Goal: Task Accomplishment & Management: Manage account settings

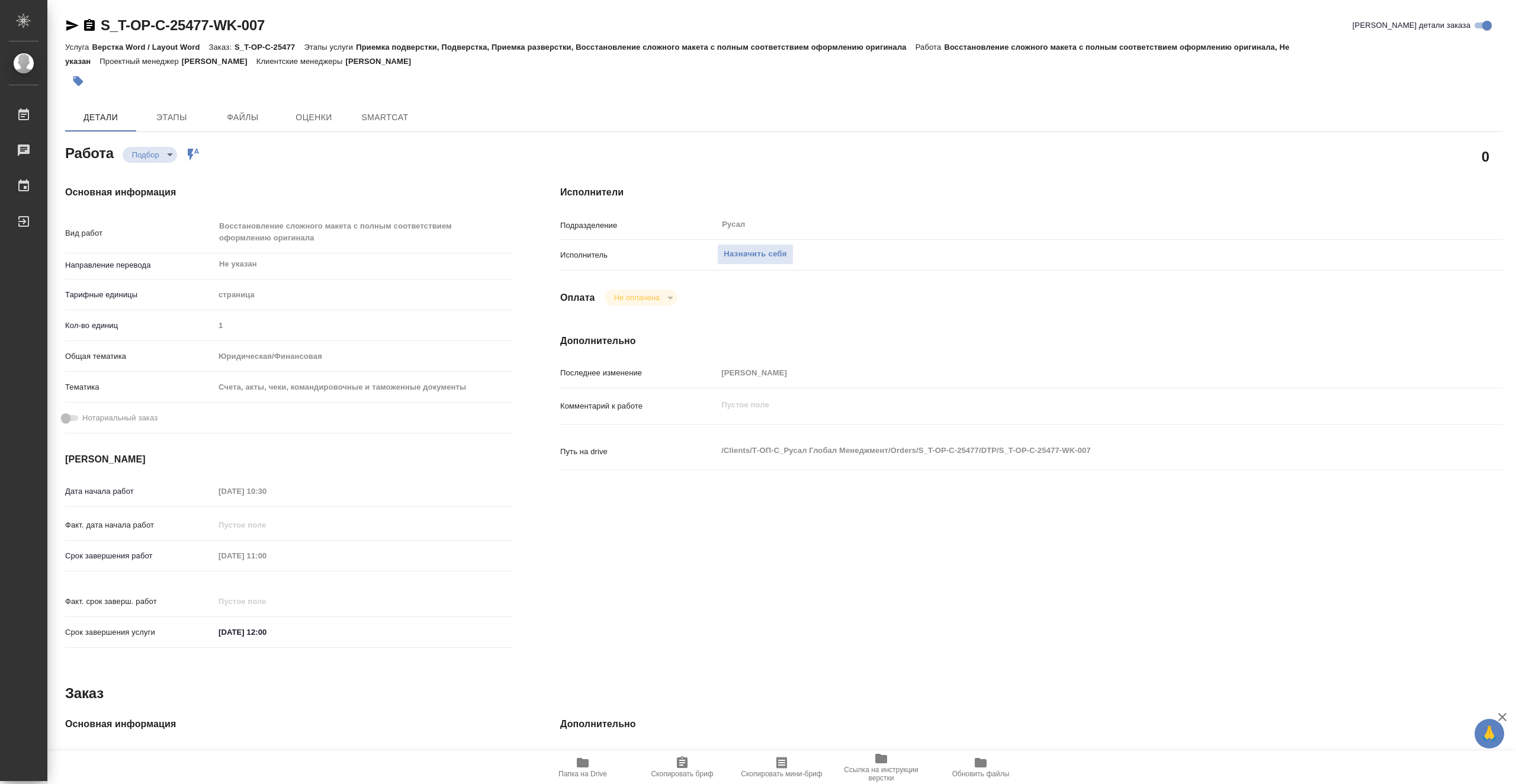
type textarea "x"
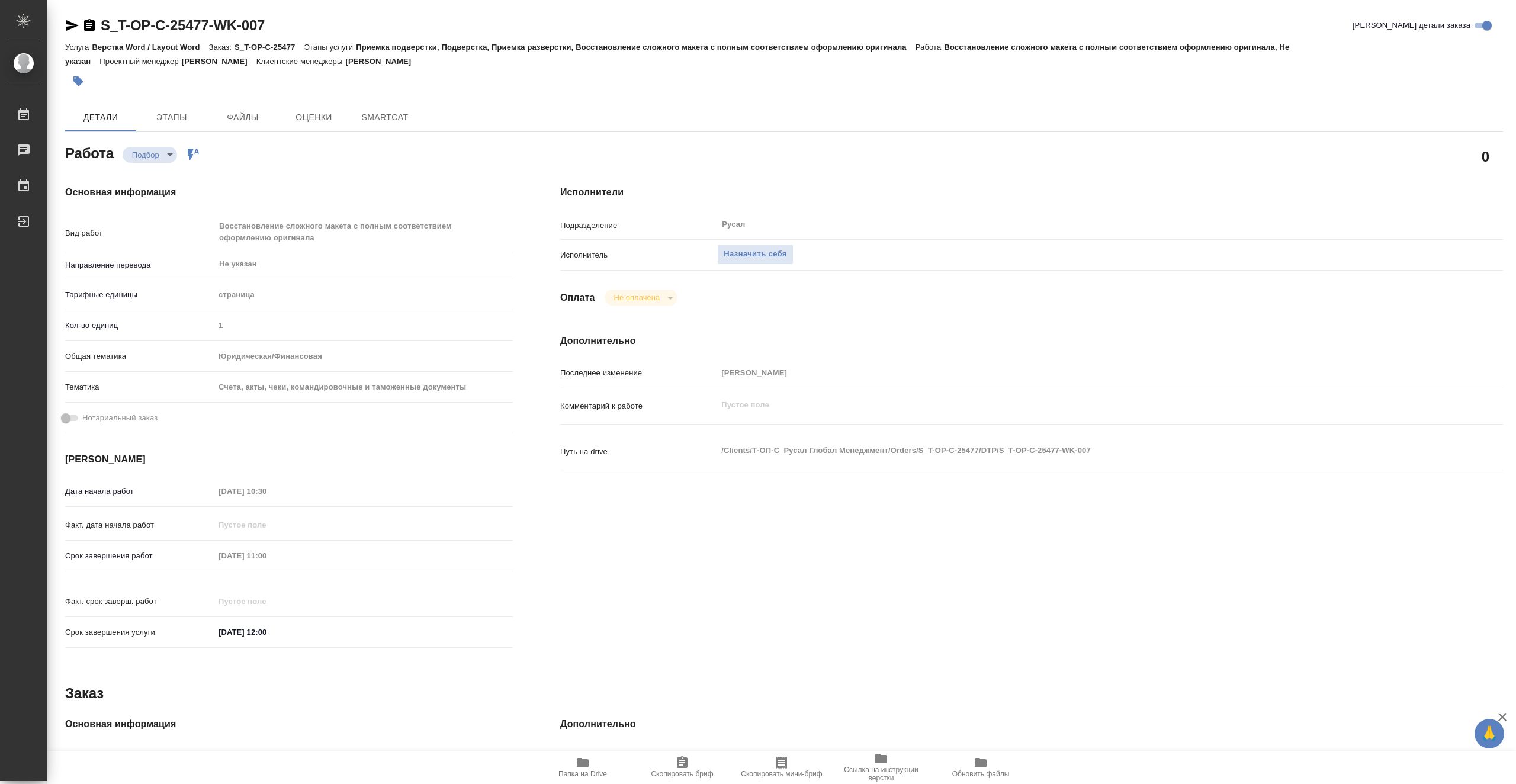
type textarea "x"
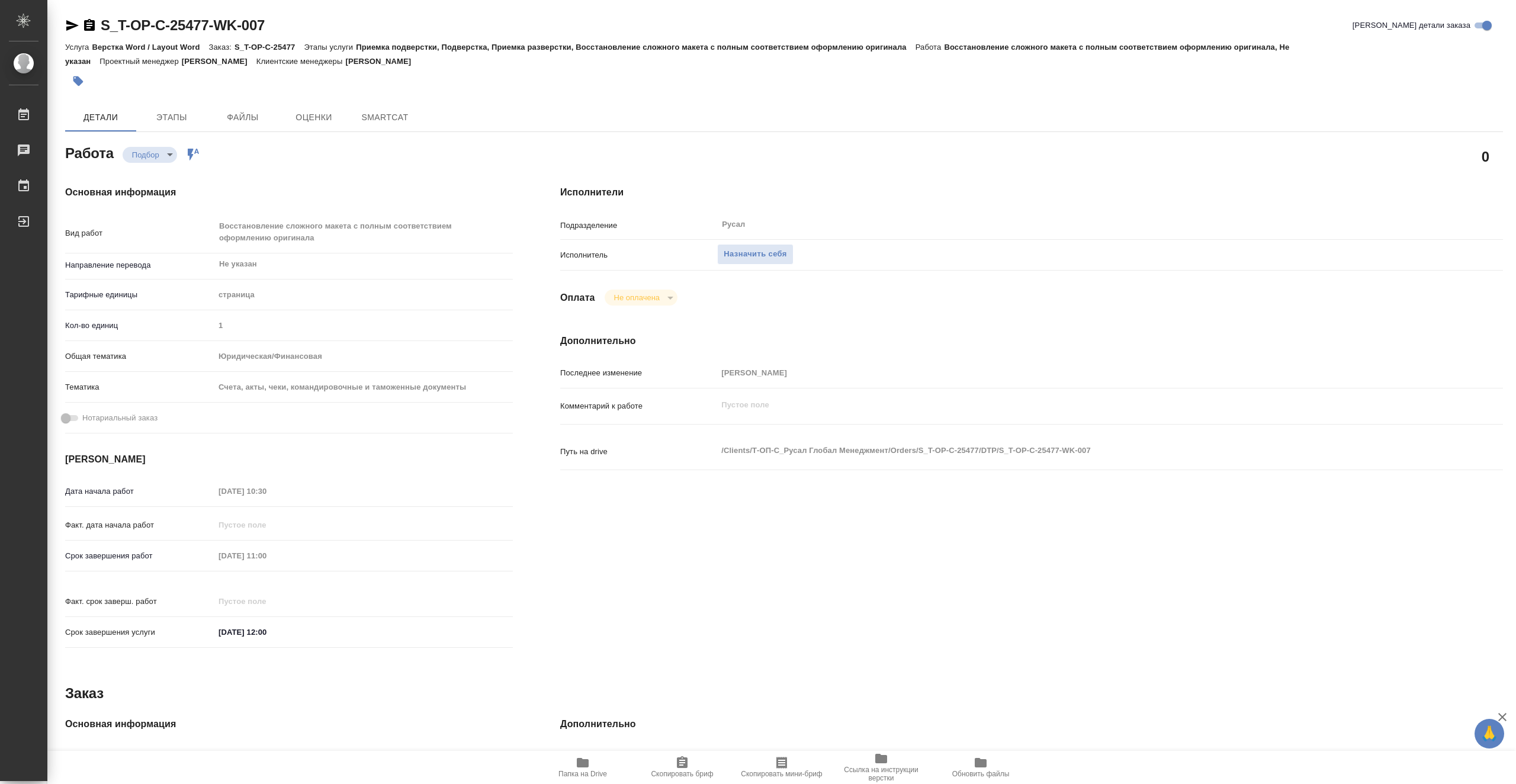
type textarea "x"
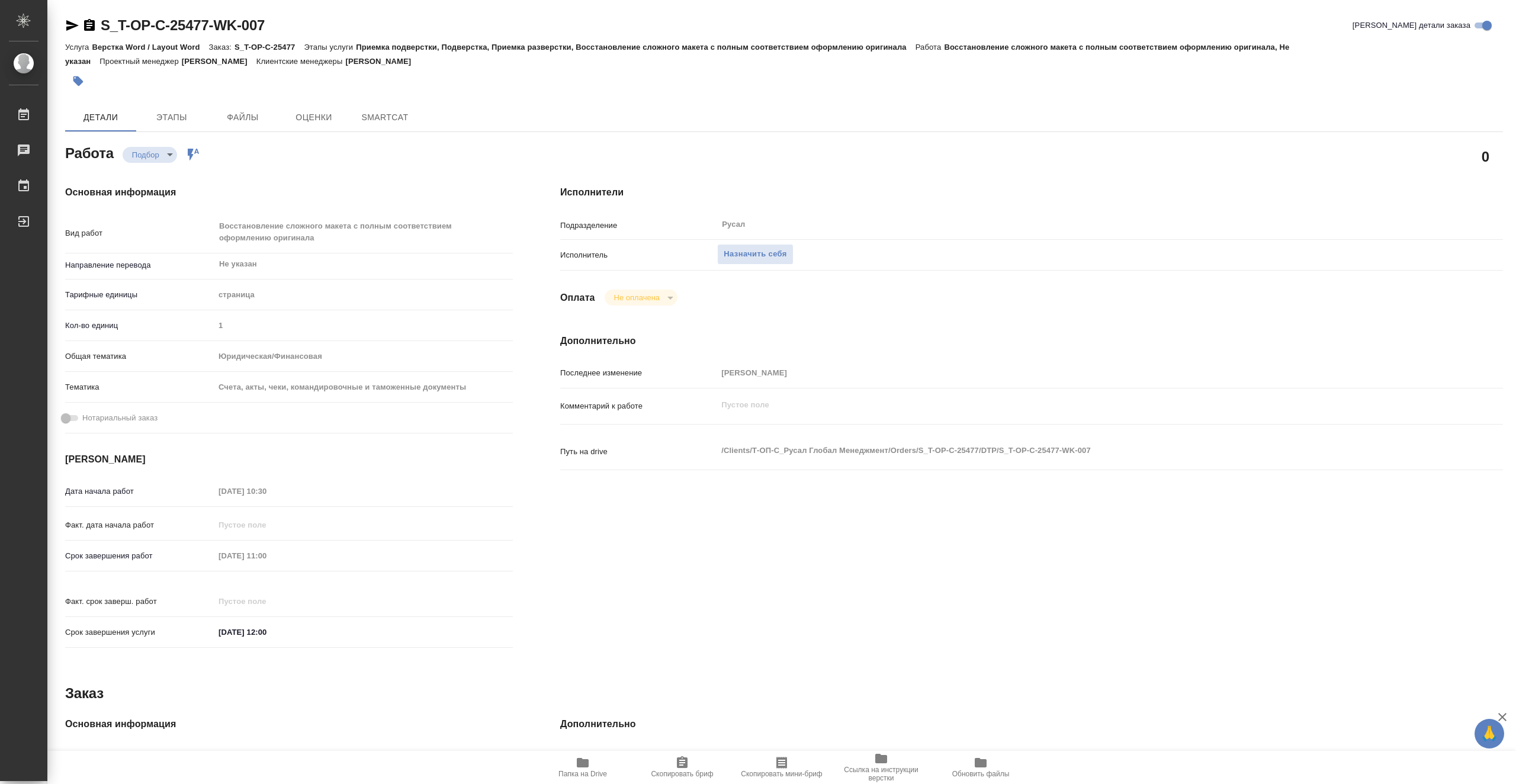
type textarea "x"
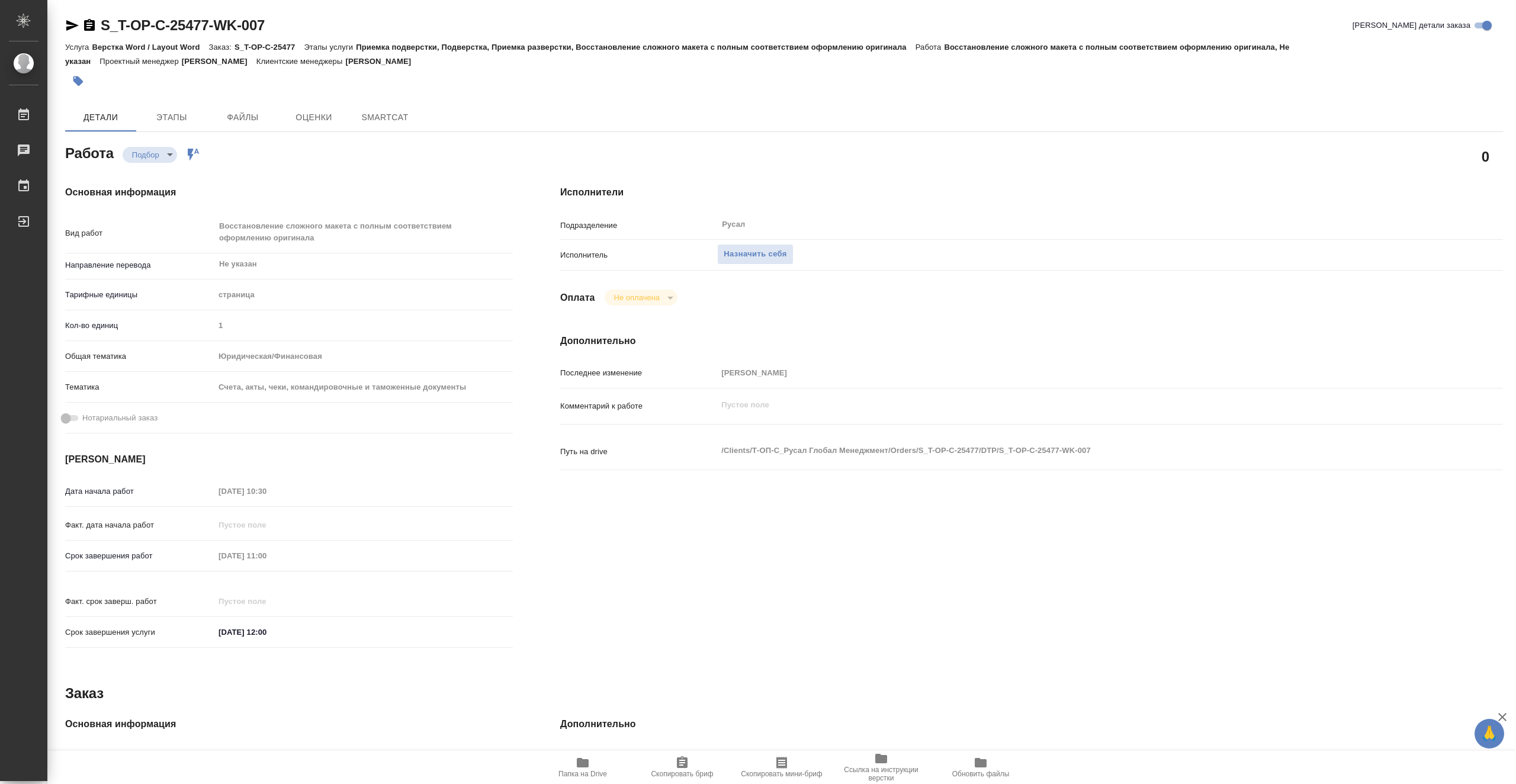
type textarea "x"
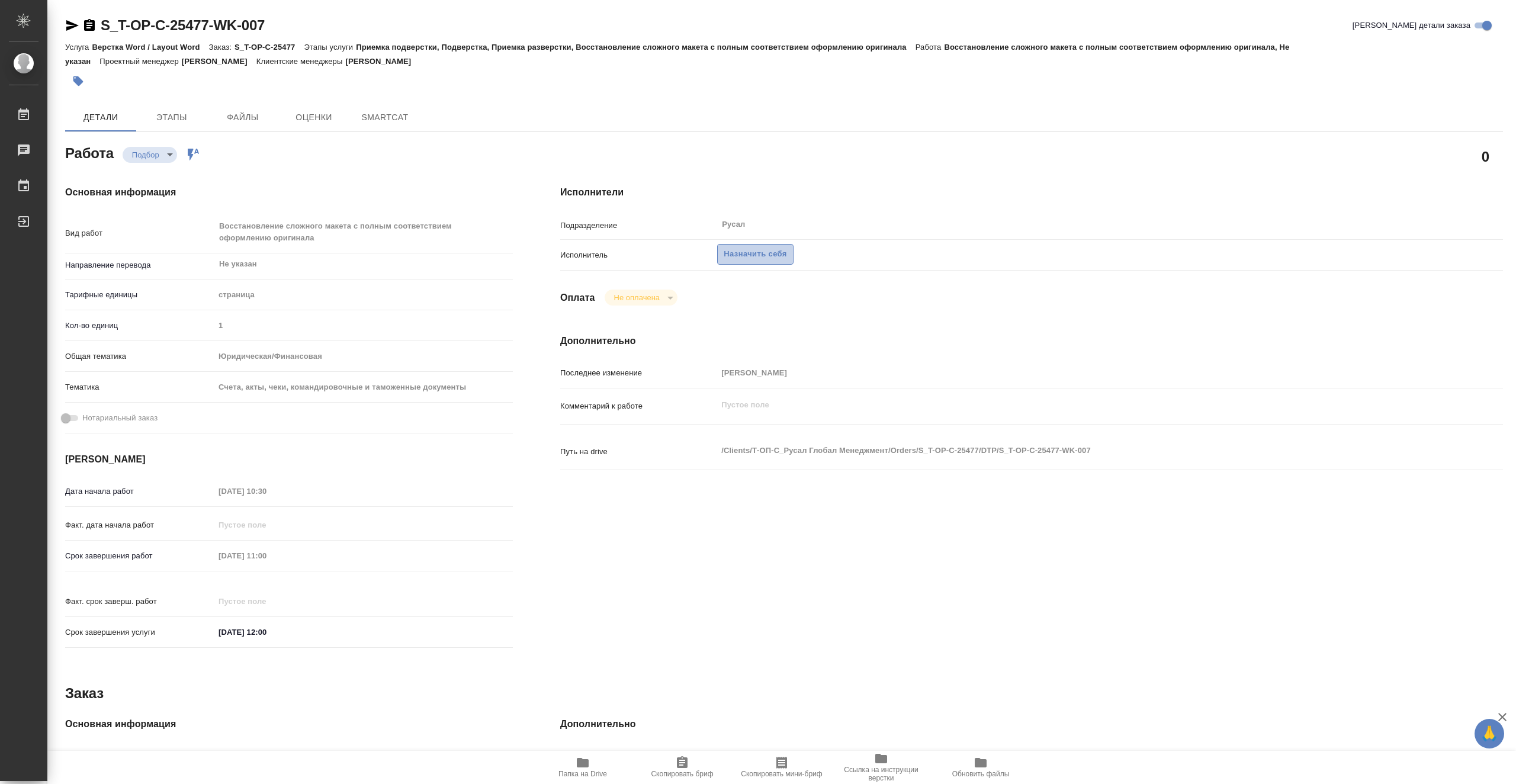
click at [759, 257] on span "Назначить себя" at bounding box center [755, 254] width 62 height 14
type textarea "x"
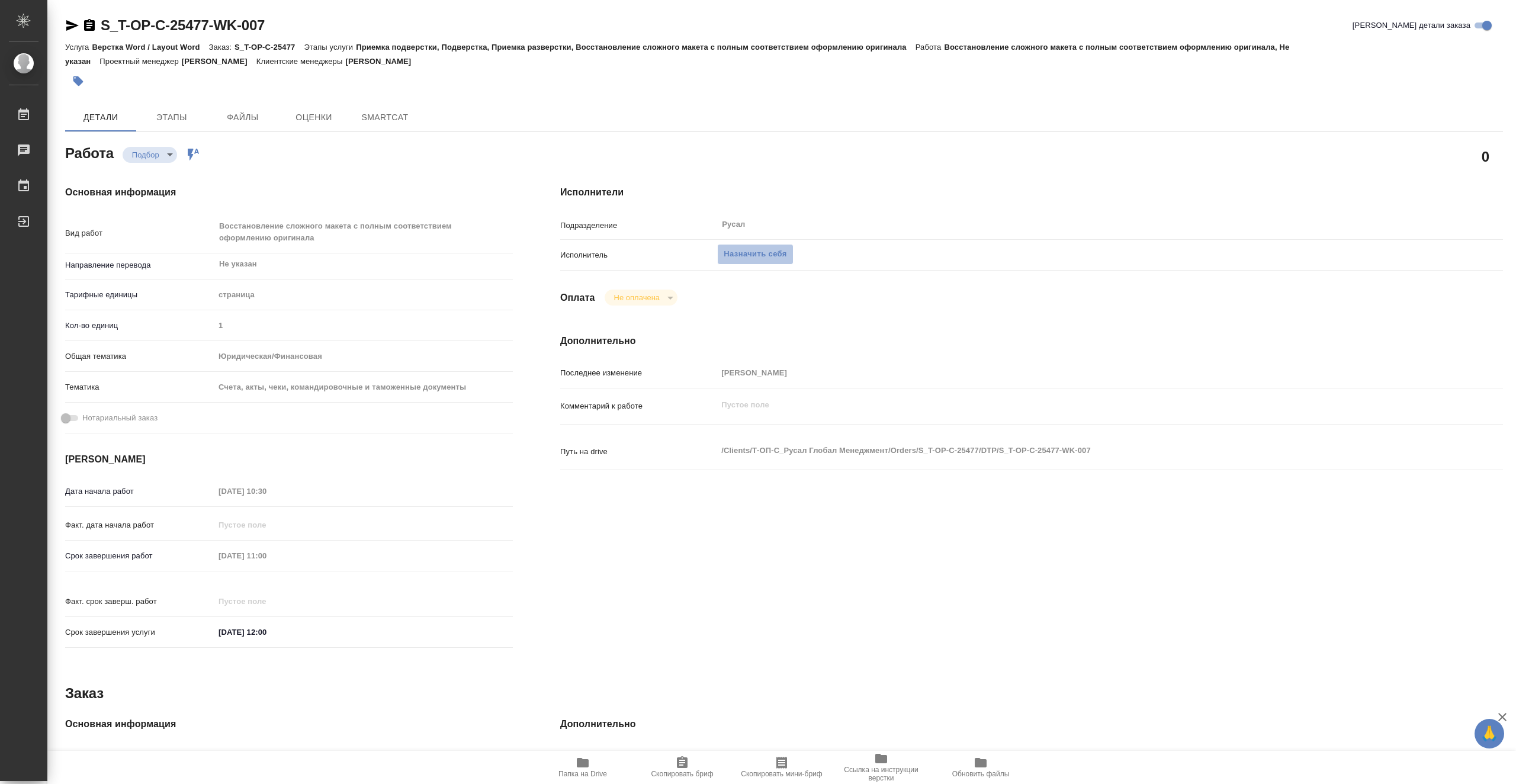
type textarea "x"
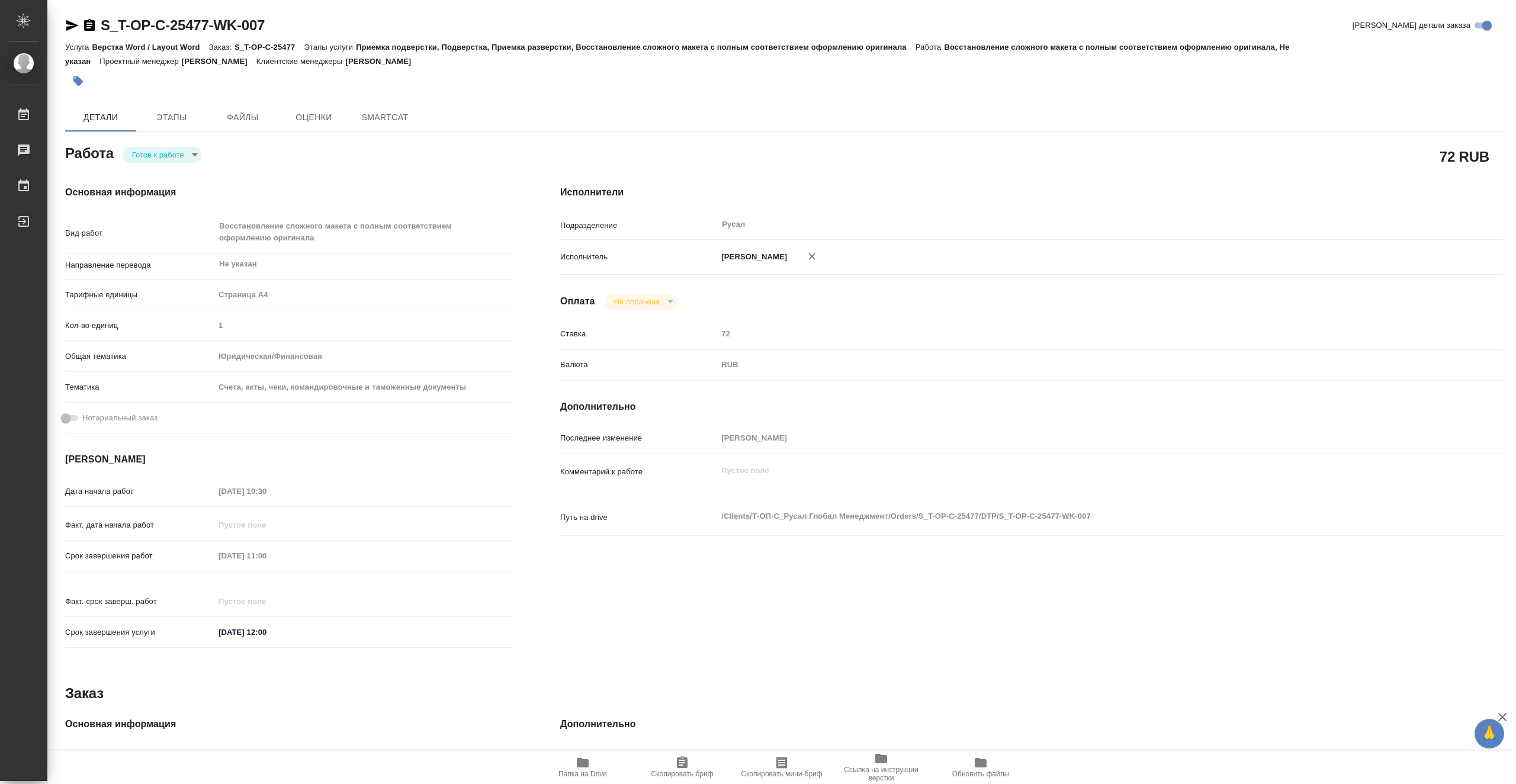
type textarea "x"
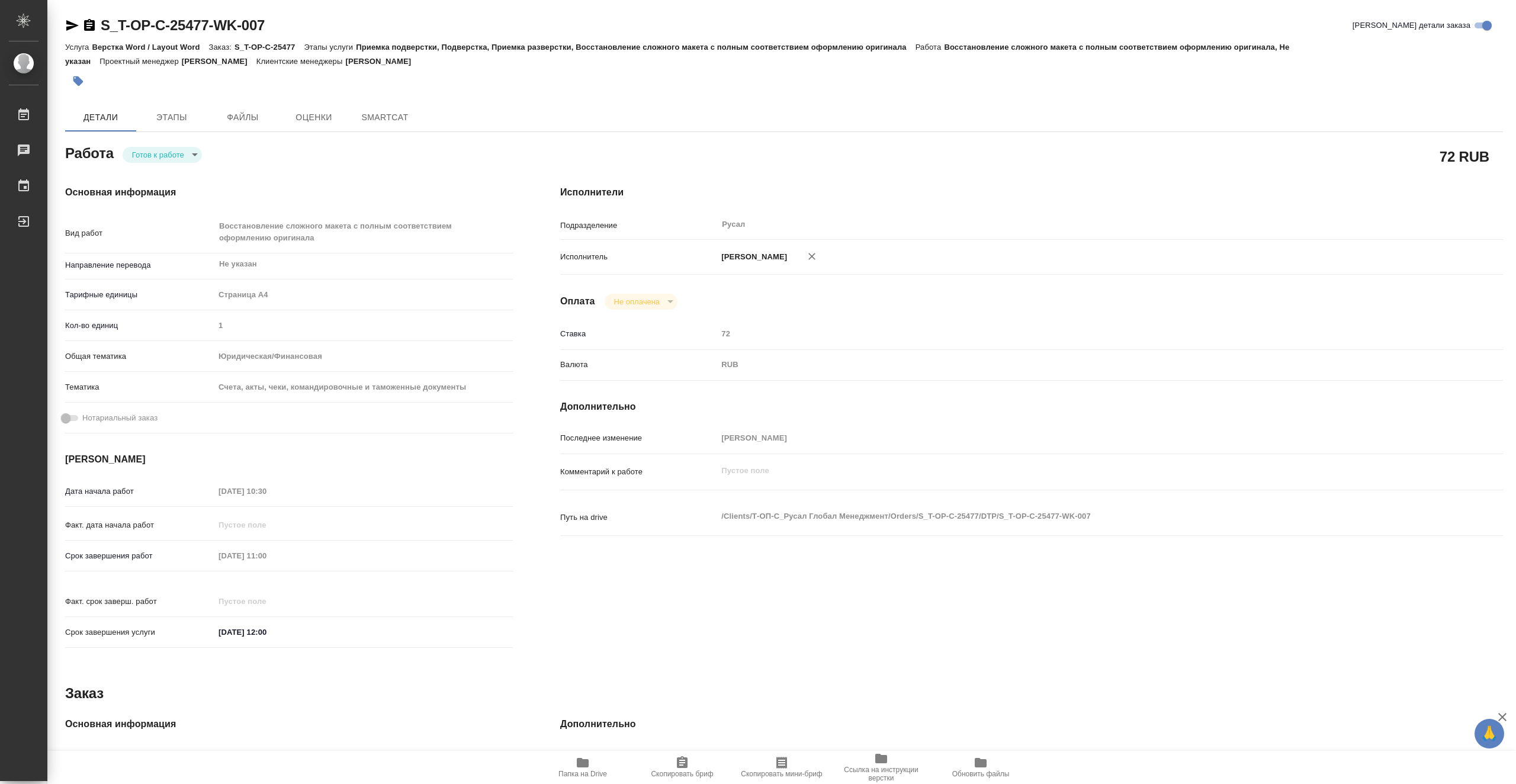
type textarea "x"
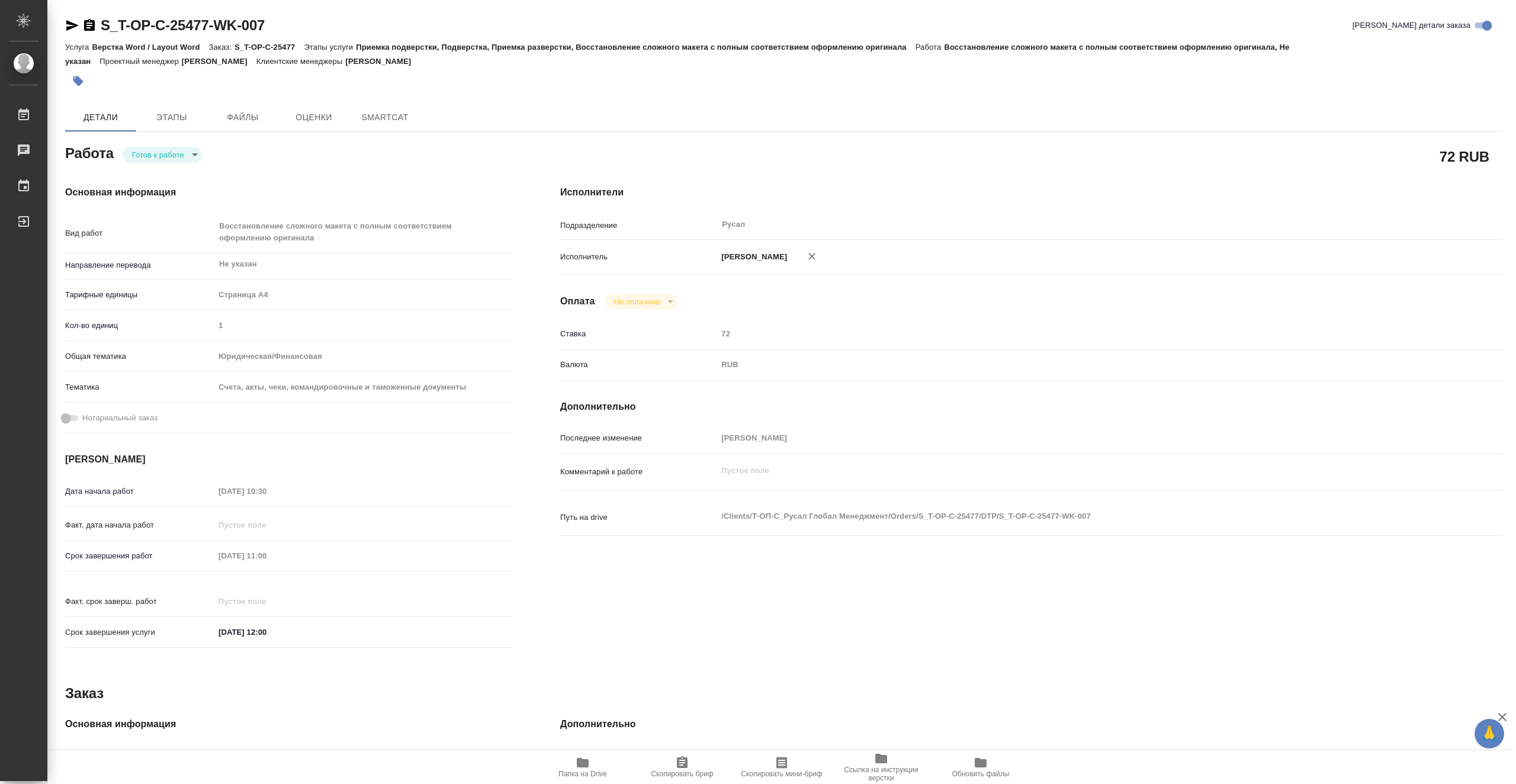
type textarea "x"
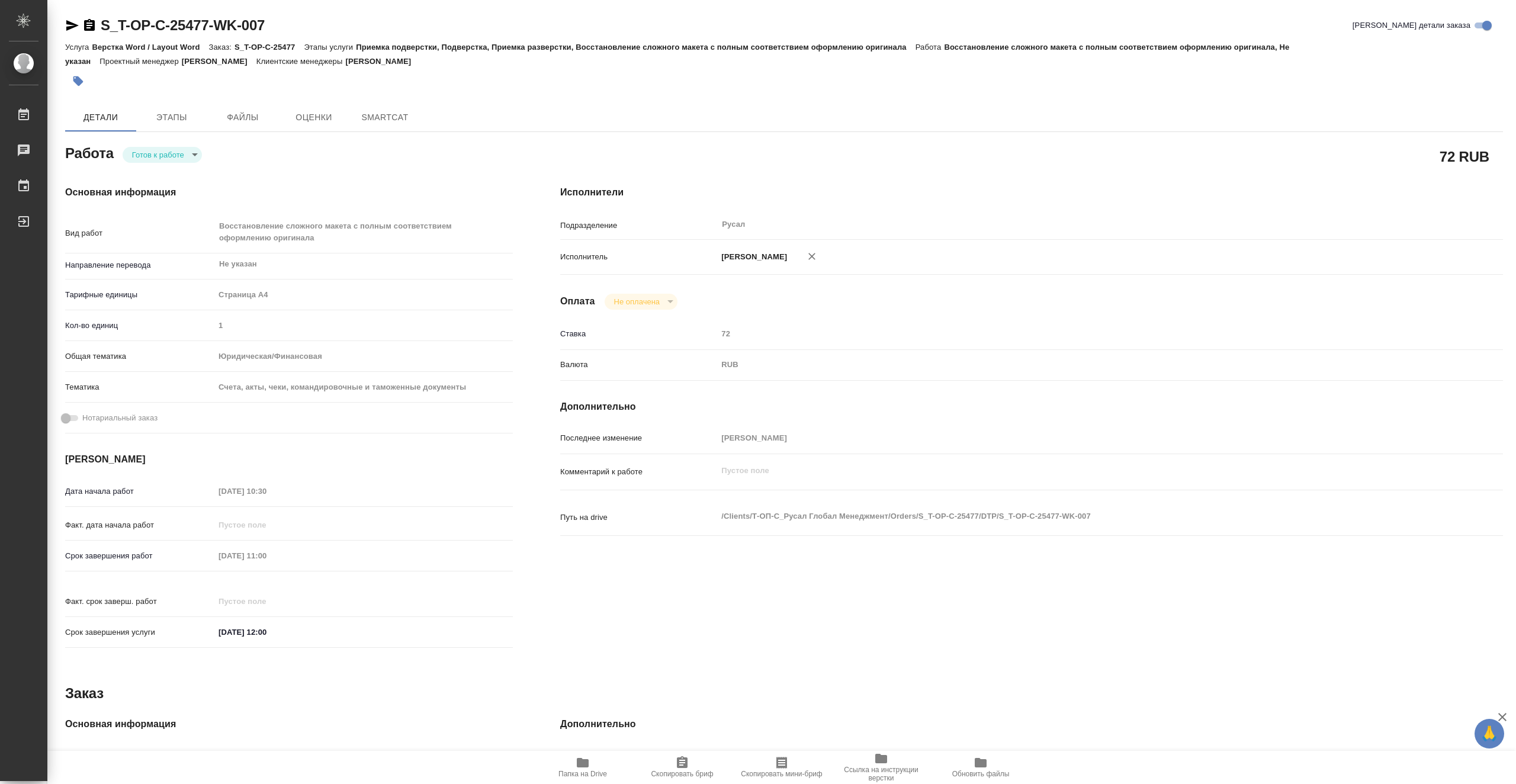
type textarea "x"
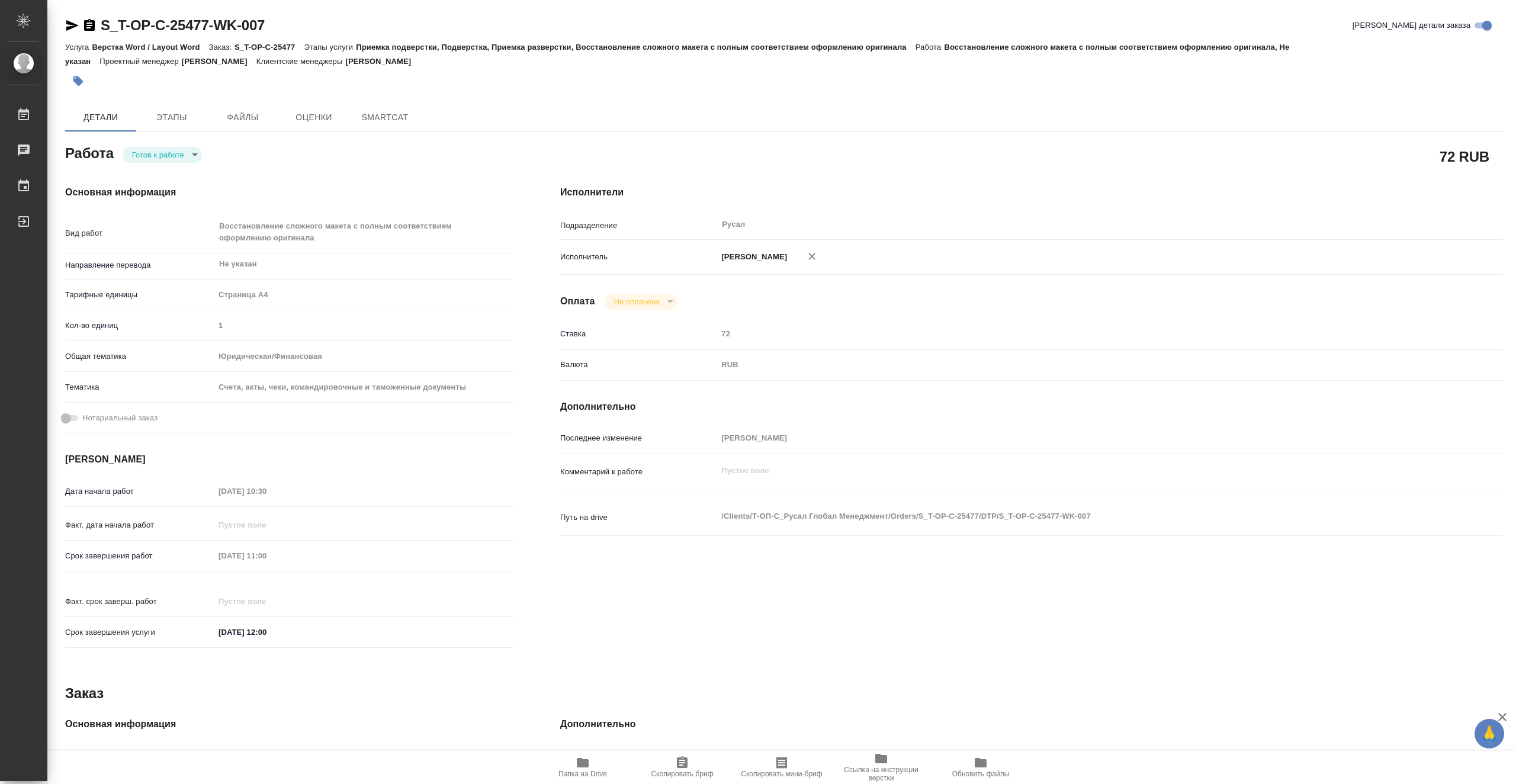
type textarea "x"
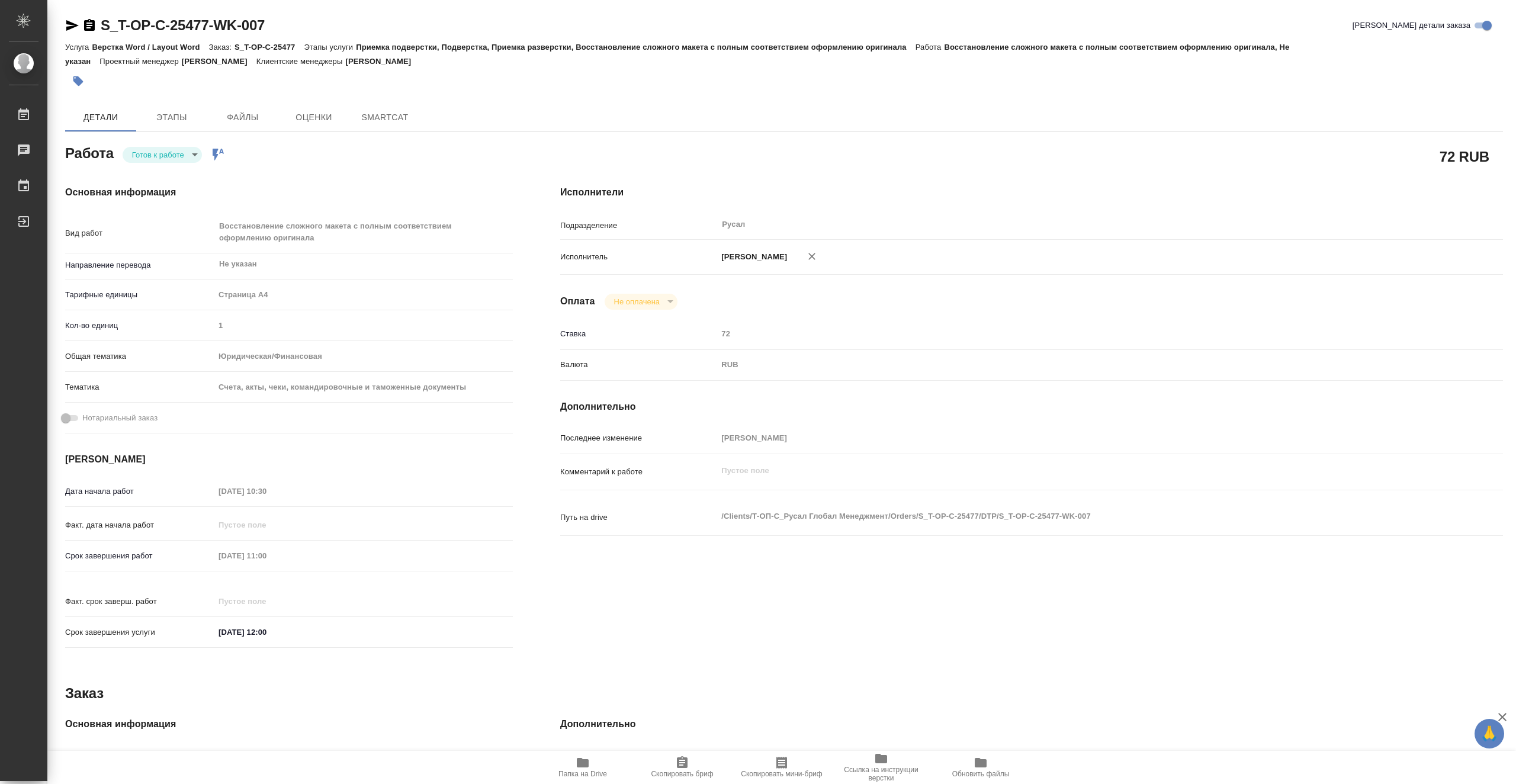
type textarea "x"
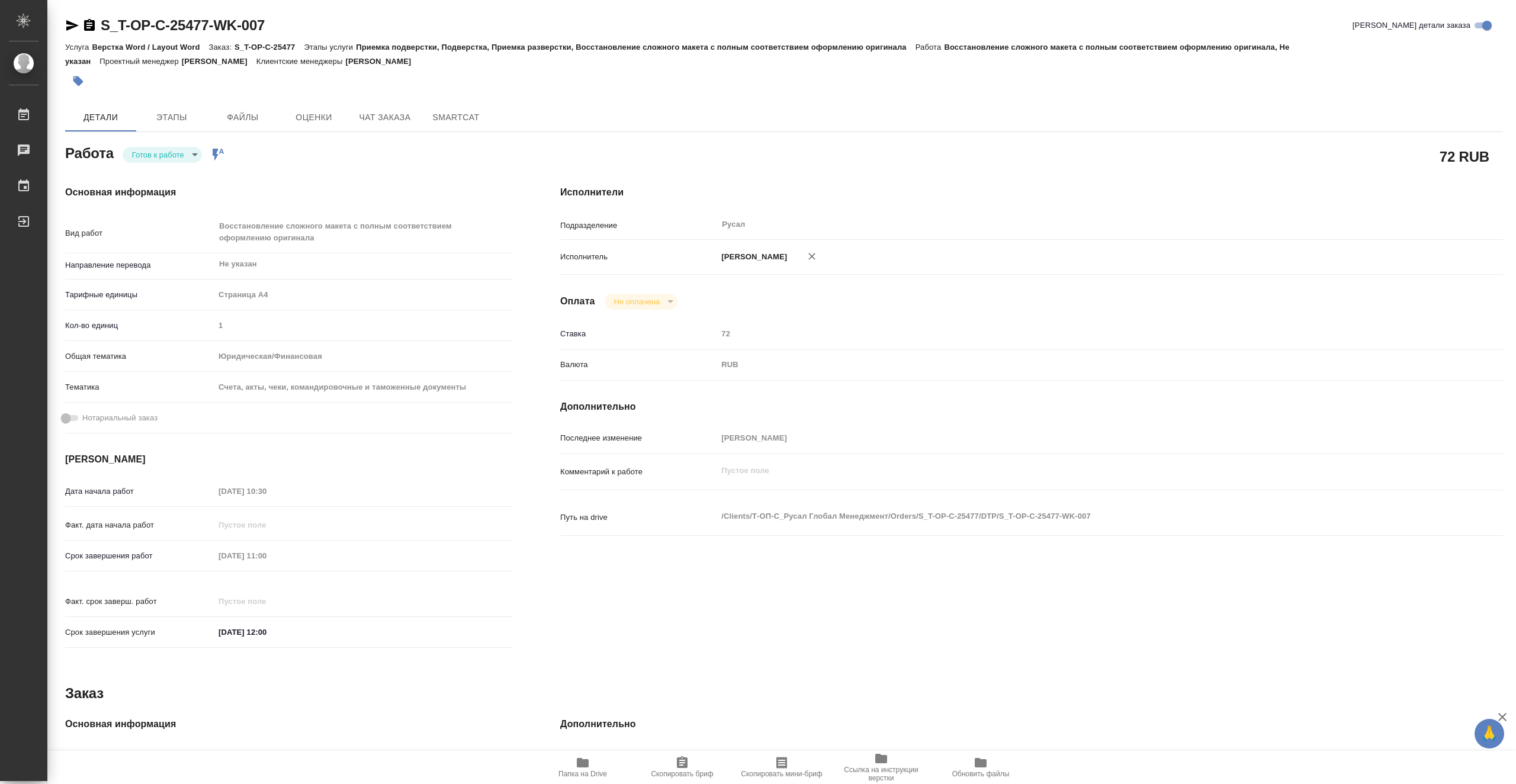
click at [169, 157] on body "🙏 .cls-1 fill:#fff; AWATERA Vasiutchenko Aleksandr Работы Чаты График Выйти S_T…" at bounding box center [758, 392] width 1516 height 784
type textarea "x"
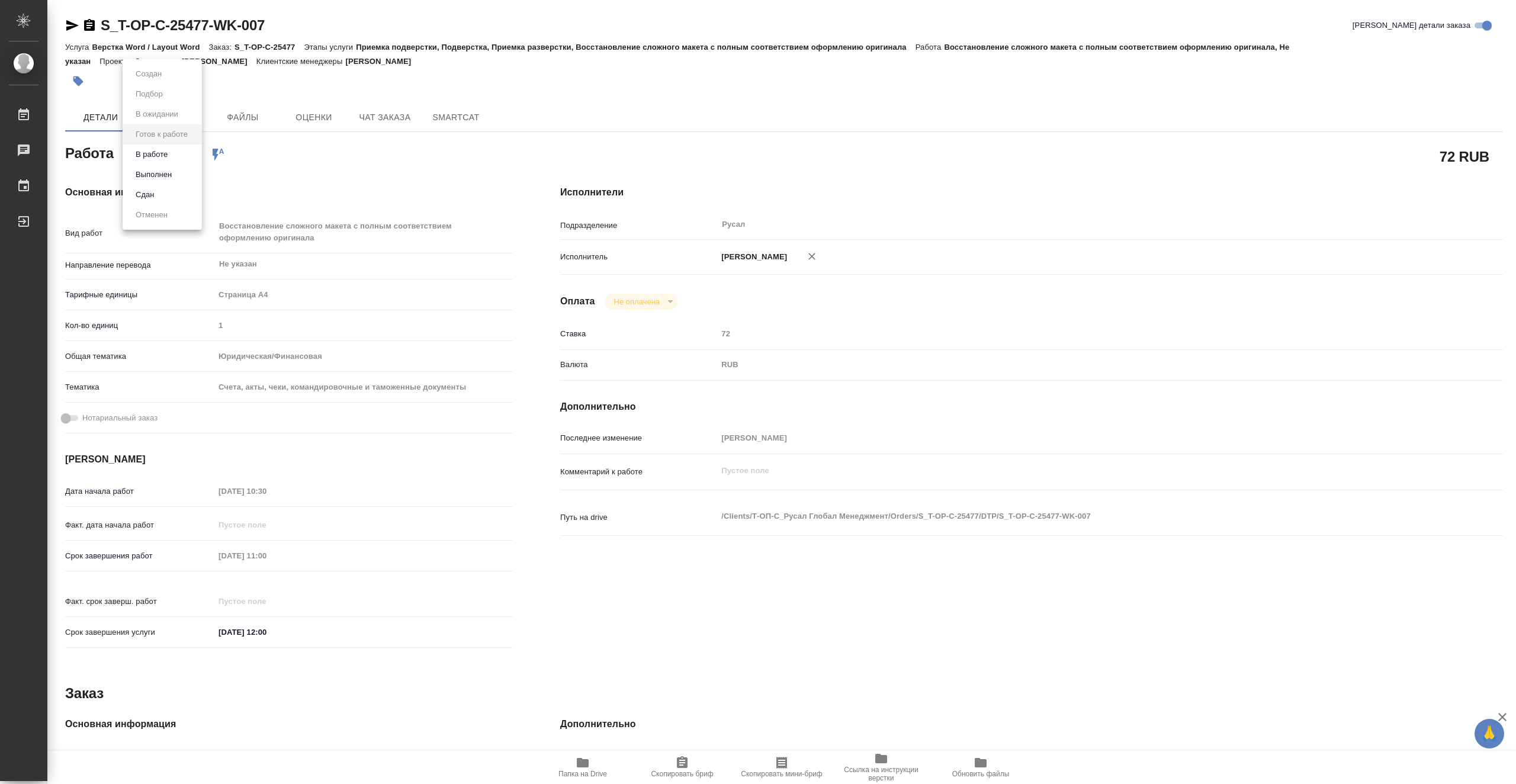
type textarea "x"
click at [173, 155] on li "В работе" at bounding box center [162, 154] width 79 height 20
type textarea "x"
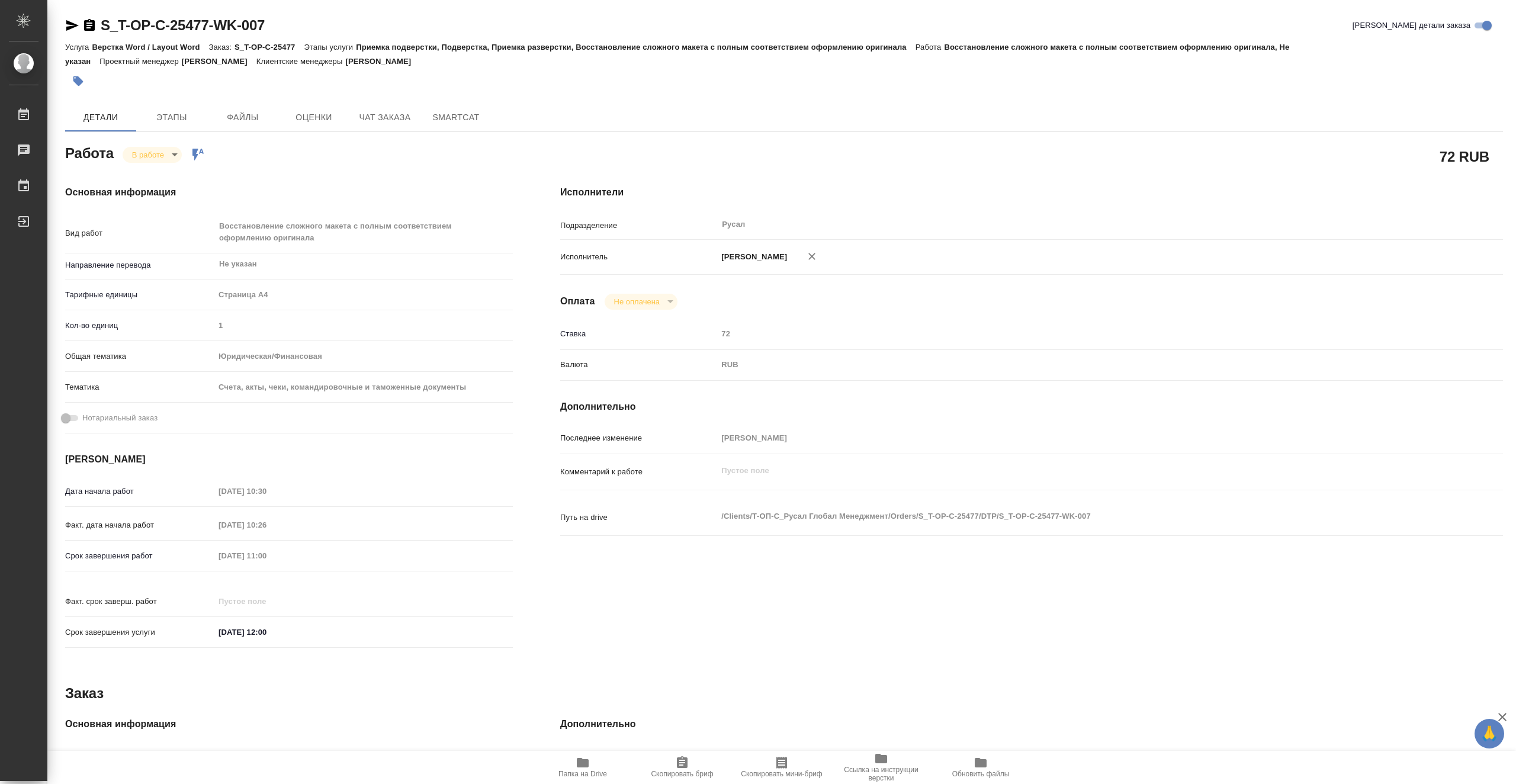
type textarea "x"
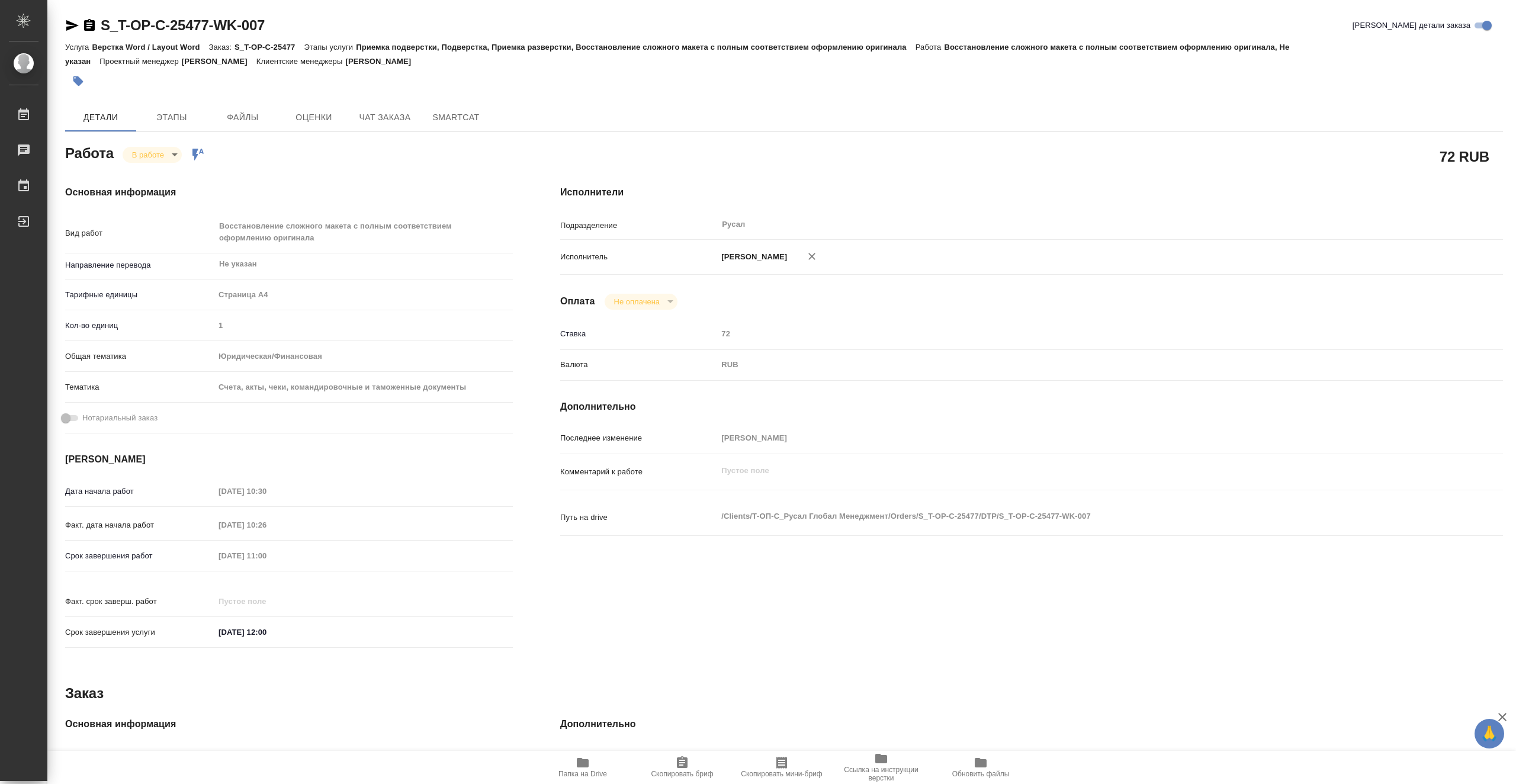
type textarea "x"
click at [592, 765] on span "Папка на Drive" at bounding box center [582, 767] width 85 height 22
type textarea "x"
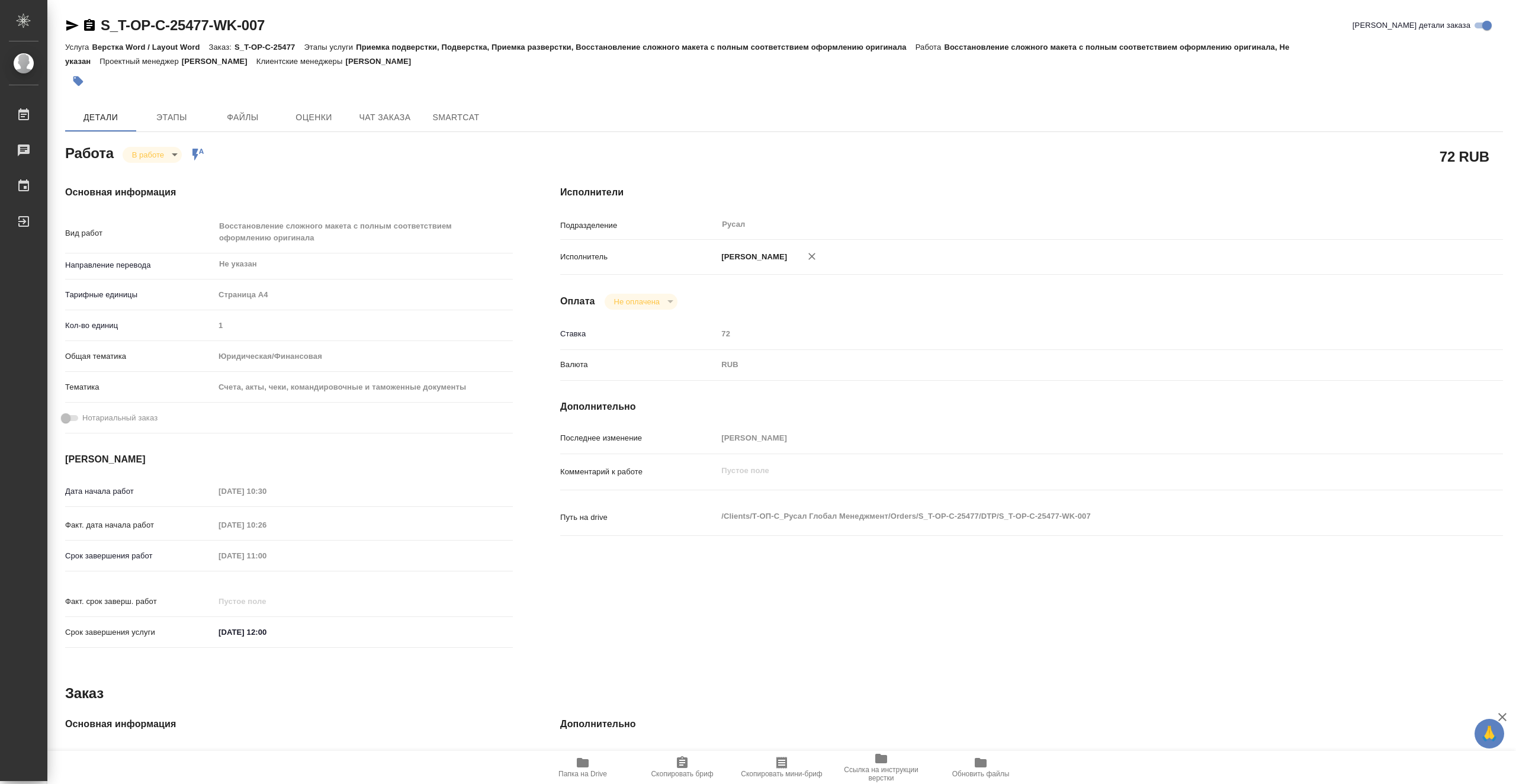
type textarea "x"
drag, startPoint x: 294, startPoint y: 18, endPoint x: 94, endPoint y: 24, distance: 200.1
click at [94, 24] on div "S_T-OP-C-25477-WK-007 Кратко детали заказа" at bounding box center [784, 26] width 1438 height 19
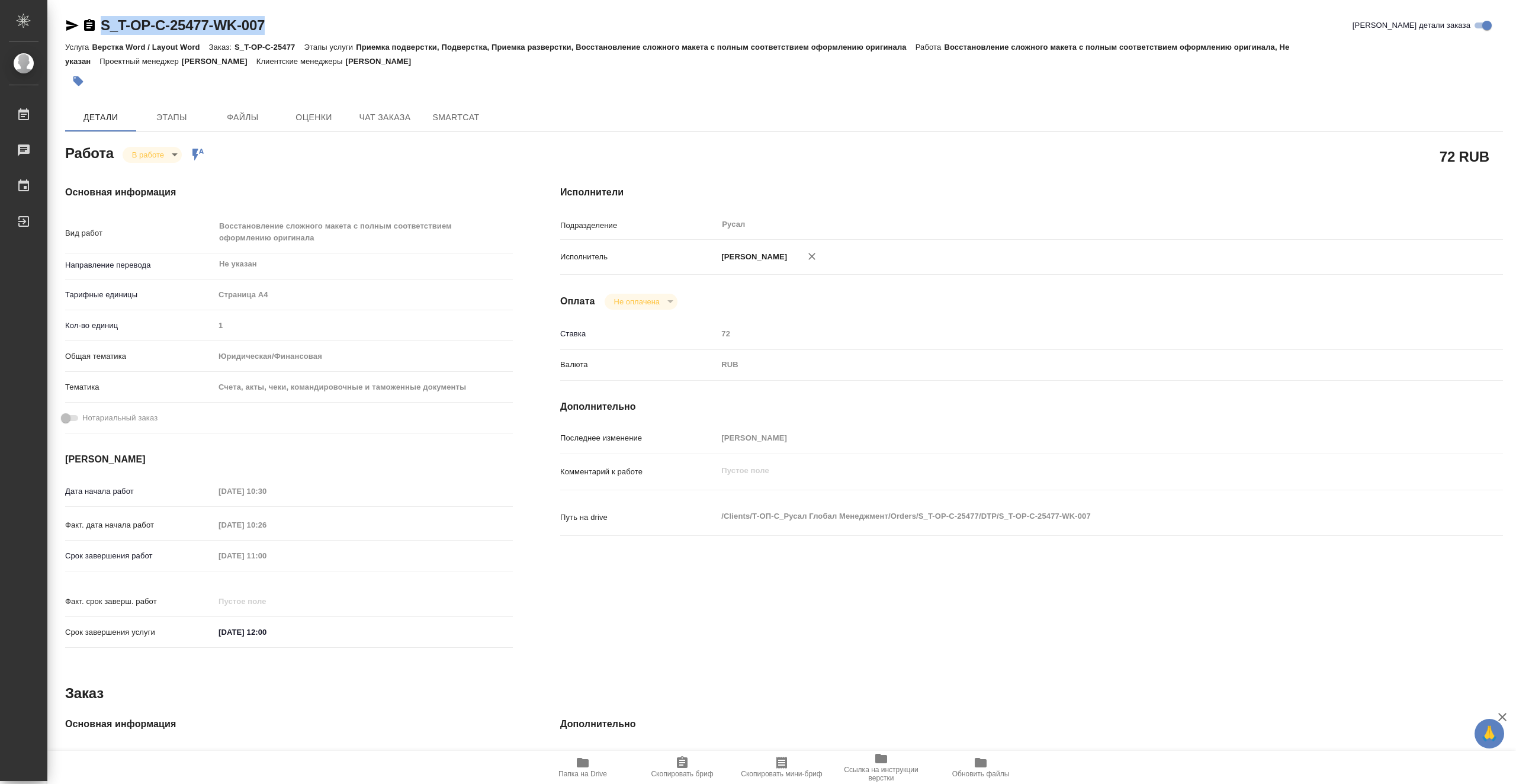
copy link "S_T-OP-C-25477-WK-007"
type textarea "x"
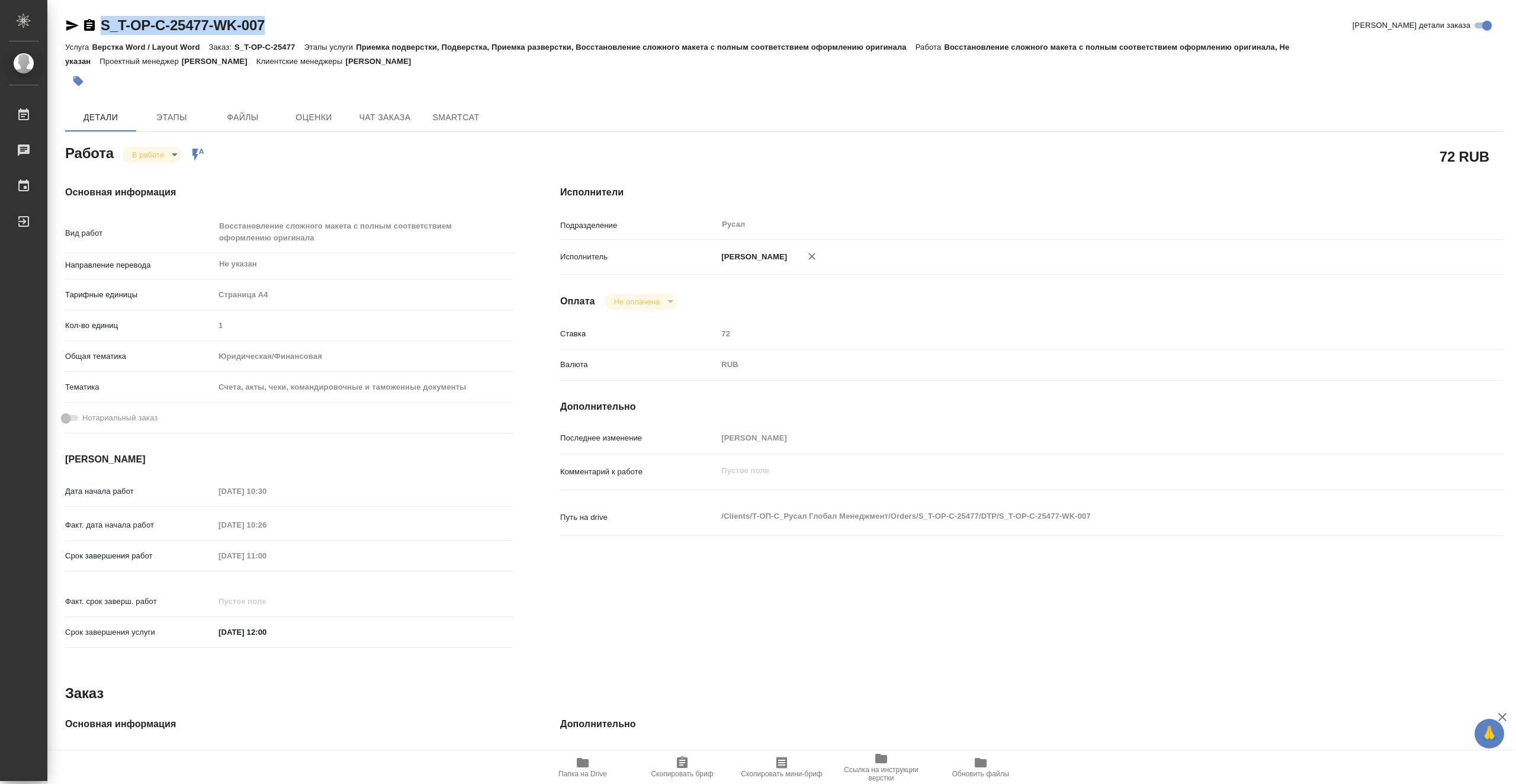
type textarea "x"
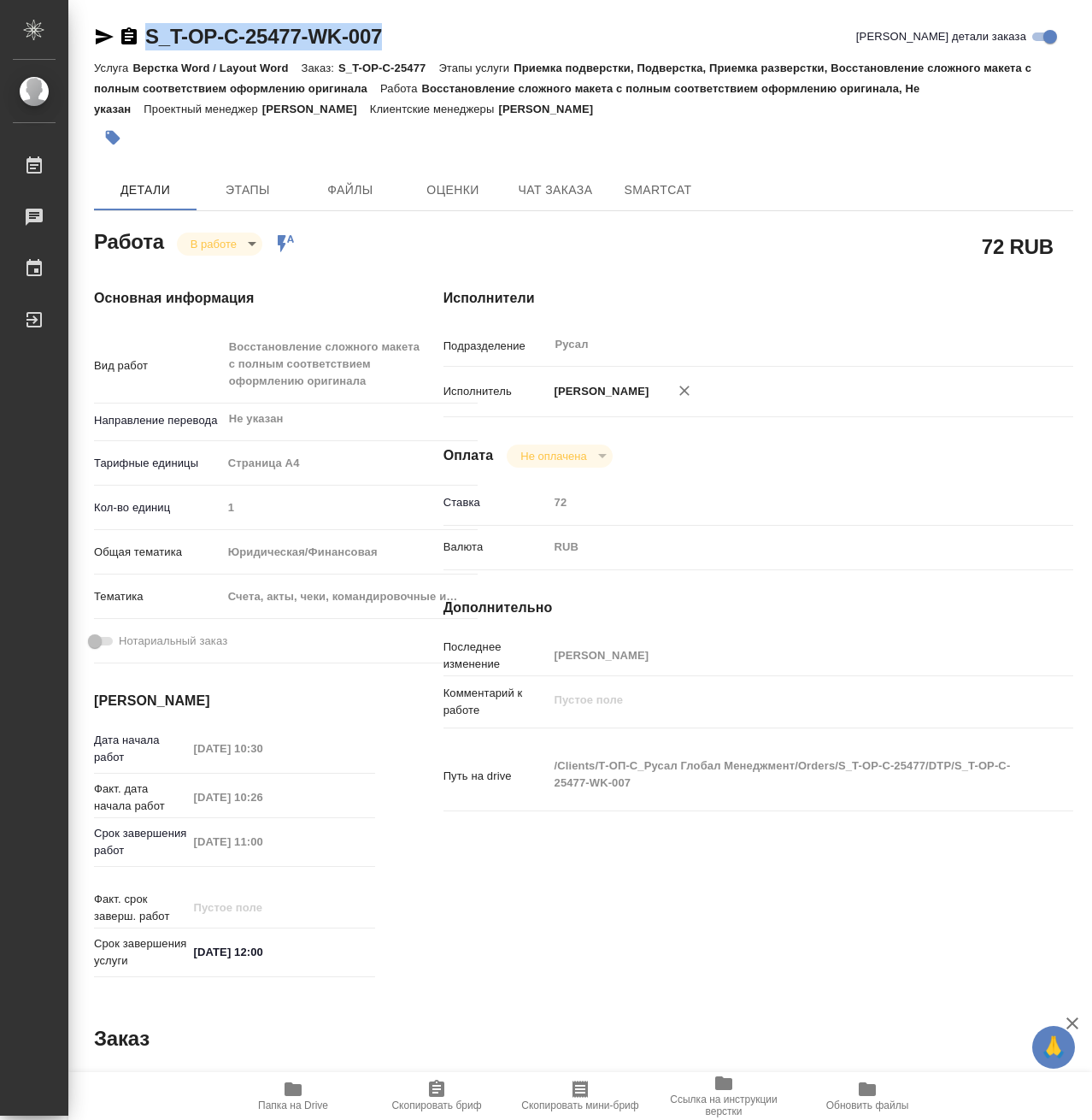
type textarea "x"
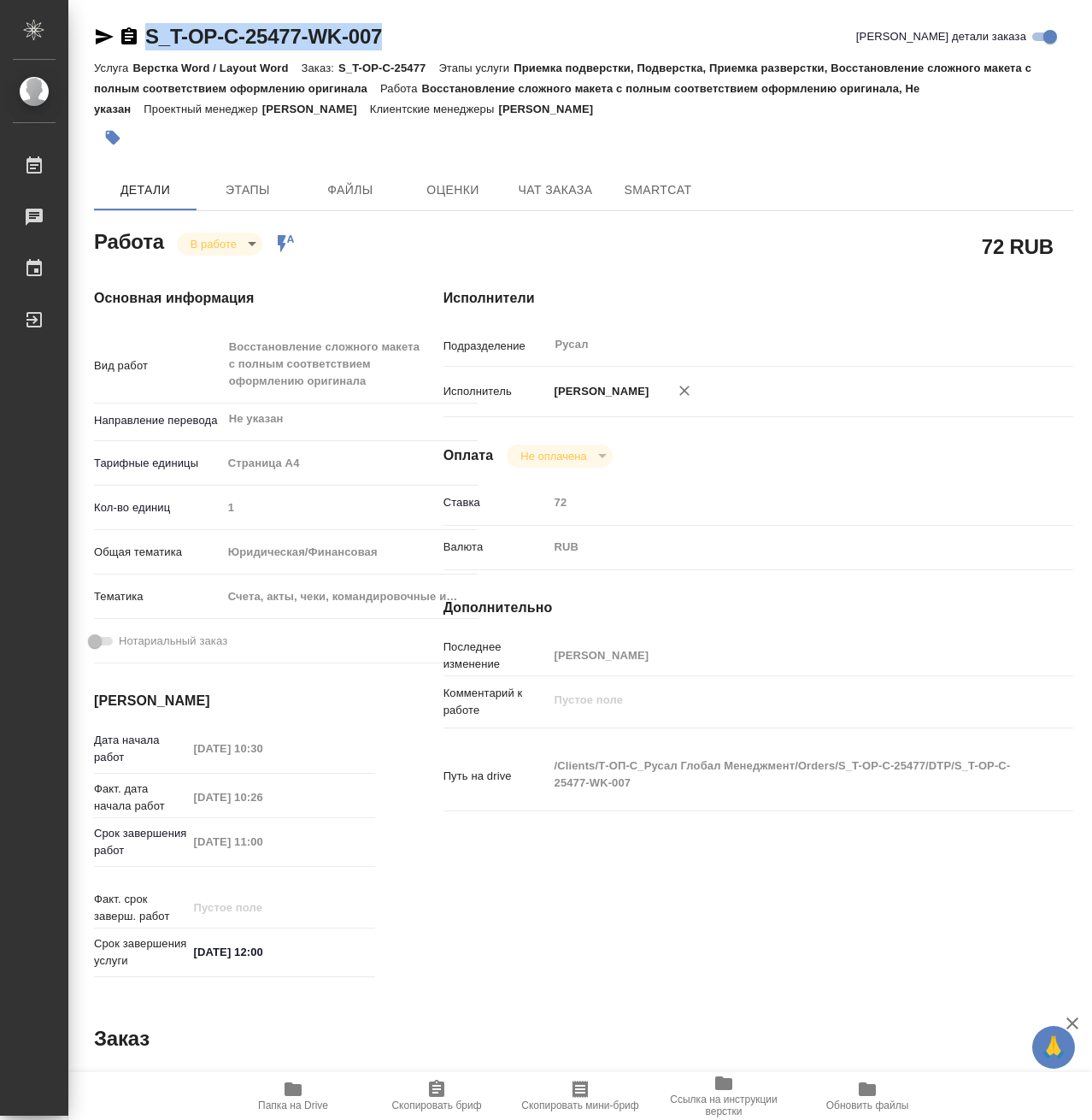
type textarea "x"
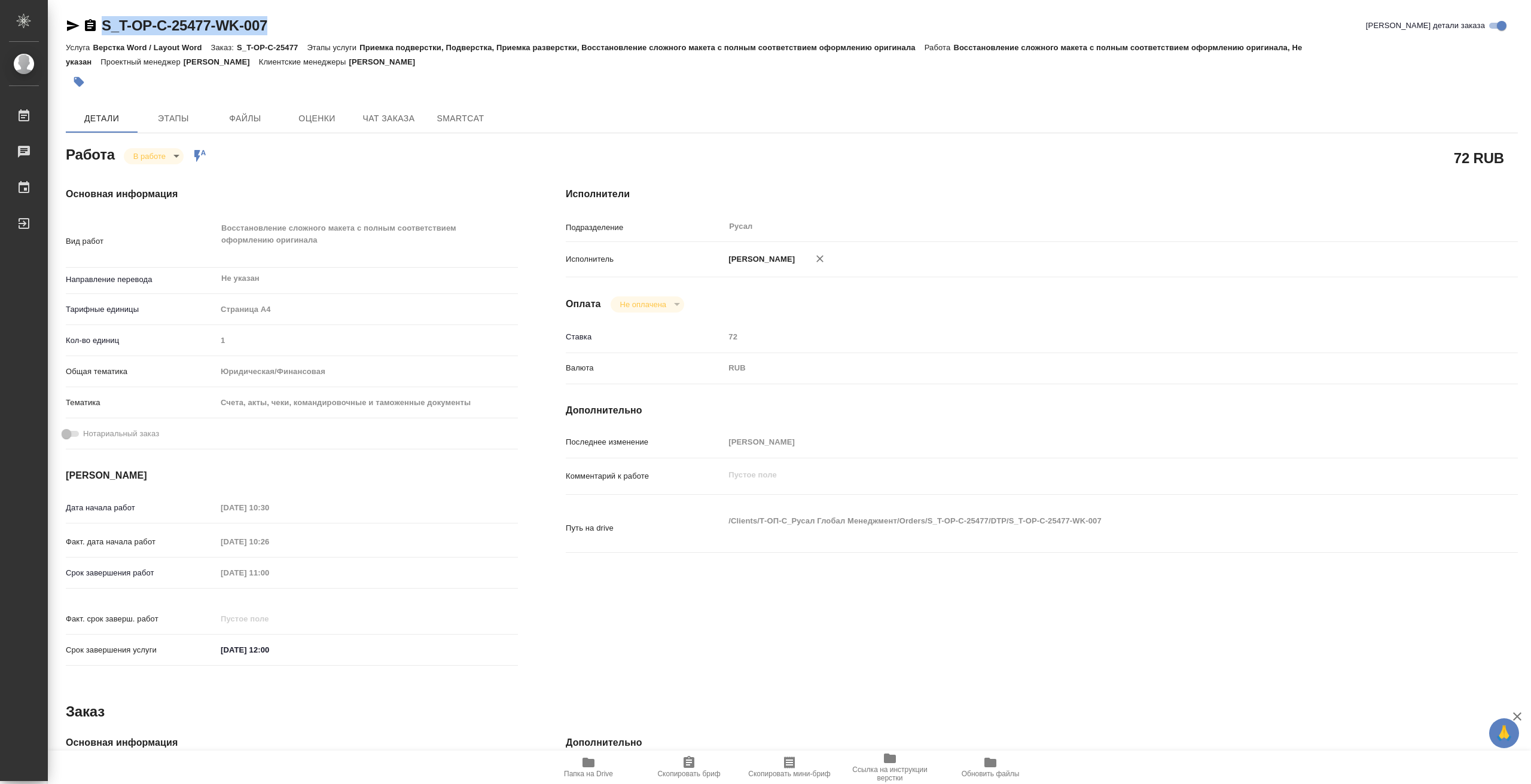
type textarea "x"
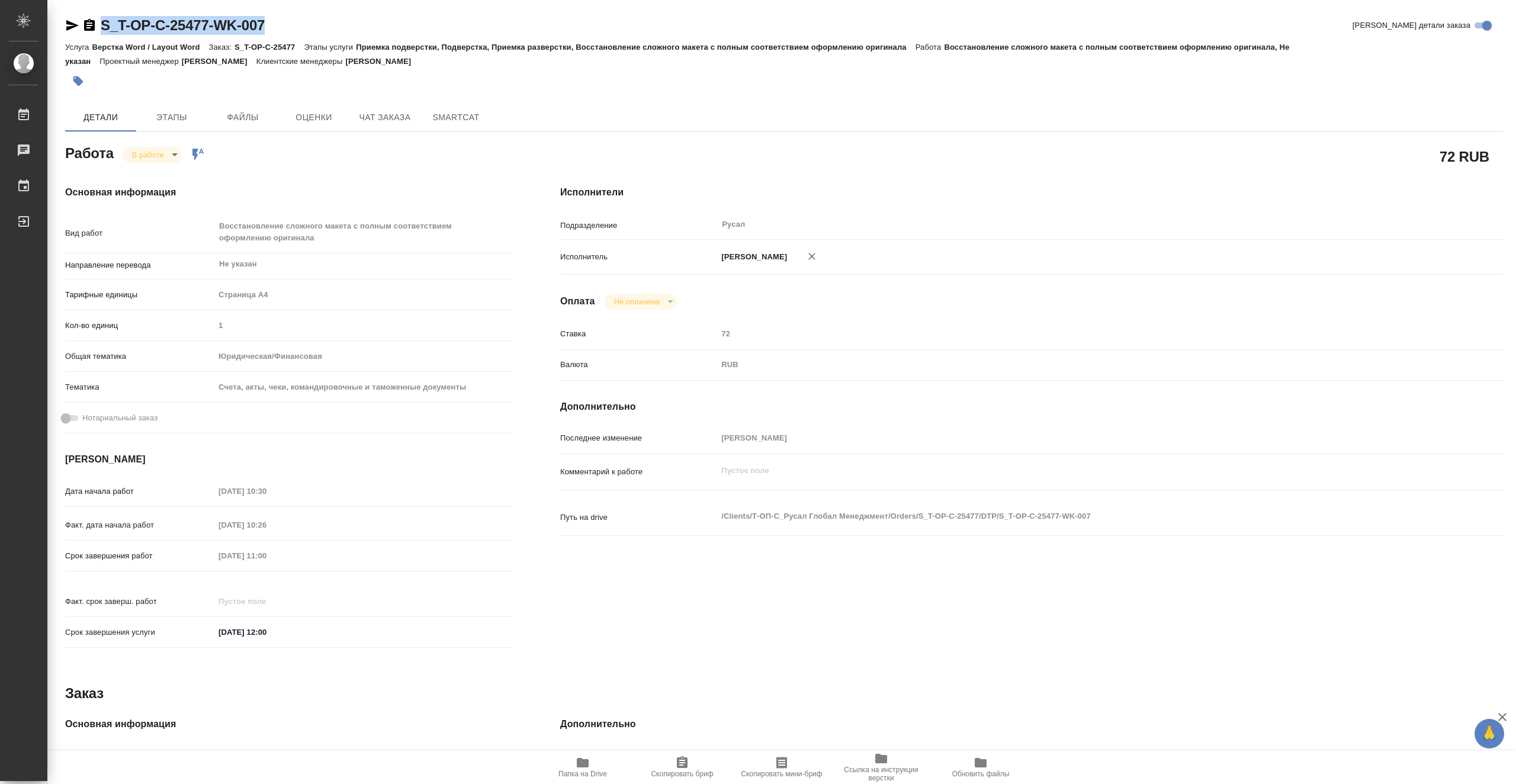
type textarea "x"
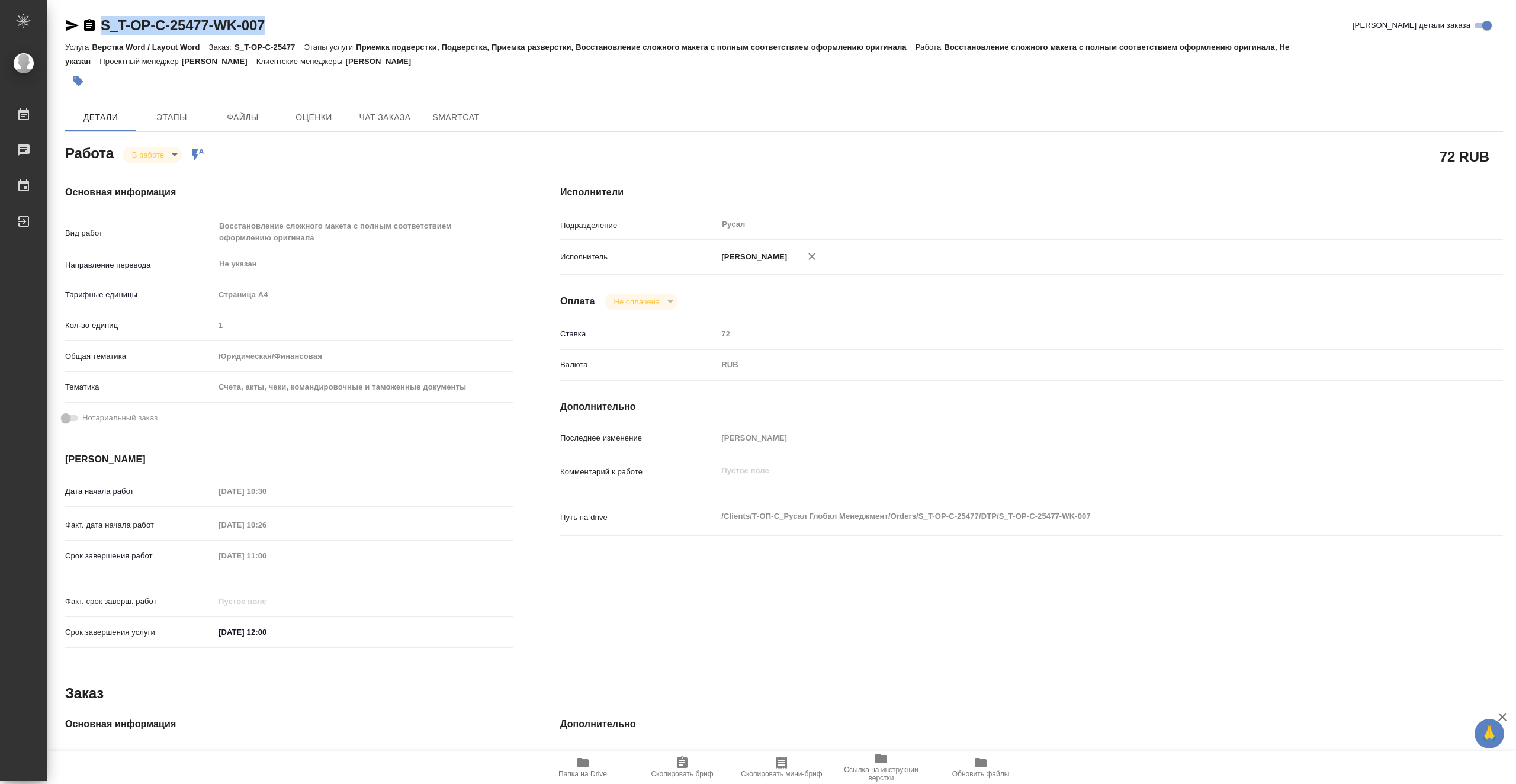
click at [587, 766] on icon "button" at bounding box center [582, 762] width 12 height 9
click at [166, 157] on body "🙏 .cls-1 fill:#fff; AWATERA Vasiutchenko Aleksandr Работы 0 Чаты График Выйти S…" at bounding box center [758, 392] width 1516 height 784
click at [587, 771] on div at bounding box center [758, 392] width 1516 height 784
click at [595, 769] on span "Папка на Drive" at bounding box center [582, 767] width 85 height 22
click at [146, 152] on body "🙏 .cls-1 fill:#fff; AWATERA Vasiutchenko Aleksandr Работы 0 Чаты График Выйти S…" at bounding box center [758, 392] width 1516 height 784
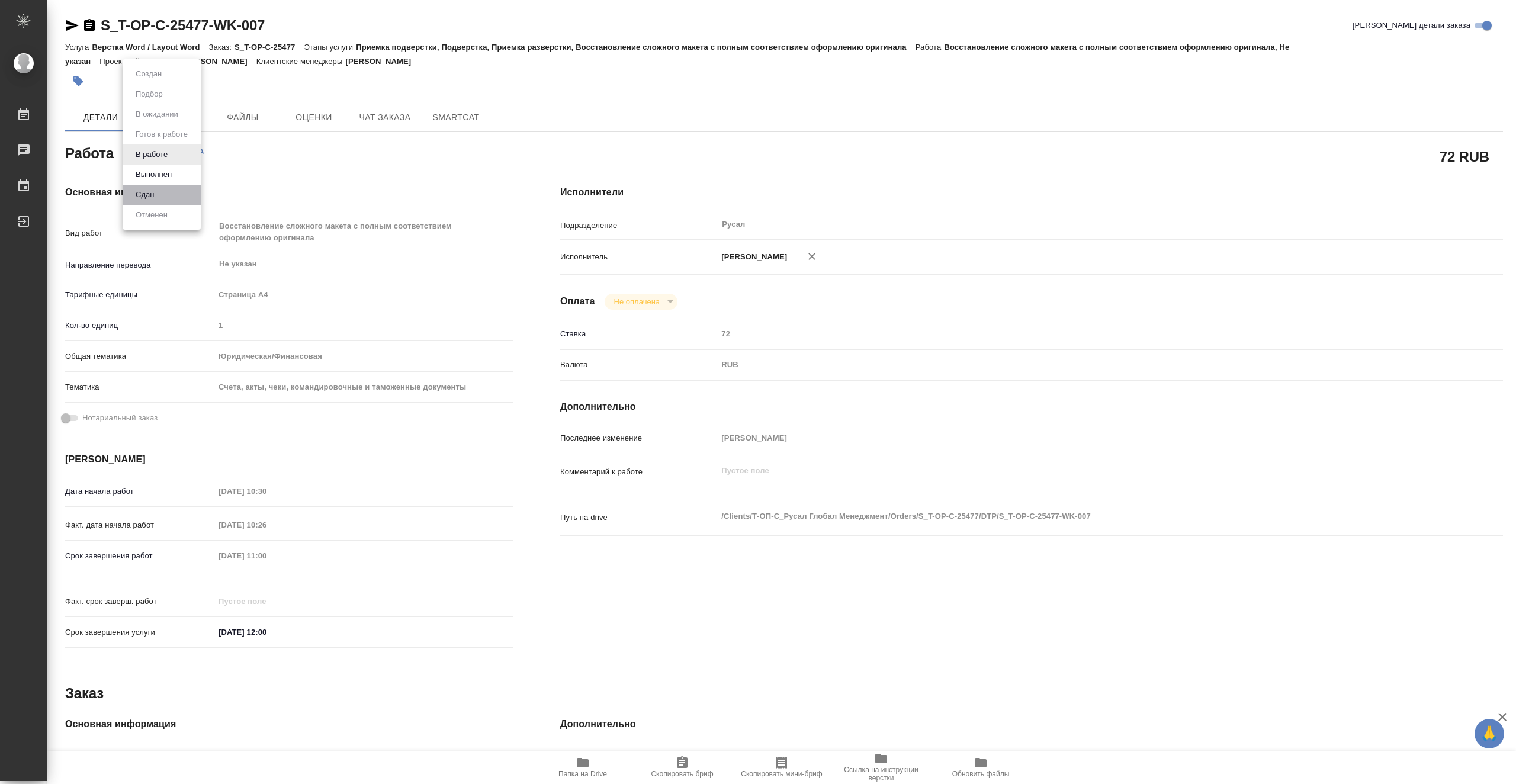
click at [171, 197] on li "Сдан" at bounding box center [161, 195] width 78 height 20
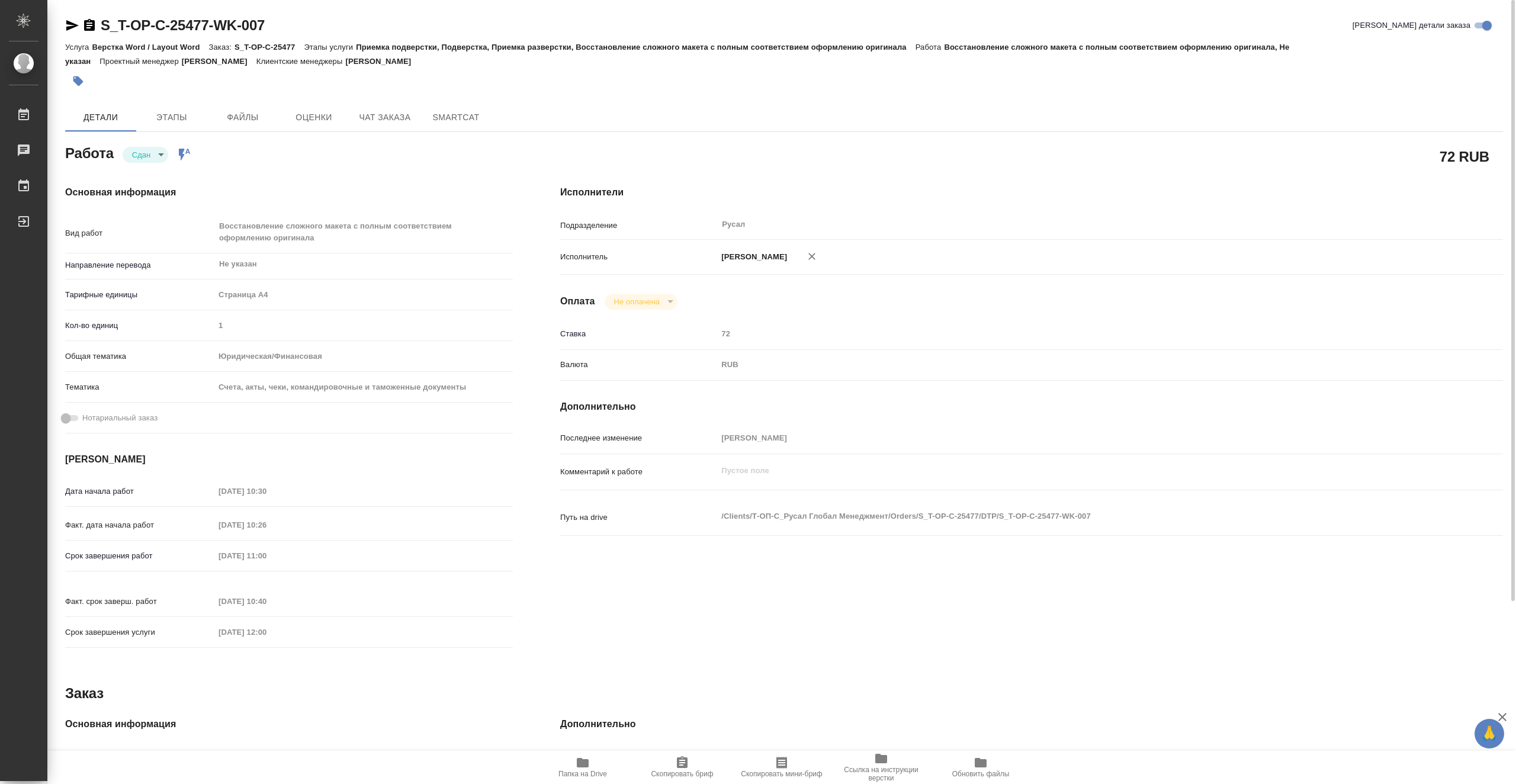
type textarea "x"
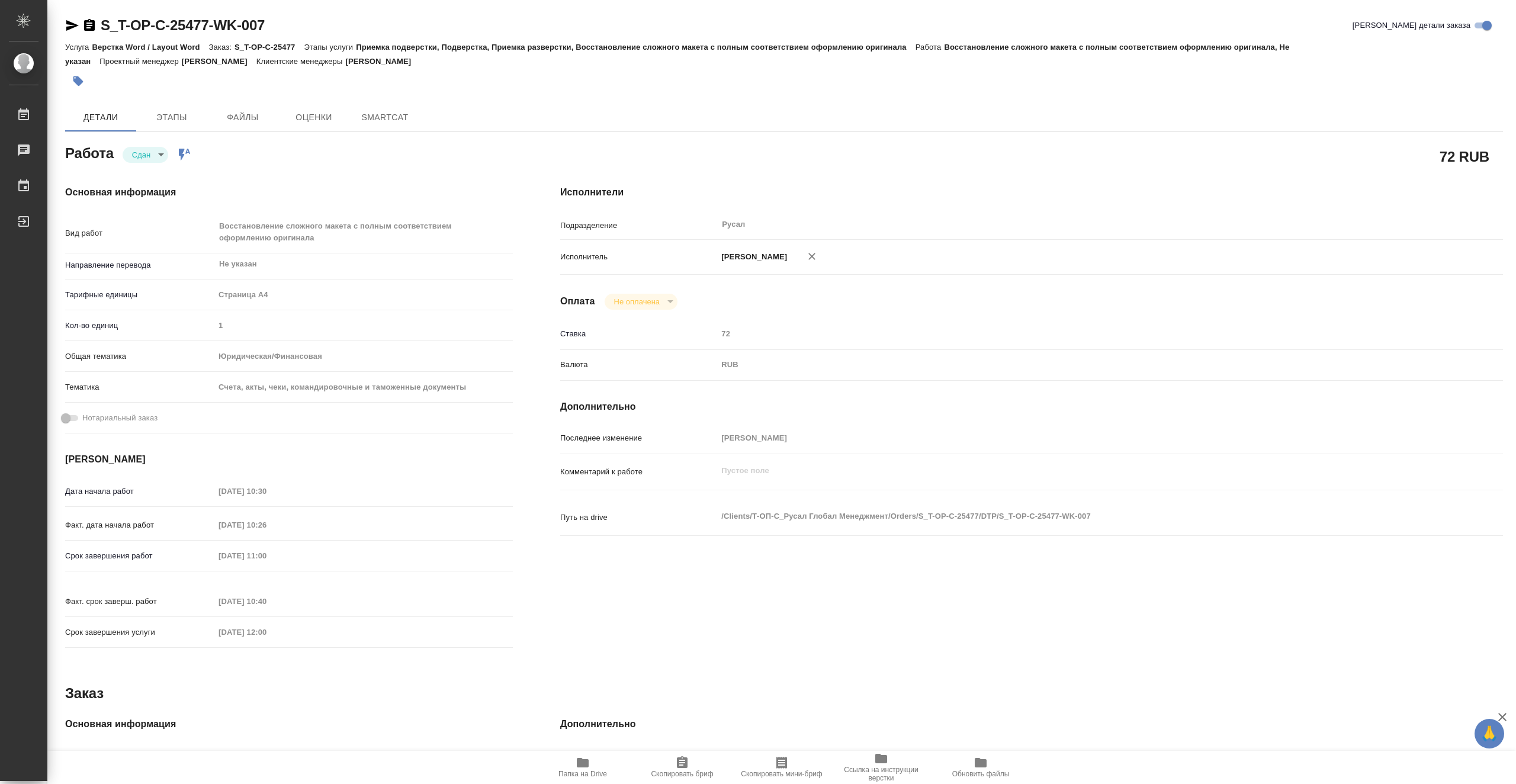
type textarea "x"
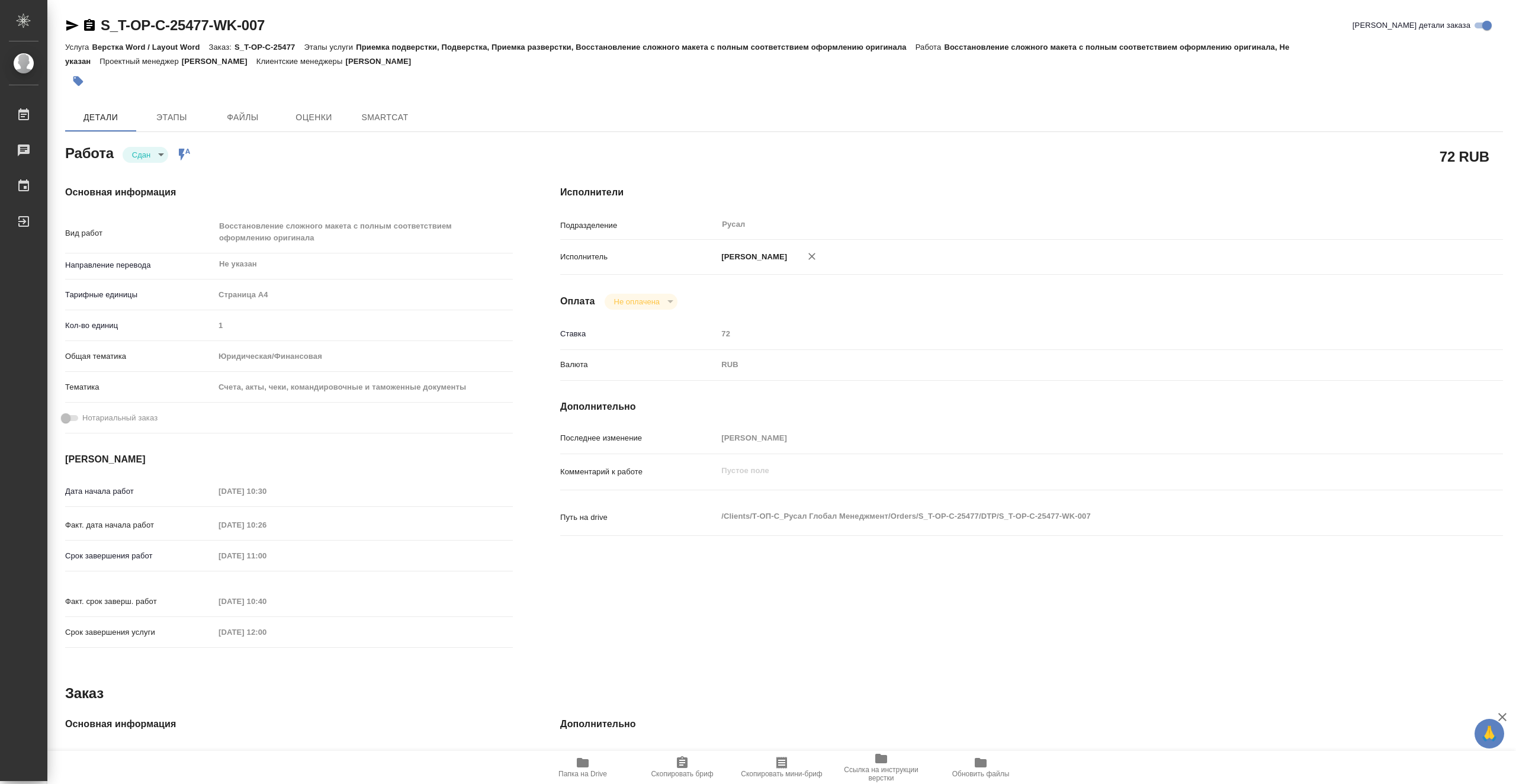
type textarea "x"
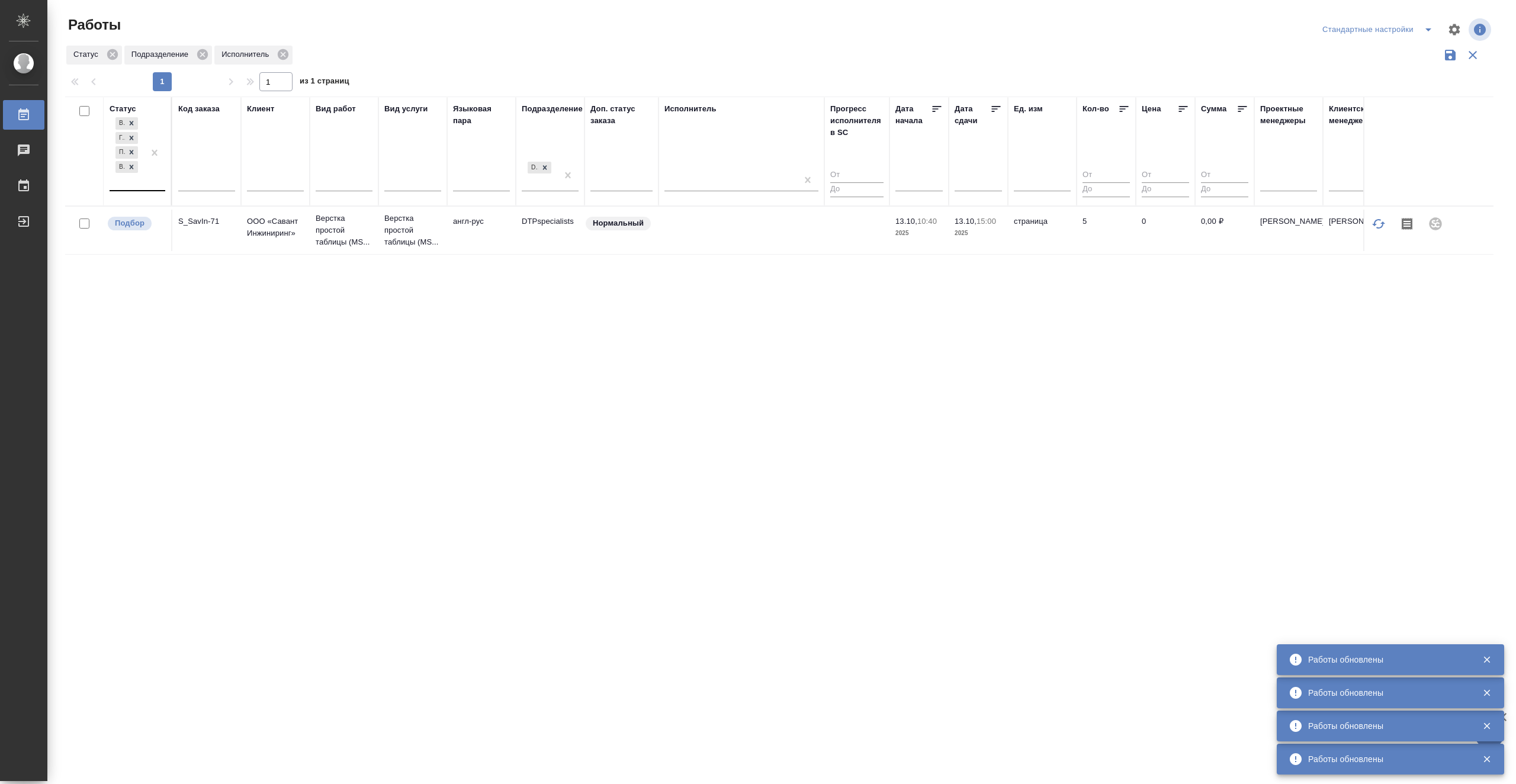
click at [144, 186] on div at bounding box center [154, 152] width 21 height 75
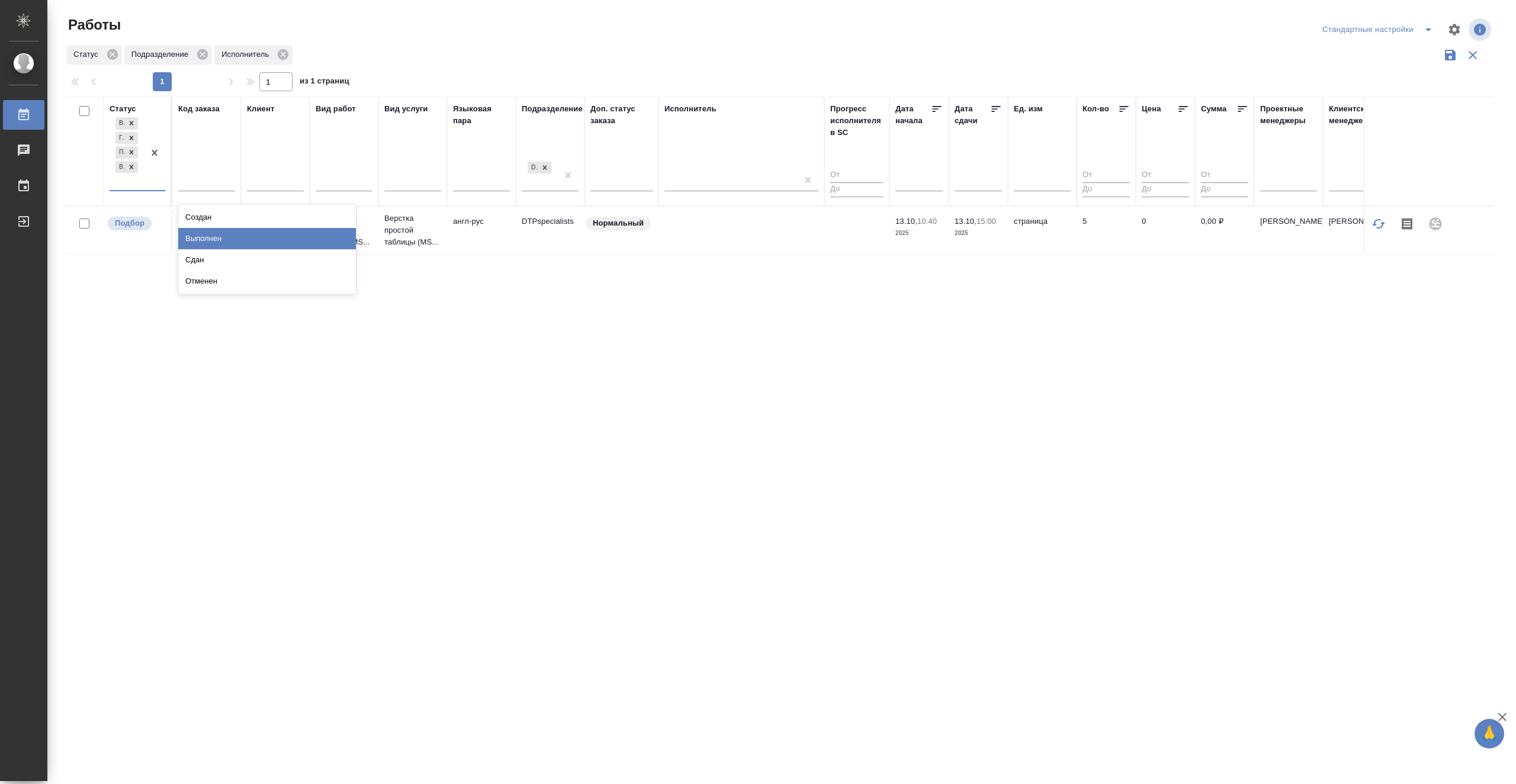
click at [312, 236] on div "Выполнен" at bounding box center [267, 239] width 177 height 21
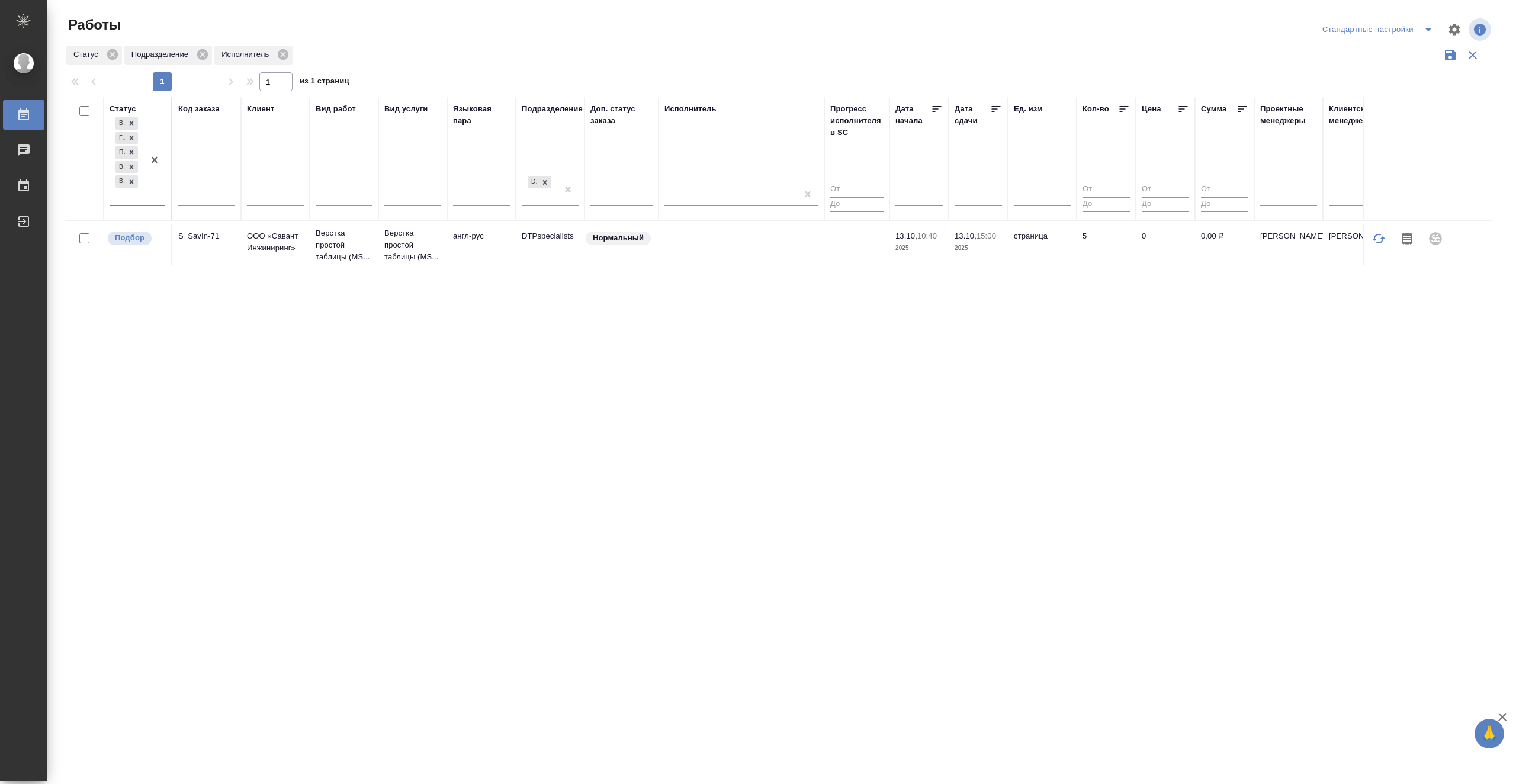
click at [519, 429] on div "Статус option Выполнен, selected. 0 results available. Select is focused ,type …" at bounding box center [779, 309] width 1429 height 425
click at [130, 180] on icon at bounding box center [132, 181] width 4 height 4
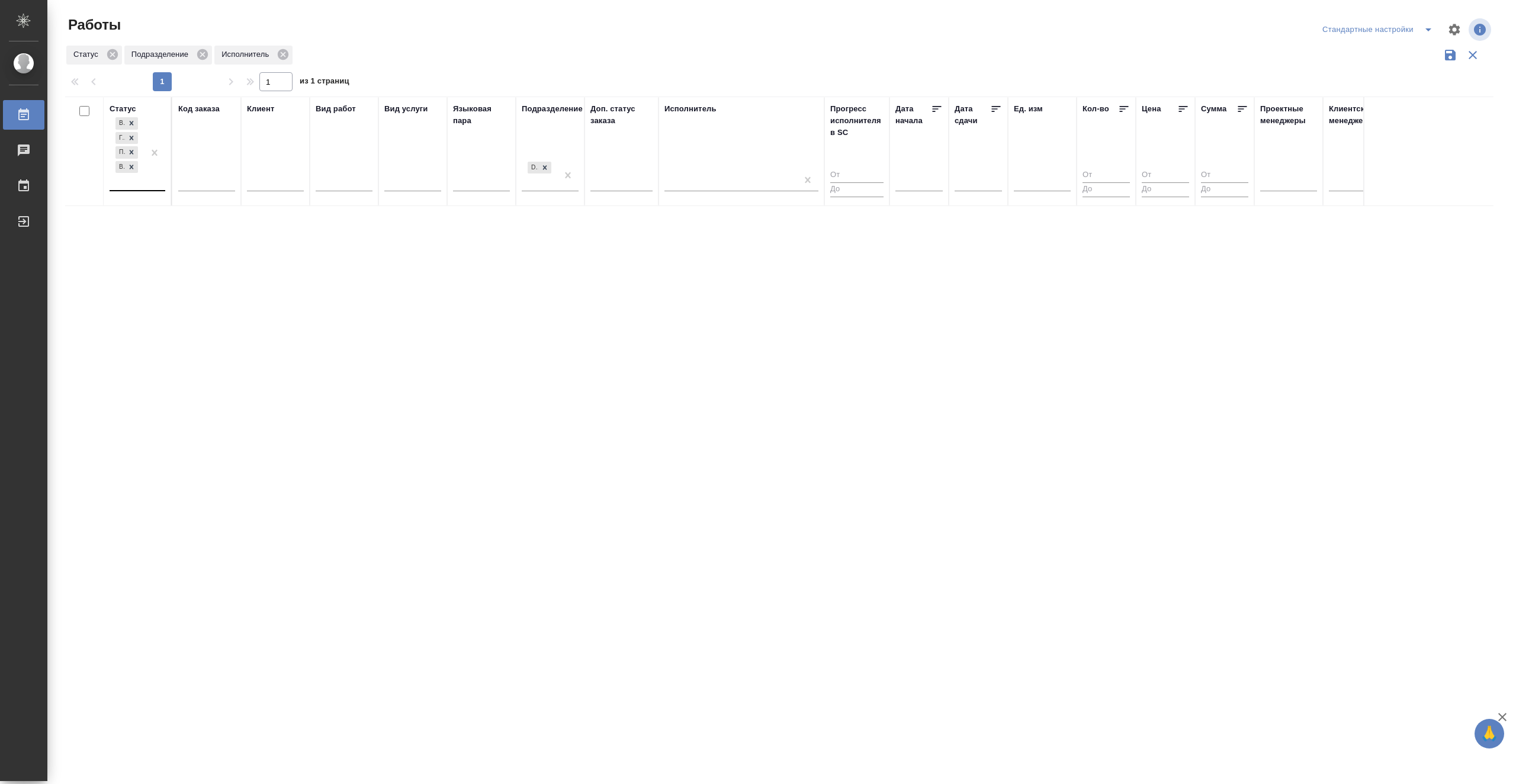
click at [509, 417] on div "Статус В ожидании Готов к работе Подбор В работе Код заказа Клиент Вид работ Ви…" at bounding box center [779, 309] width 1429 height 425
click at [532, 187] on div "DTPspecialists" at bounding box center [539, 174] width 36 height 32
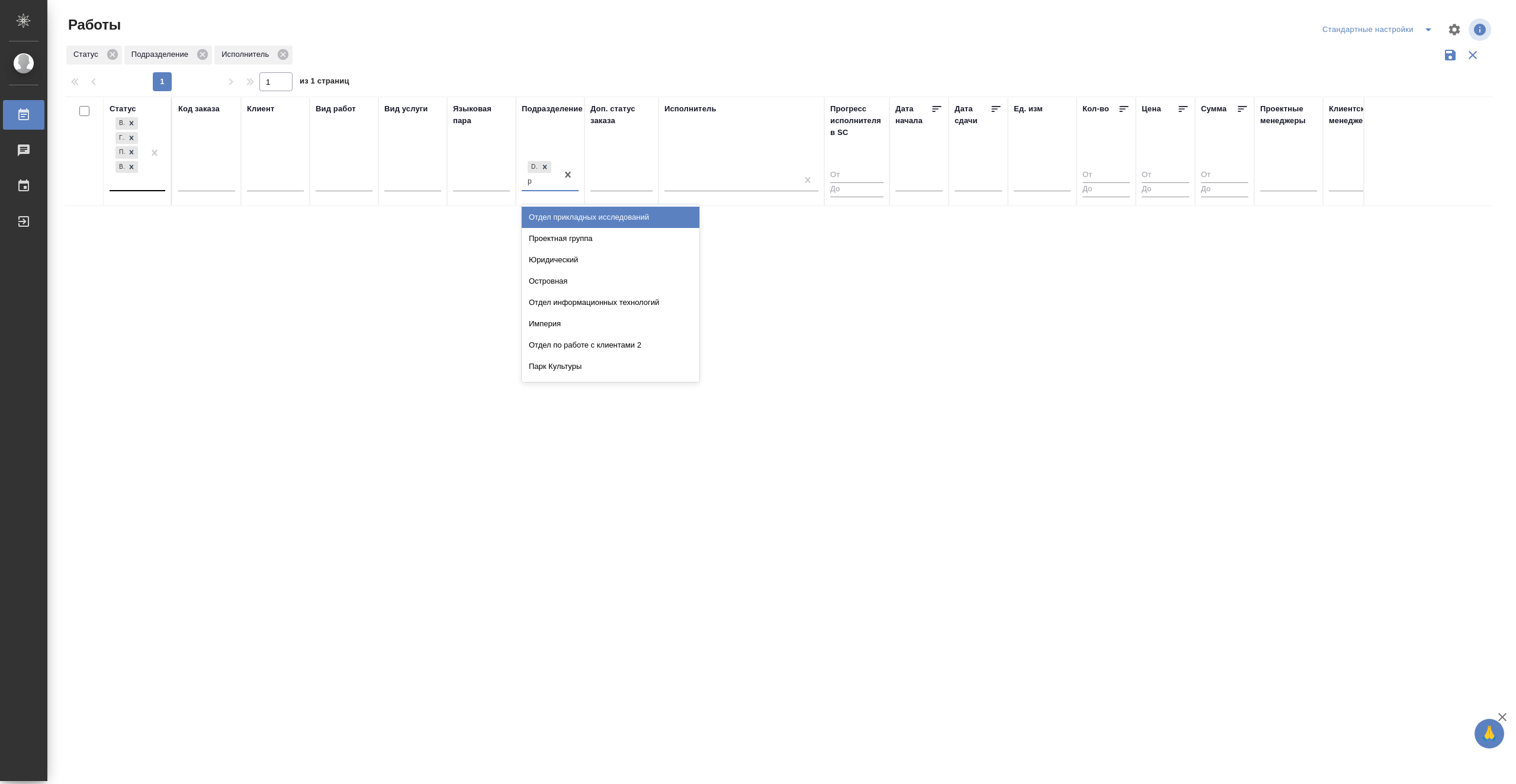
type input "ру"
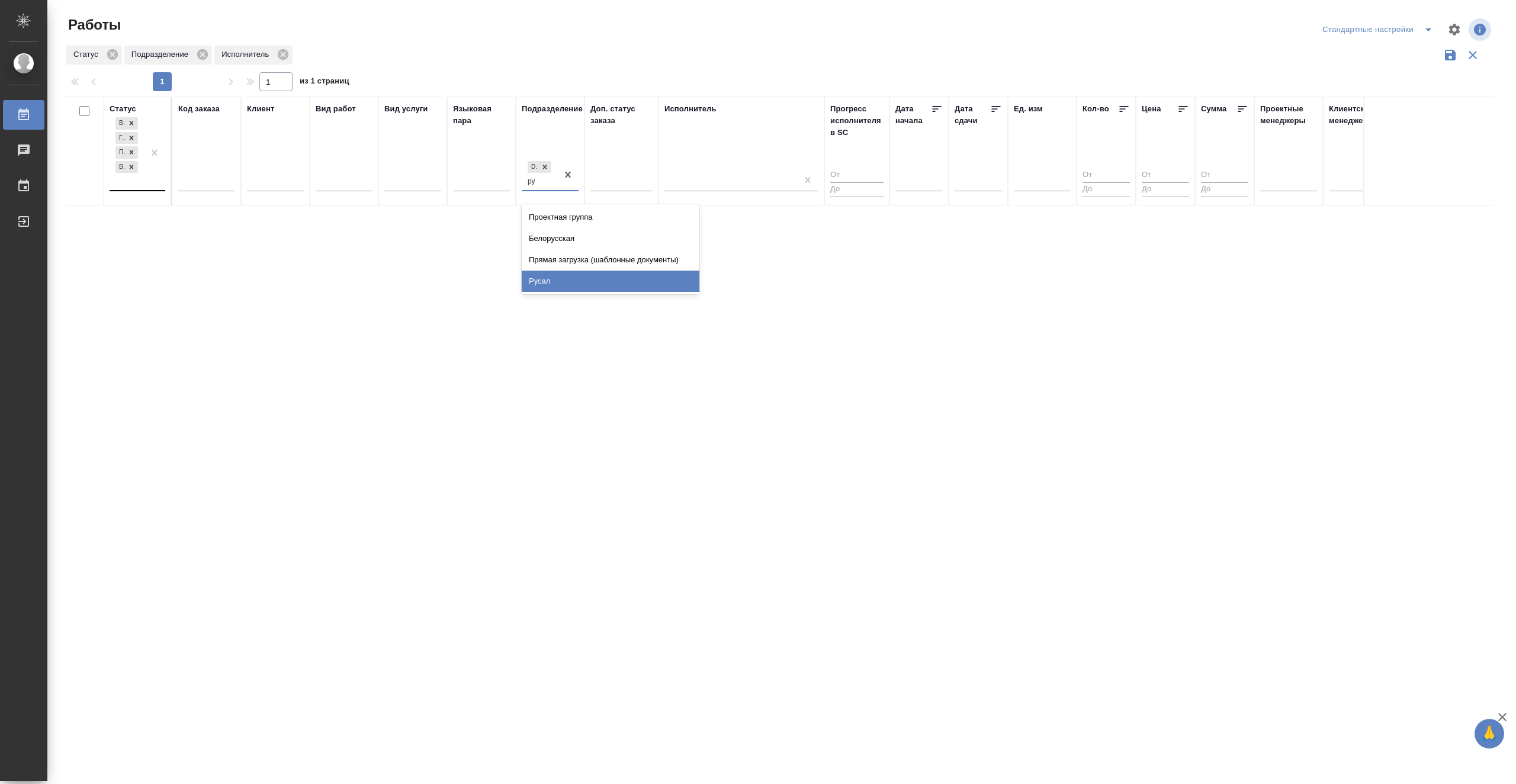
click at [554, 273] on div "Русал" at bounding box center [611, 281] width 177 height 21
click at [1457, 50] on icon "button" at bounding box center [1450, 55] width 14 height 14
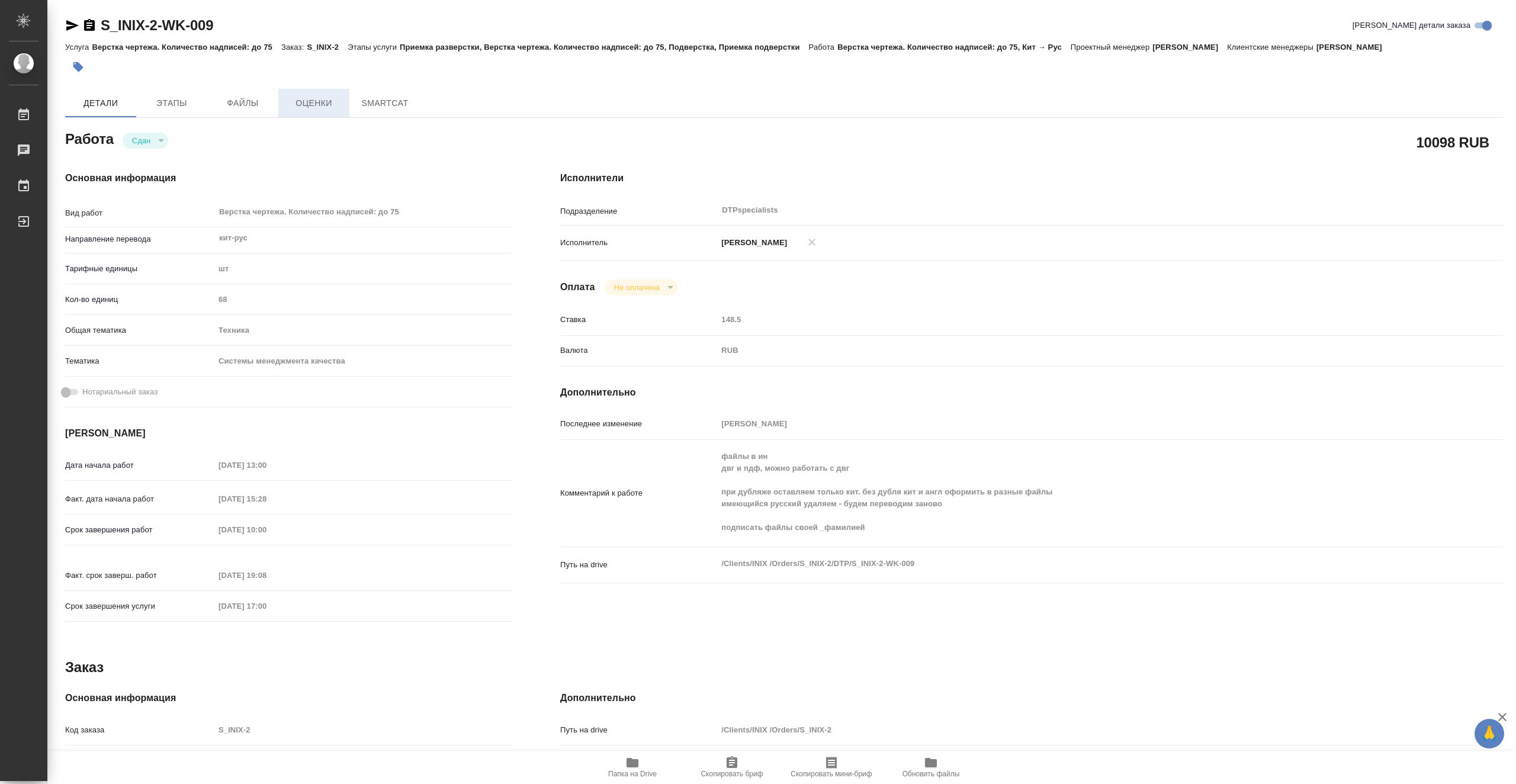
type textarea "x"
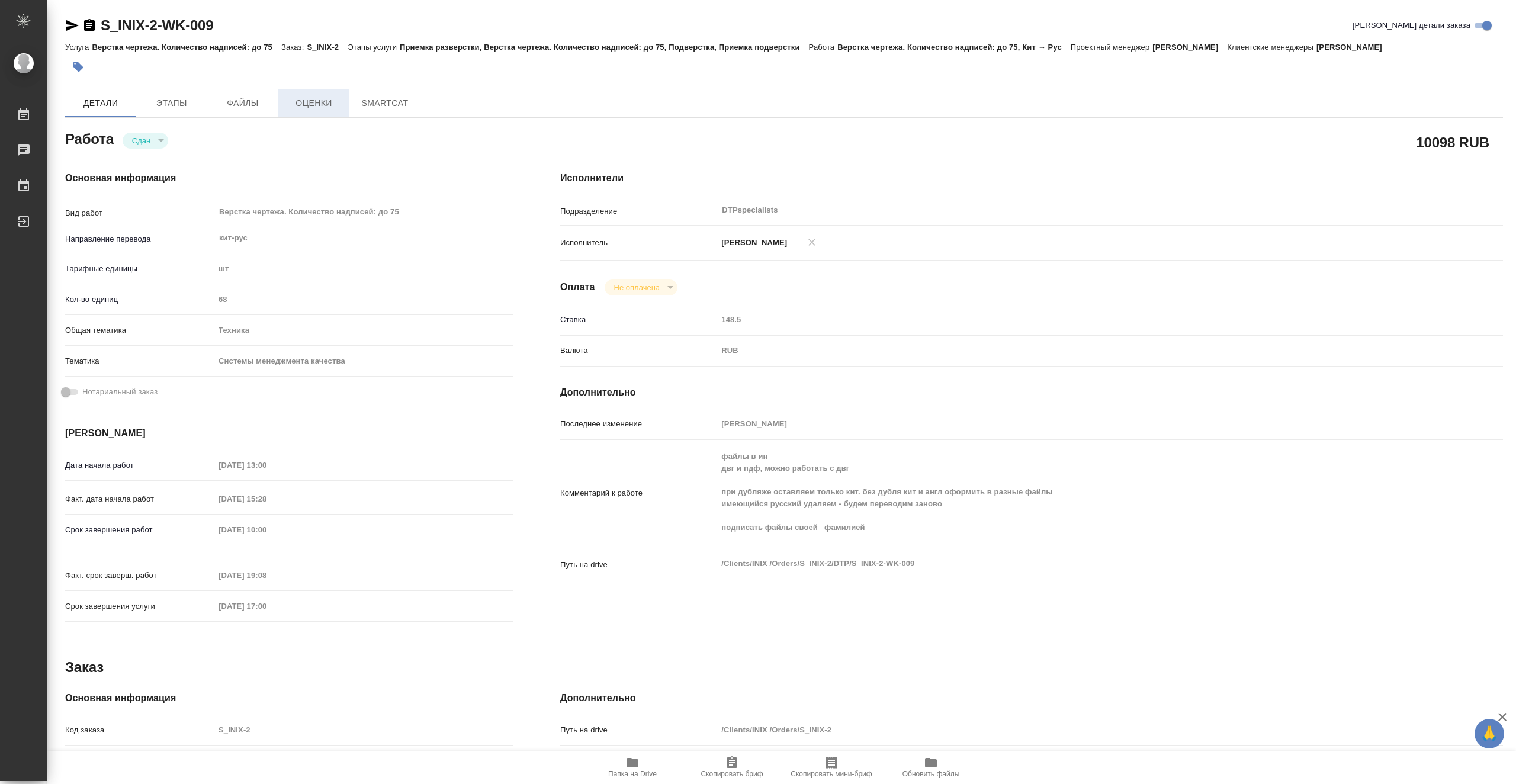
type textarea "x"
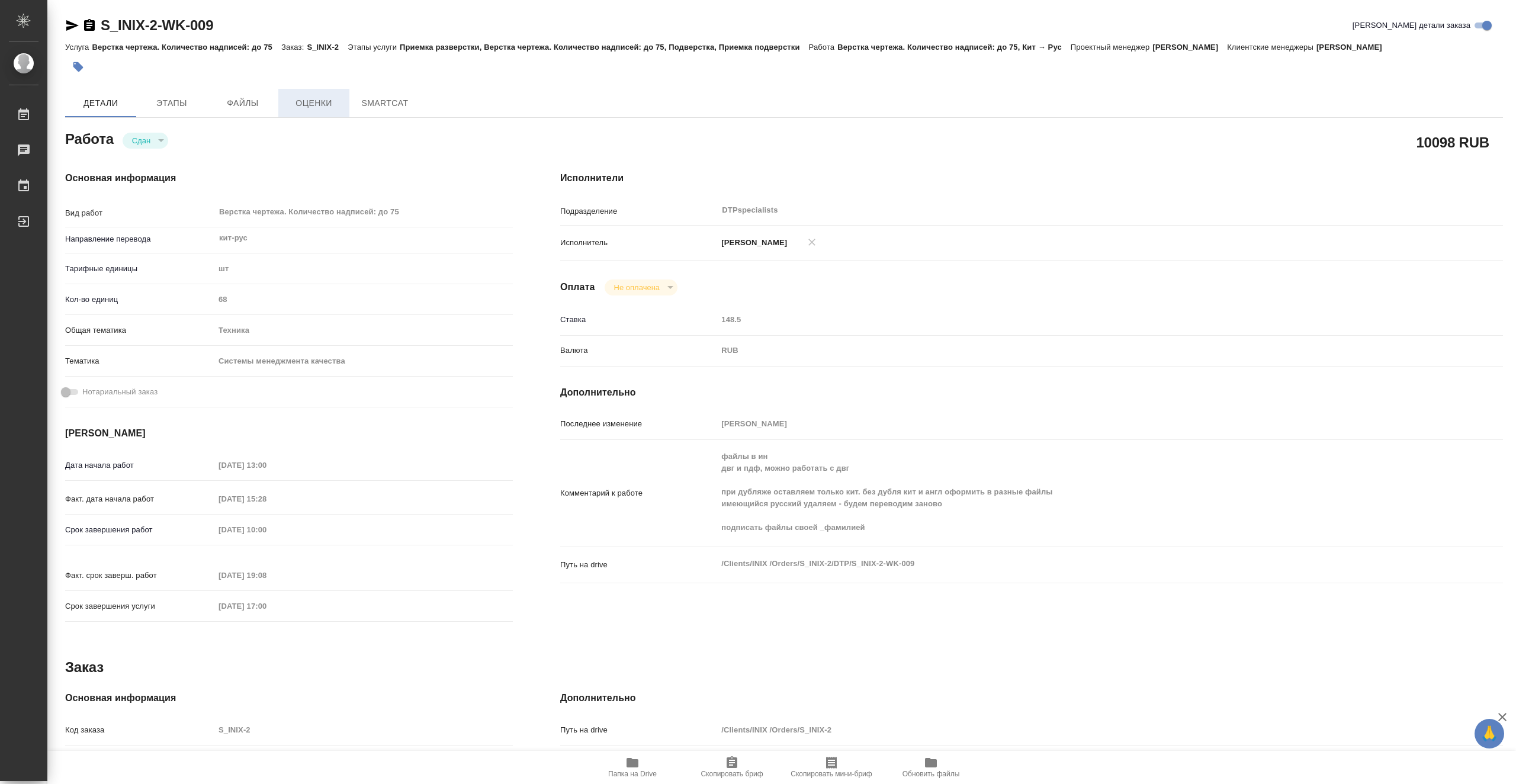
type textarea "x"
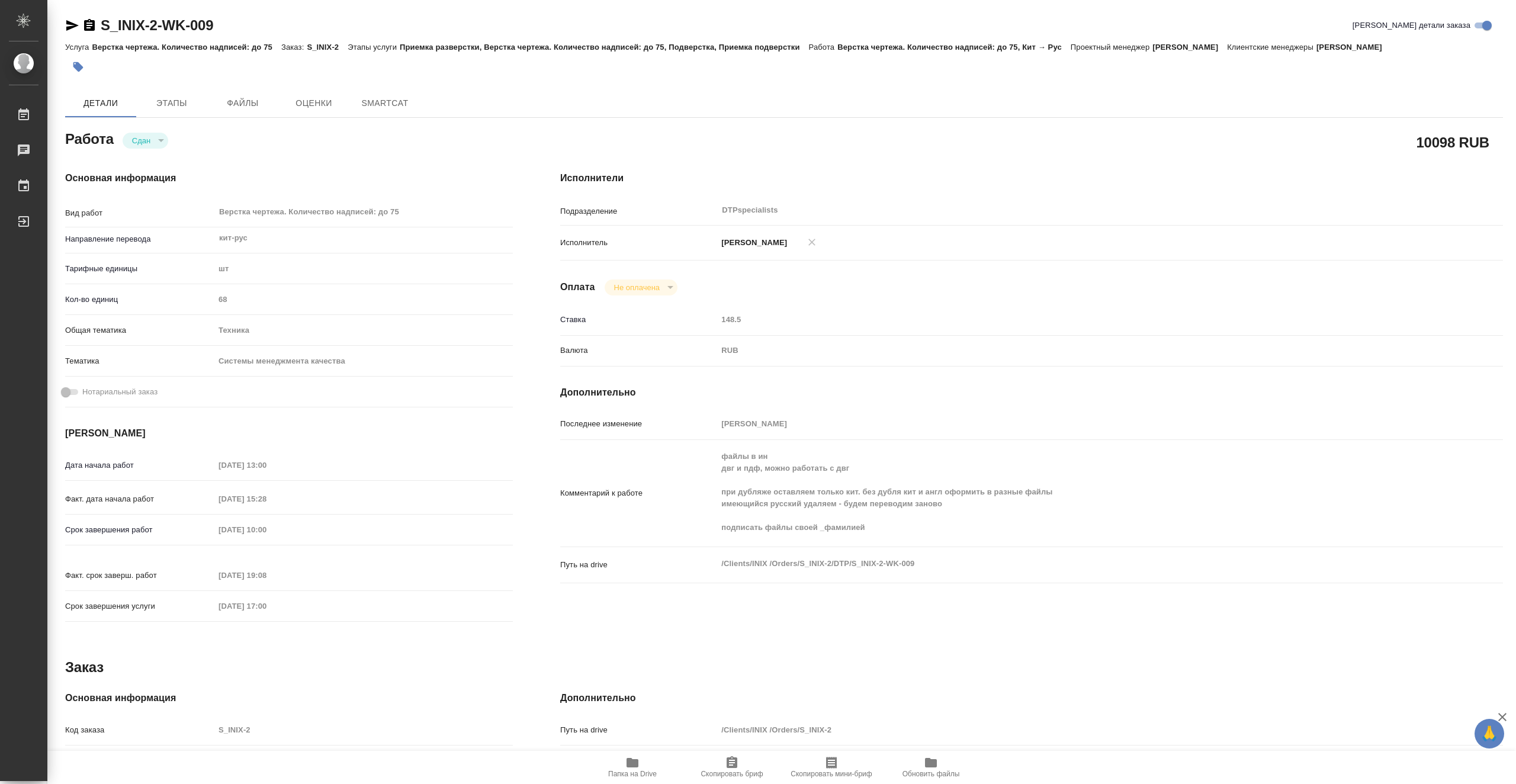
type textarea "x"
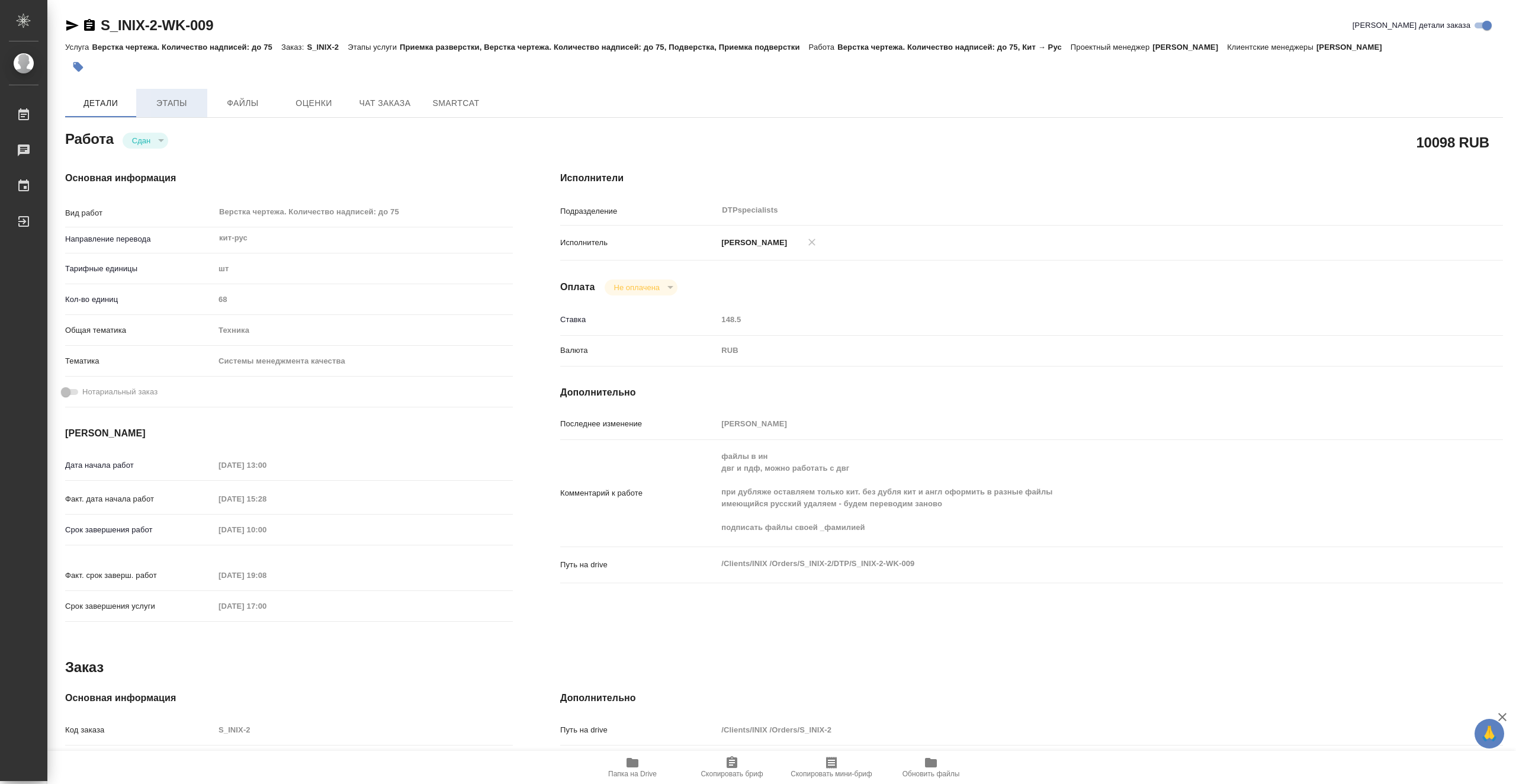
type textarea "x"
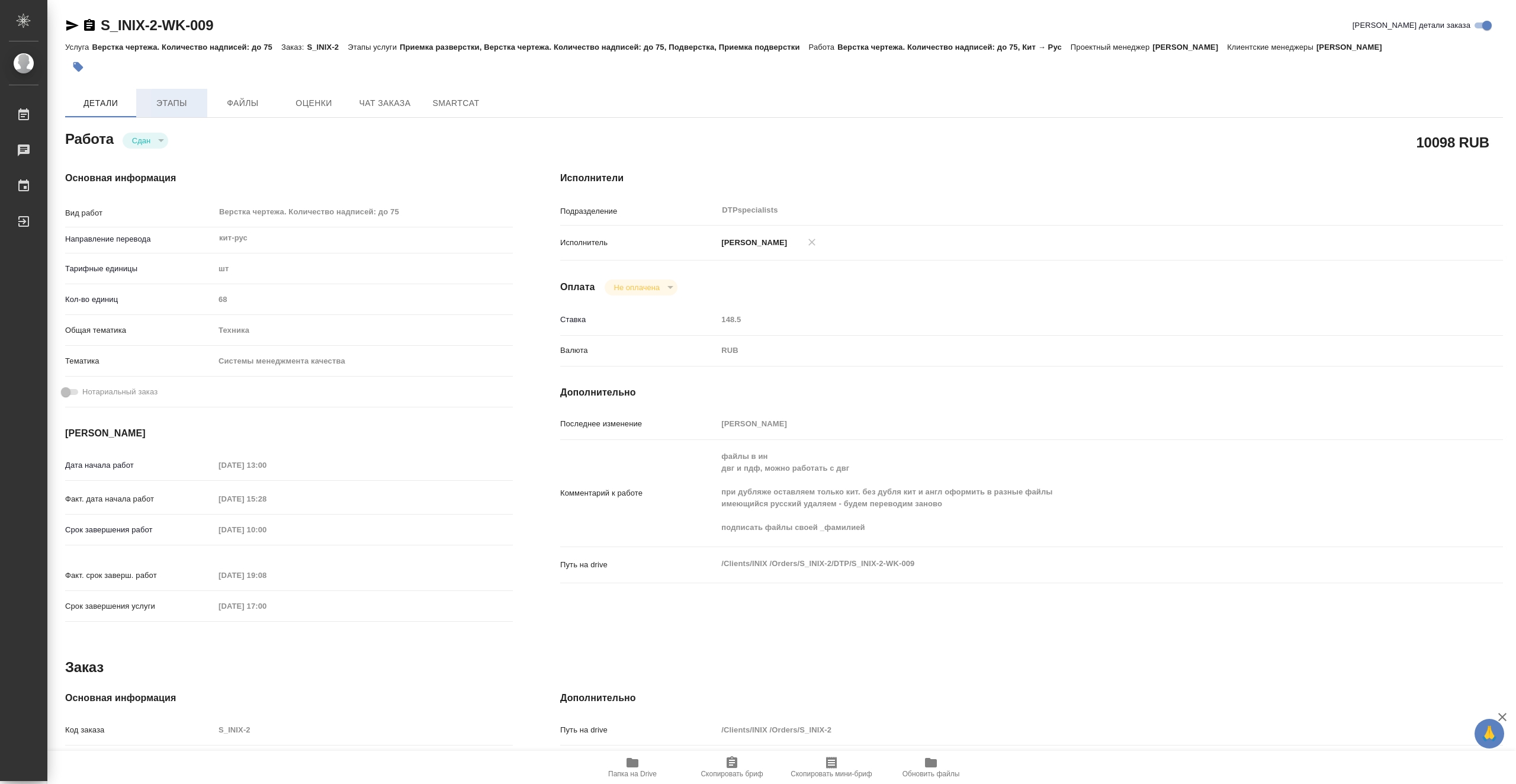
click at [175, 102] on span "Этапы" at bounding box center [171, 104] width 57 height 15
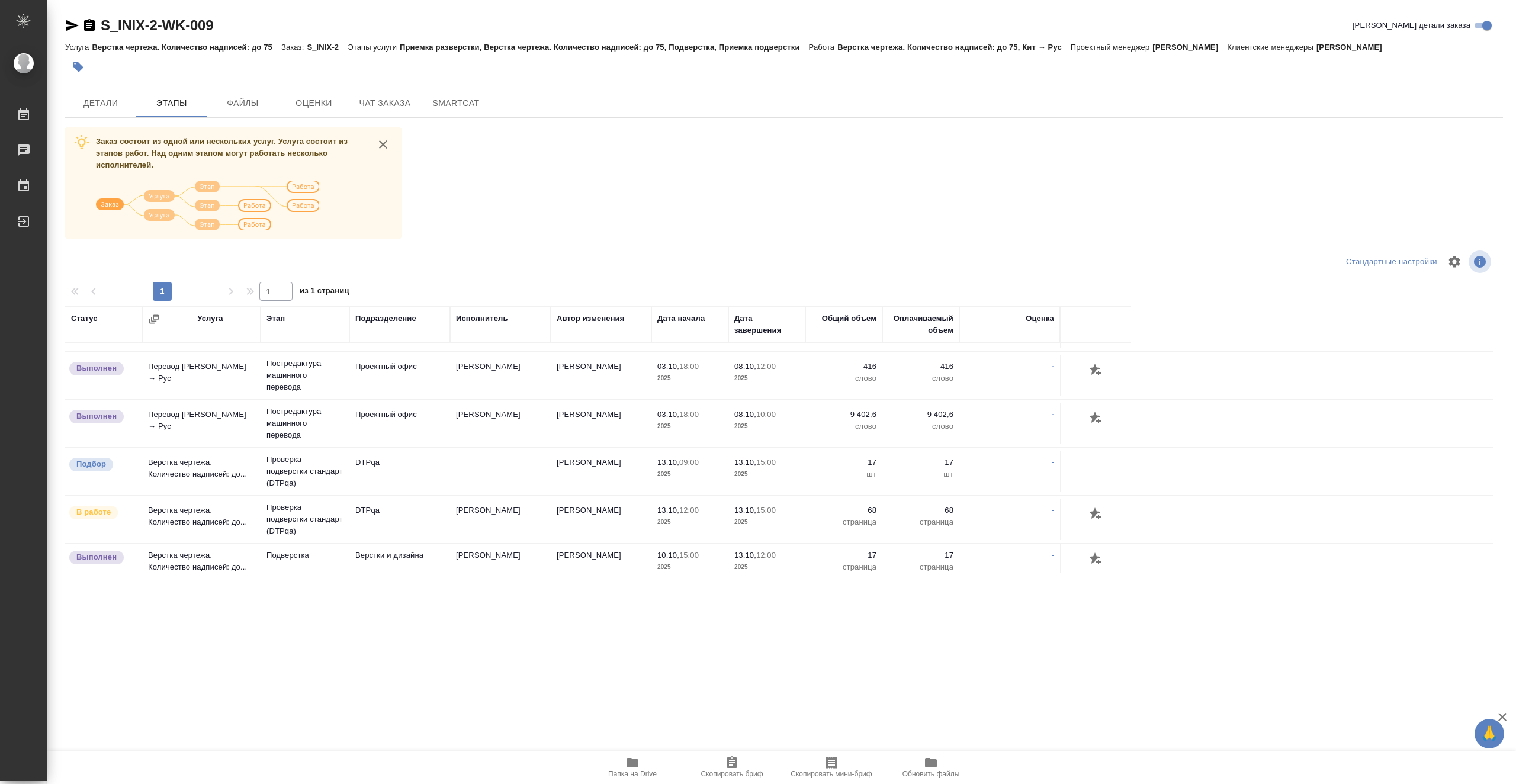
scroll to position [237, 0]
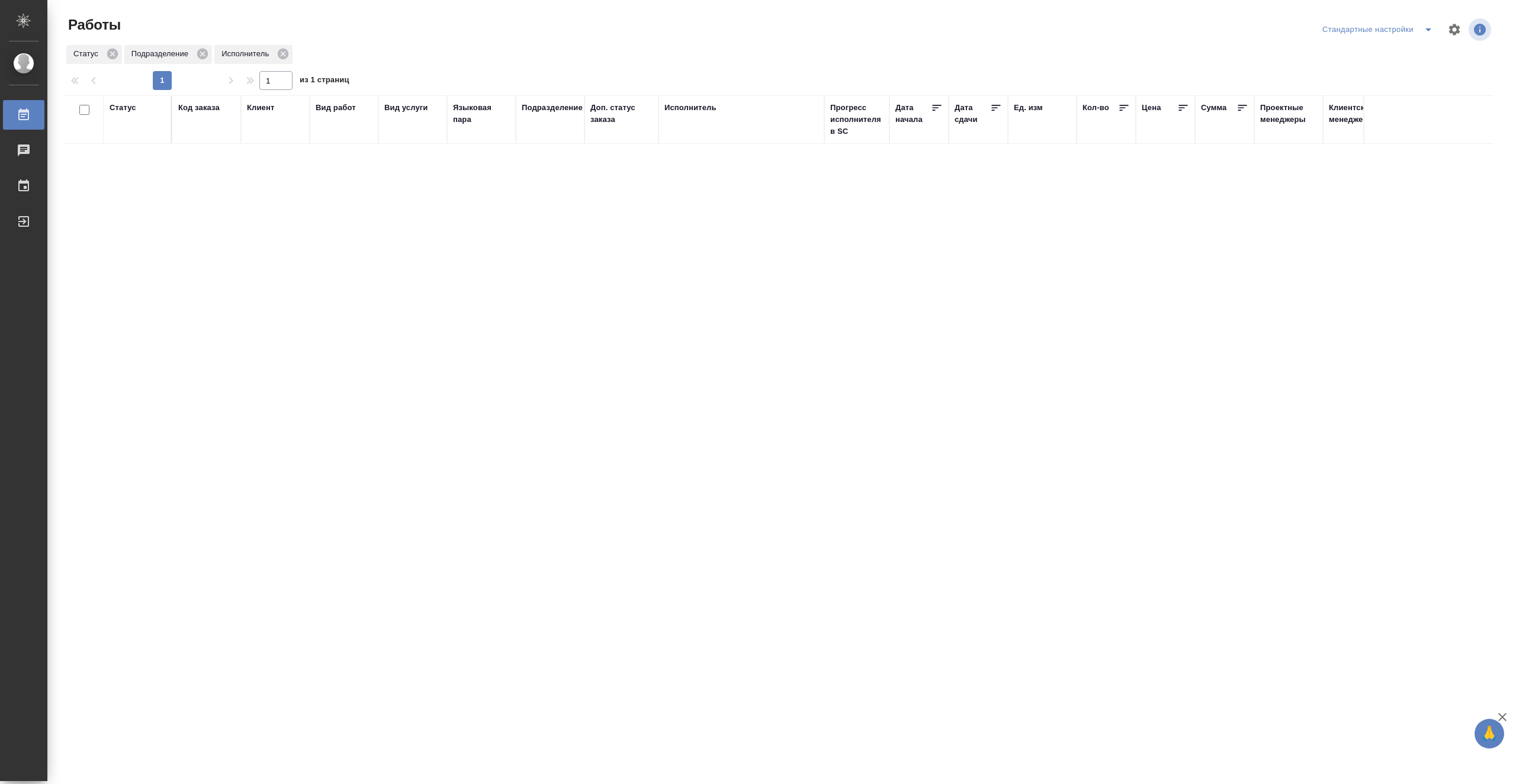
click at [710, 116] on div "Исполнитель" at bounding box center [741, 119] width 154 height 36
click at [709, 107] on div "Исполнитель" at bounding box center [690, 107] width 52 height 12
click at [749, 305] on div "Статус В ожидании Готов к работе Подбор В работе Код заказа Клиент Вид работ Ви…" at bounding box center [779, 309] width 1429 height 425
click at [156, 189] on div at bounding box center [154, 152] width 21 height 75
click at [521, 320] on div "Статус option Отменен focused, 8 of 8. 4 results available. Use Up and Down to …" at bounding box center [779, 309] width 1429 height 425
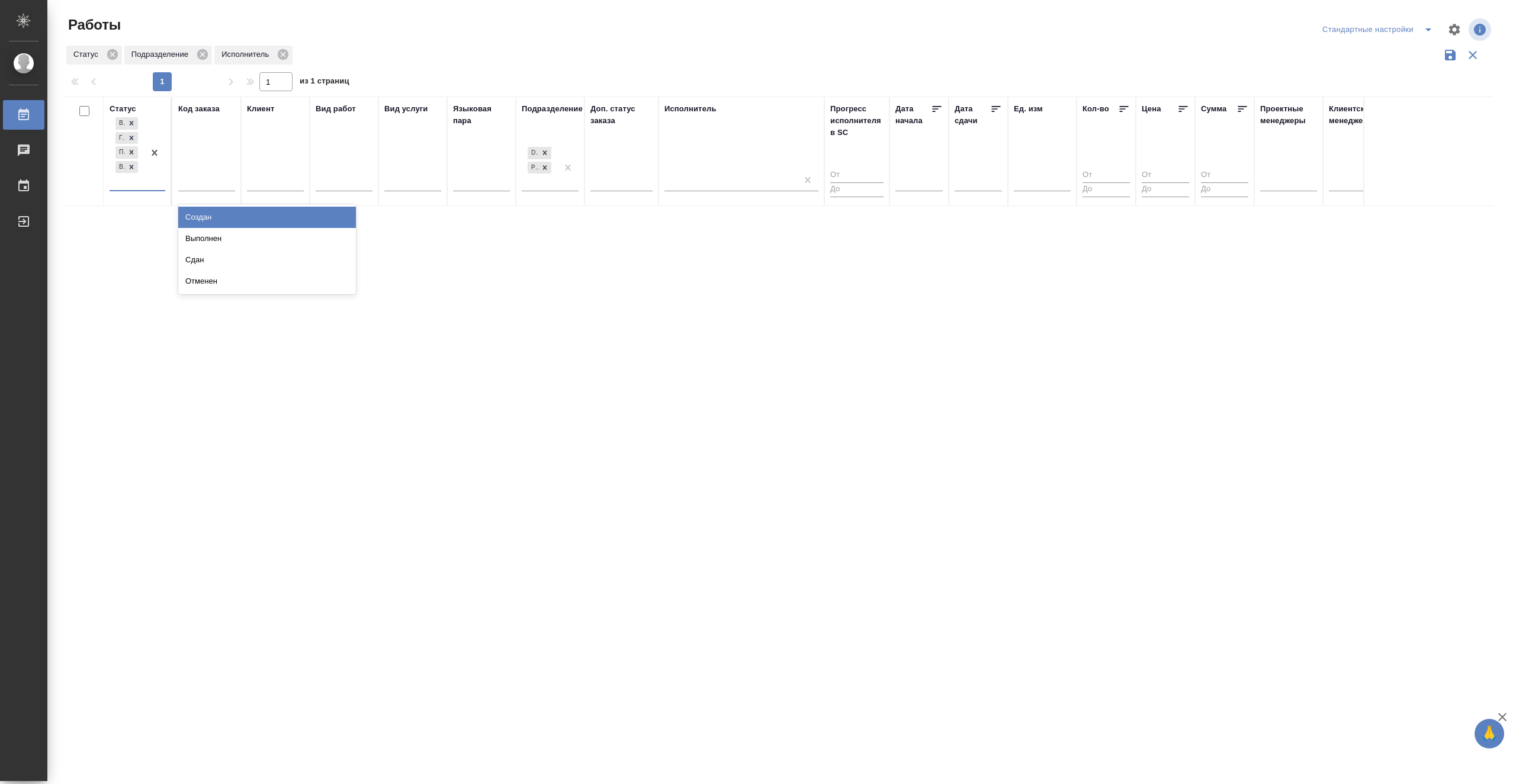
click at [135, 184] on div "В ожидании Готов к работе Подбор В работе" at bounding box center [126, 152] width 34 height 75
drag, startPoint x: 312, startPoint y: 232, endPoint x: 331, endPoint y: 236, distance: 19.4
click at [312, 232] on div "Выполнен" at bounding box center [267, 239] width 177 height 21
click at [131, 182] on icon at bounding box center [131, 181] width 8 height 8
click at [621, 316] on div "Статус В ожидании Готов к работе Подбор В работе Код заказа Клиент Вид работ Ви…" at bounding box center [779, 309] width 1429 height 425
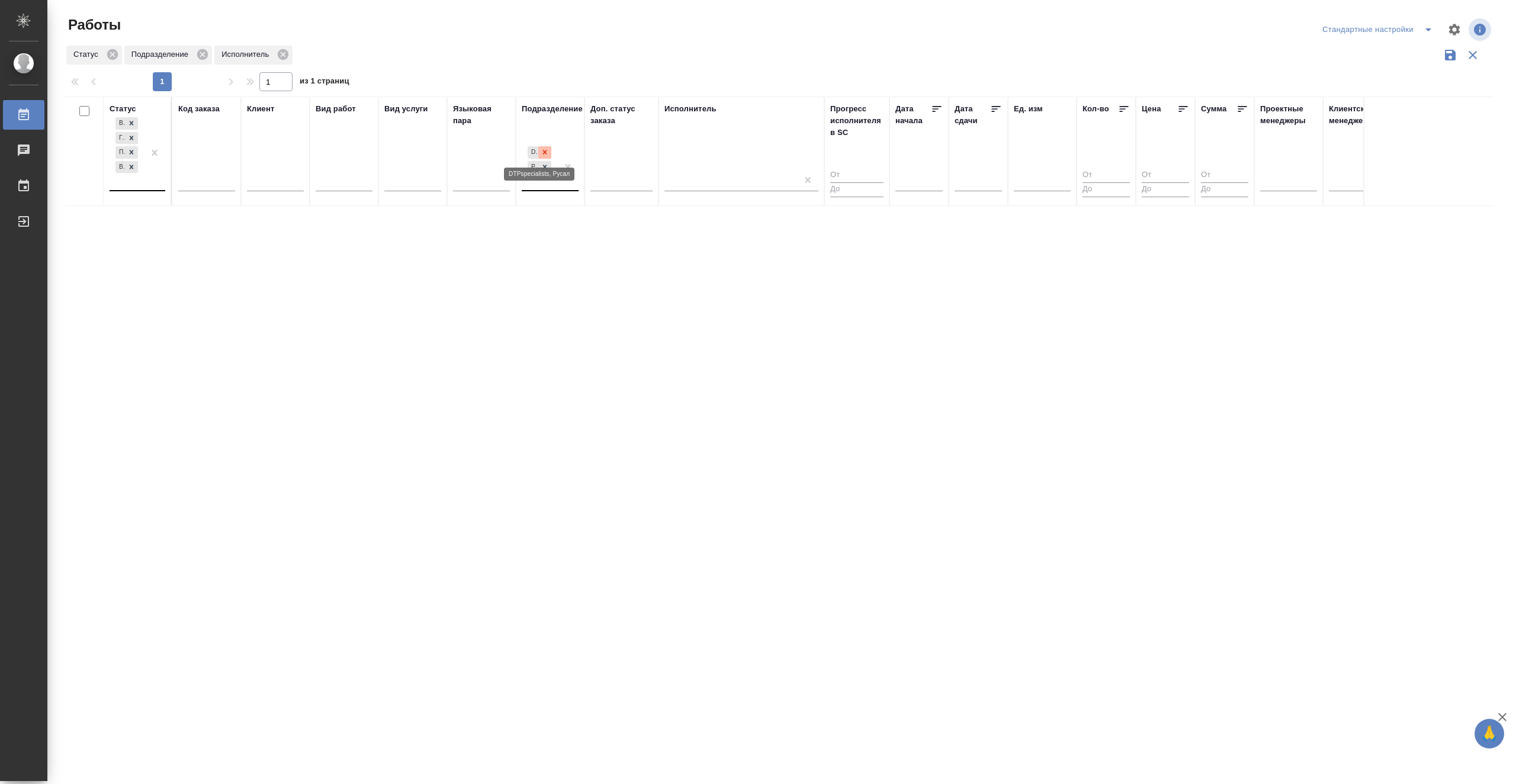
click at [545, 154] on icon at bounding box center [544, 152] width 8 height 8
click at [729, 307] on div "Статус В ожидании Готов к работе Подбор В работе Код заказа Клиент Вид работ Ви…" at bounding box center [779, 309] width 1429 height 425
click at [728, 184] on div at bounding box center [731, 179] width 132 height 17
click at [735, 235] on div "Неназначенные работы" at bounding box center [753, 239] width 177 height 21
drag, startPoint x: 537, startPoint y: 326, endPoint x: 544, endPoint y: 331, distance: 8.6
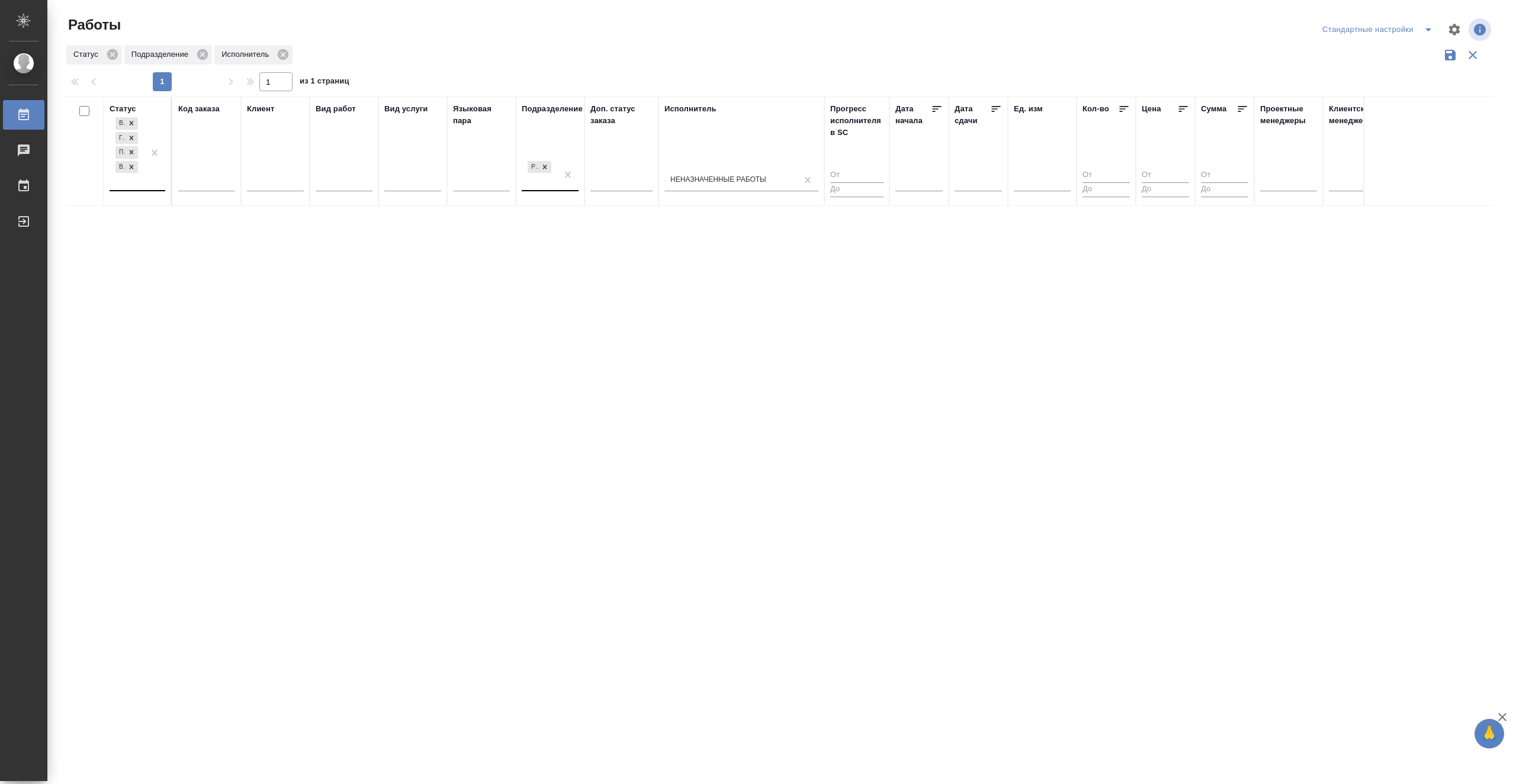
click at [537, 326] on div "Статус В ожидании Готов к работе Подбор В работе Код заказа Клиент Вид работ Ви…" at bounding box center [779, 309] width 1429 height 425
drag, startPoint x: 568, startPoint y: 330, endPoint x: 557, endPoint y: 329, distance: 11.0
click at [568, 330] on div "Статус В ожидании Готов к работе Подбор В работе Код заказа Клиент Вид работ Ви…" at bounding box center [779, 309] width 1429 height 425
click at [547, 187] on div "Русал" at bounding box center [539, 174] width 36 height 32
click at [910, 289] on div "Статус В ожидании Готов к работе Подбор В работе Код заказа Клиент Вид работ Ви…" at bounding box center [779, 309] width 1429 height 425
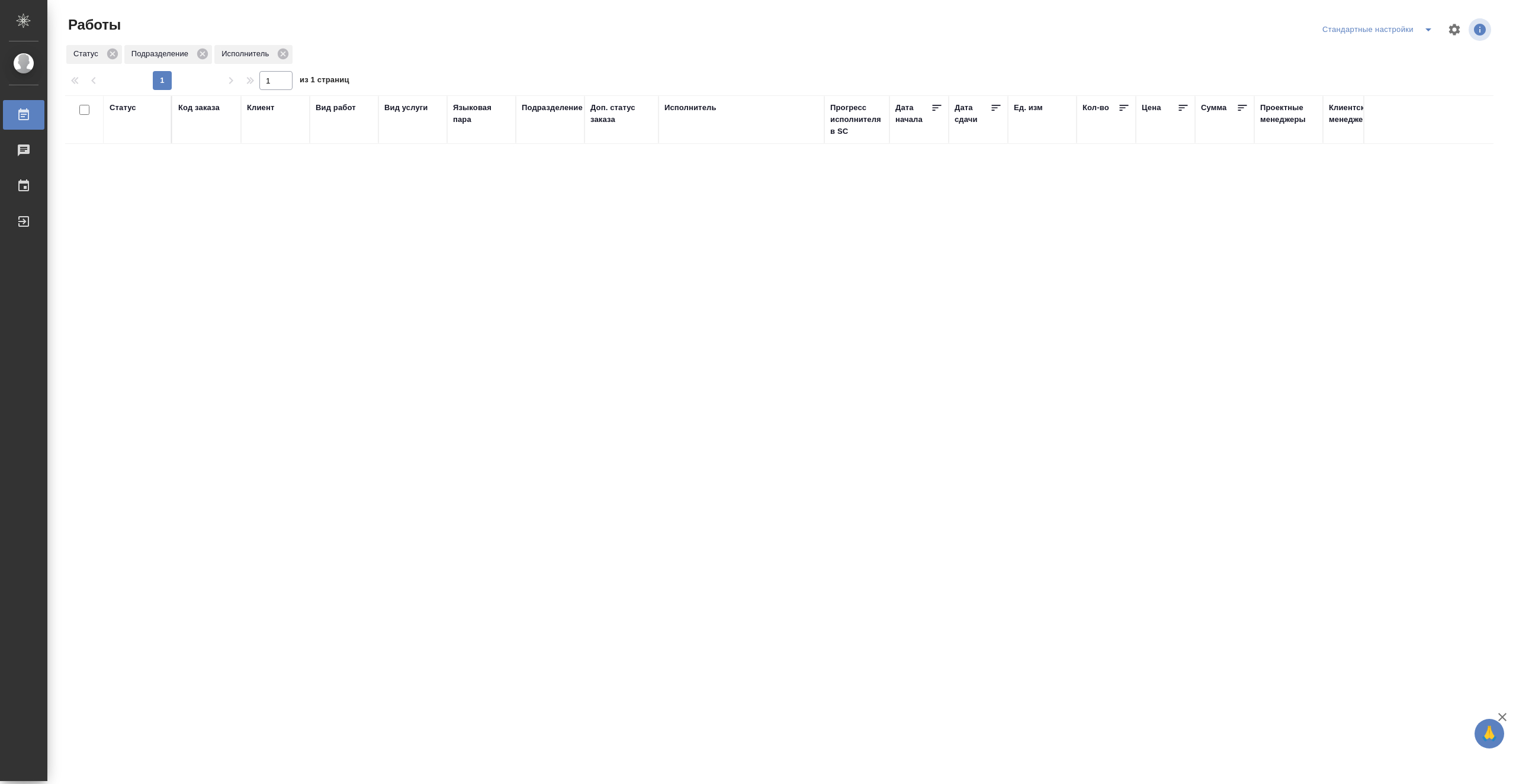
click at [688, 107] on div "Исполнитель" at bounding box center [690, 107] width 52 height 12
click at [562, 345] on div "Статус В ожидании Готов к работе Подбор В работе Код заказа Клиент Вид работ Ви…" at bounding box center [779, 309] width 1429 height 425
click at [603, 332] on div "Статус В ожидании Готов к работе Подбор В работе Код заказа Клиент Вид работ Ви…" at bounding box center [779, 309] width 1429 height 425
click at [716, 177] on div at bounding box center [731, 179] width 132 height 17
click at [703, 216] on div "Свои работы" at bounding box center [753, 217] width 177 height 21
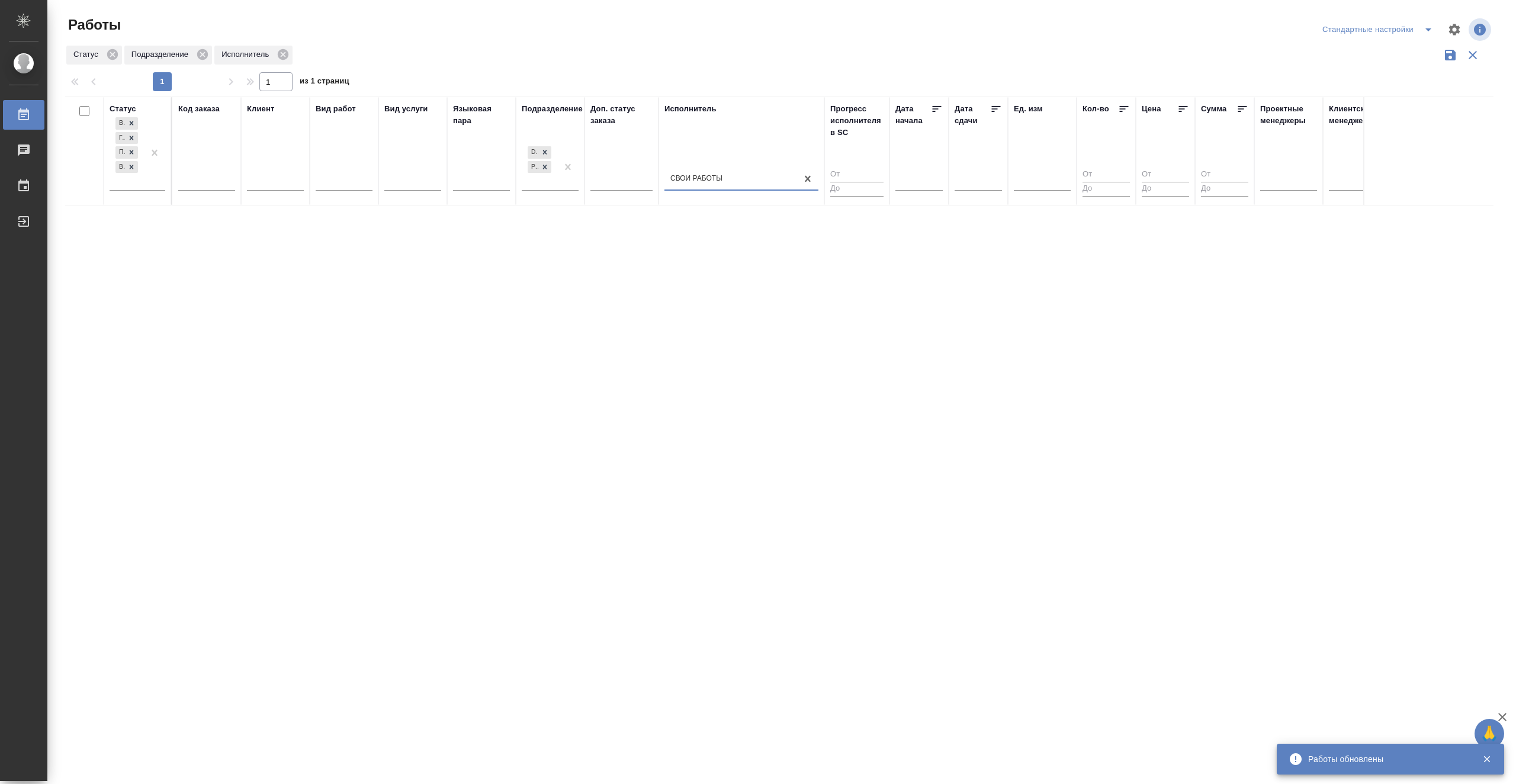
click at [676, 285] on div "Статус В ожидании Готов к работе Подбор В работе Код заказа Клиент Вид работ Ви…" at bounding box center [779, 309] width 1429 height 425
click at [544, 169] on icon at bounding box center [544, 166] width 8 height 8
click at [543, 165] on icon at bounding box center [544, 166] width 8 height 8
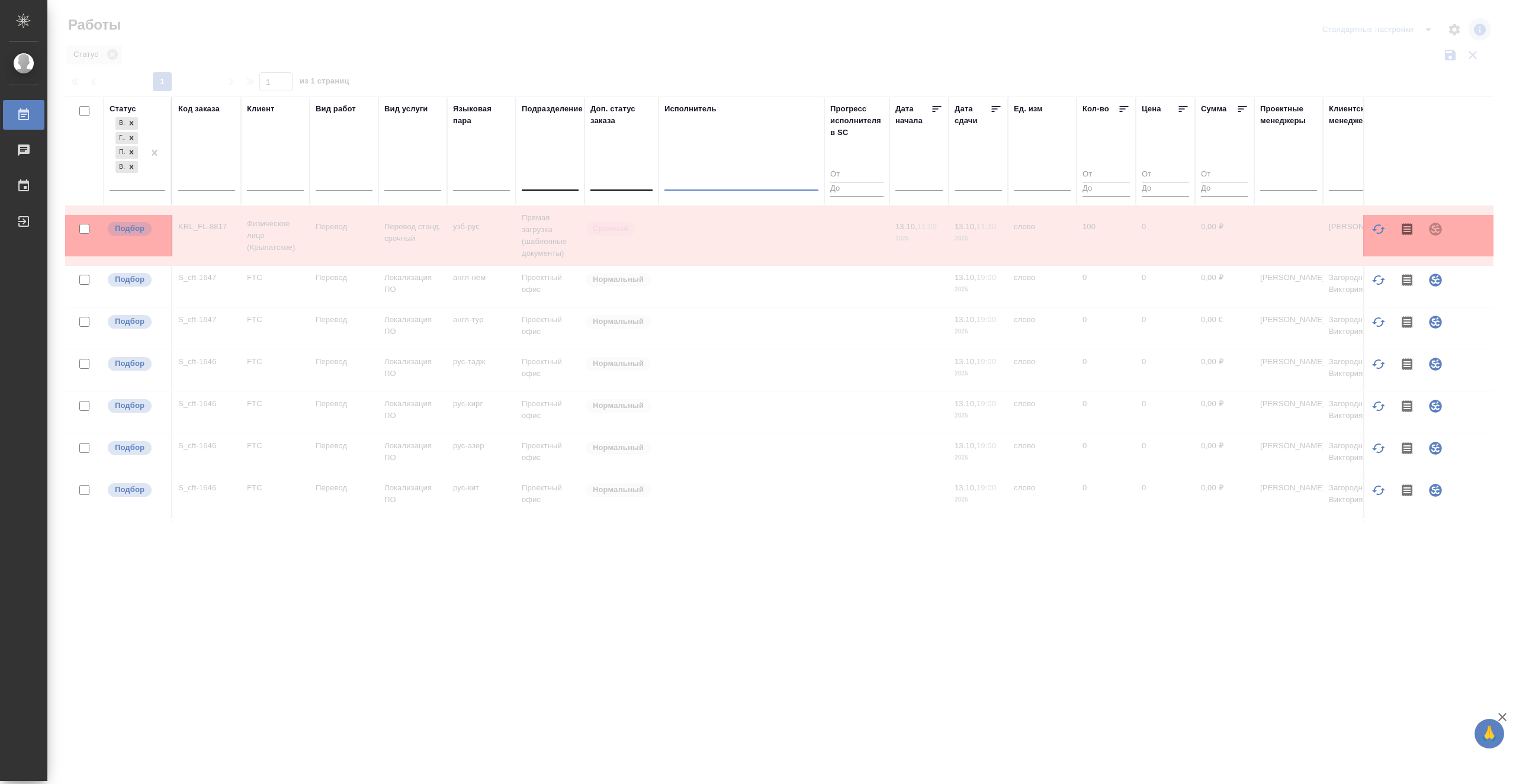
click at [613, 179] on div at bounding box center [622, 179] width 62 height 17
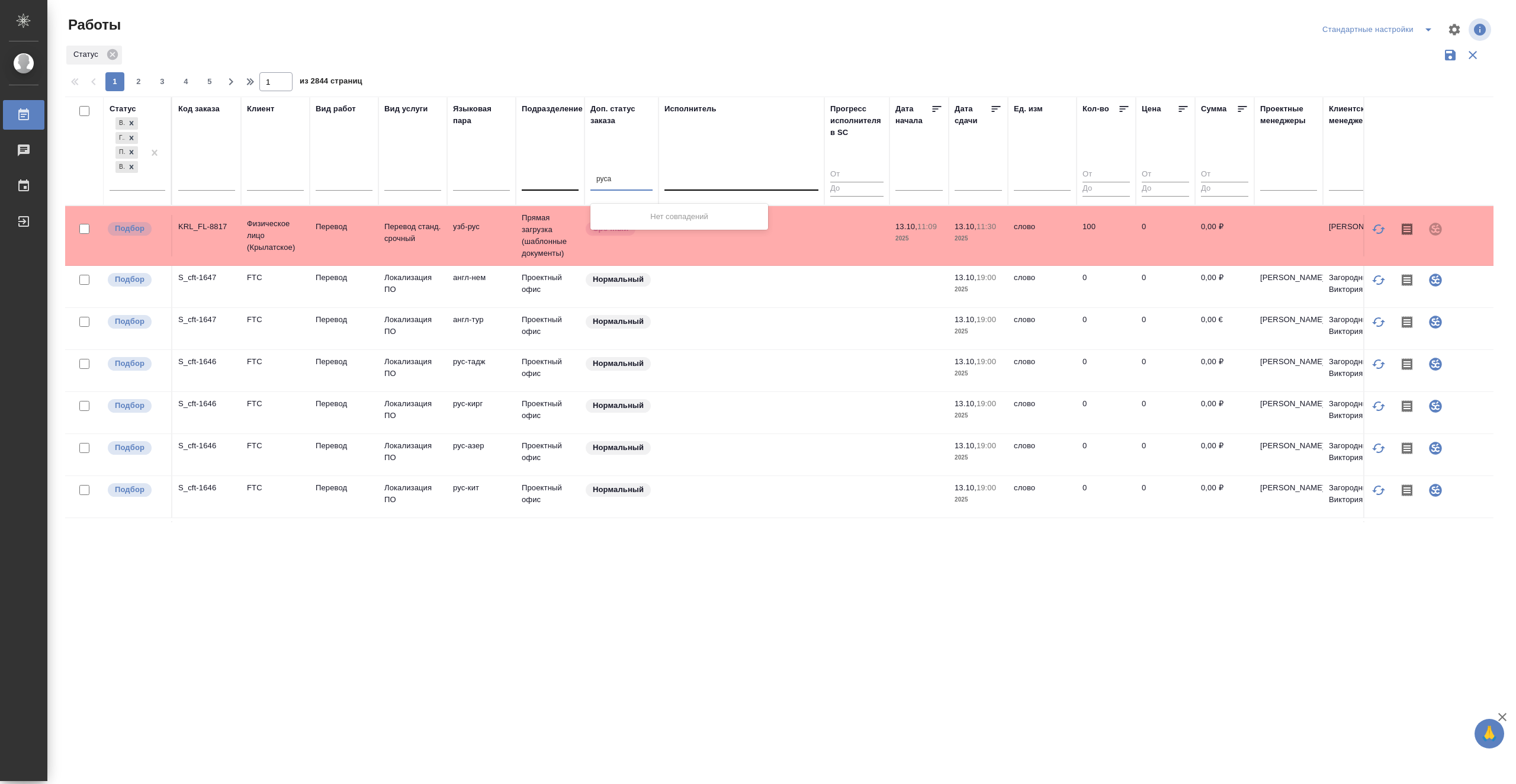
type input "русал"
click at [621, 177] on div "русал" at bounding box center [622, 179] width 62 height 17
click at [618, 177] on div at bounding box center [622, 179] width 62 height 17
type input "Р"
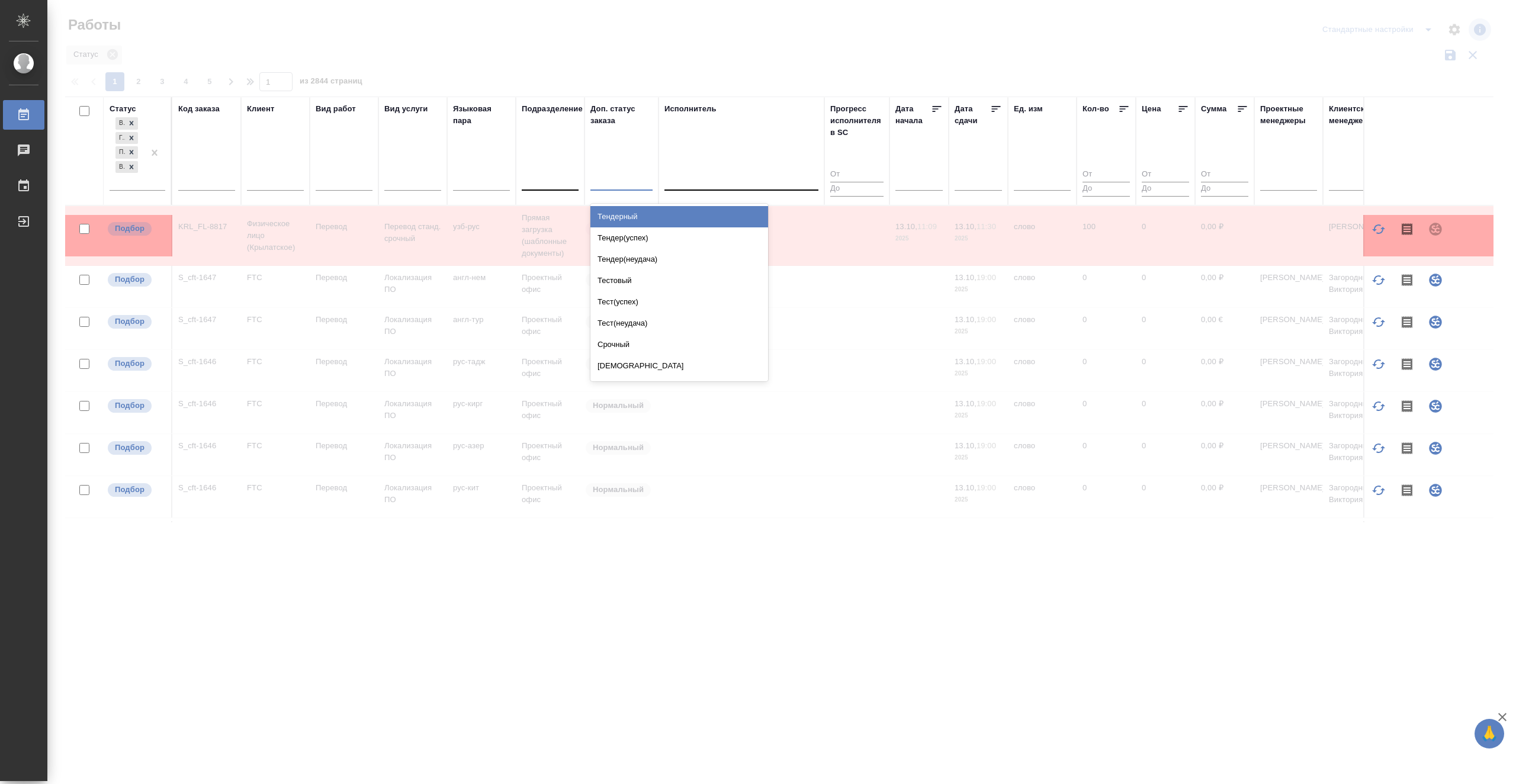
click at [741, 643] on div ".cls-1 fill:#fff; AWATERA Vasiutchenko Aleksandr Работы 0 Чаты График Выйти Раб…" at bounding box center [758, 392] width 1516 height 784
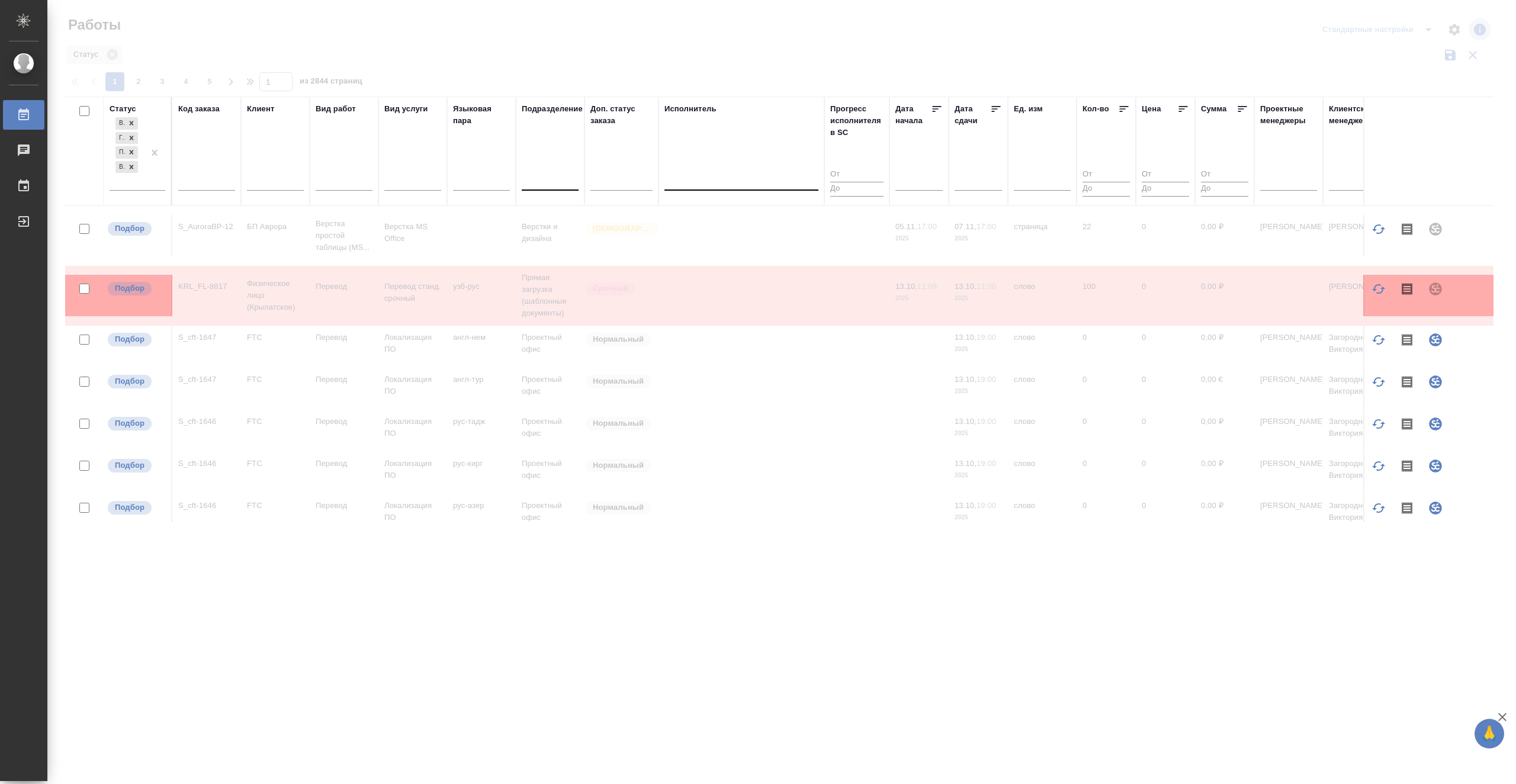
click at [734, 185] on div at bounding box center [741, 179] width 154 height 17
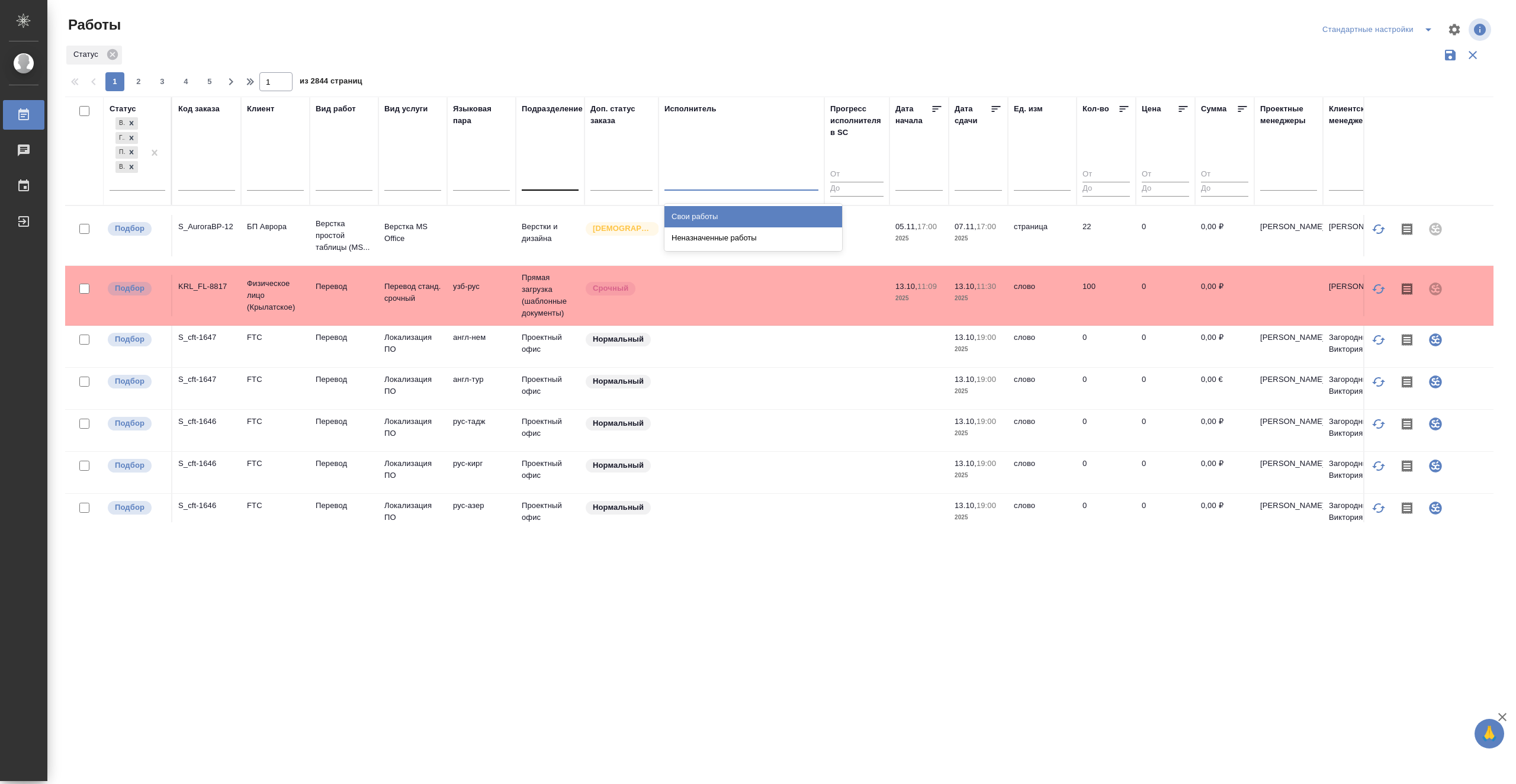
click at [729, 212] on div "Свои работы" at bounding box center [753, 217] width 177 height 21
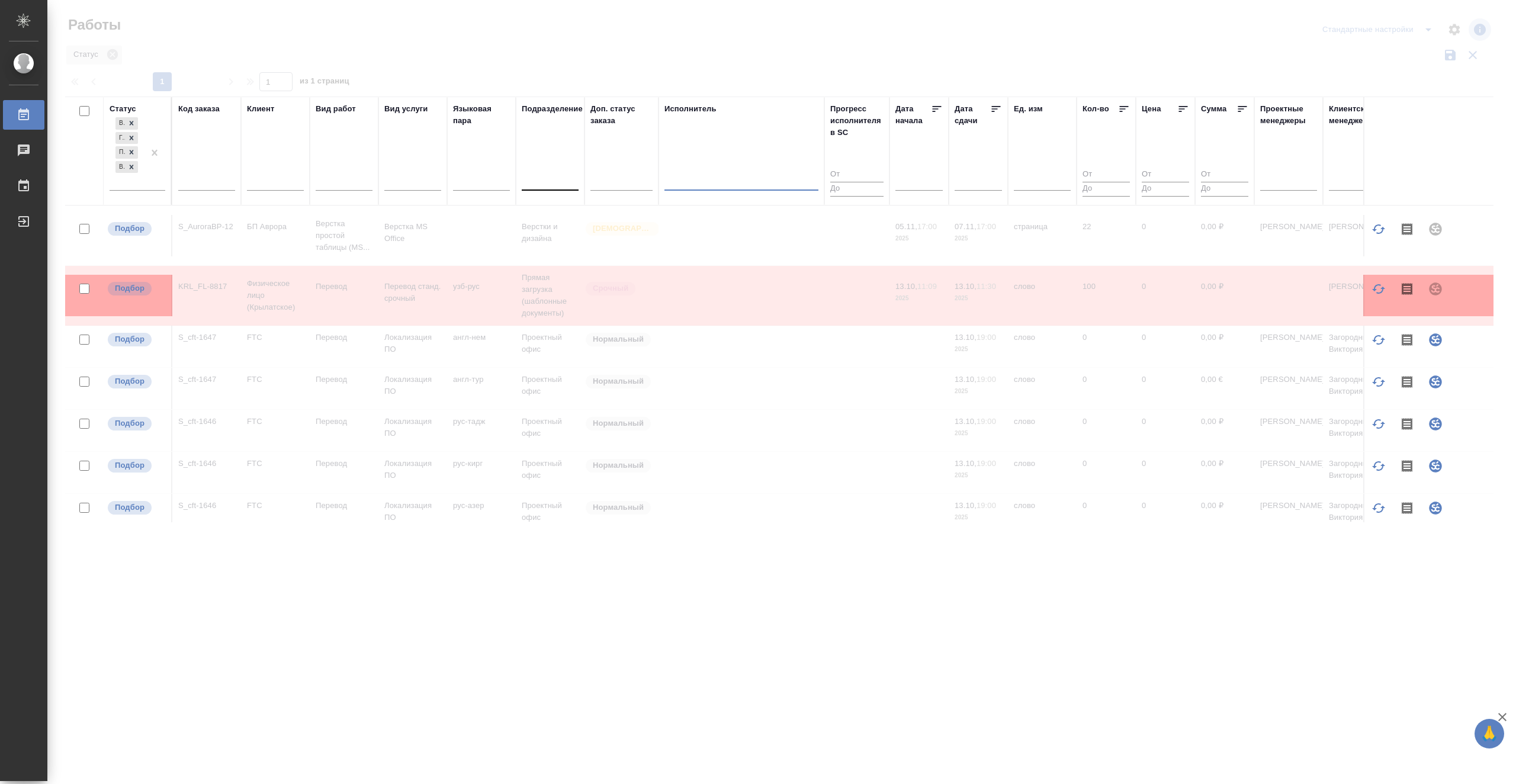
click at [549, 186] on div at bounding box center [550, 179] width 57 height 17
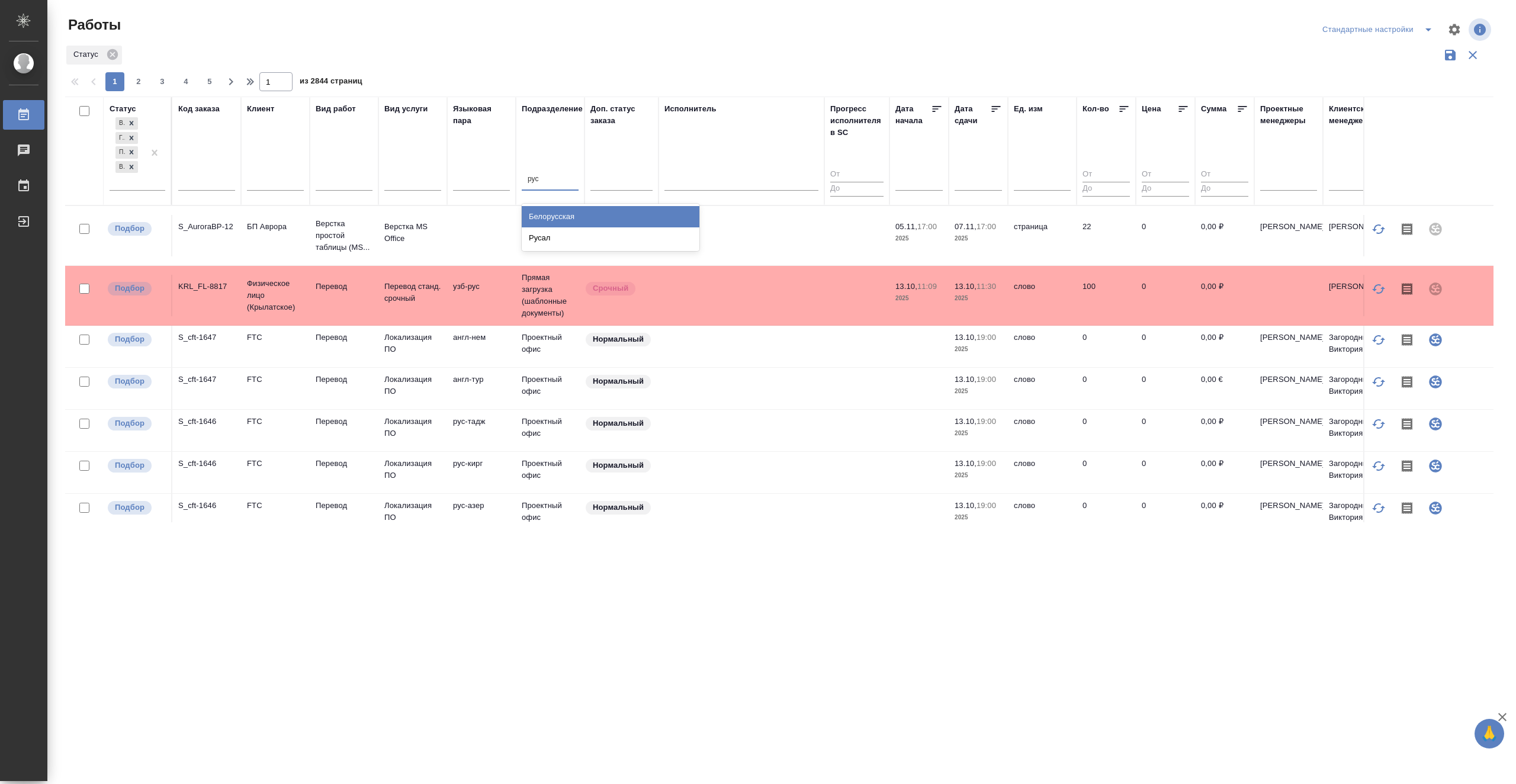
type input "руса"
click at [553, 213] on div "Русал" at bounding box center [611, 217] width 177 height 21
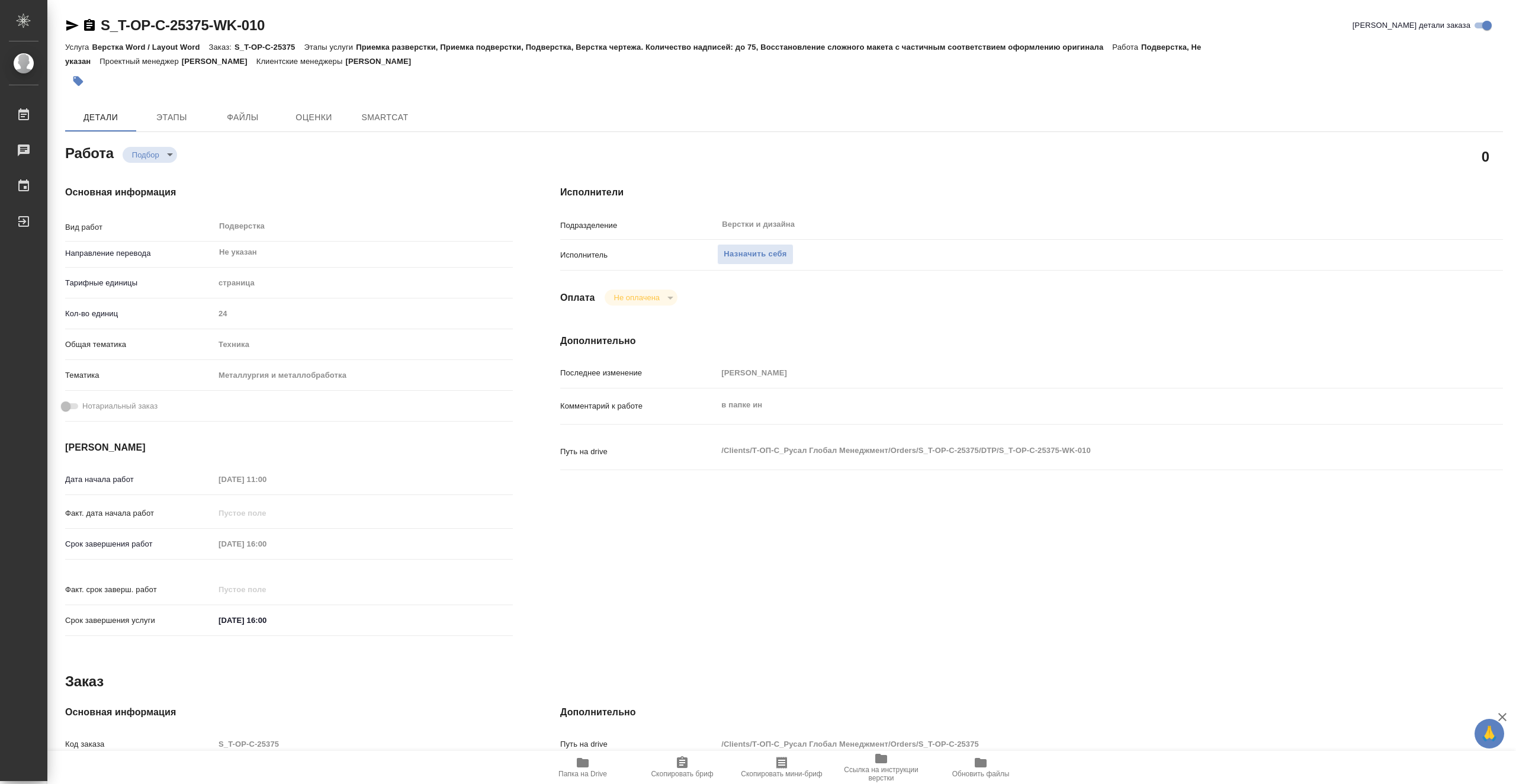
type textarea "x"
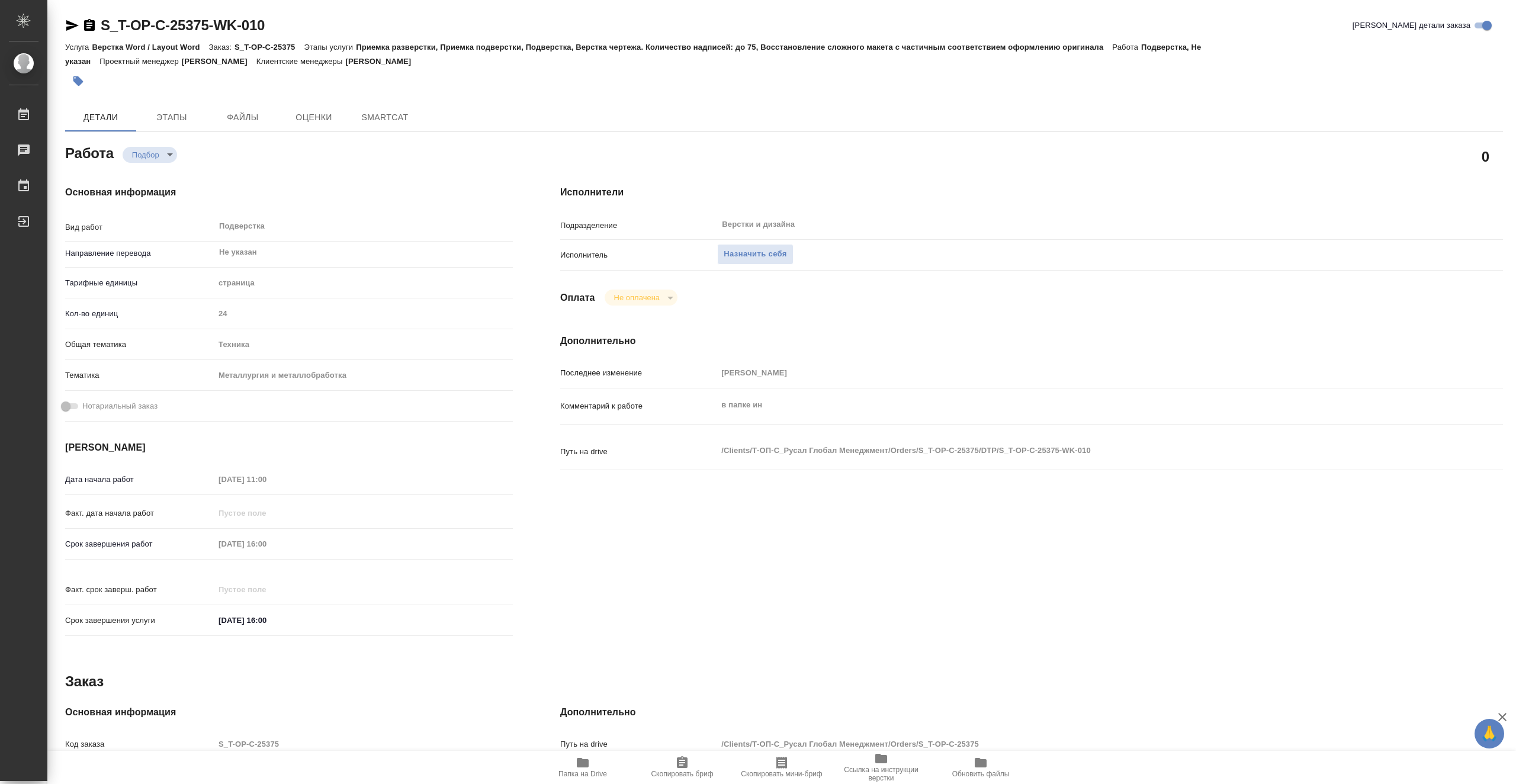
type textarea "x"
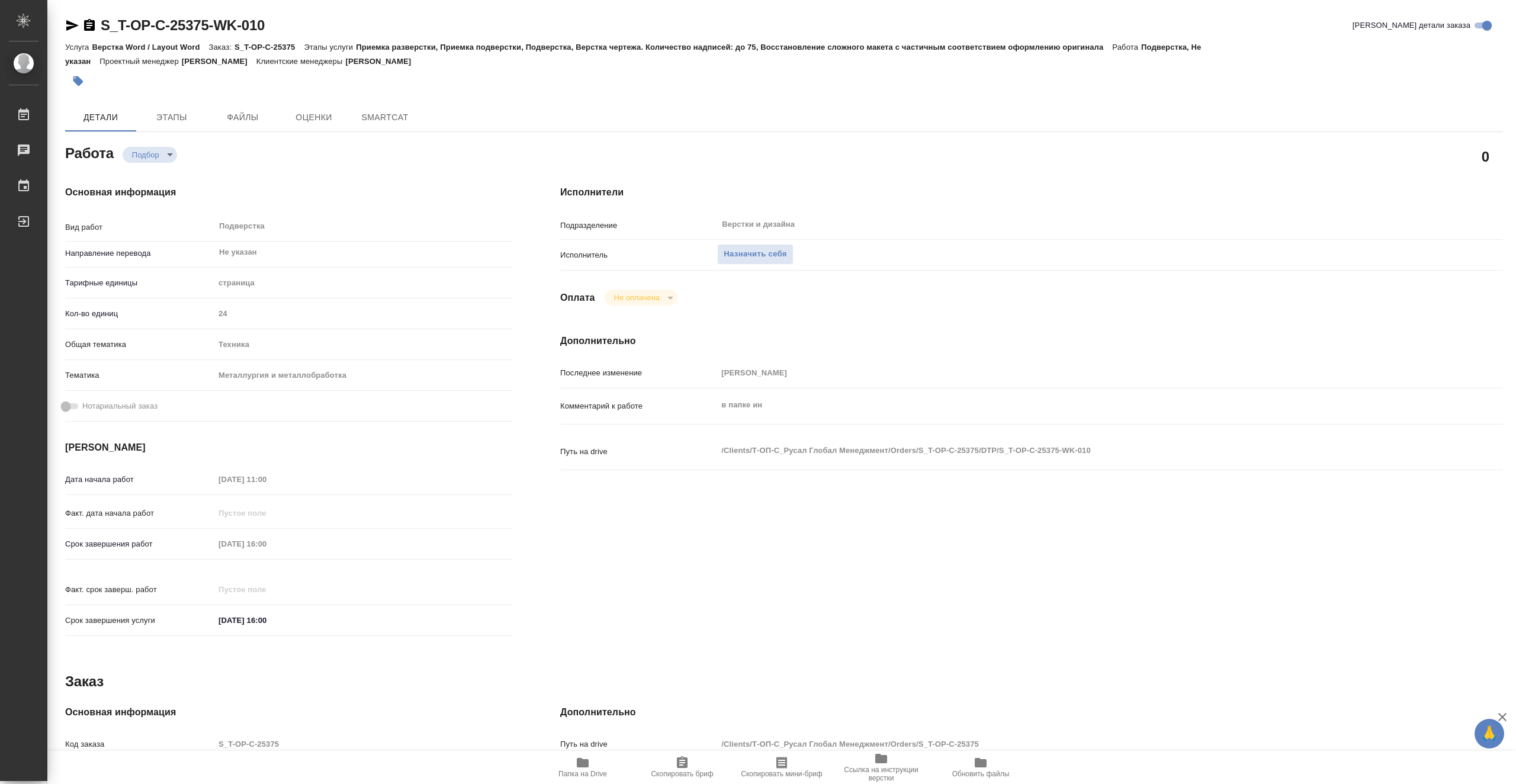
type textarea "x"
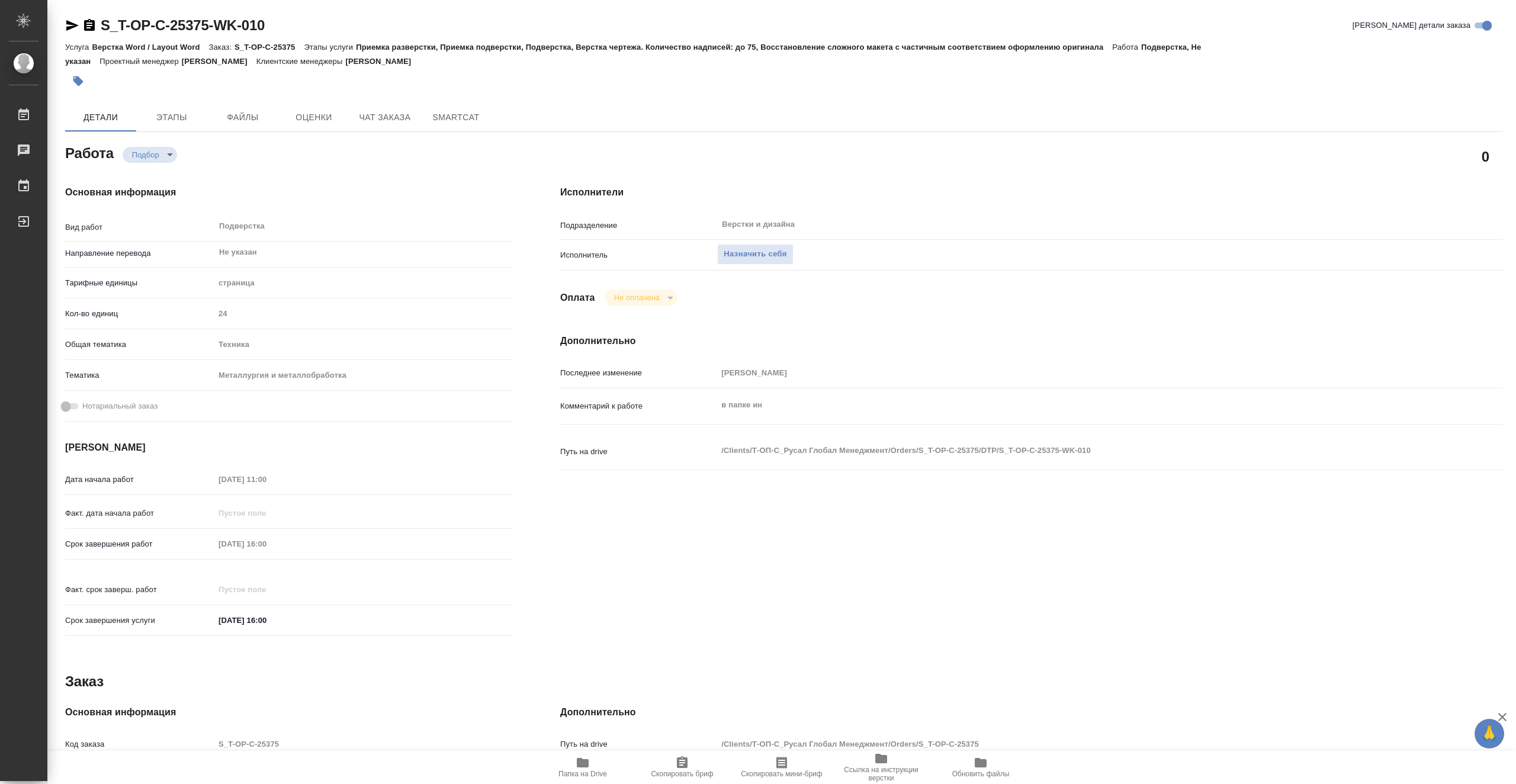
type textarea "x"
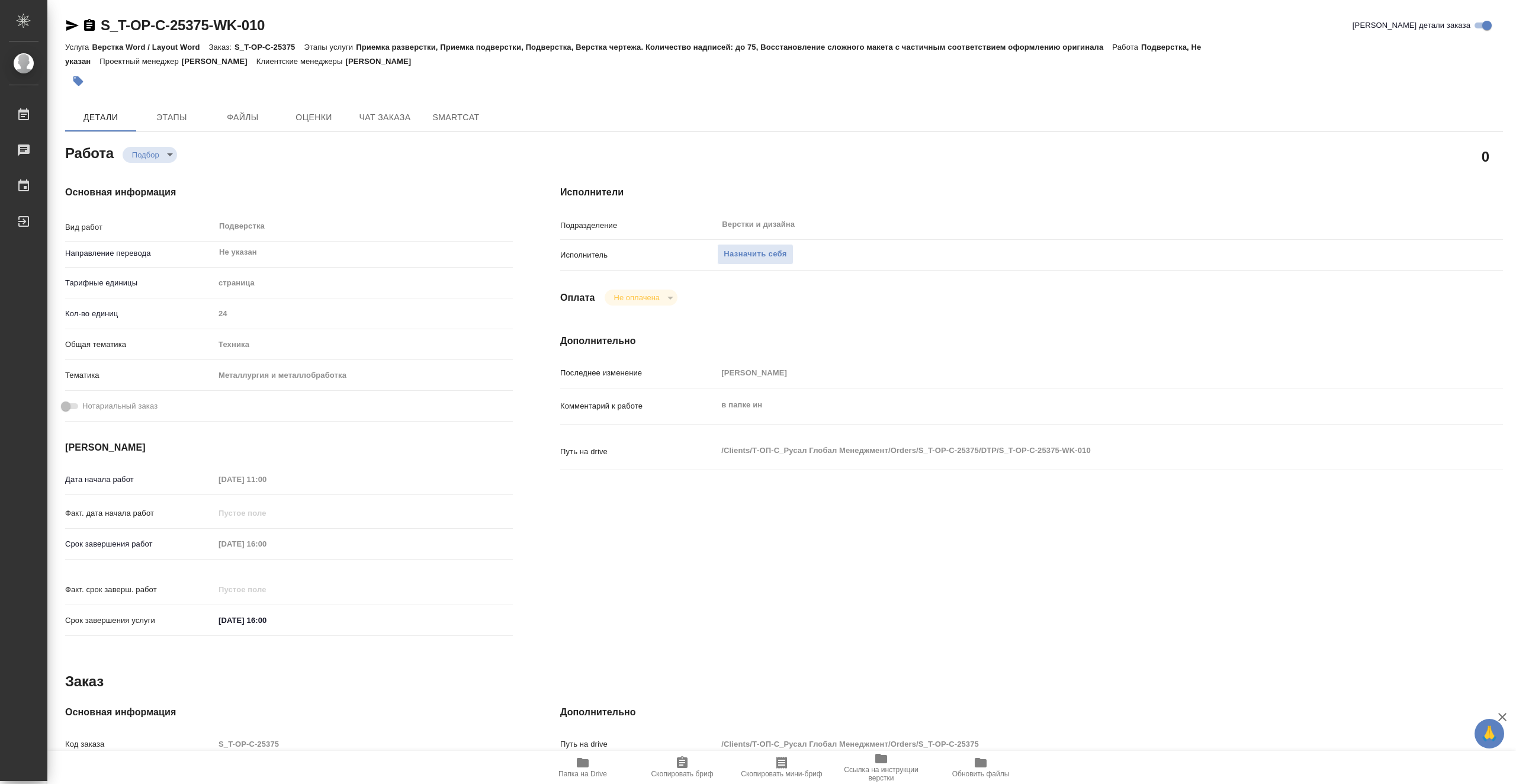
type textarea "x"
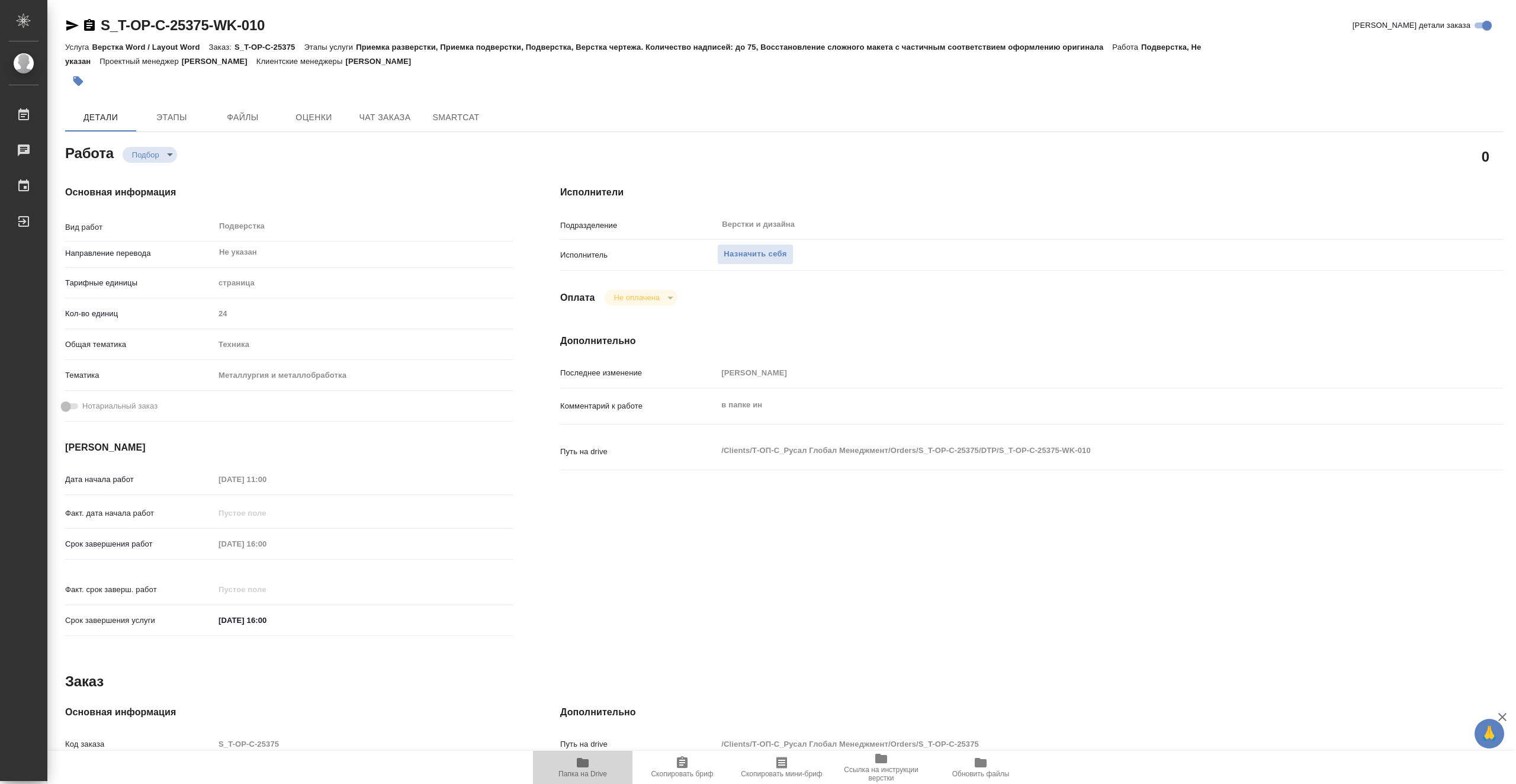
click at [591, 768] on span "Папка на Drive" at bounding box center [582, 767] width 85 height 22
click at [179, 124] on span "Этапы" at bounding box center [171, 117] width 57 height 15
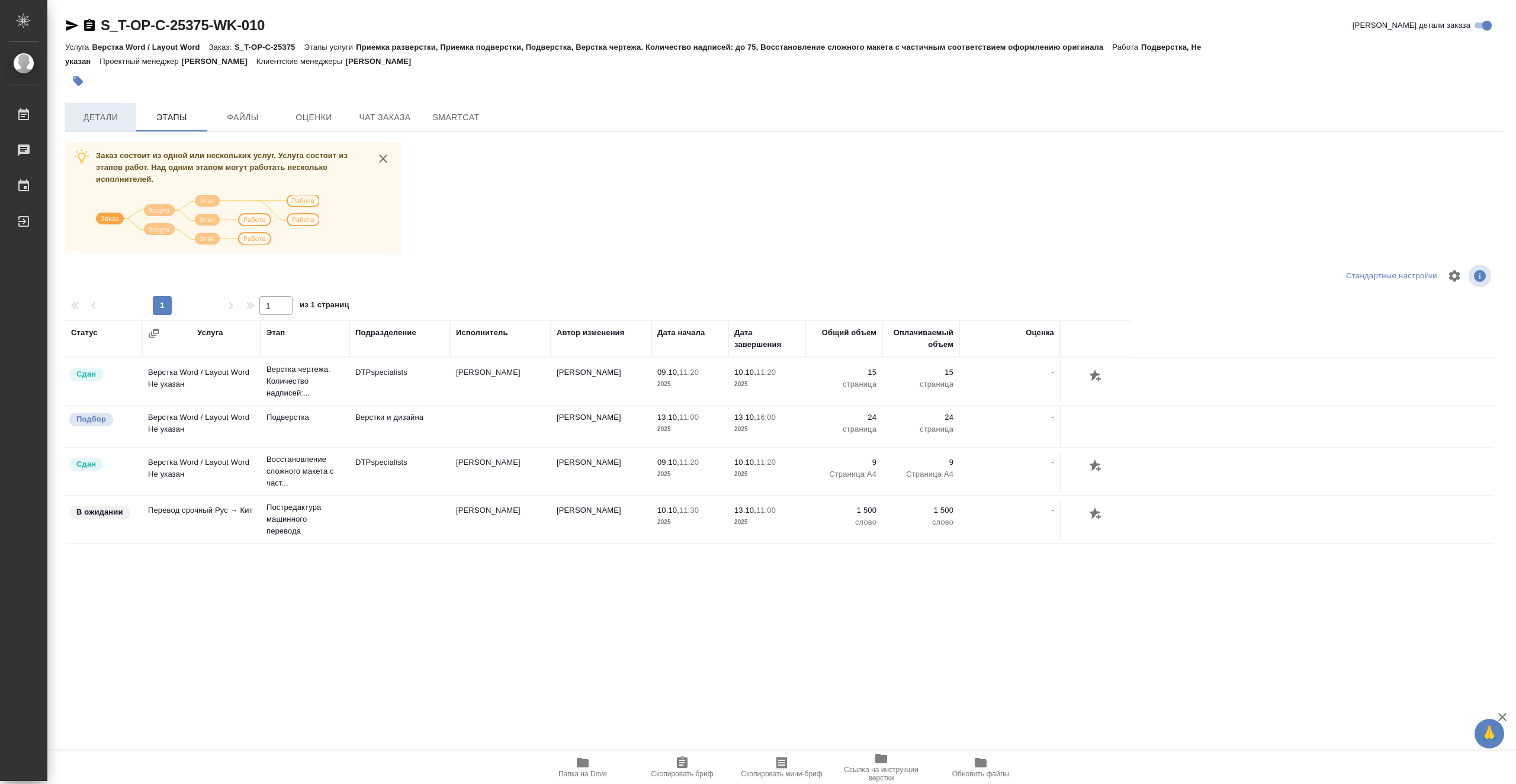
click at [107, 119] on span "Детали" at bounding box center [101, 117] width 57 height 15
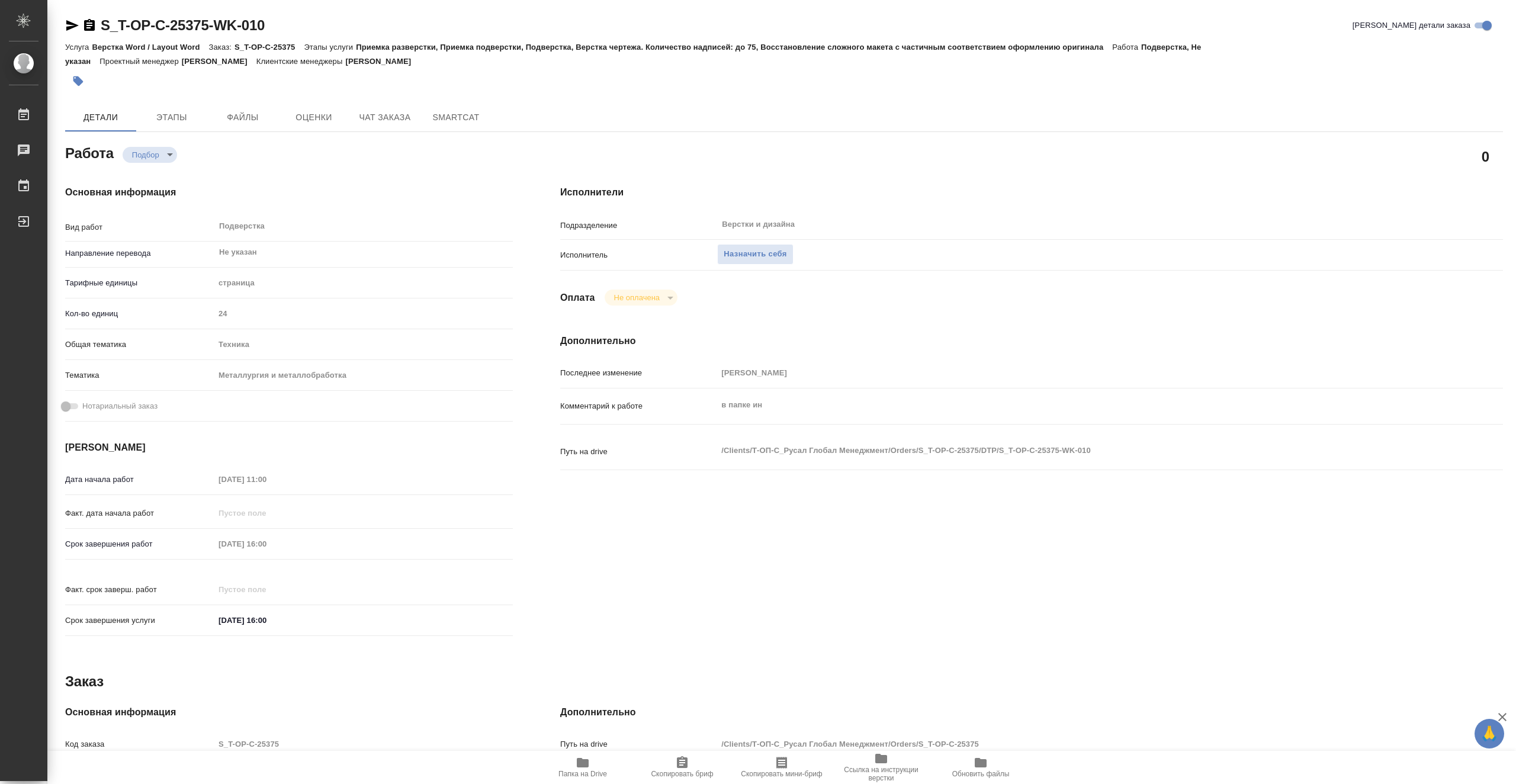
type textarea "x"
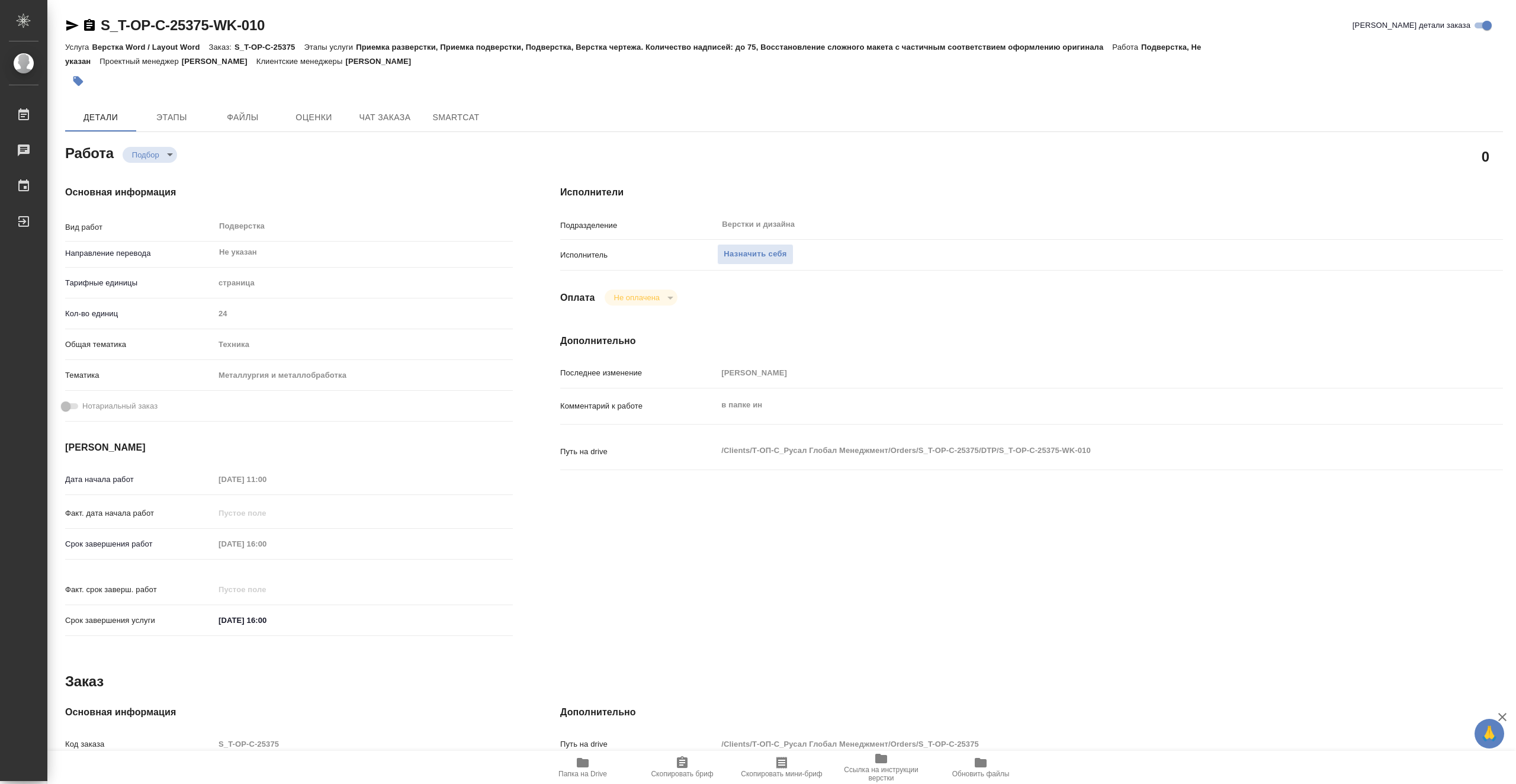
type textarea "x"
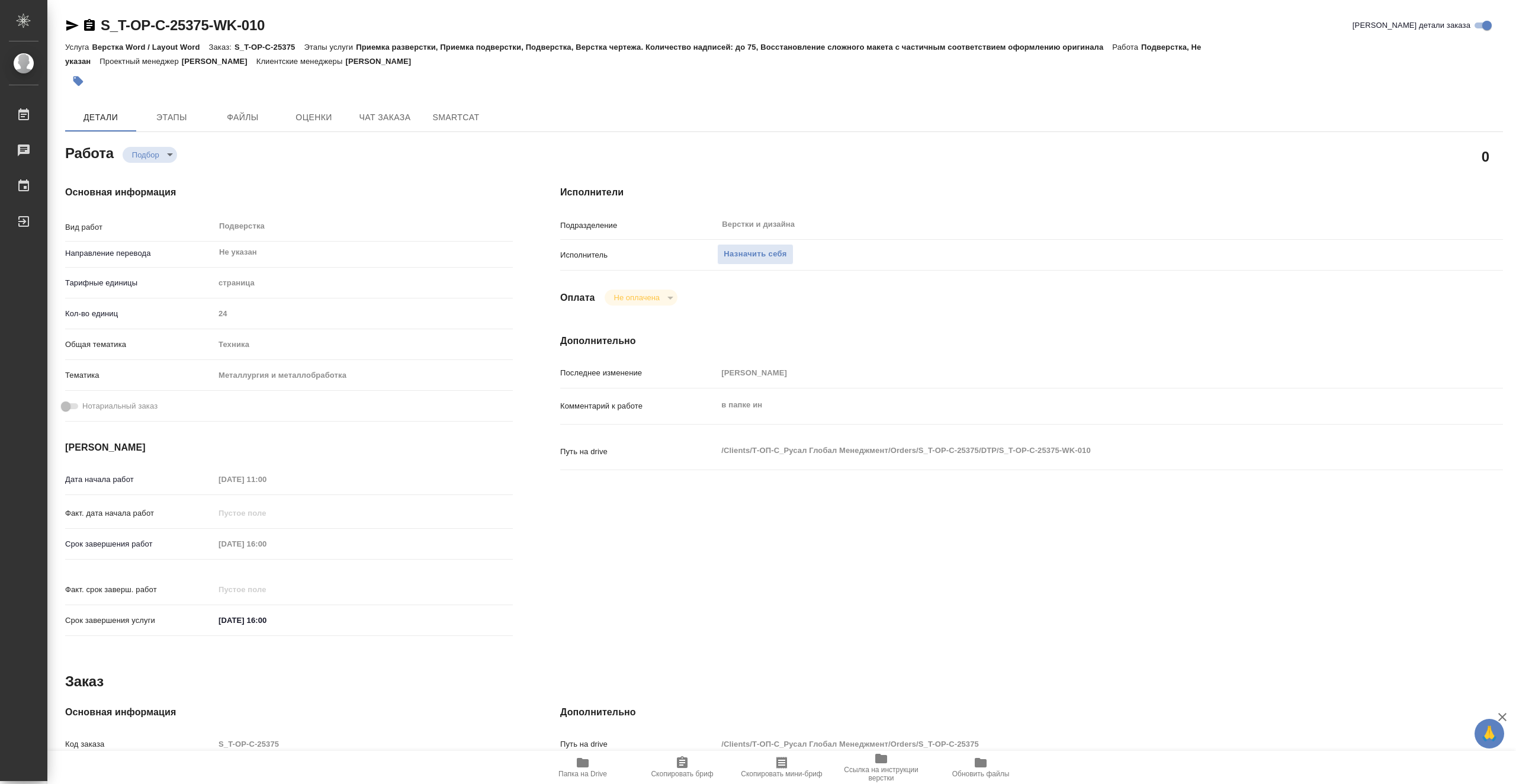
type textarea "x"
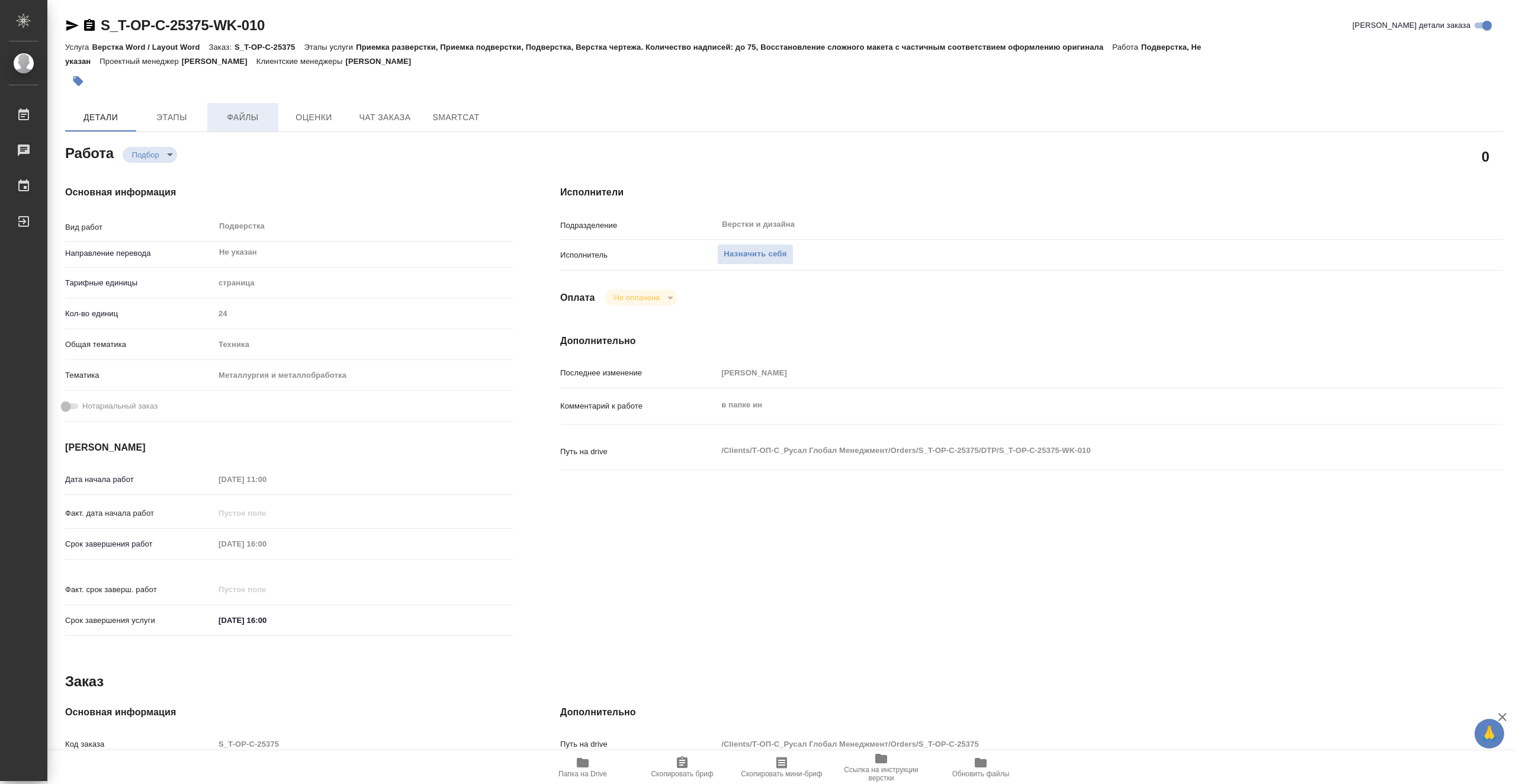
type textarea "x"
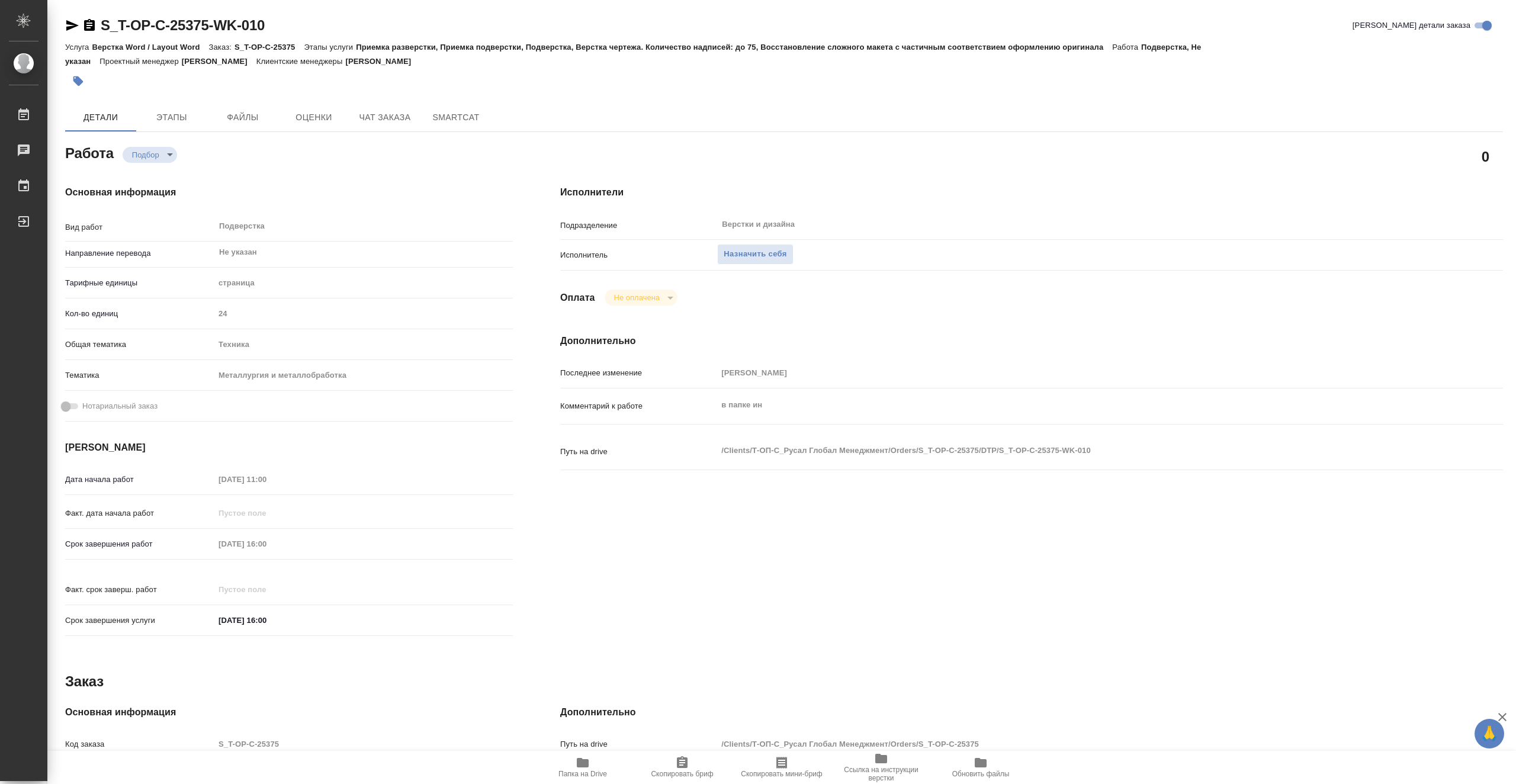
click at [592, 769] on span "Папка на Drive" at bounding box center [582, 767] width 85 height 22
click at [584, 772] on span "Папка на Drive" at bounding box center [583, 773] width 49 height 8
click at [149, 154] on body "🙏 .cls-1 fill:#fff; AWATERA Vasiutchenko Aleksandr Работы 0 Чаты График Выйти S…" at bounding box center [758, 392] width 1516 height 784
click at [798, 583] on div at bounding box center [758, 392] width 1516 height 784
click at [756, 250] on span "Назначить себя" at bounding box center [755, 254] width 62 height 14
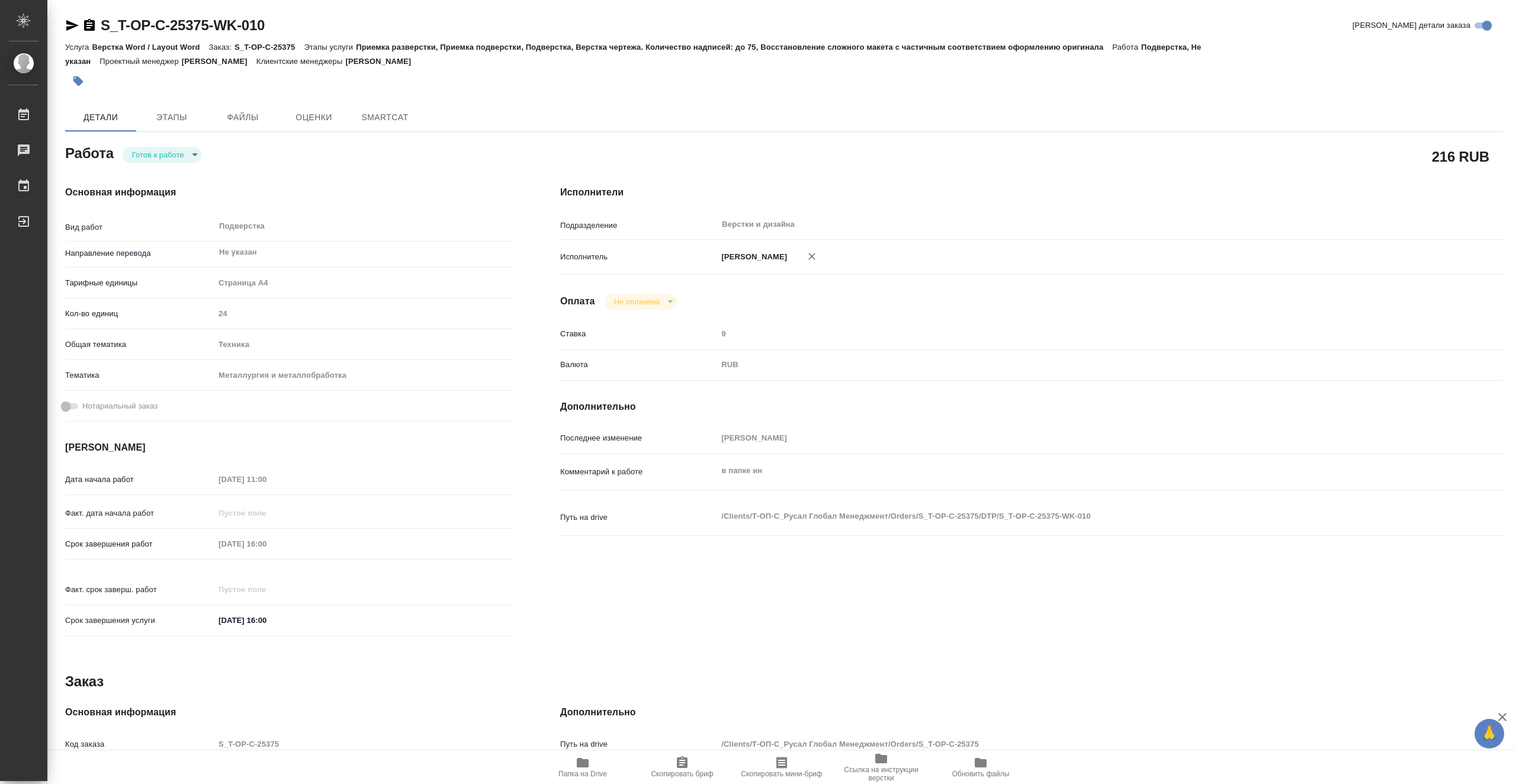
type textarea "x"
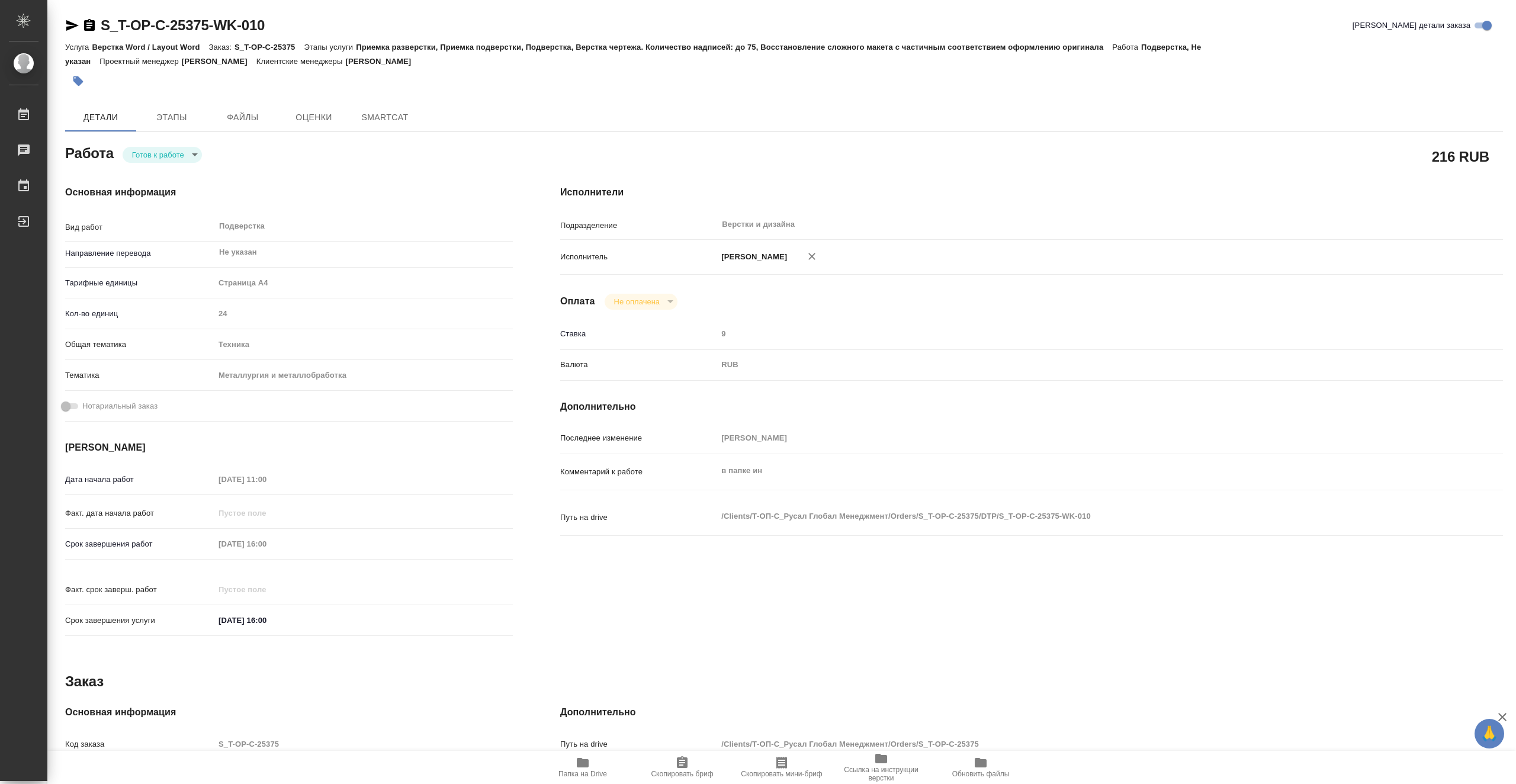
type textarea "x"
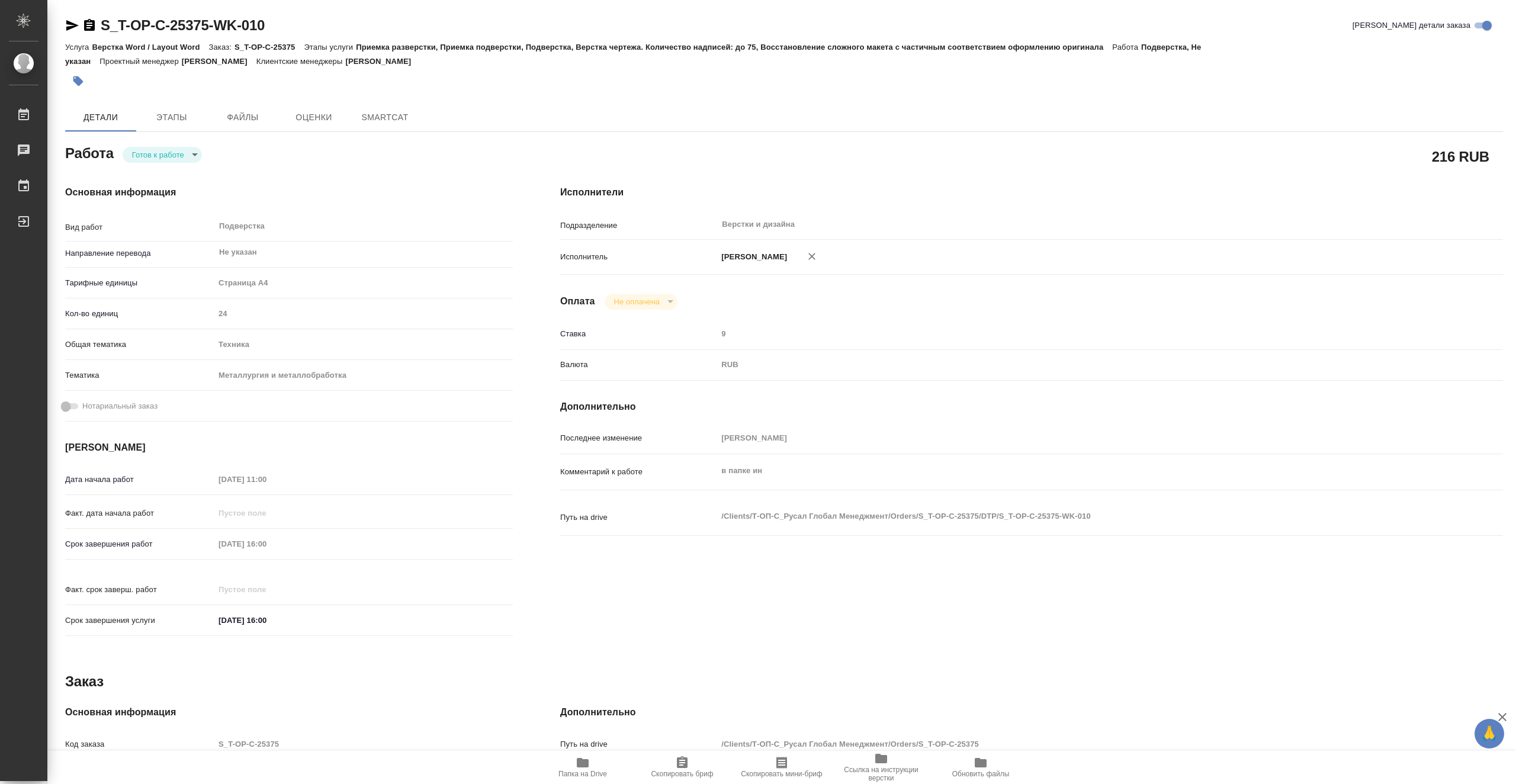
type textarea "x"
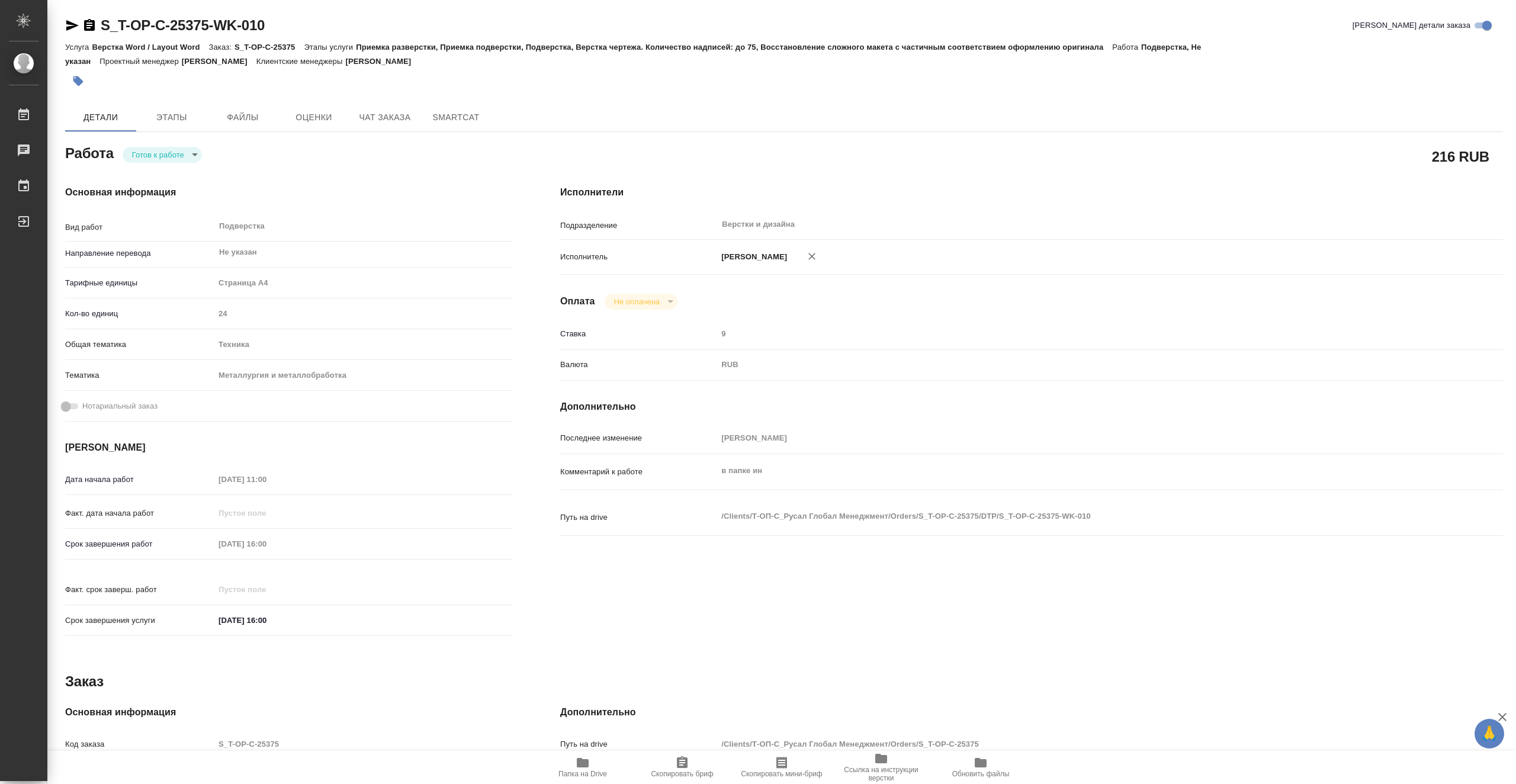
type textarea "x"
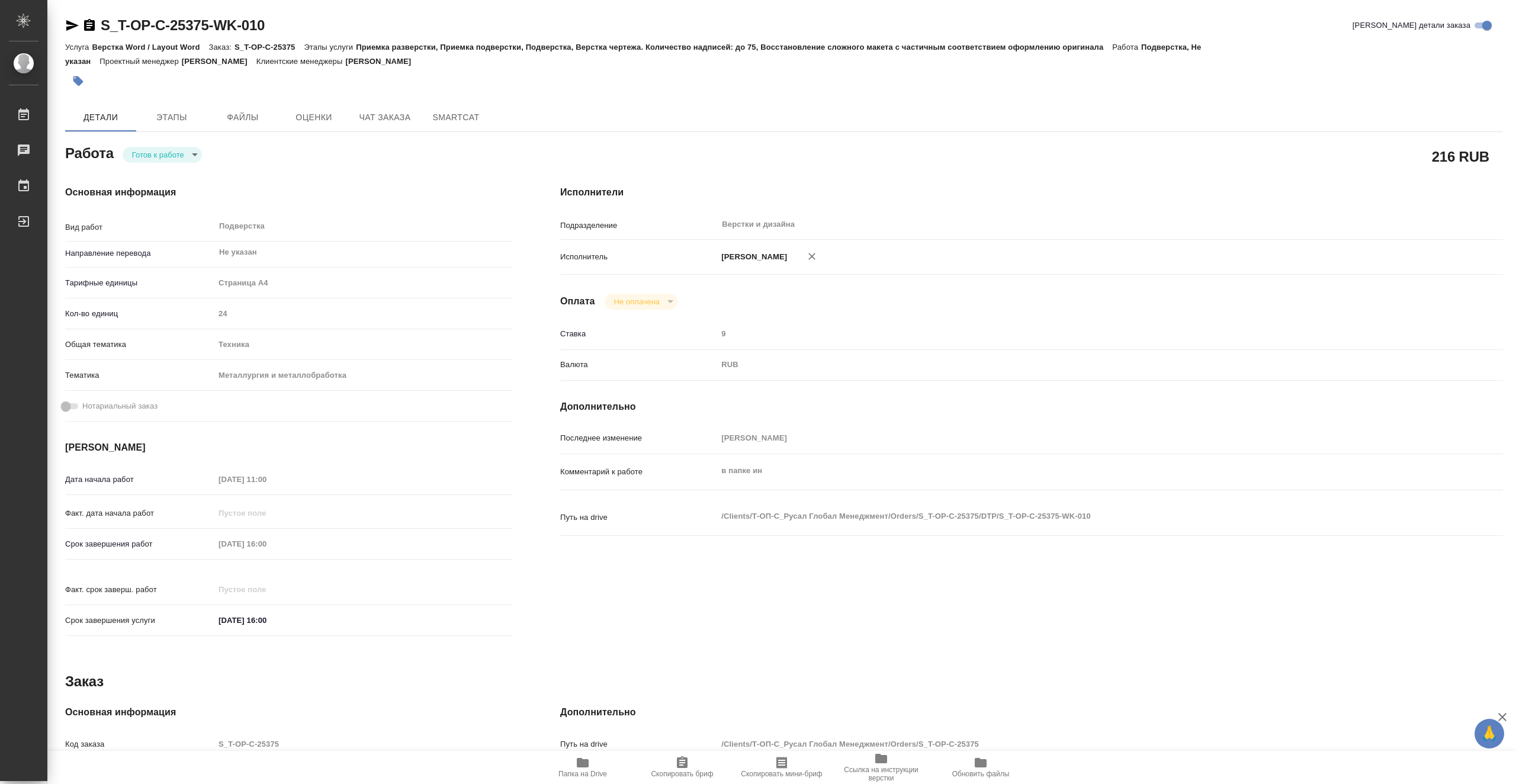
type textarea "x"
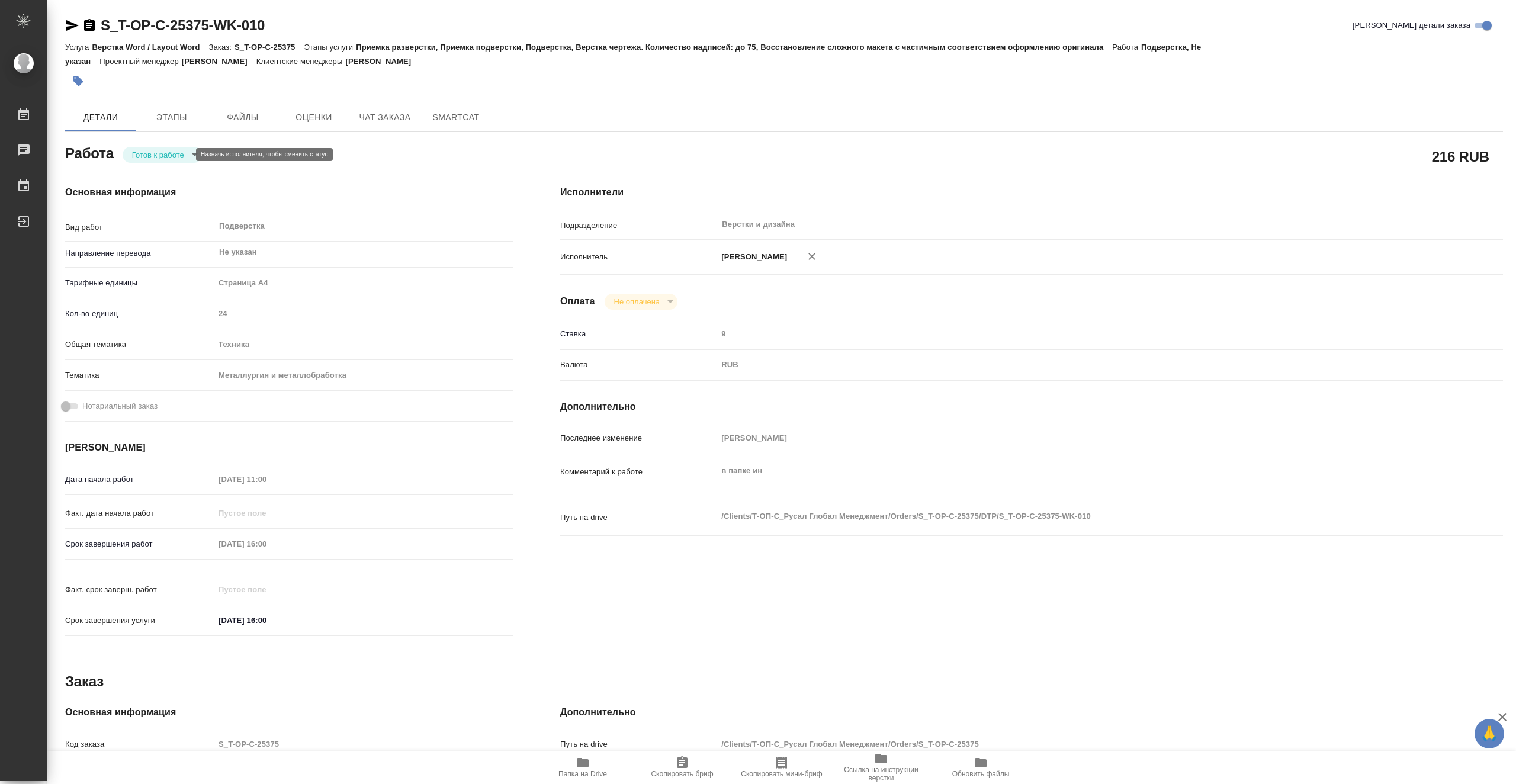
click at [181, 151] on body "🙏 .cls-1 fill:#fff; AWATERA Vasiutchenko [PERSON_NAME] 0 Чаты График Выйти S_T-…" at bounding box center [758, 392] width 1516 height 784
click at [171, 153] on button "В работе" at bounding box center [151, 154] width 39 height 13
type textarea "x"
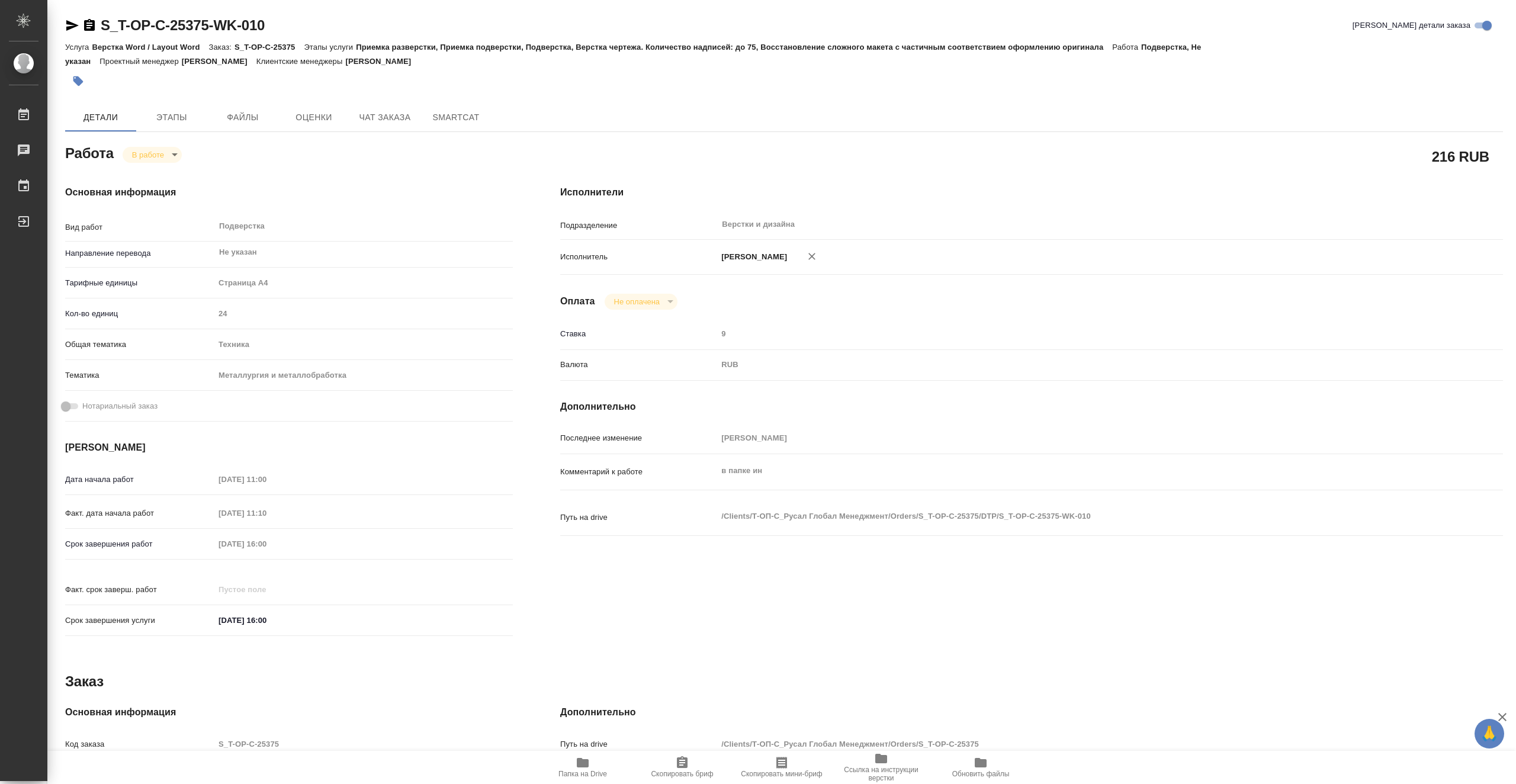
type textarea "x"
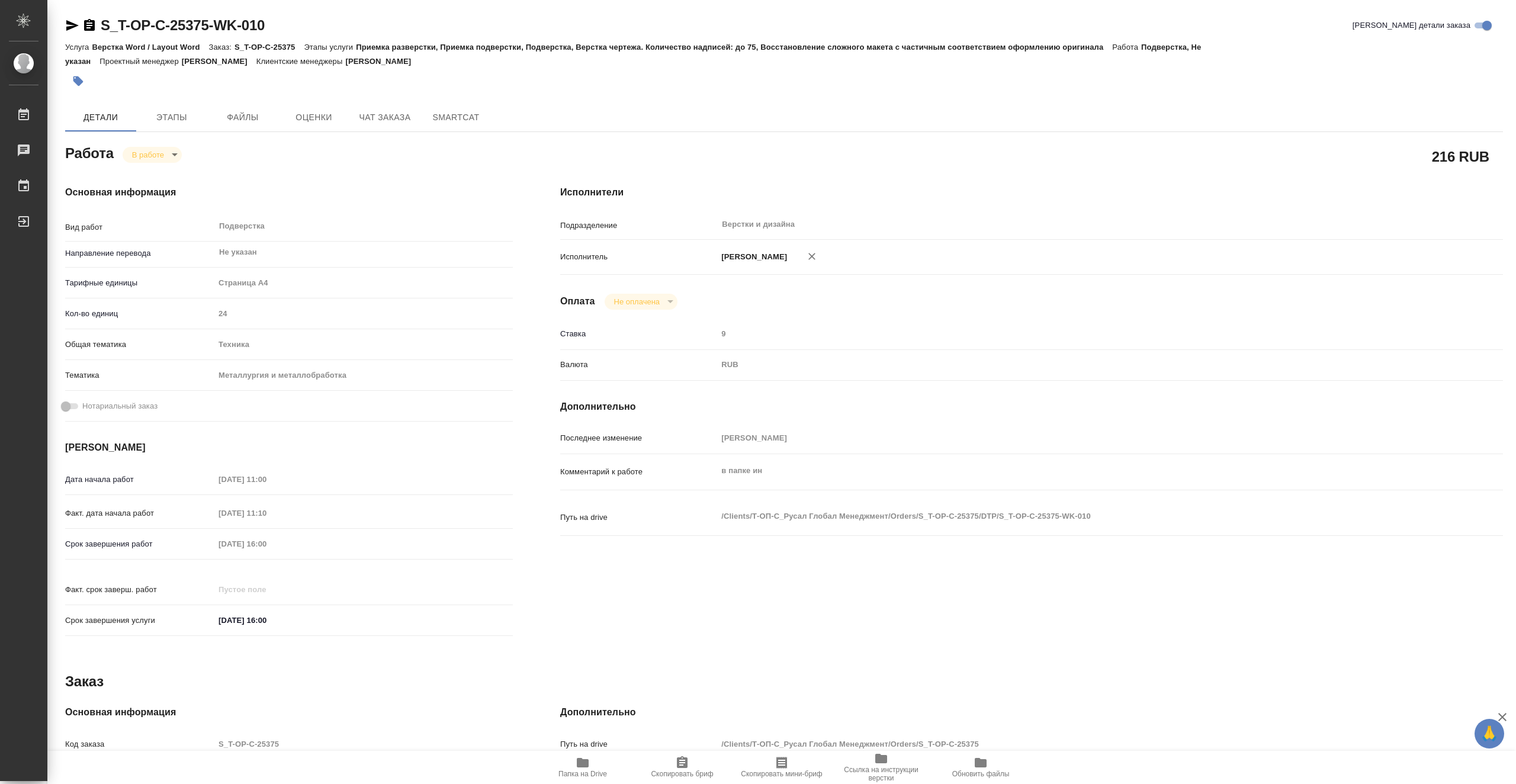
type textarea "x"
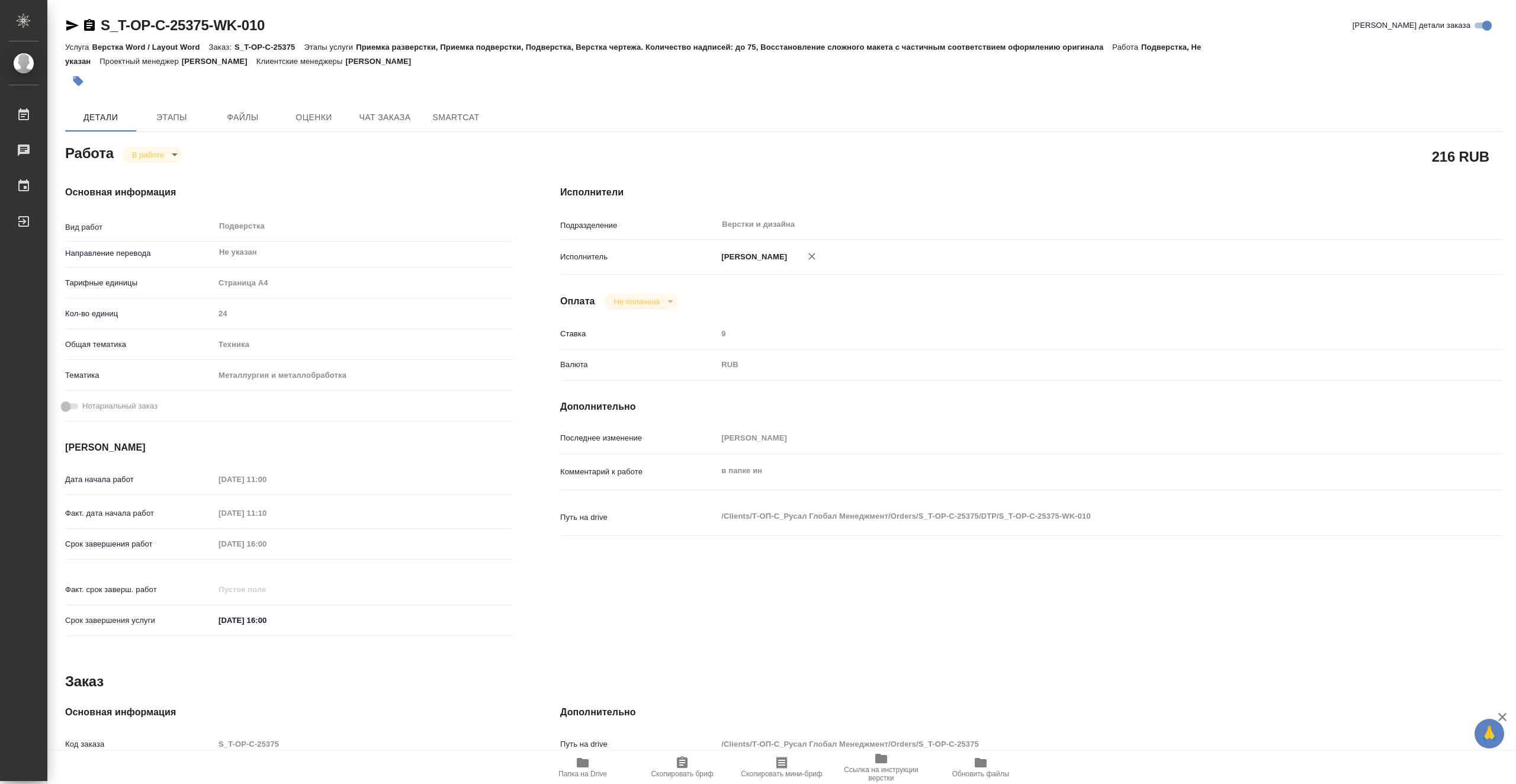
type textarea "x"
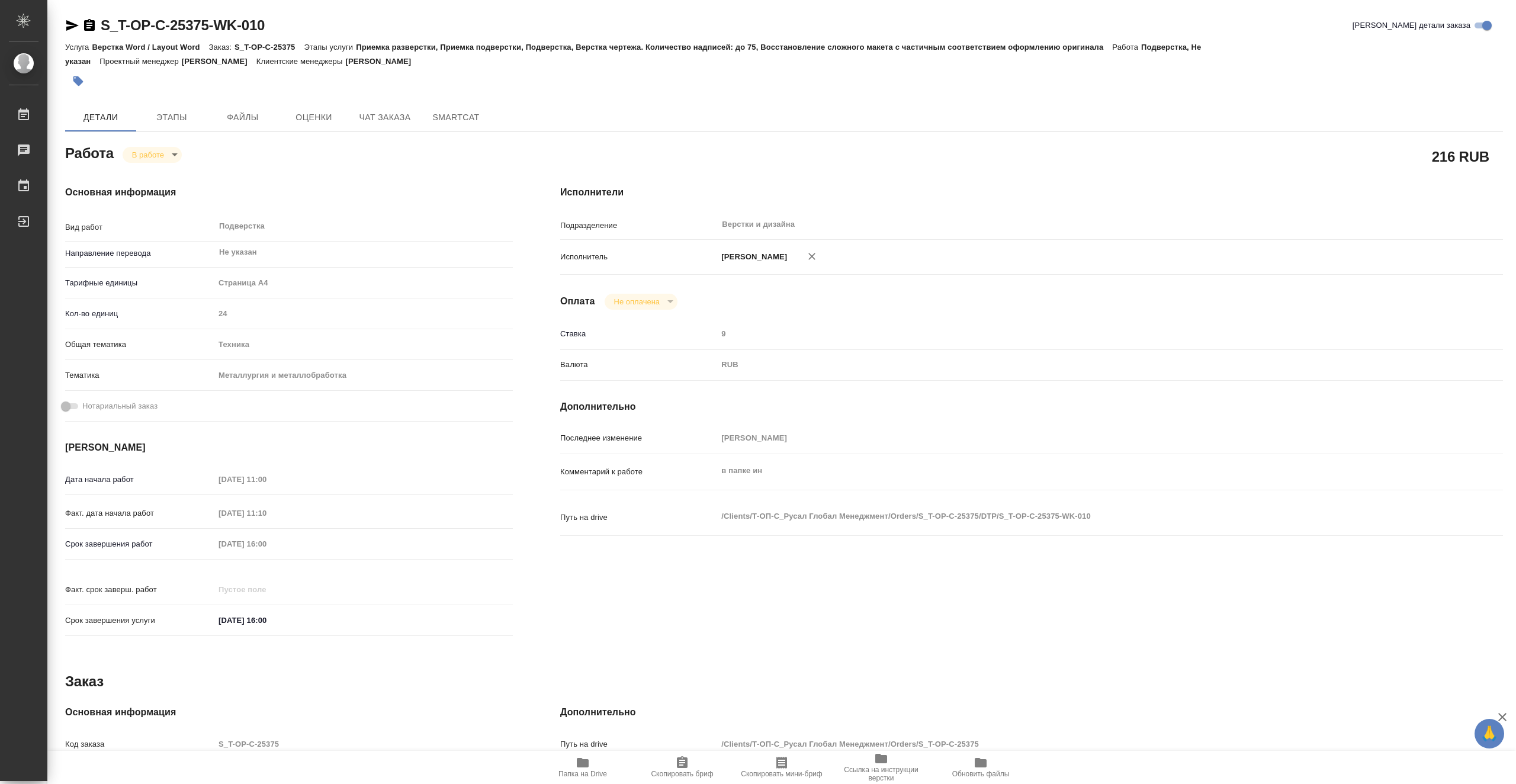
type textarea "x"
drag, startPoint x: 299, startPoint y: 22, endPoint x: 101, endPoint y: 28, distance: 198.1
click at [101, 28] on div "S_T-OP-C-25375-WK-010 Кратко детали заказа" at bounding box center [784, 26] width 1438 height 19
copy link "S_T-OP-C-25375-WK-010"
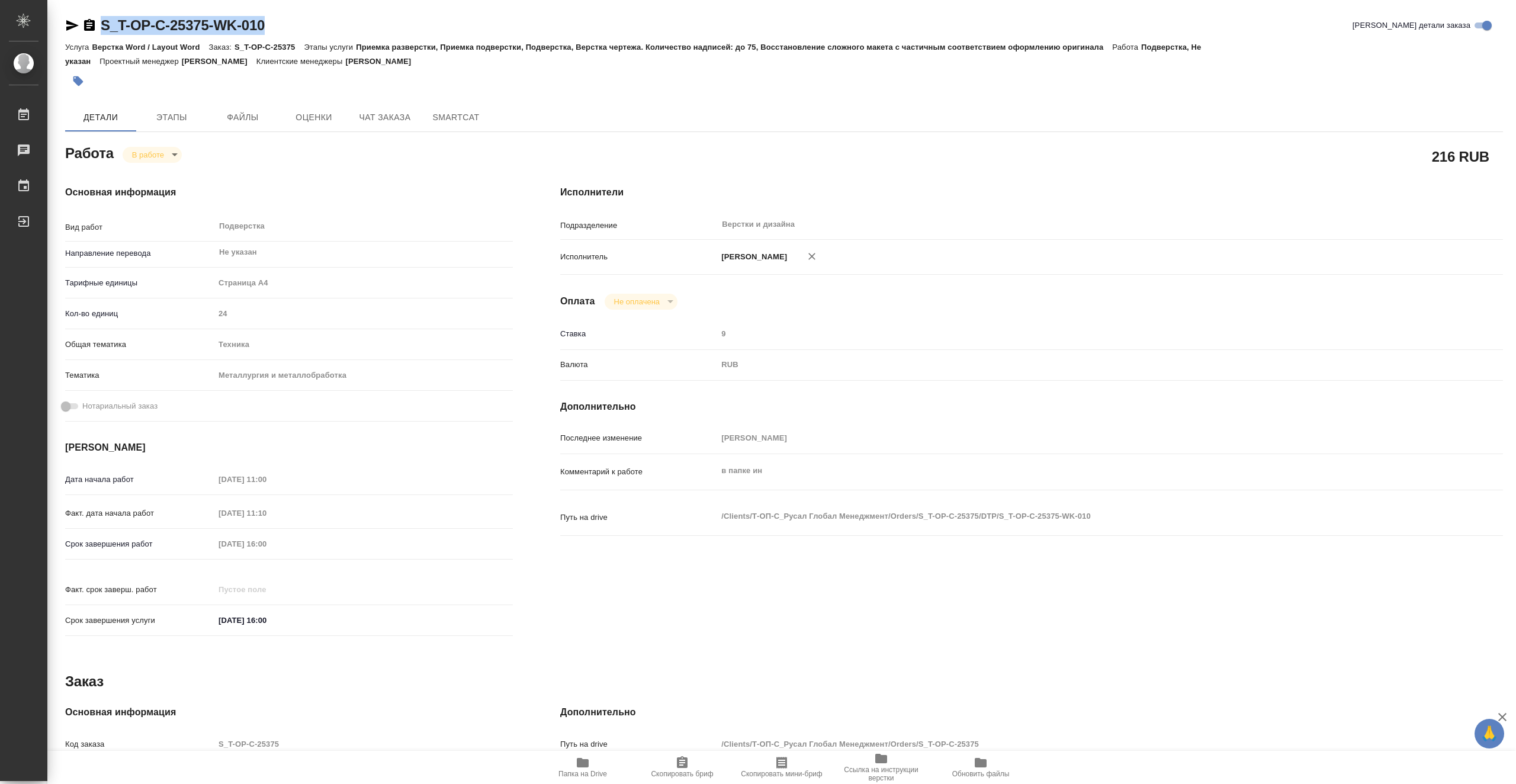
click at [601, 768] on span "Папка на Drive" at bounding box center [582, 767] width 85 height 22
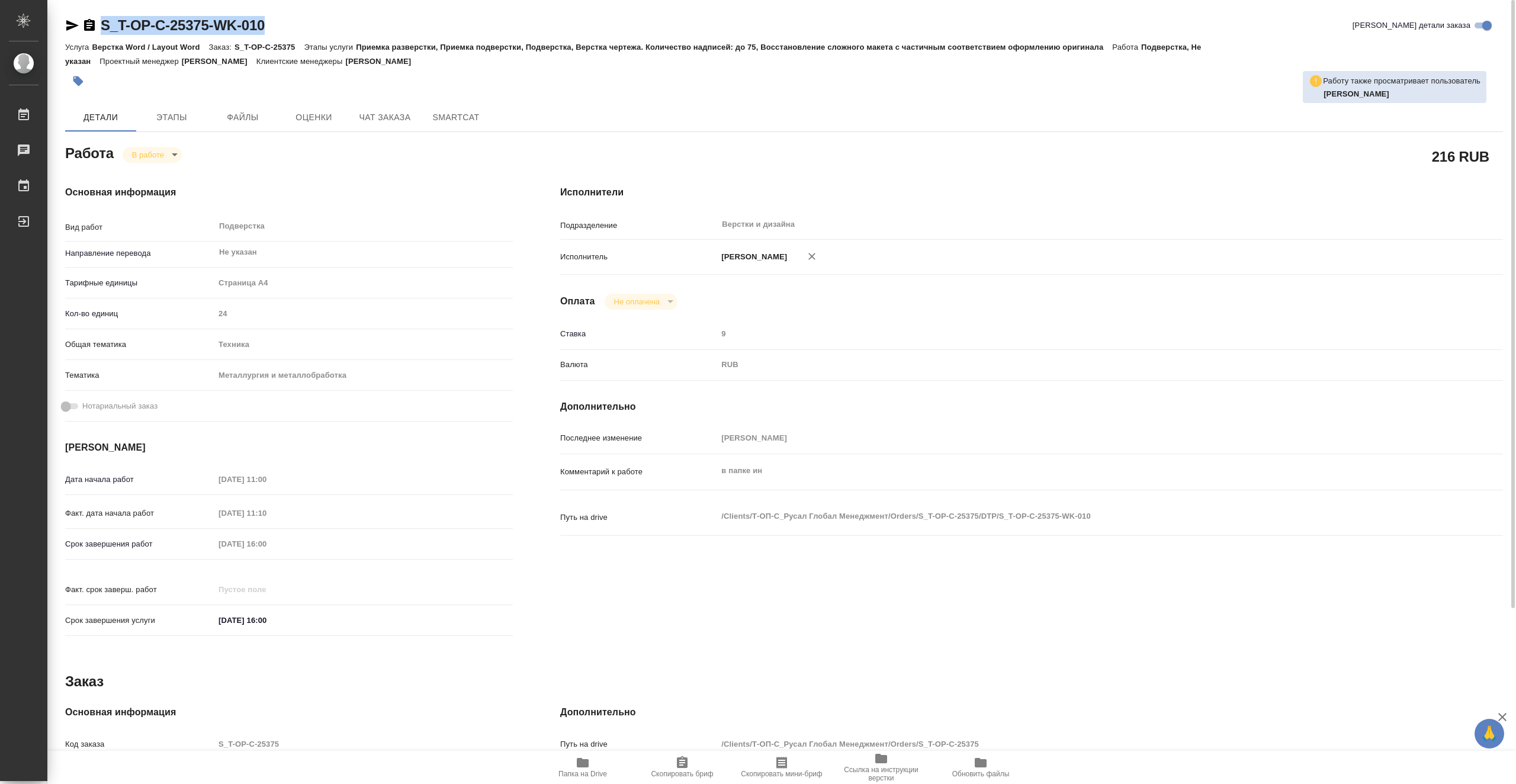
type textarea "x"
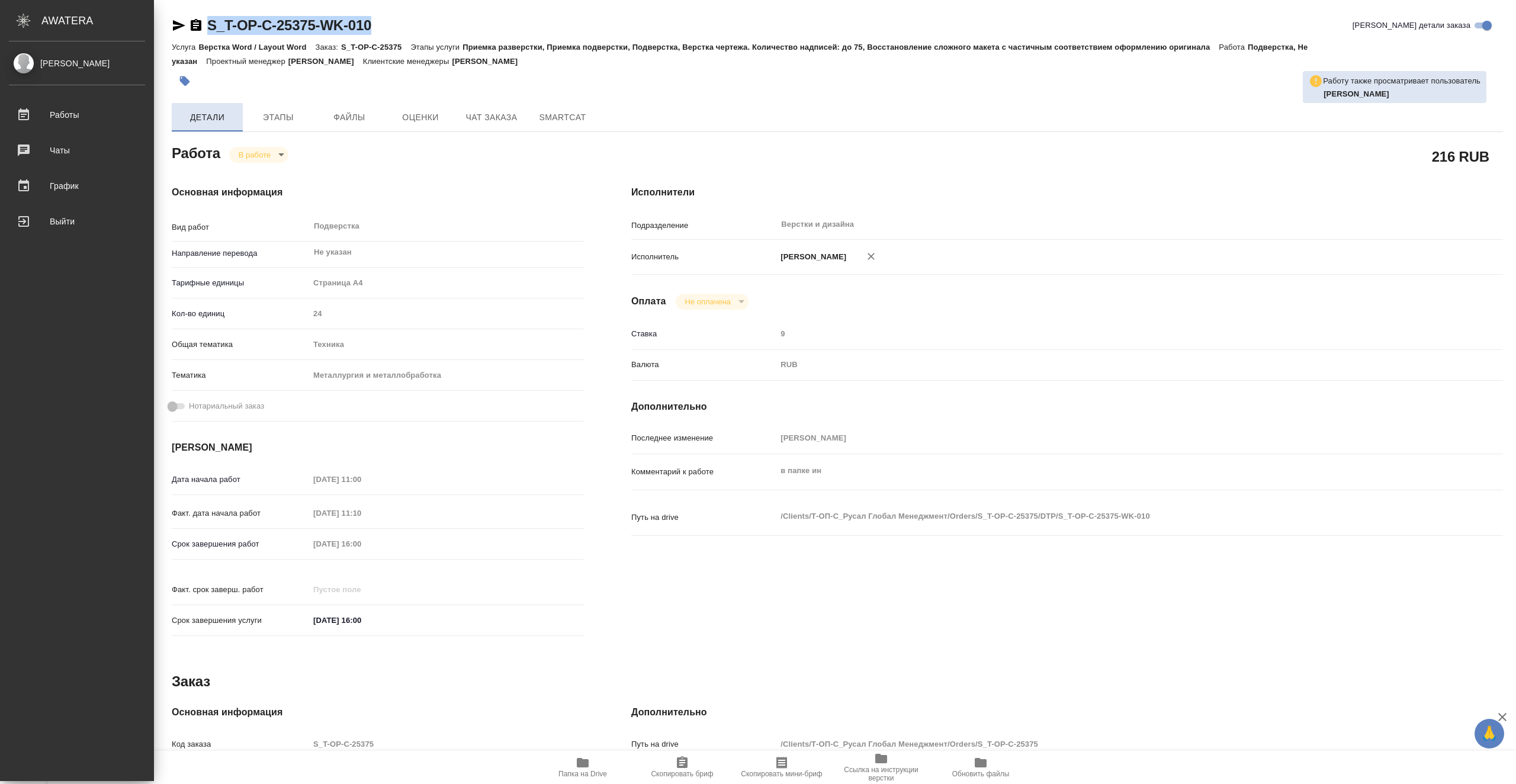
type textarea "x"
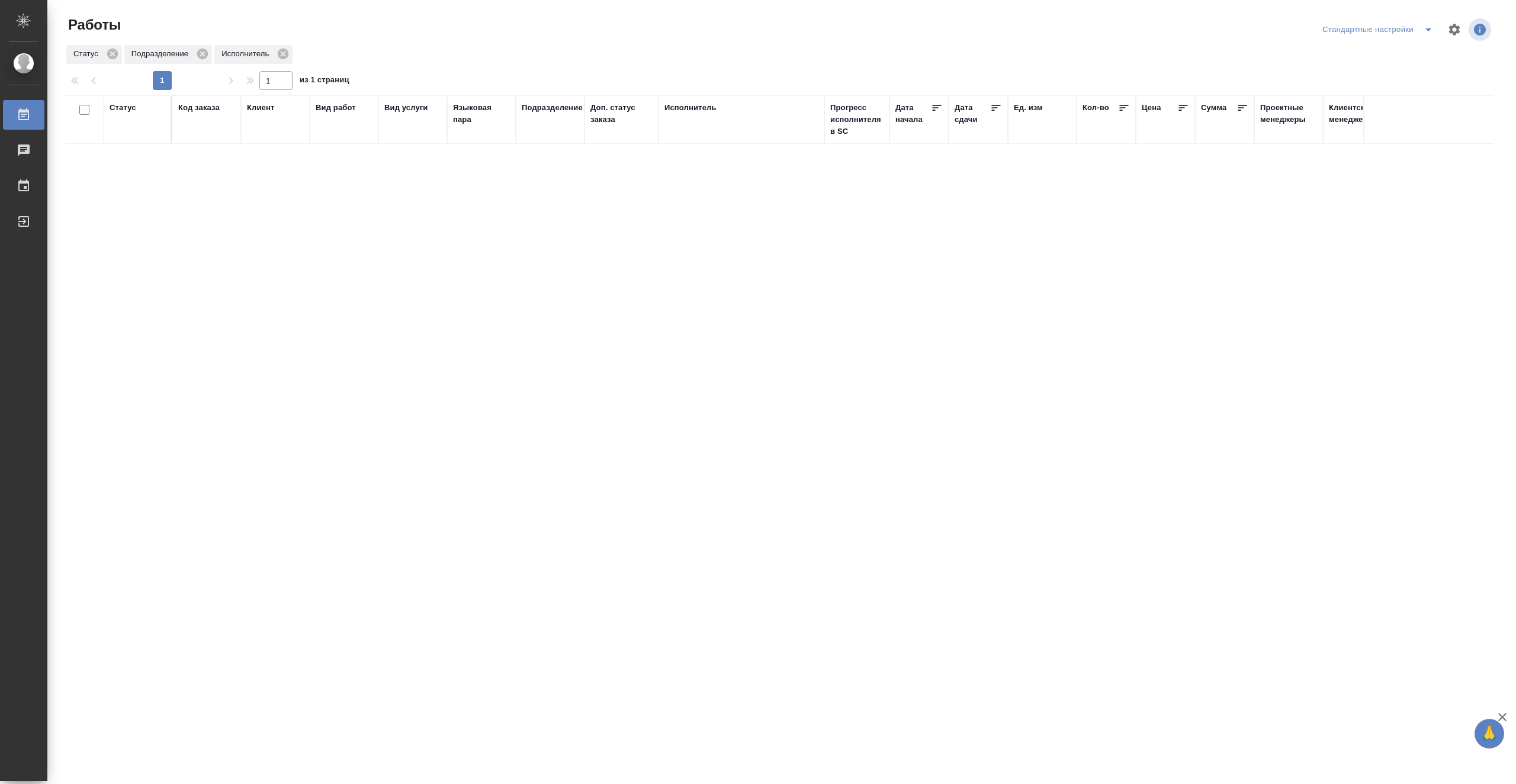
click at [757, 119] on div "Исполнитель" at bounding box center [741, 119] width 154 height 36
click at [702, 109] on div "Исполнитель" at bounding box center [690, 107] width 52 height 12
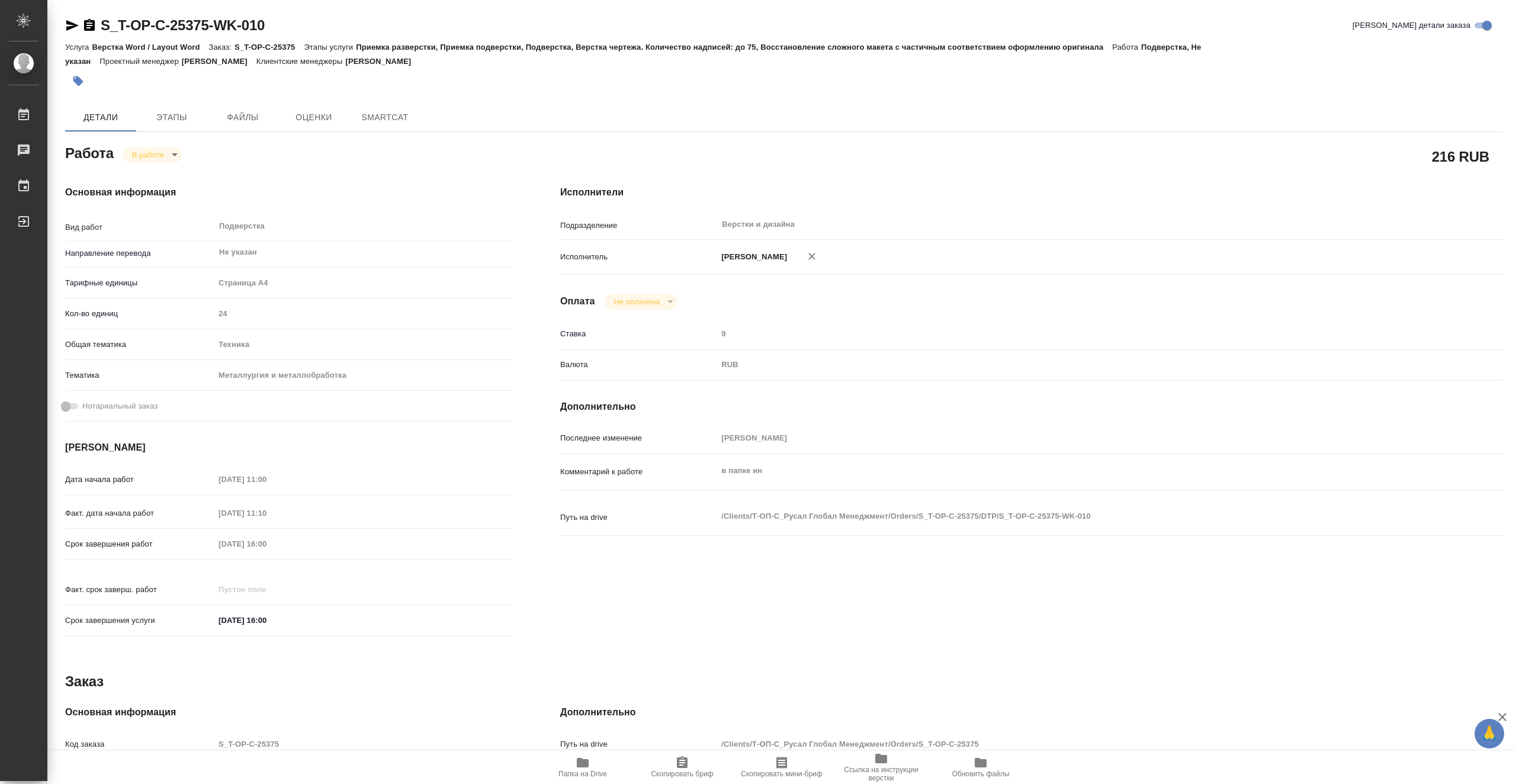
type textarea "x"
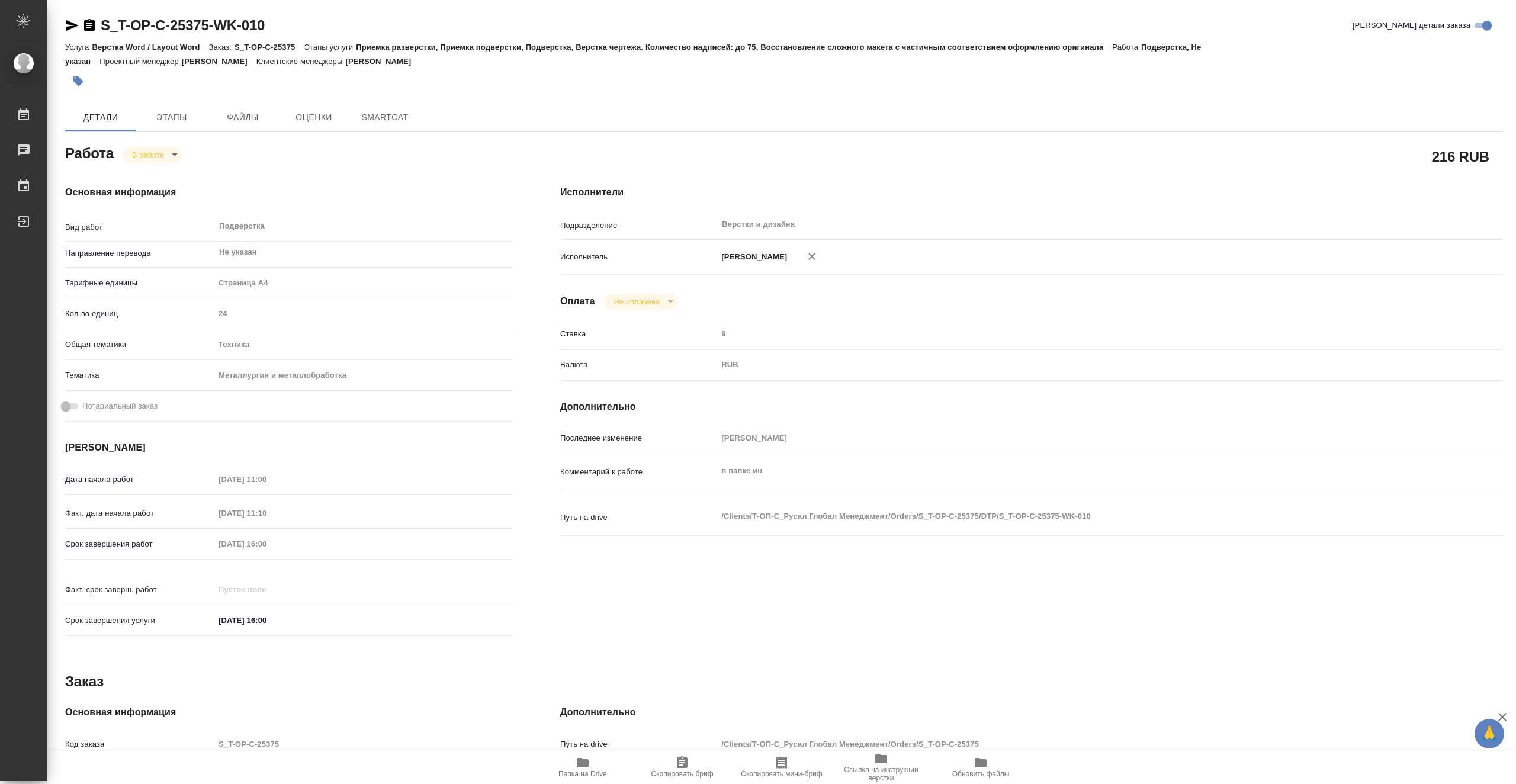
type textarea "x"
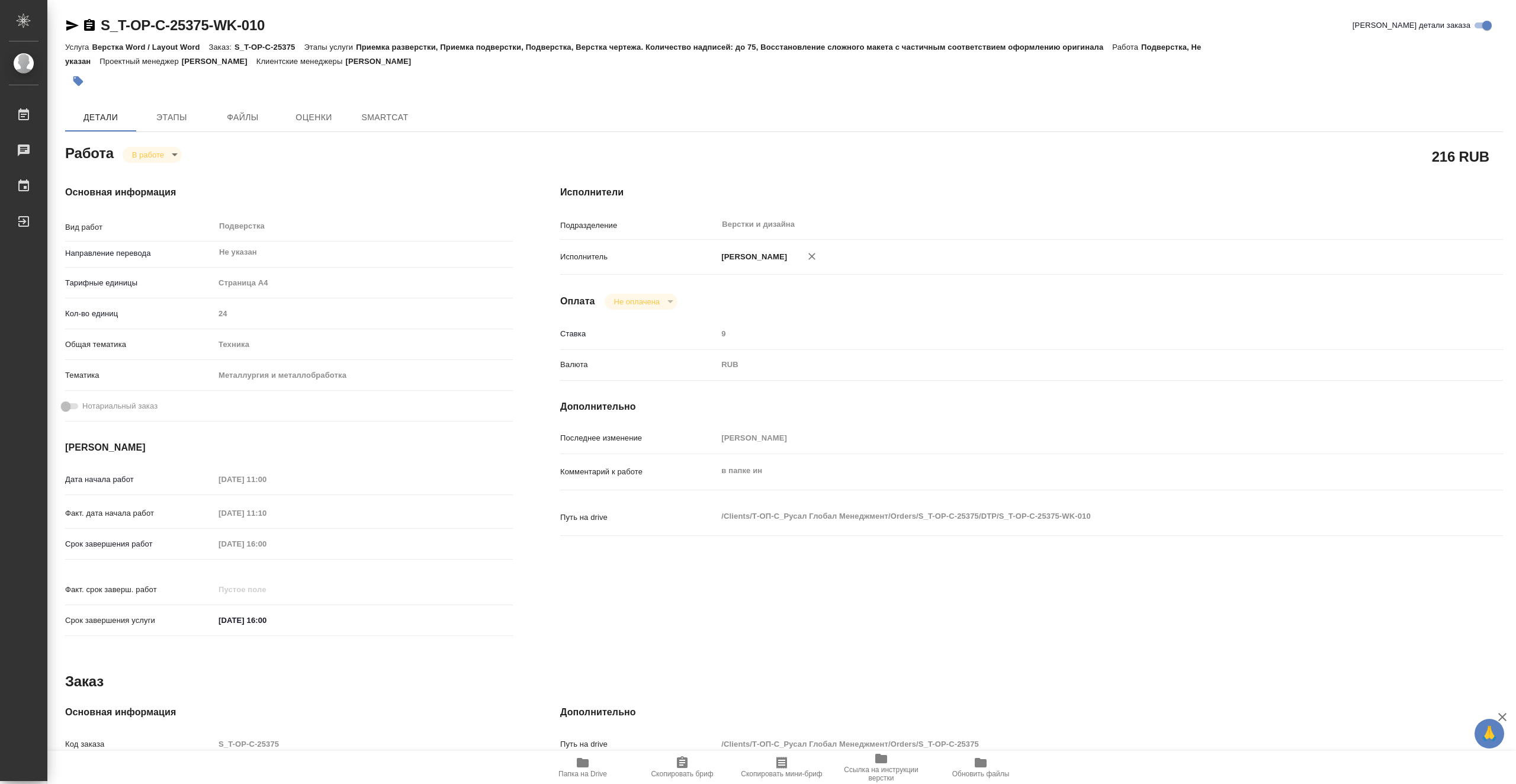
type textarea "x"
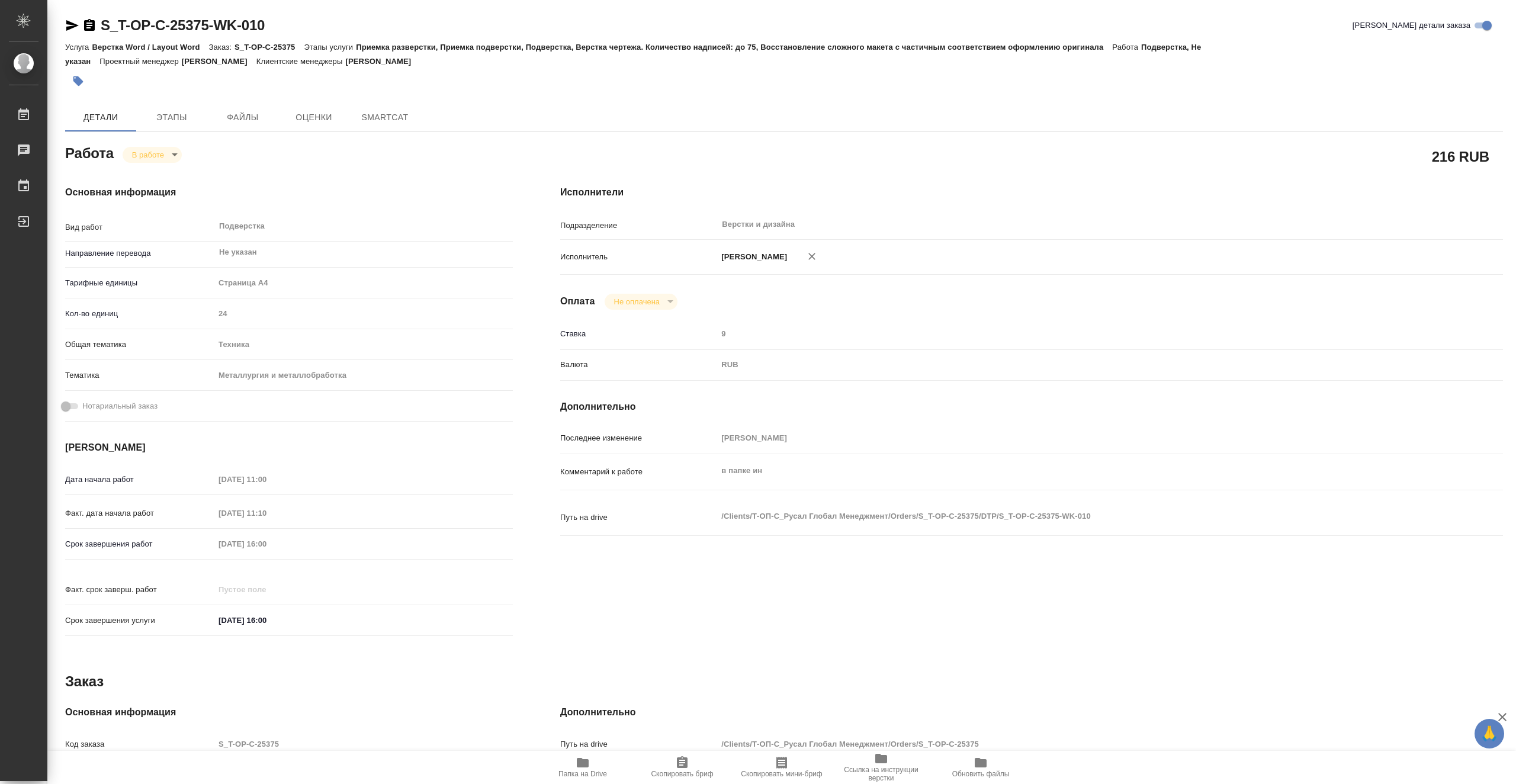
type textarea "x"
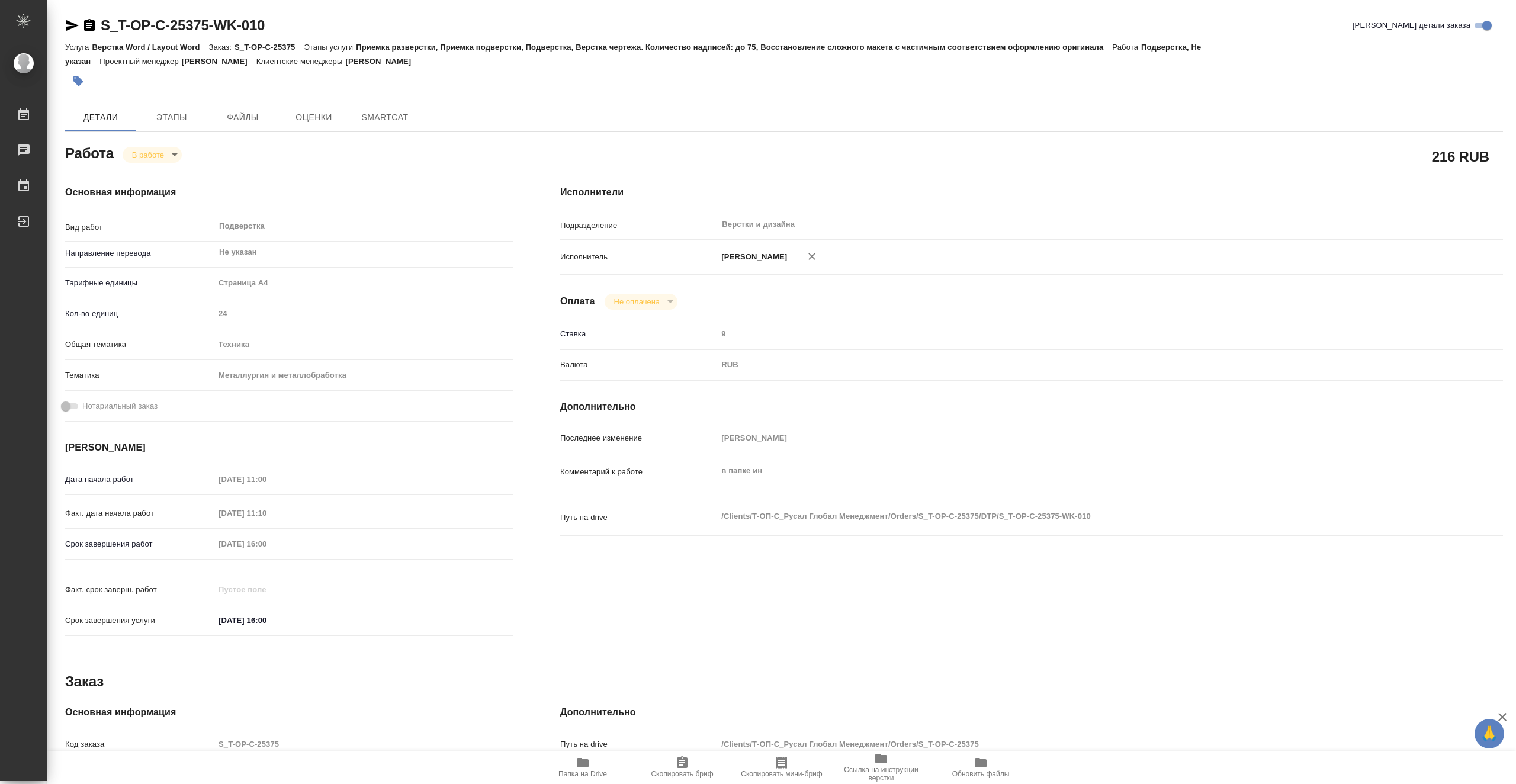
type textarea "x"
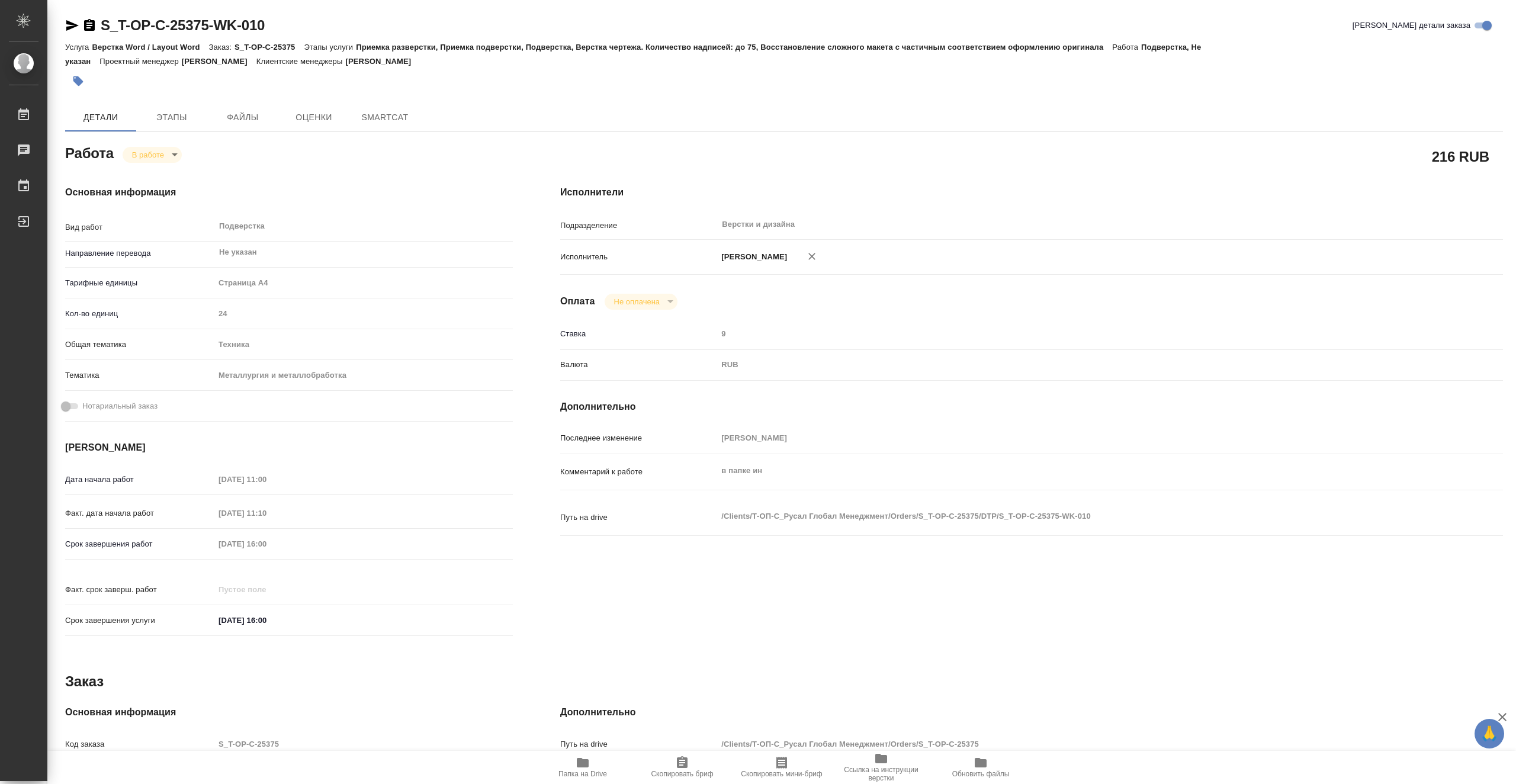
type textarea "x"
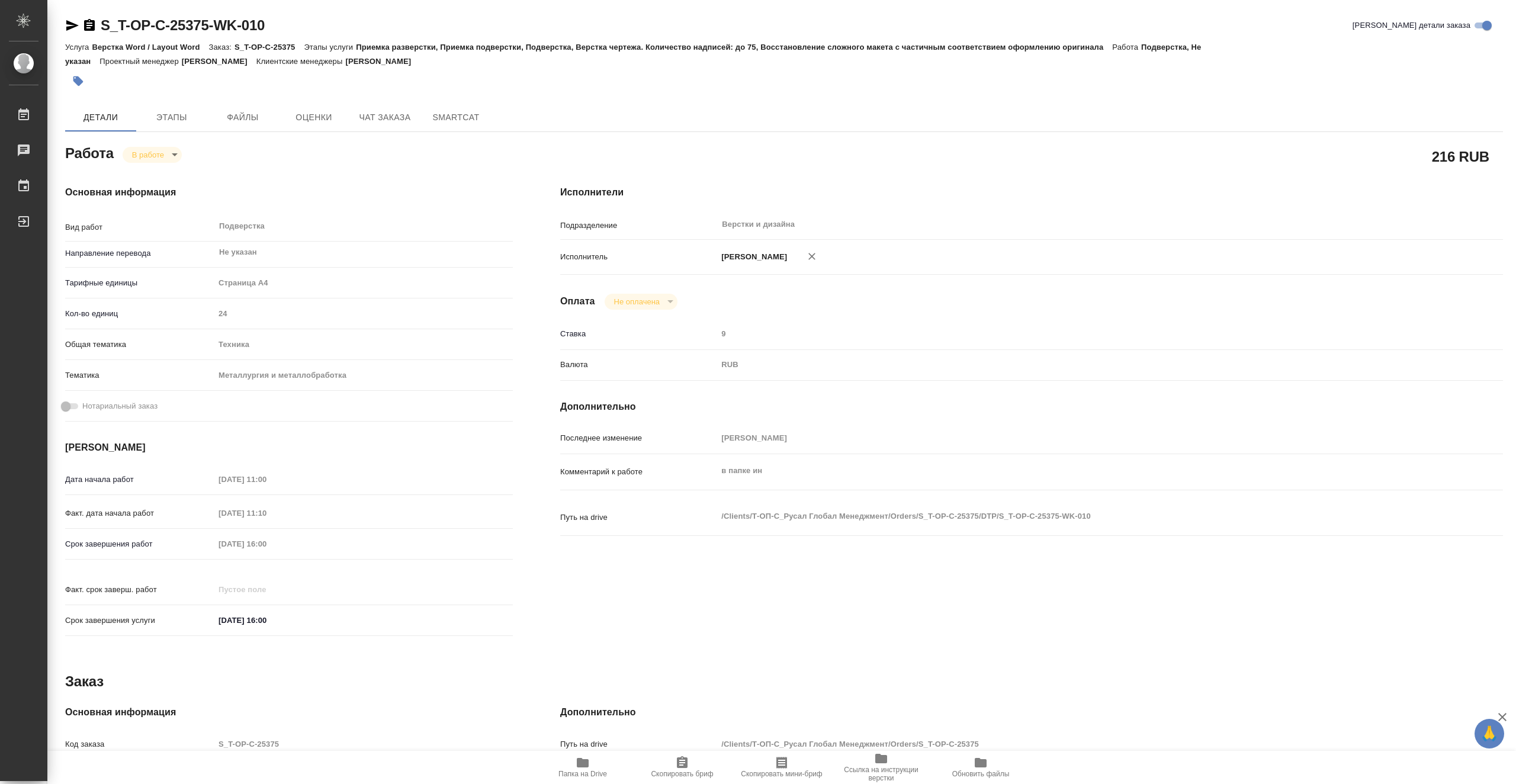
type textarea "x"
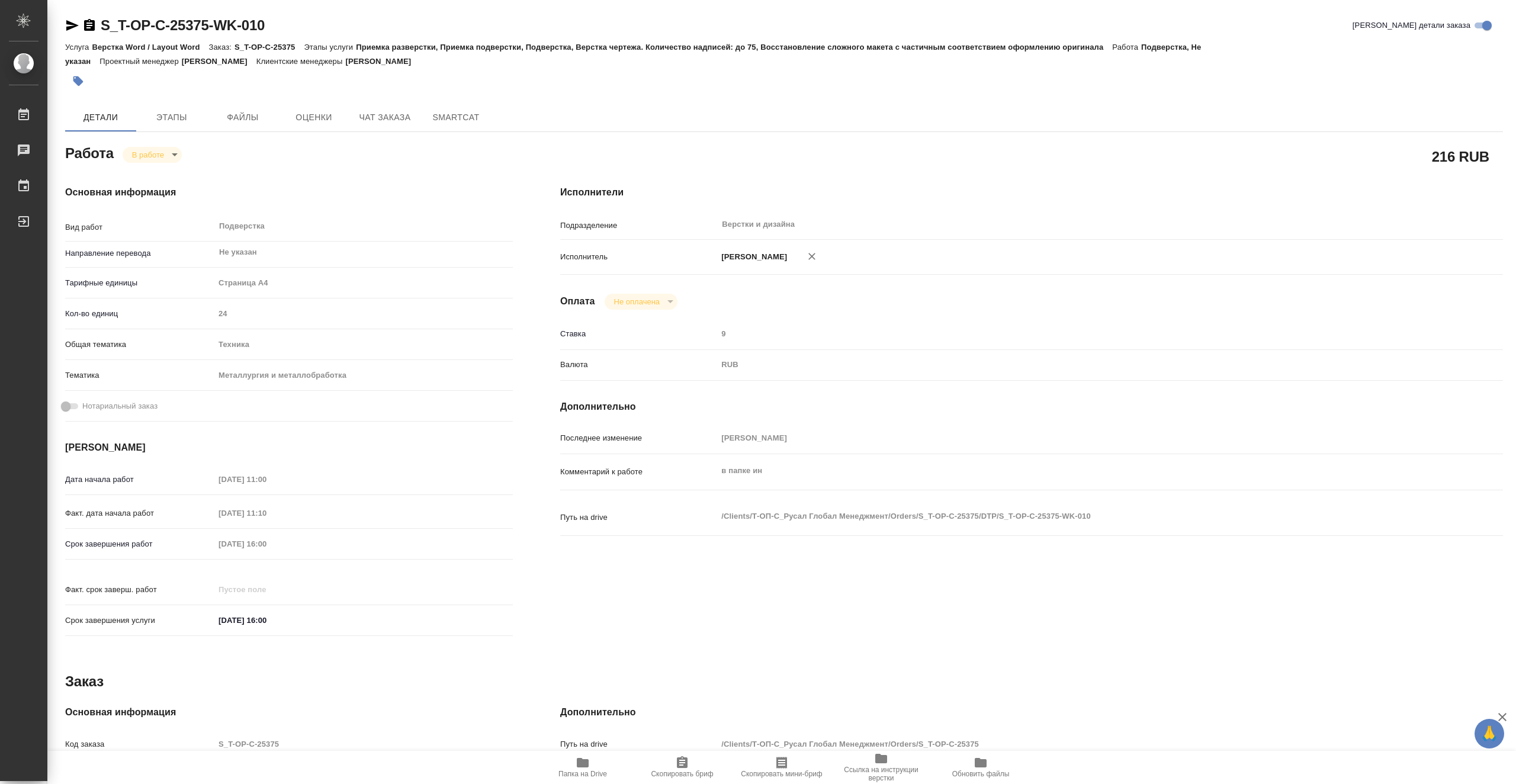
type textarea "x"
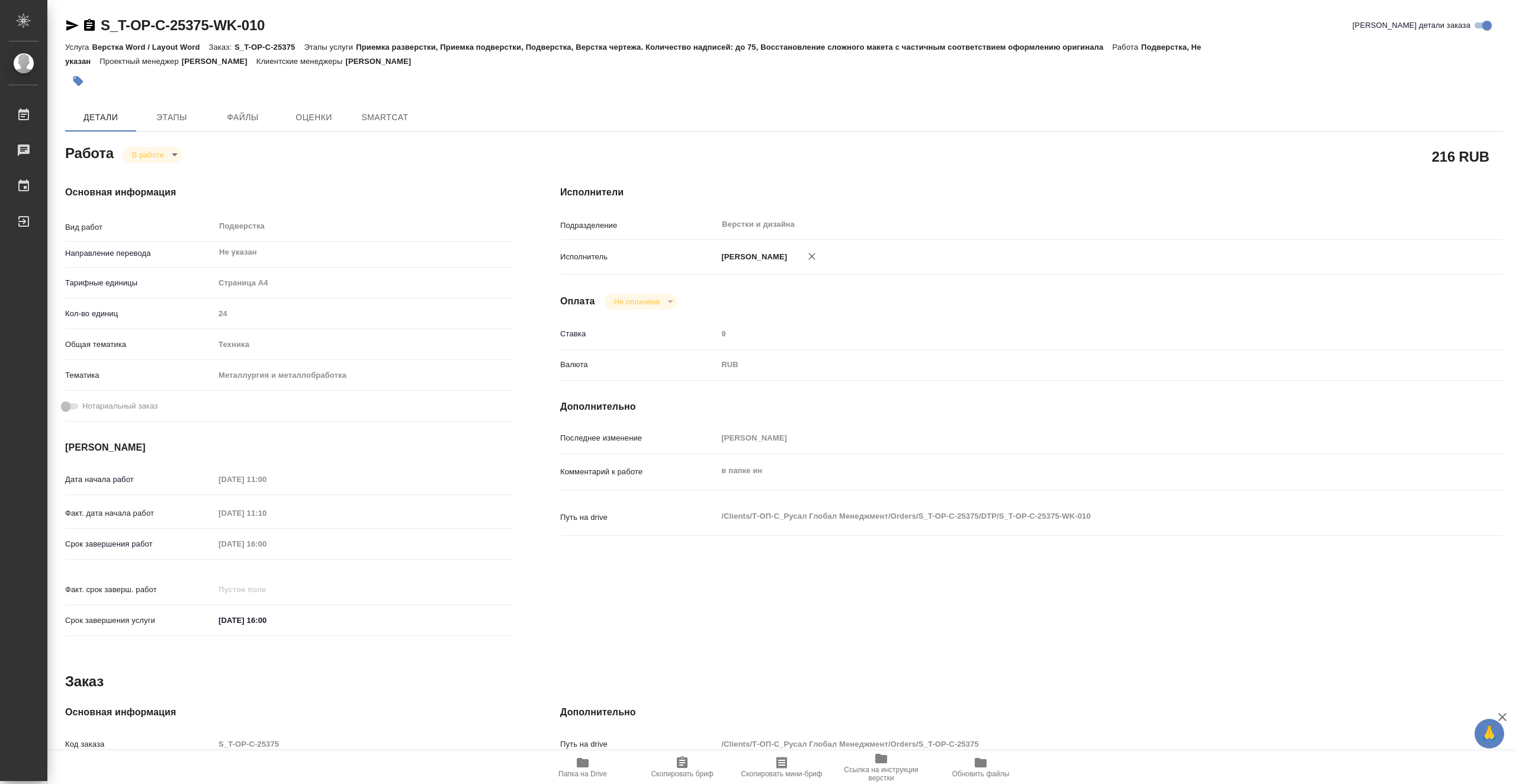
type textarea "x"
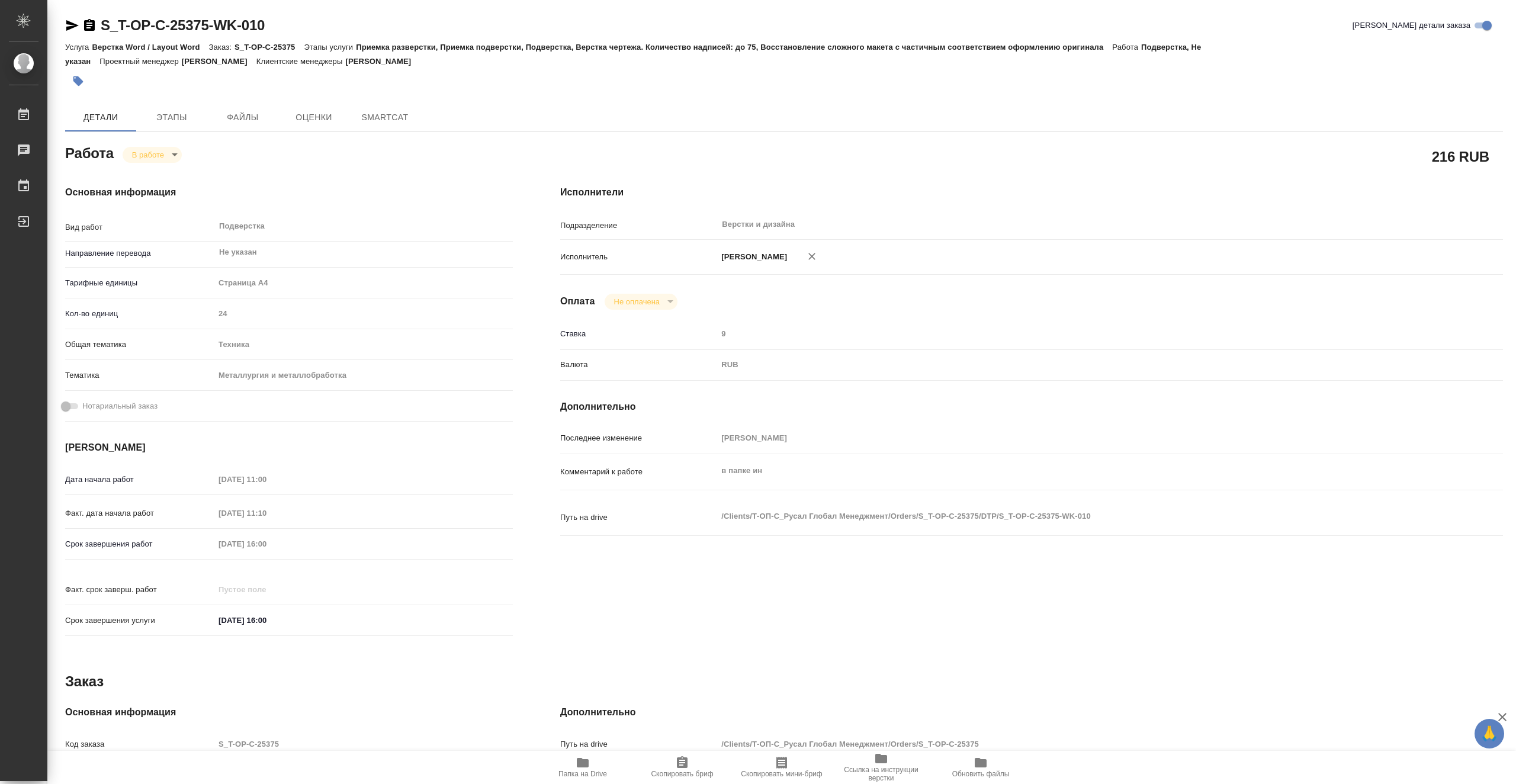
type textarea "x"
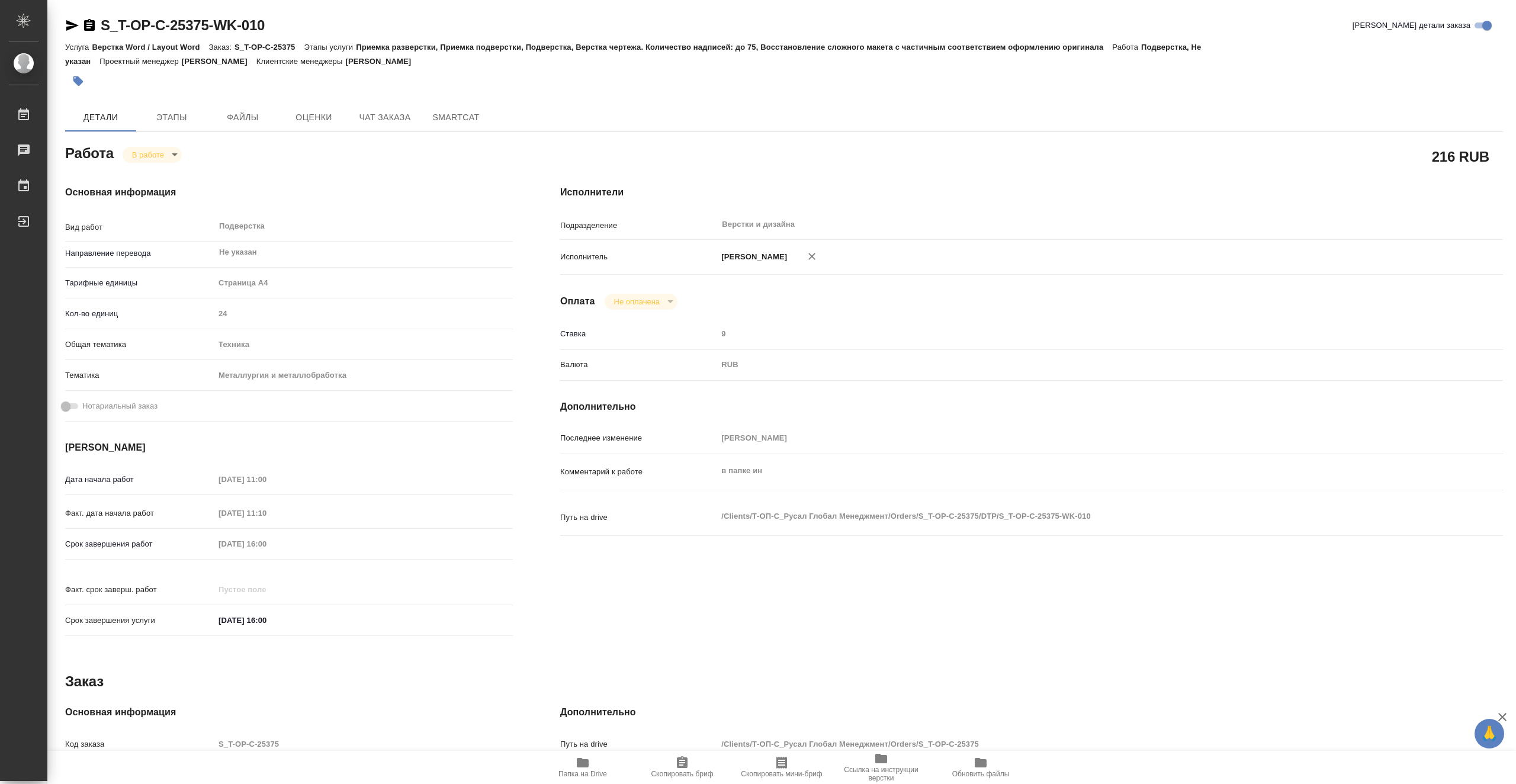
scroll to position [226, 0]
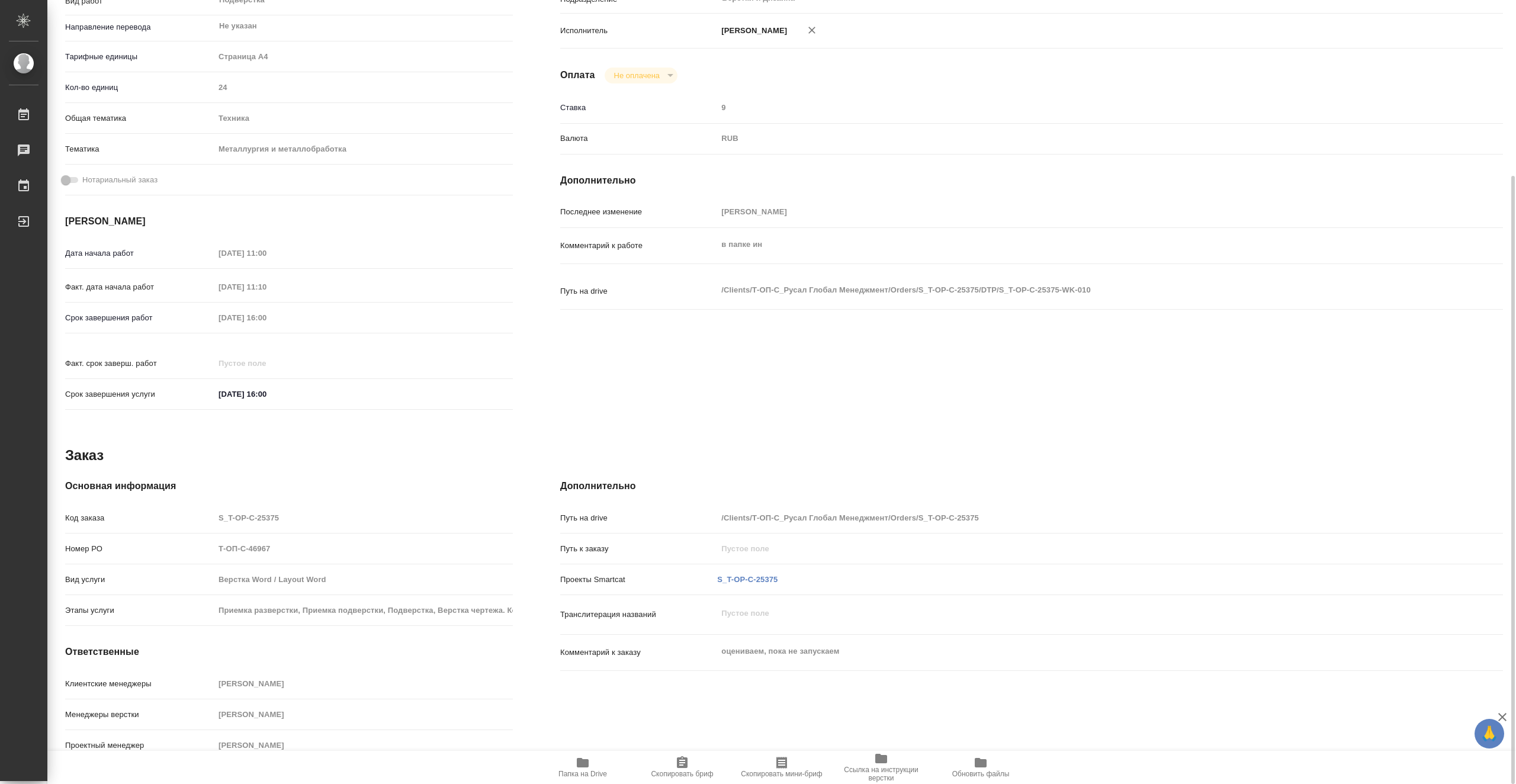
type textarea "x"
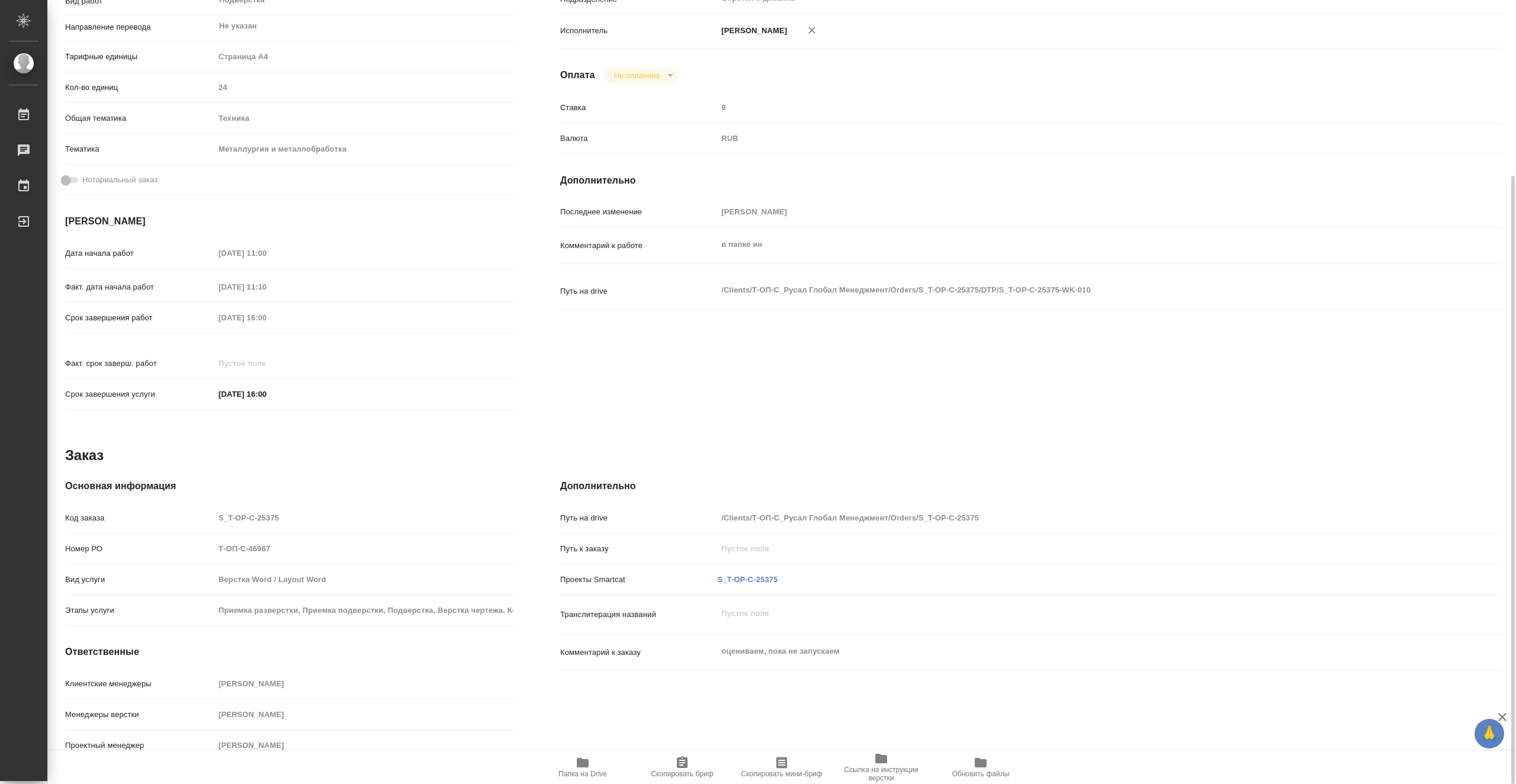
type textarea "x"
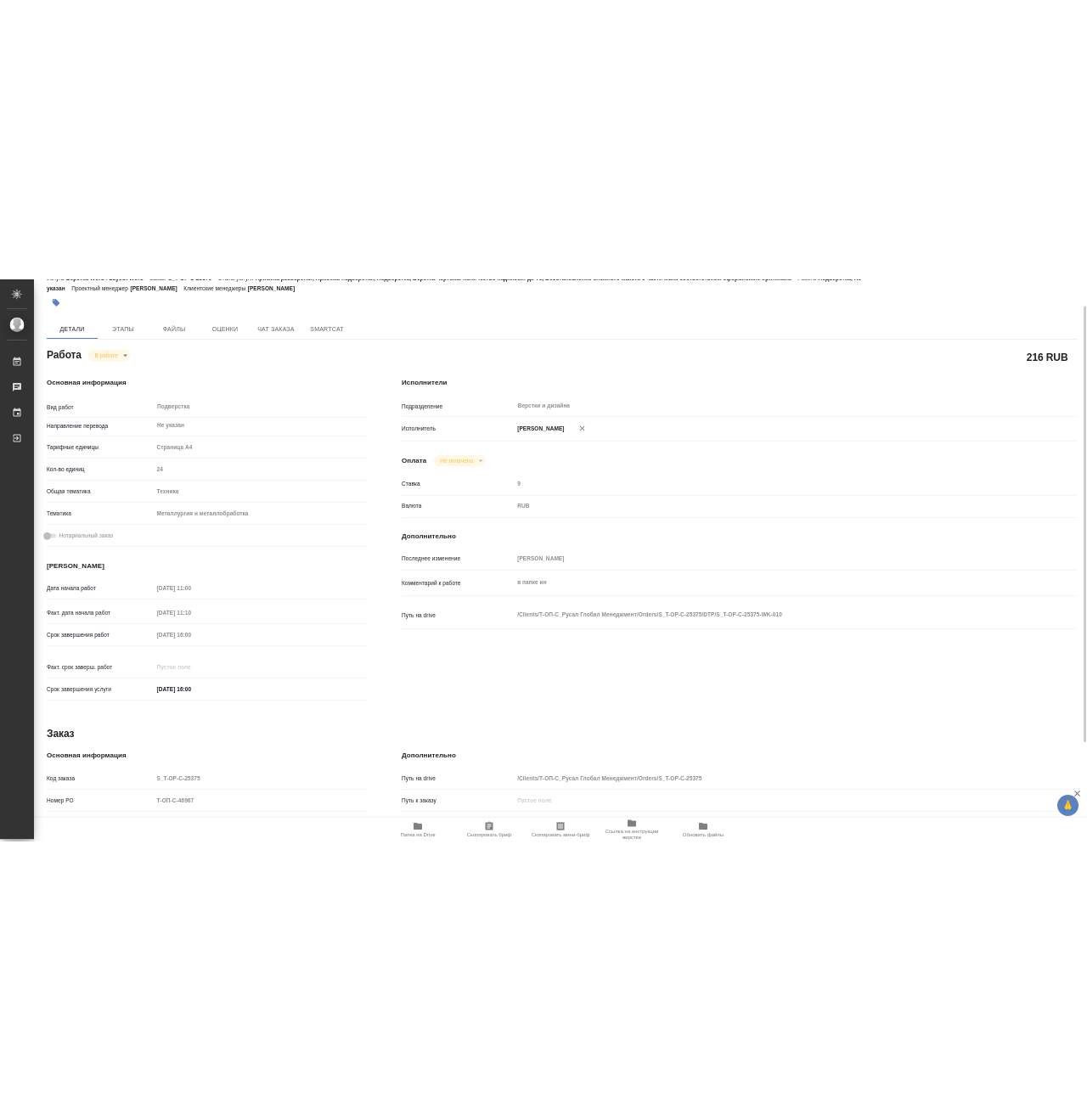
scroll to position [0, 0]
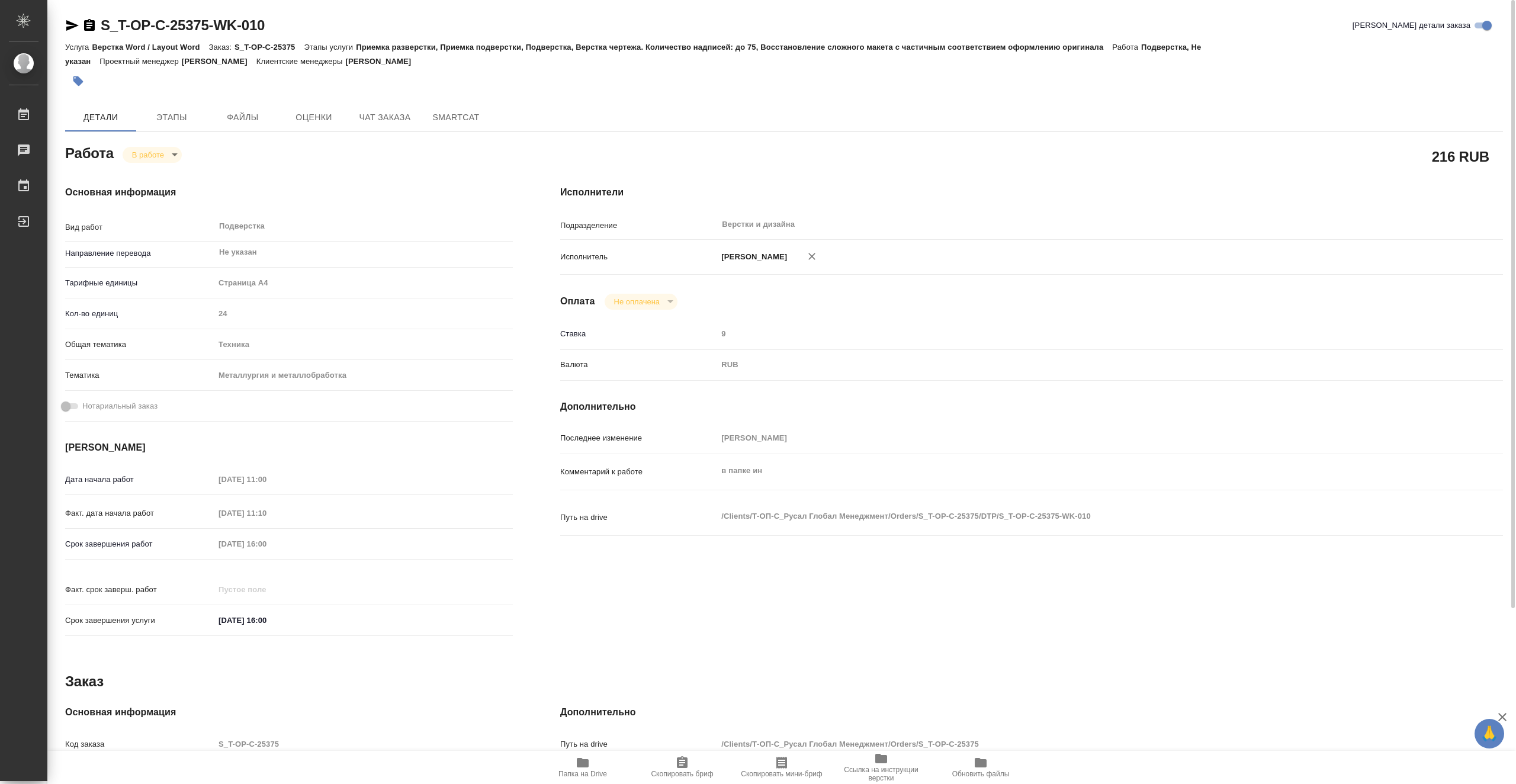
type textarea "x"
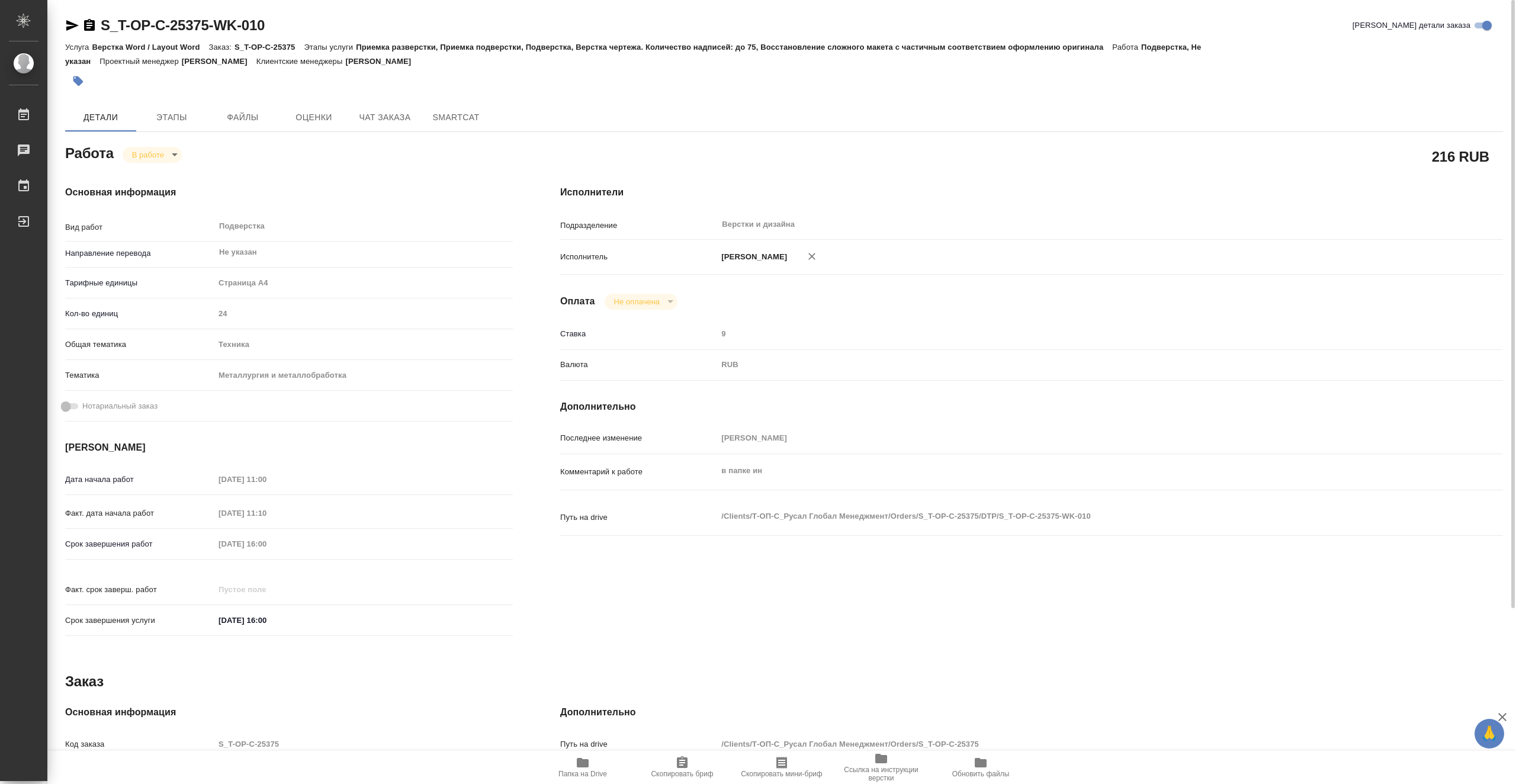
type textarea "x"
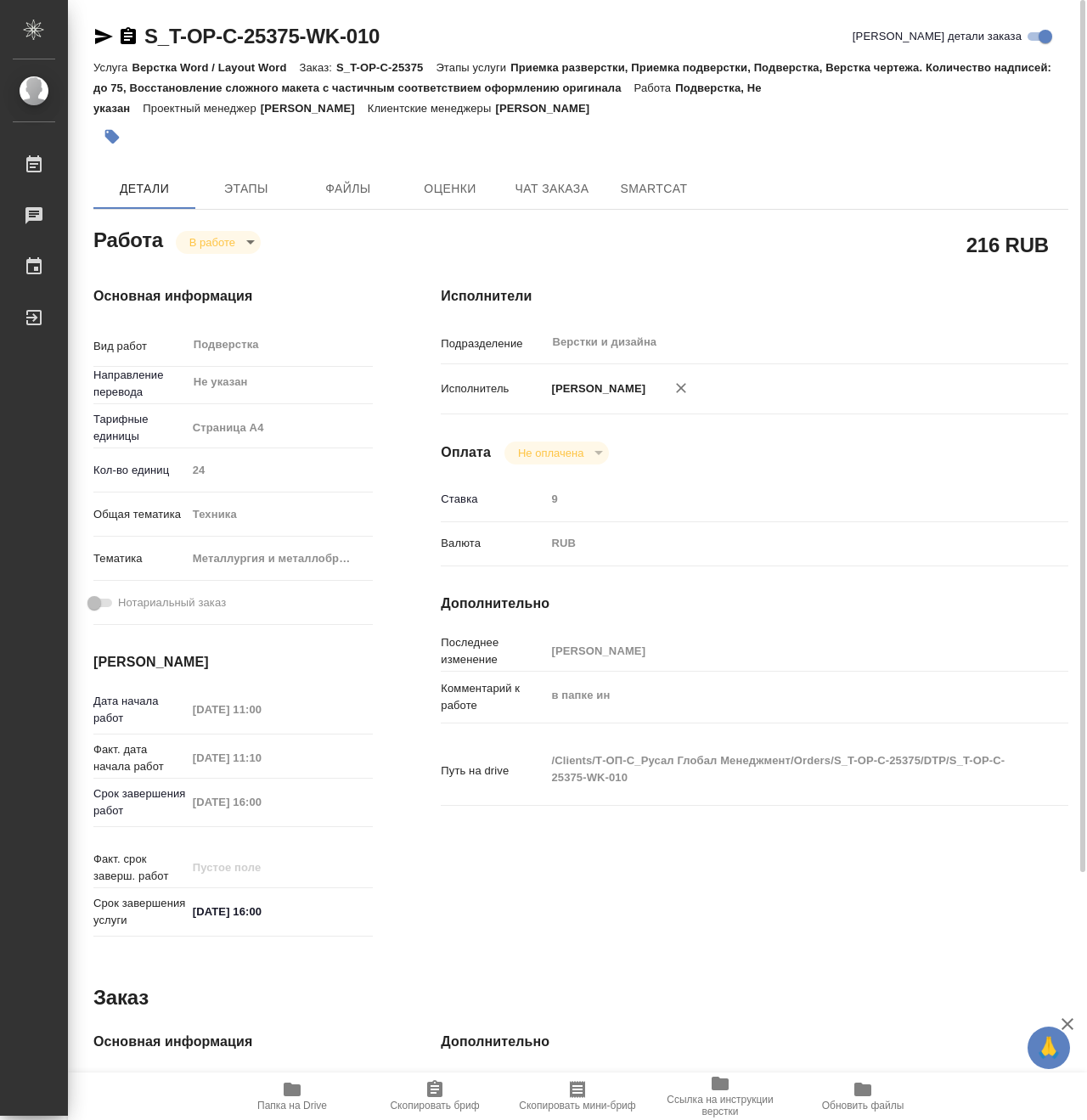
type textarea "x"
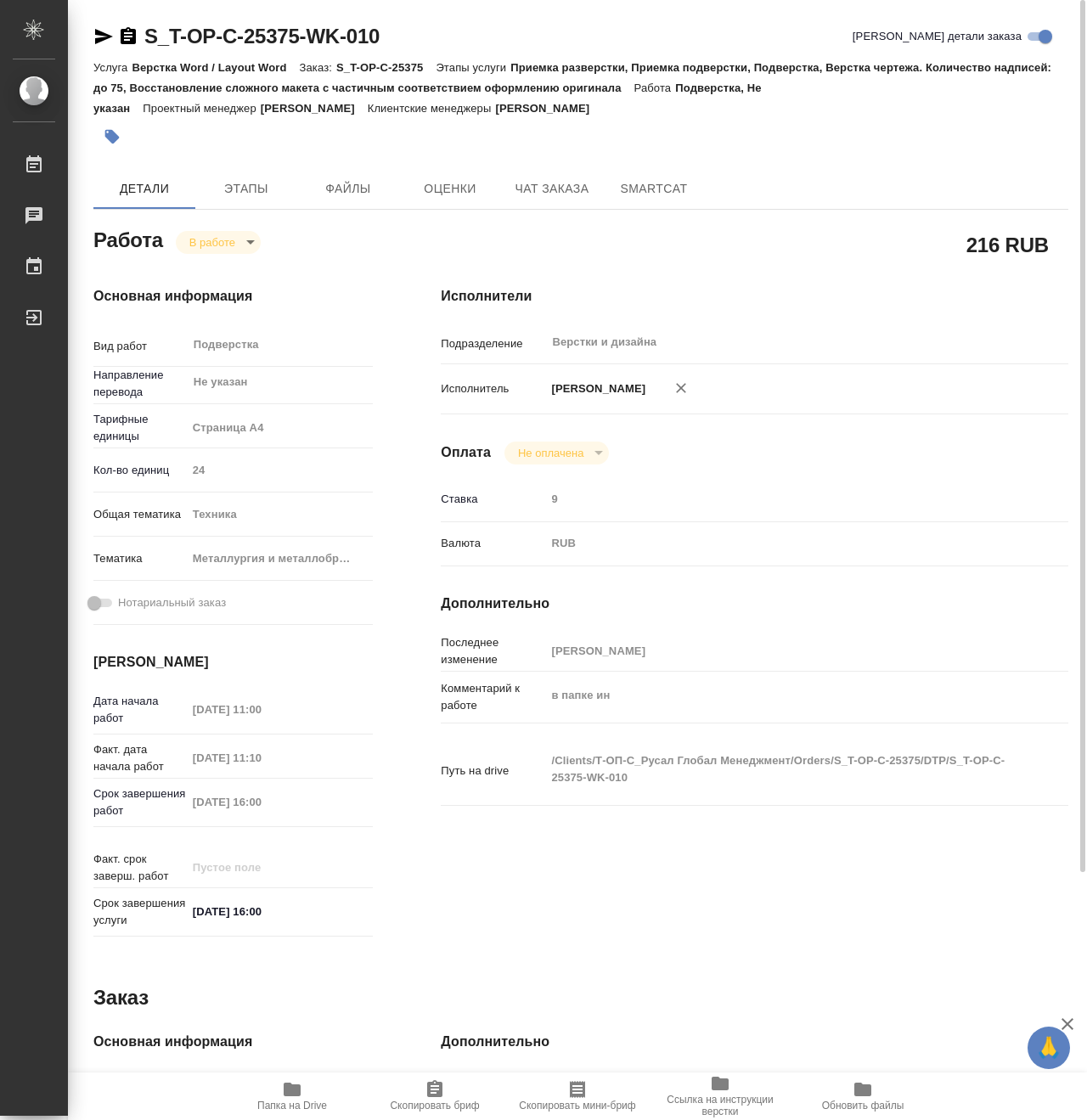
type textarea "x"
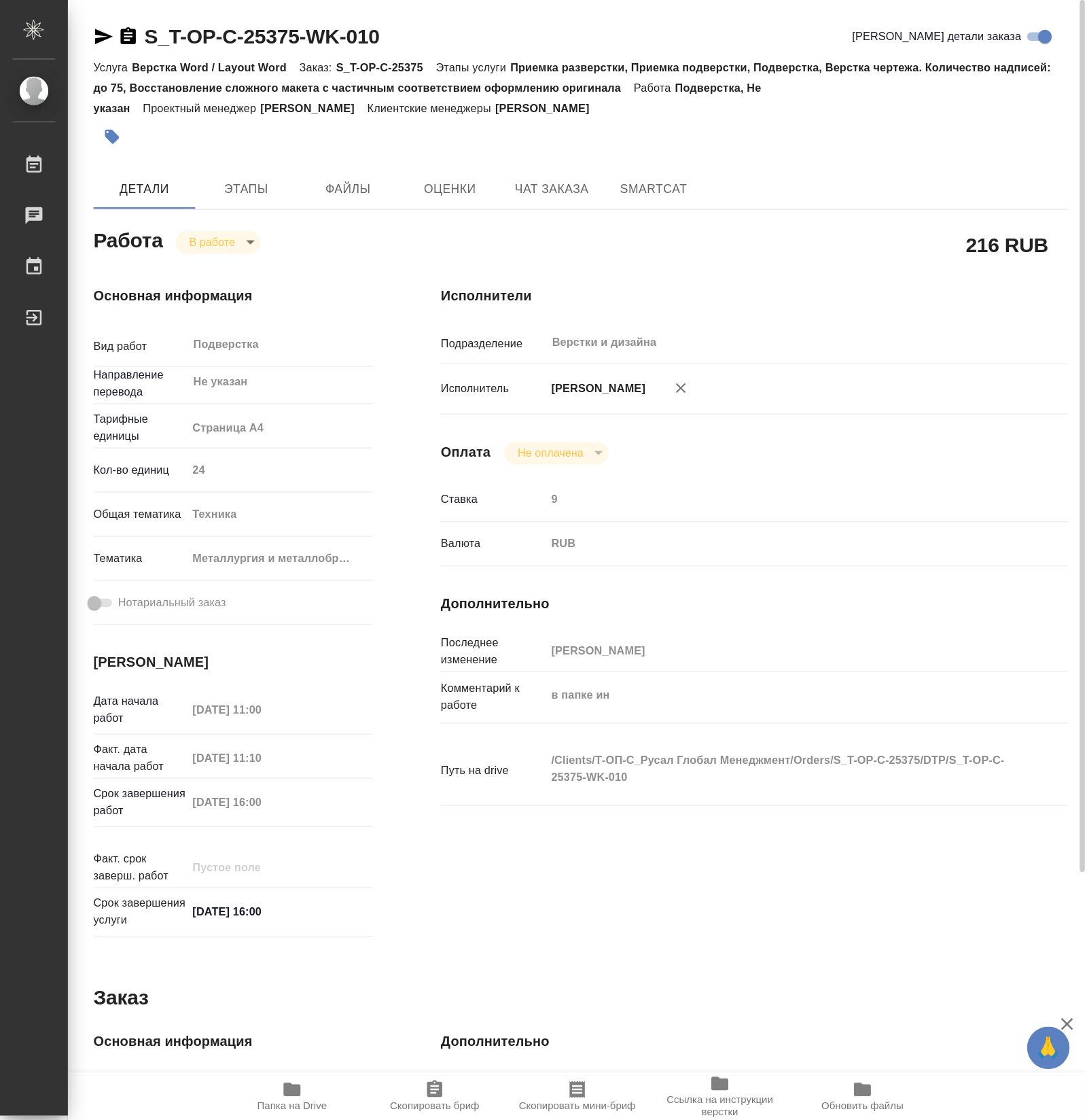
scroll to position [38, 0]
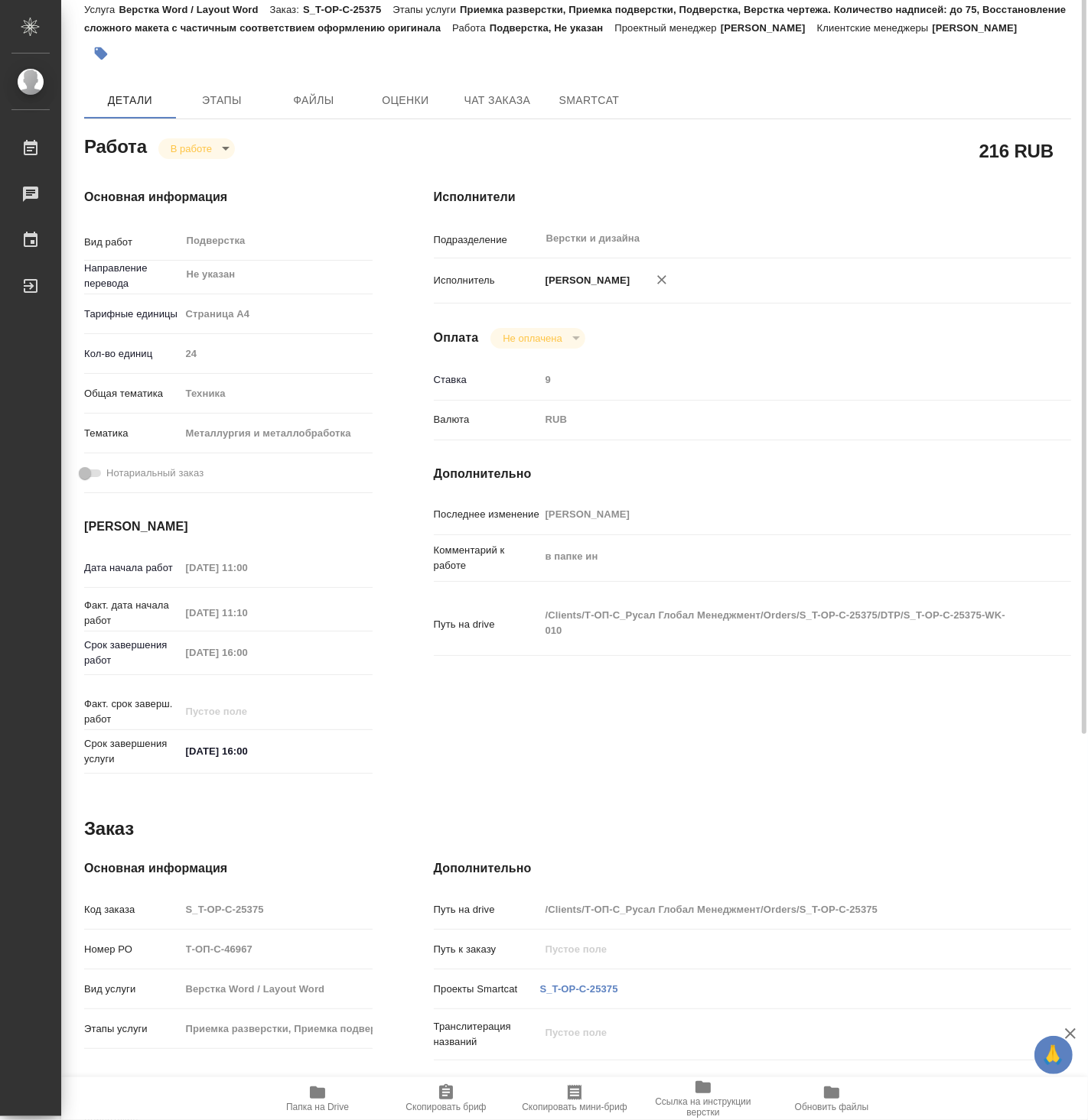
type textarea "x"
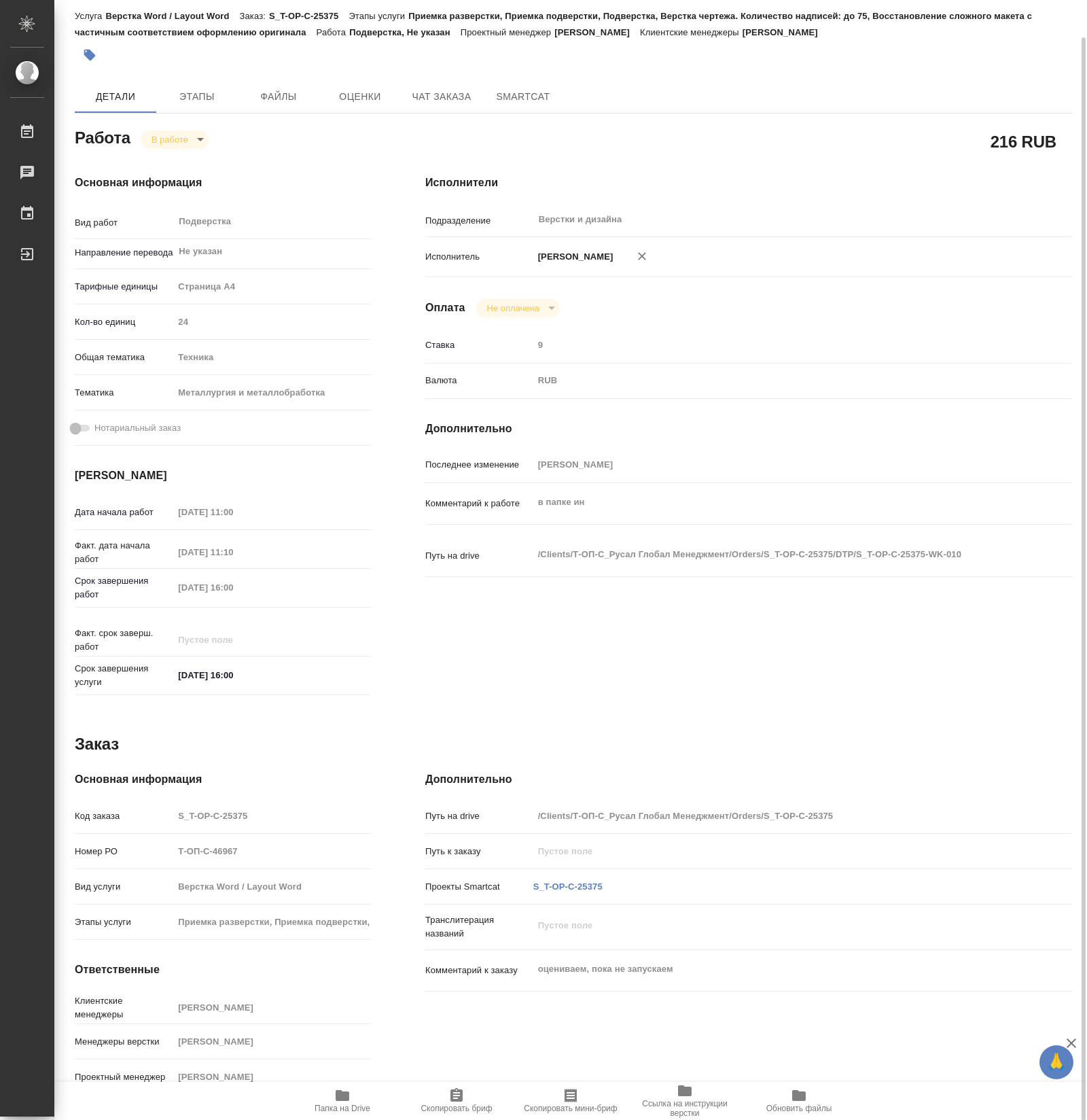
type textarea "x"
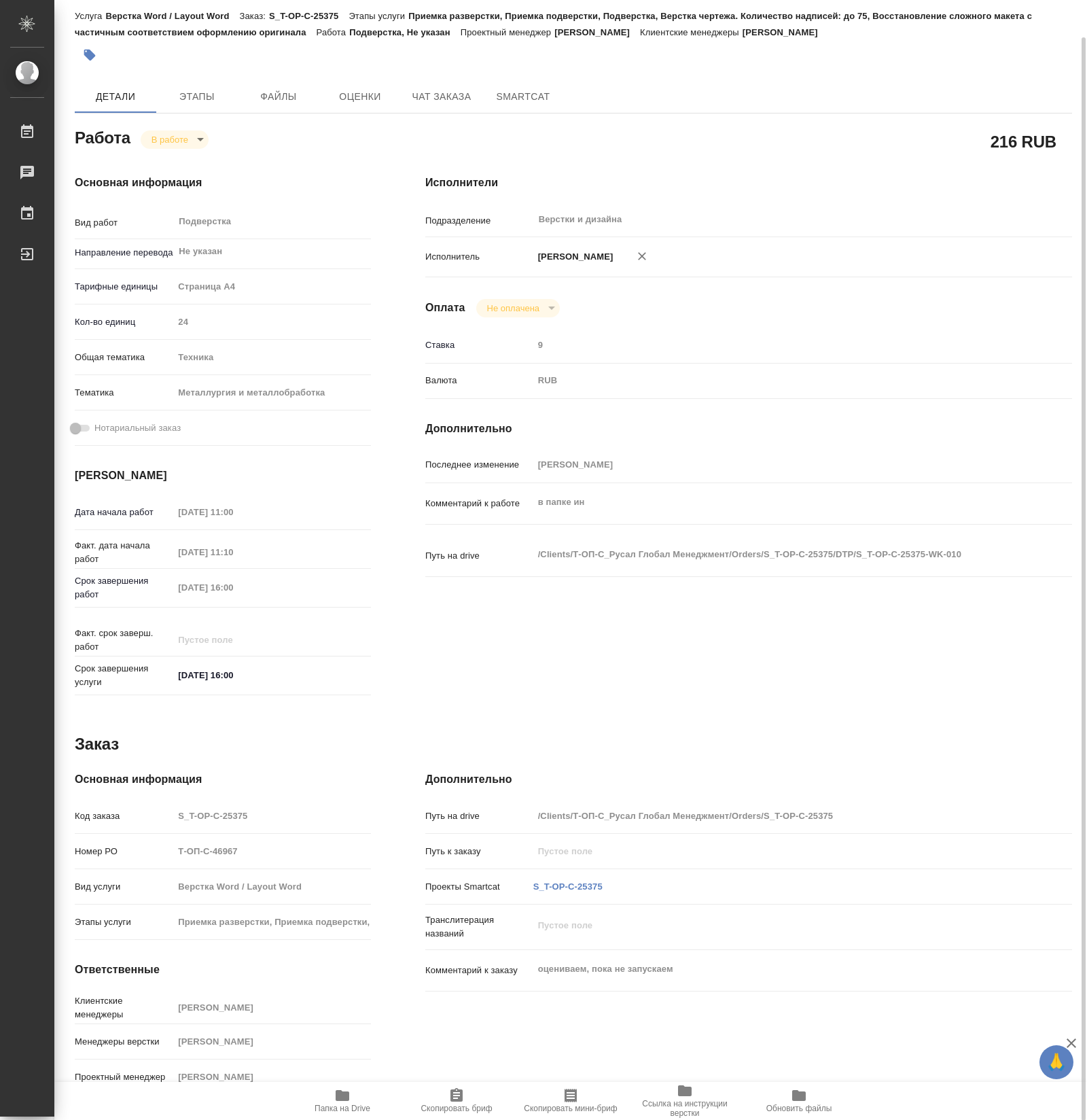
type textarea "x"
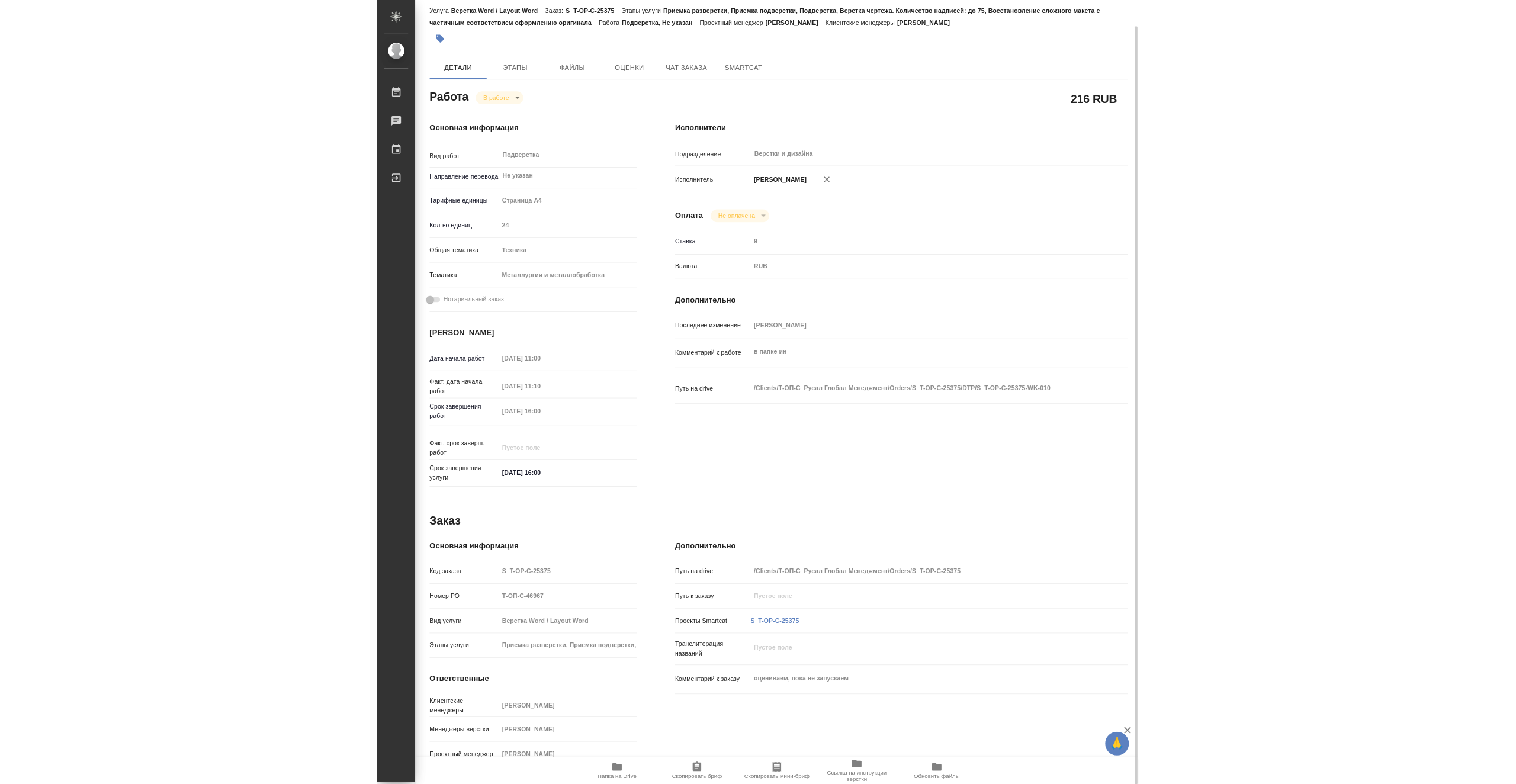
scroll to position [0, 0]
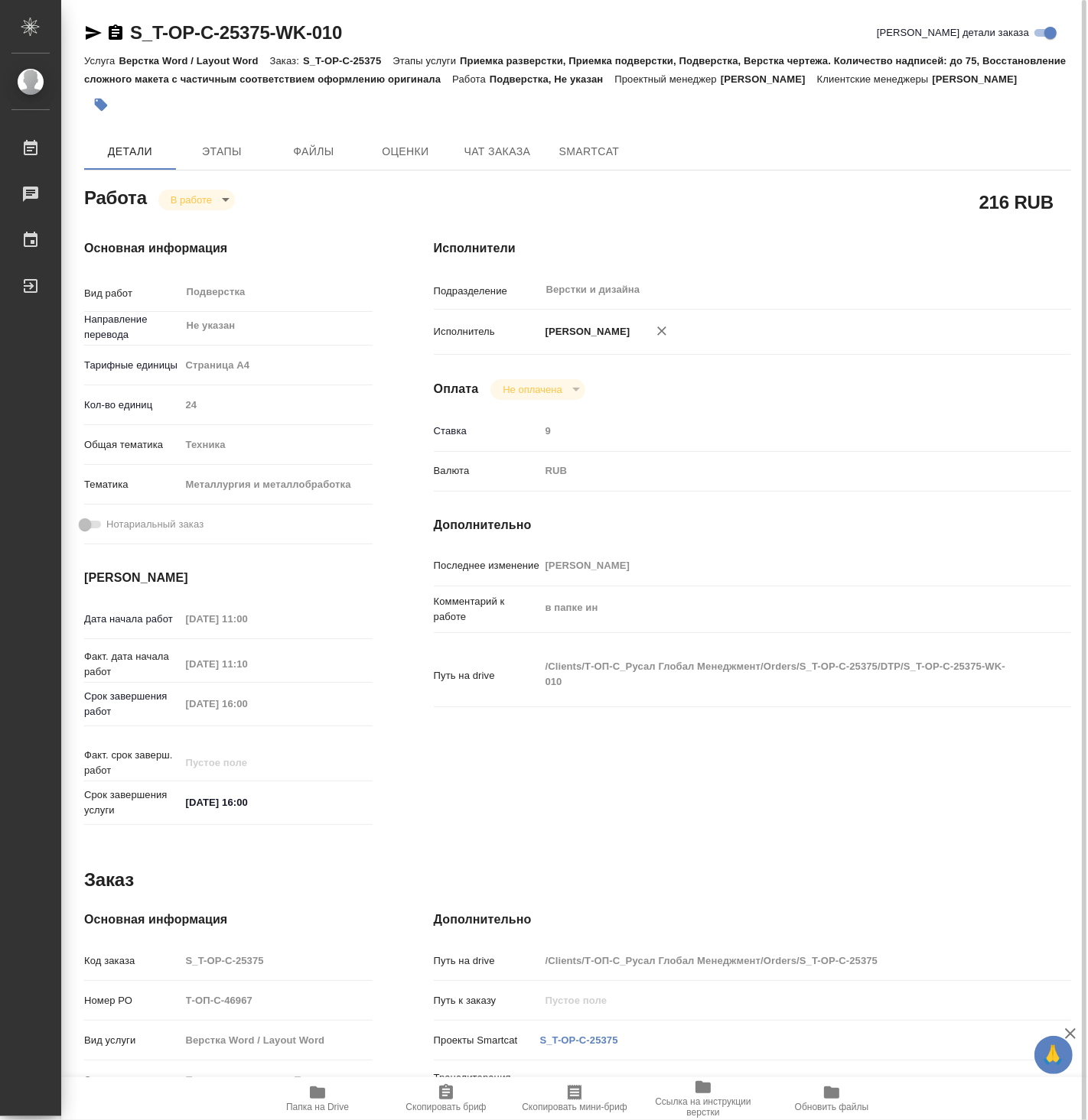
type textarea "x"
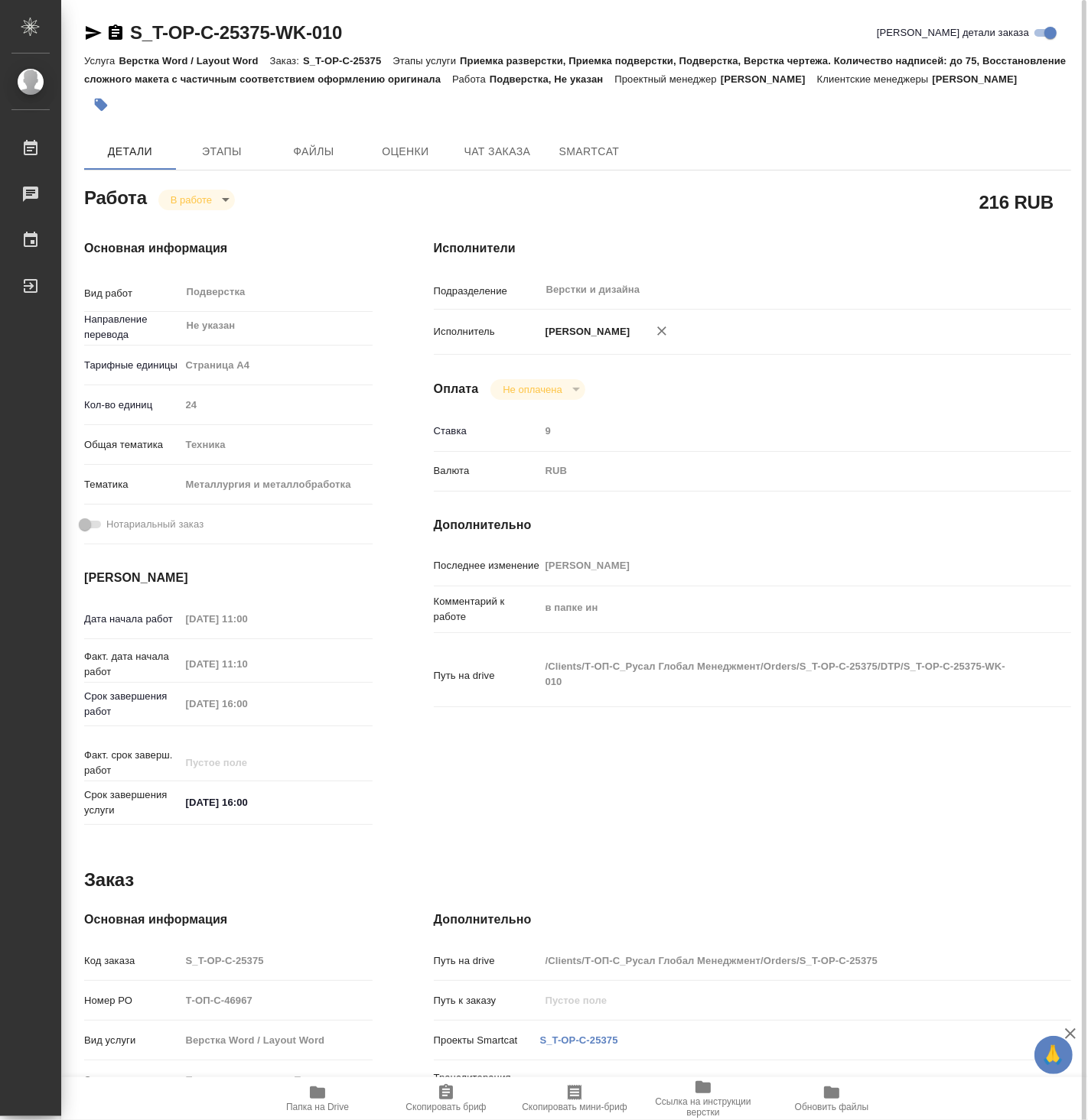
type textarea "x"
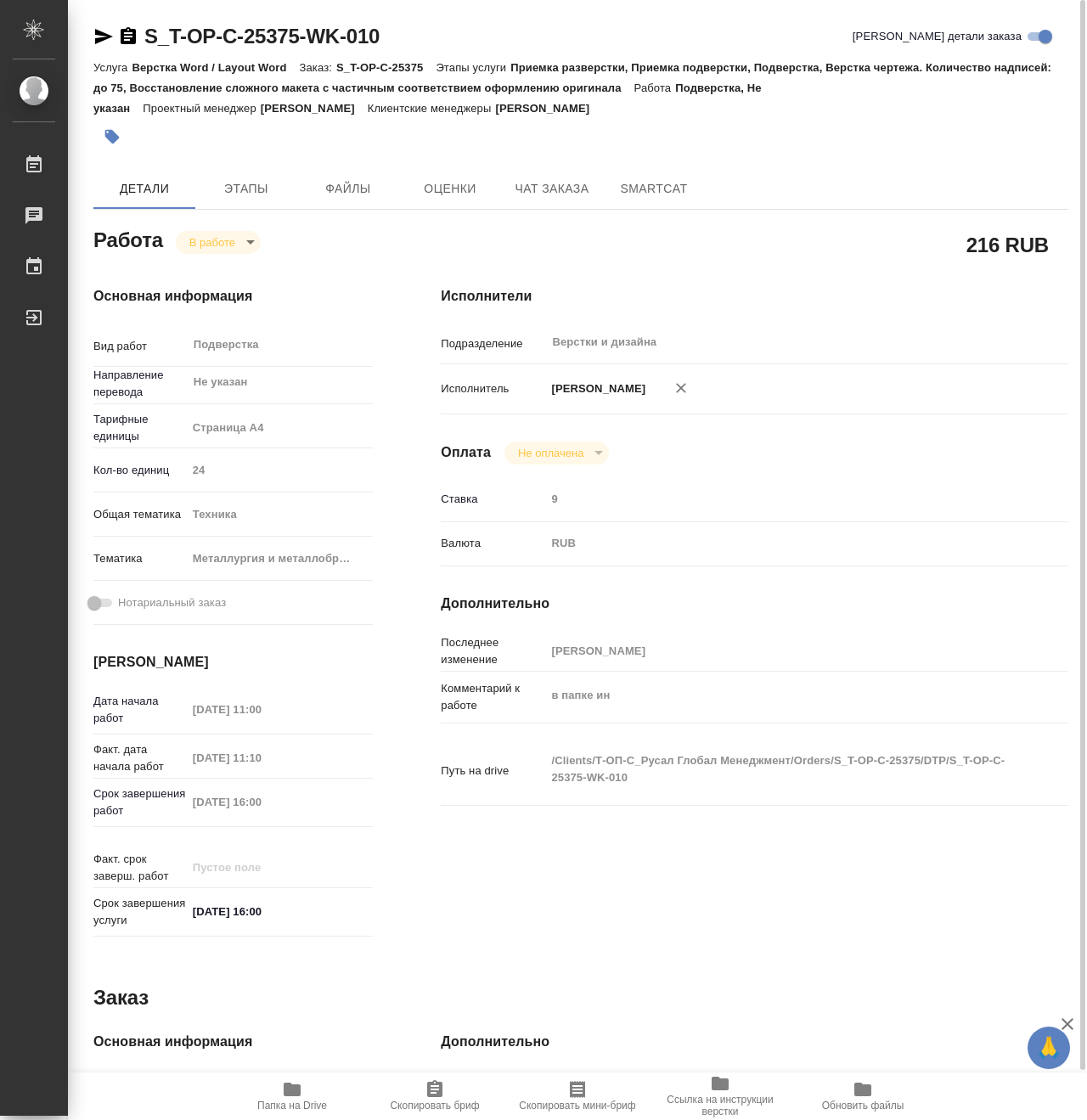
type textarea "x"
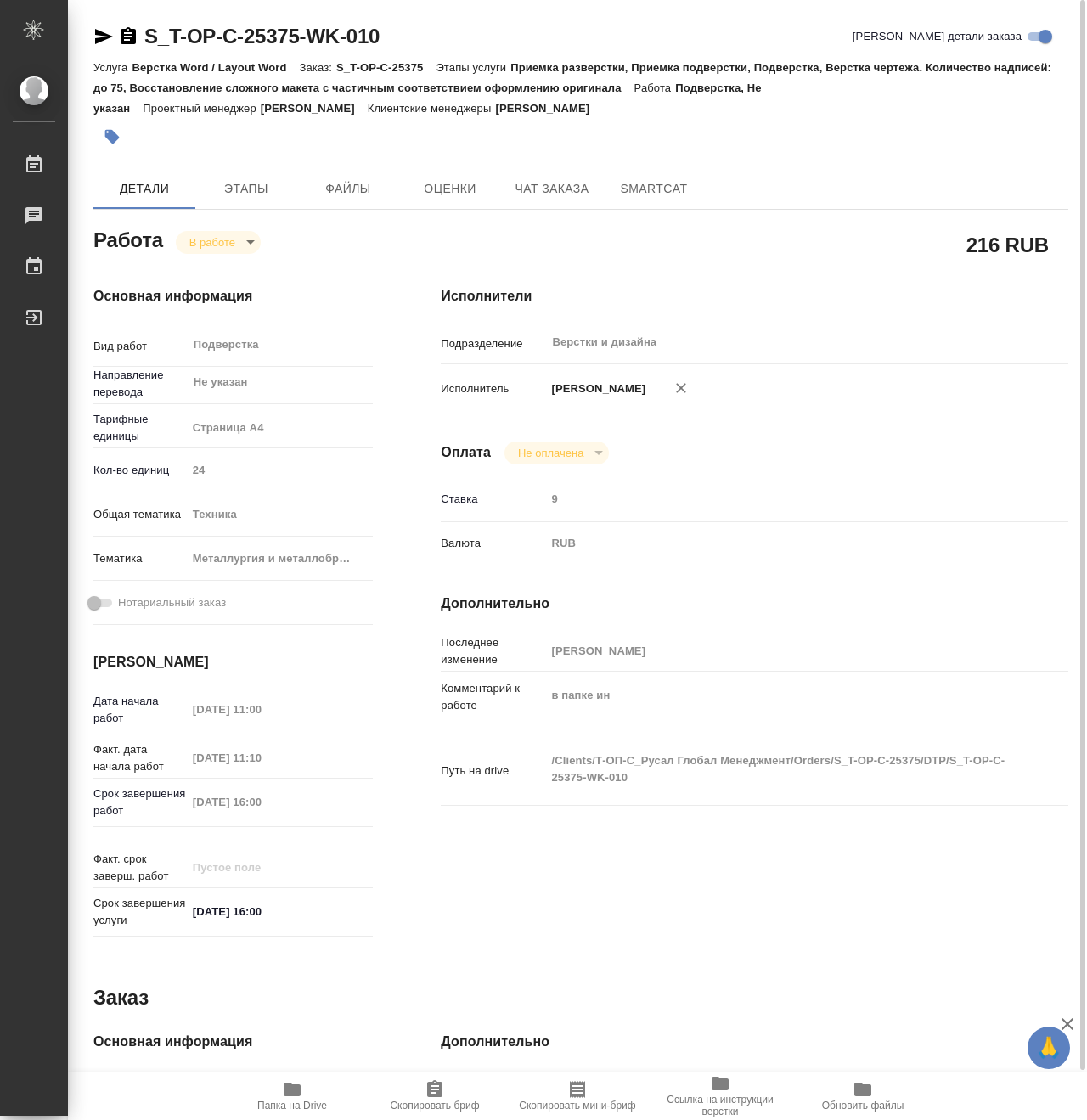
type textarea "x"
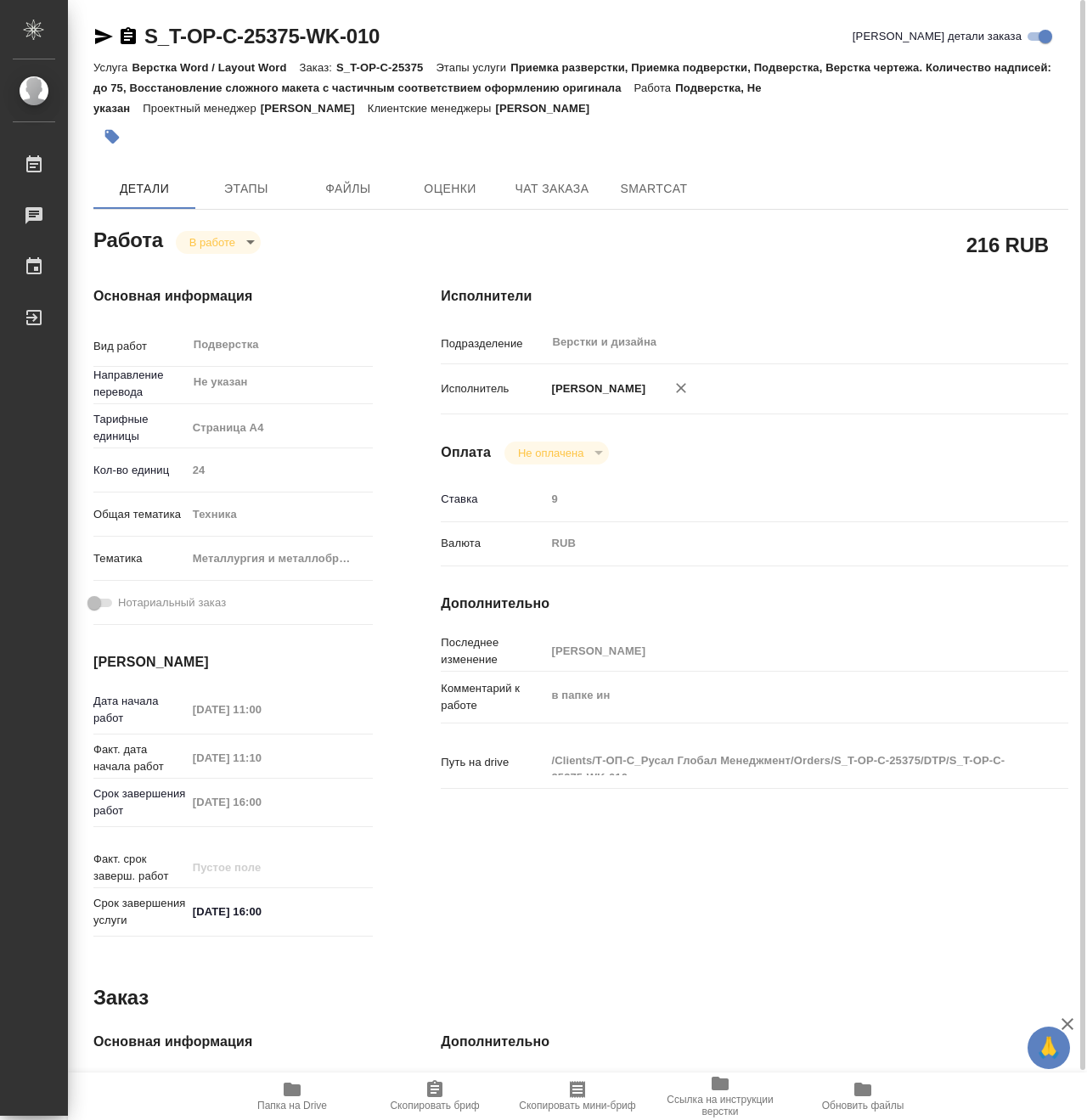
type textarea "x"
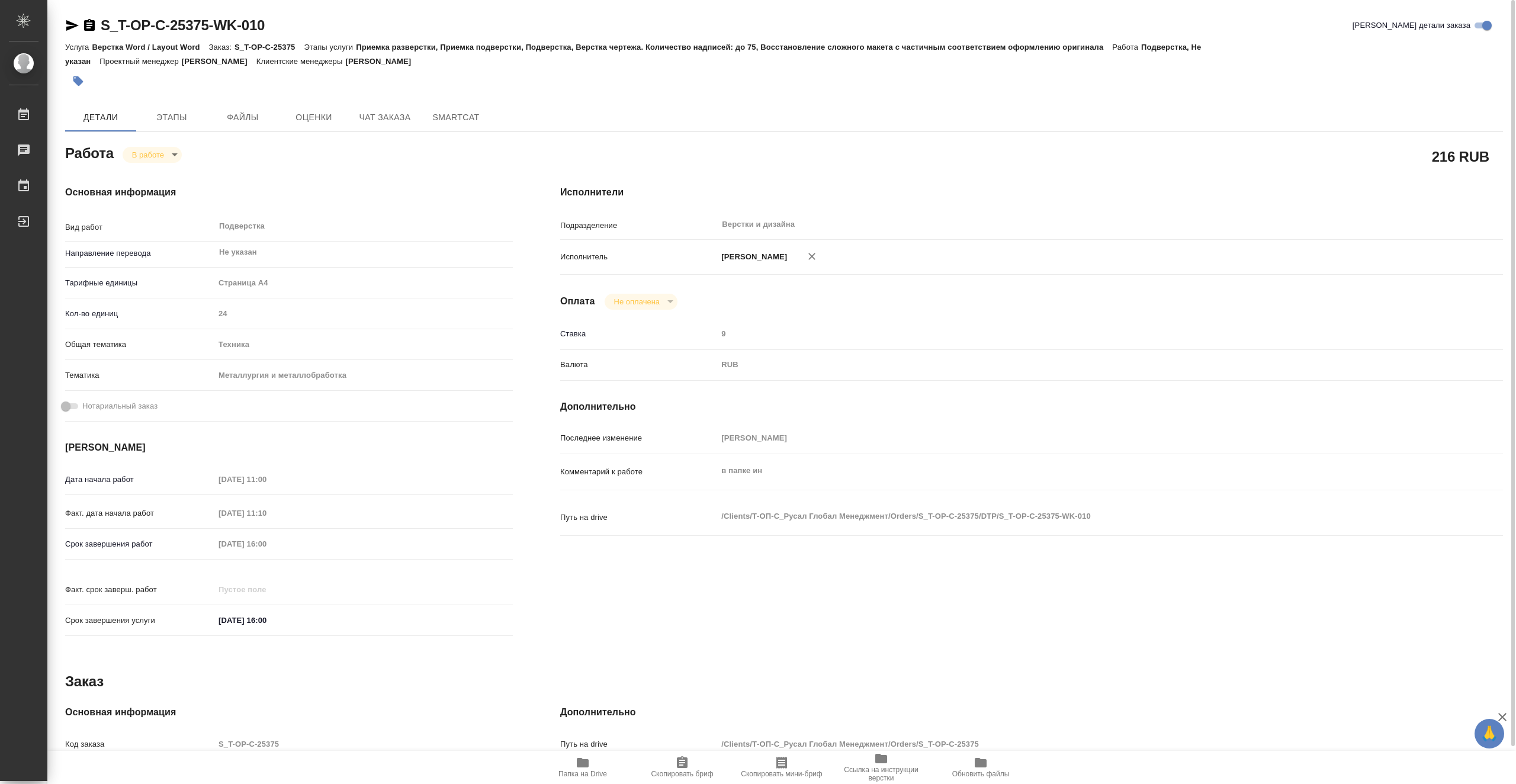
type textarea "x"
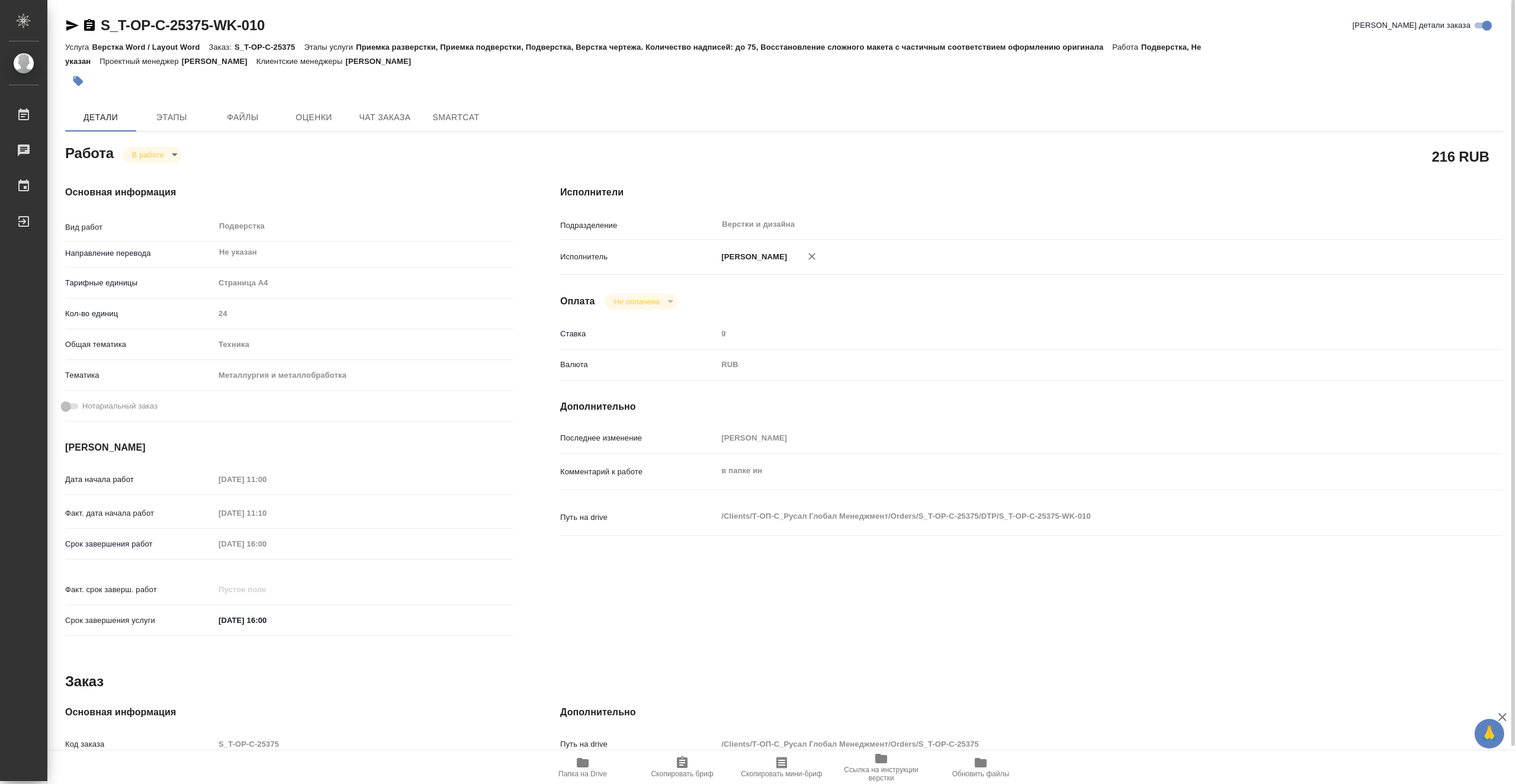
click at [601, 771] on span "Папка на Drive" at bounding box center [583, 773] width 49 height 8
click at [667, 21] on div "S_T-OP-C-25375-WK-010 Кратко детали заказа" at bounding box center [784, 26] width 1438 height 19
click at [72, 25] on icon "button" at bounding box center [72, 25] width 12 height 11
click at [597, 772] on span "Папка на Drive" at bounding box center [583, 773] width 49 height 8
click at [169, 158] on body "🙏 .cls-1 fill:#fff; AWATERA Vasiutchenko Aleksandr Работы 0 Чаты График Выйти S…" at bounding box center [758, 392] width 1516 height 784
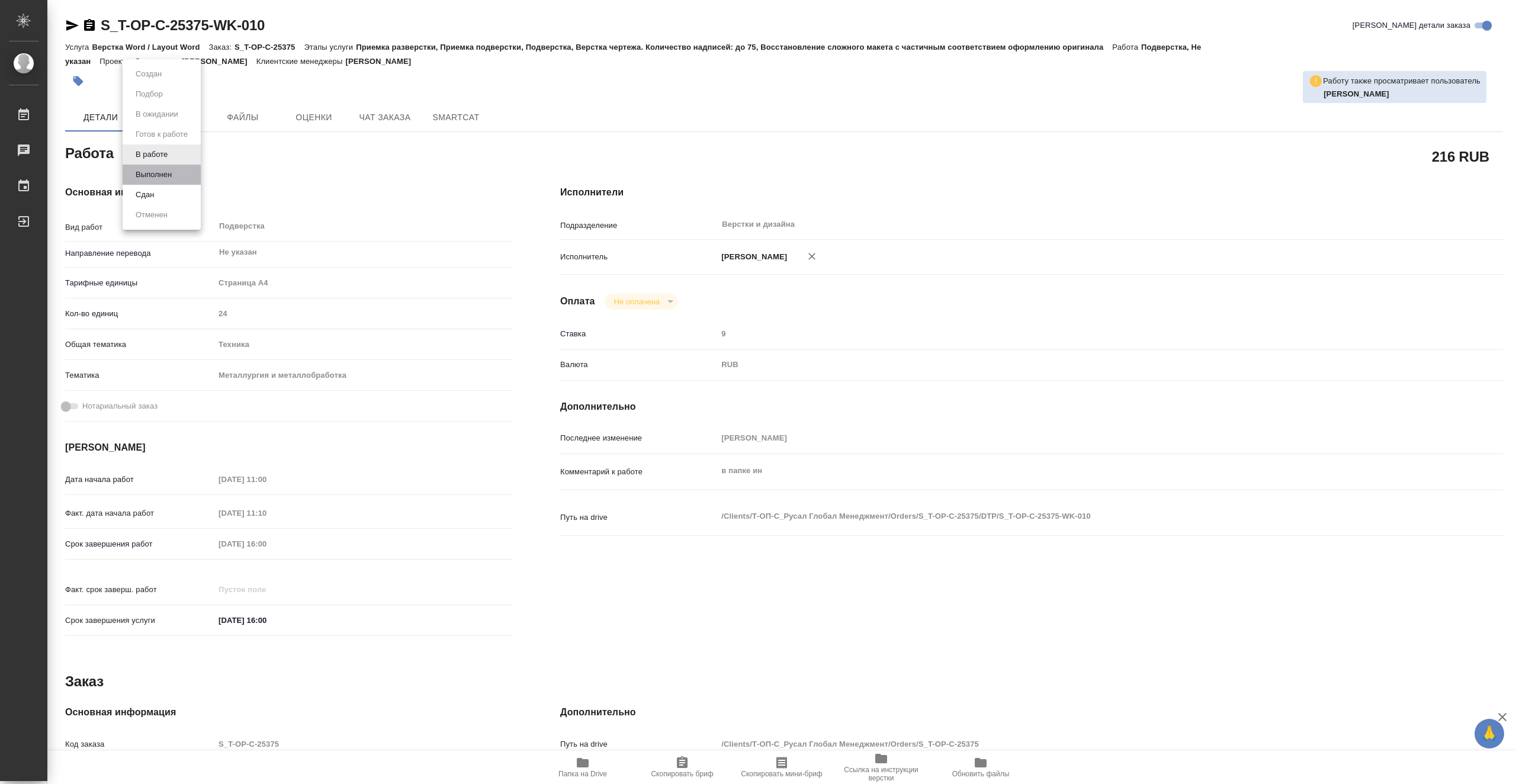
click at [178, 172] on li "Выполнен" at bounding box center [161, 174] width 78 height 20
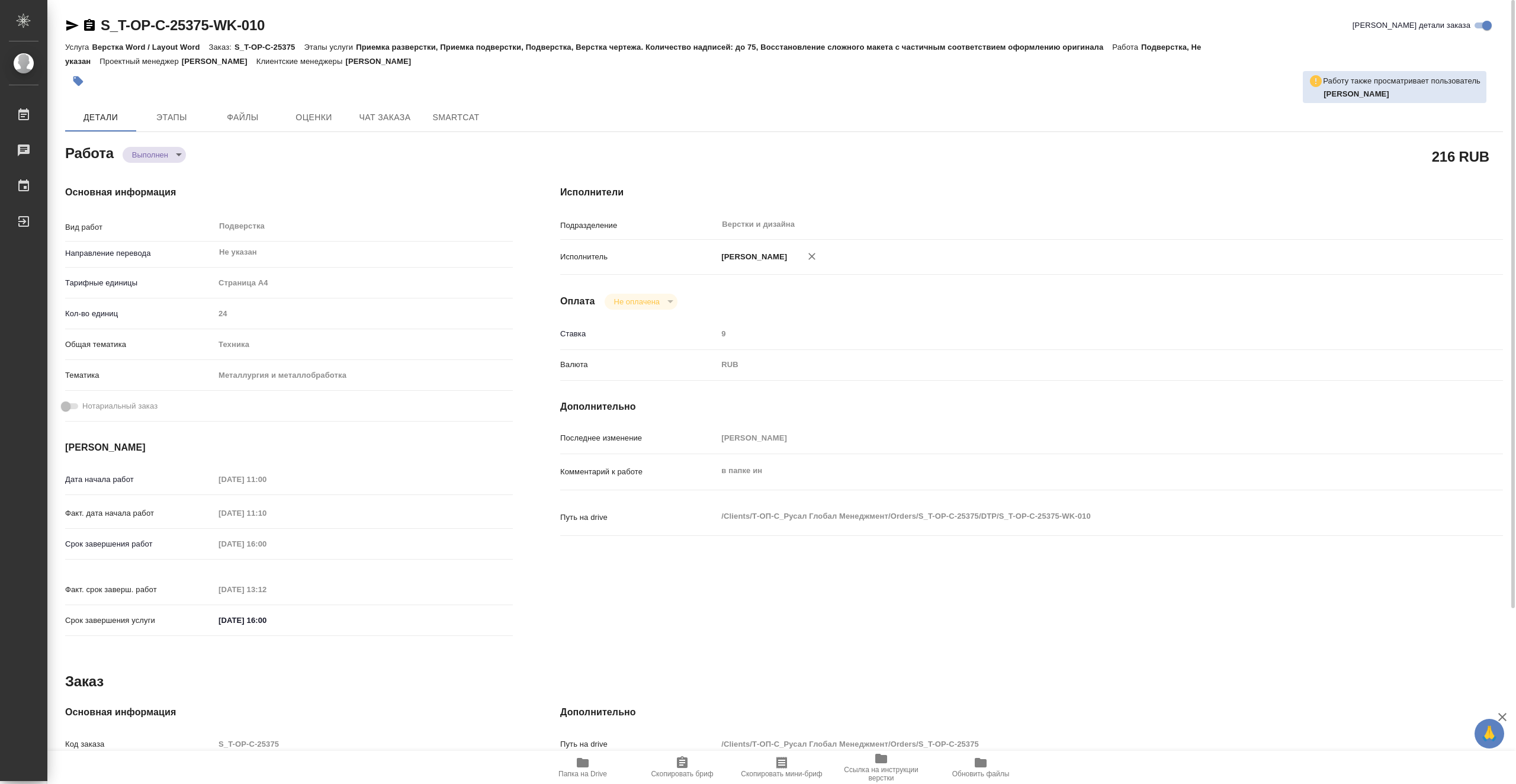
type textarea "x"
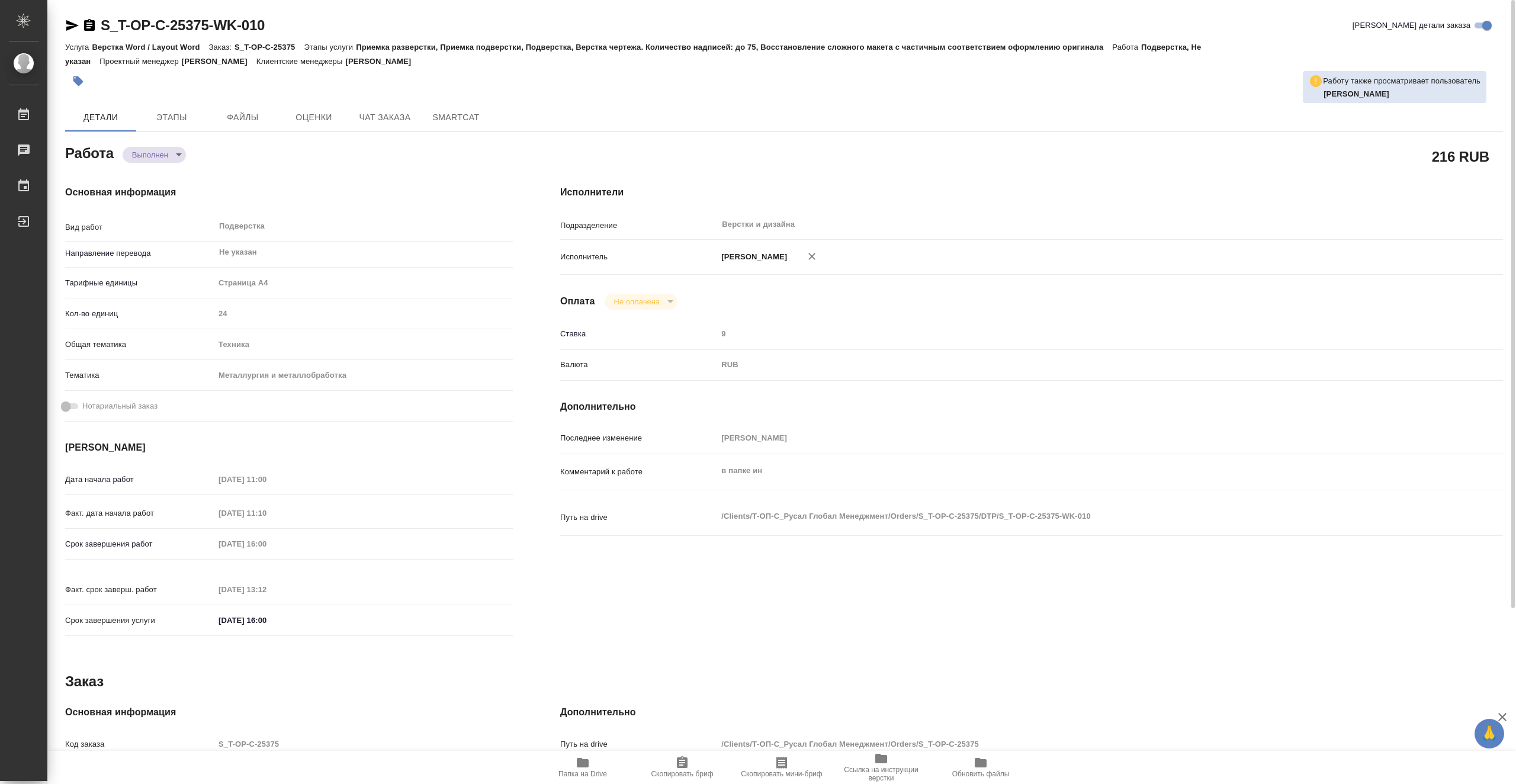
type textarea "x"
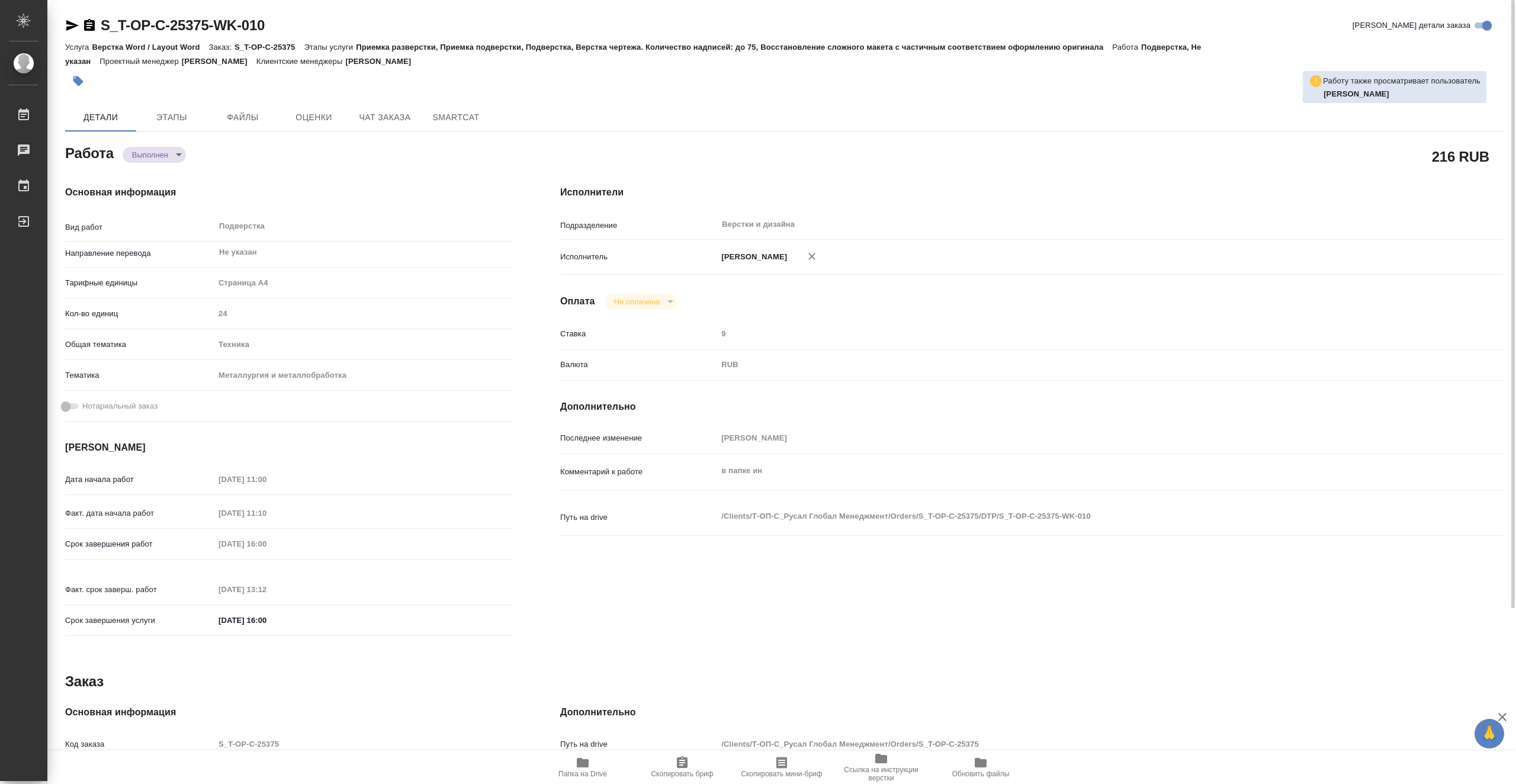
type textarea "x"
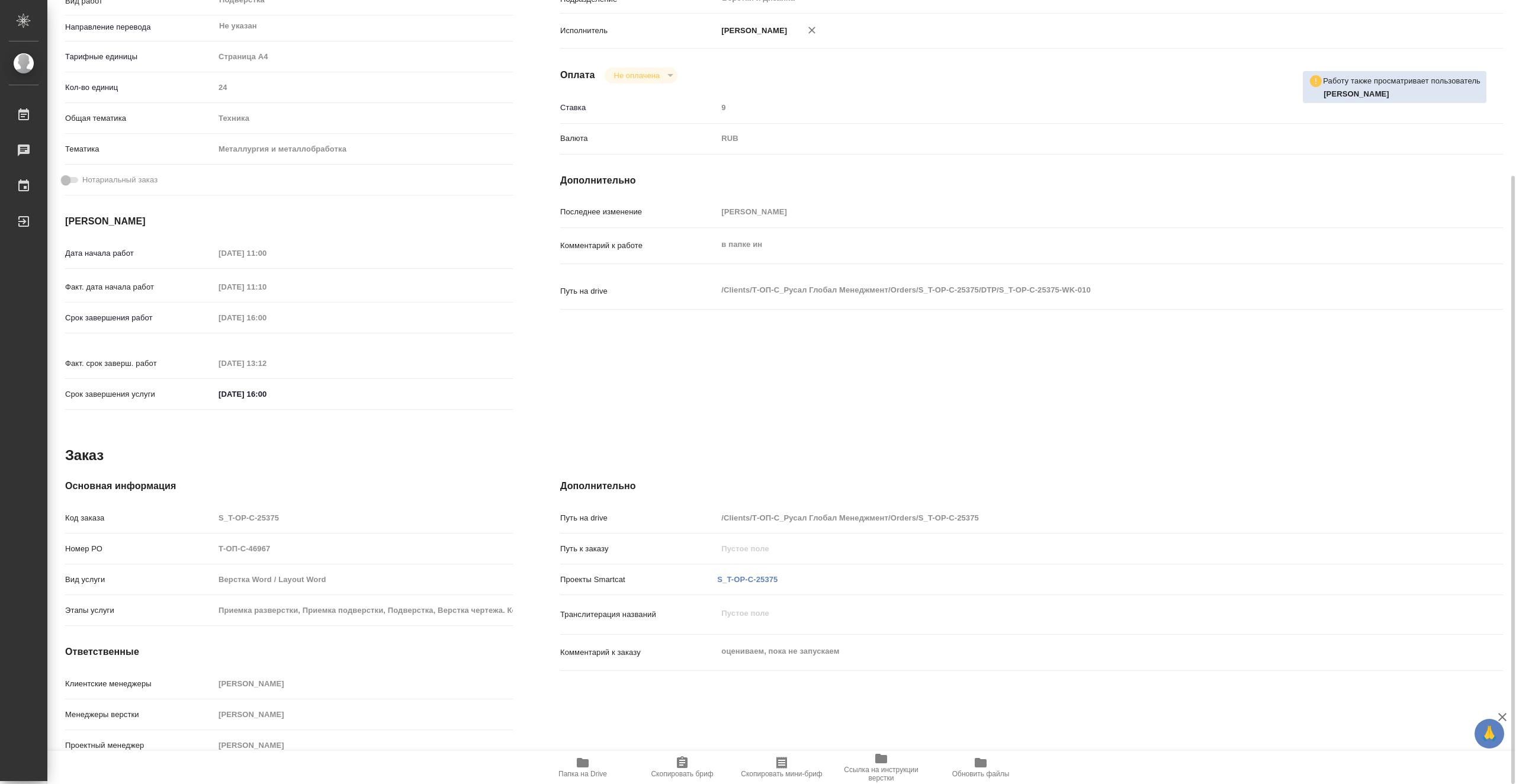
type textarea "x"
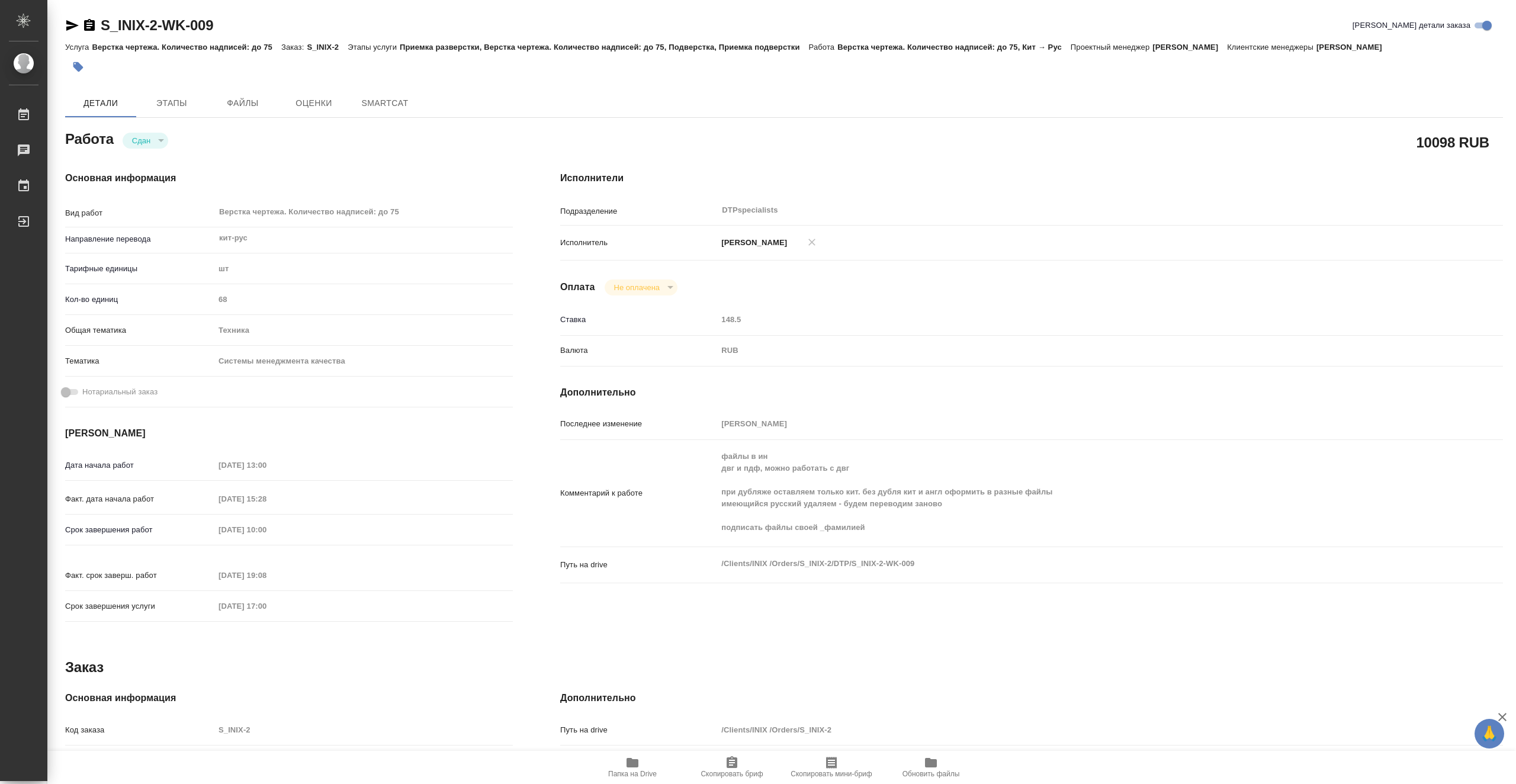
type textarea "x"
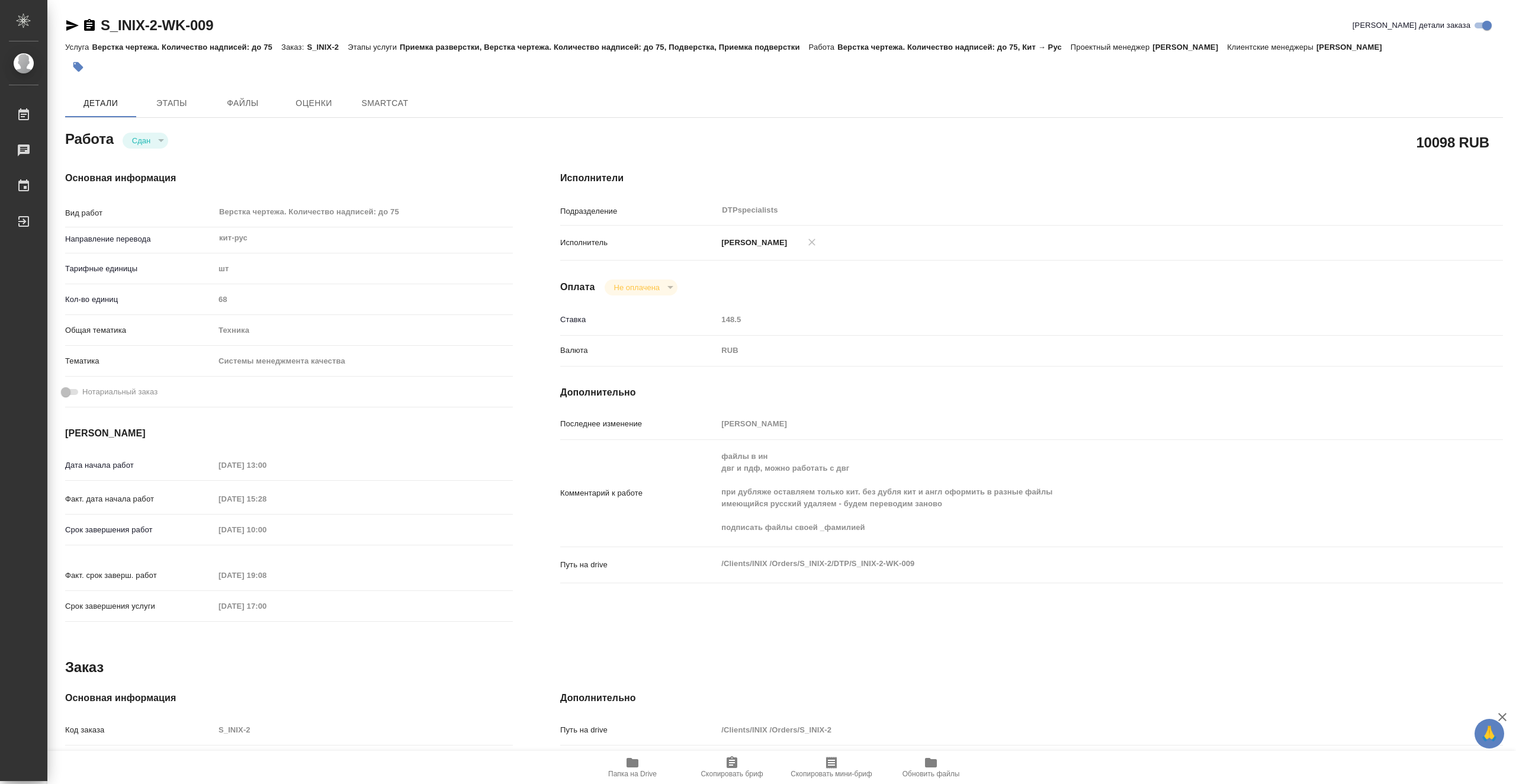
type textarea "x"
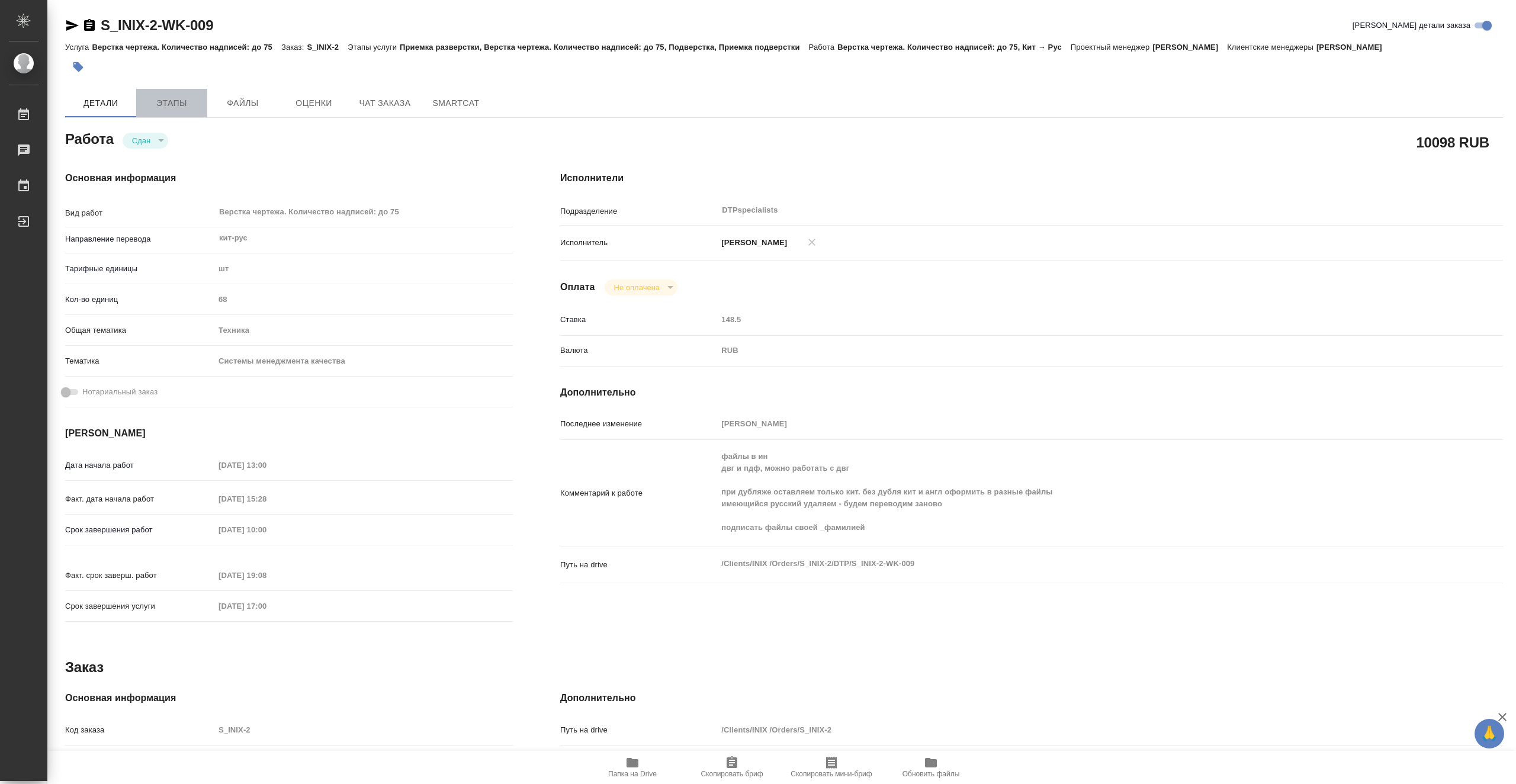
click at [183, 101] on span "Этапы" at bounding box center [171, 104] width 57 height 15
type textarea "x"
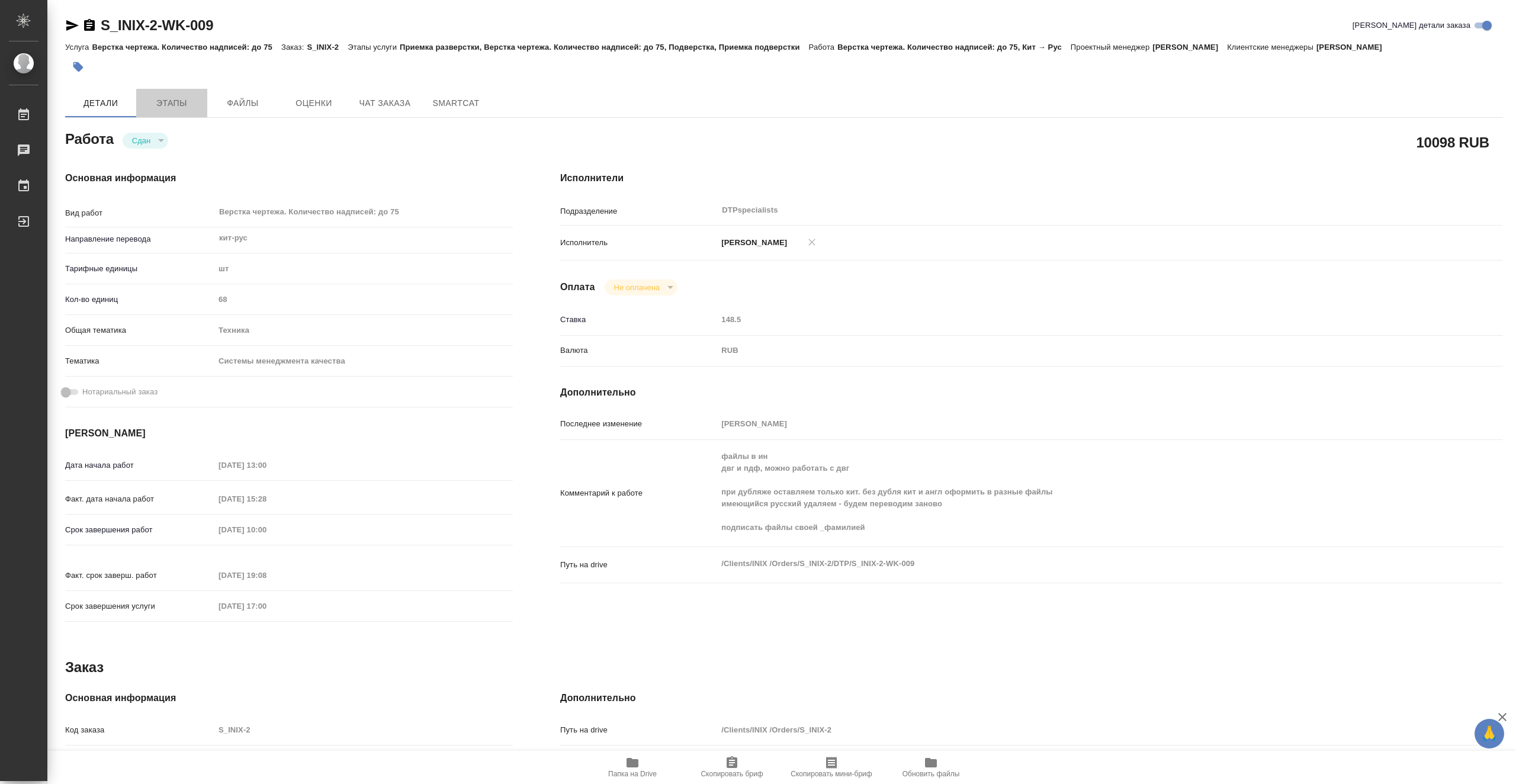
type textarea "x"
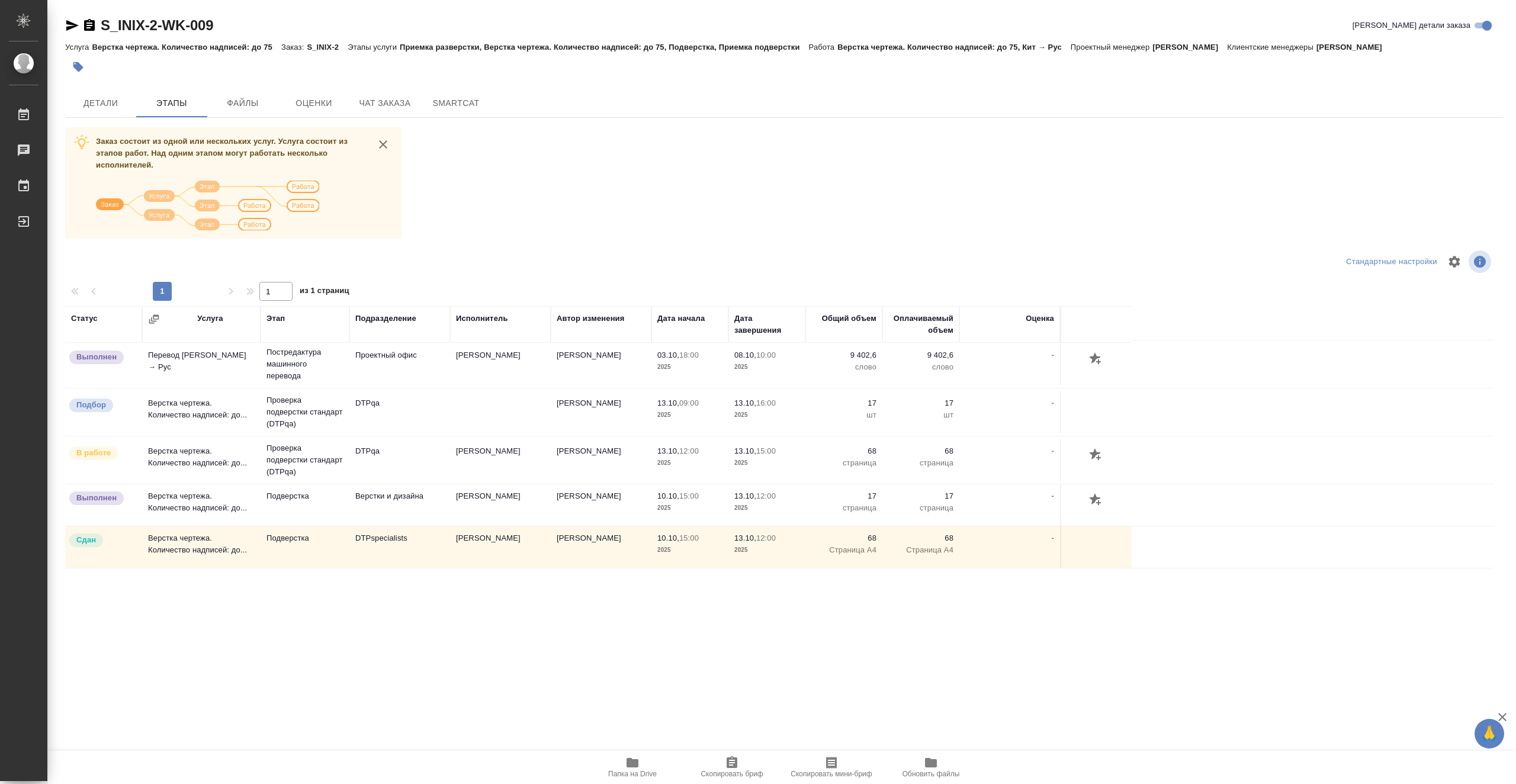
scroll to position [296, 0]
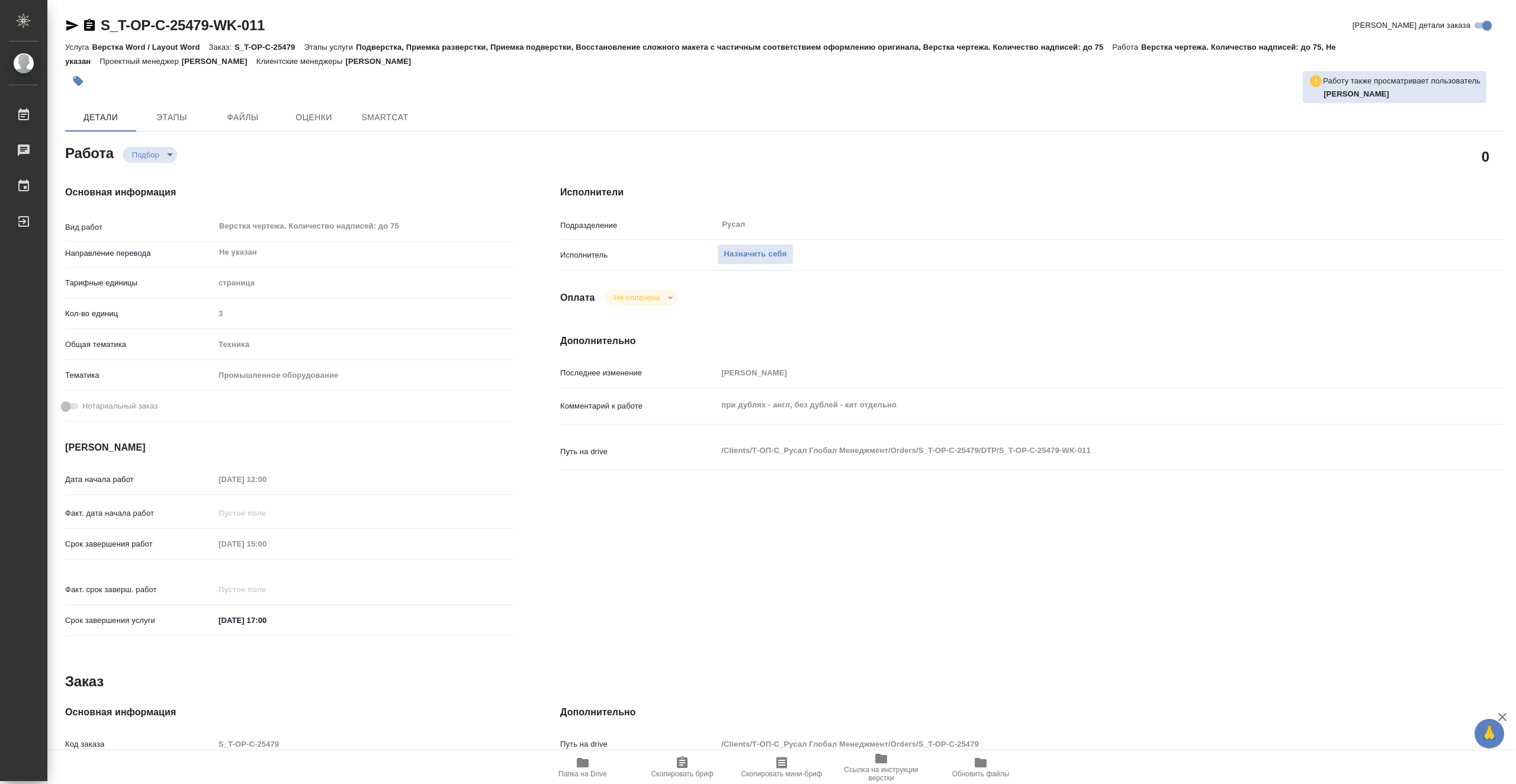
type textarea "x"
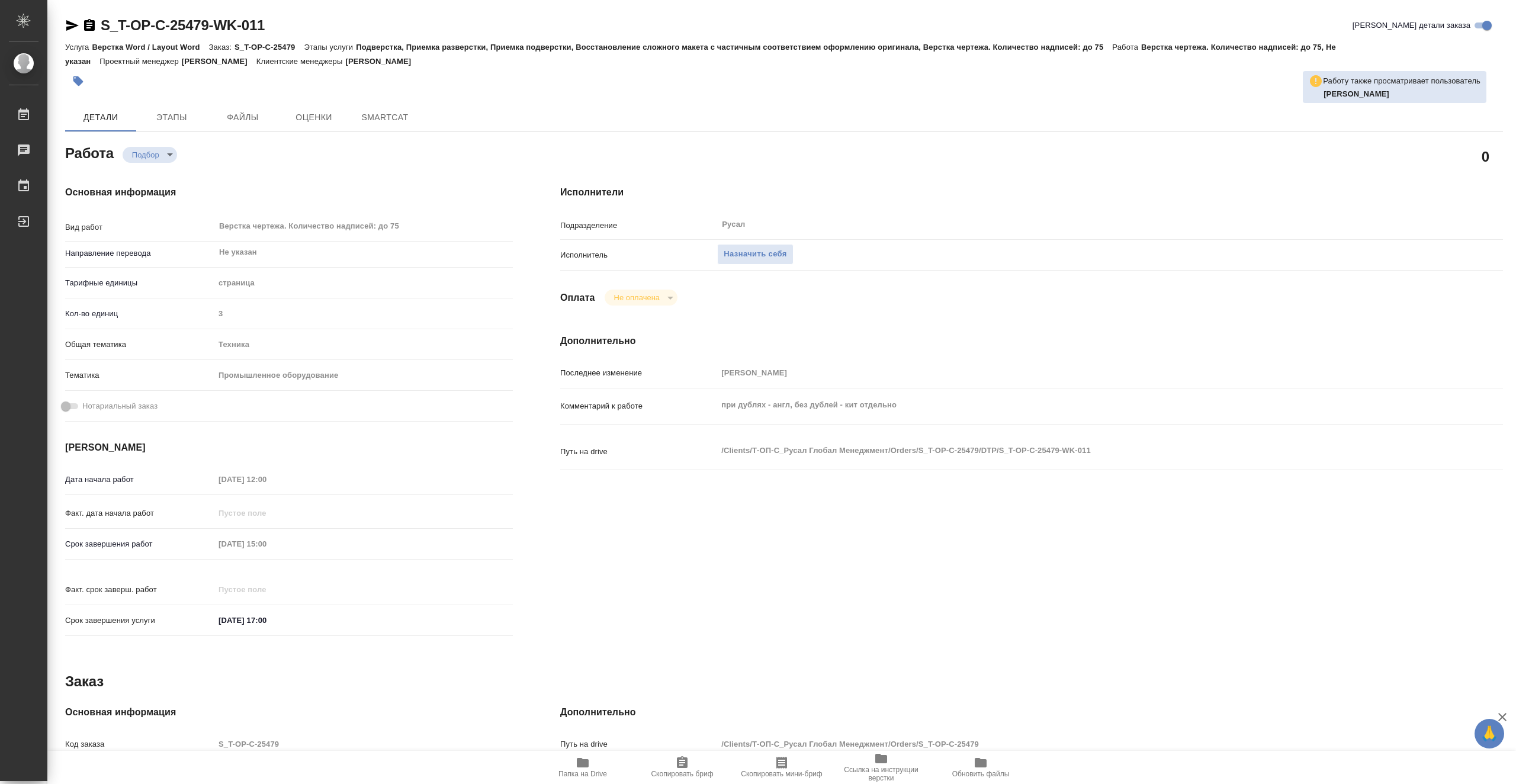
type textarea "x"
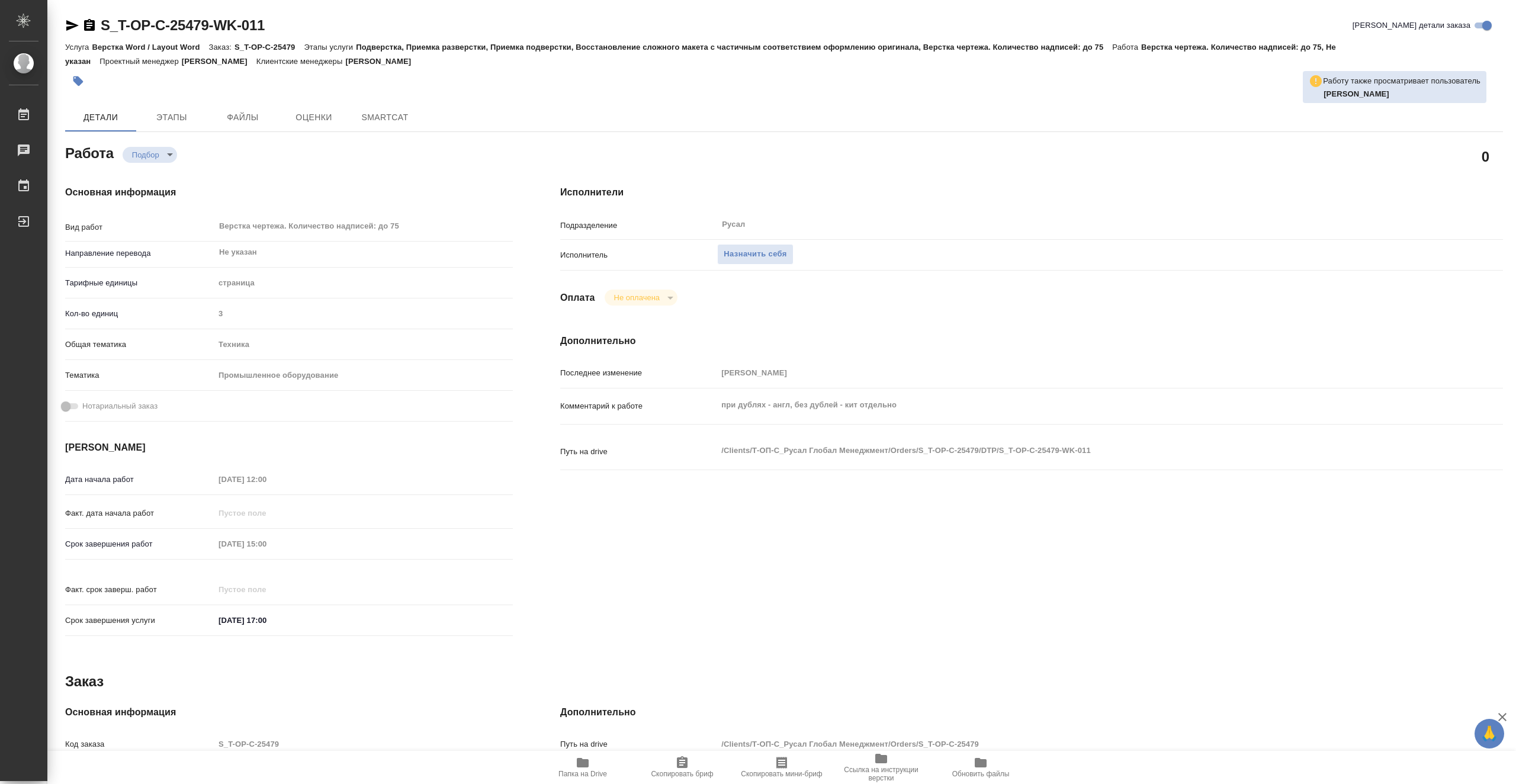
type textarea "x"
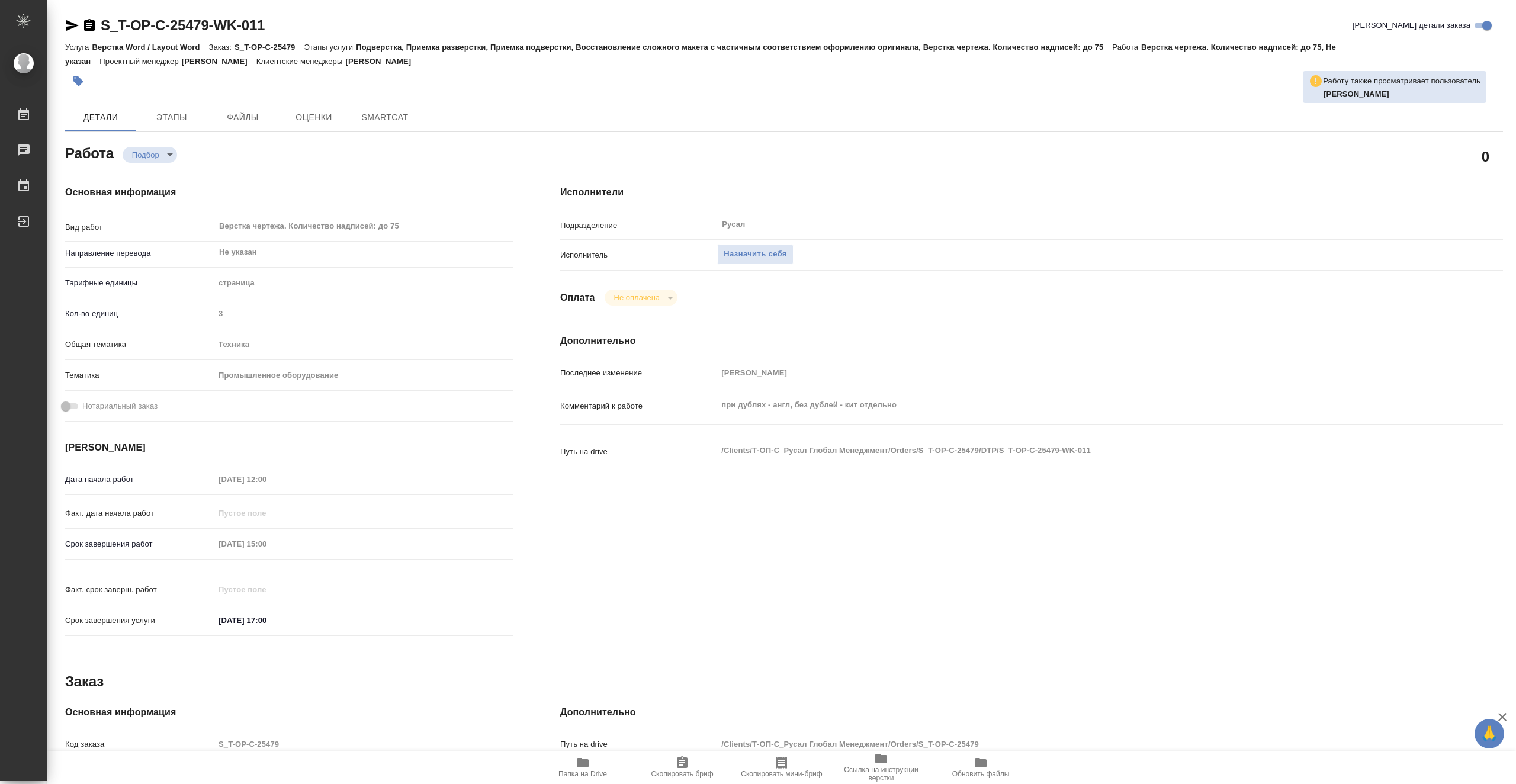
type textarea "x"
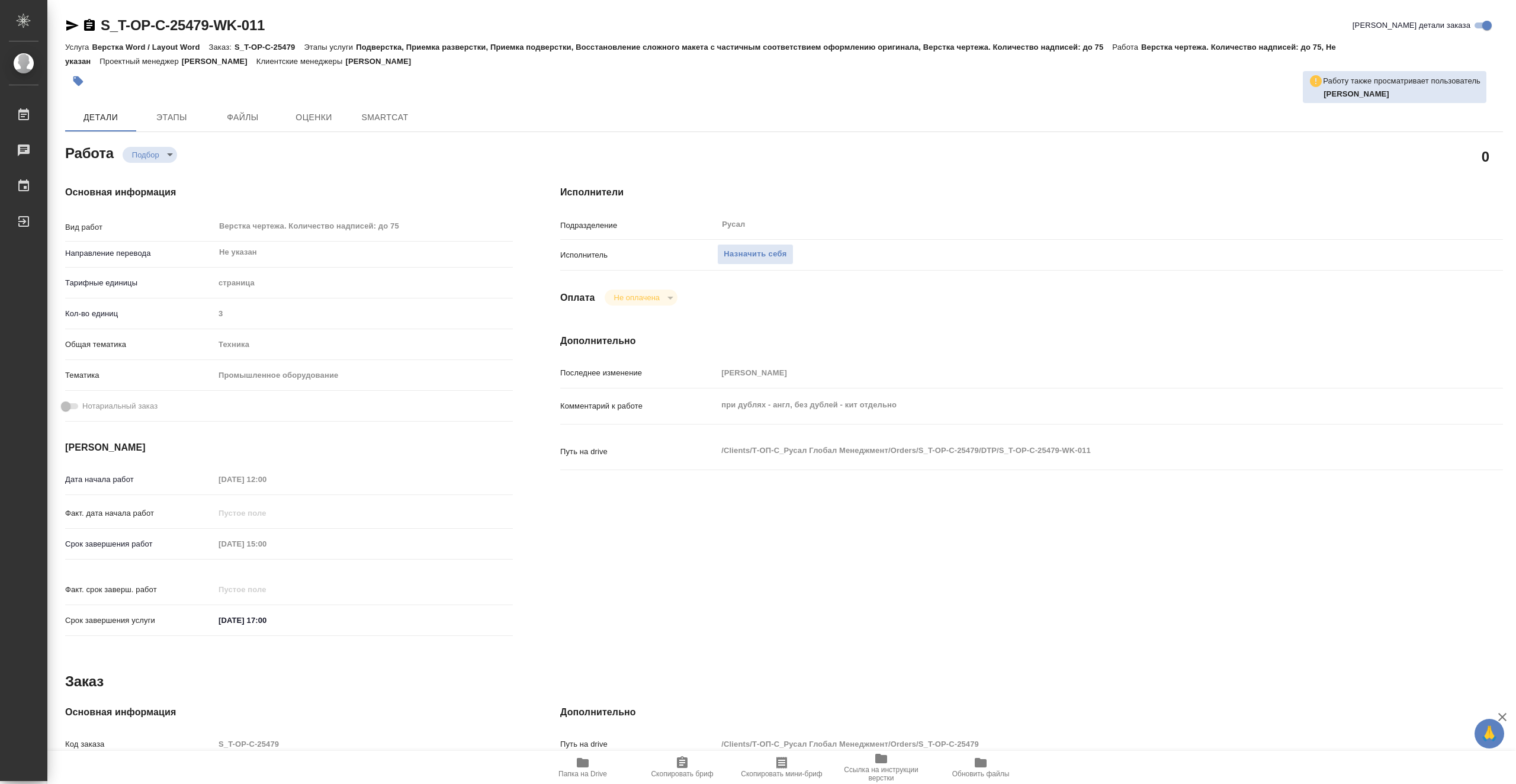
type textarea "x"
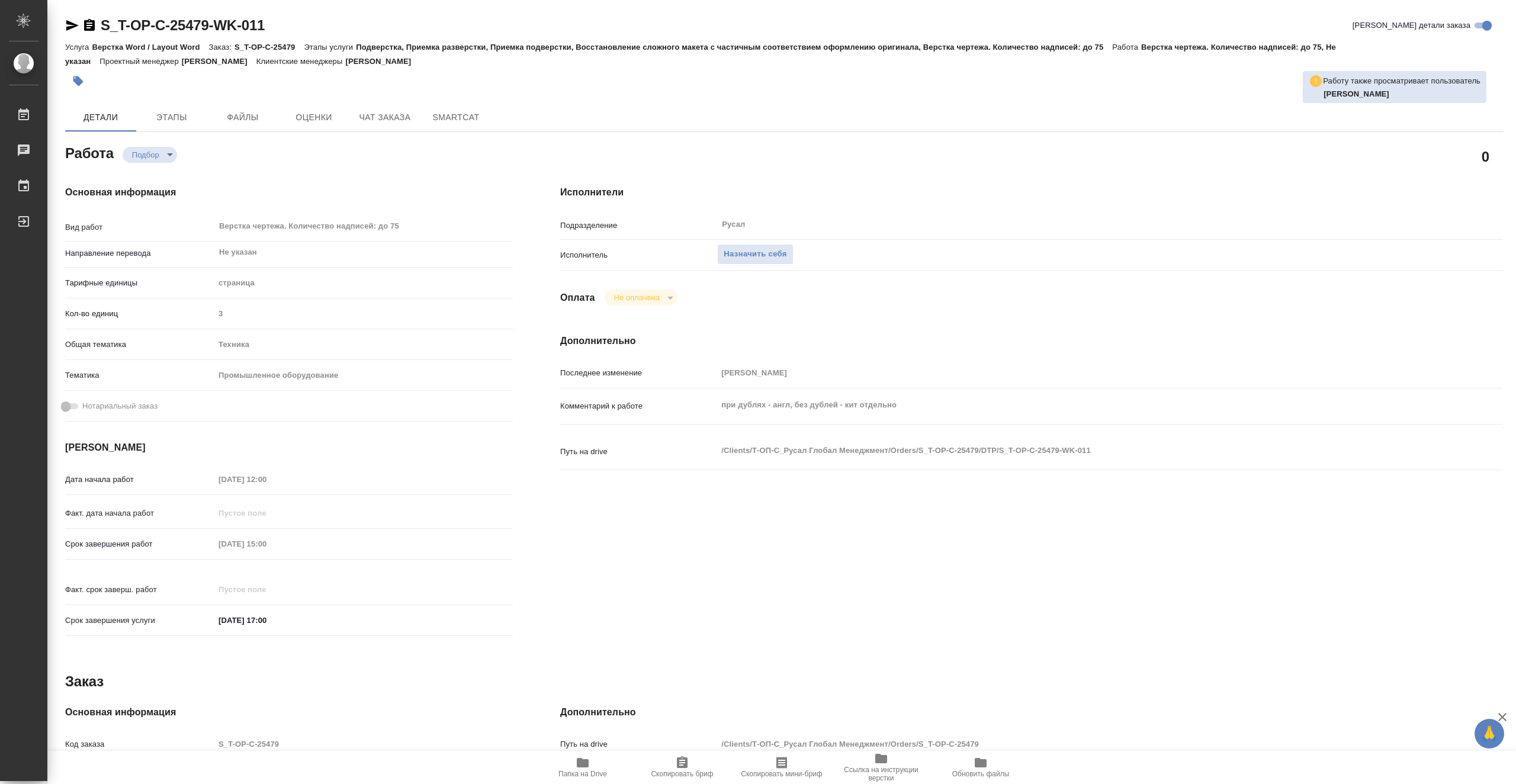
type textarea "x"
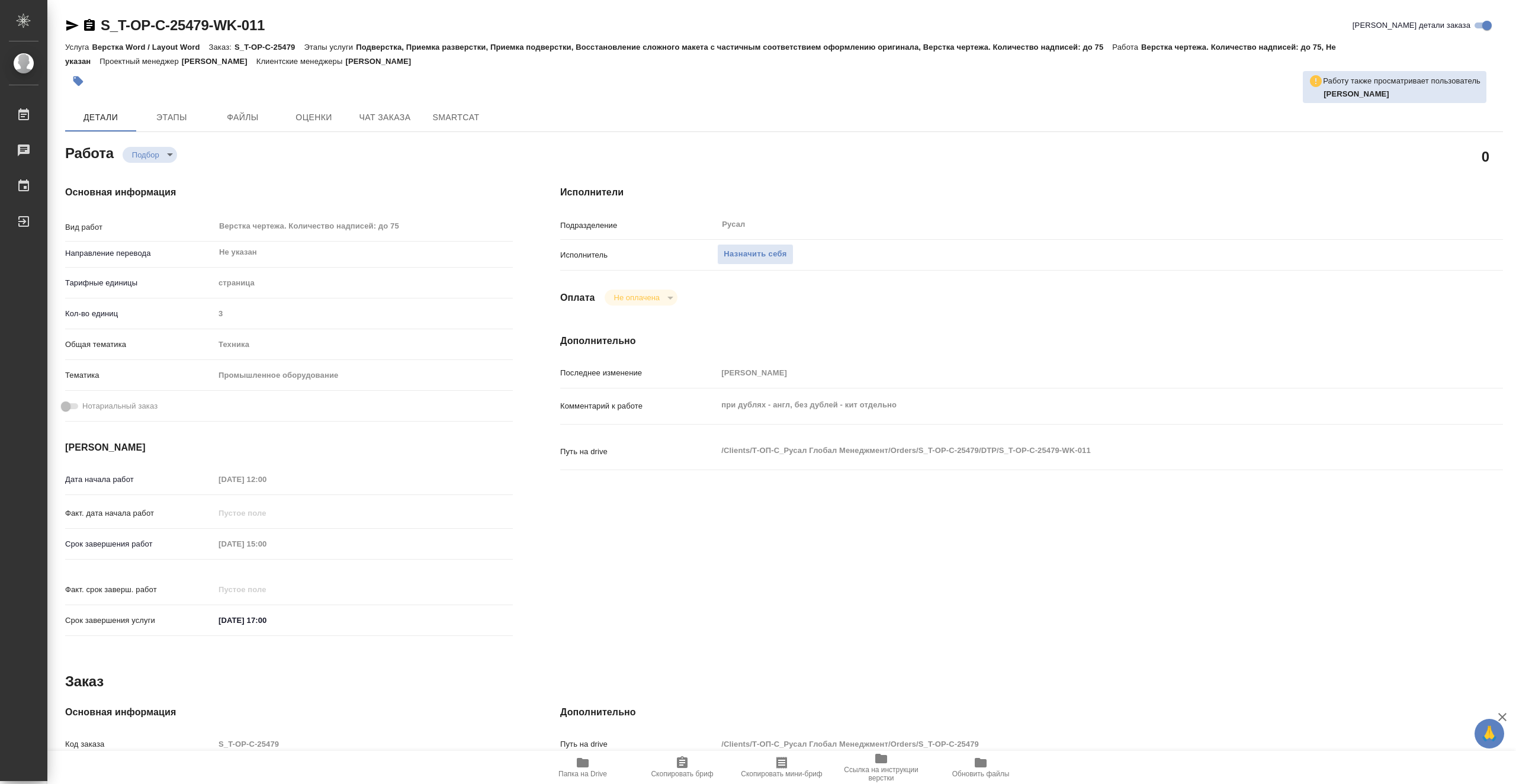
type textarea "x"
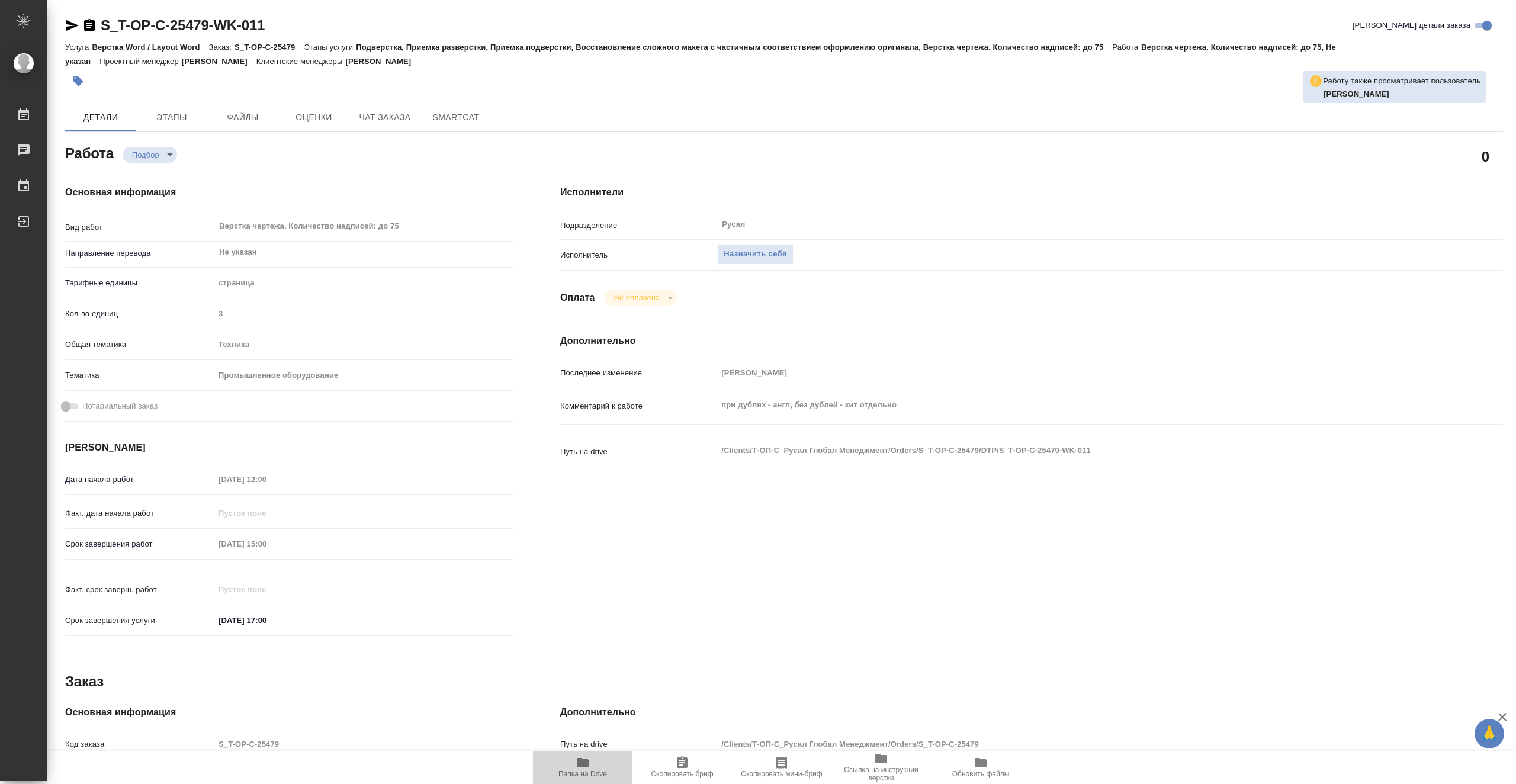
click at [587, 766] on icon "button" at bounding box center [582, 762] width 12 height 9
click at [732, 251] on span "Назначить себя" at bounding box center [755, 254] width 62 height 14
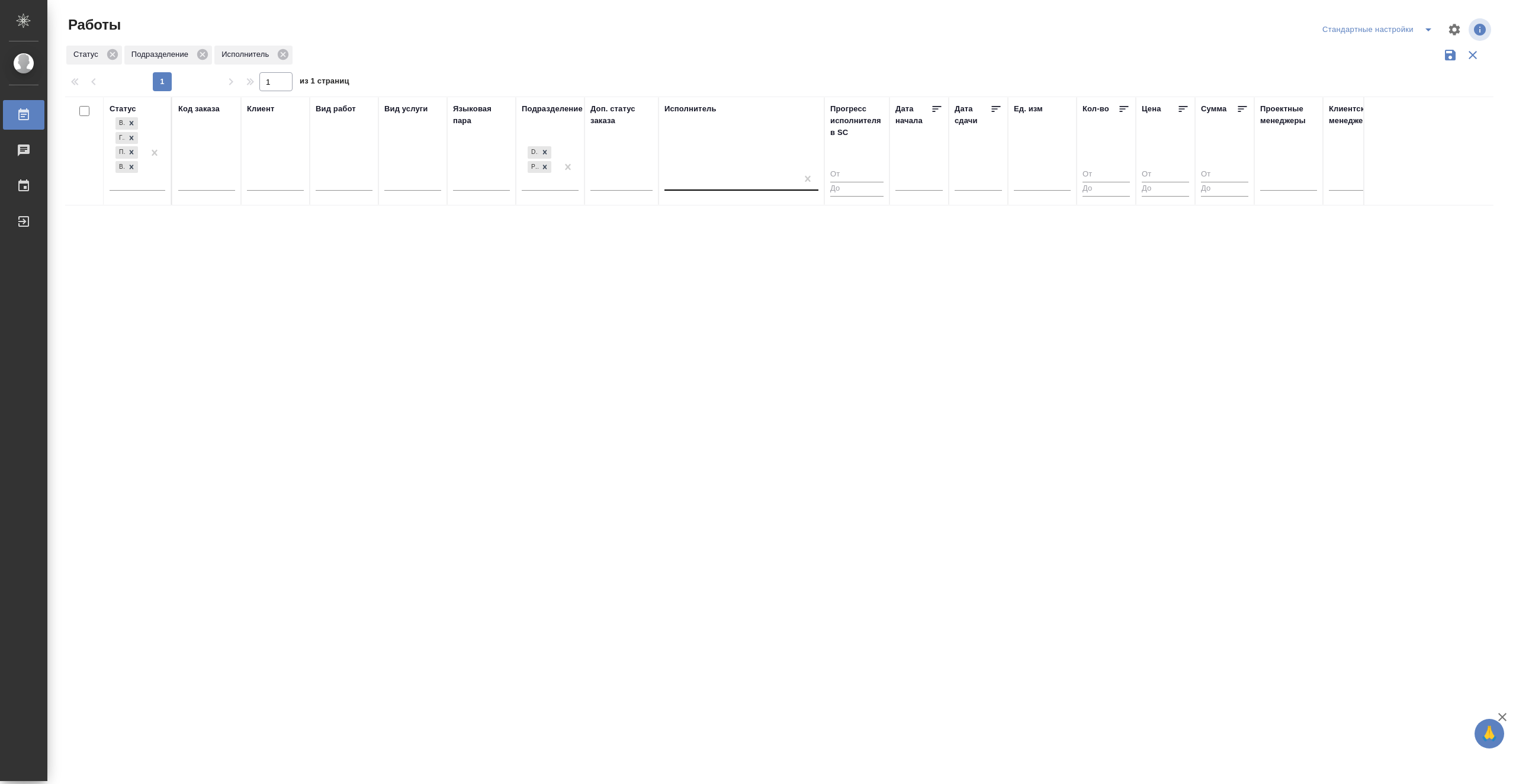
click at [731, 176] on div at bounding box center [731, 179] width 132 height 17
click at [709, 239] on div "Неназначенные работы" at bounding box center [753, 238] width 177 height 21
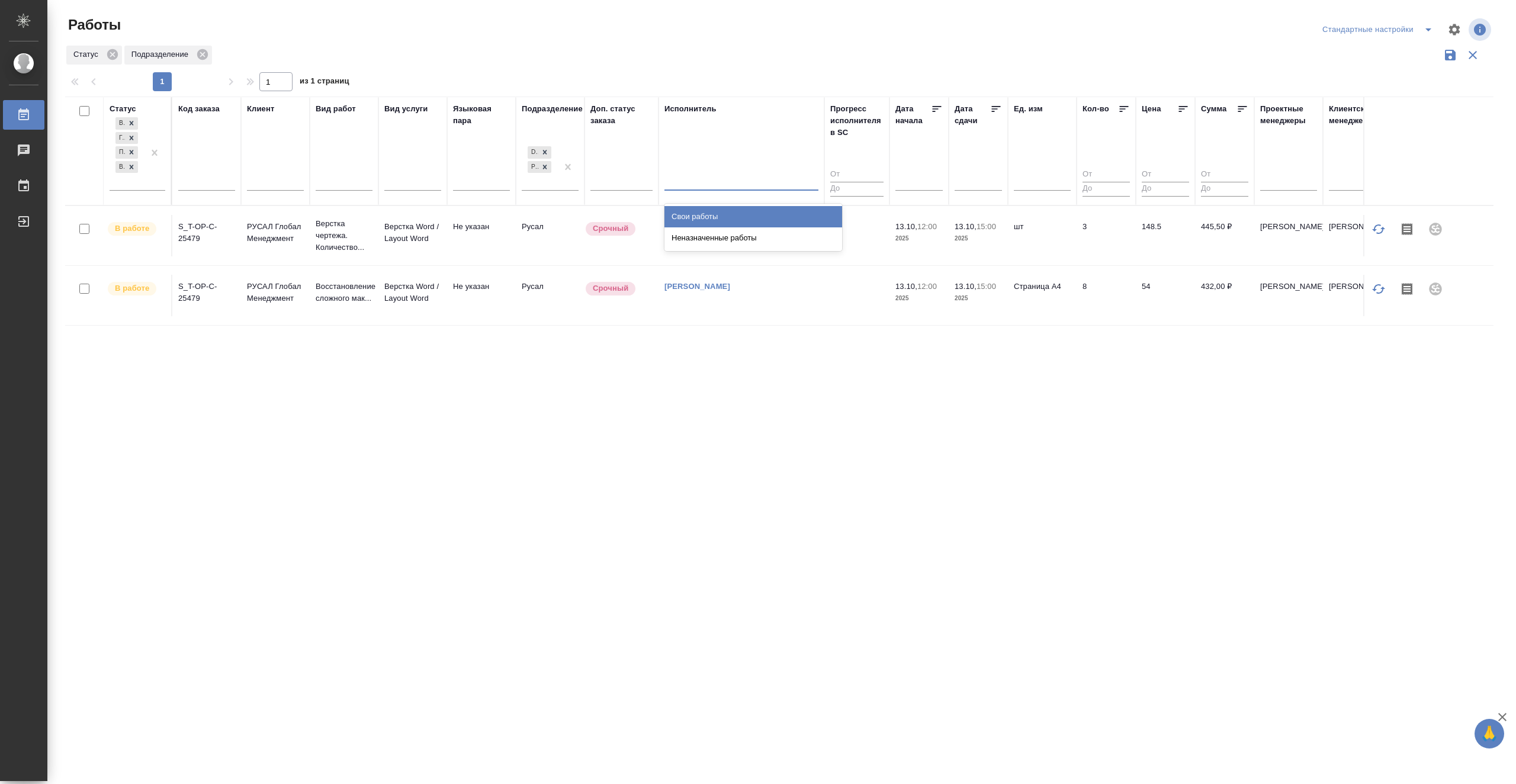
click at [731, 178] on div at bounding box center [741, 179] width 154 height 17
click at [722, 390] on div "Статус В ожидании Готов к работе Подбор В работе Код заказа Клиент Вид работ Ви…" at bounding box center [779, 309] width 1429 height 425
click at [759, 187] on div at bounding box center [741, 179] width 154 height 22
click at [726, 239] on div "Неназначенные работы" at bounding box center [753, 238] width 177 height 21
drag, startPoint x: 684, startPoint y: 512, endPoint x: 652, endPoint y: 512, distance: 32.0
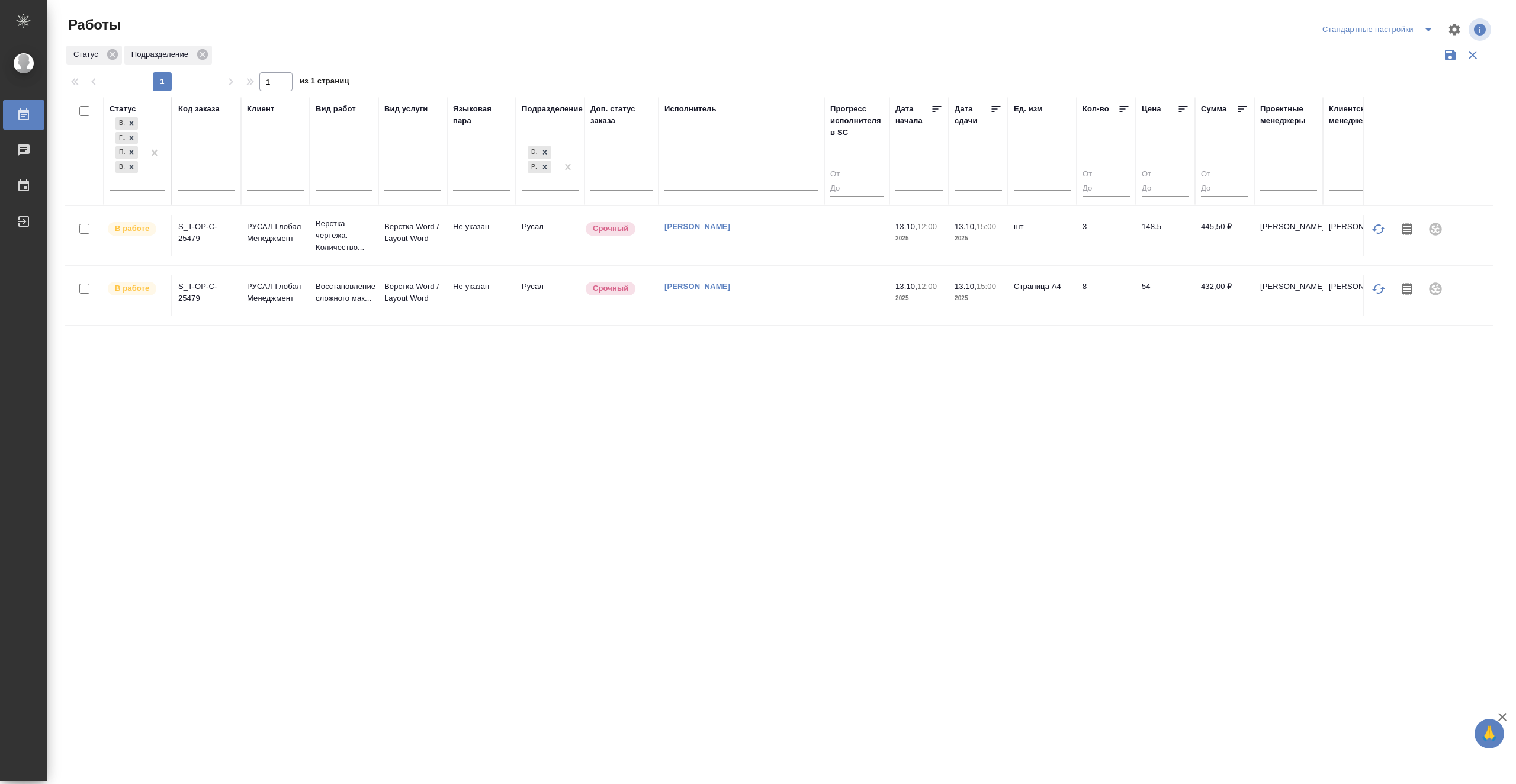
click at [652, 512] on div "Статус В ожидании Готов к работе Подбор В работе Код заказа Клиент Вид работ Ви…" at bounding box center [779, 309] width 1429 height 425
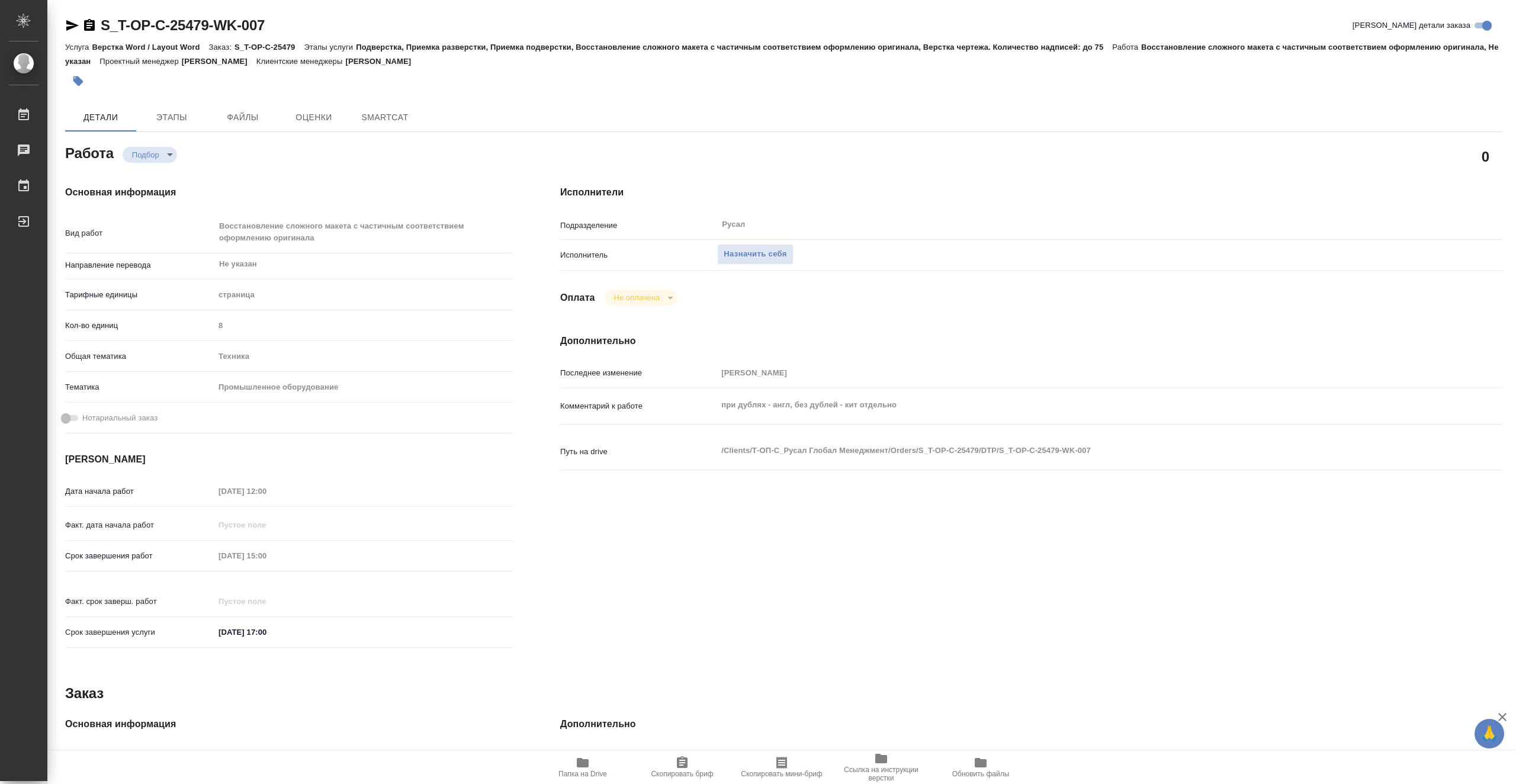
type textarea "x"
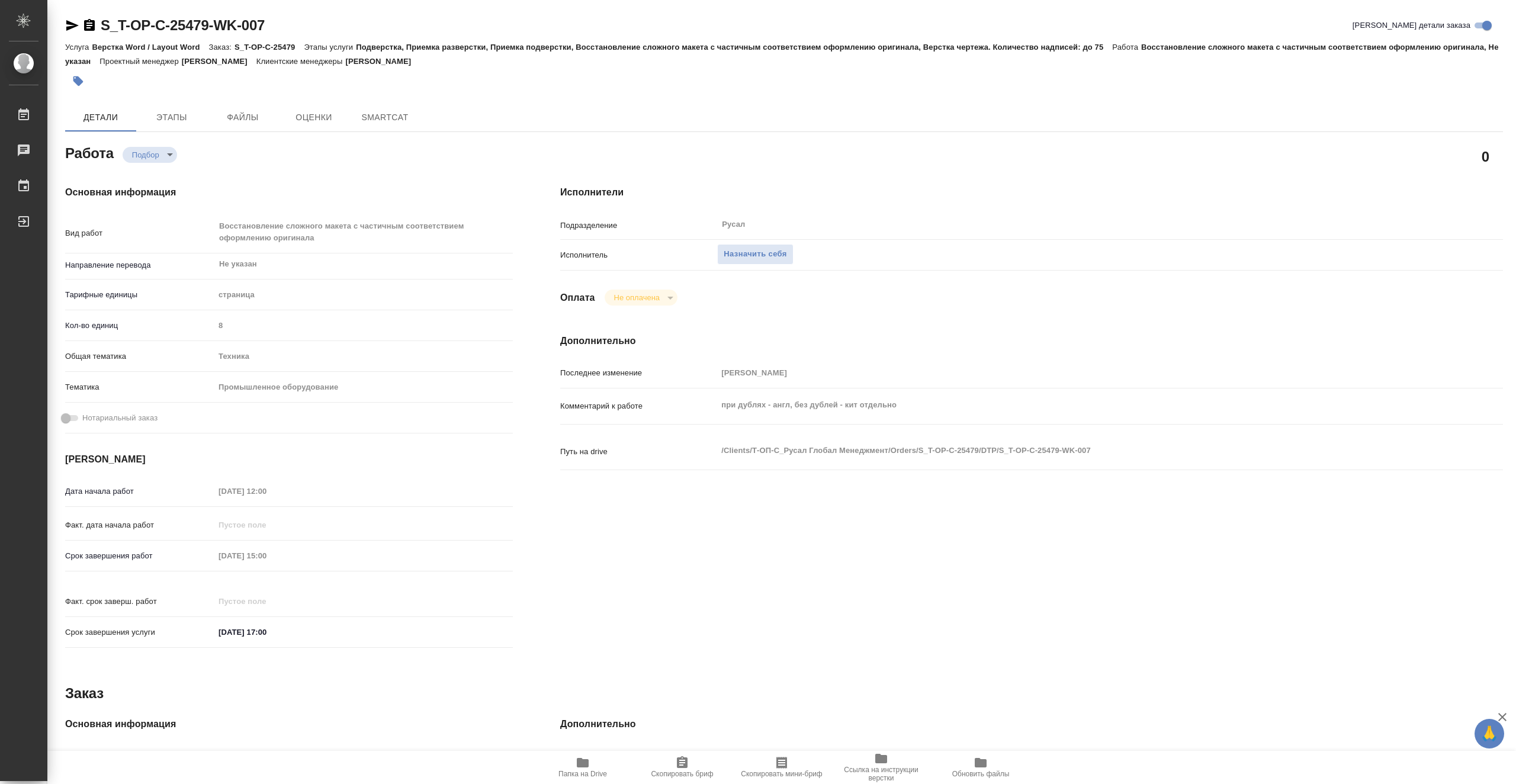
type textarea "x"
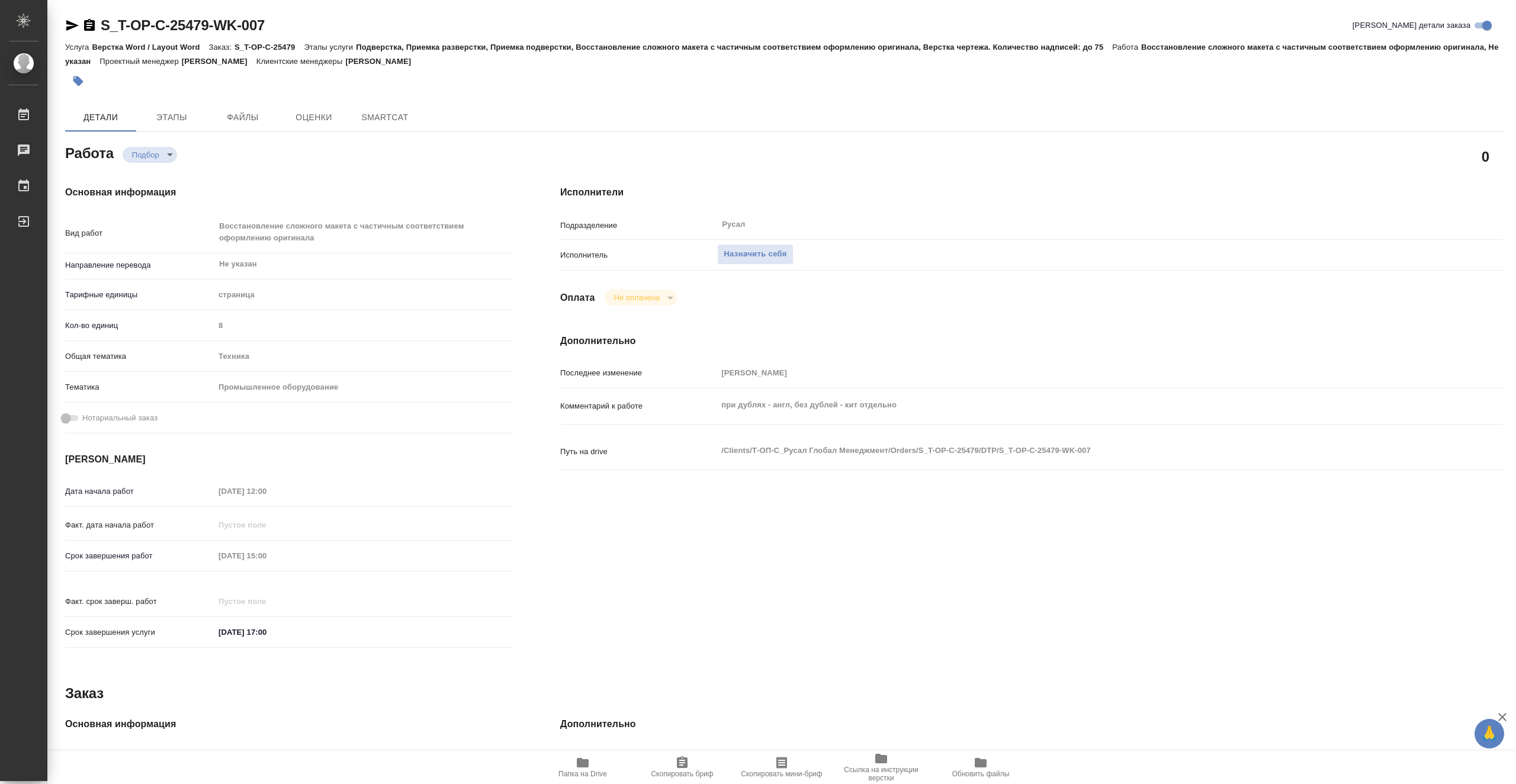
type textarea "x"
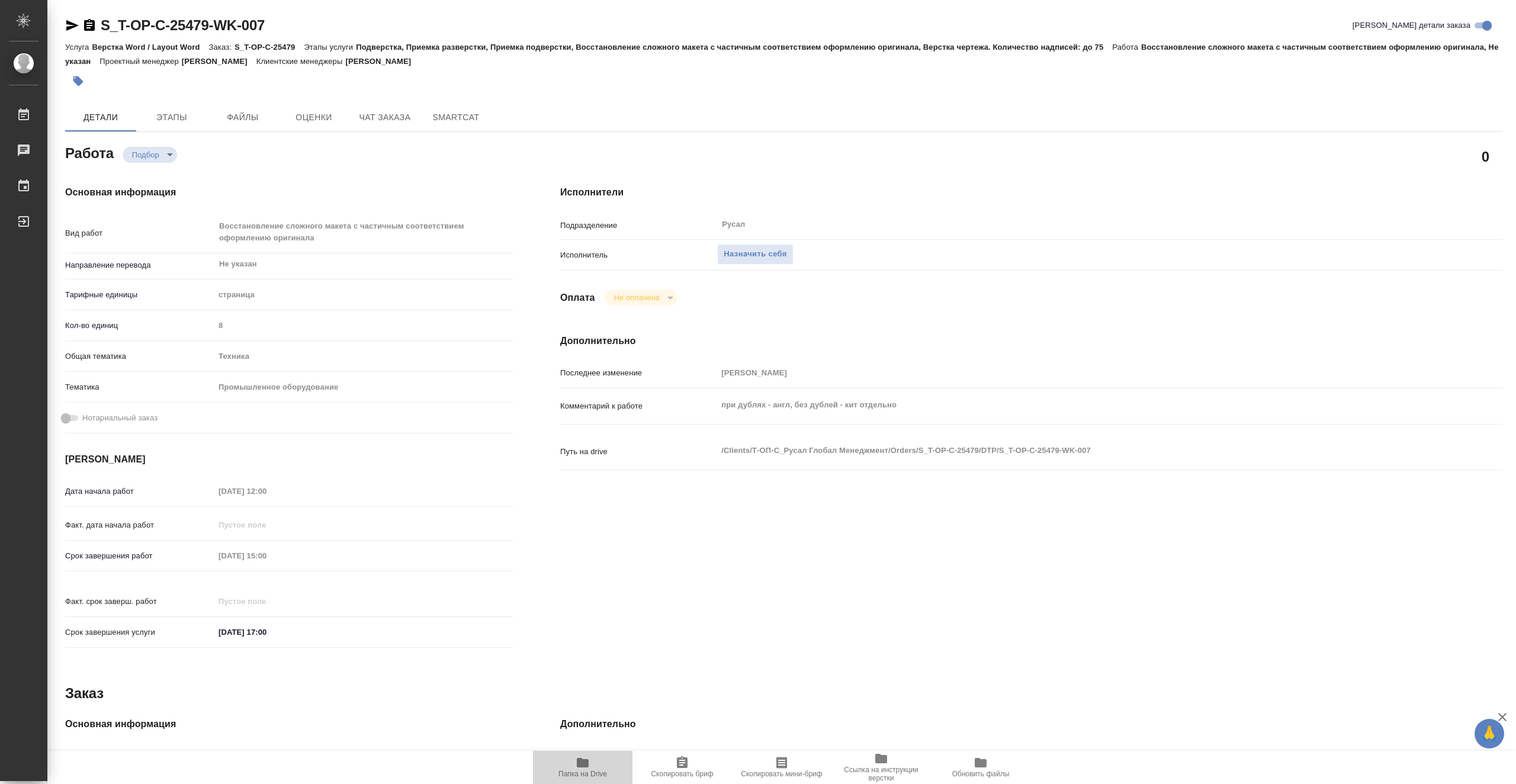
click at [589, 764] on icon "button" at bounding box center [582, 762] width 14 height 14
type textarea "x"
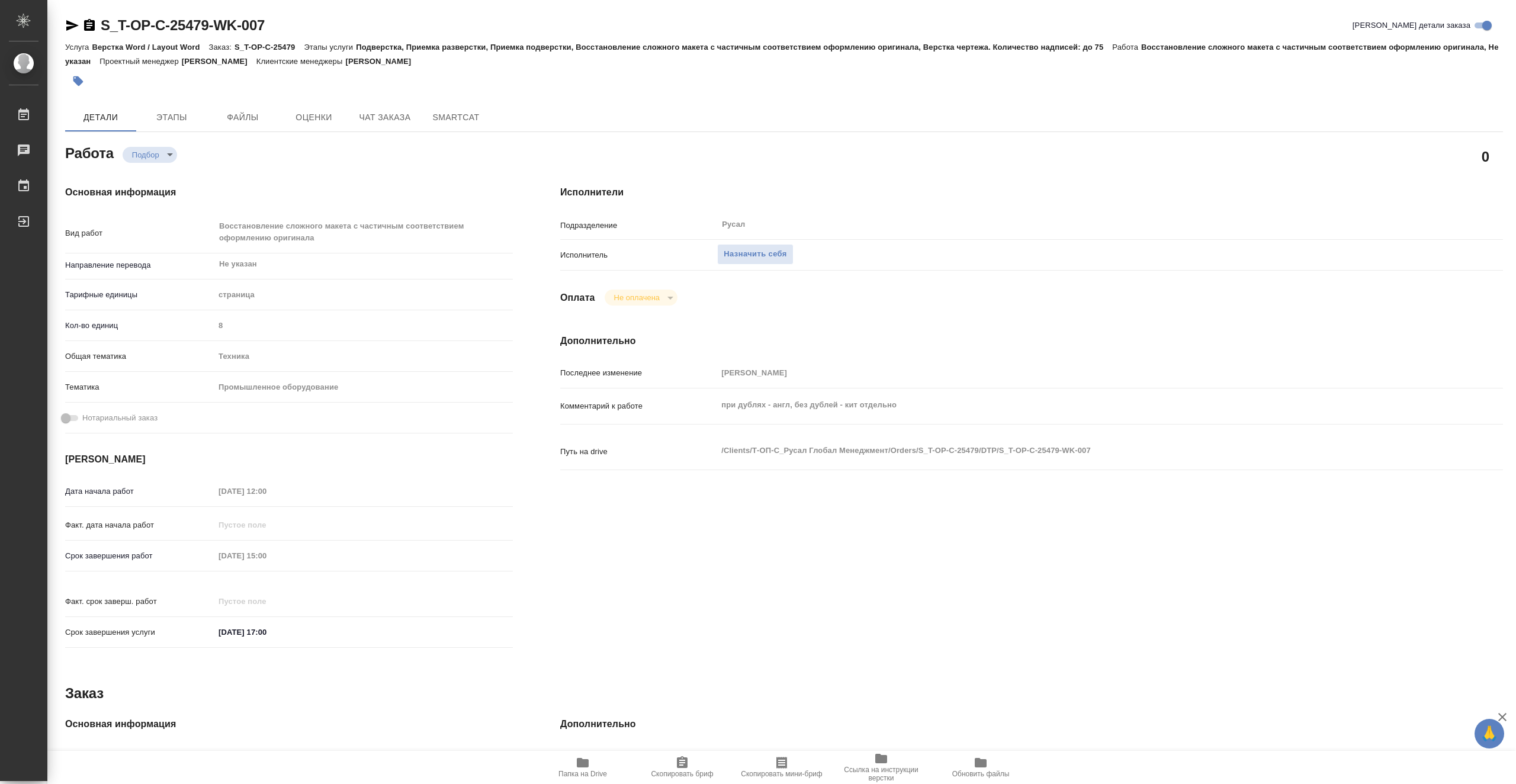
type textarea "x"
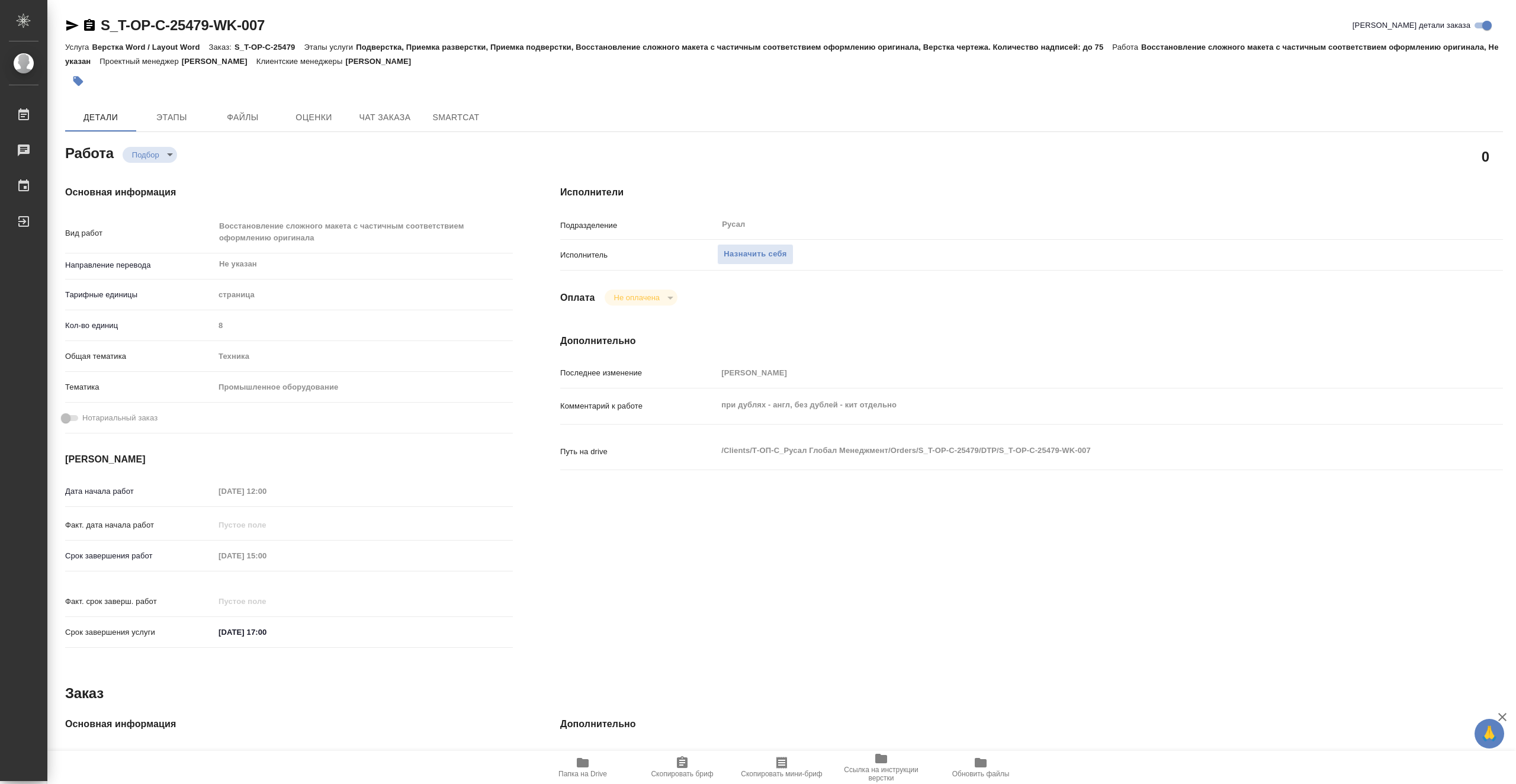
type textarea "x"
click at [753, 252] on span "Назначить себя" at bounding box center [755, 254] width 62 height 14
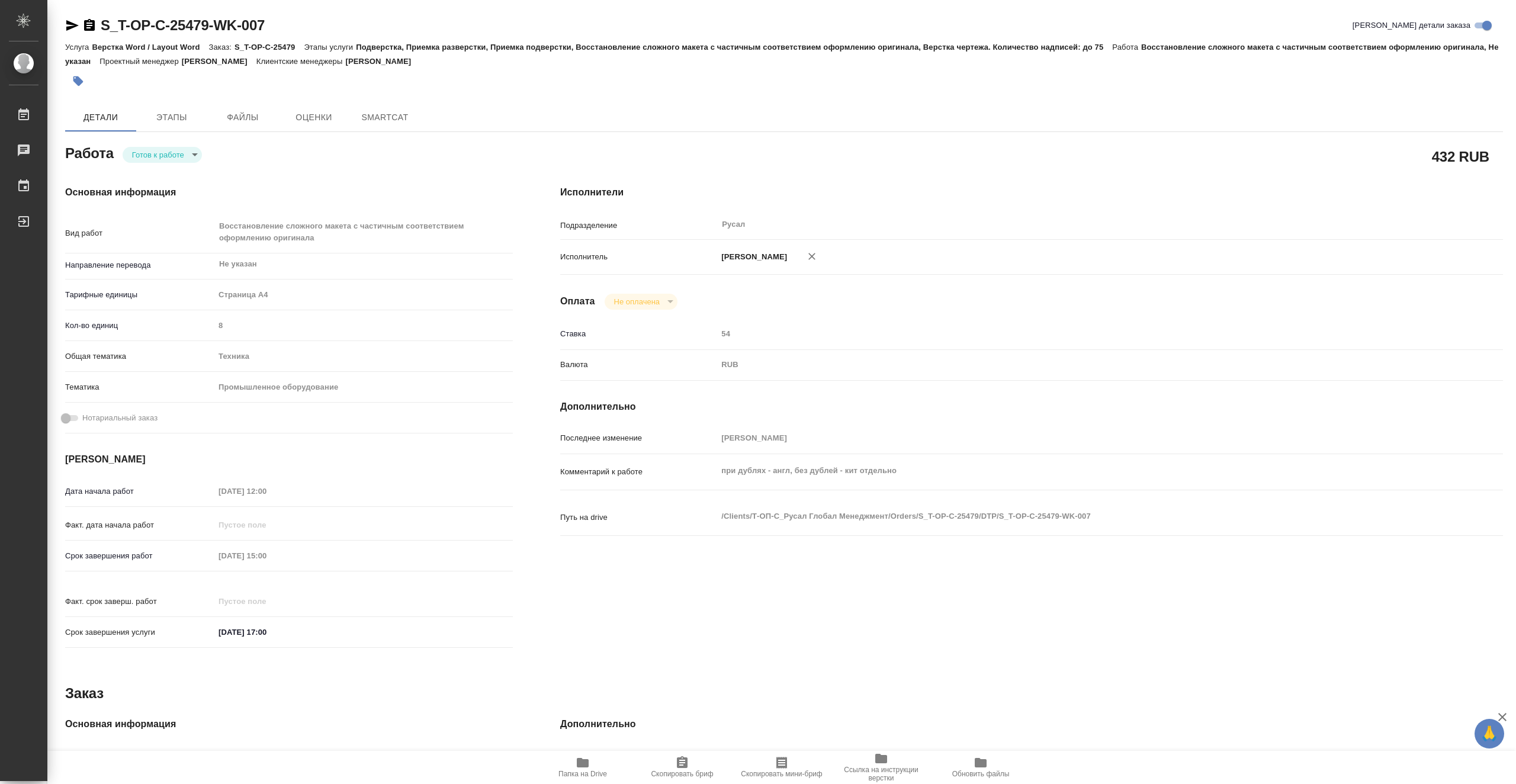
type textarea "x"
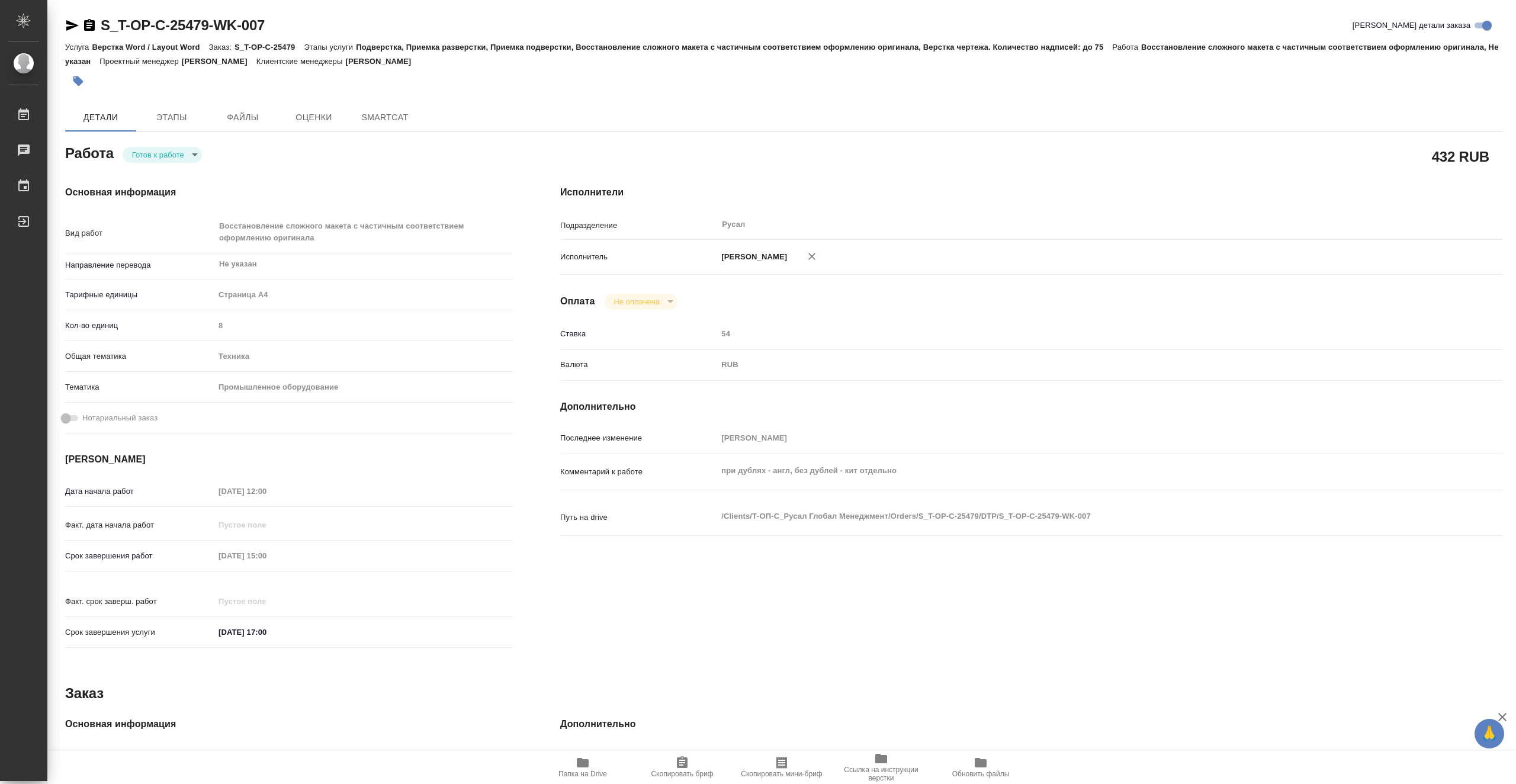
type textarea "x"
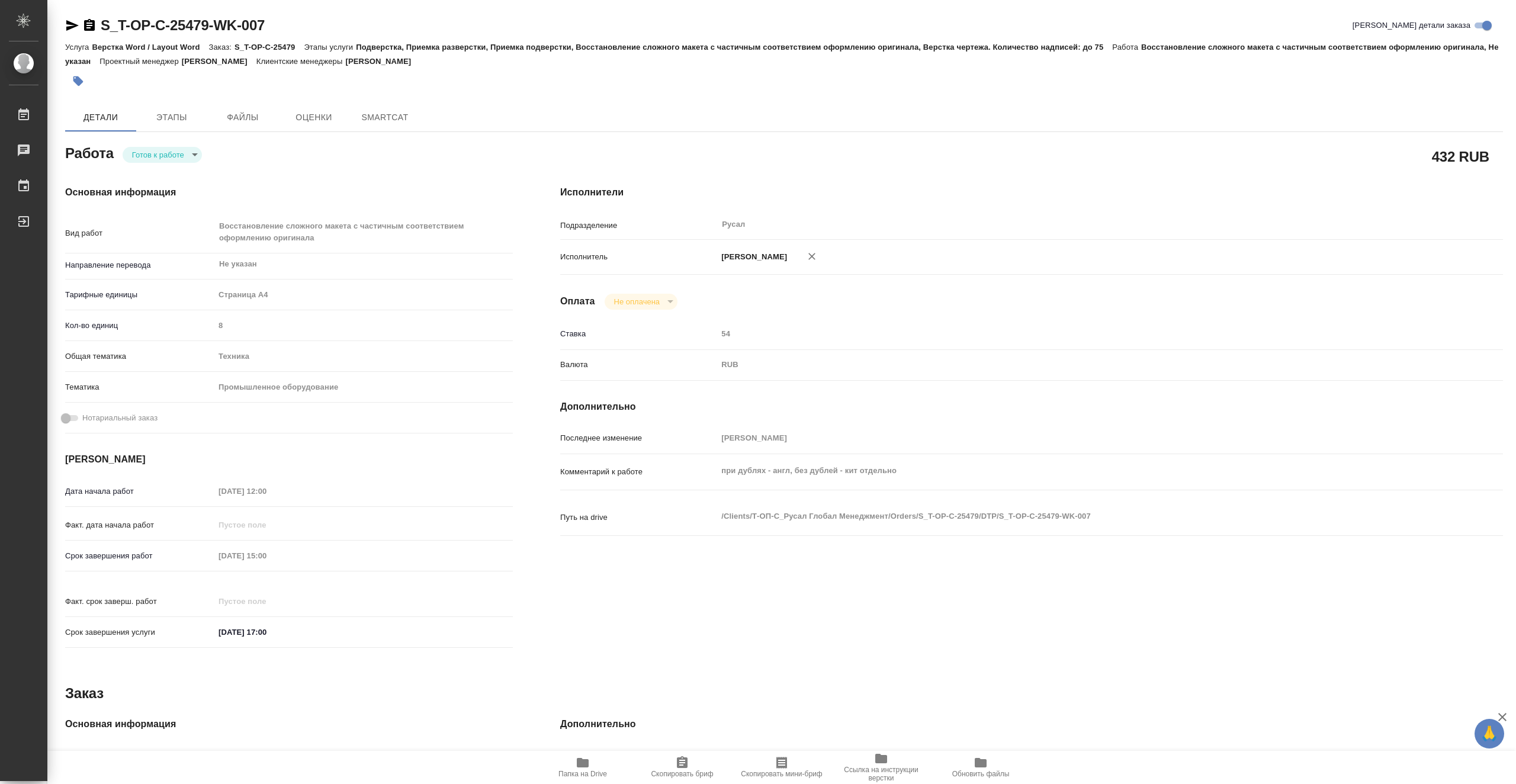
type textarea "x"
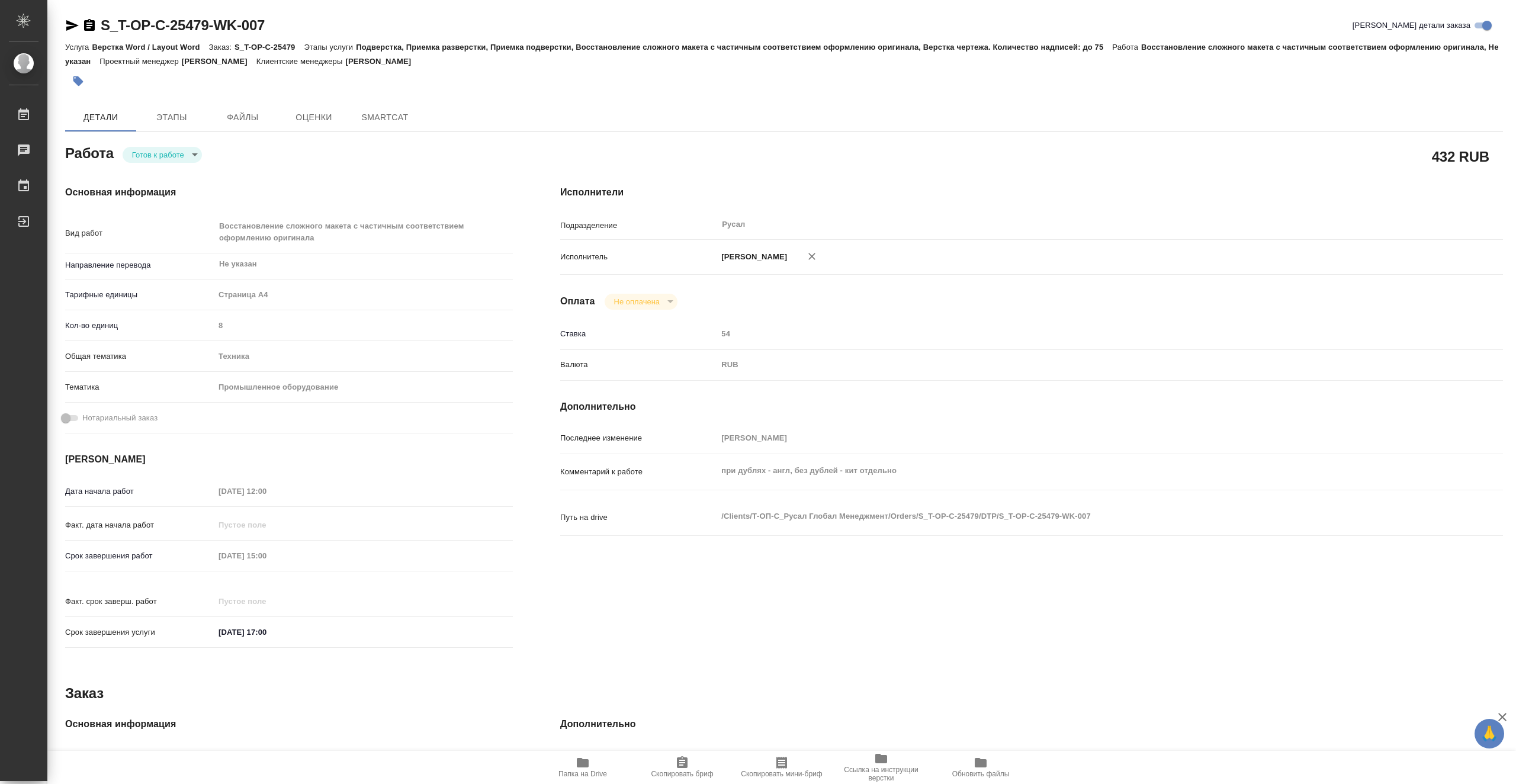
type textarea "x"
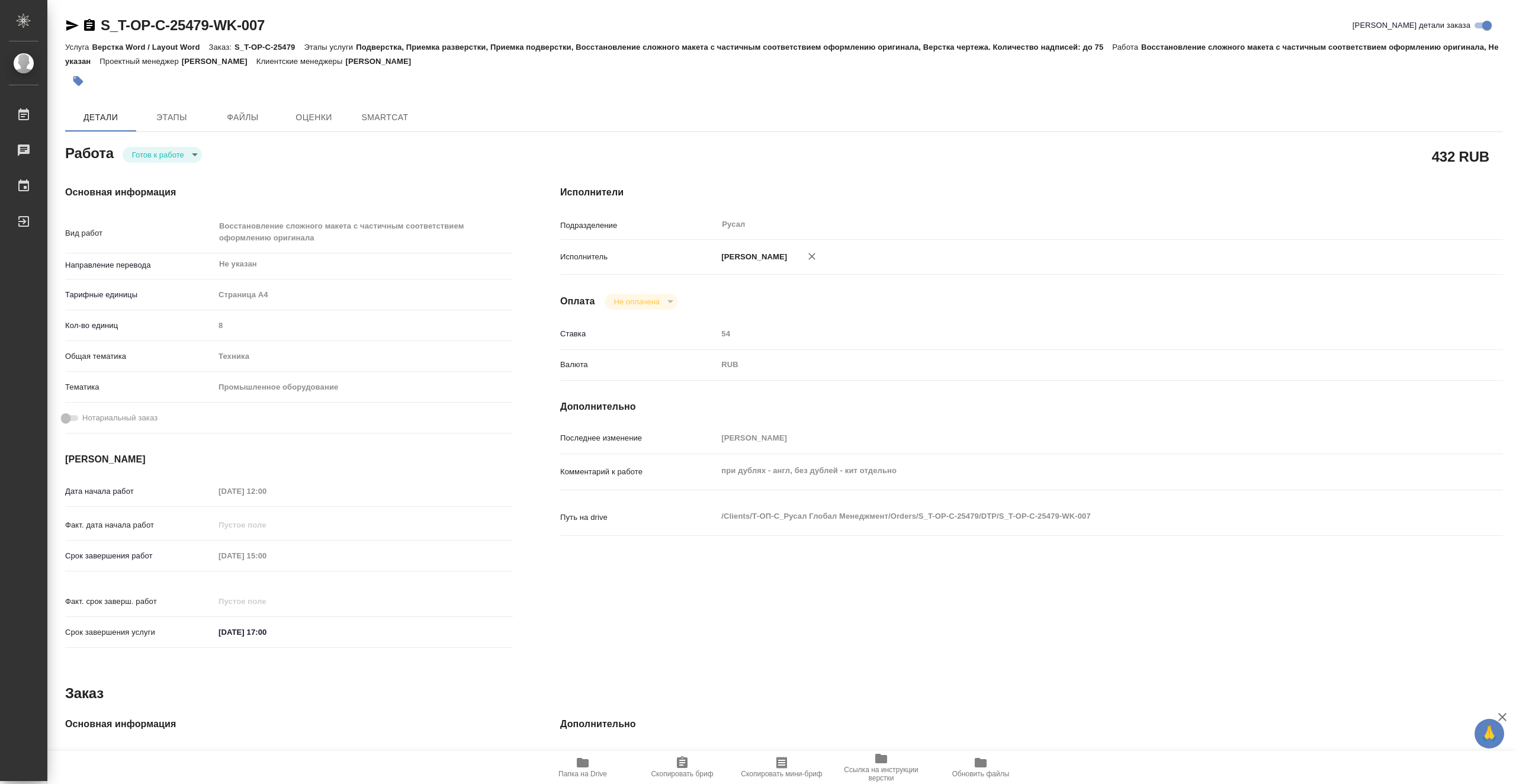
type textarea "x"
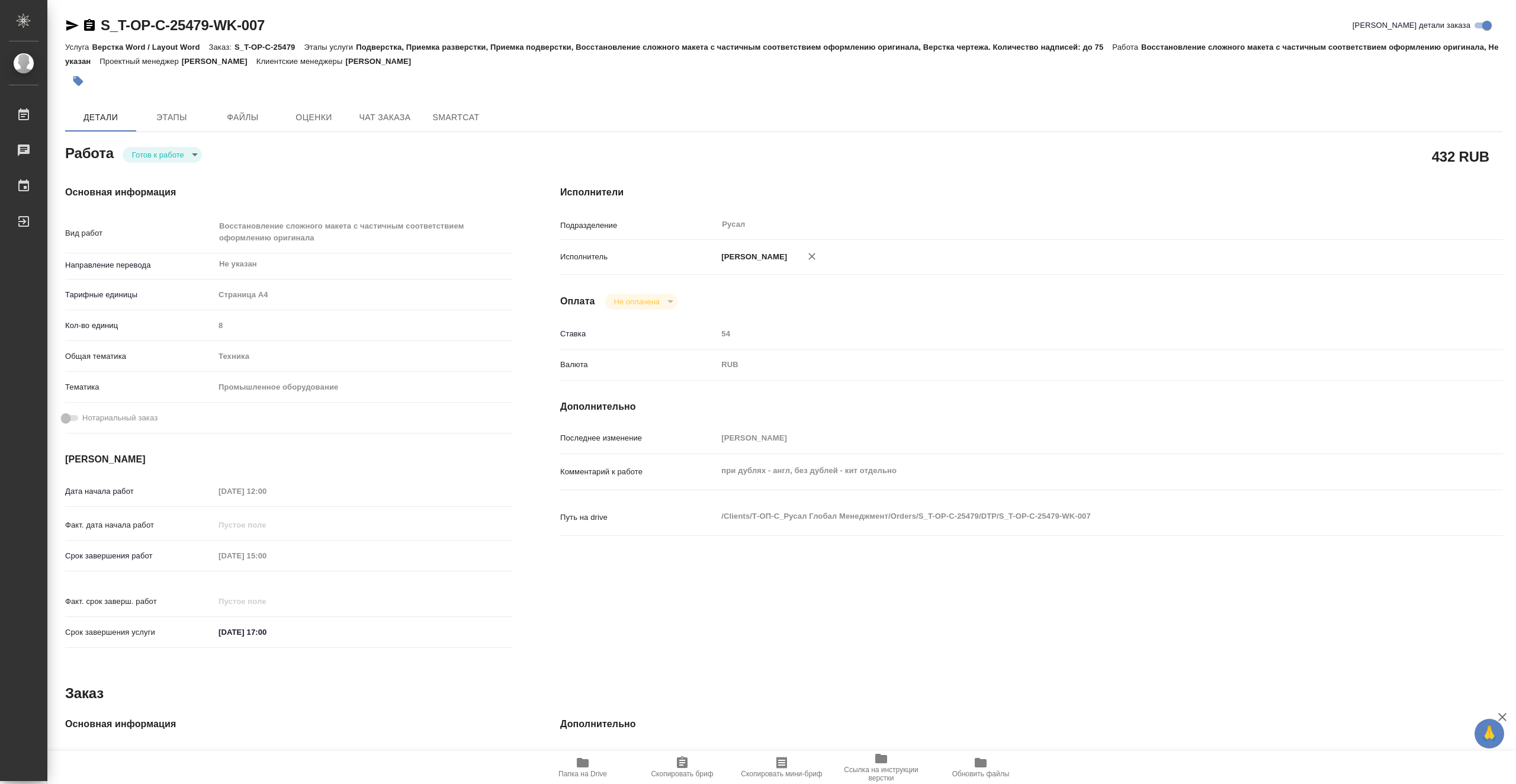
click at [192, 153] on body "🙏 .cls-1 fill:#fff; AWATERA Vasiutchenko Aleksandr Работы Чаты График Выйти S_T…" at bounding box center [758, 392] width 1516 height 784
click at [191, 153] on li "В работе" at bounding box center [162, 154] width 79 height 20
type textarea "x"
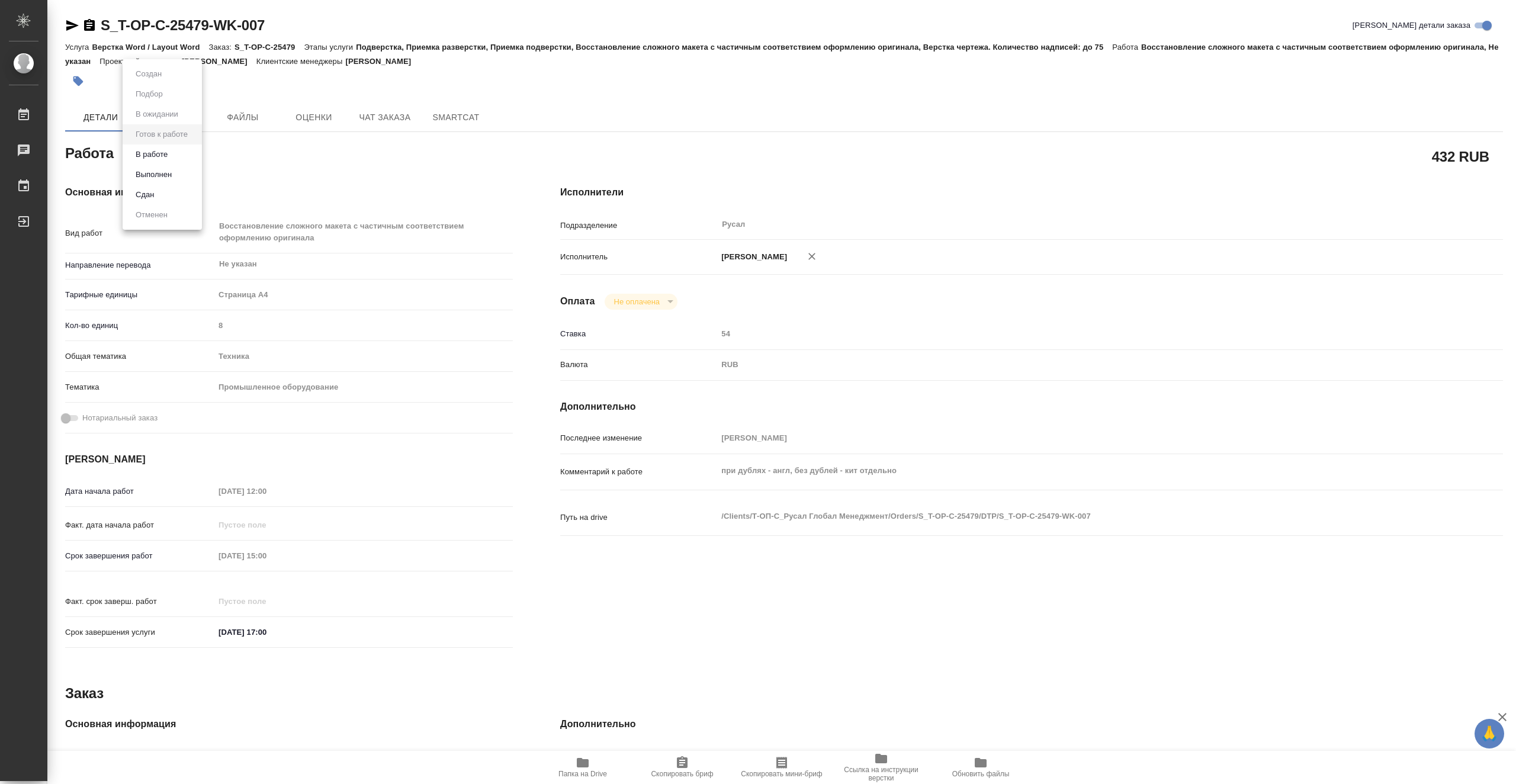
type textarea "x"
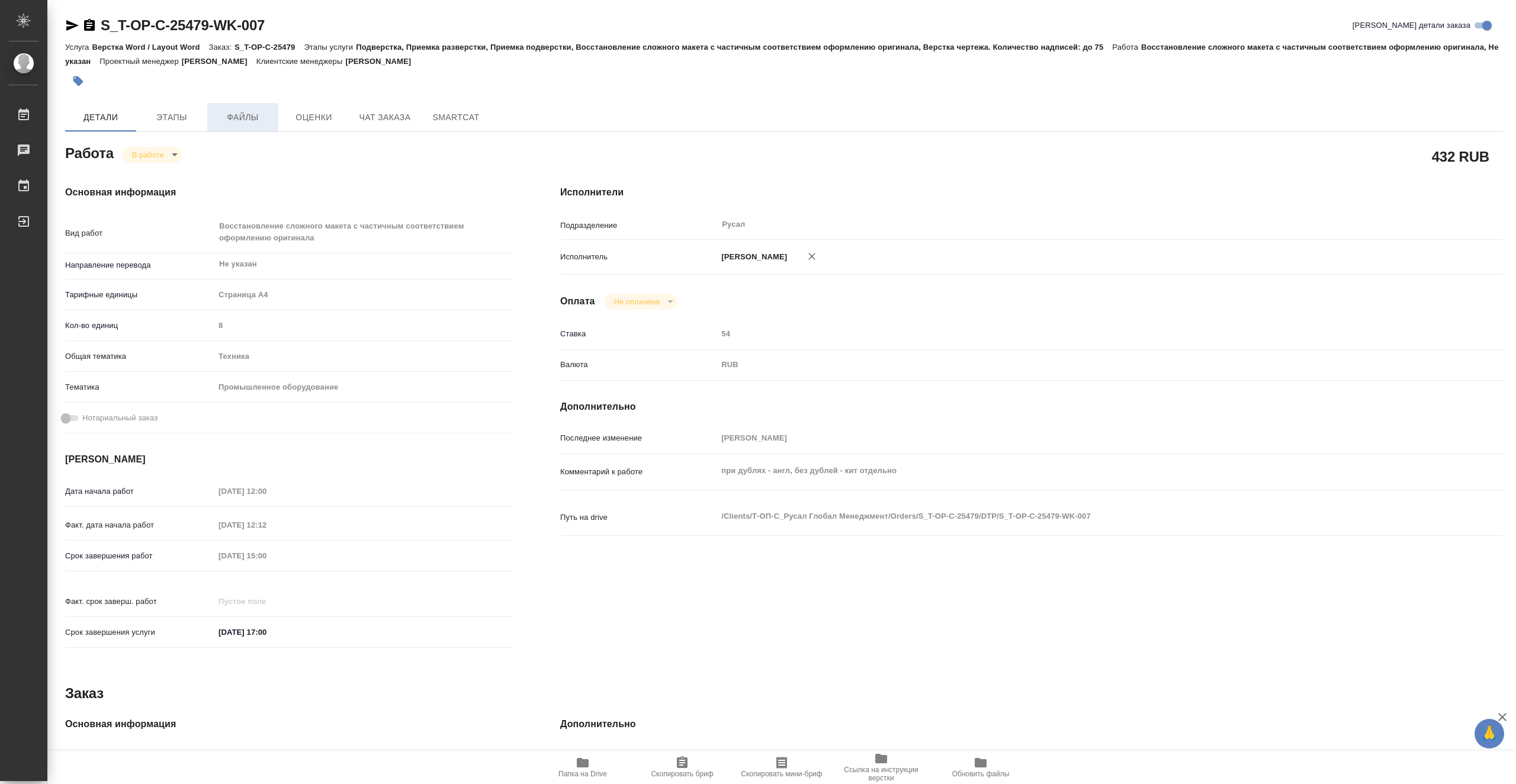
type textarea "x"
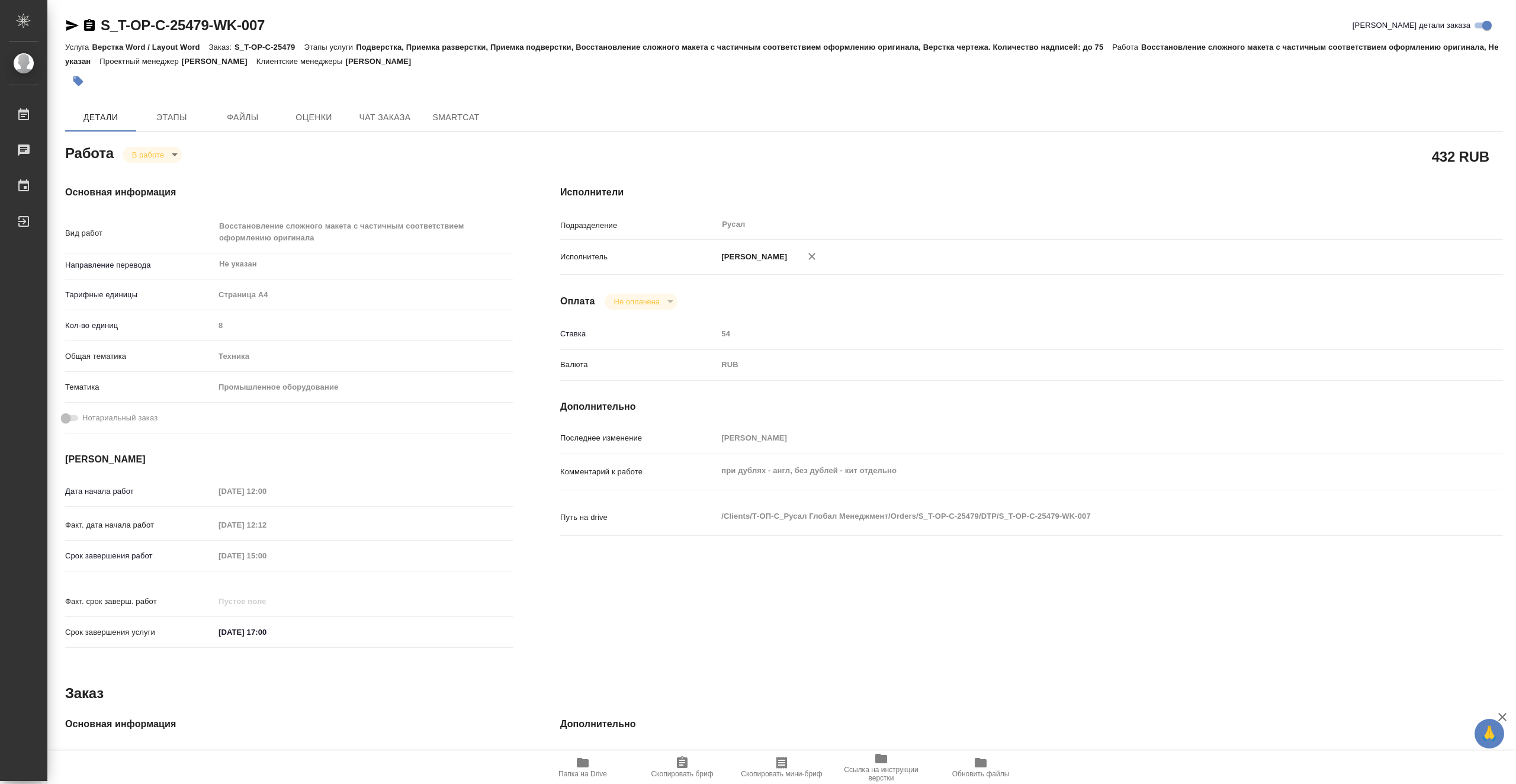
type textarea "x"
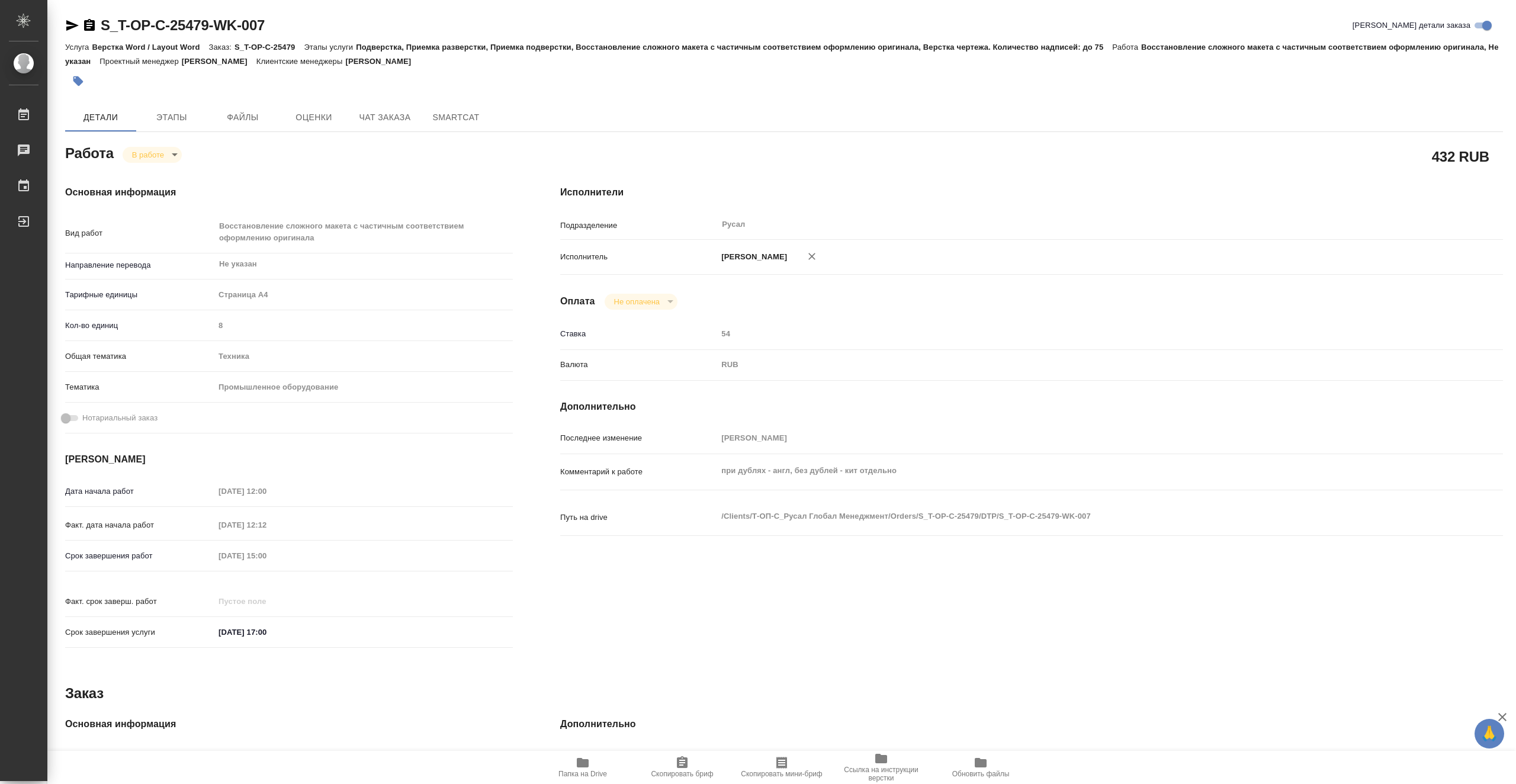
type textarea "x"
drag, startPoint x: 278, startPoint y: 21, endPoint x: 101, endPoint y: 18, distance: 177.0
click at [101, 18] on div "S_T-OP-C-25479-WK-007 Кратко детали заказа" at bounding box center [784, 26] width 1438 height 19
copy link "S_T-OP-C-25479-WK-007"
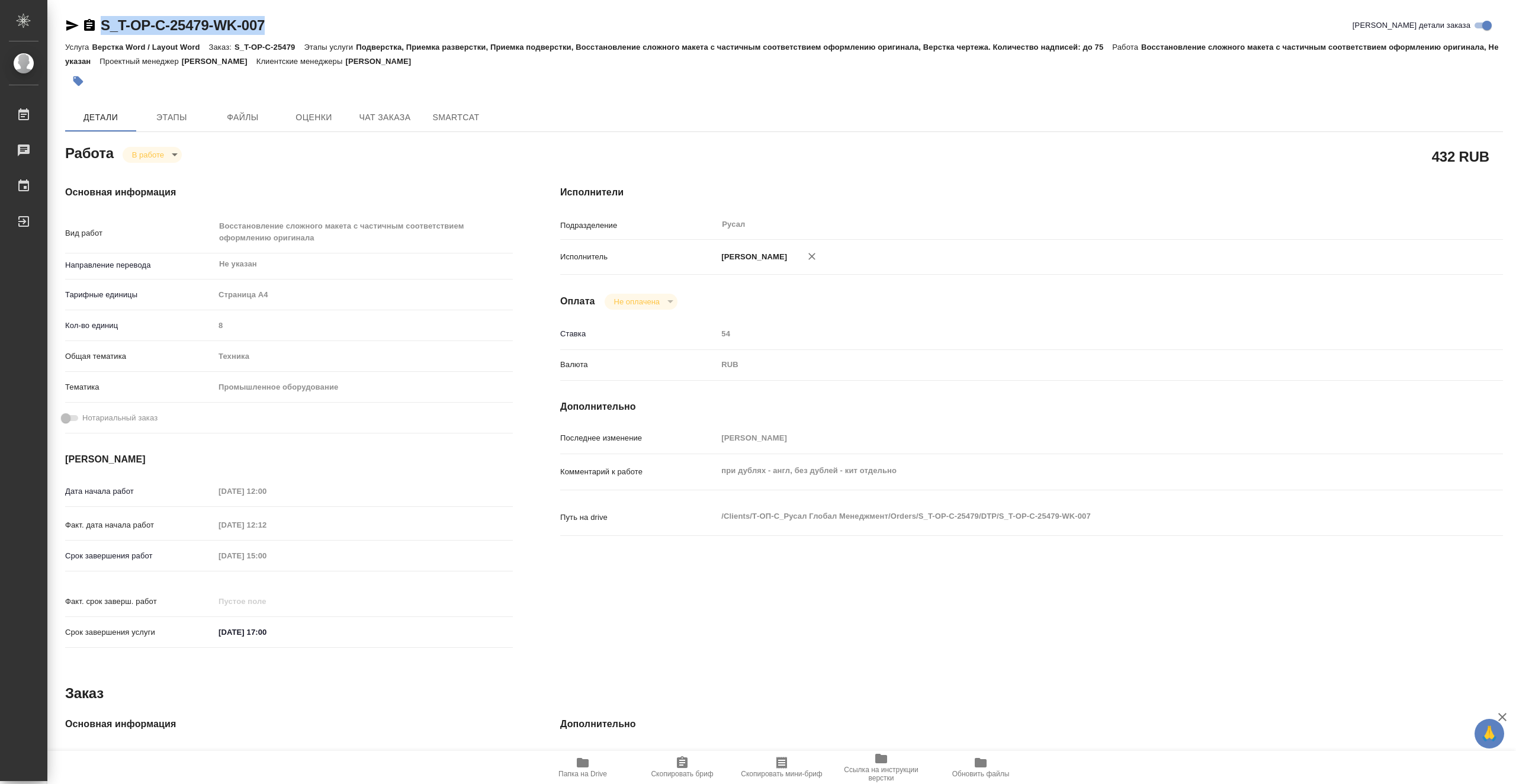
type textarea "x"
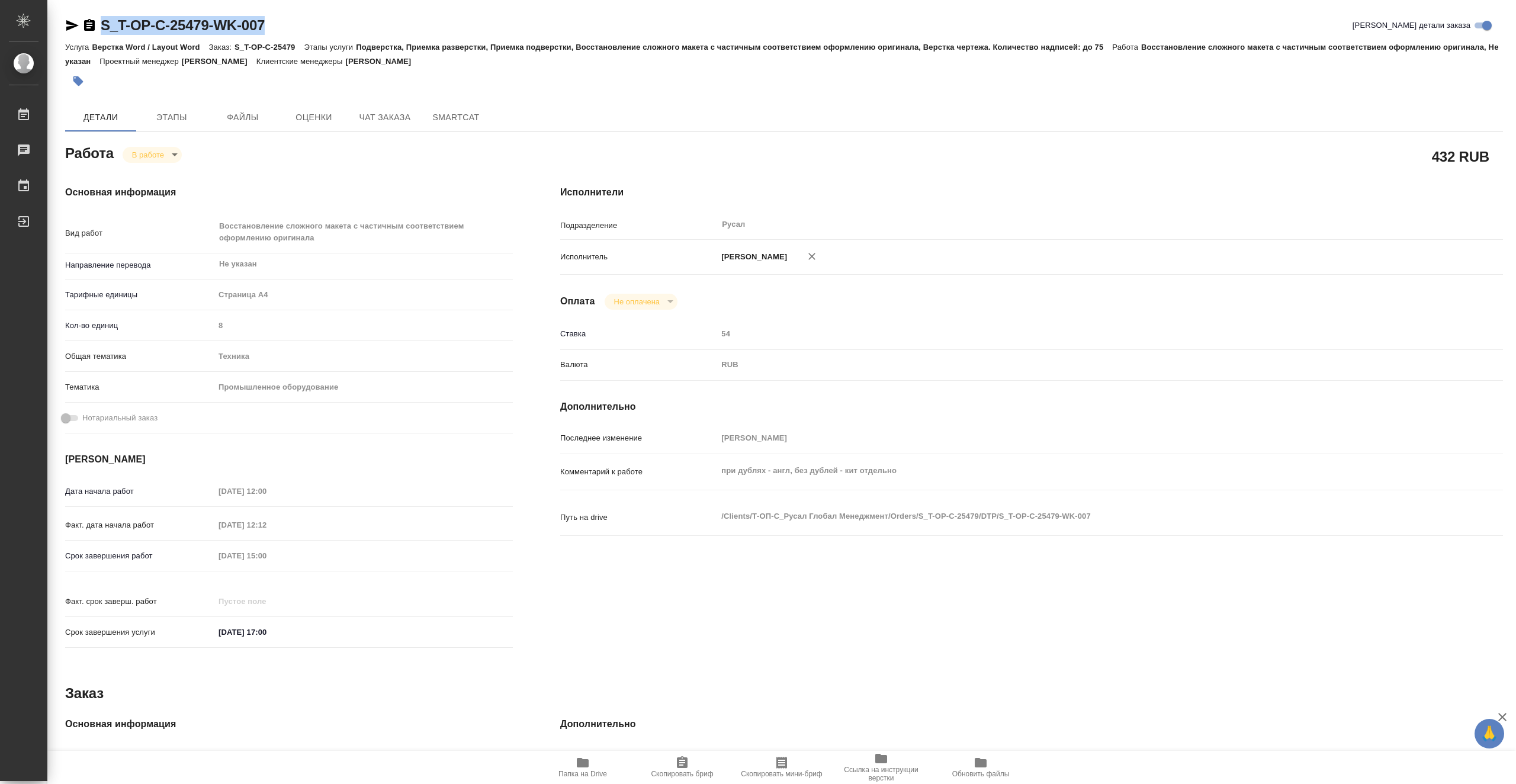
type textarea "x"
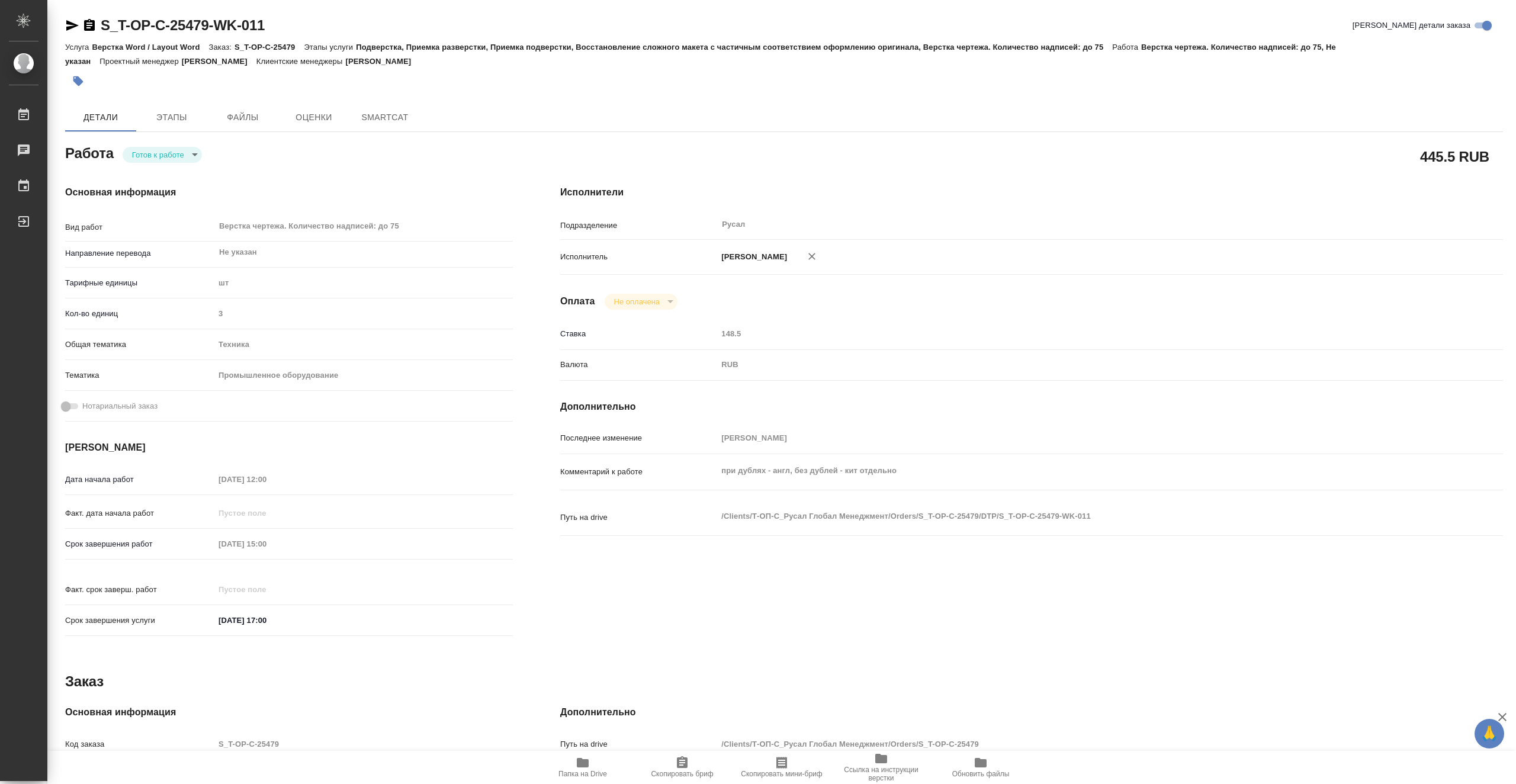
type textarea "x"
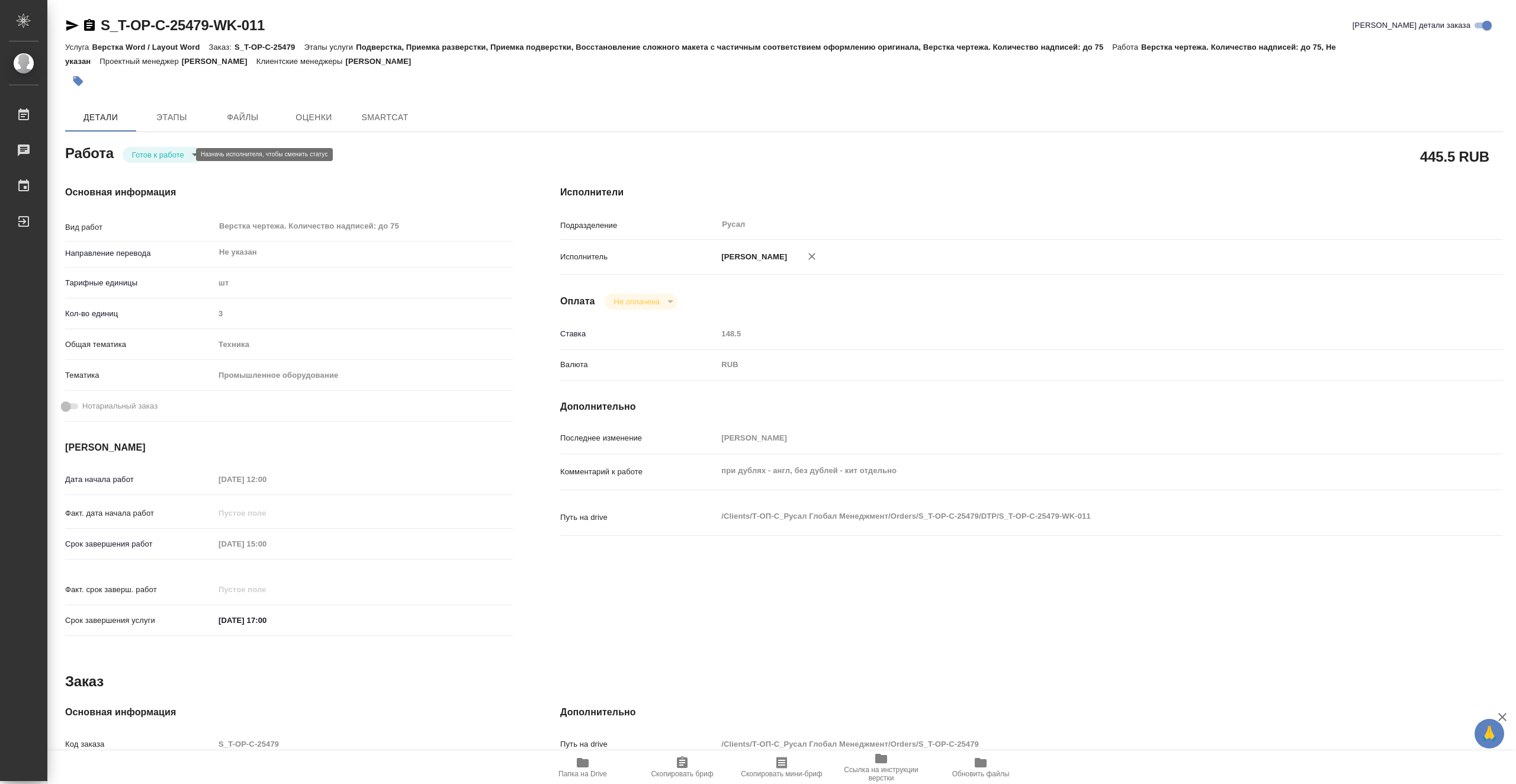
click at [176, 159] on body "🙏 .cls-1 fill:#fff; AWATERA Vasiutchenko [PERSON_NAME] Чаты График Выйти S_T-OP…" at bounding box center [758, 392] width 1516 height 784
type textarea "x"
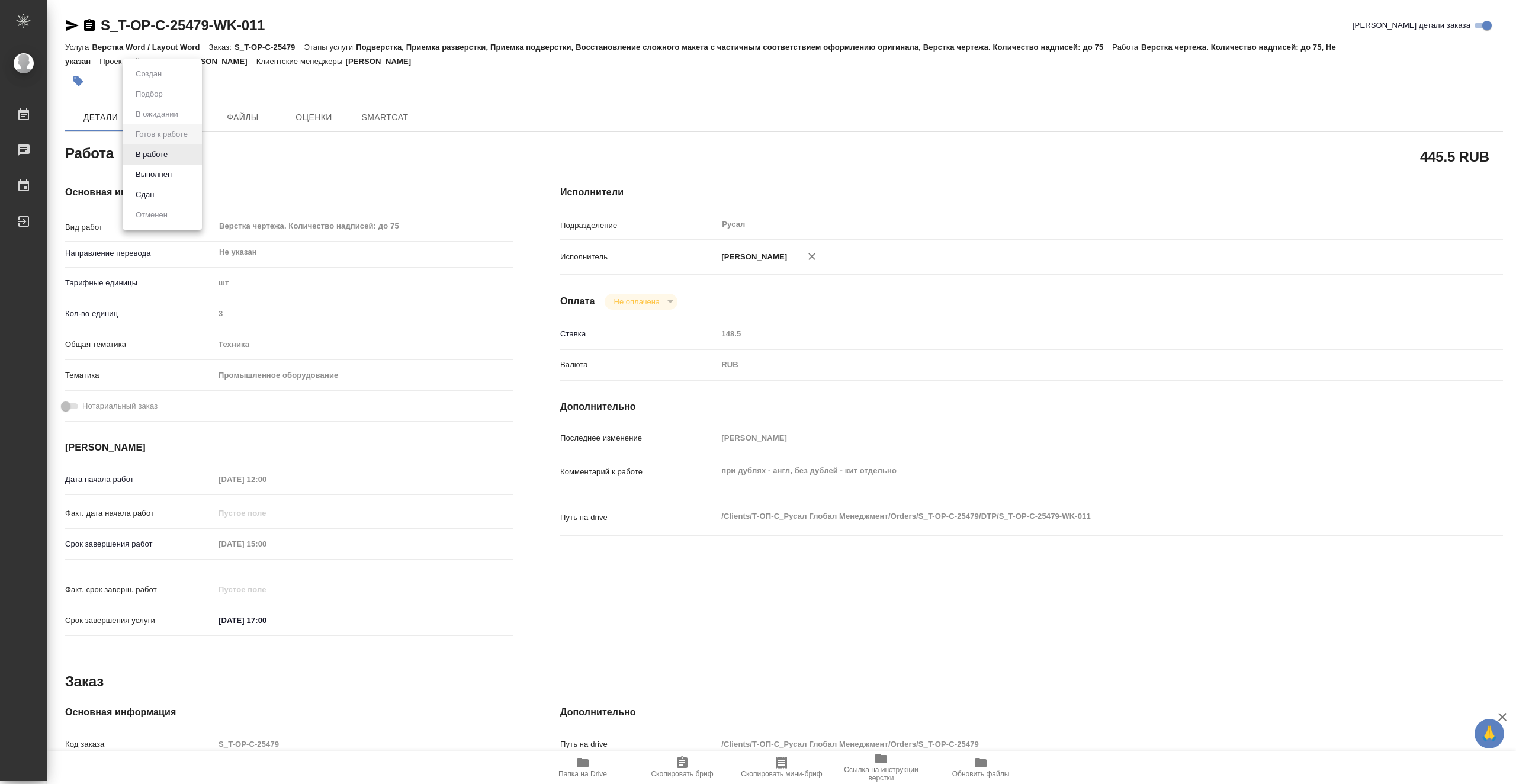
type textarea "x"
click at [187, 156] on li "В работе" at bounding box center [162, 154] width 79 height 20
type textarea "x"
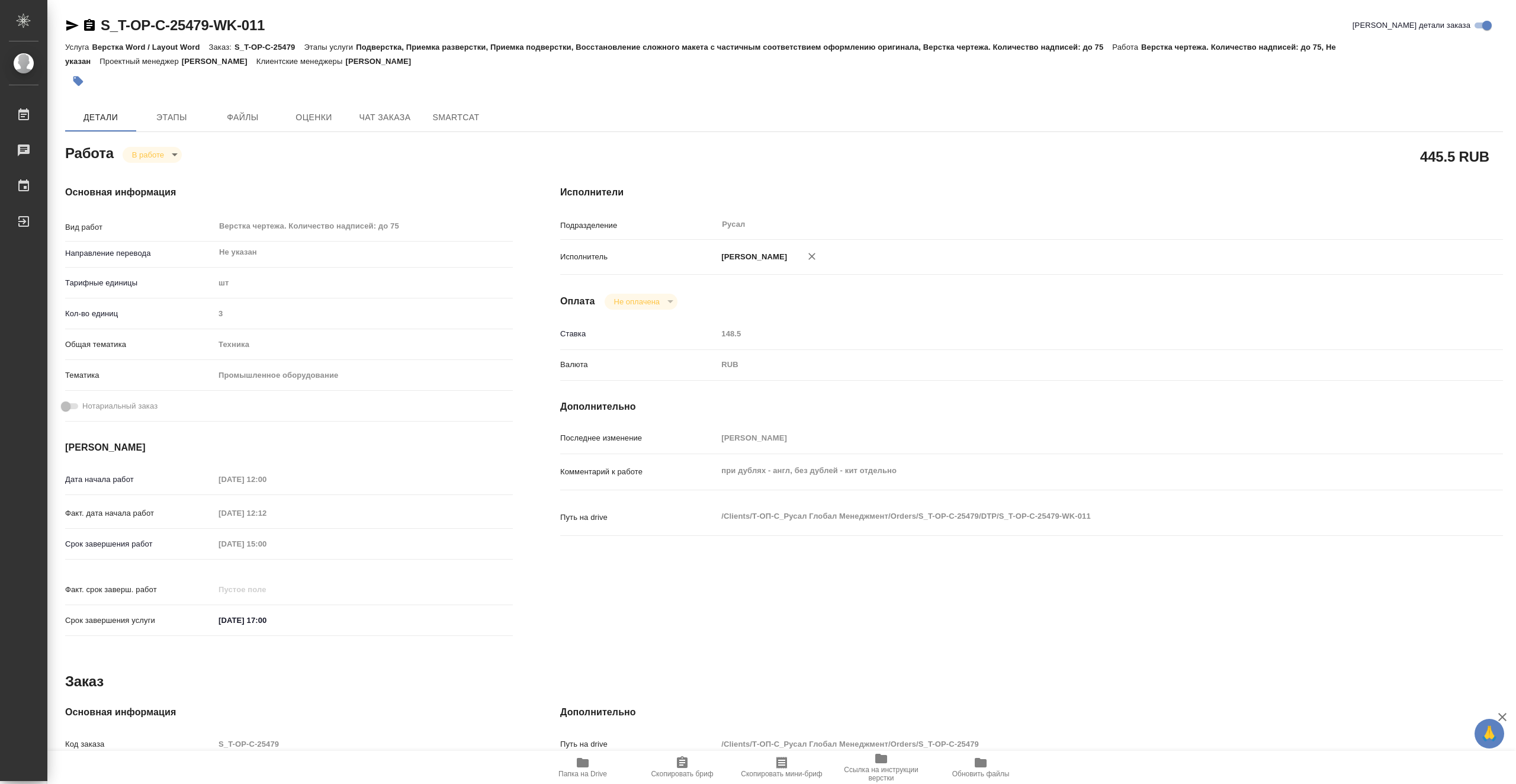
type textarea "x"
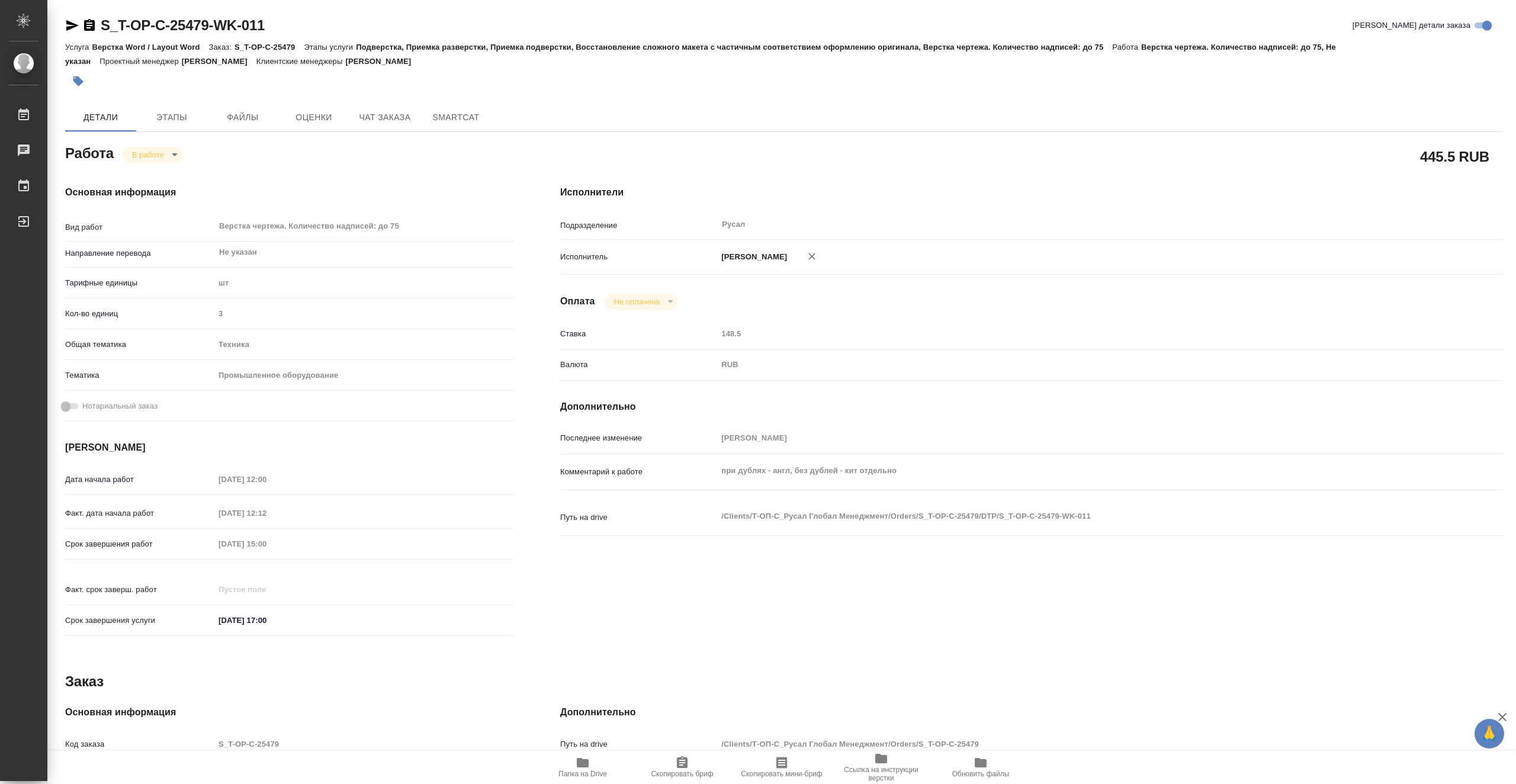
type textarea "x"
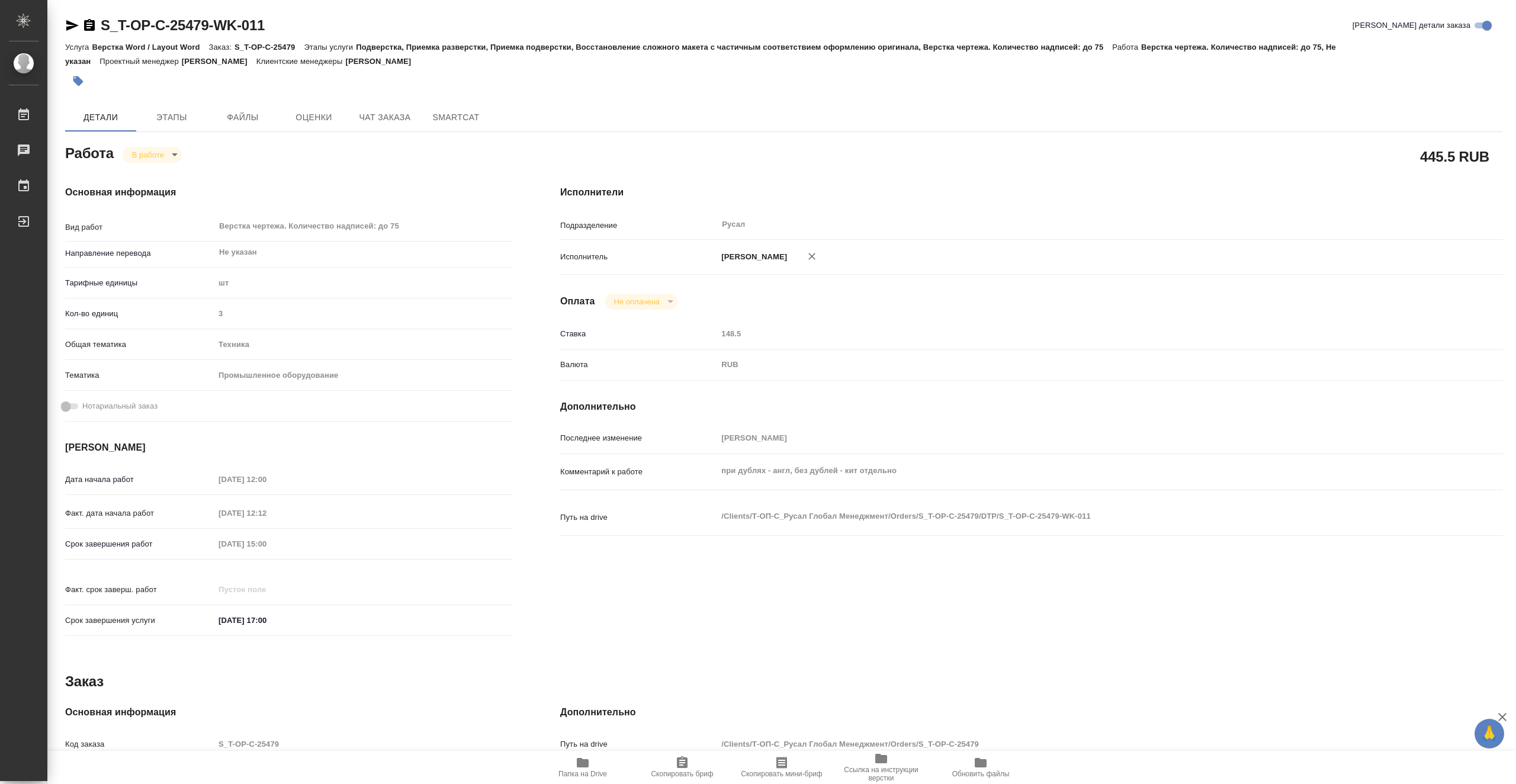
type textarea "x"
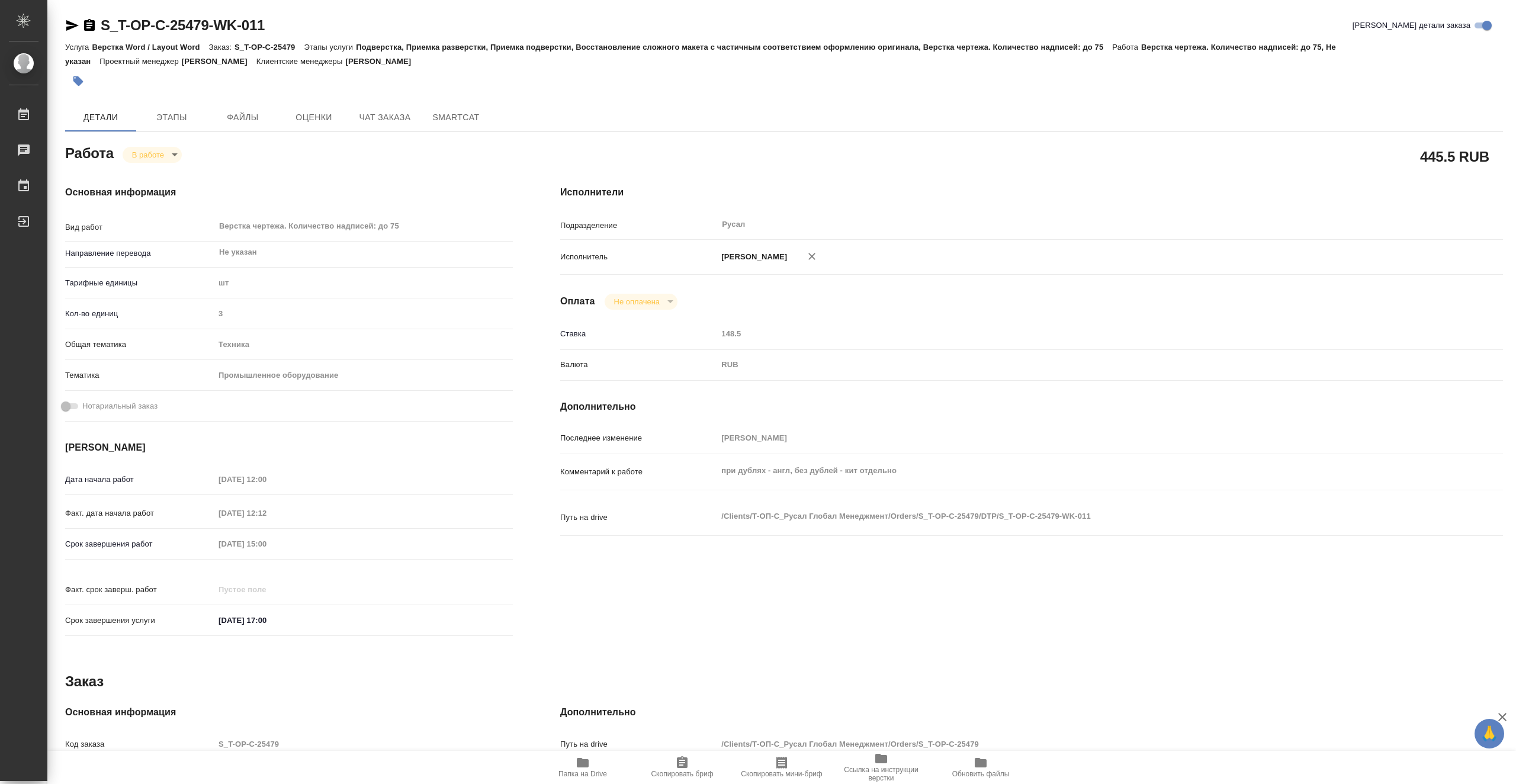
type textarea "x"
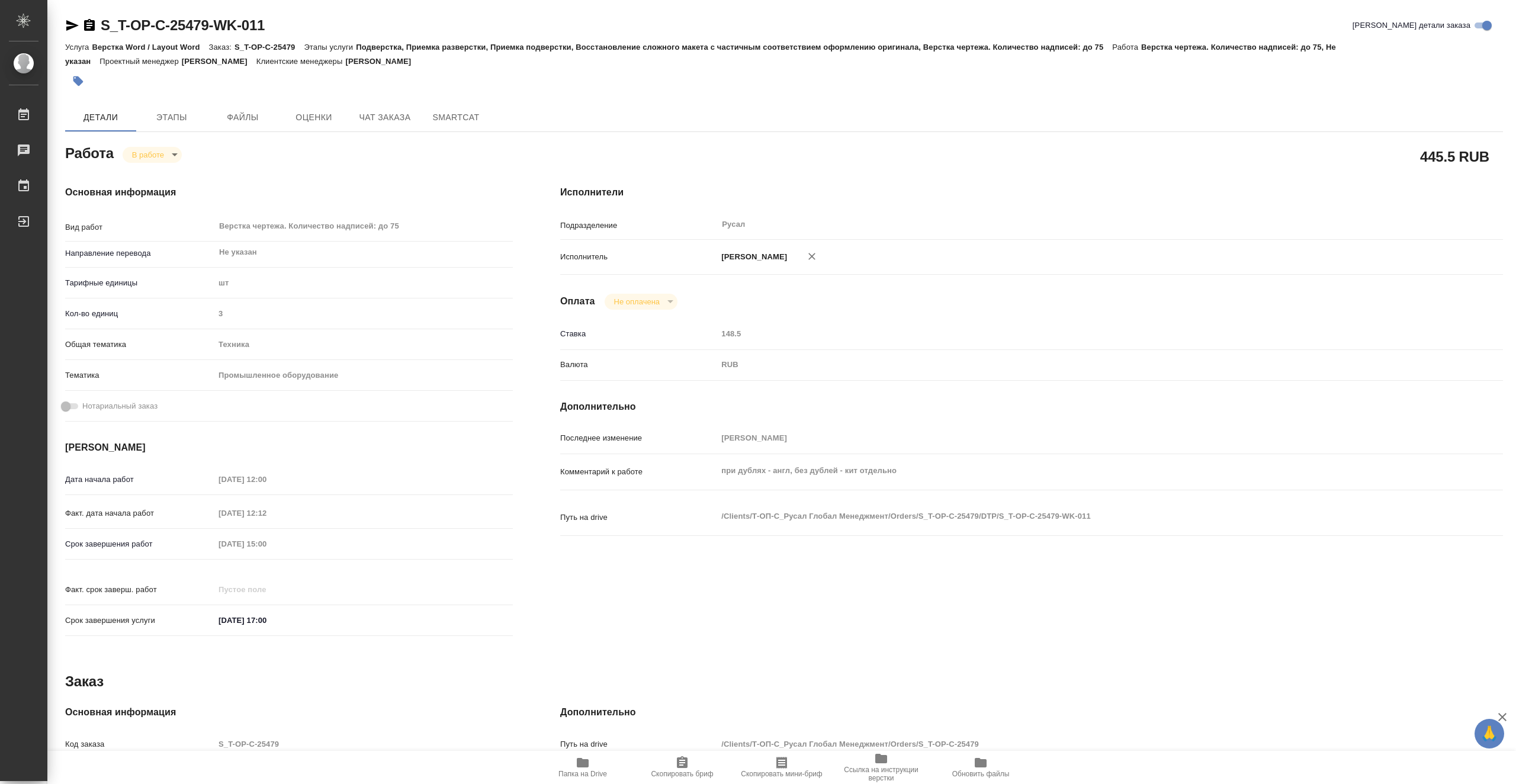
type textarea "x"
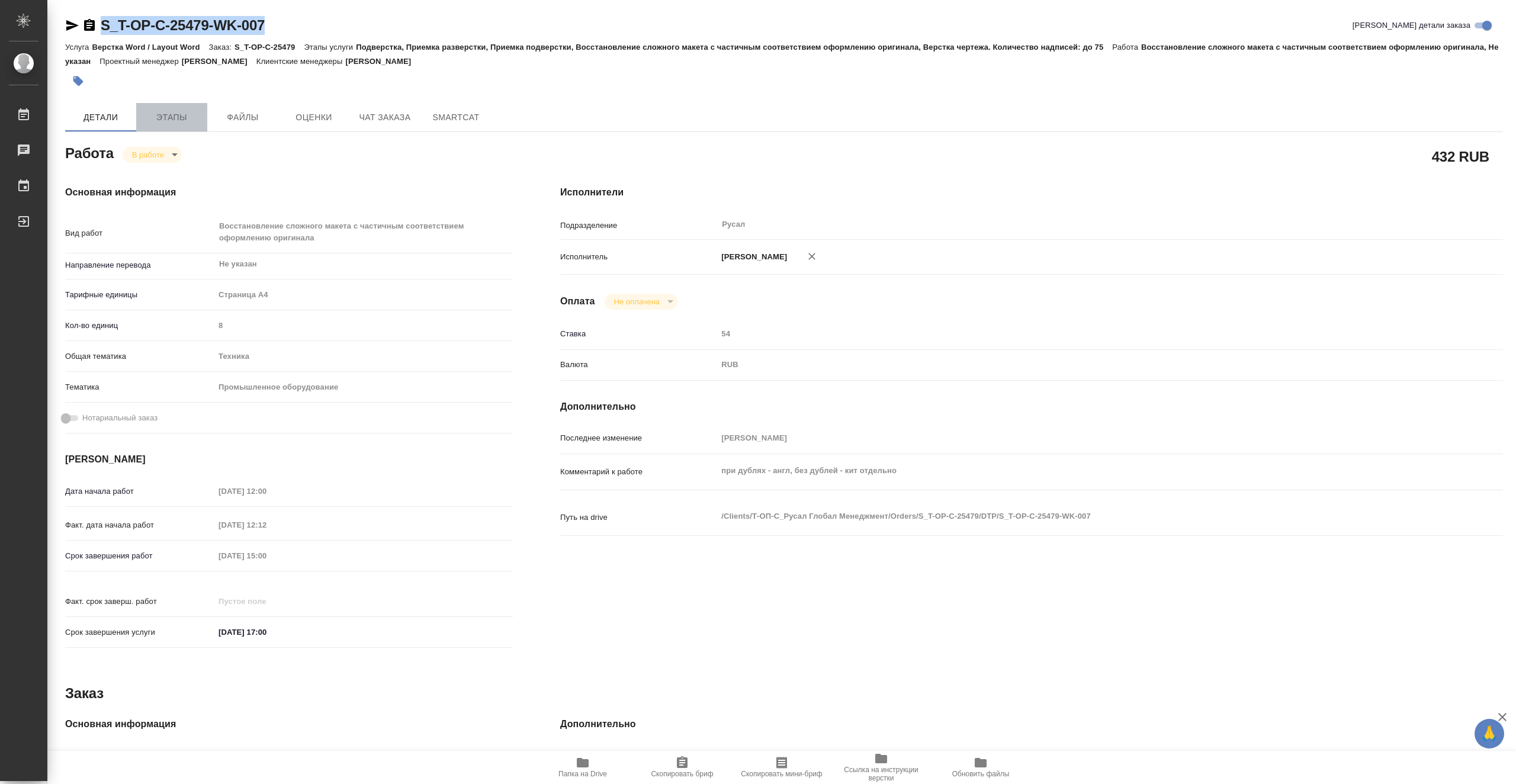
click at [173, 118] on span "Этапы" at bounding box center [171, 117] width 57 height 15
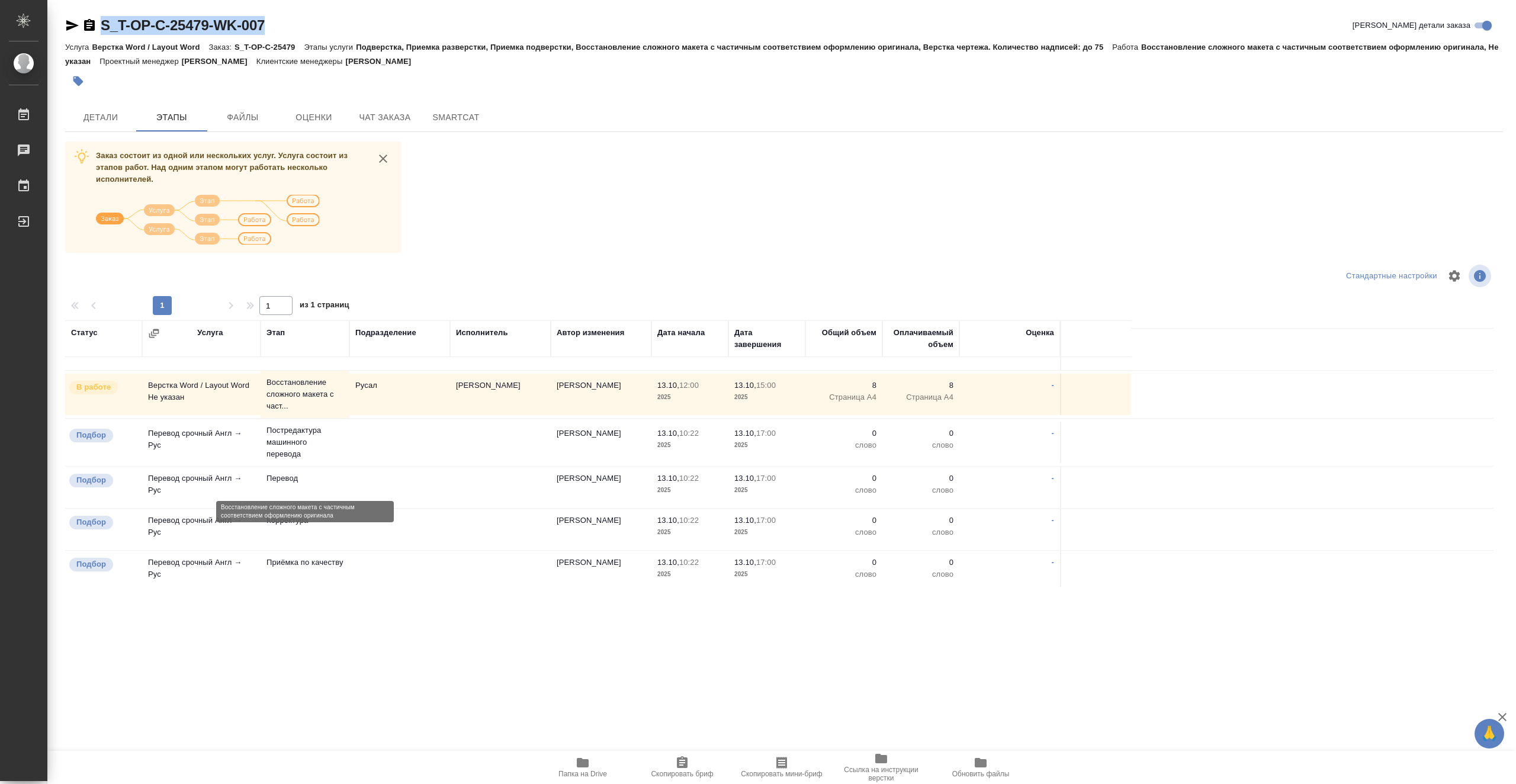
scroll to position [14, 0]
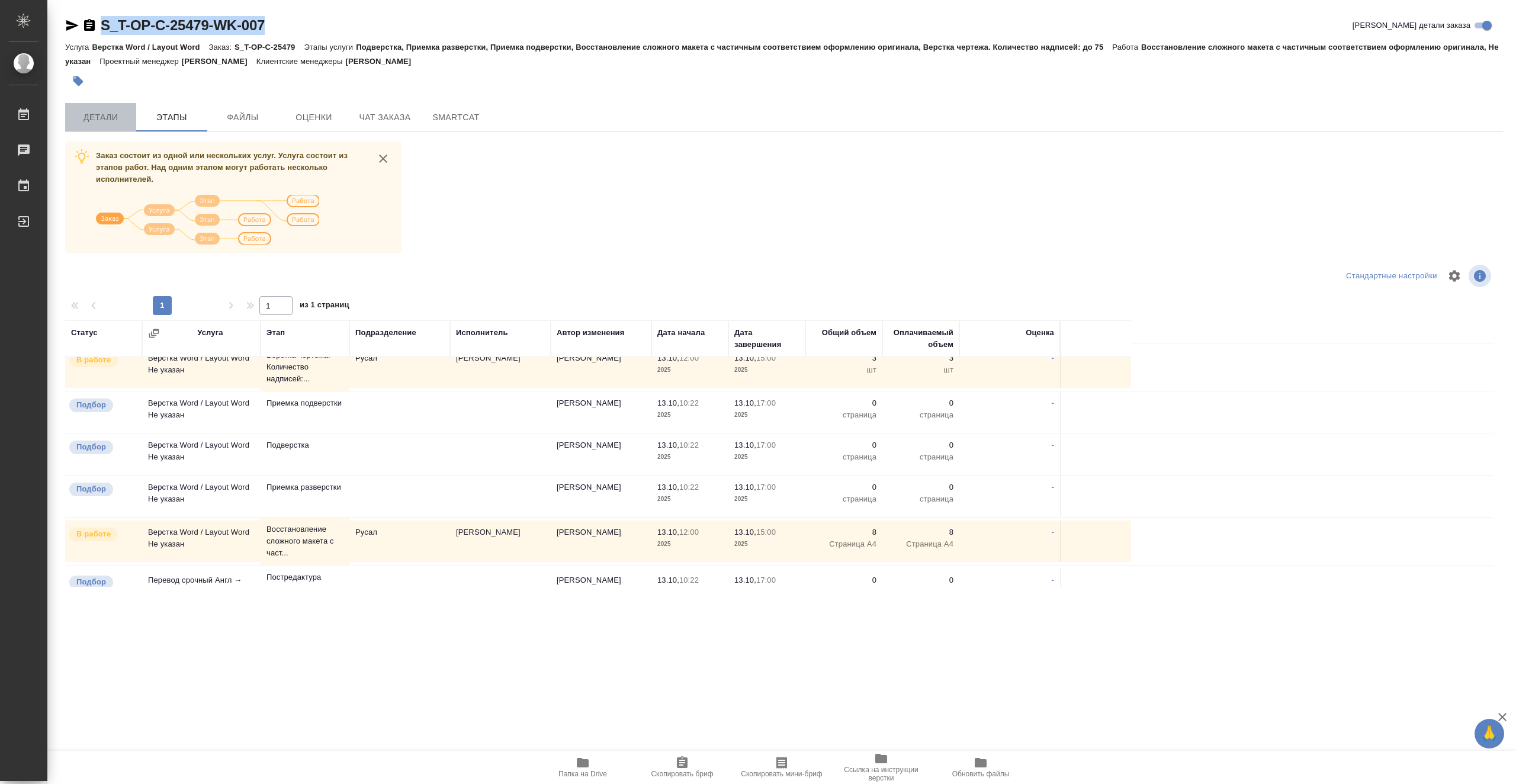
click at [105, 116] on span "Детали" at bounding box center [101, 117] width 57 height 15
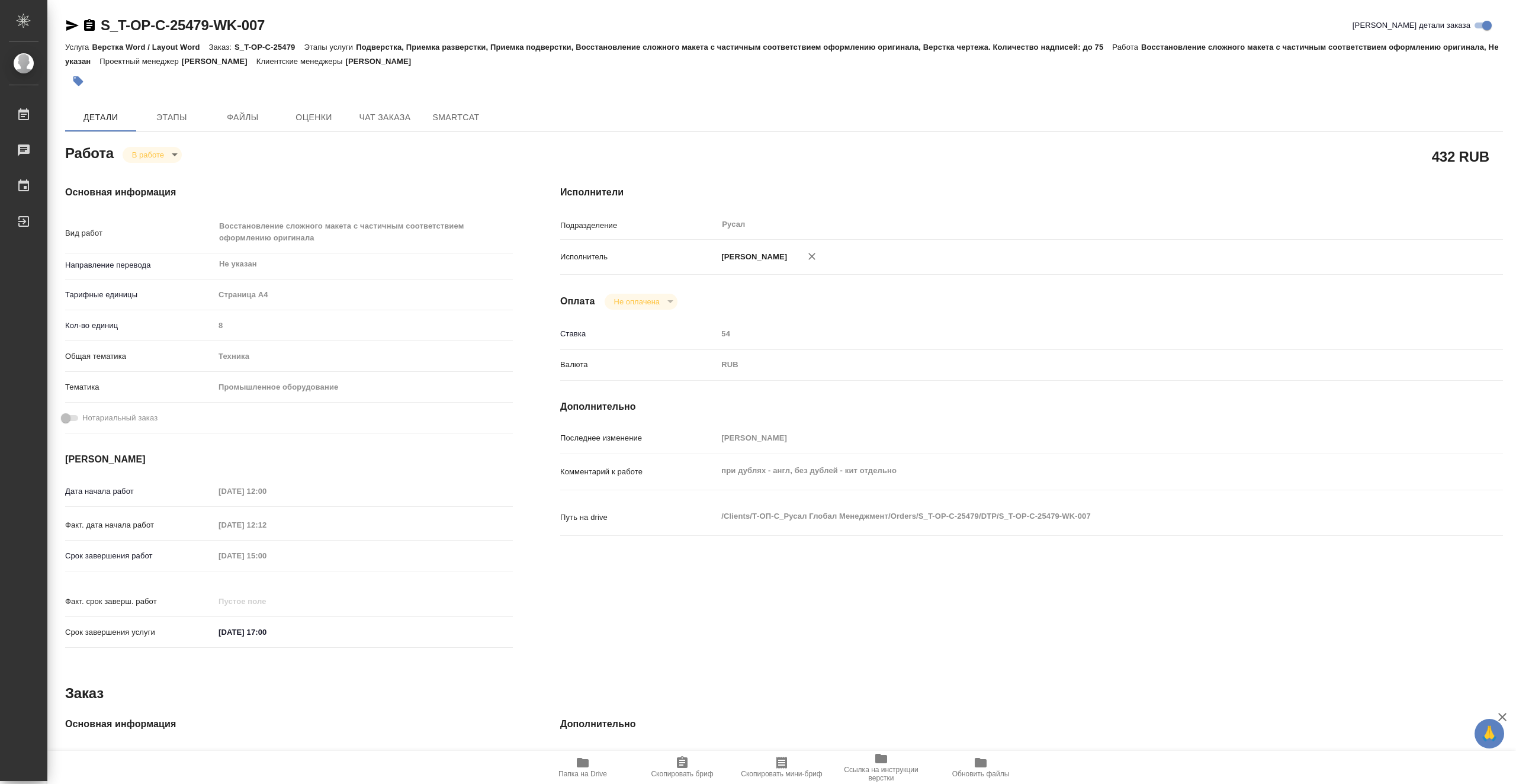
type textarea "x"
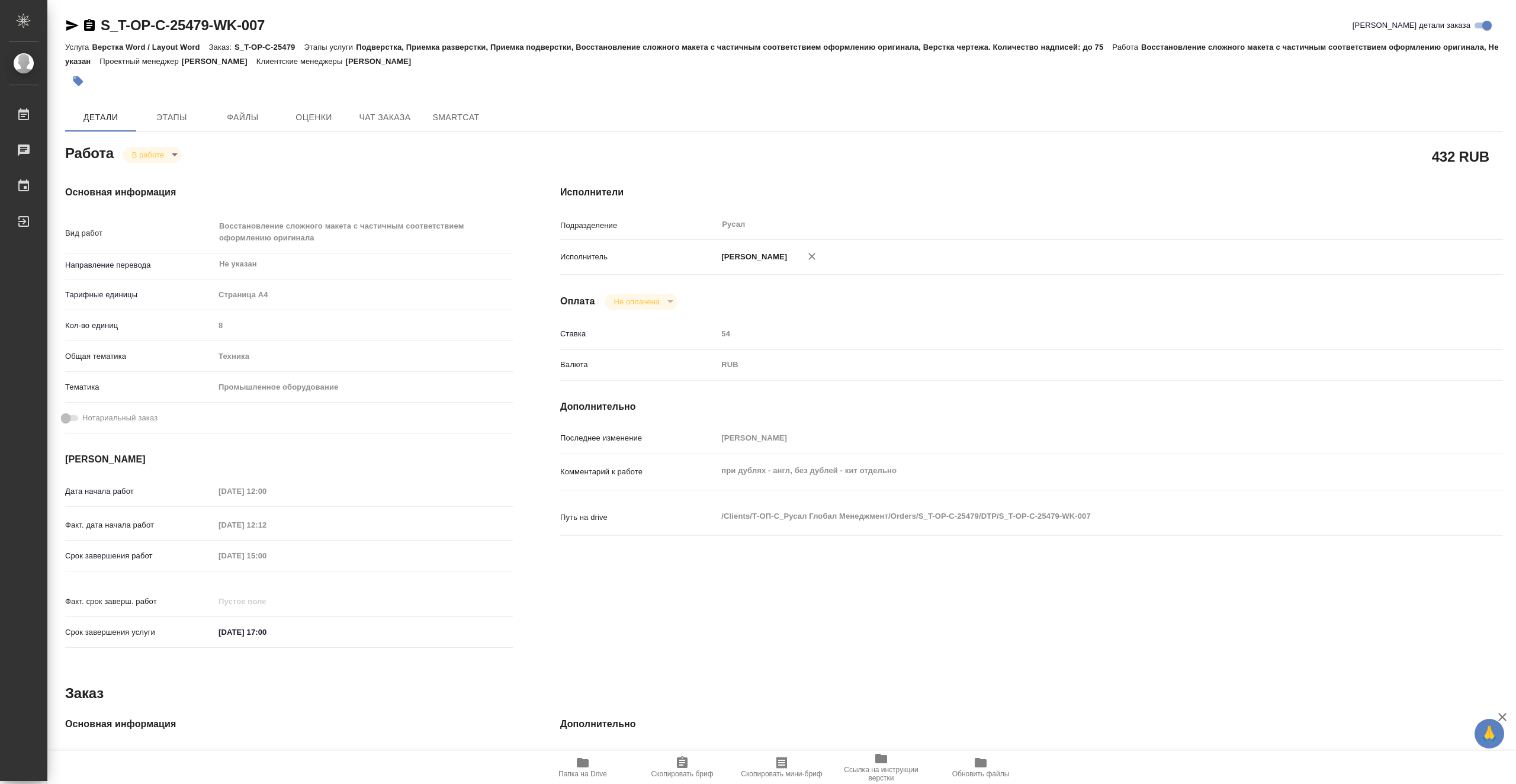
type textarea "x"
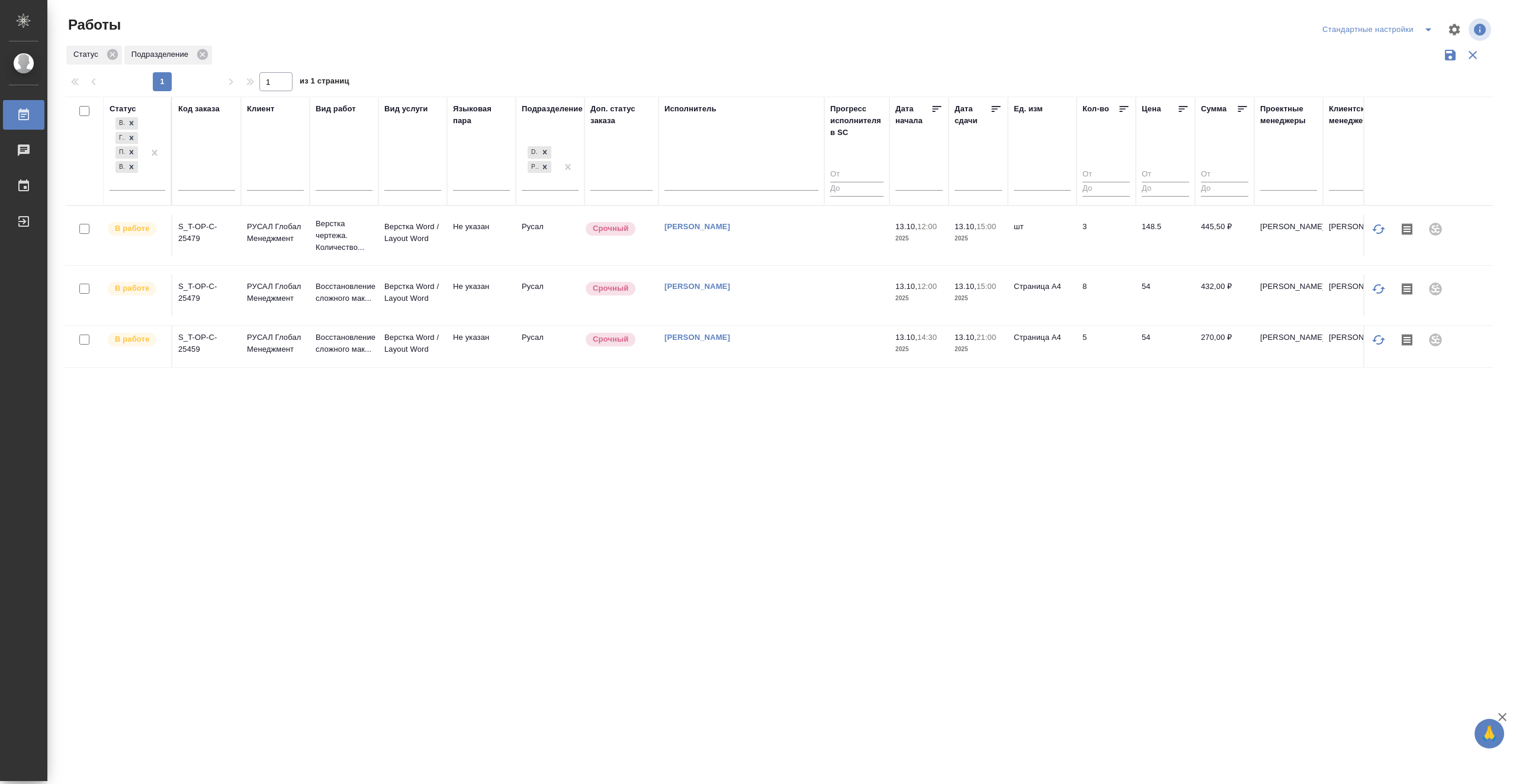
click at [818, 292] on div "[PERSON_NAME]" at bounding box center [741, 286] width 154 height 12
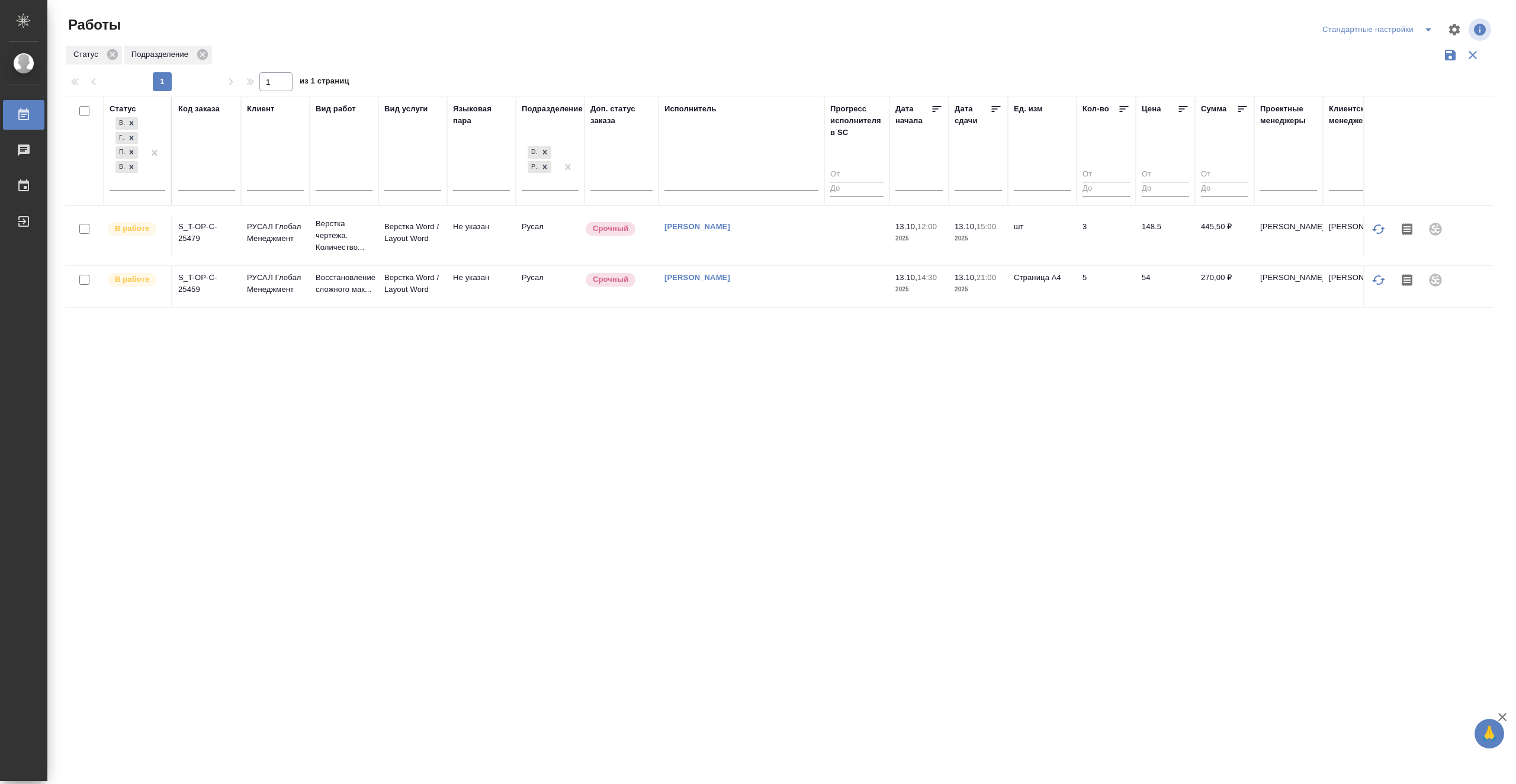
click at [835, 238] on td at bounding box center [857, 236] width 65 height 41
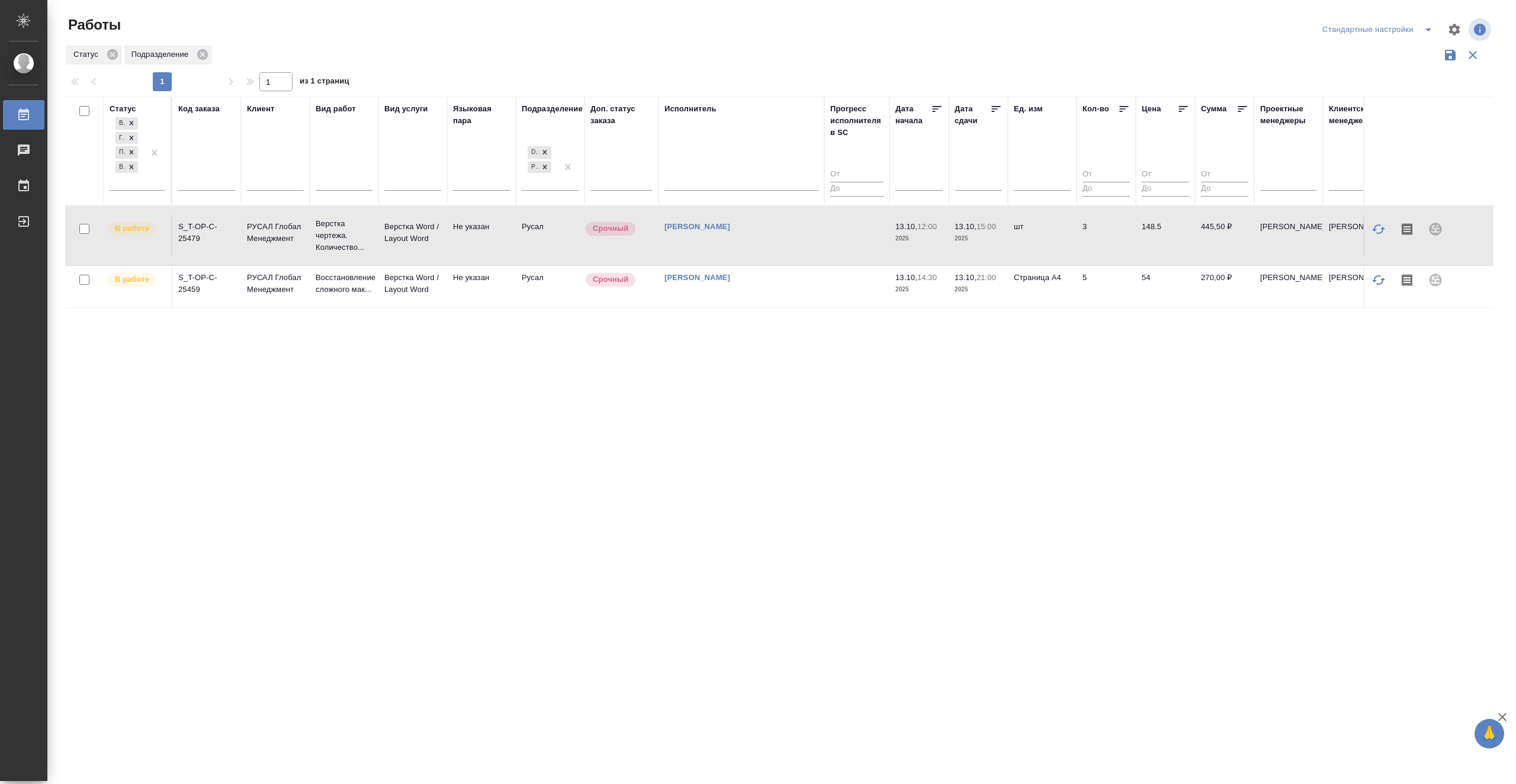
click at [835, 238] on td at bounding box center [857, 236] width 65 height 41
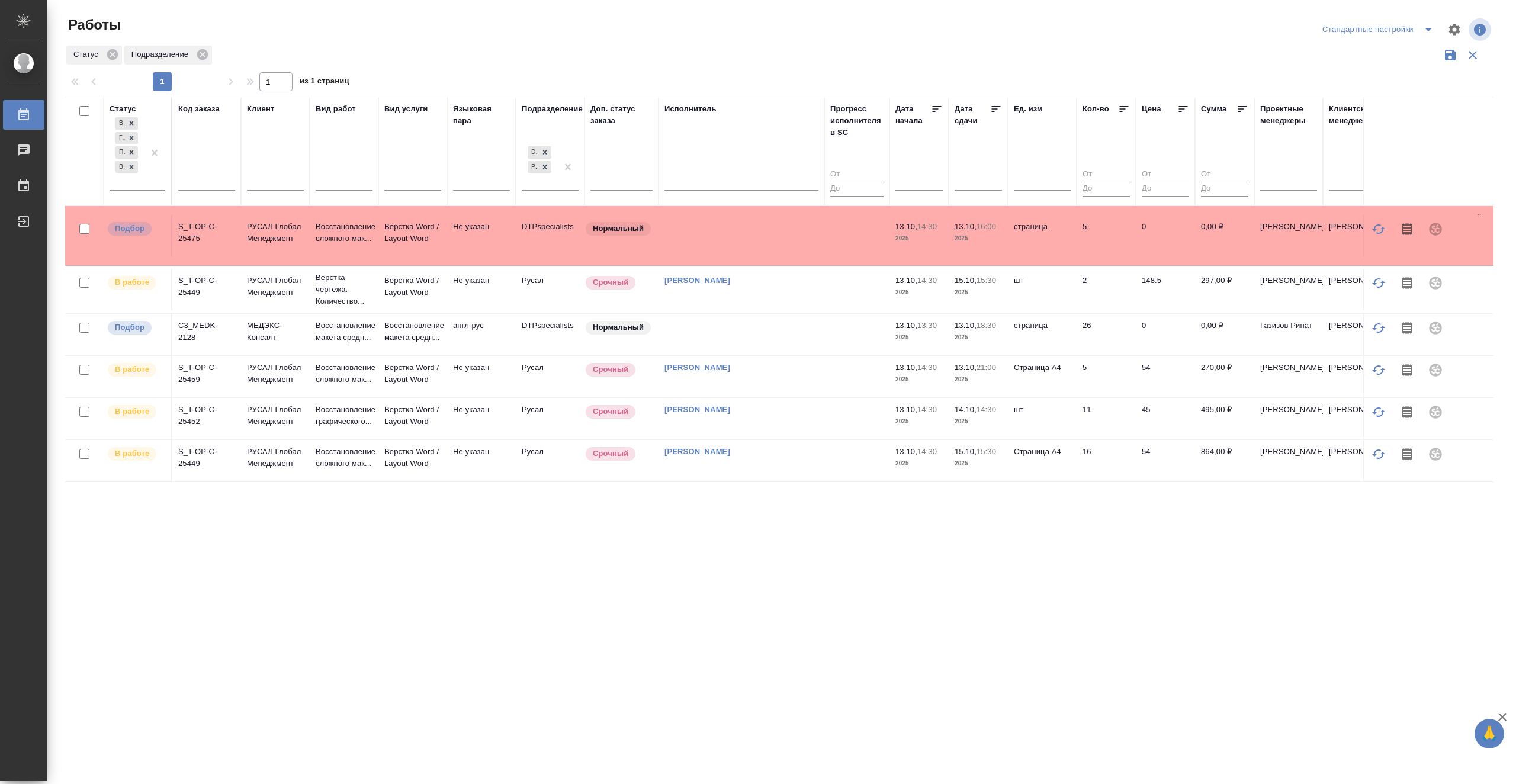
click at [1001, 111] on icon at bounding box center [996, 109] width 12 height 12
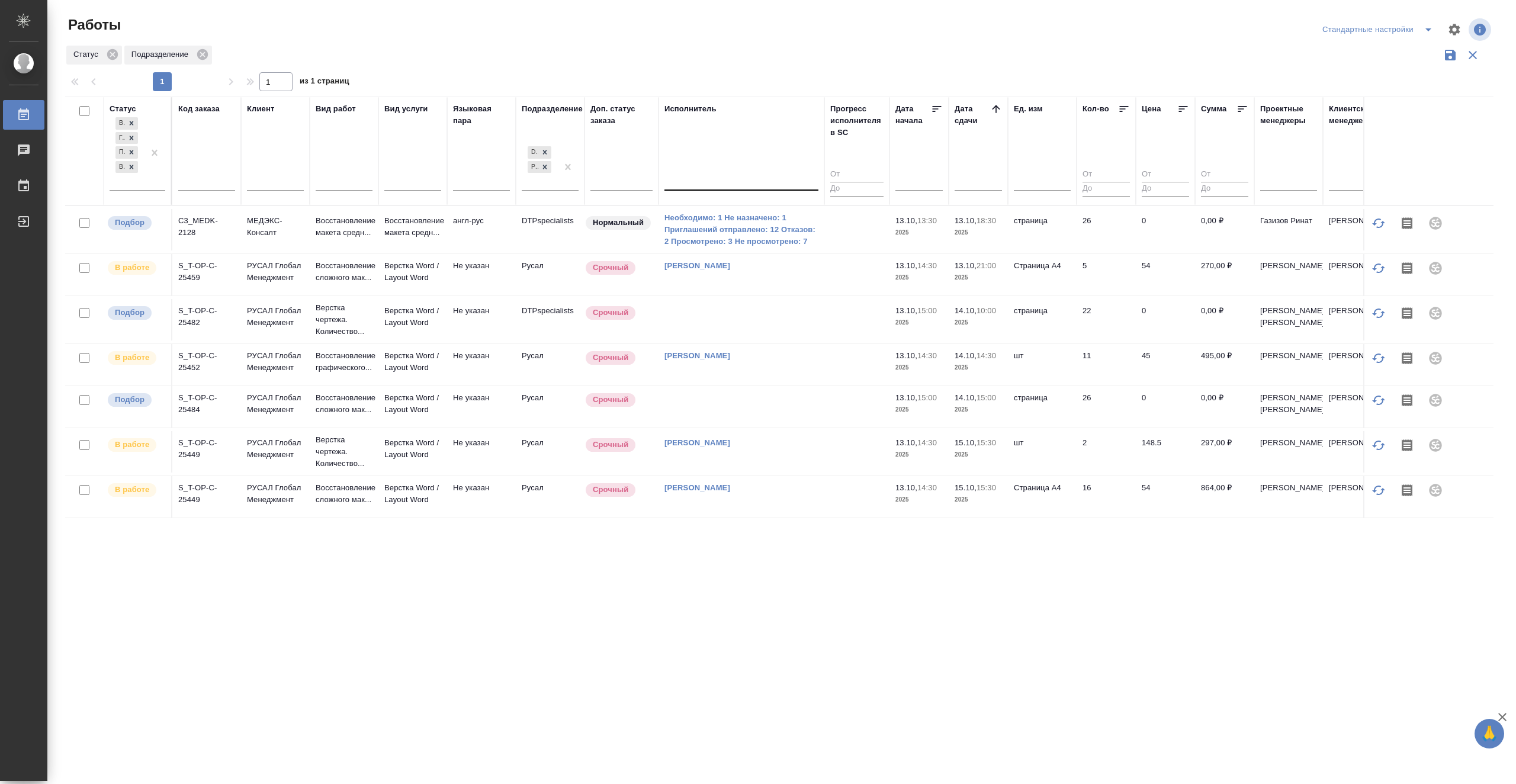
click at [692, 174] on div at bounding box center [741, 179] width 154 height 17
click at [705, 218] on div "Свои работы" at bounding box center [753, 217] width 177 height 21
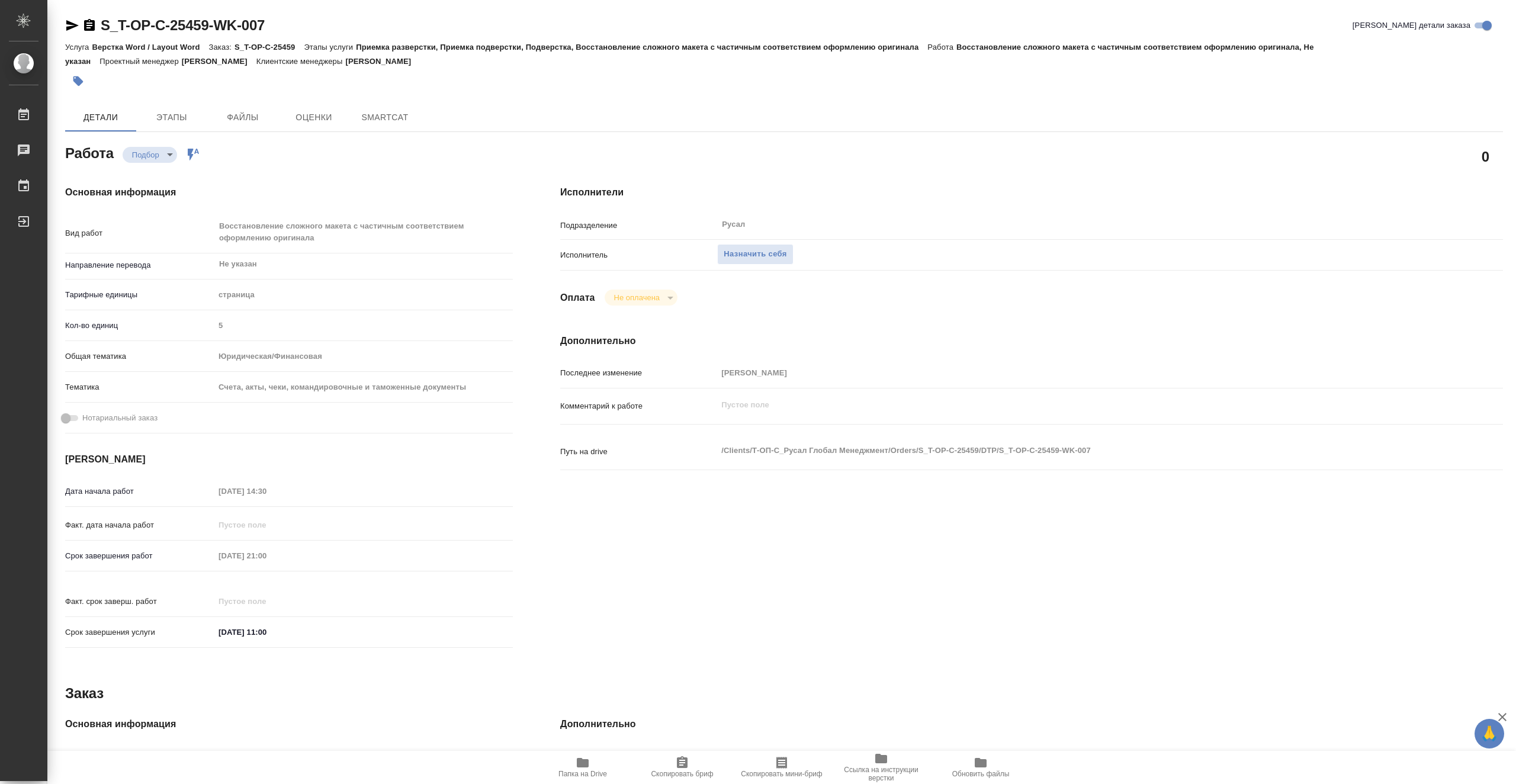
type textarea "x"
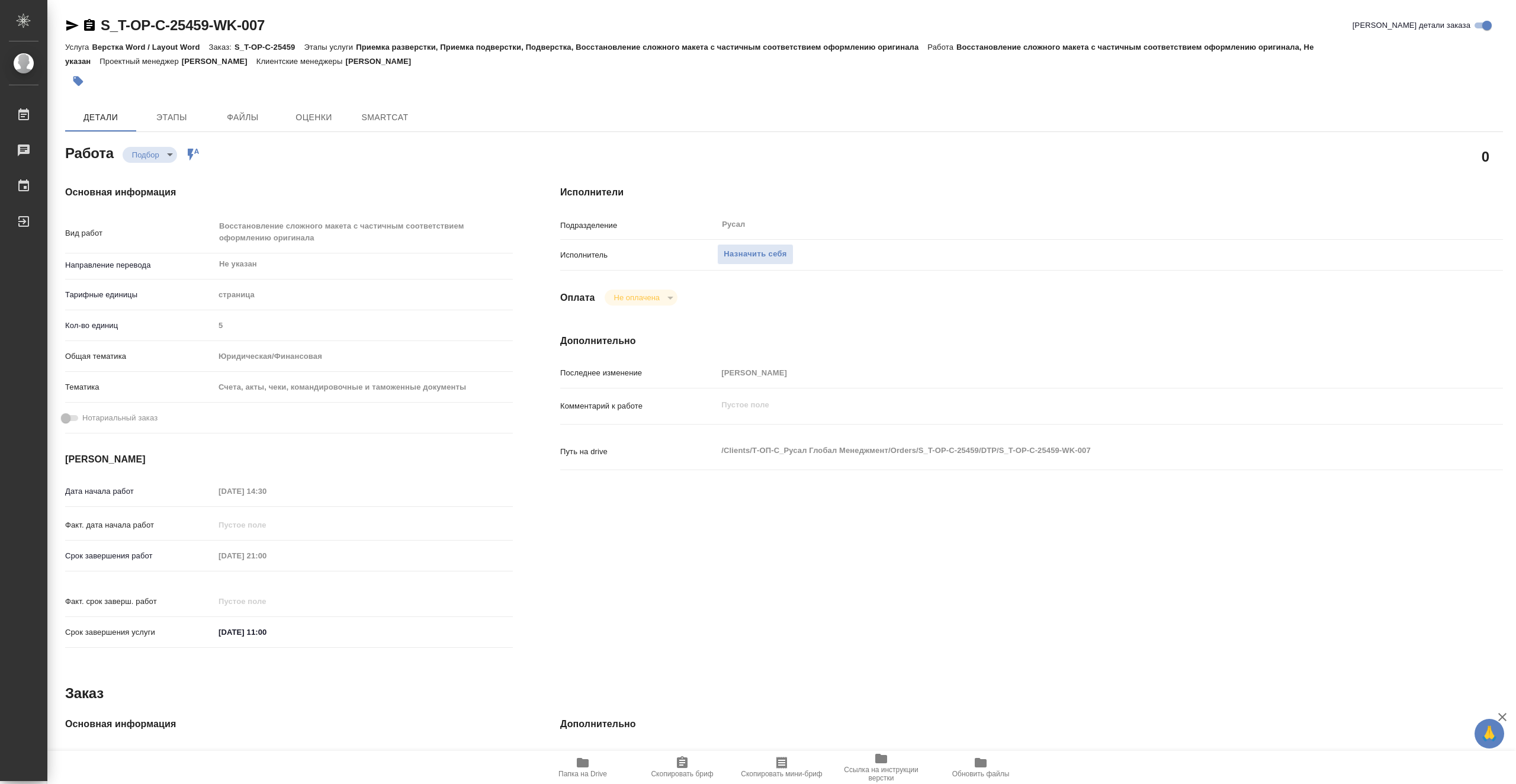
type textarea "x"
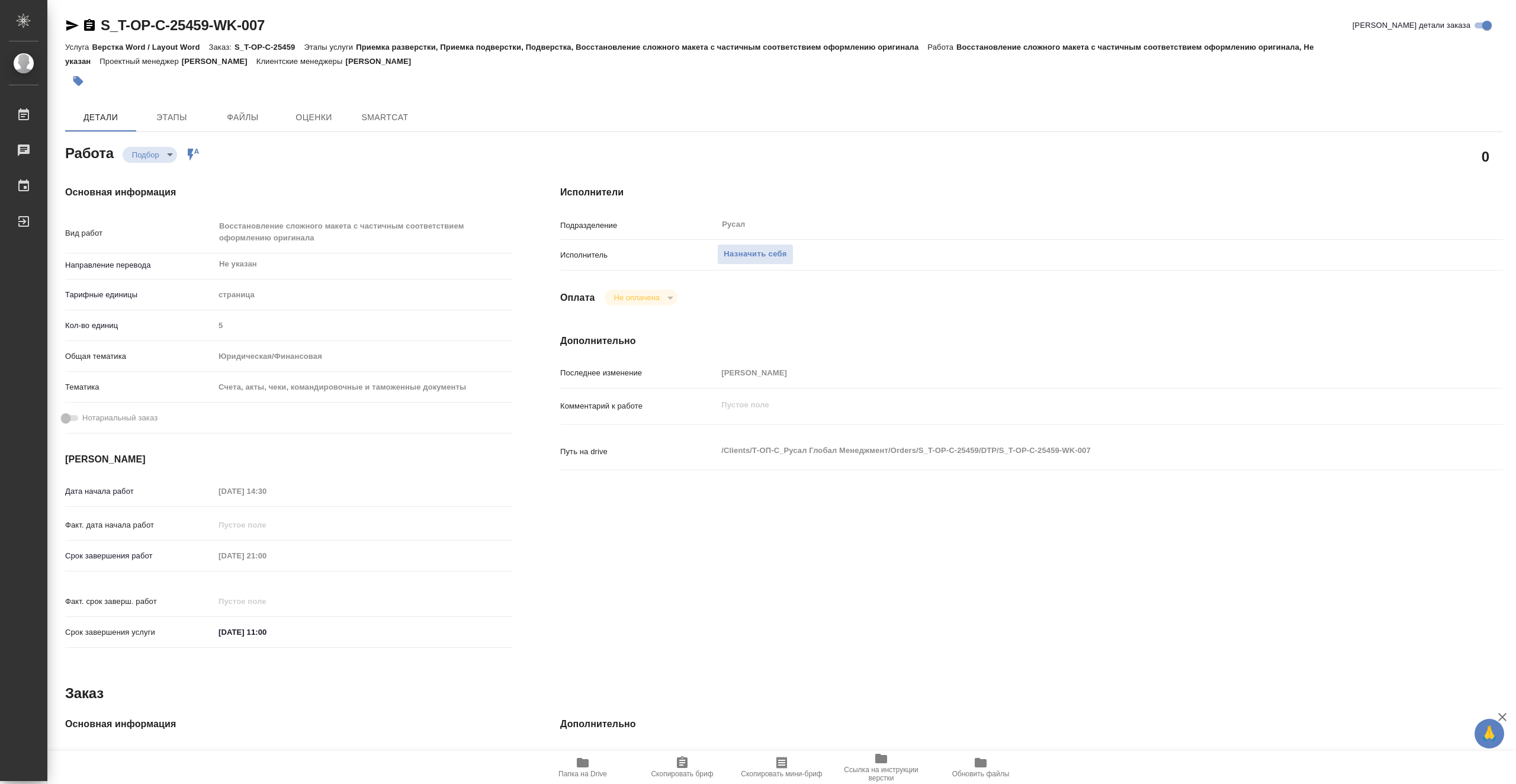
type textarea "x"
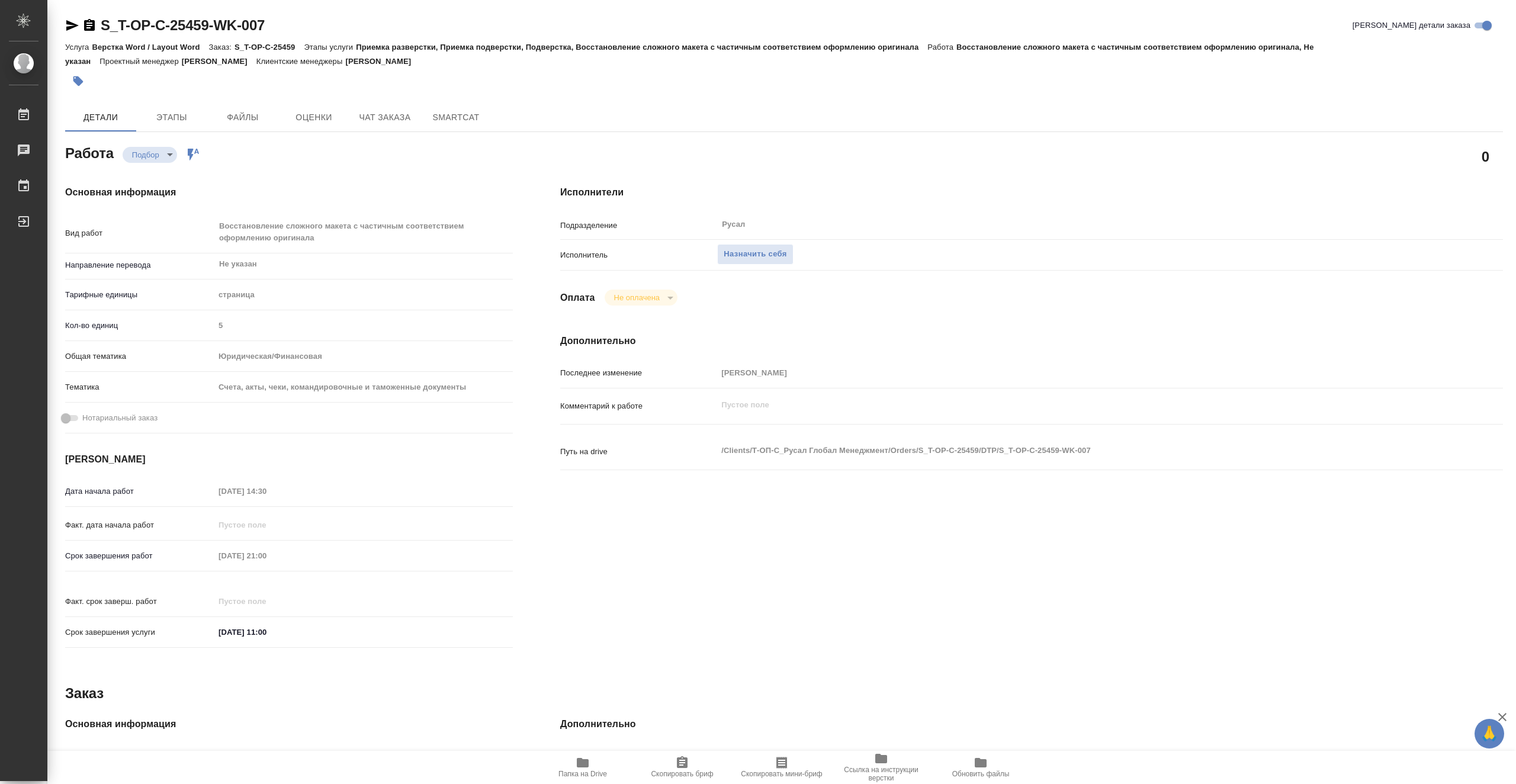
type textarea "x"
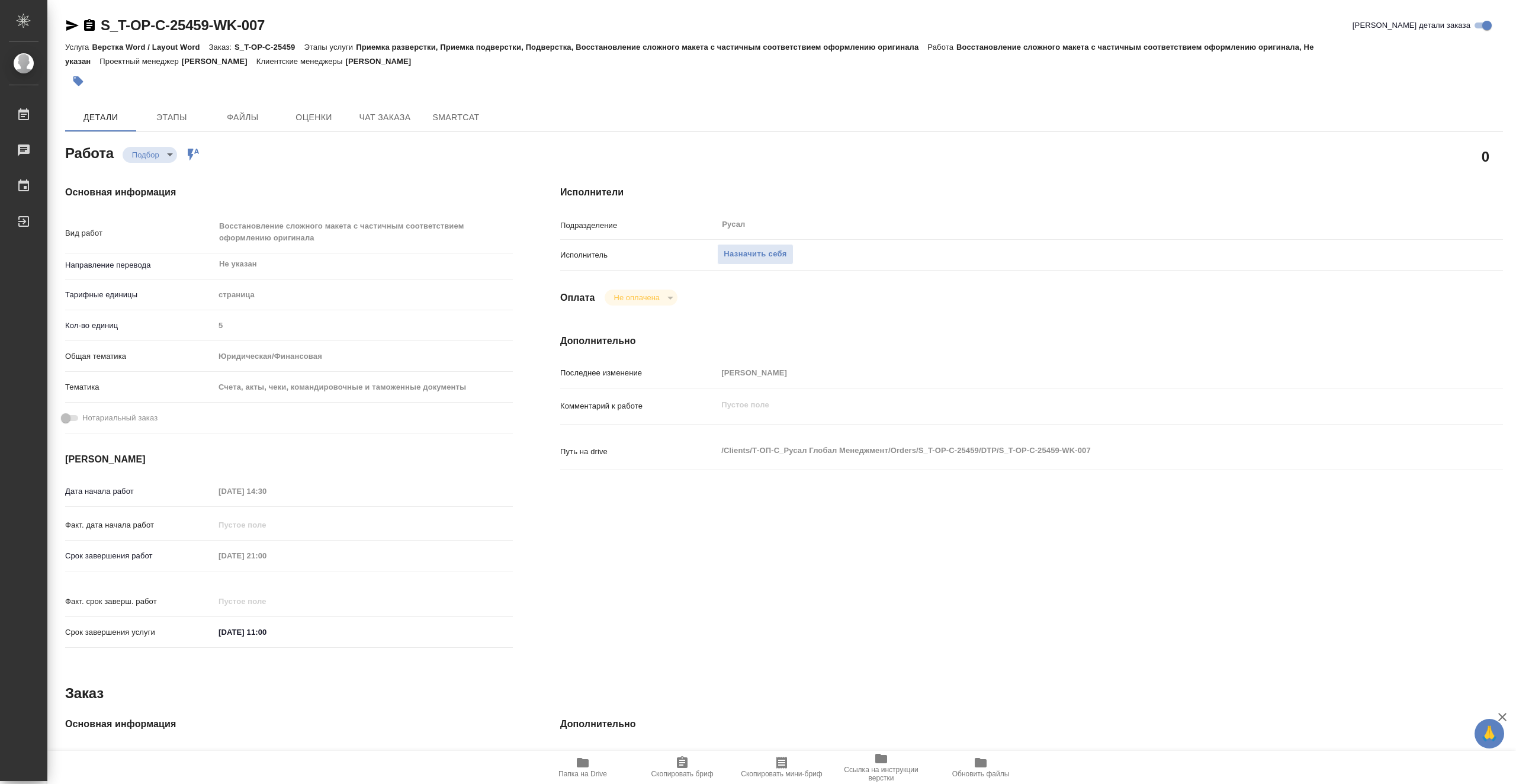
type textarea "x"
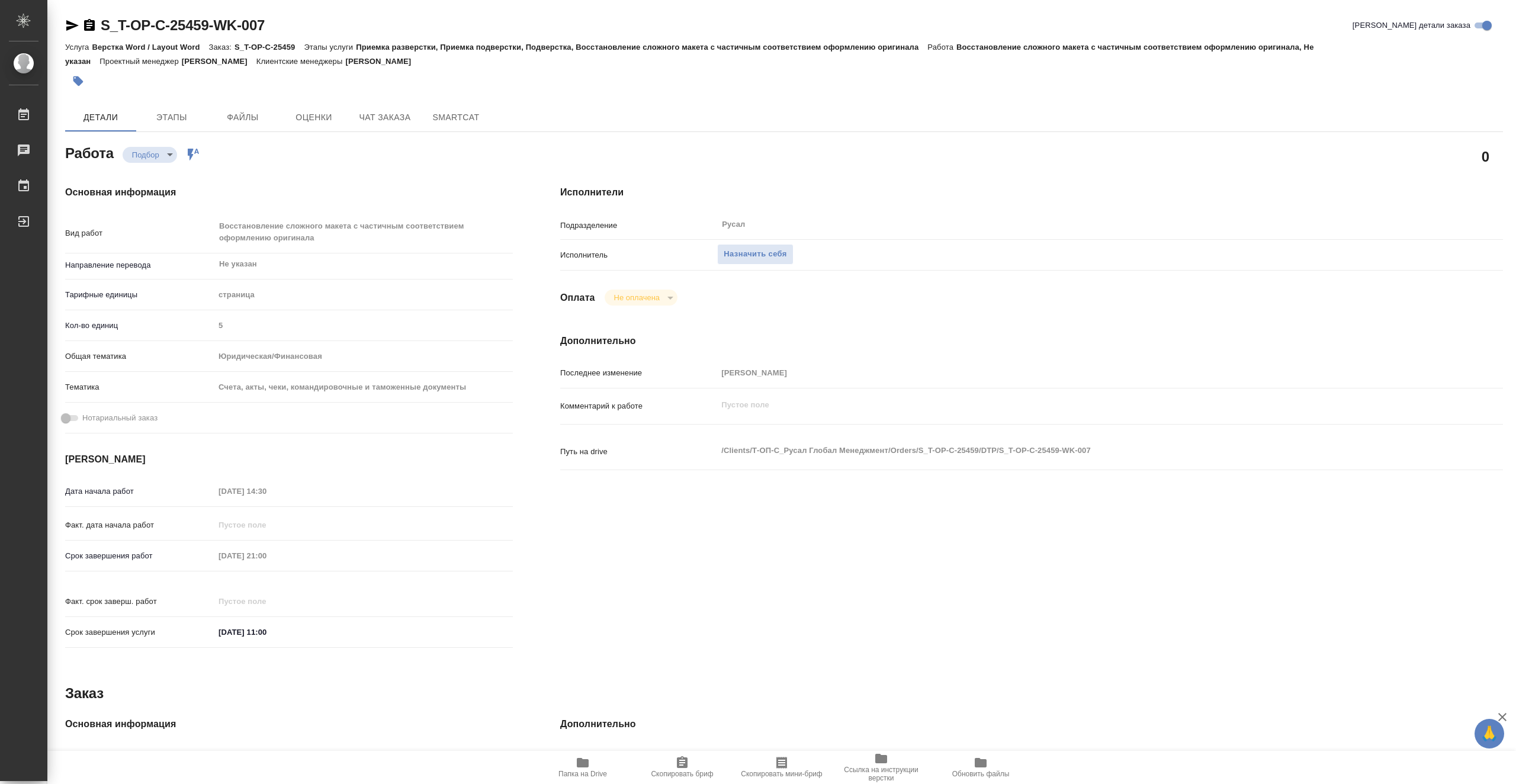
click at [587, 766] on icon "button" at bounding box center [582, 762] width 12 height 9
click at [742, 252] on span "Назначить себя" at bounding box center [755, 254] width 62 height 14
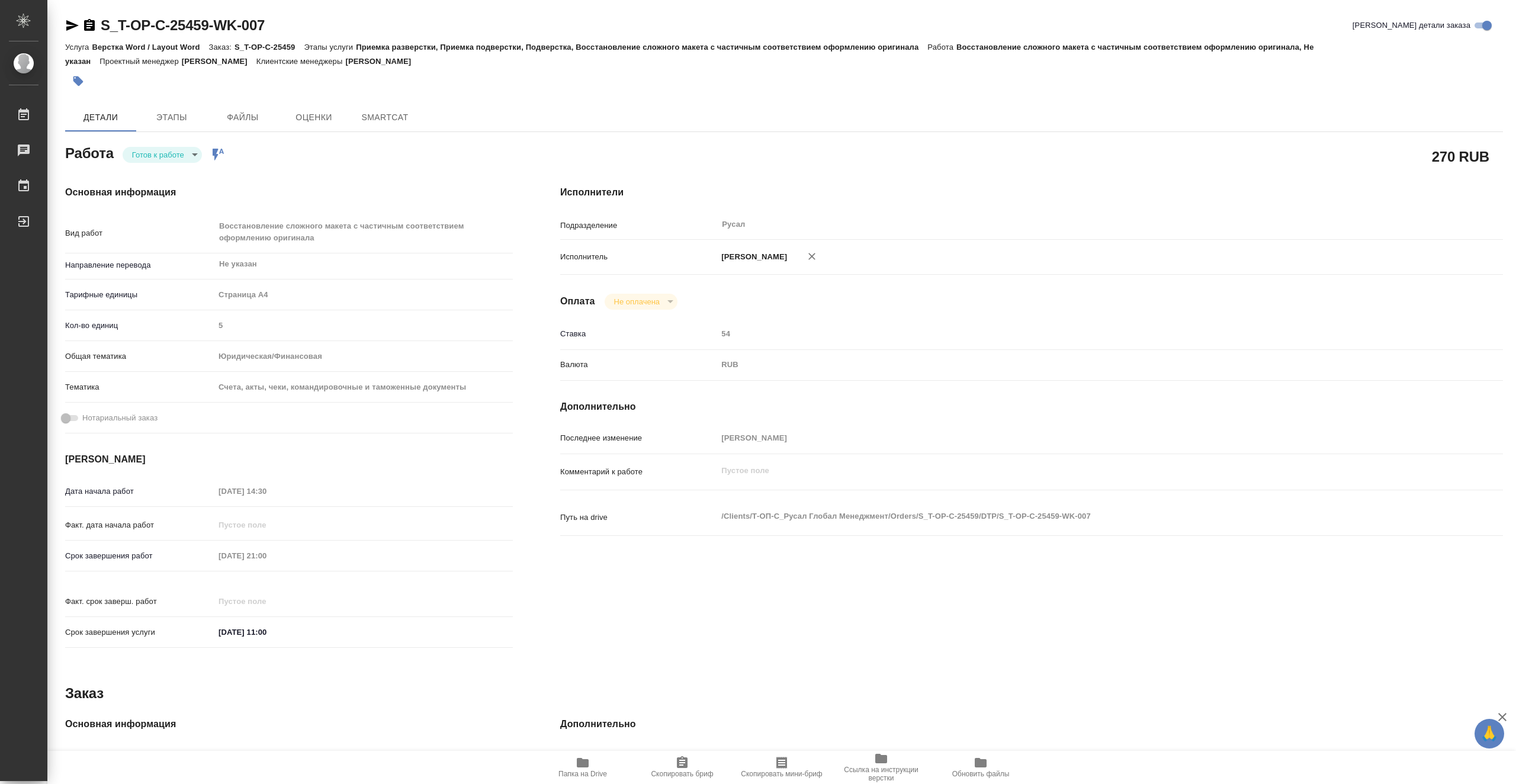
type textarea "x"
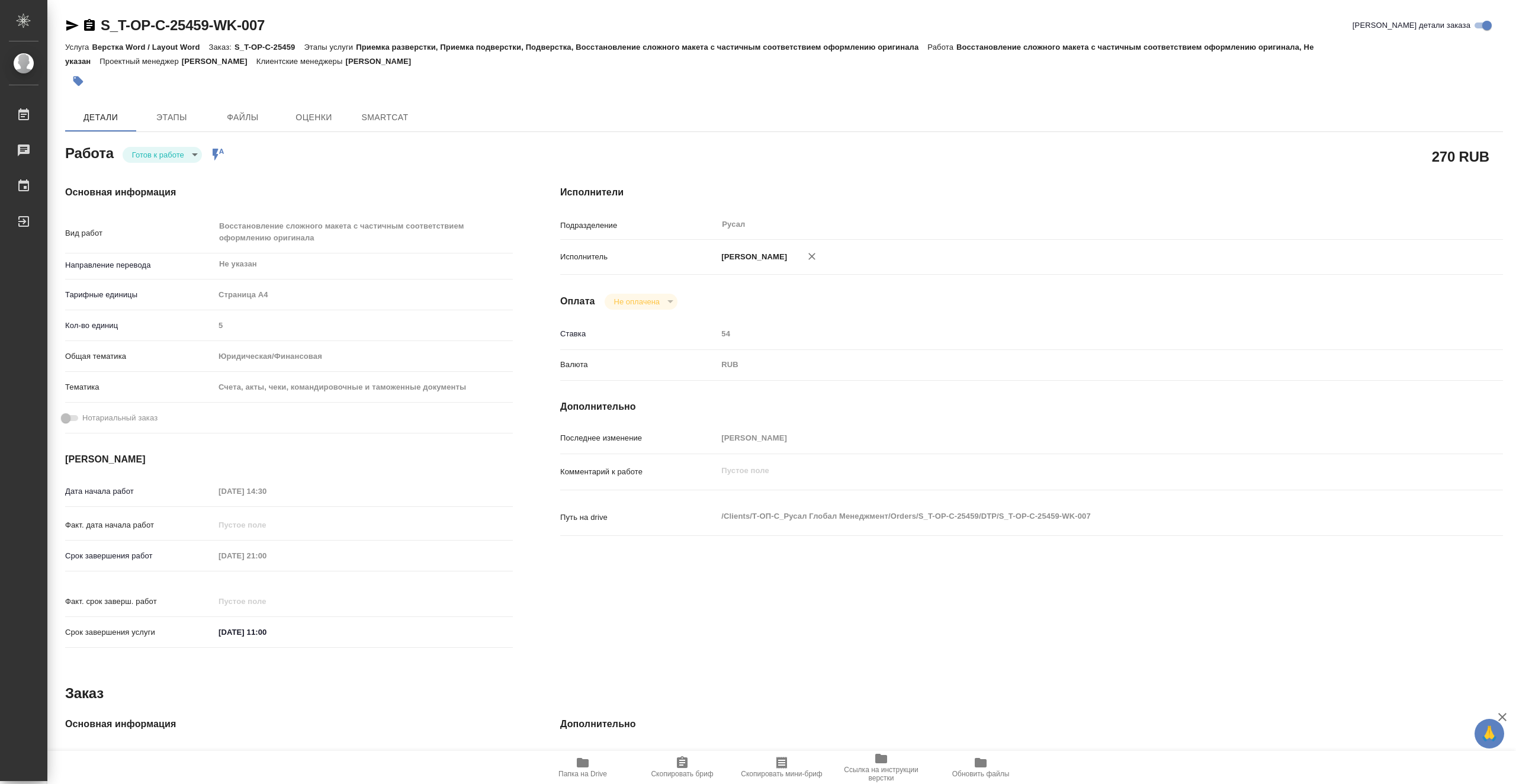
type textarea "x"
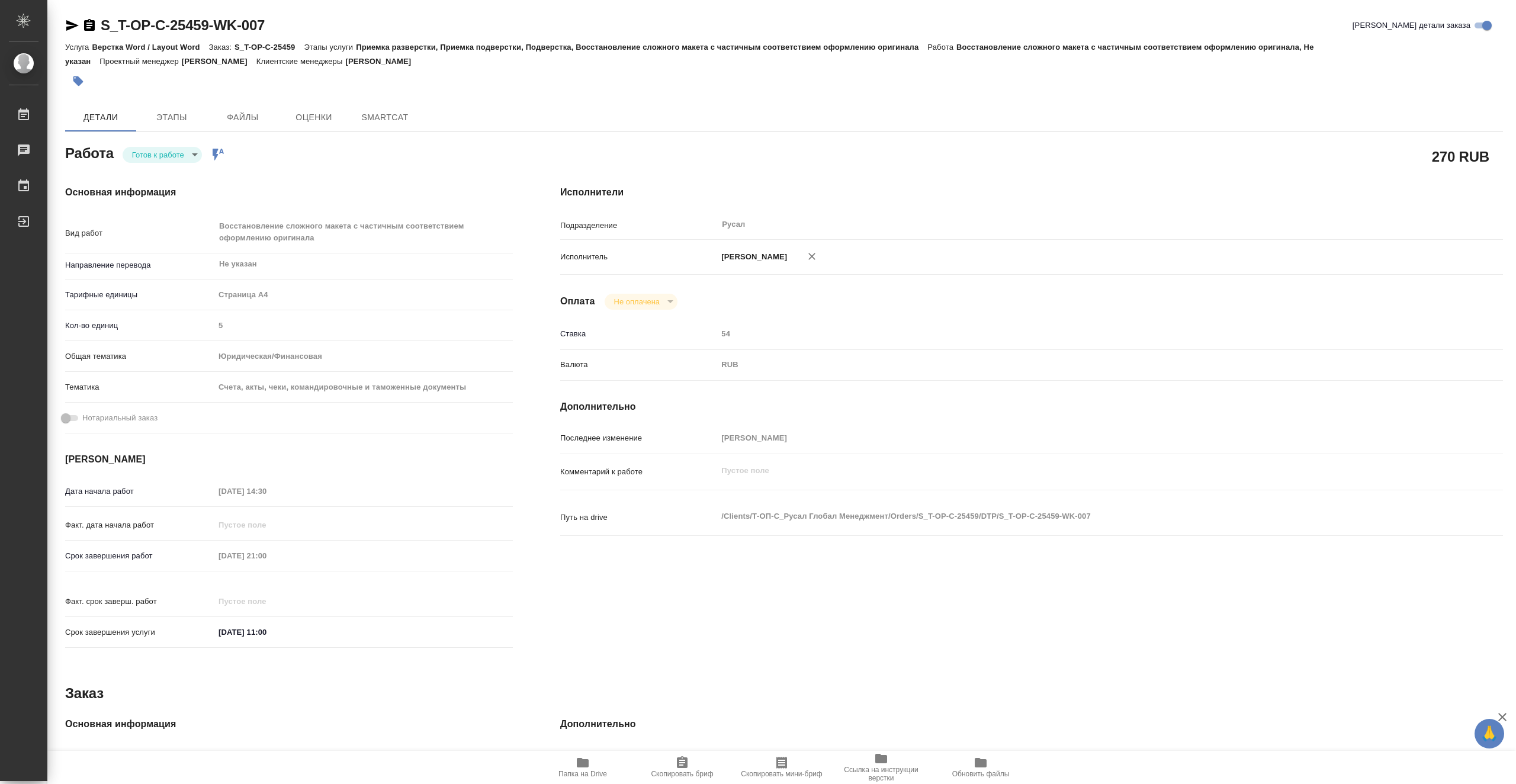
type textarea "x"
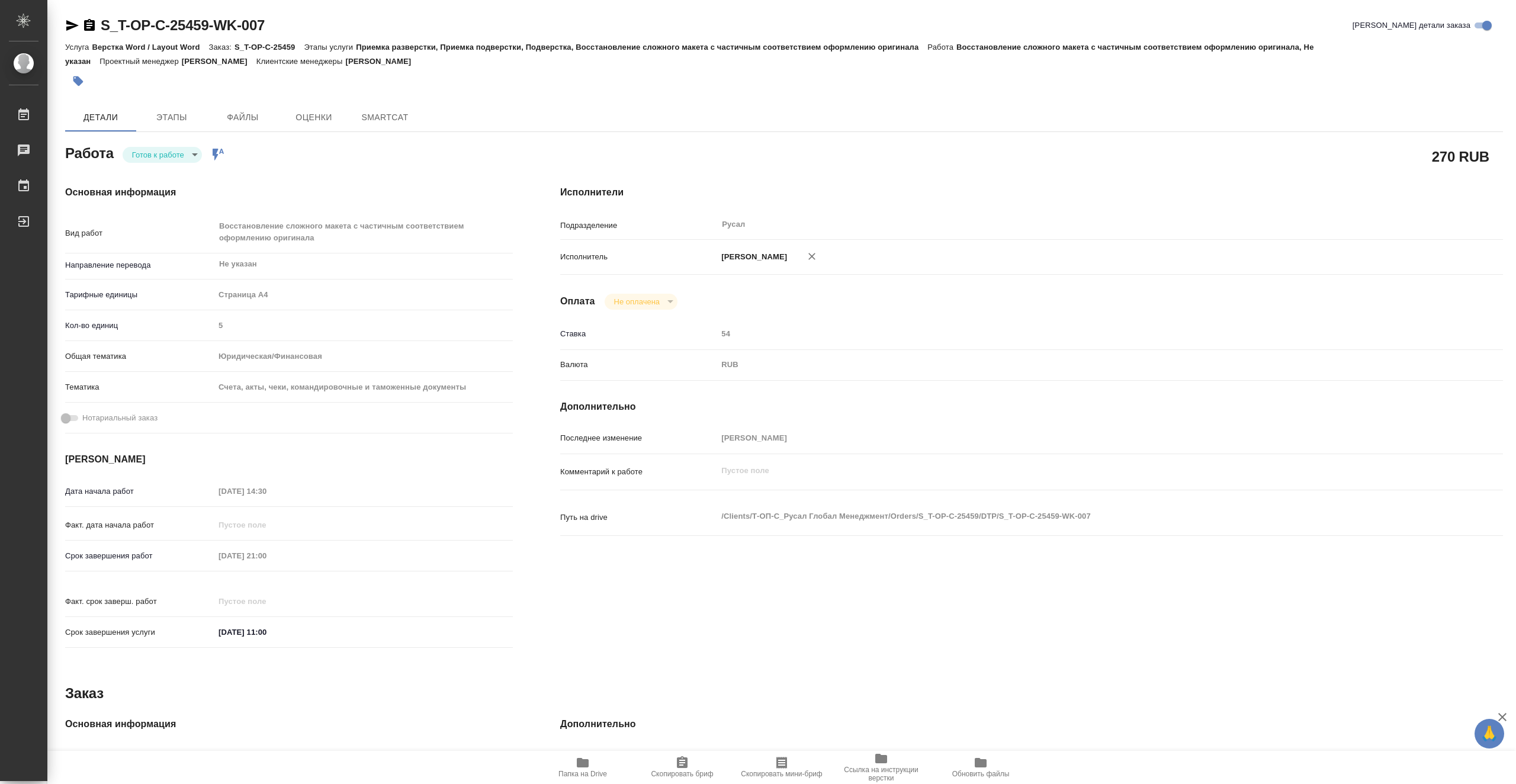
type textarea "x"
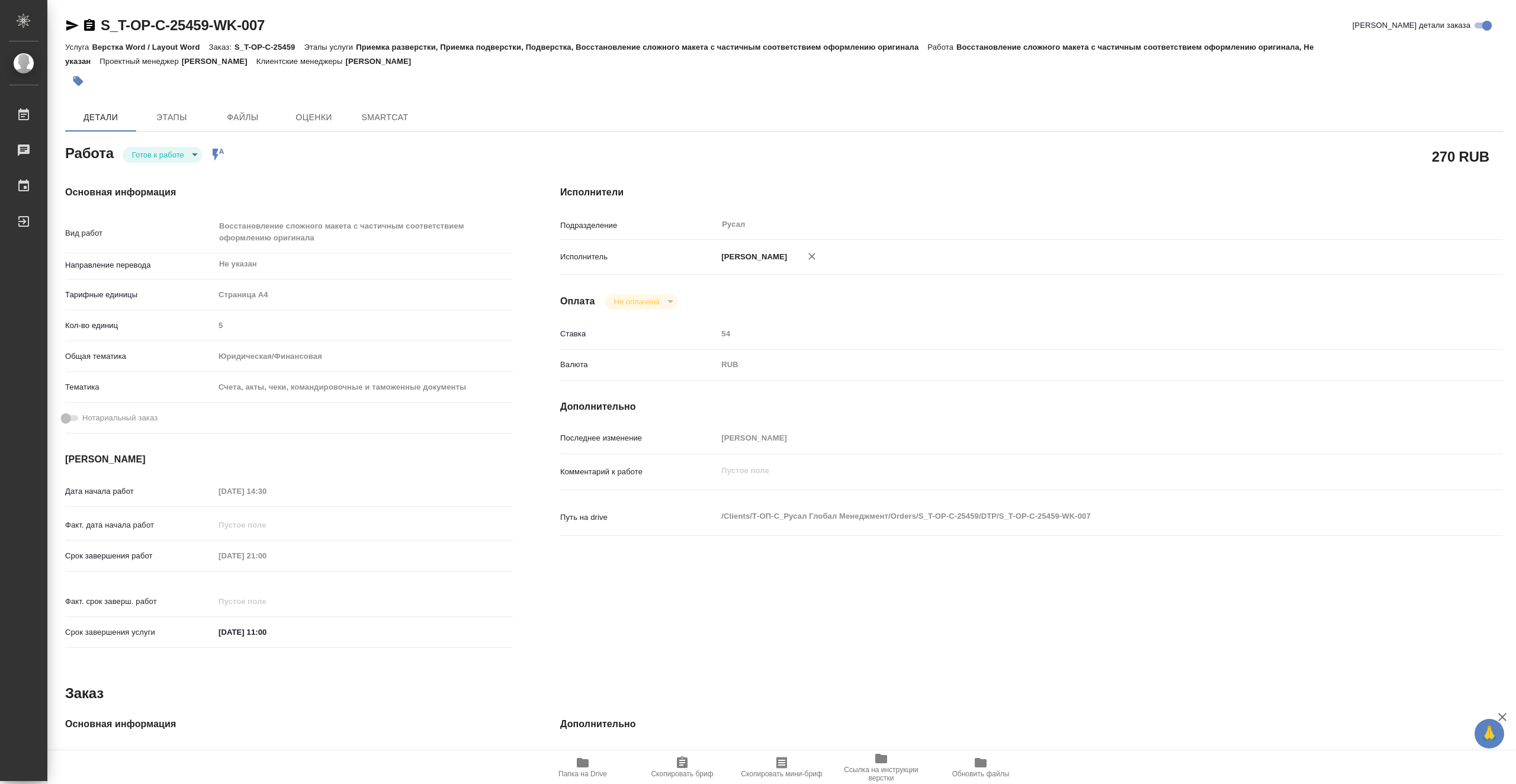
type textarea "x"
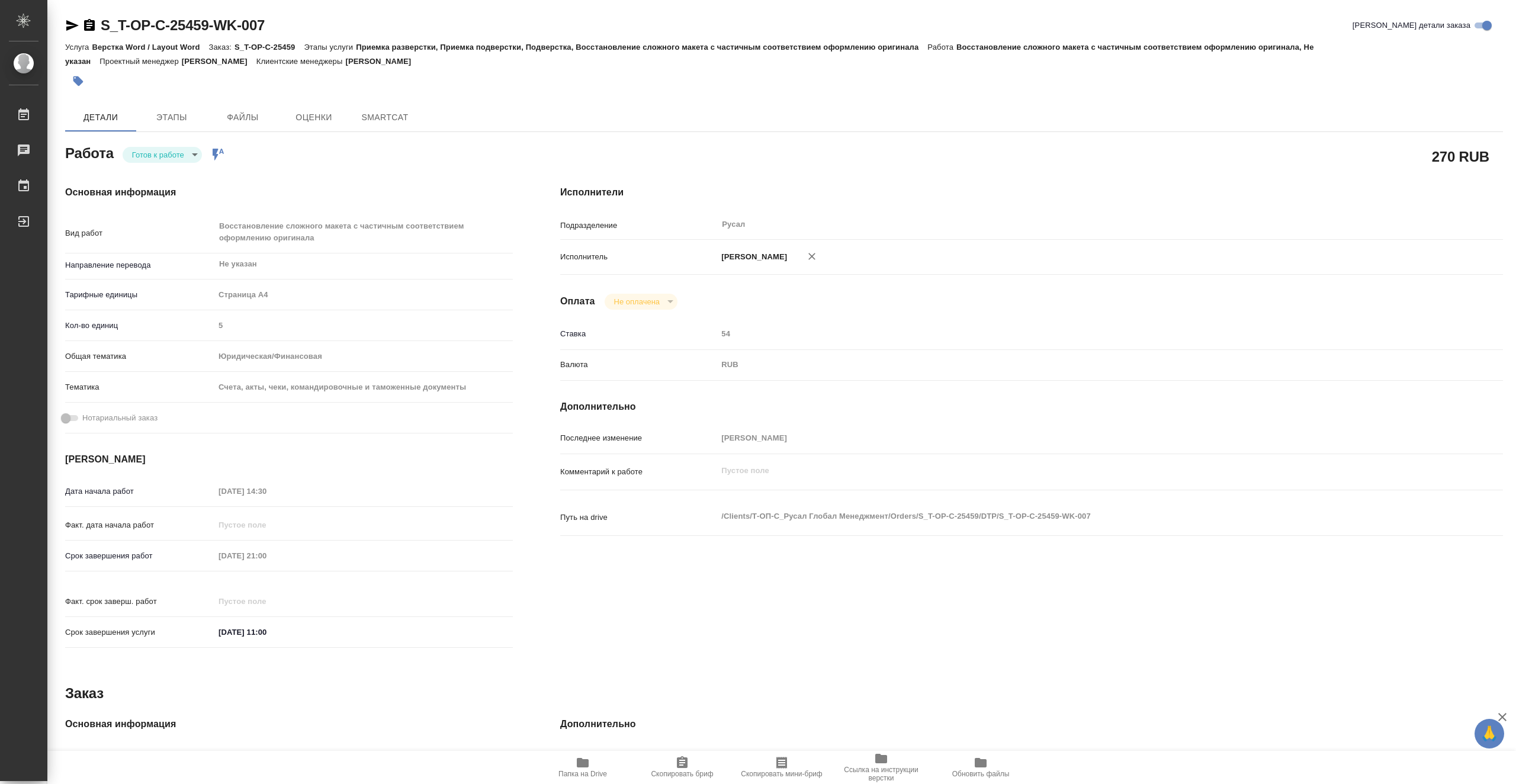
type textarea "x"
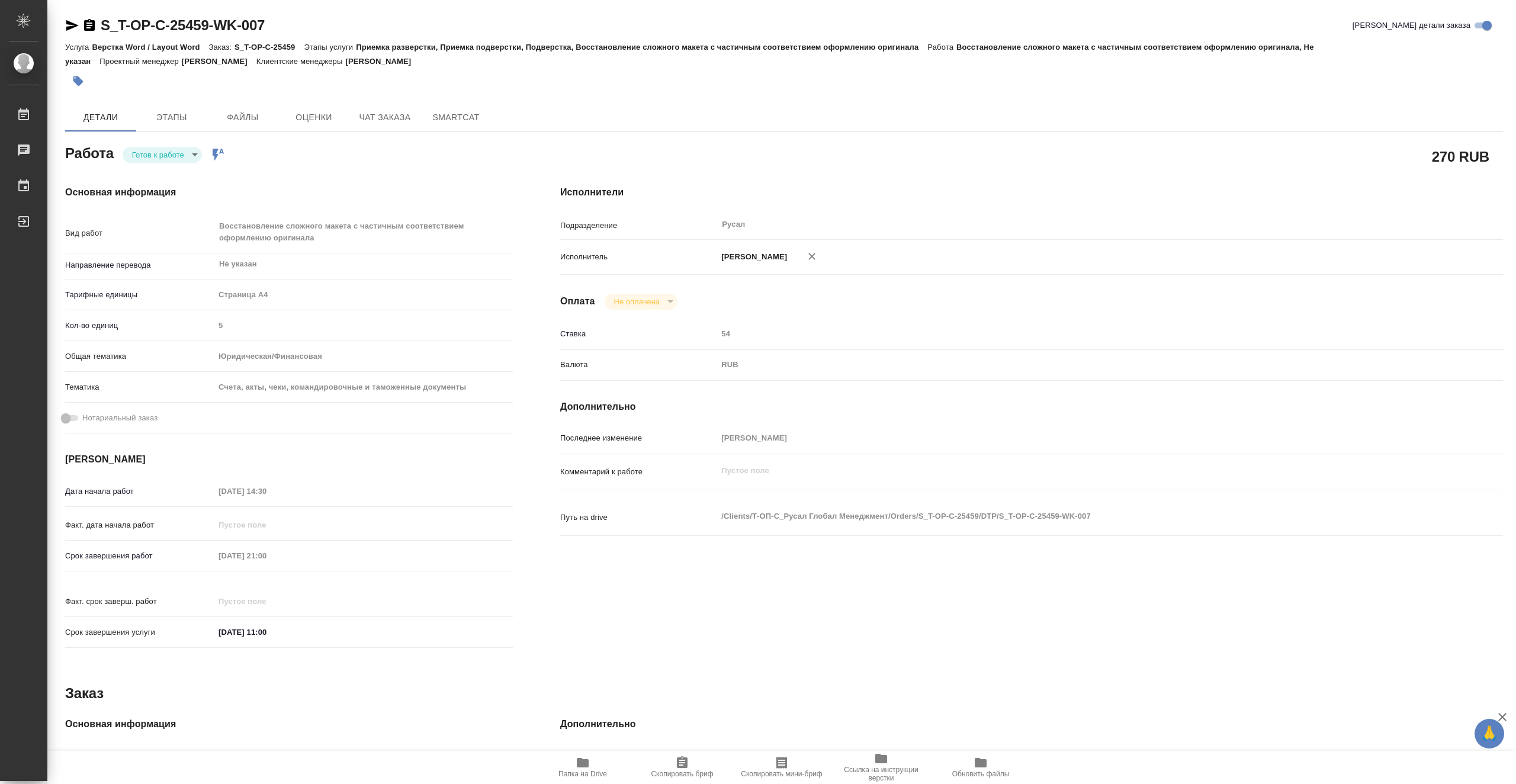
type textarea "x"
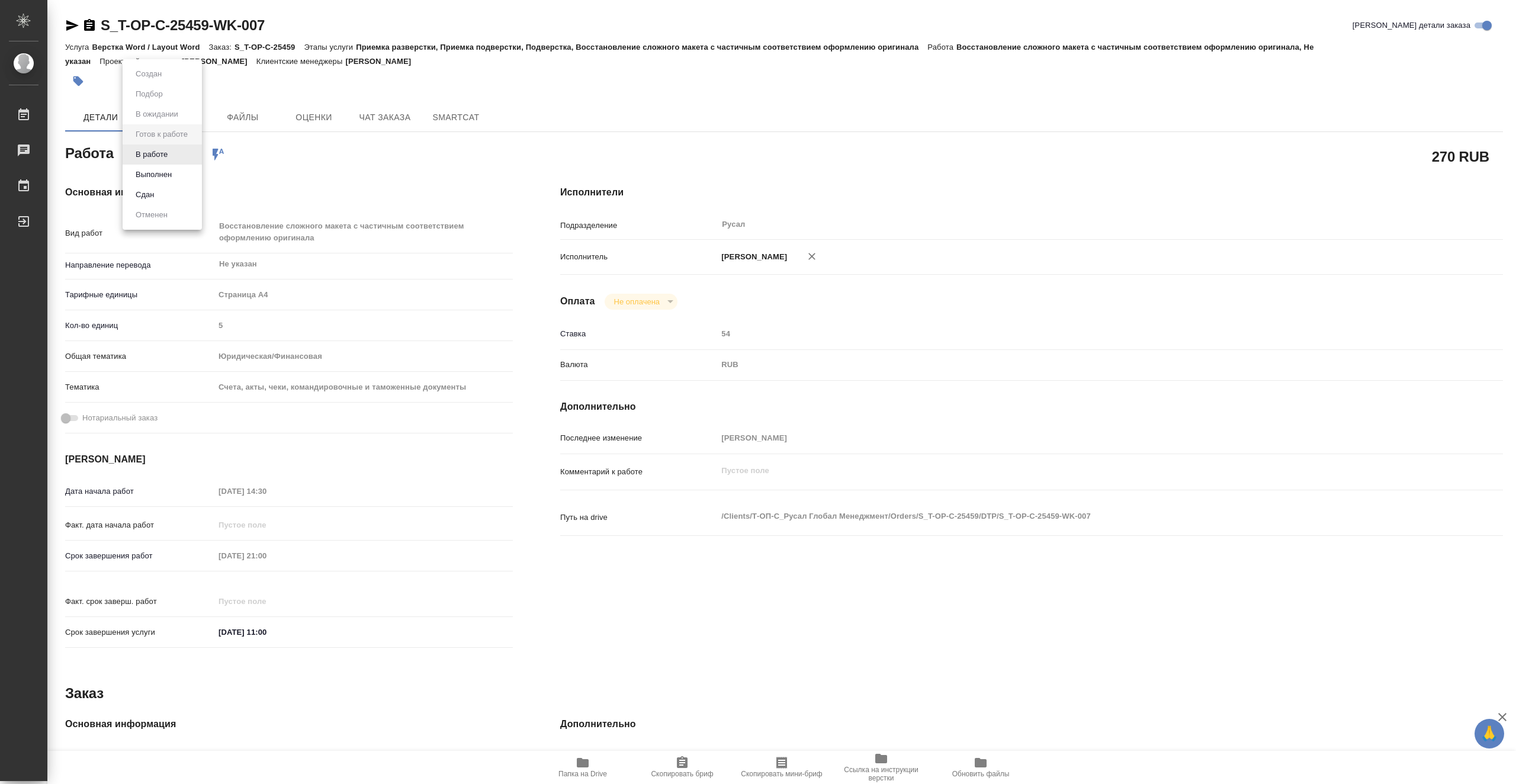
click at [177, 153] on body "🙏 .cls-1 fill:#fff; AWATERA Vasiutchenko Aleksandr Работы Чаты График Выйти S_T…" at bounding box center [758, 392] width 1516 height 784
type textarea "x"
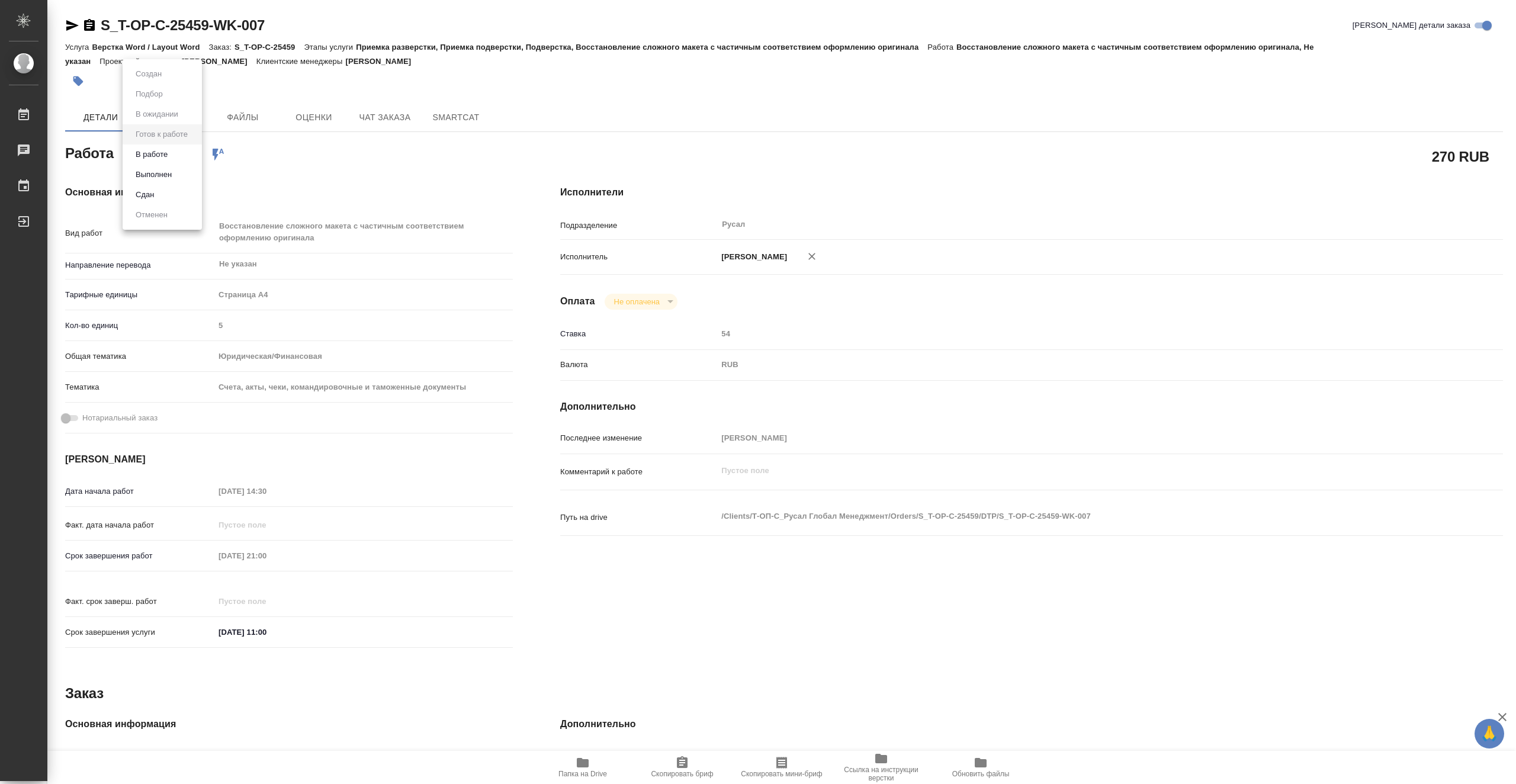
type textarea "x"
click at [181, 156] on li "В работе" at bounding box center [162, 154] width 79 height 20
type textarea "x"
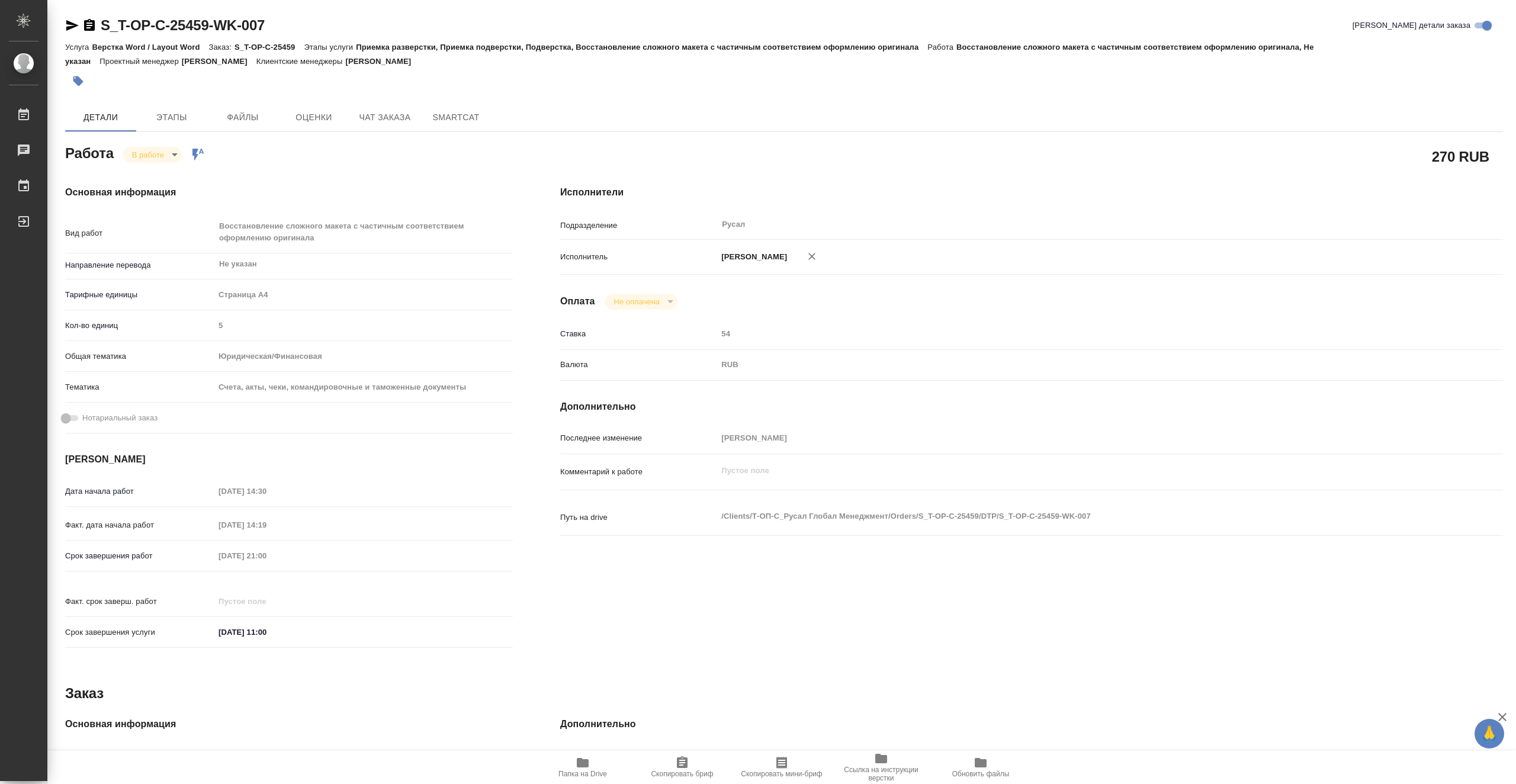
type textarea "x"
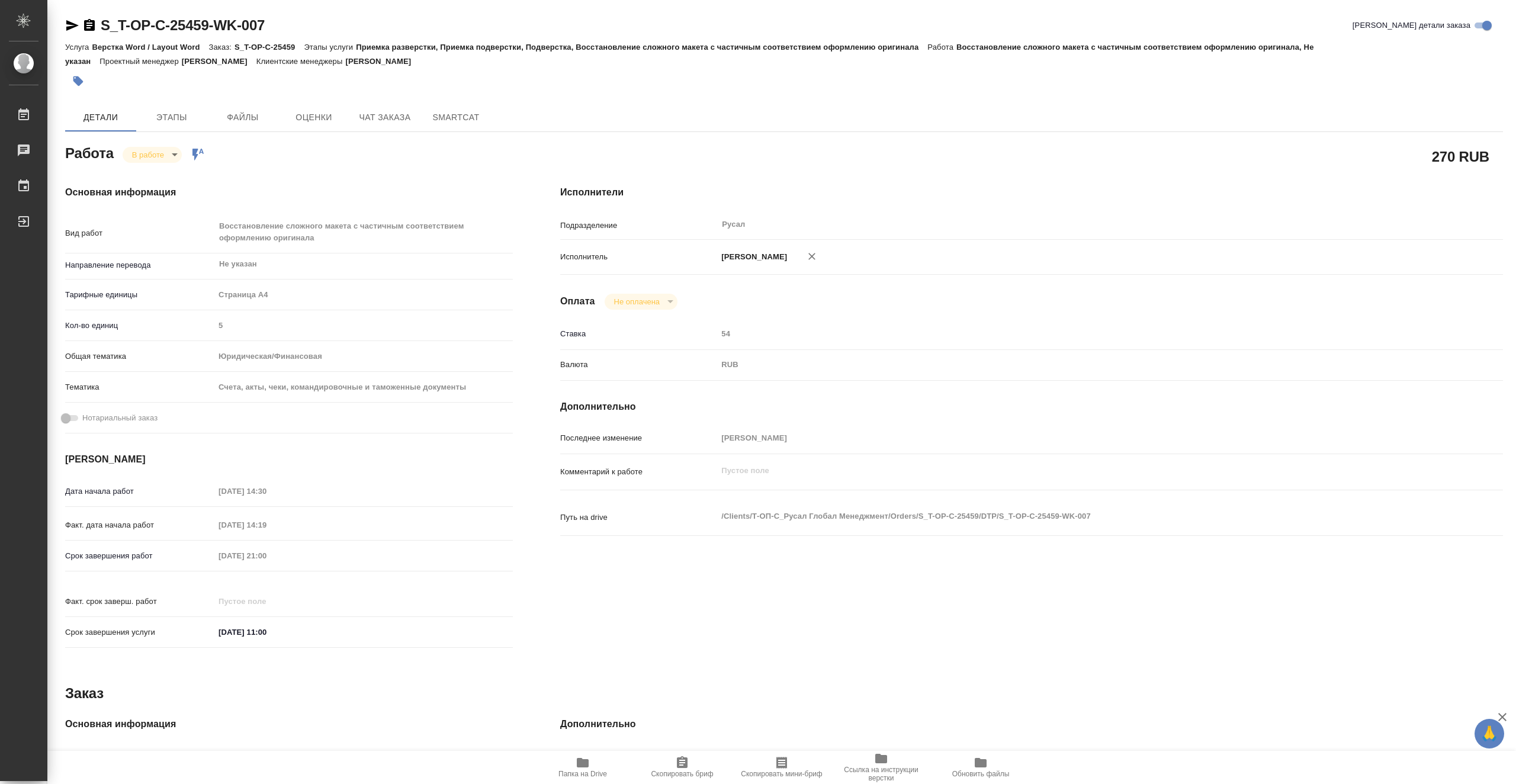
type textarea "x"
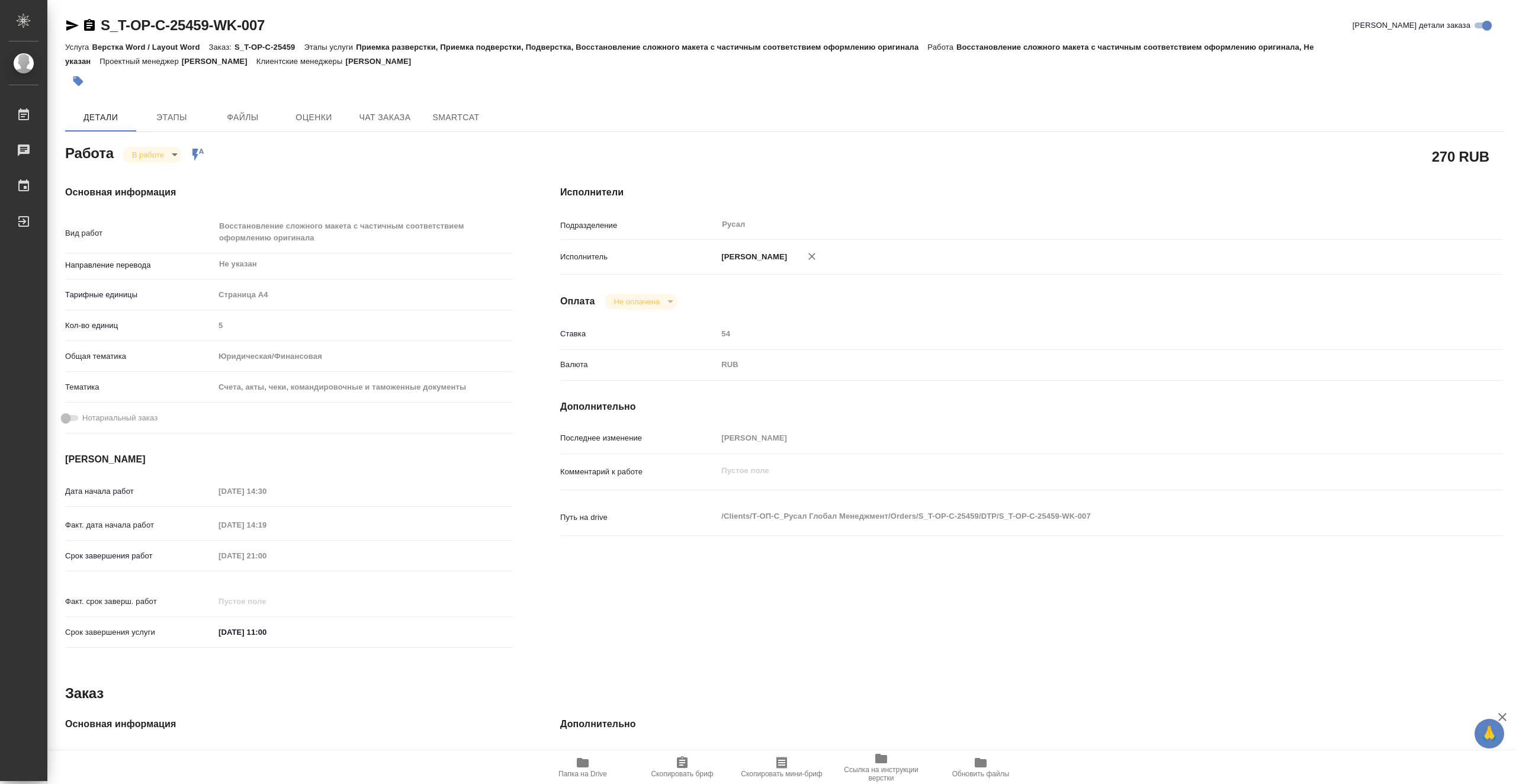
type textarea "x"
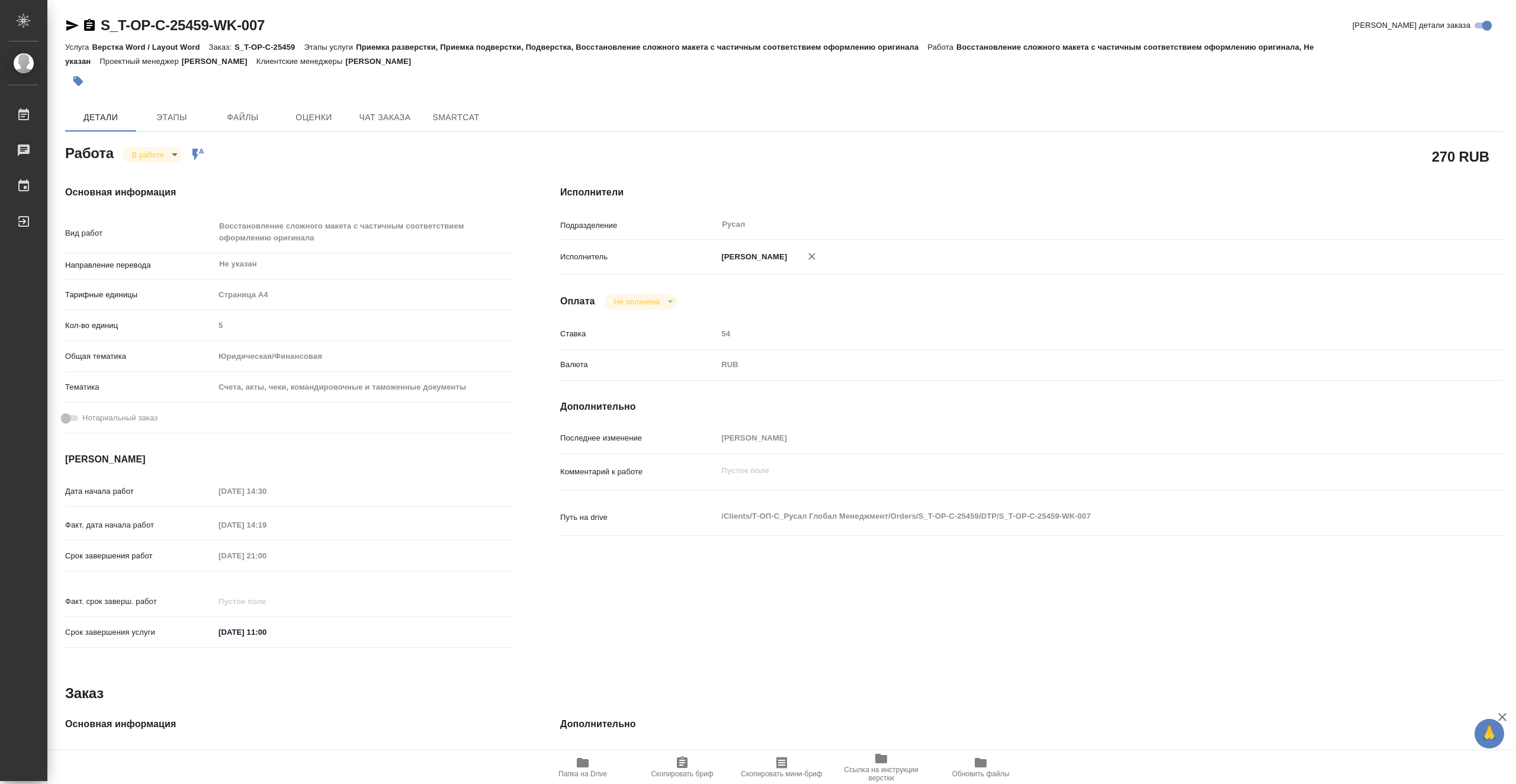
type textarea "x"
click at [584, 763] on icon "button" at bounding box center [582, 762] width 12 height 9
click at [164, 156] on body "🙏 .cls-1 fill:#fff; AWATERA Vasiutchenko [PERSON_NAME] 0 Чаты График Выйти S_T-…" at bounding box center [758, 392] width 1516 height 784
click at [180, 172] on li "Выполнен" at bounding box center [161, 174] width 78 height 20
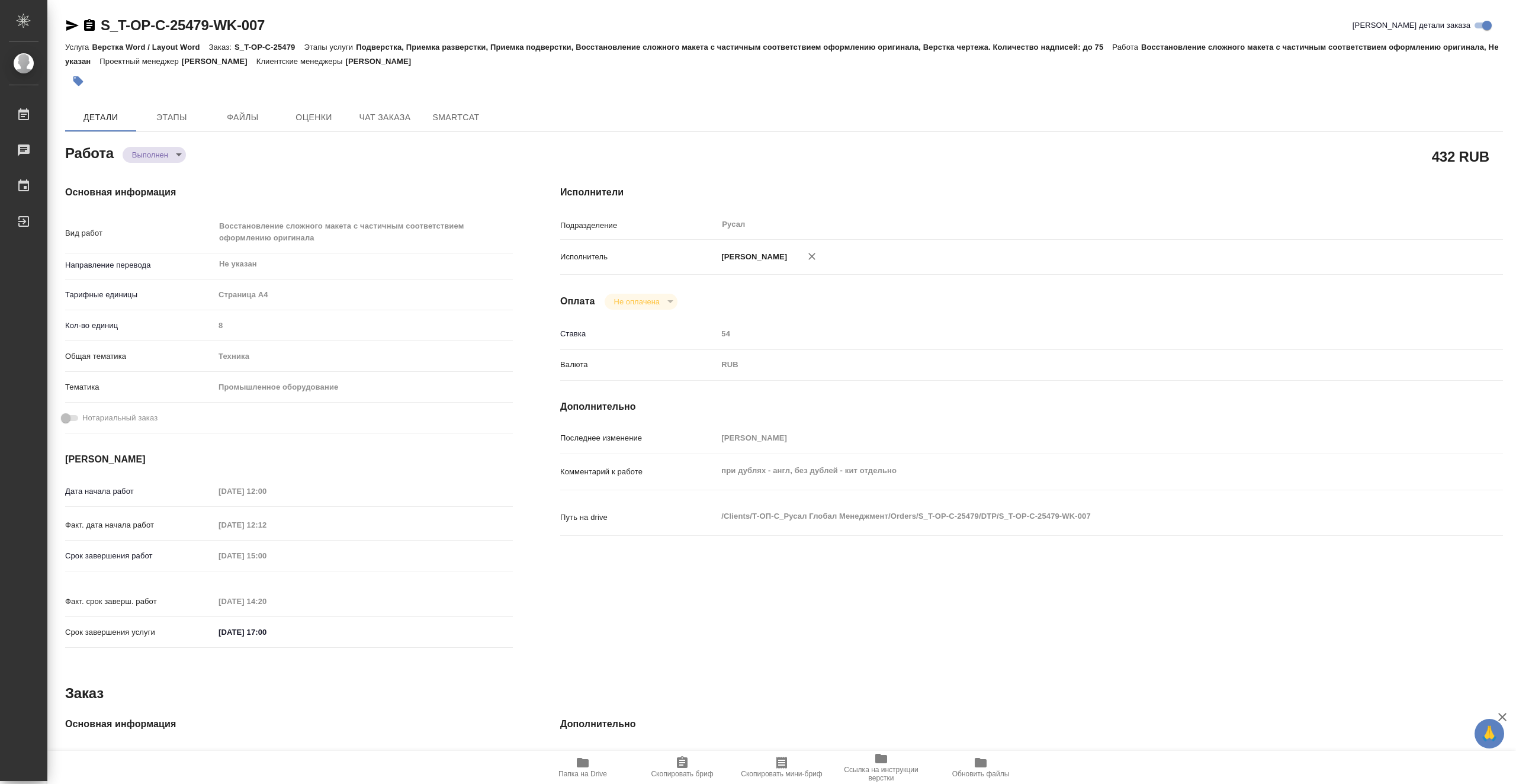
type textarea "x"
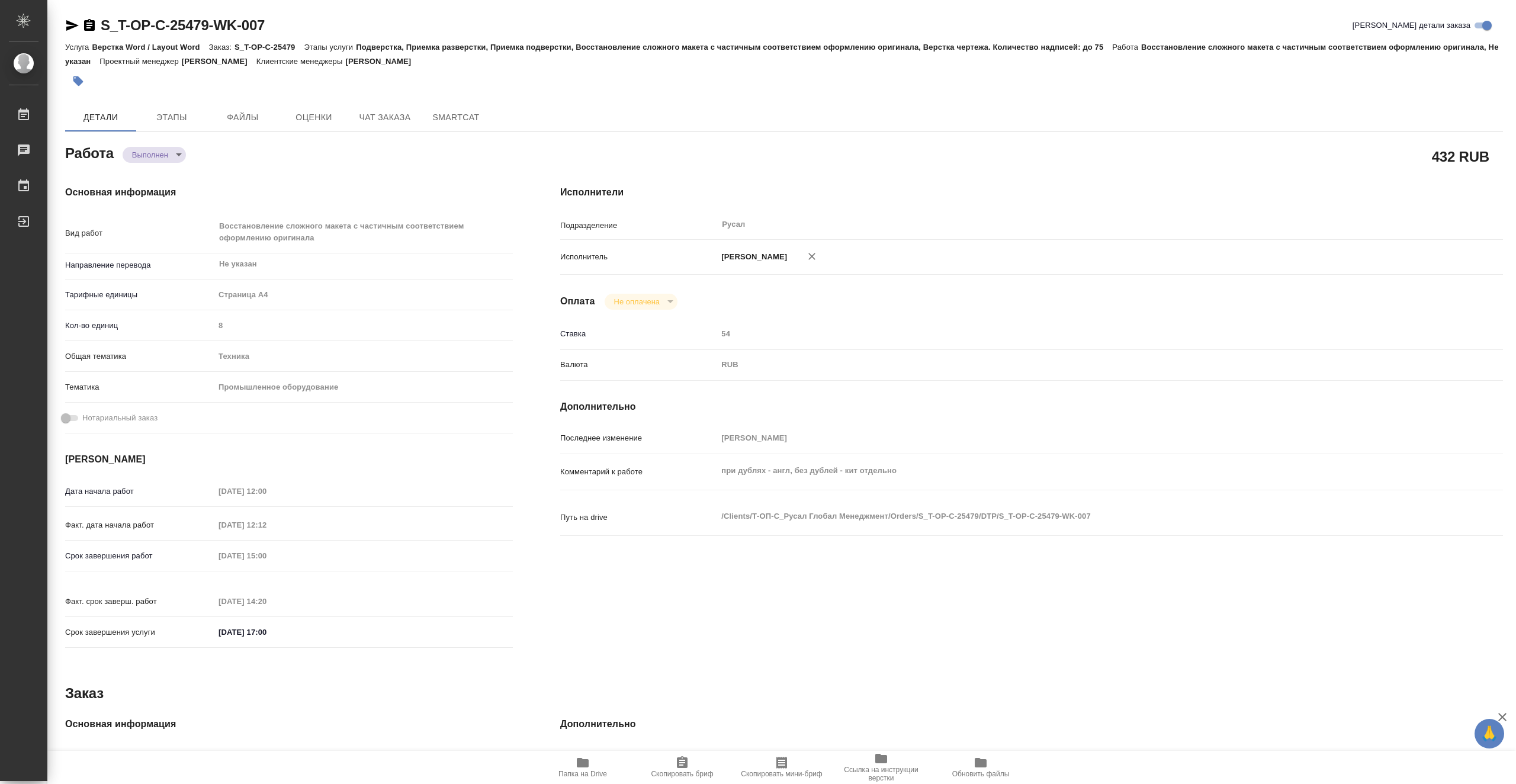
type textarea "x"
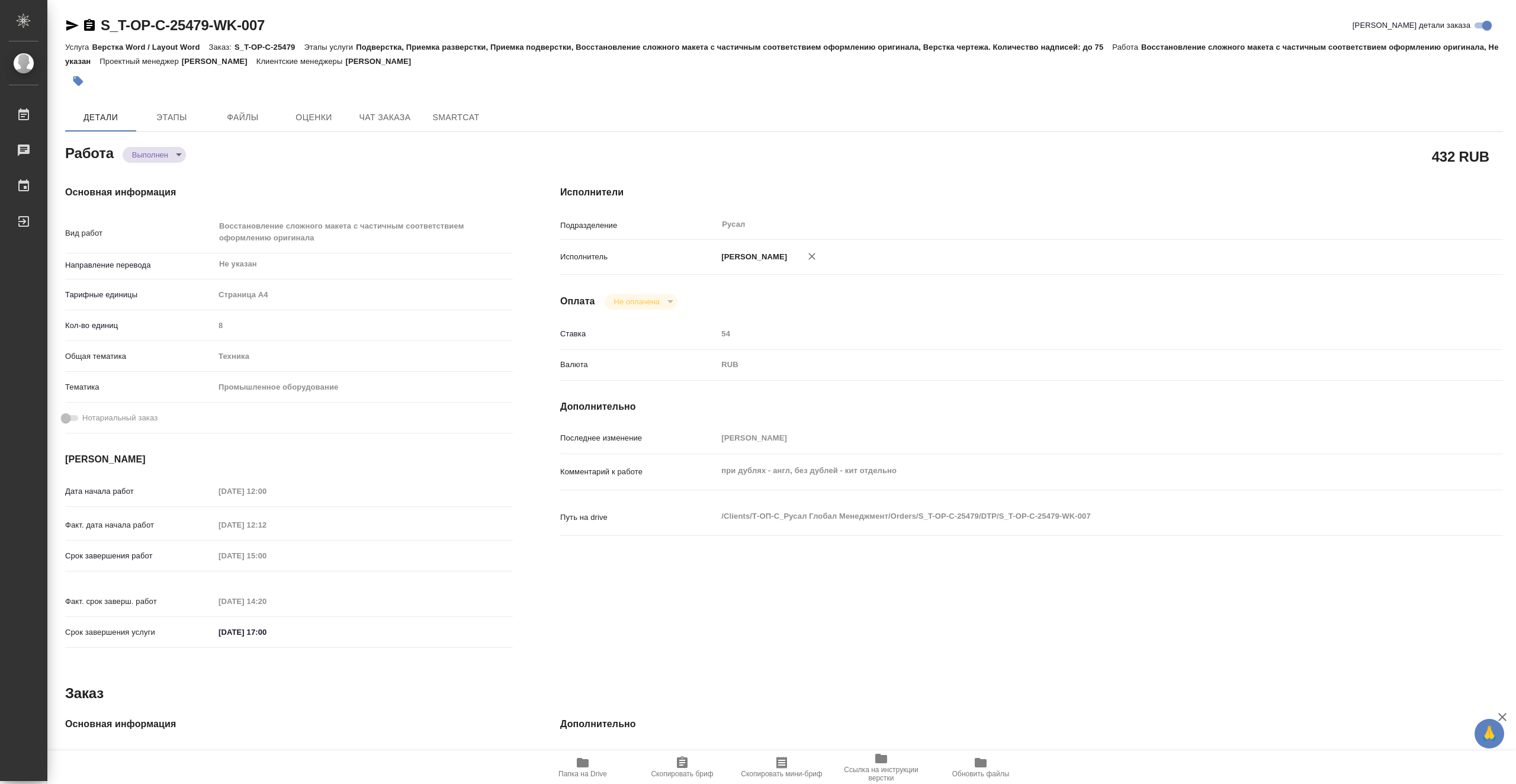
type textarea "x"
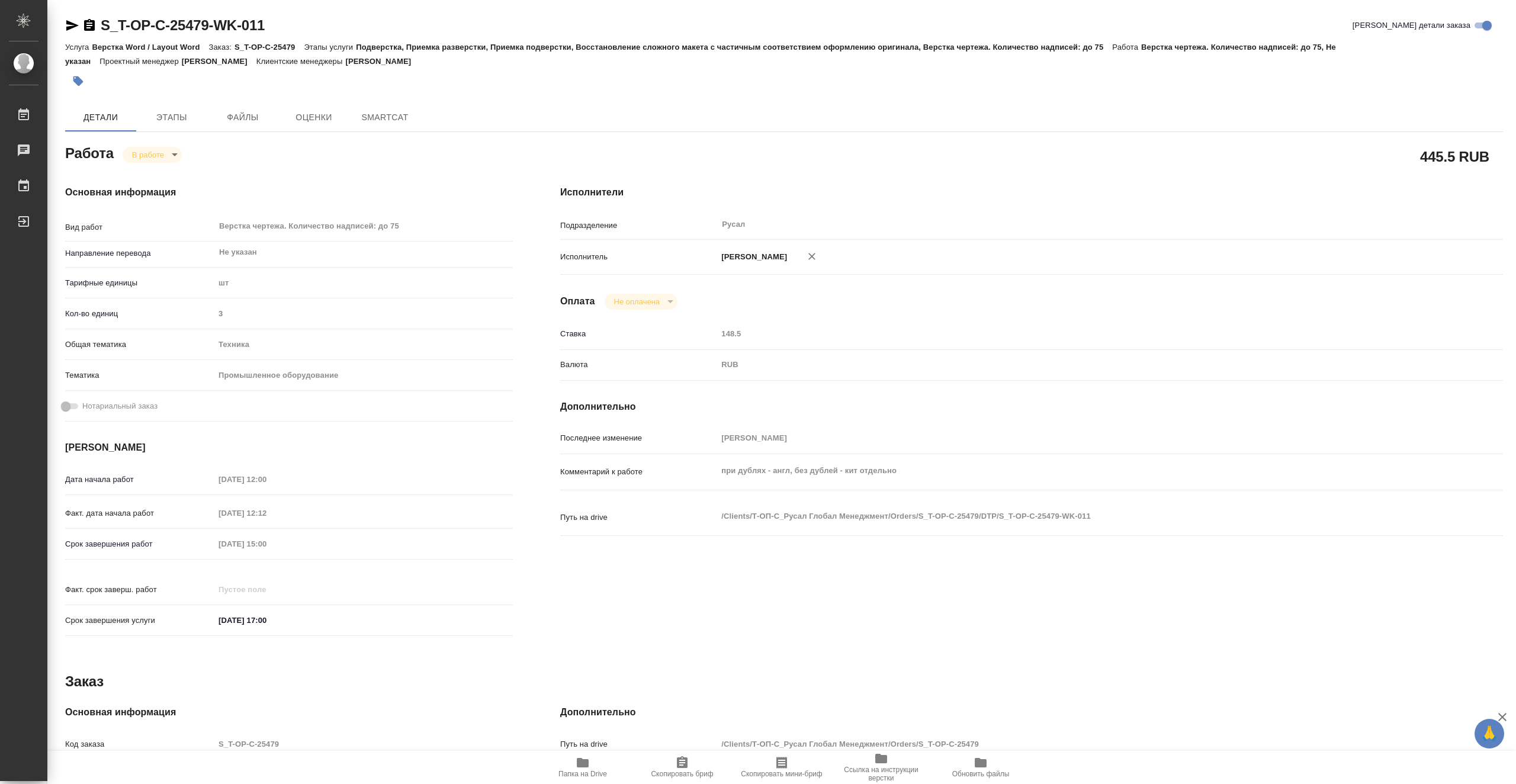
type textarea "x"
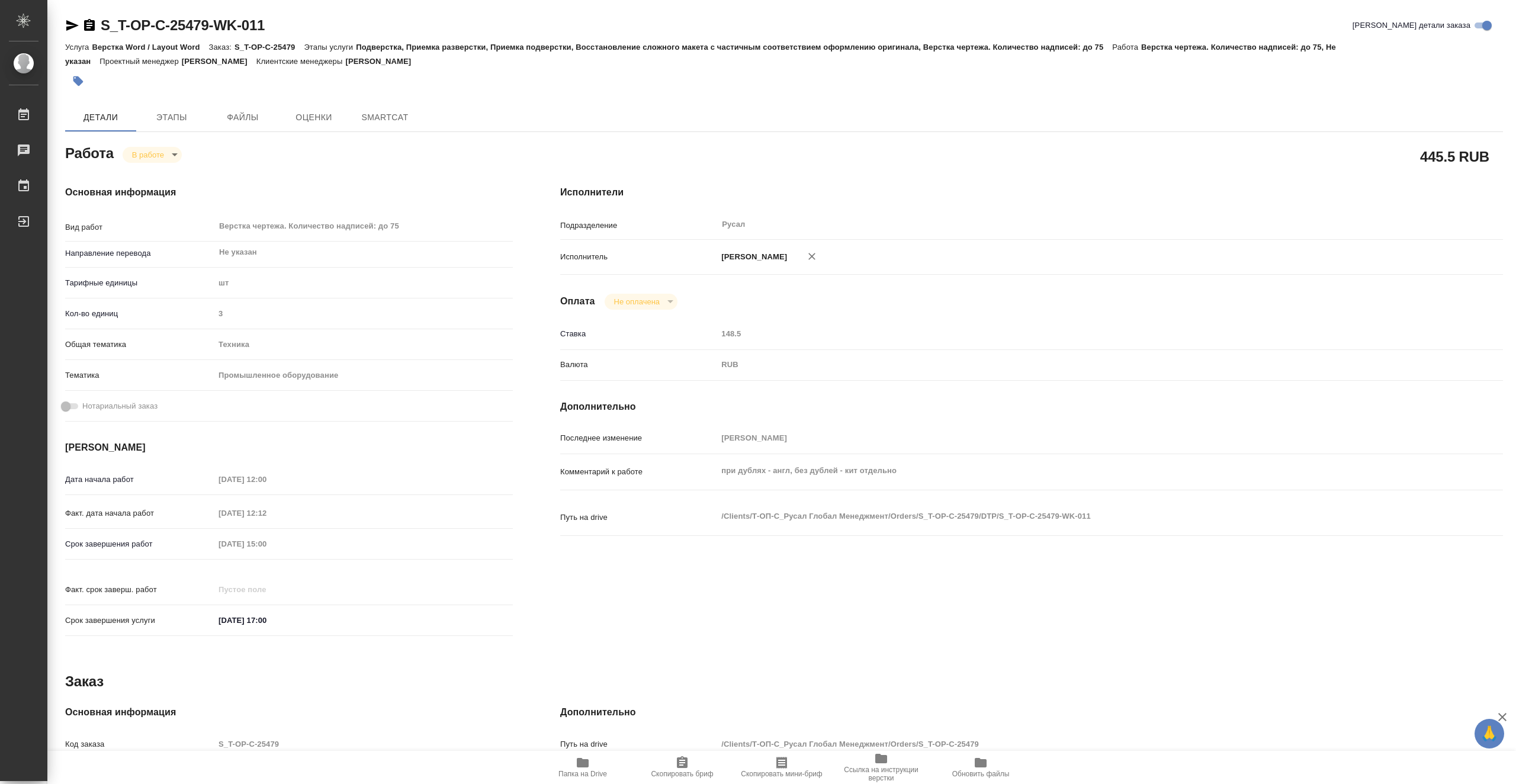
type textarea "x"
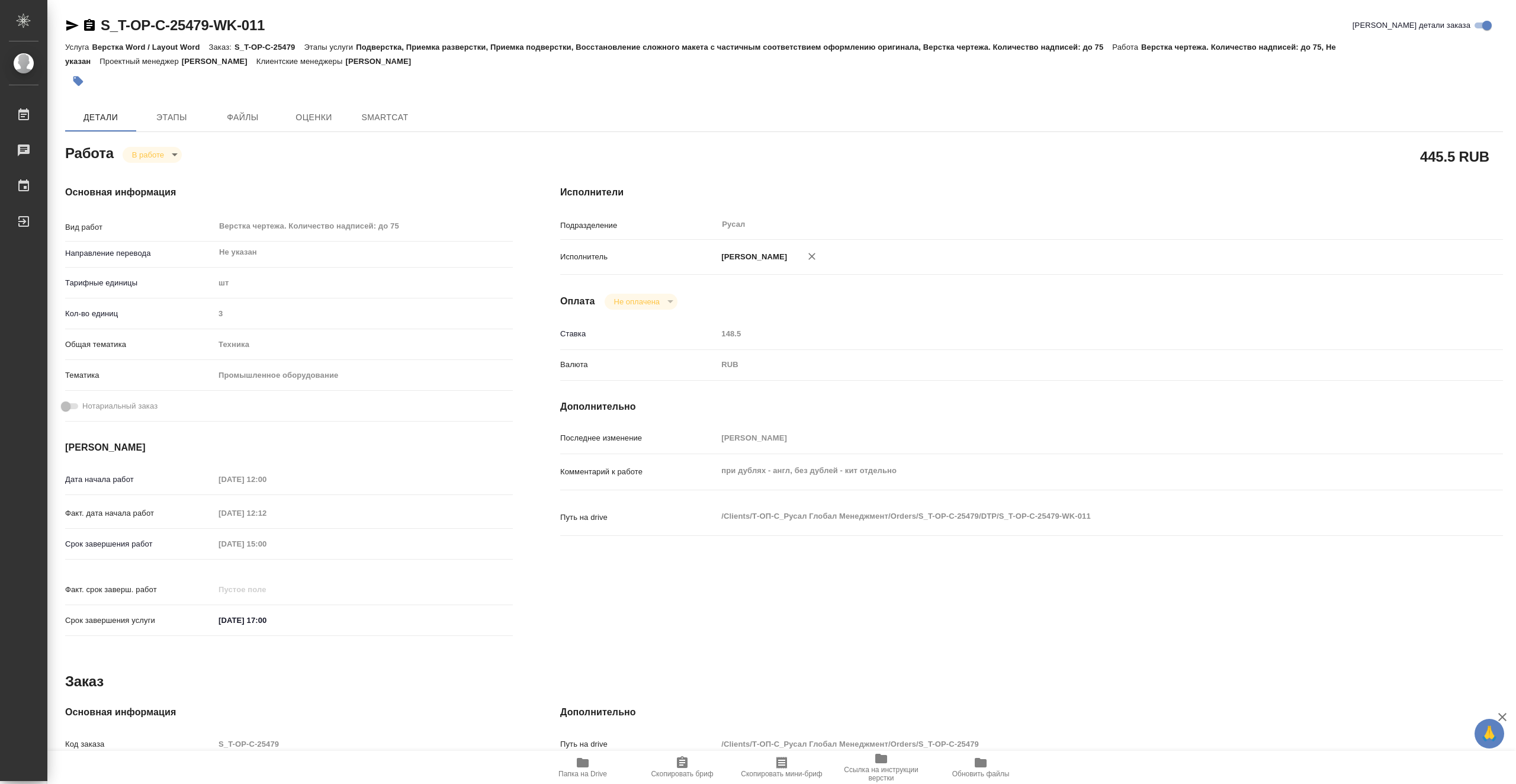
click at [176, 159] on body "🙏 .cls-1 fill:#fff; AWATERA Vasiutchenko Aleksandr Работы Чаты График Выйти S_T…" at bounding box center [758, 392] width 1516 height 784
type textarea "x"
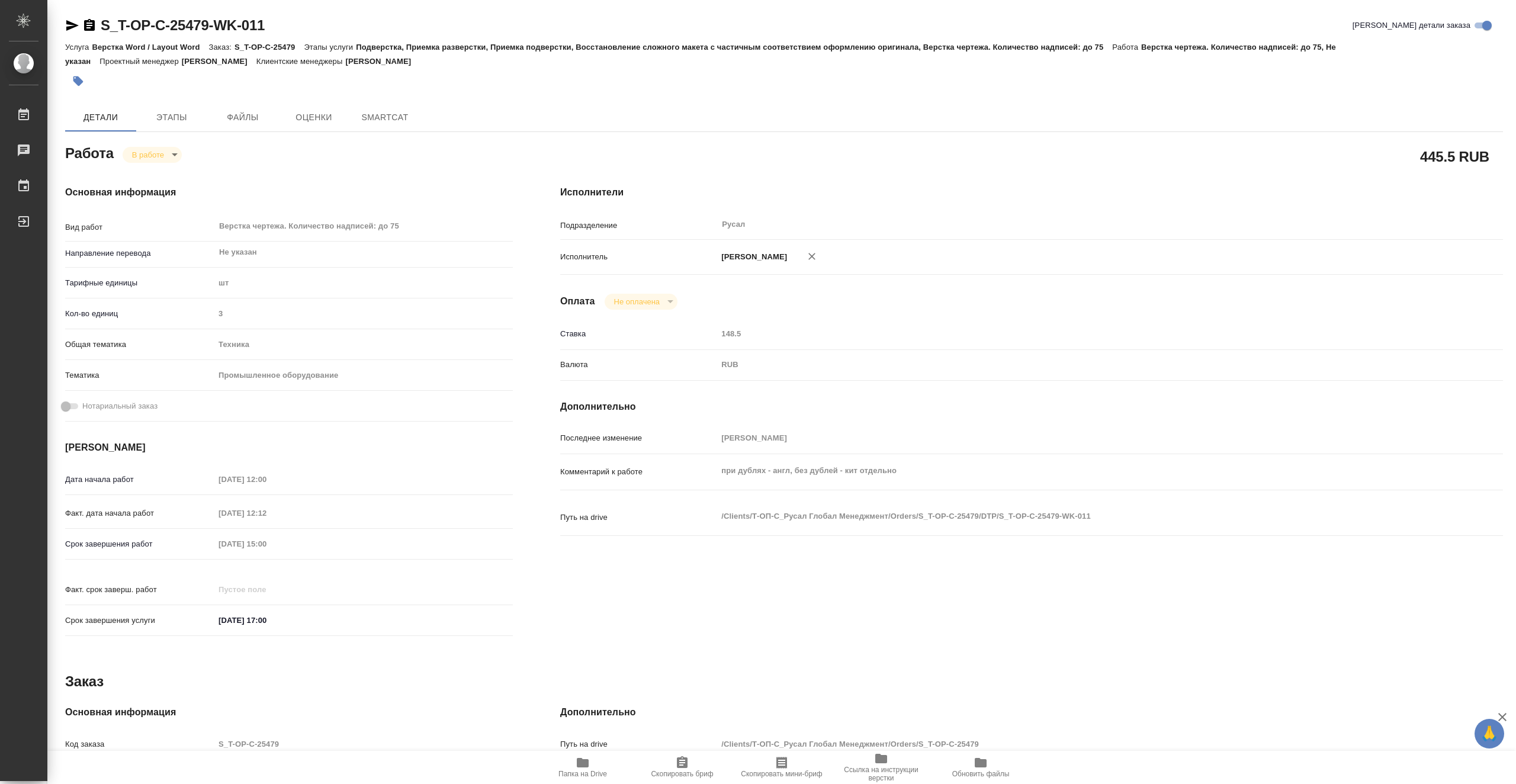
type textarea "x"
click at [176, 172] on li "Выполнен" at bounding box center [161, 174] width 78 height 20
type textarea "x"
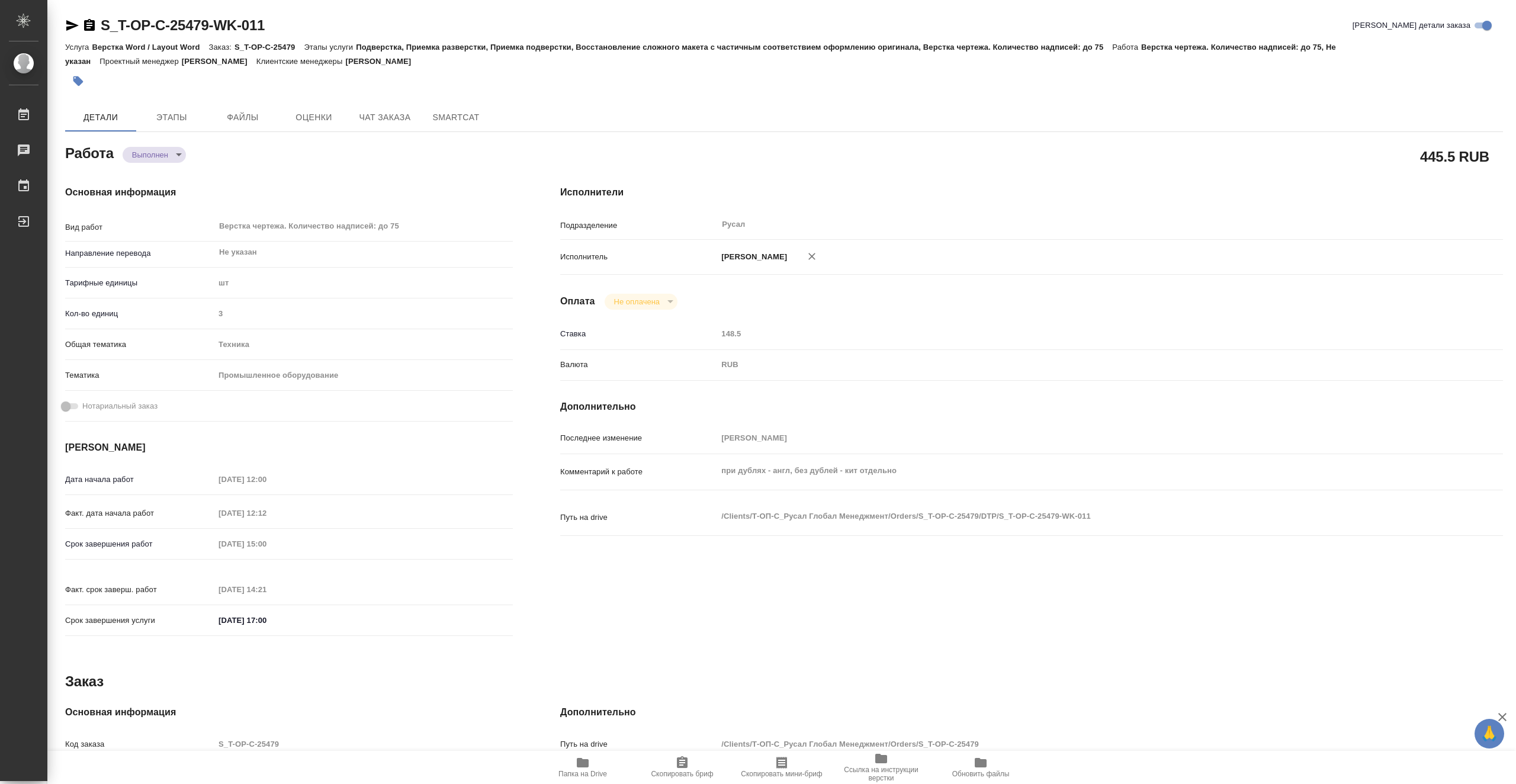
type textarea "x"
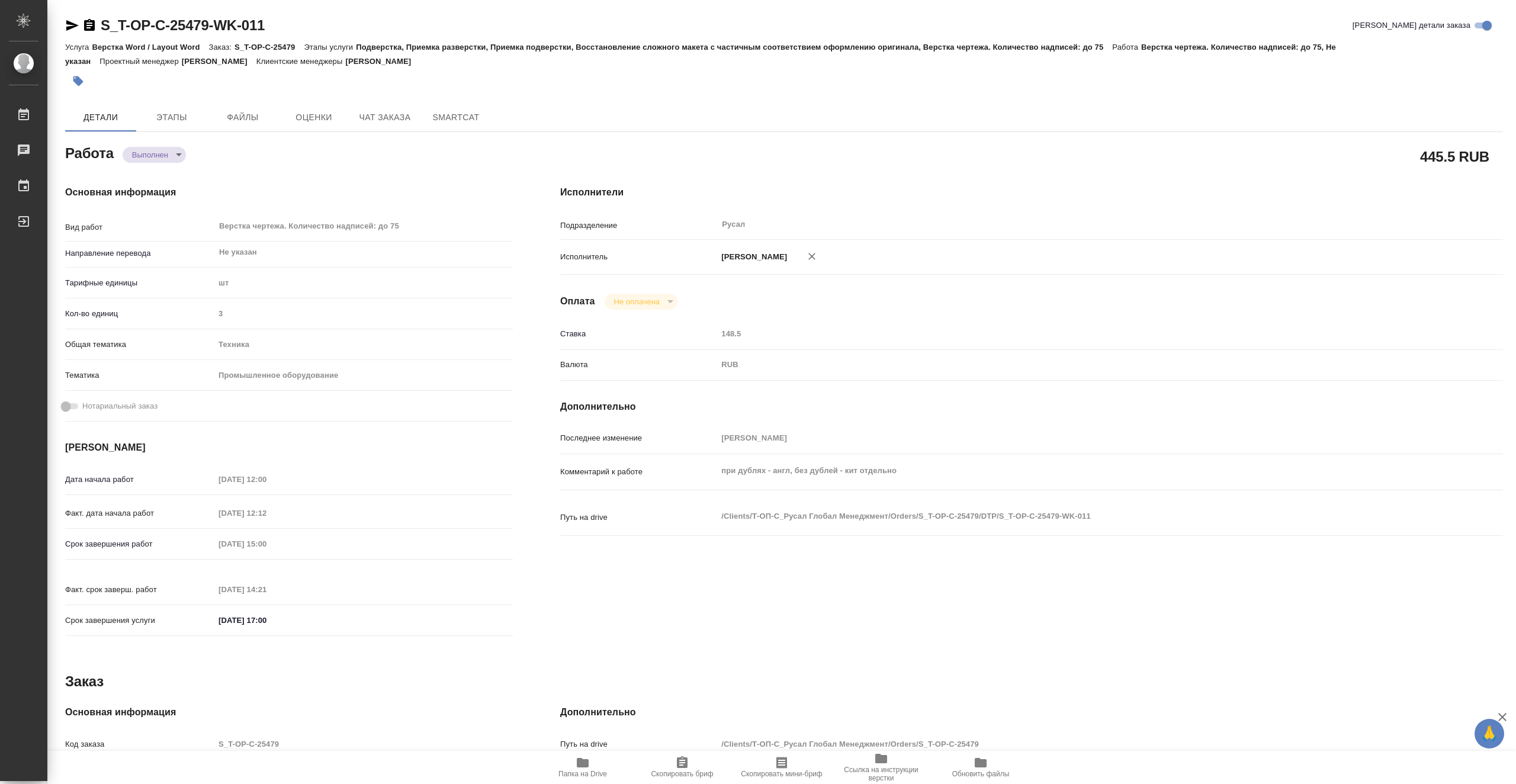
type textarea "x"
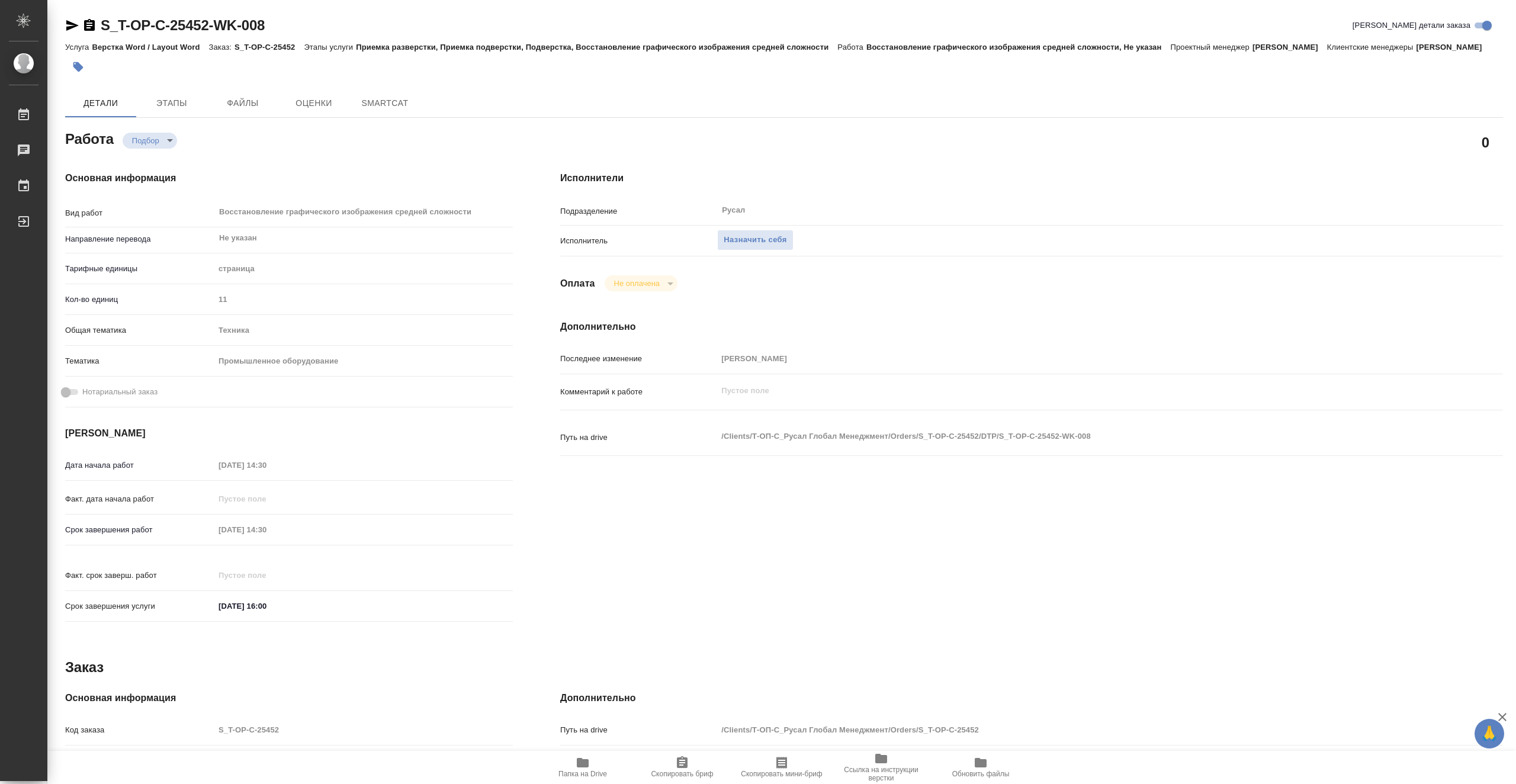
type textarea "x"
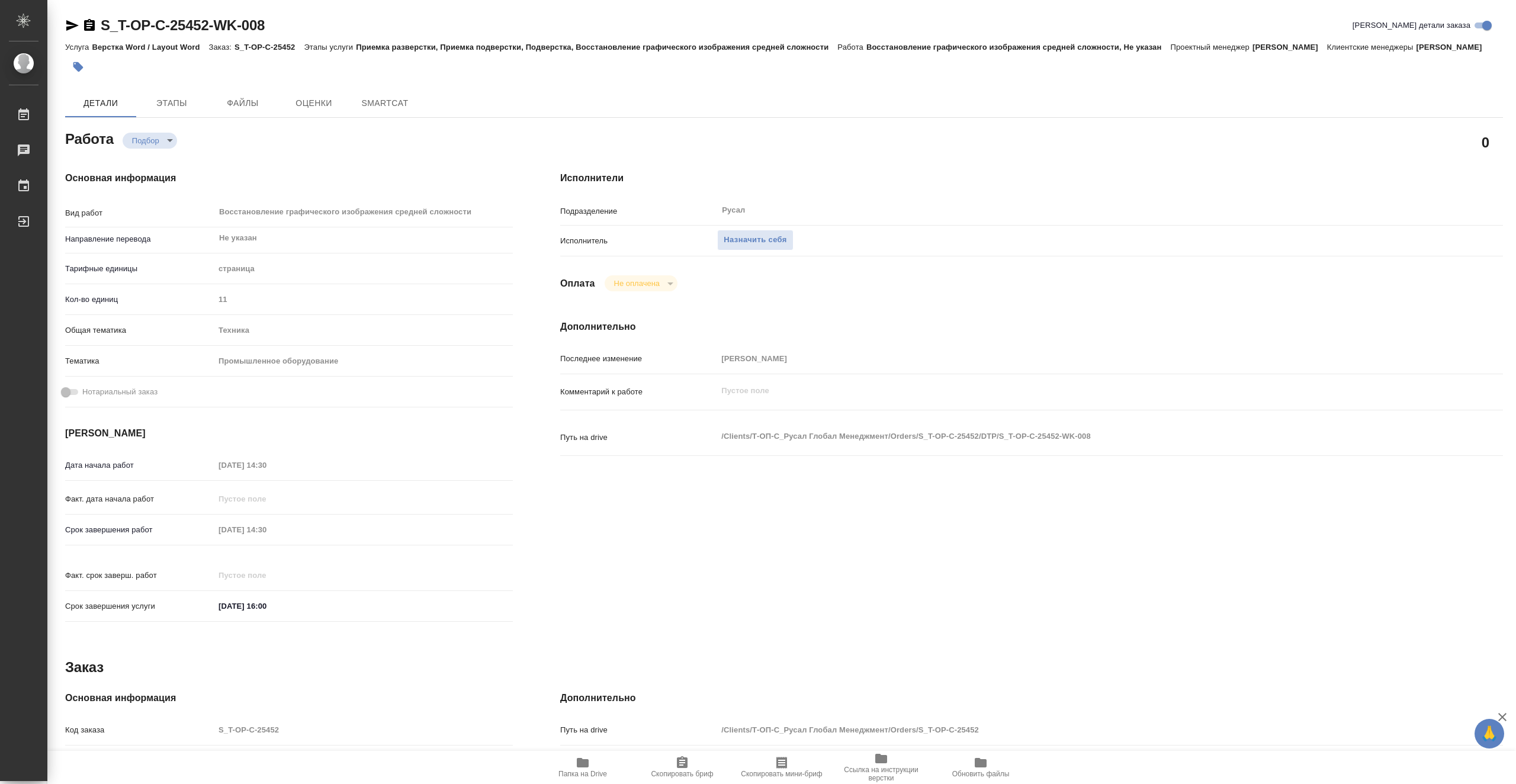
type textarea "x"
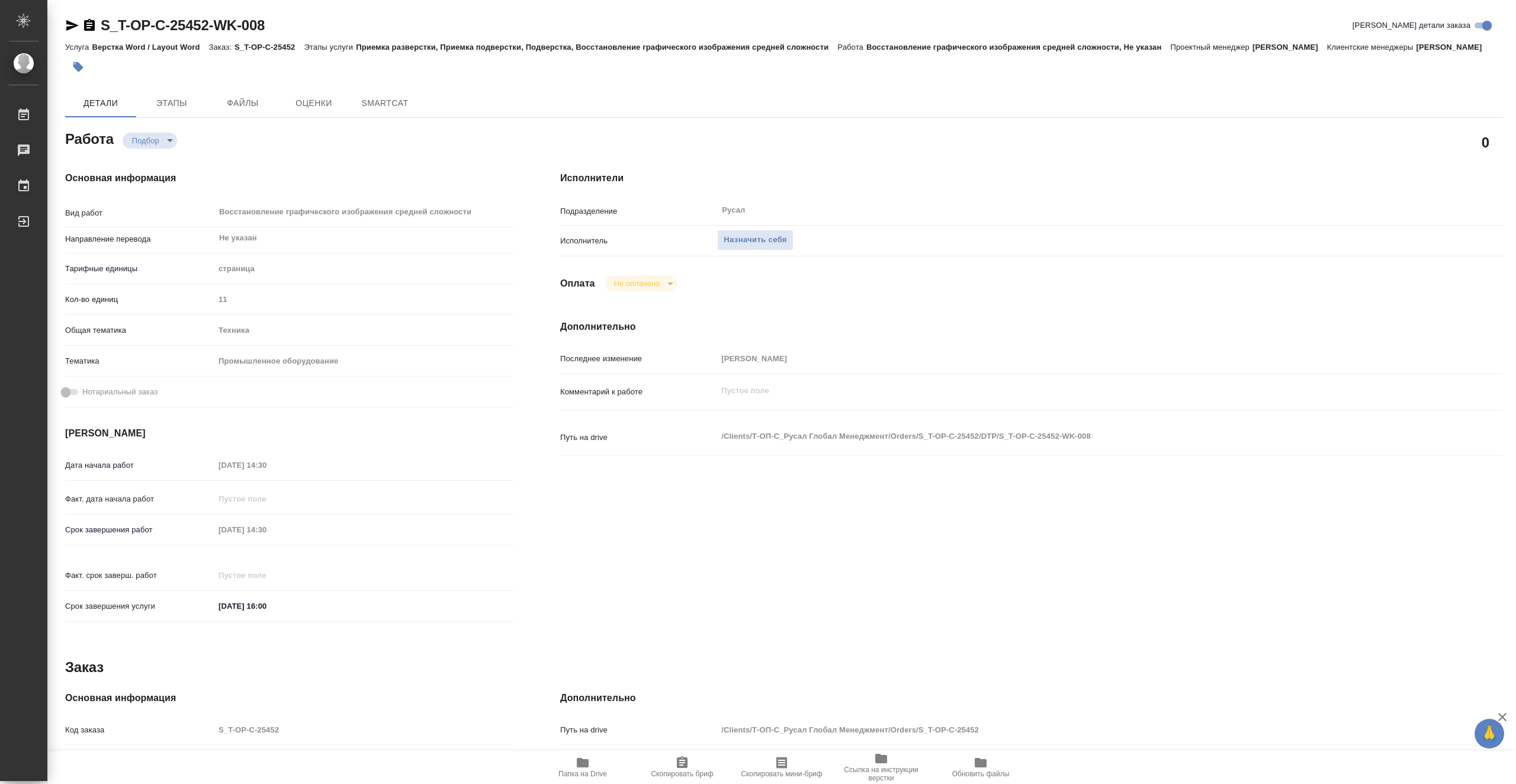
type textarea "x"
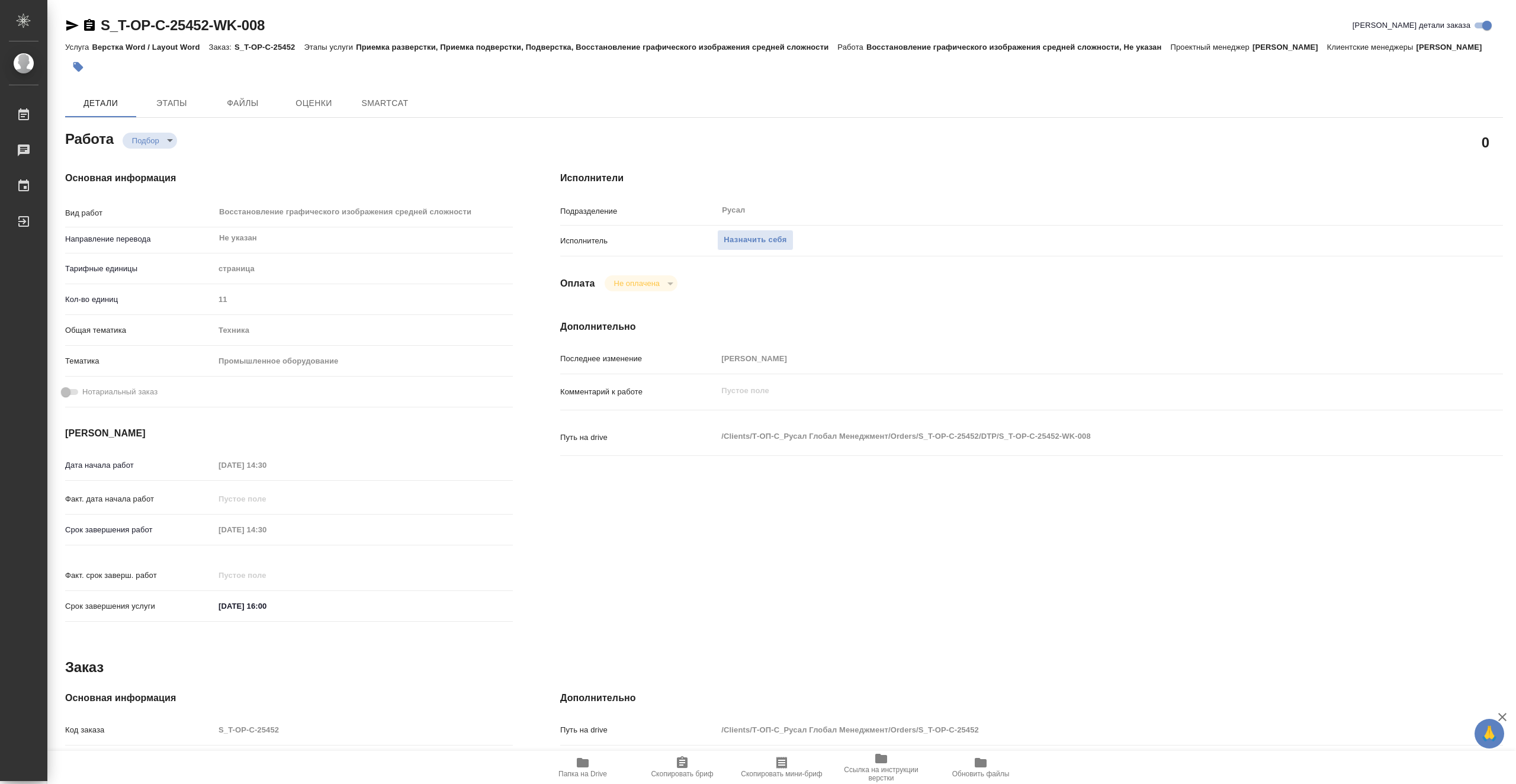
type textarea "x"
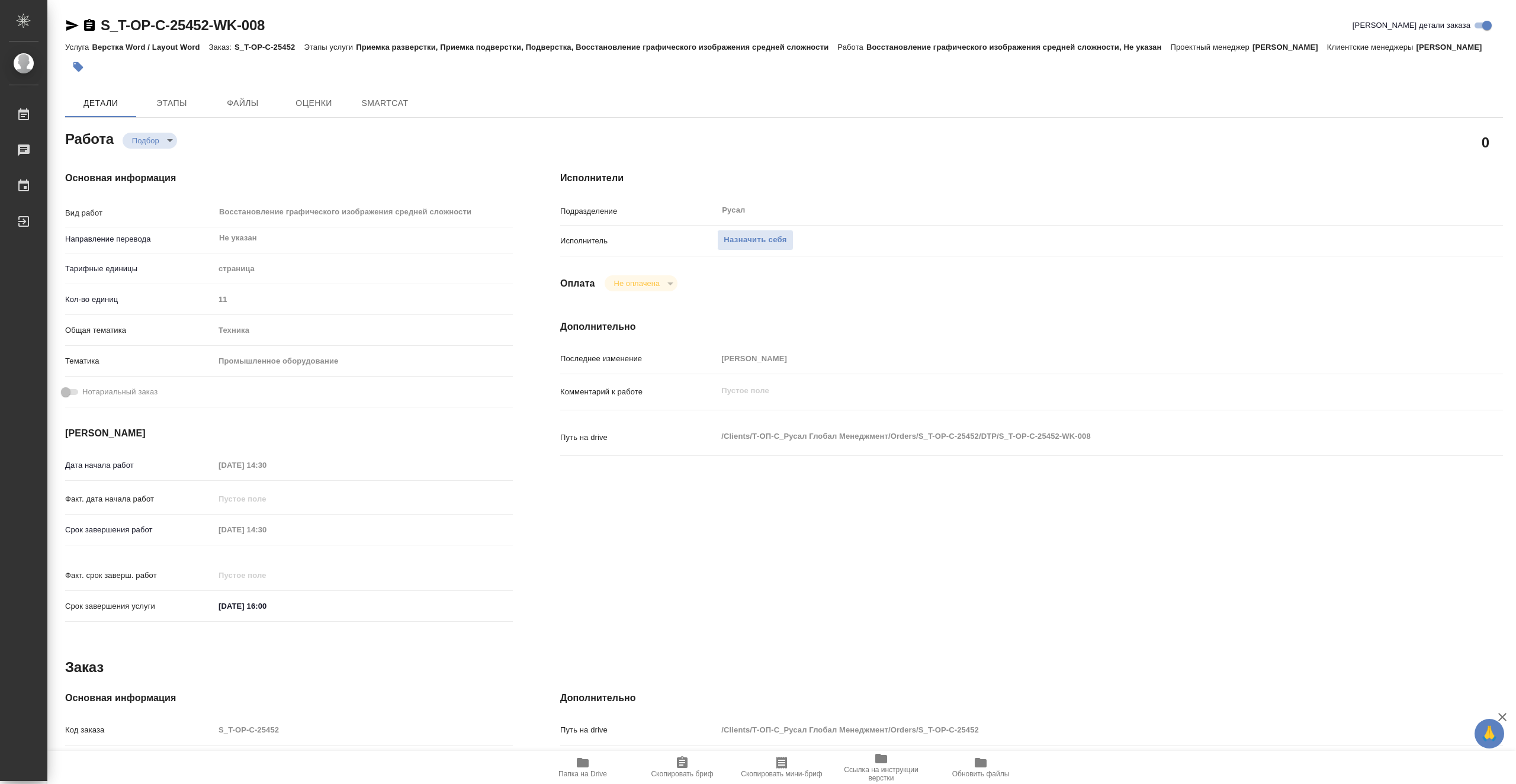
type textarea "x"
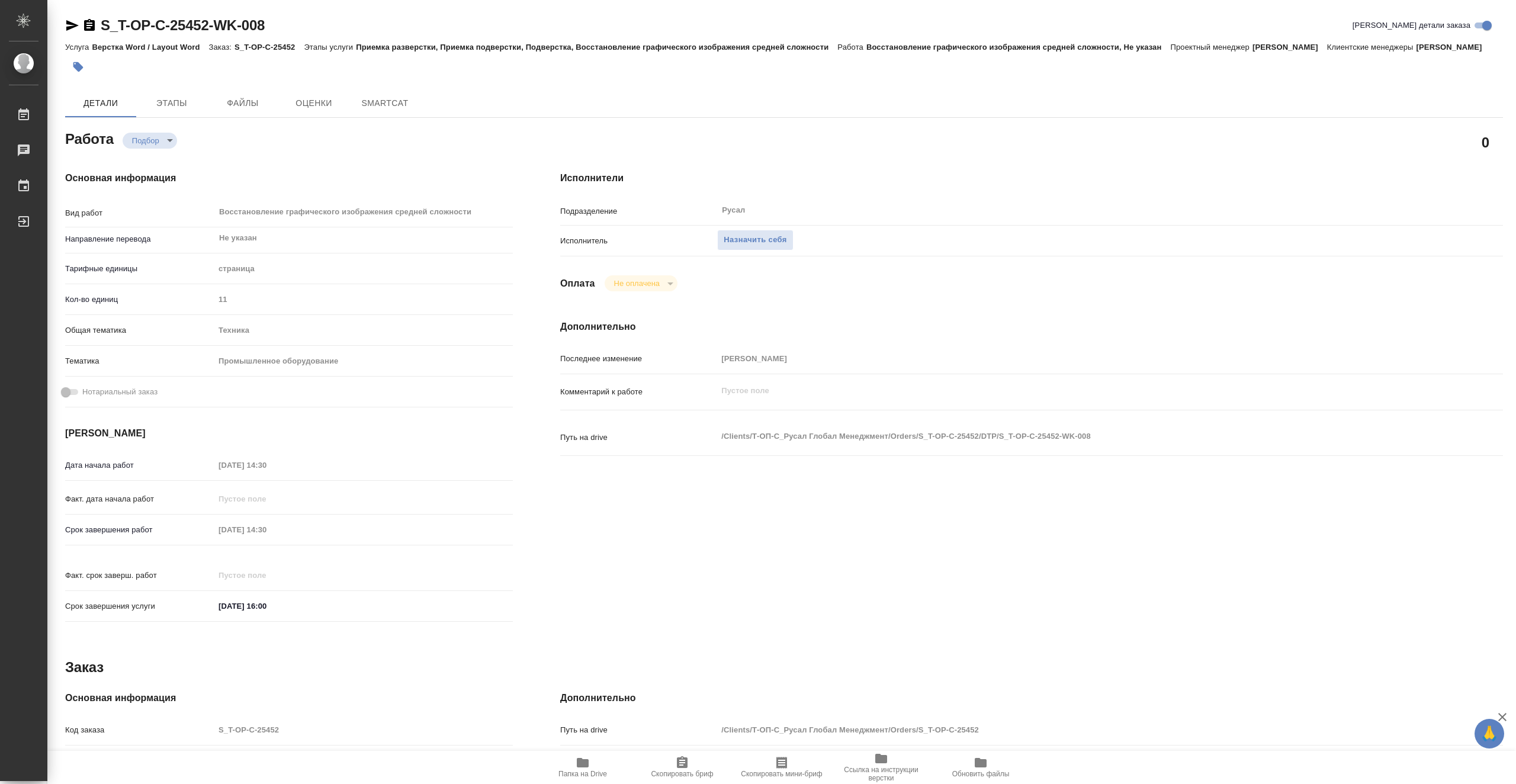
type textarea "x"
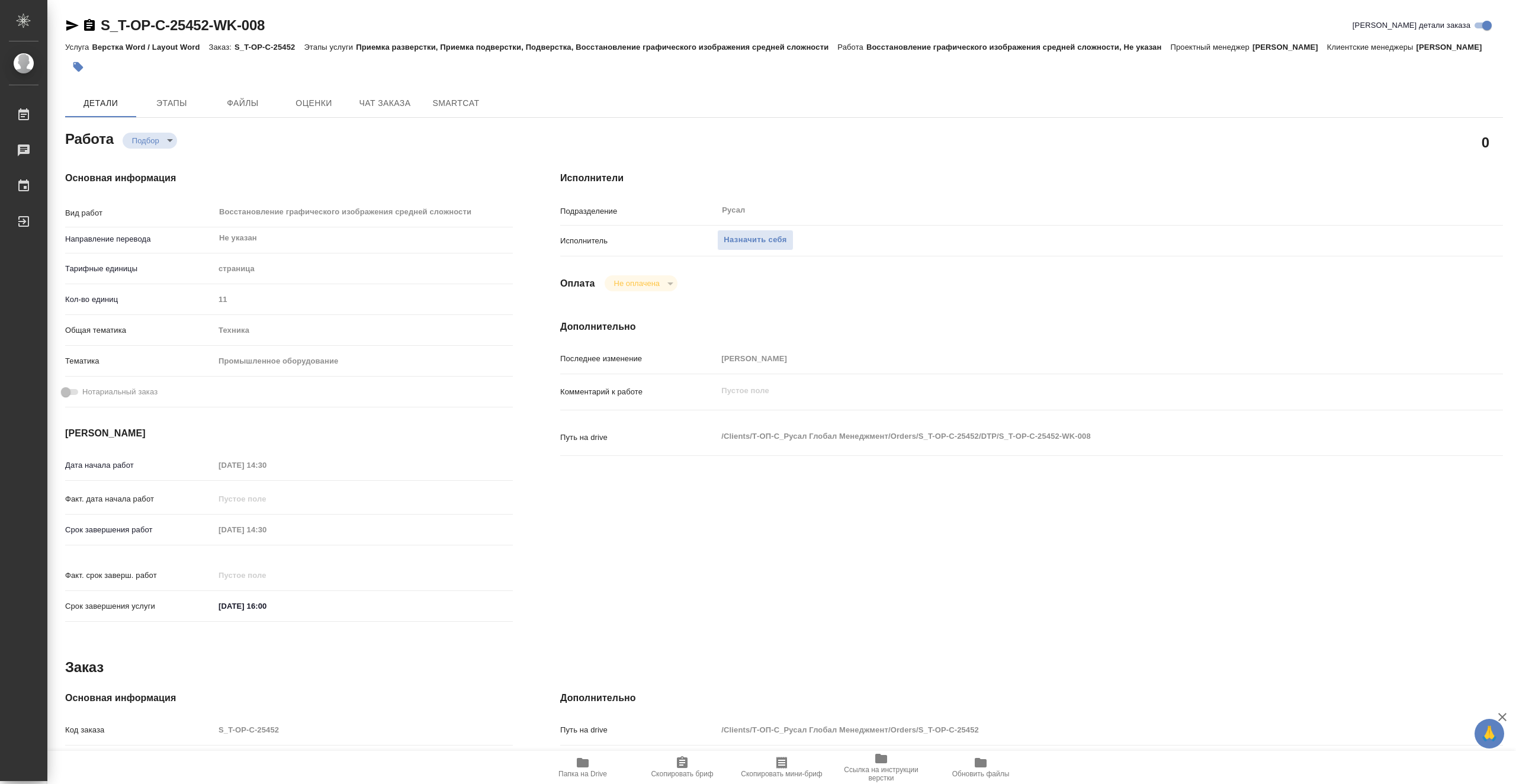
type textarea "x"
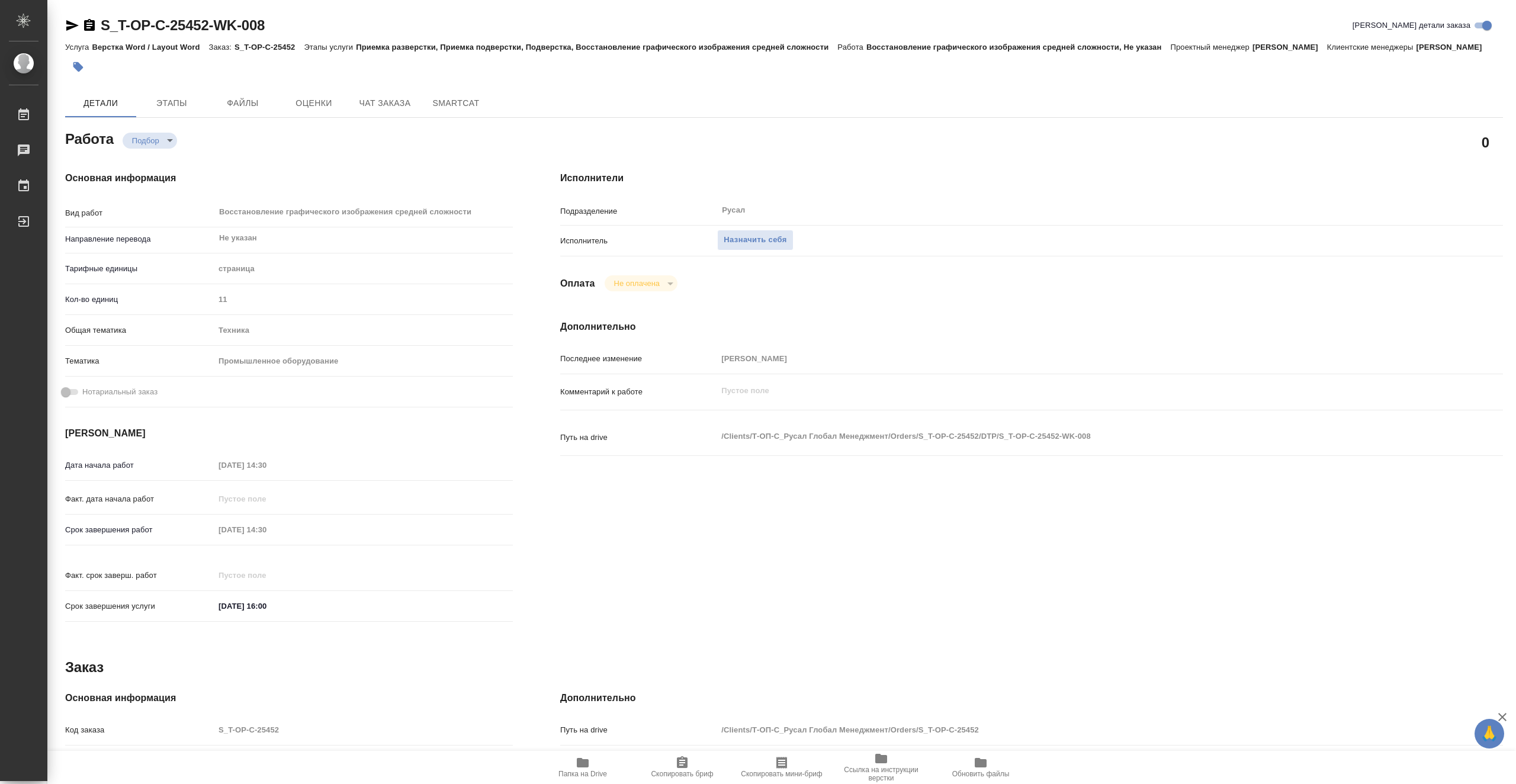
type textarea "x"
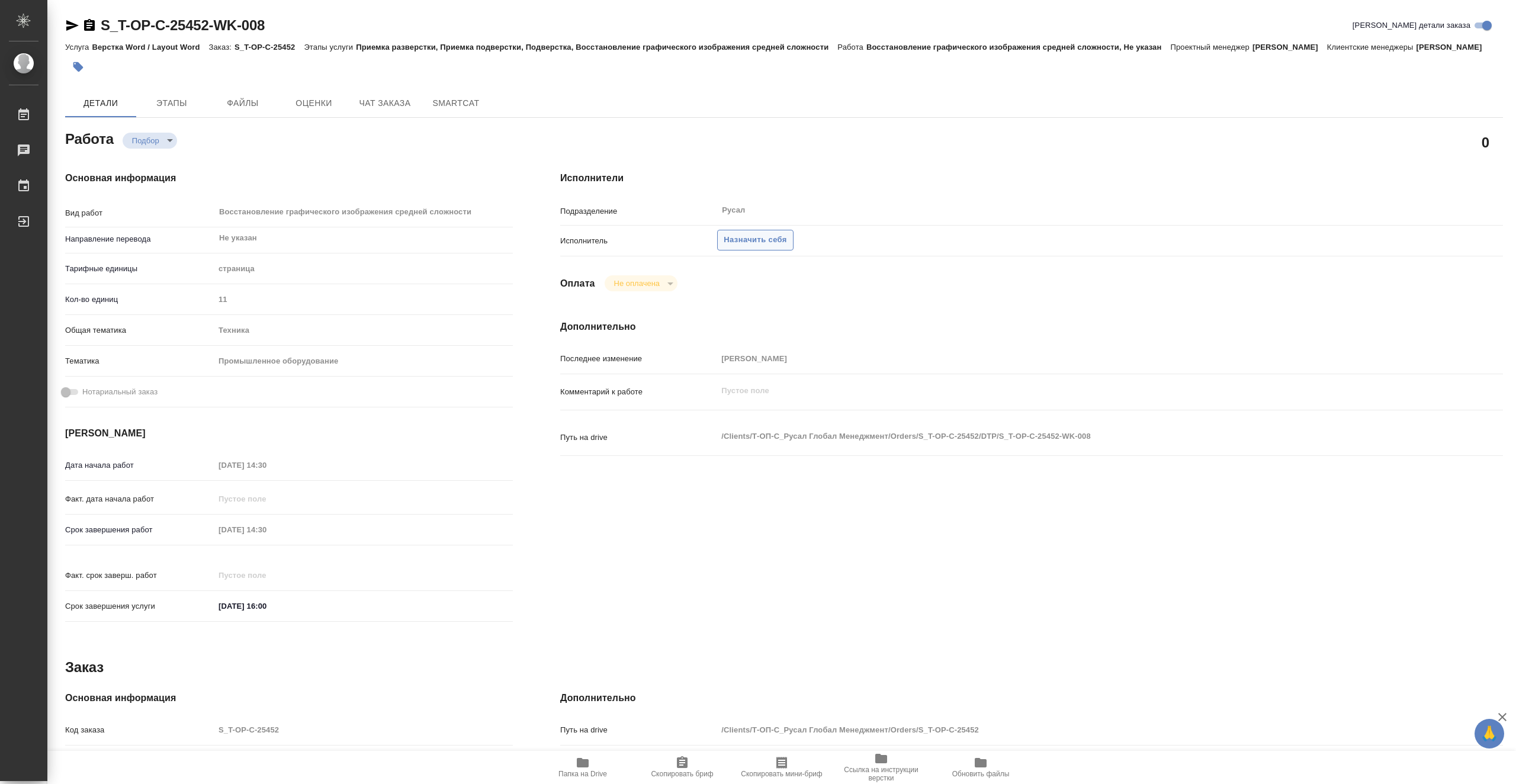
click at [769, 247] on span "Назначить себя" at bounding box center [755, 240] width 62 height 14
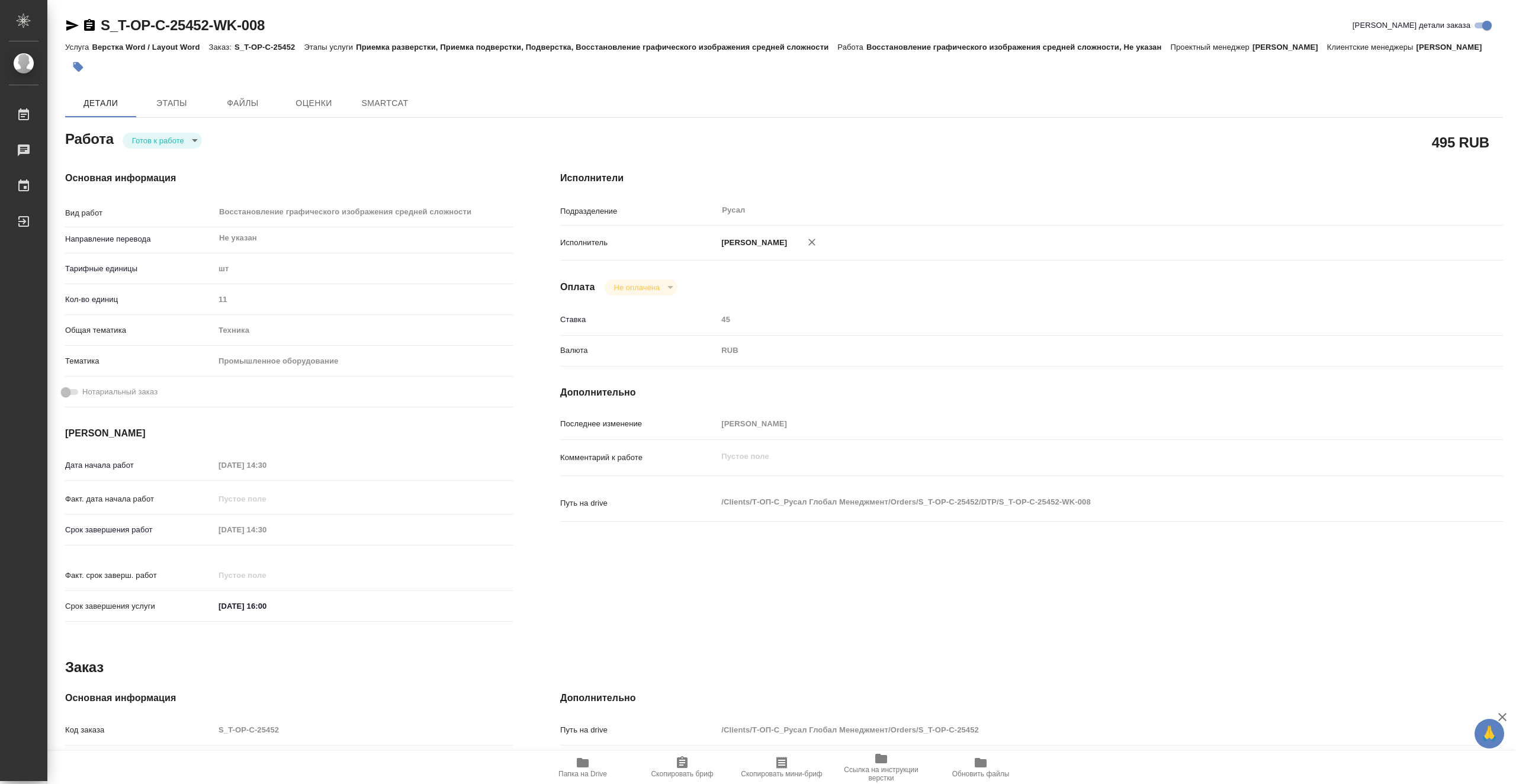
type textarea "x"
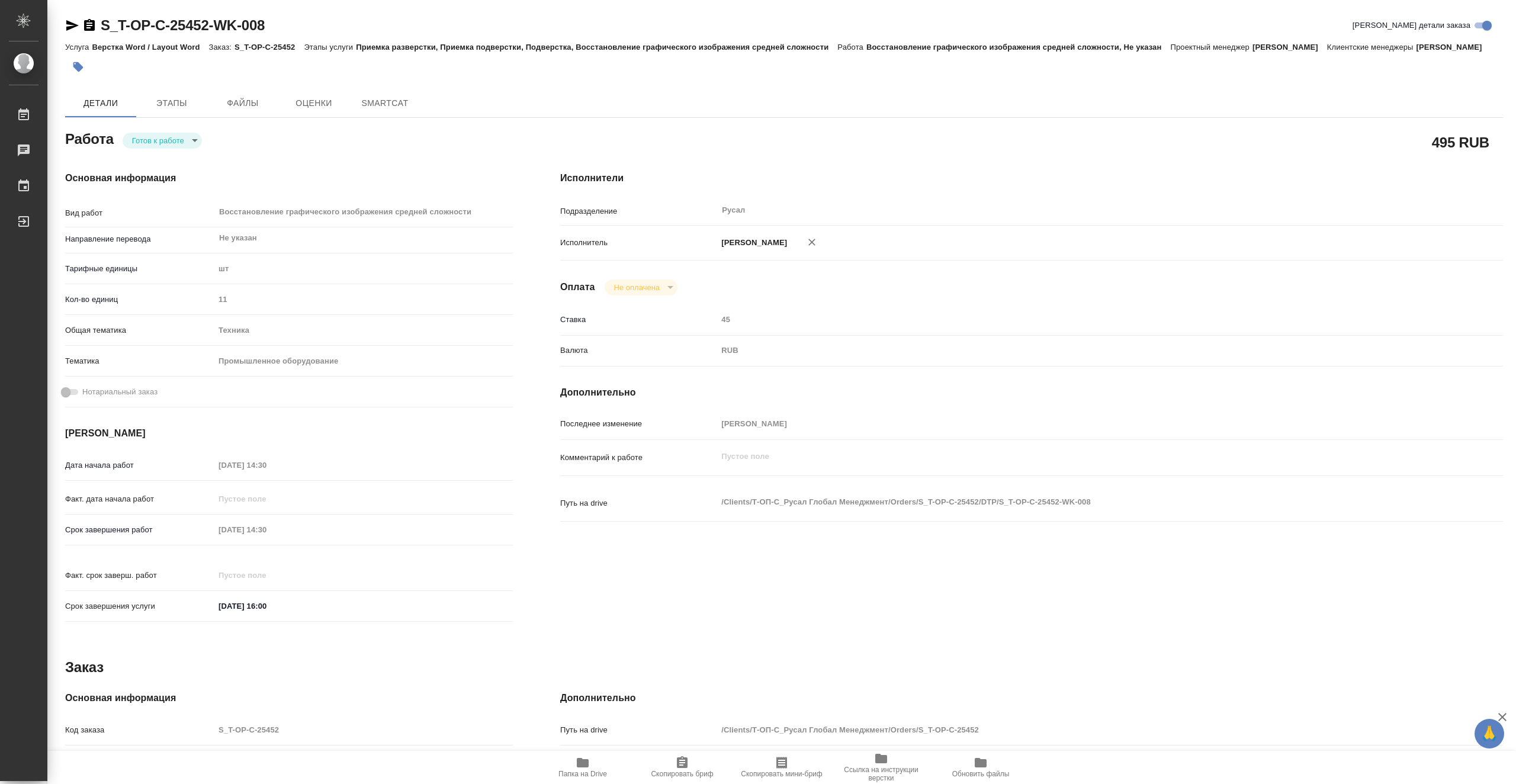
type textarea "x"
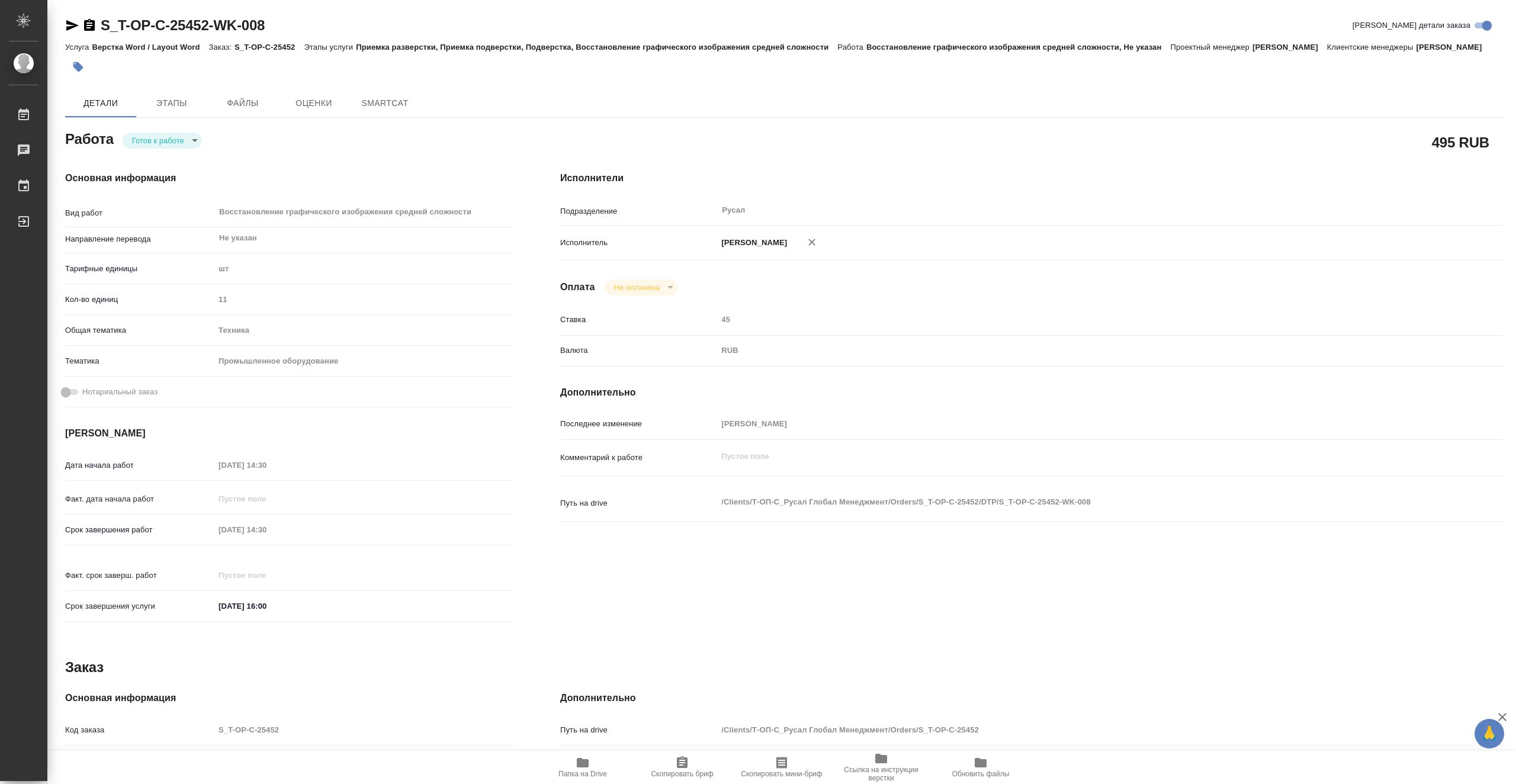
type textarea "x"
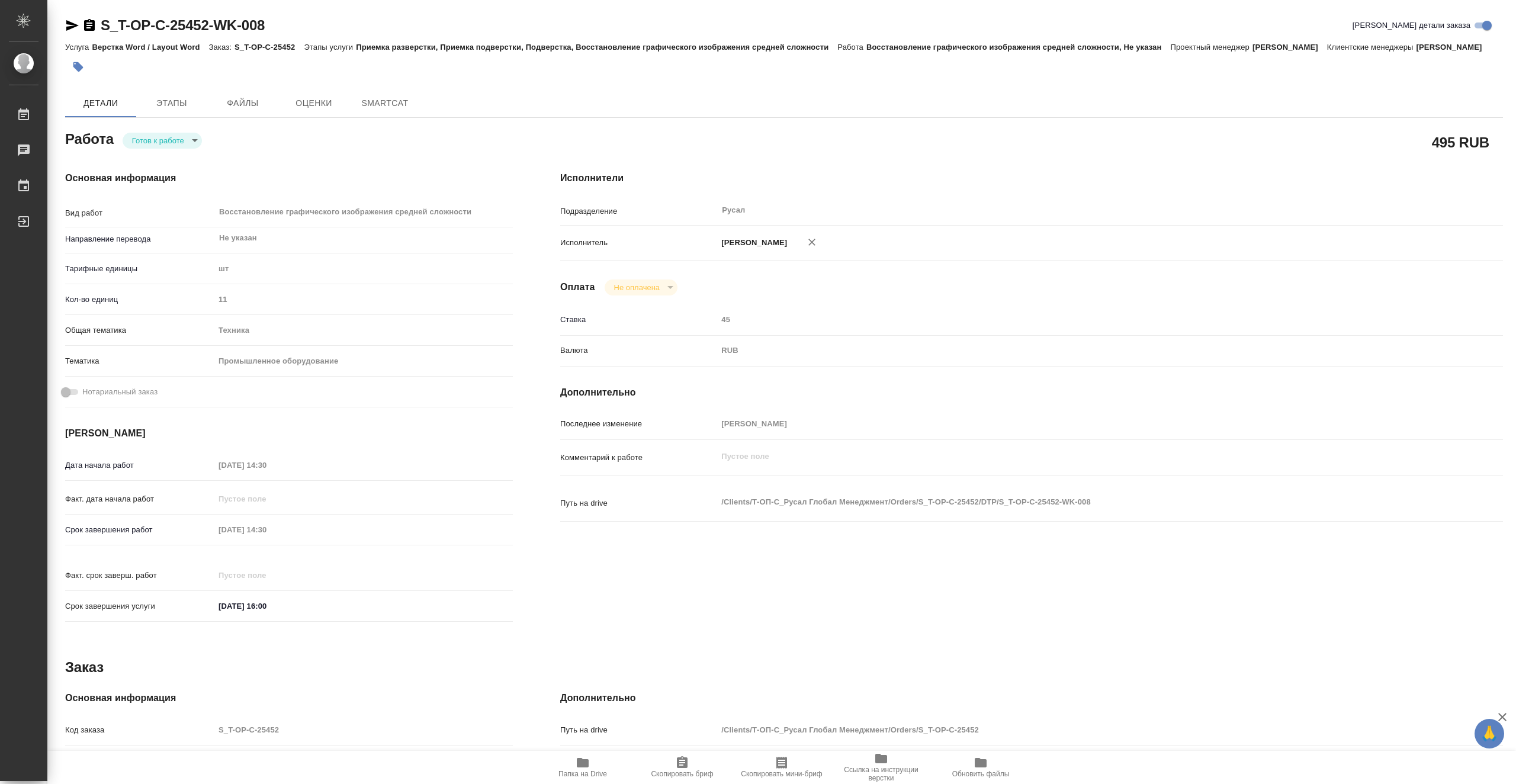
type textarea "x"
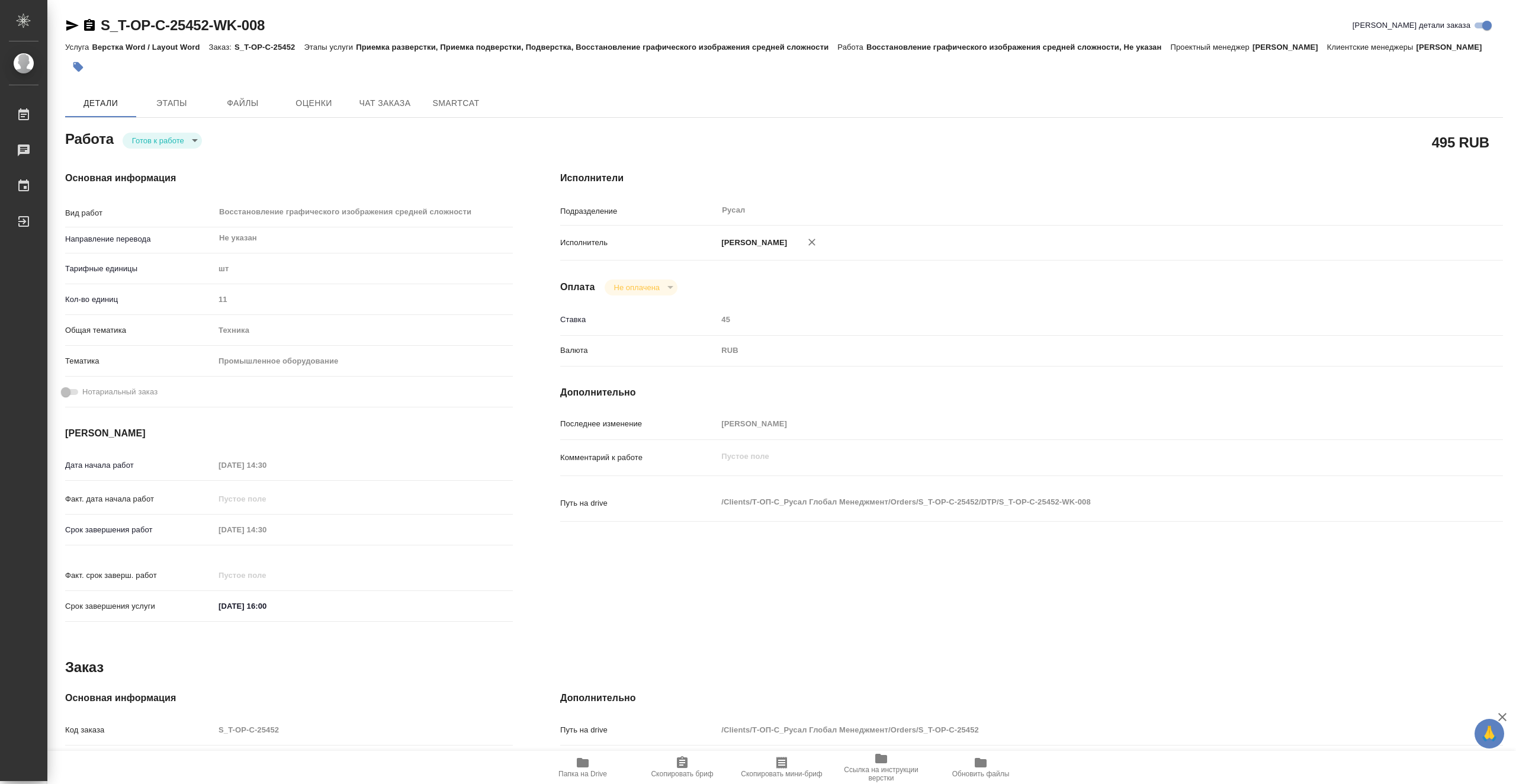
click at [184, 154] on body "🙏 .cls-1 fill:#fff; AWATERA Vasiutchenko [PERSON_NAME] Чаты График Выйти S_T-OP…" at bounding box center [758, 392] width 1516 height 784
type textarea "x"
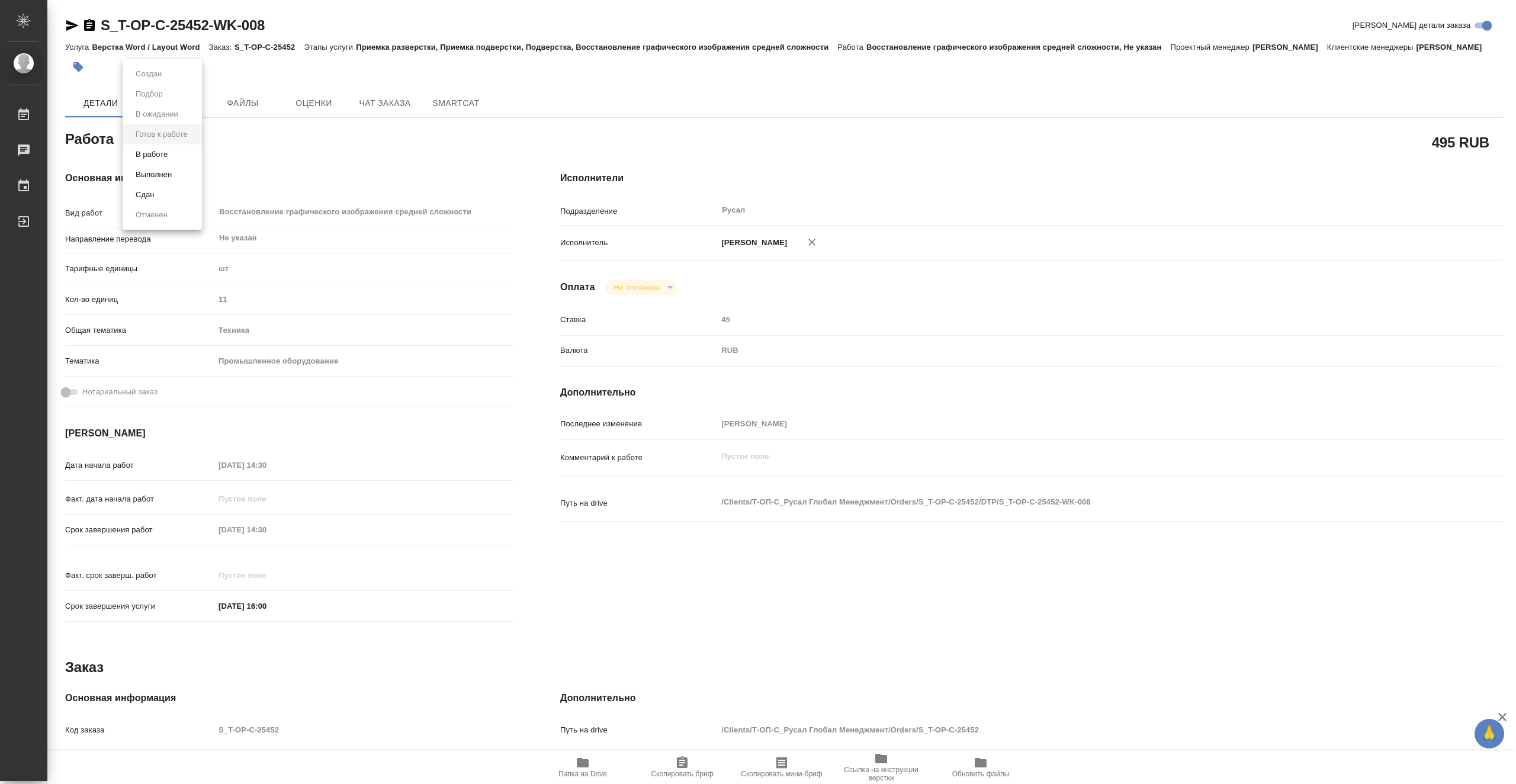
type textarea "x"
click at [179, 151] on li "В работе" at bounding box center [162, 154] width 79 height 20
type textarea "x"
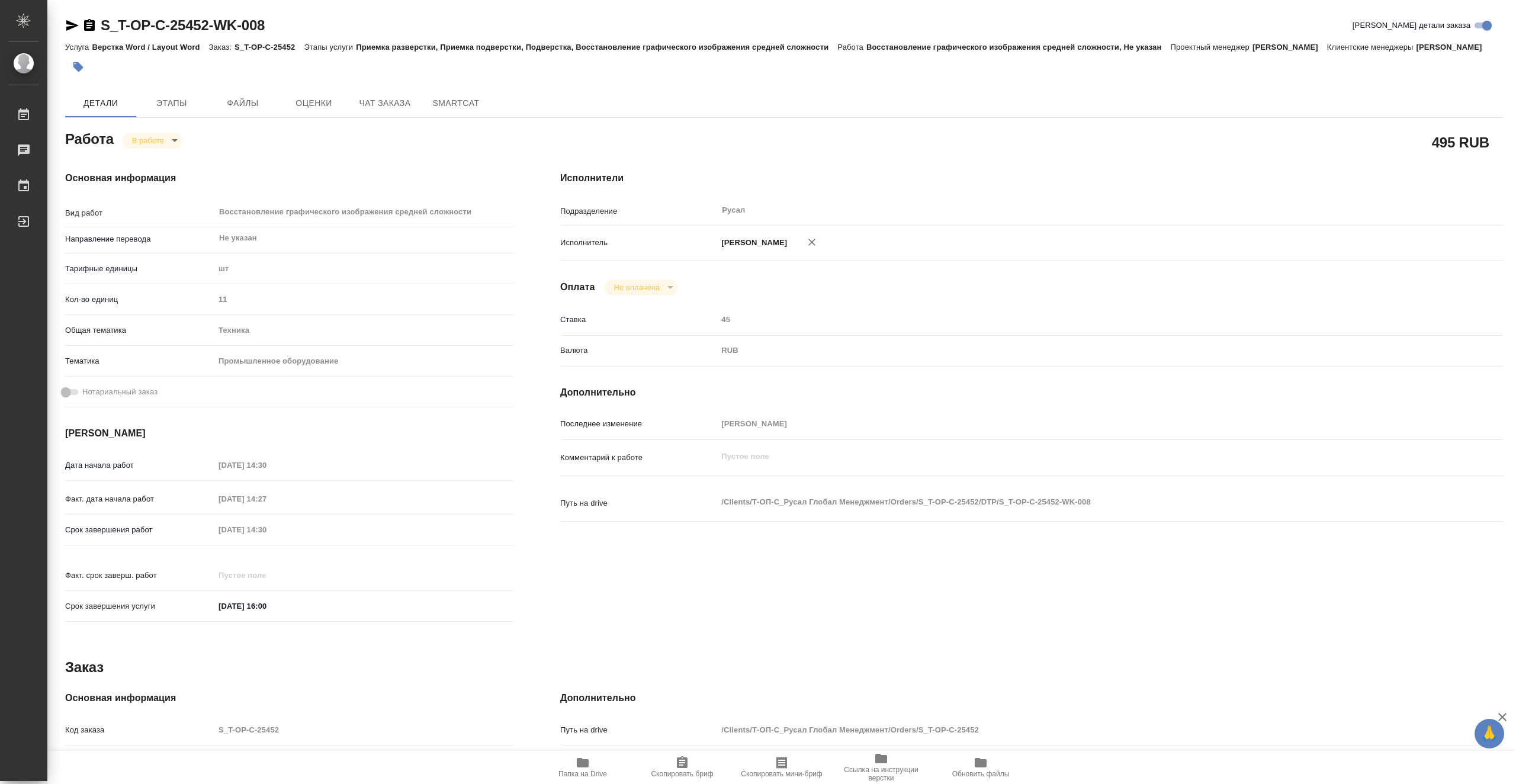
type textarea "x"
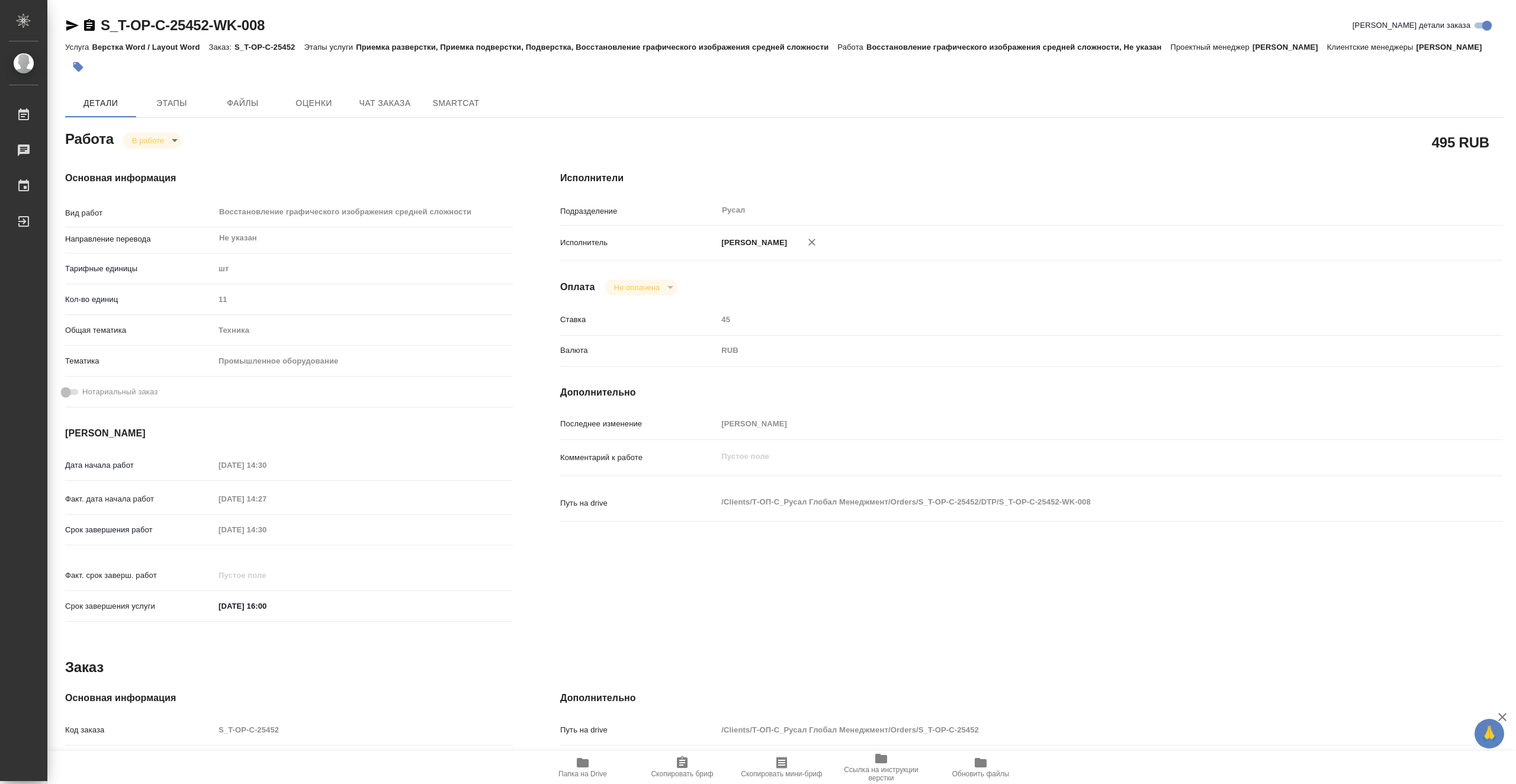
type textarea "x"
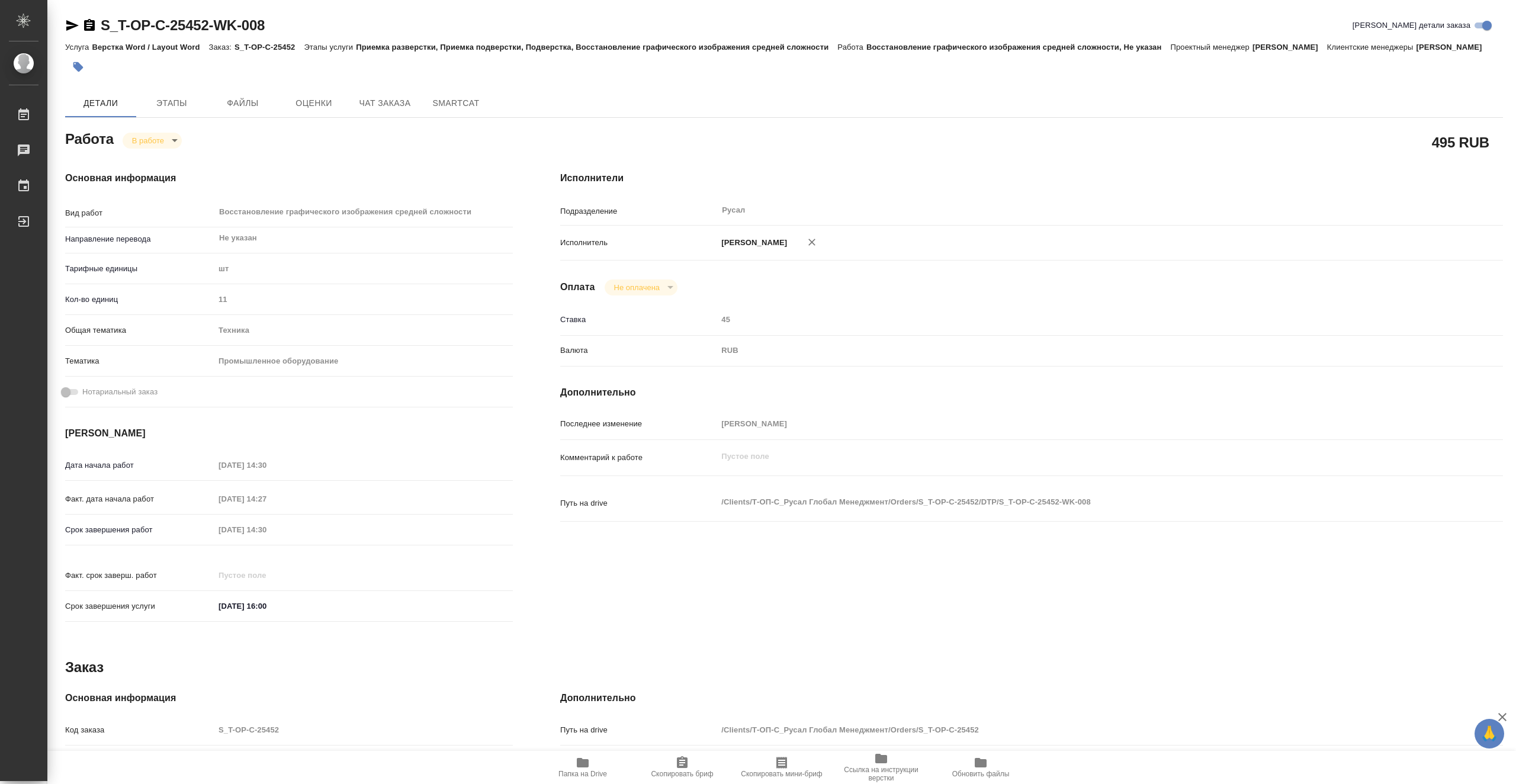
type textarea "x"
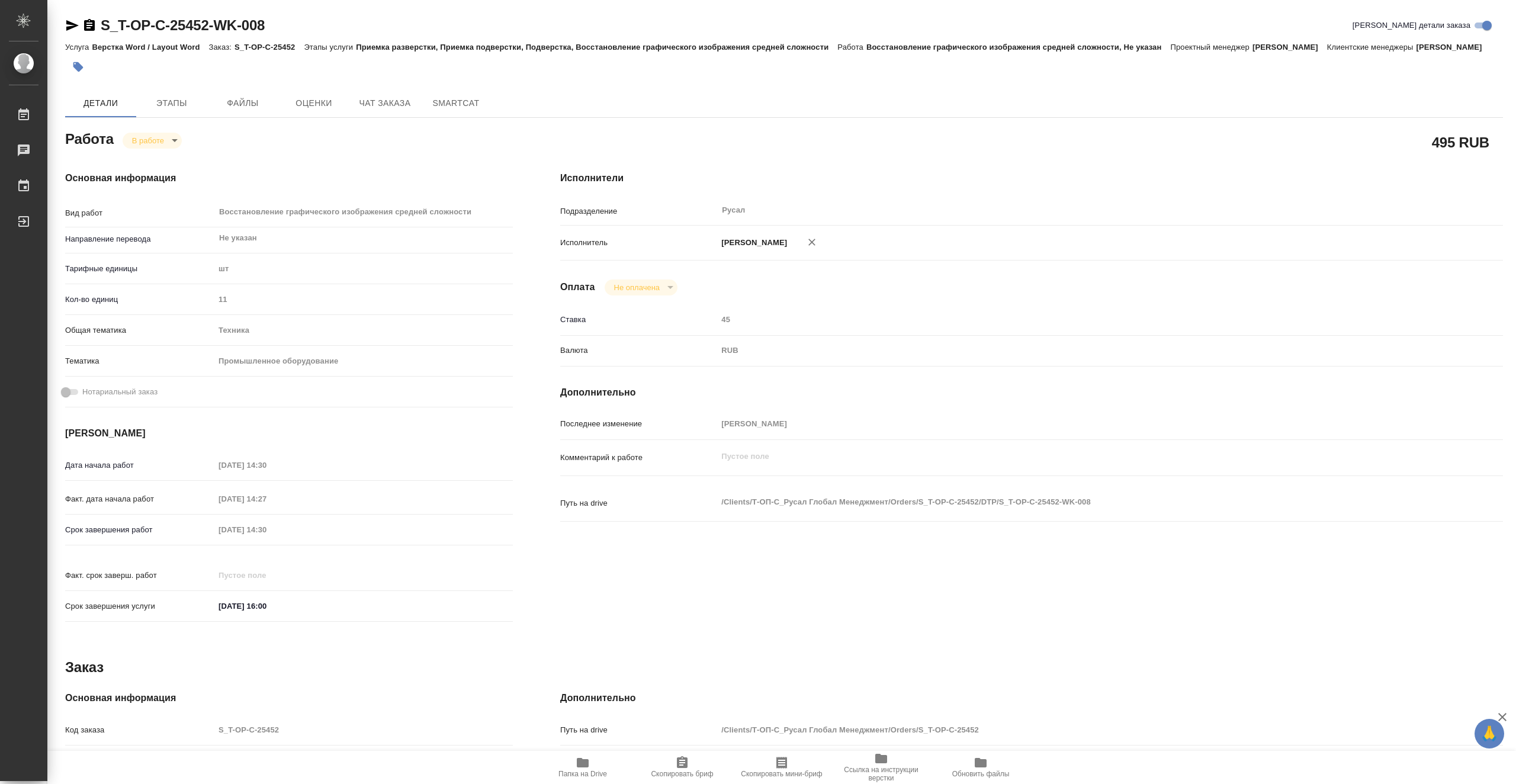
type textarea "x"
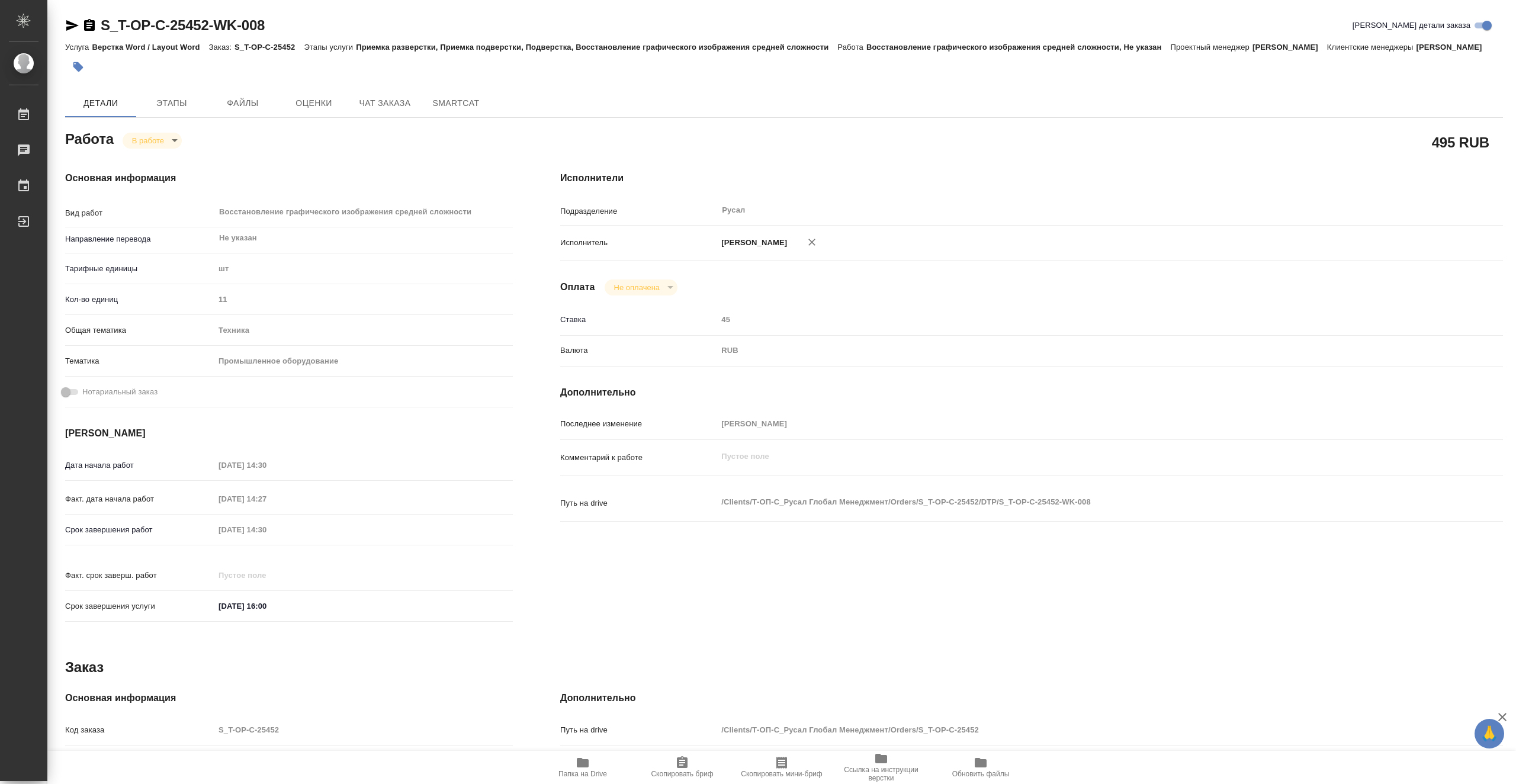
type textarea "x"
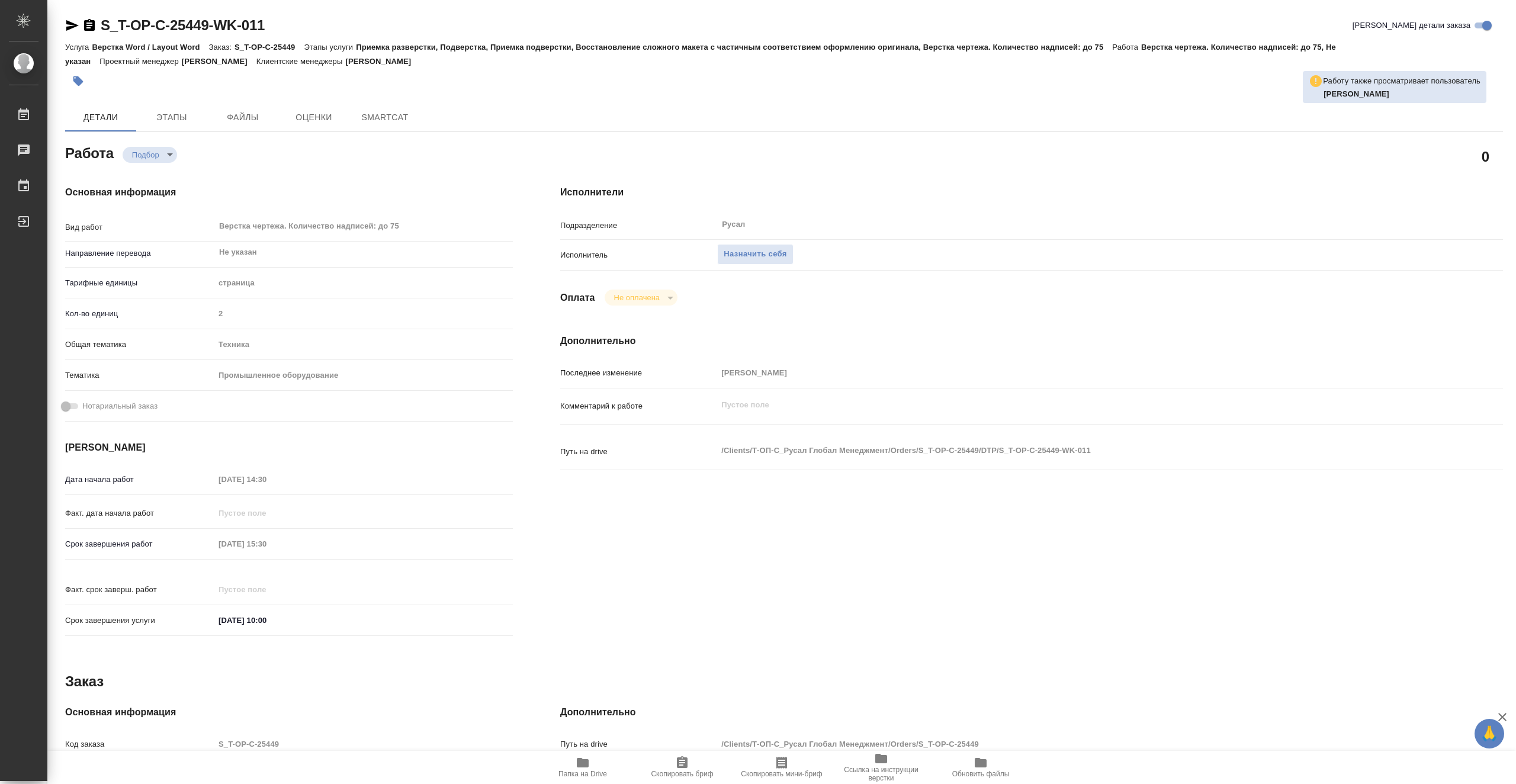
type textarea "x"
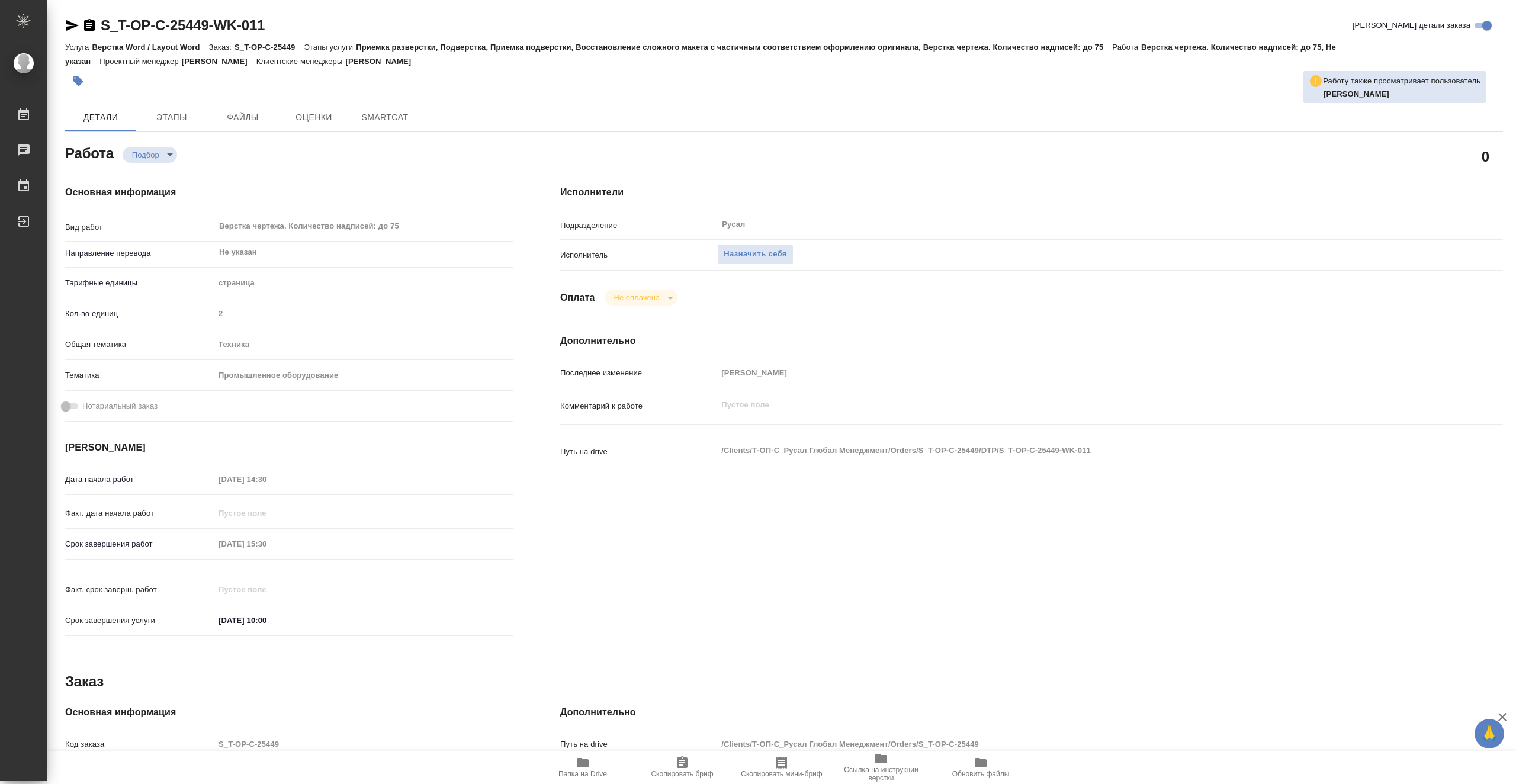
type textarea "x"
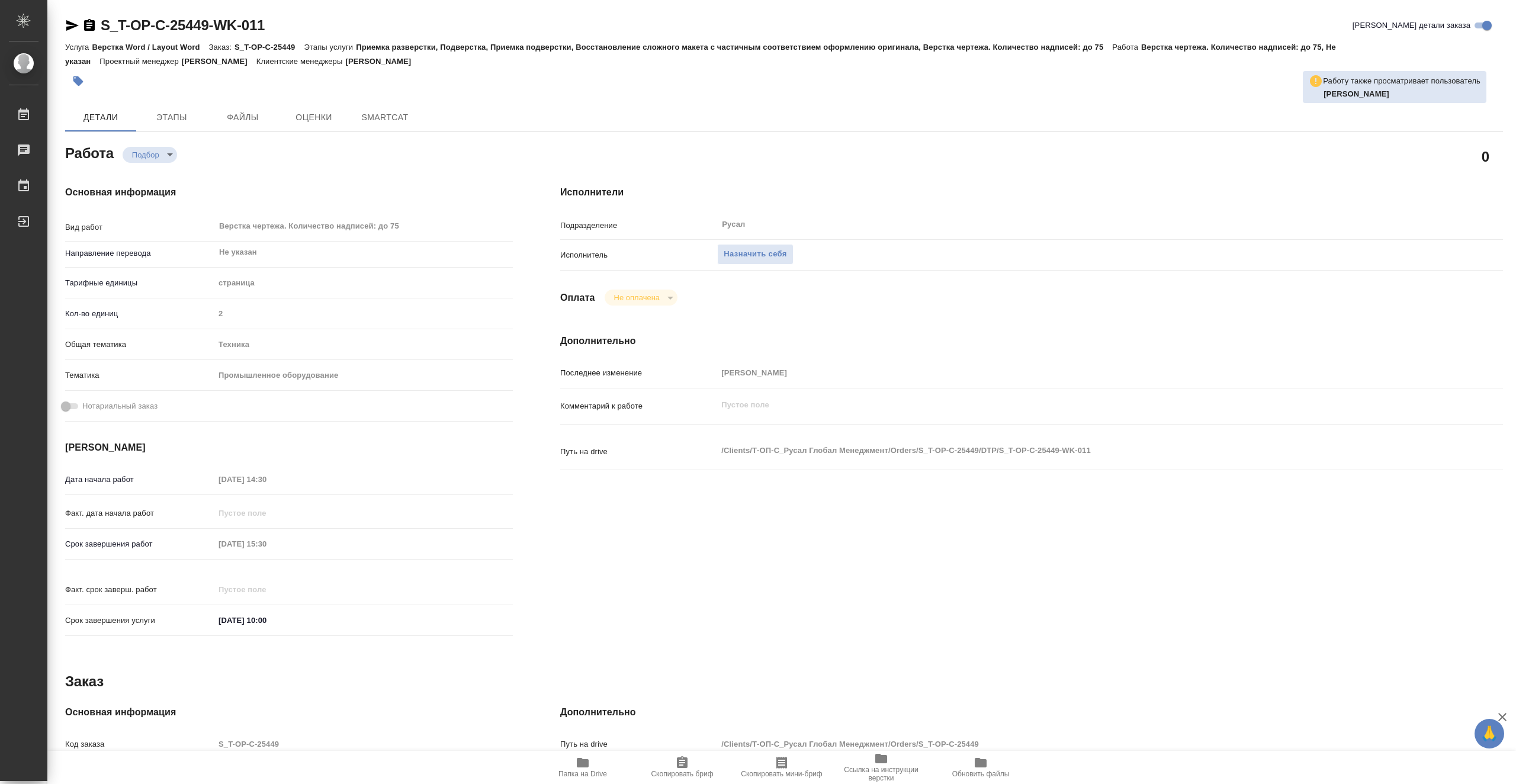
type textarea "x"
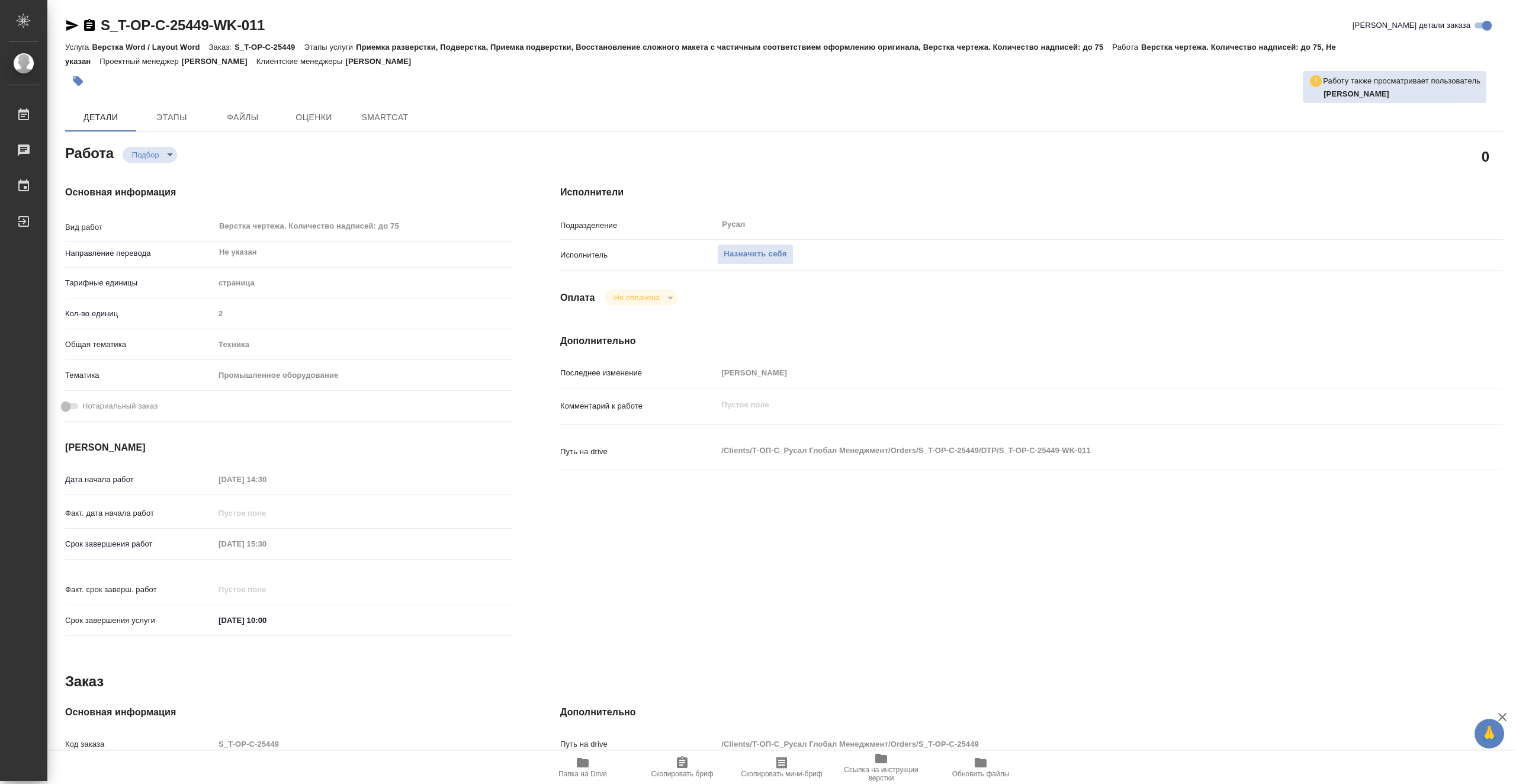
type textarea "x"
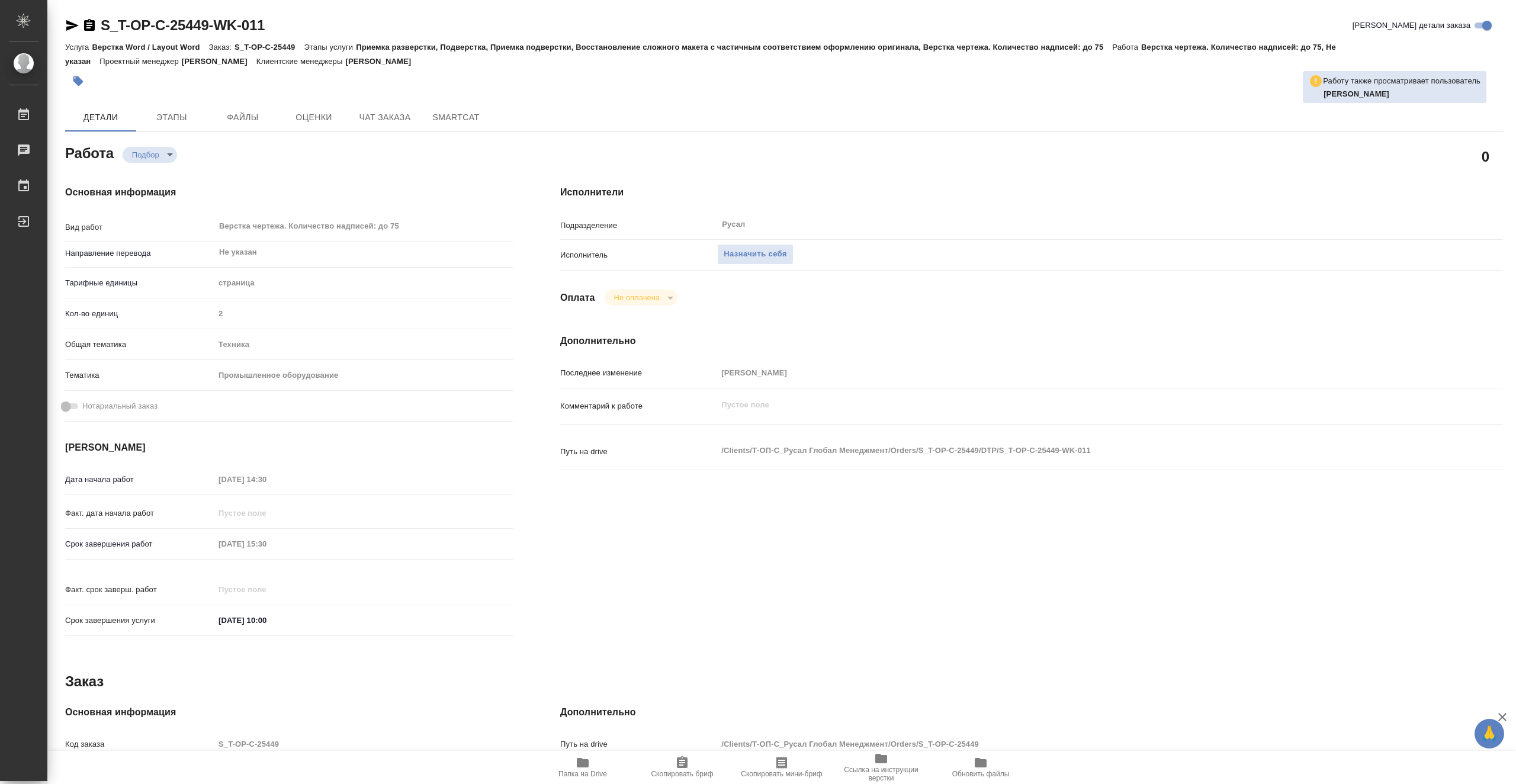
type textarea "x"
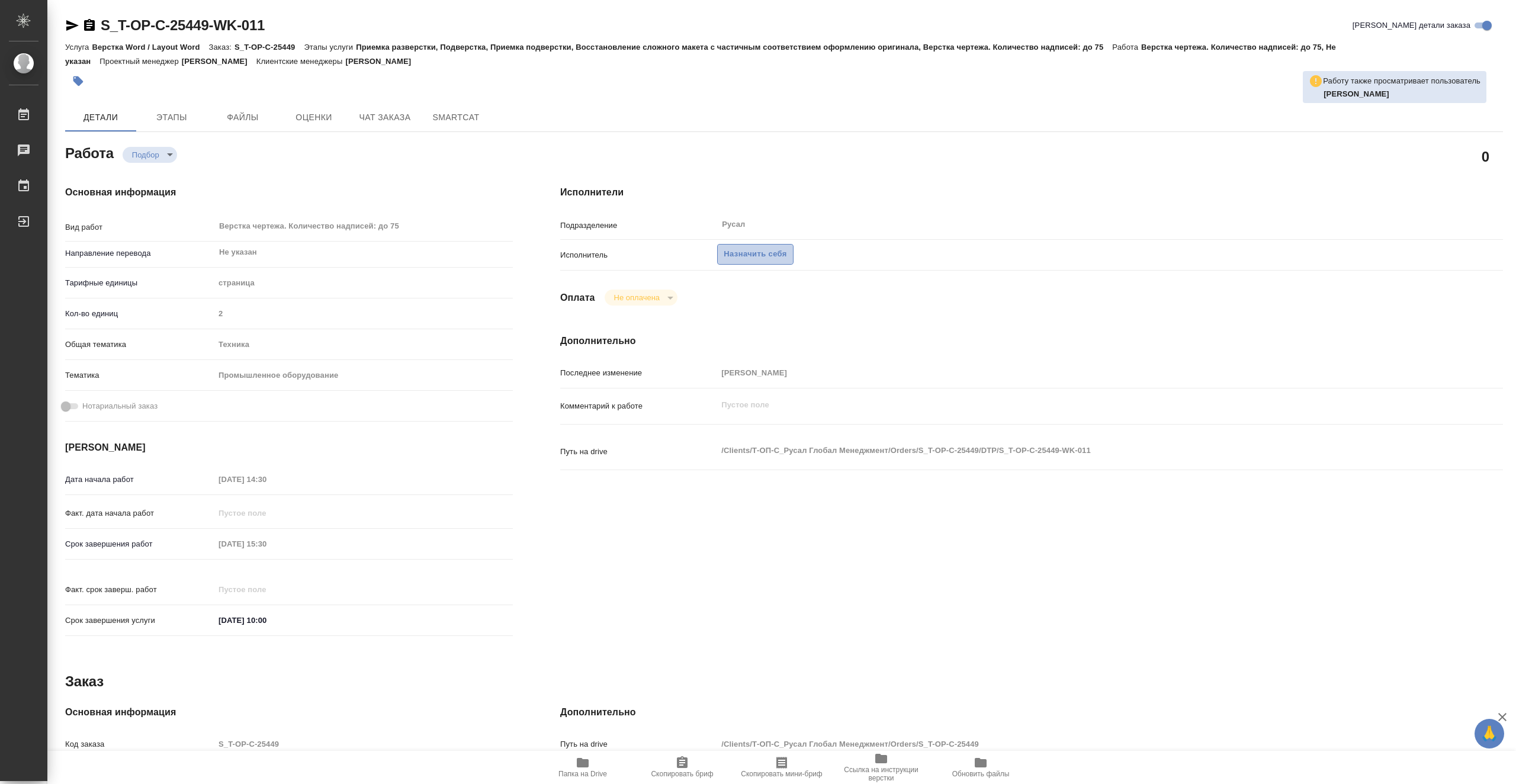
click at [763, 251] on span "Назначить себя" at bounding box center [755, 254] width 62 height 14
type textarea "x"
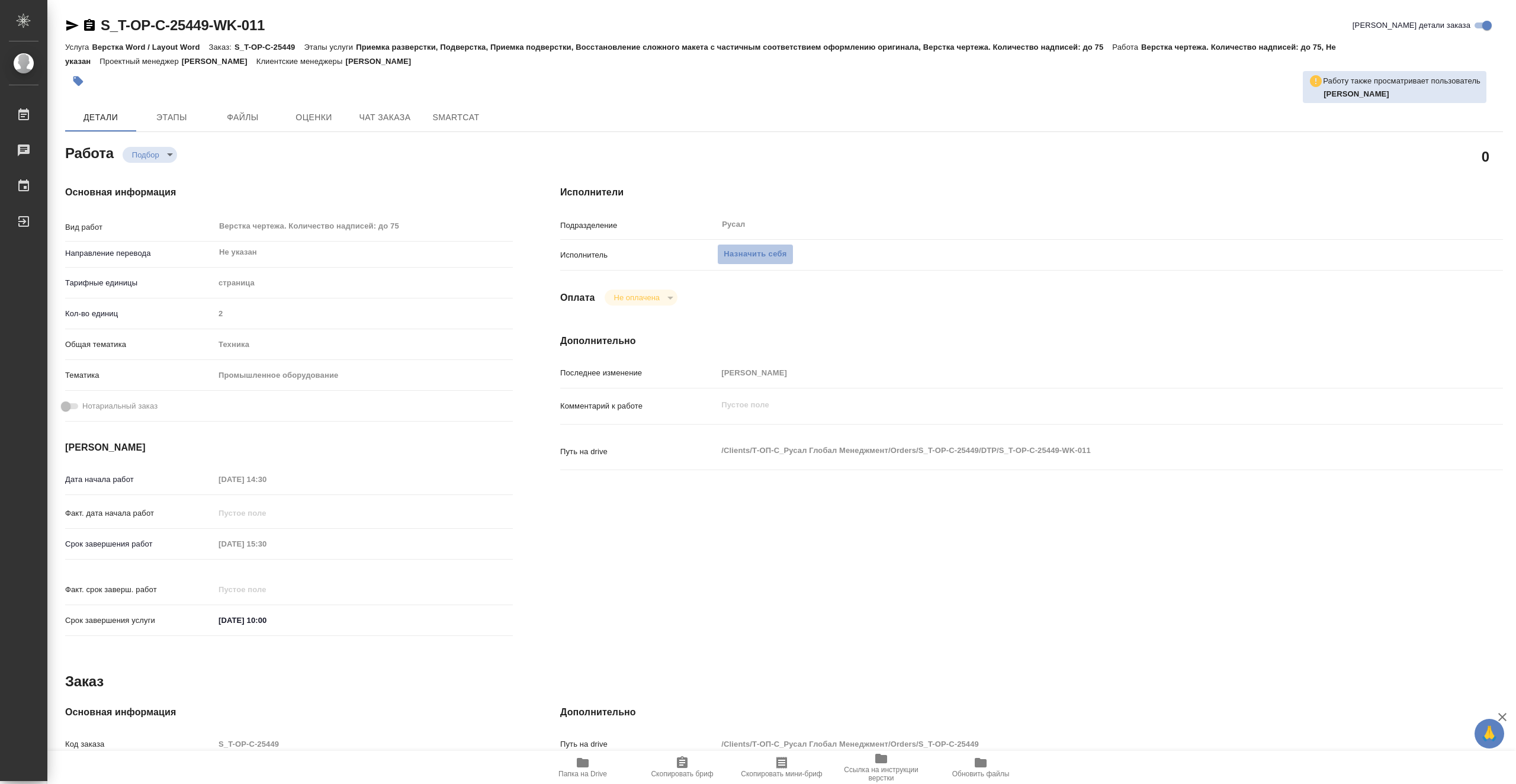
type textarea "x"
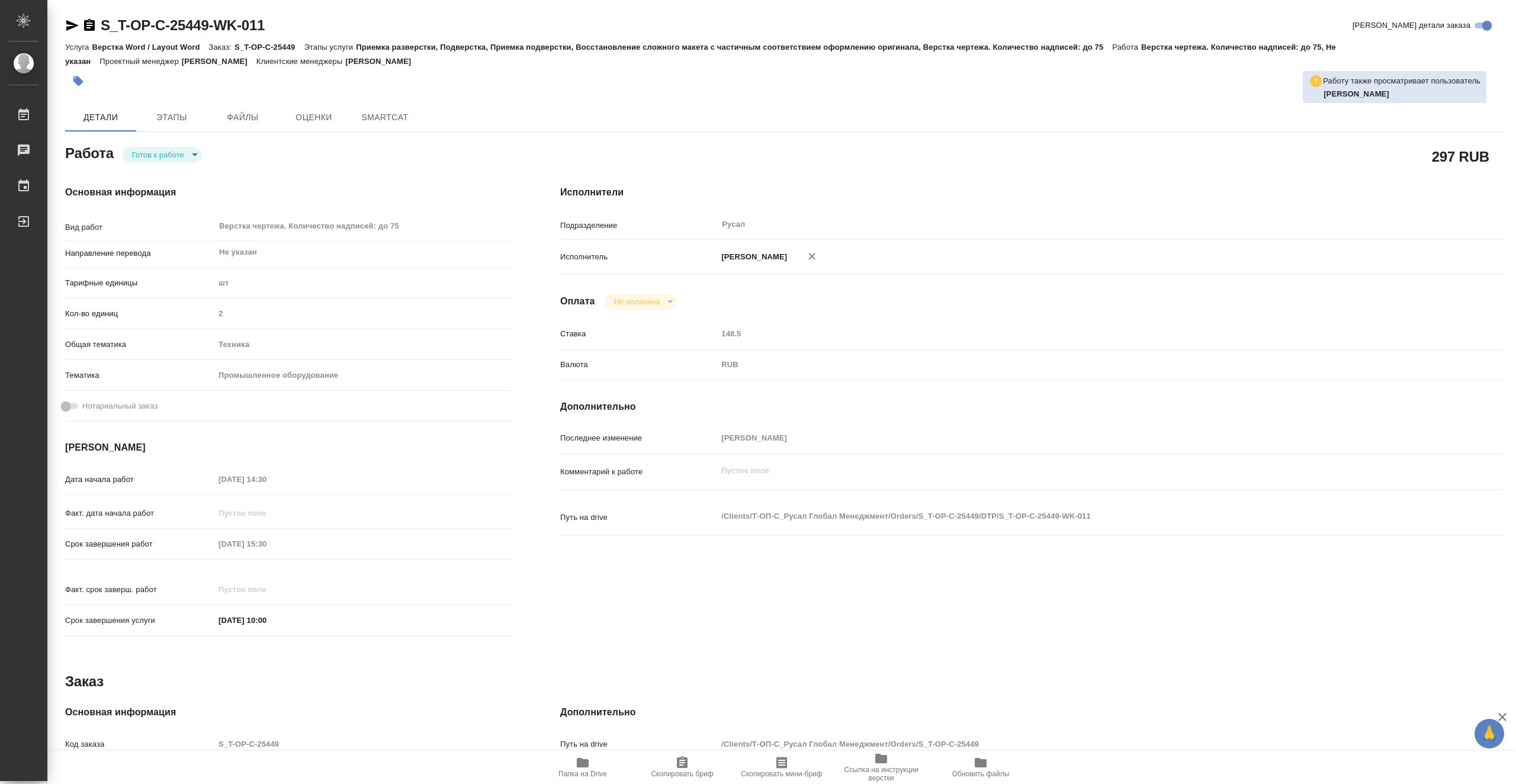
type textarea "x"
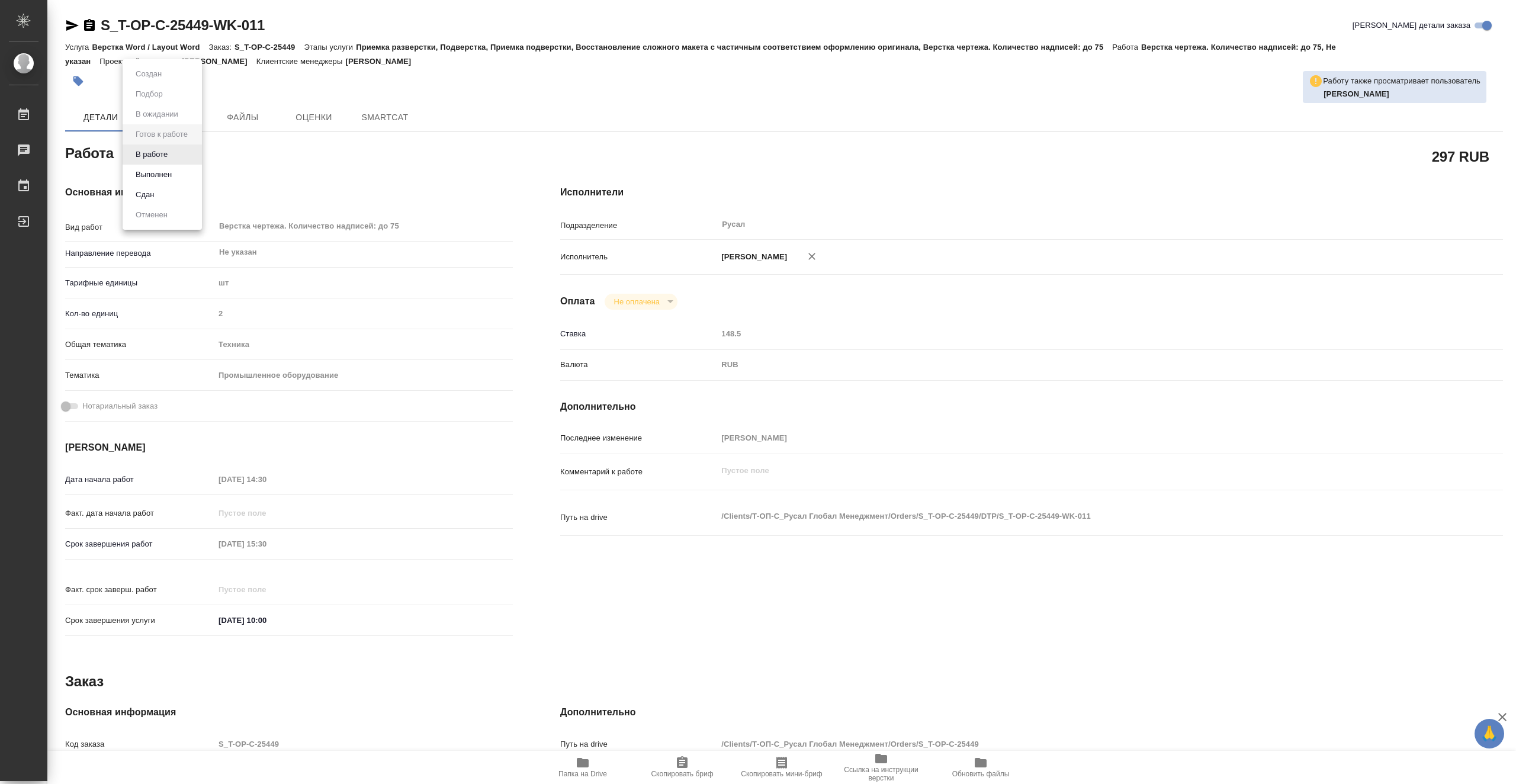
click at [189, 154] on body "🙏 .cls-1 fill:#fff; AWATERA Vasiutchenko Aleksandr Работы Чаты График Выйти S_T…" at bounding box center [758, 392] width 1516 height 784
type textarea "x"
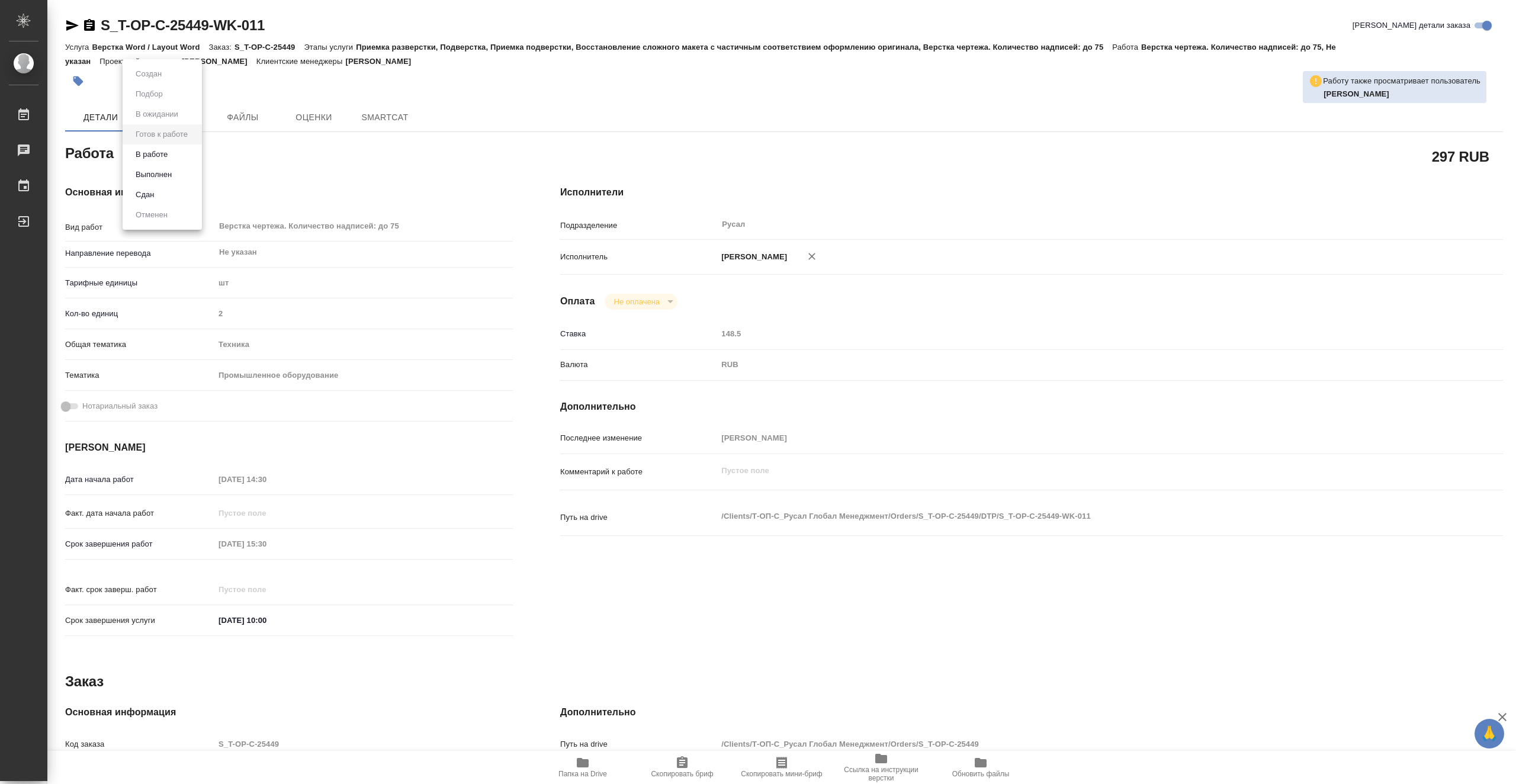
type textarea "x"
click at [176, 154] on li "В работе" at bounding box center [162, 154] width 79 height 20
type textarea "x"
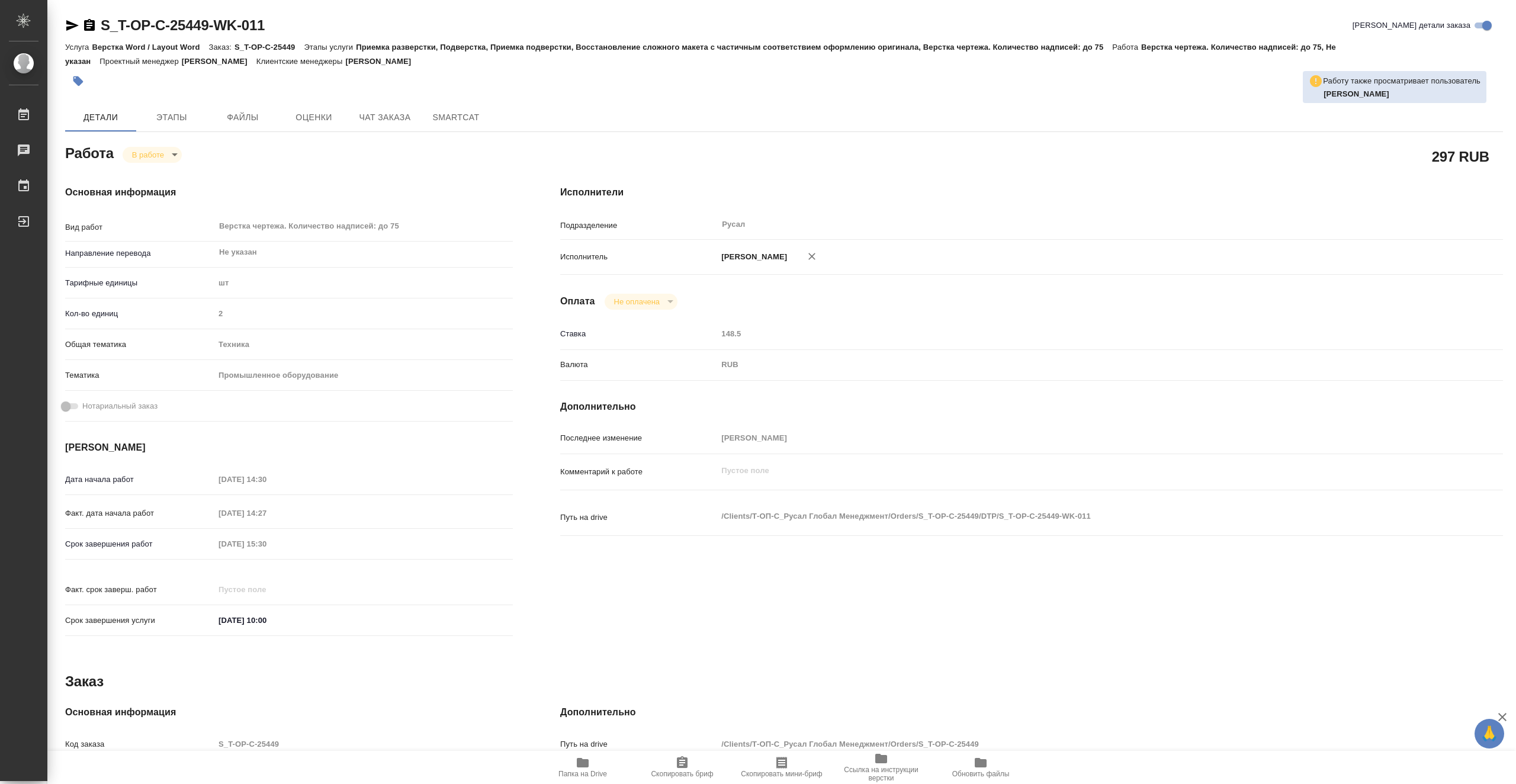
type textarea "x"
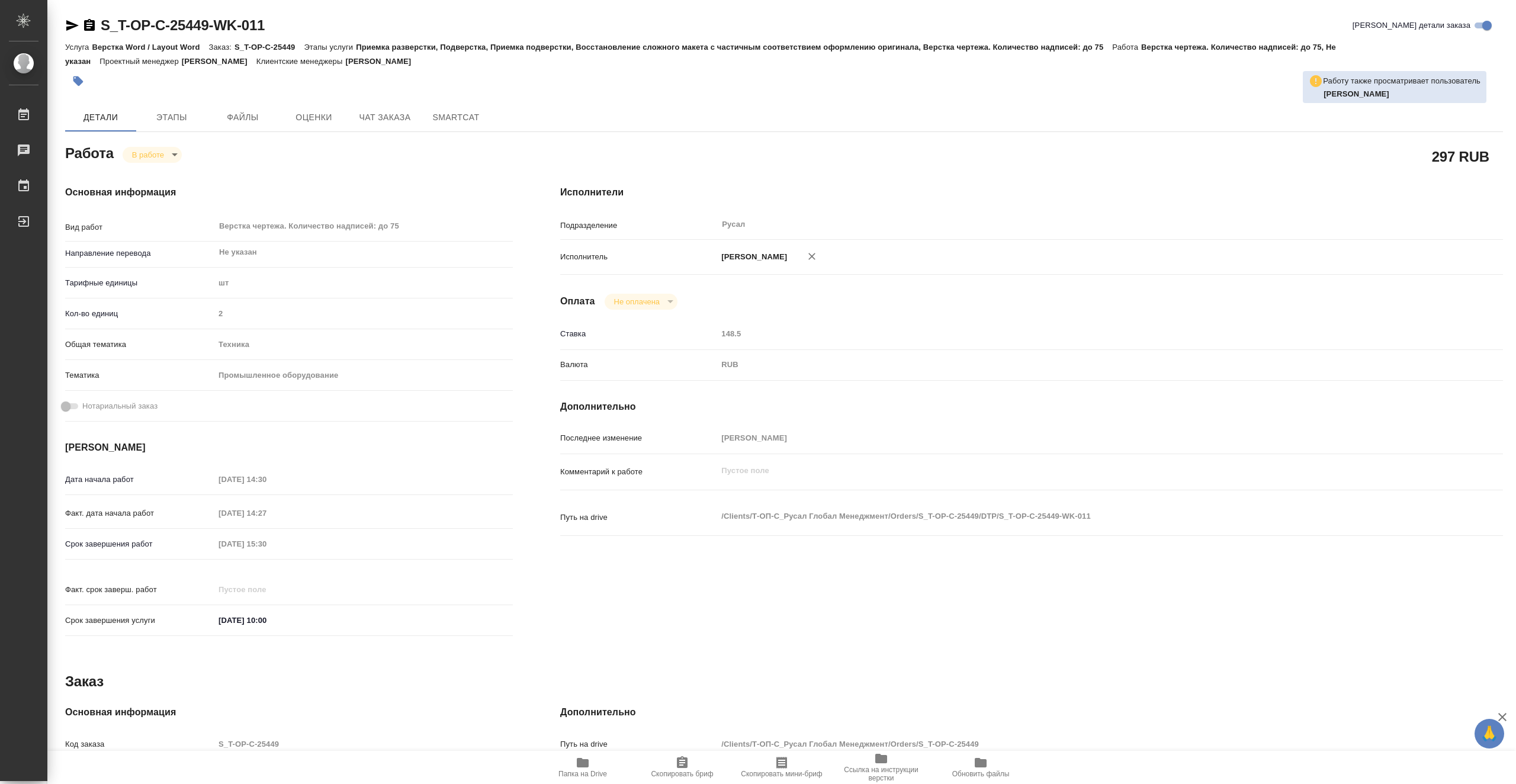
type textarea "x"
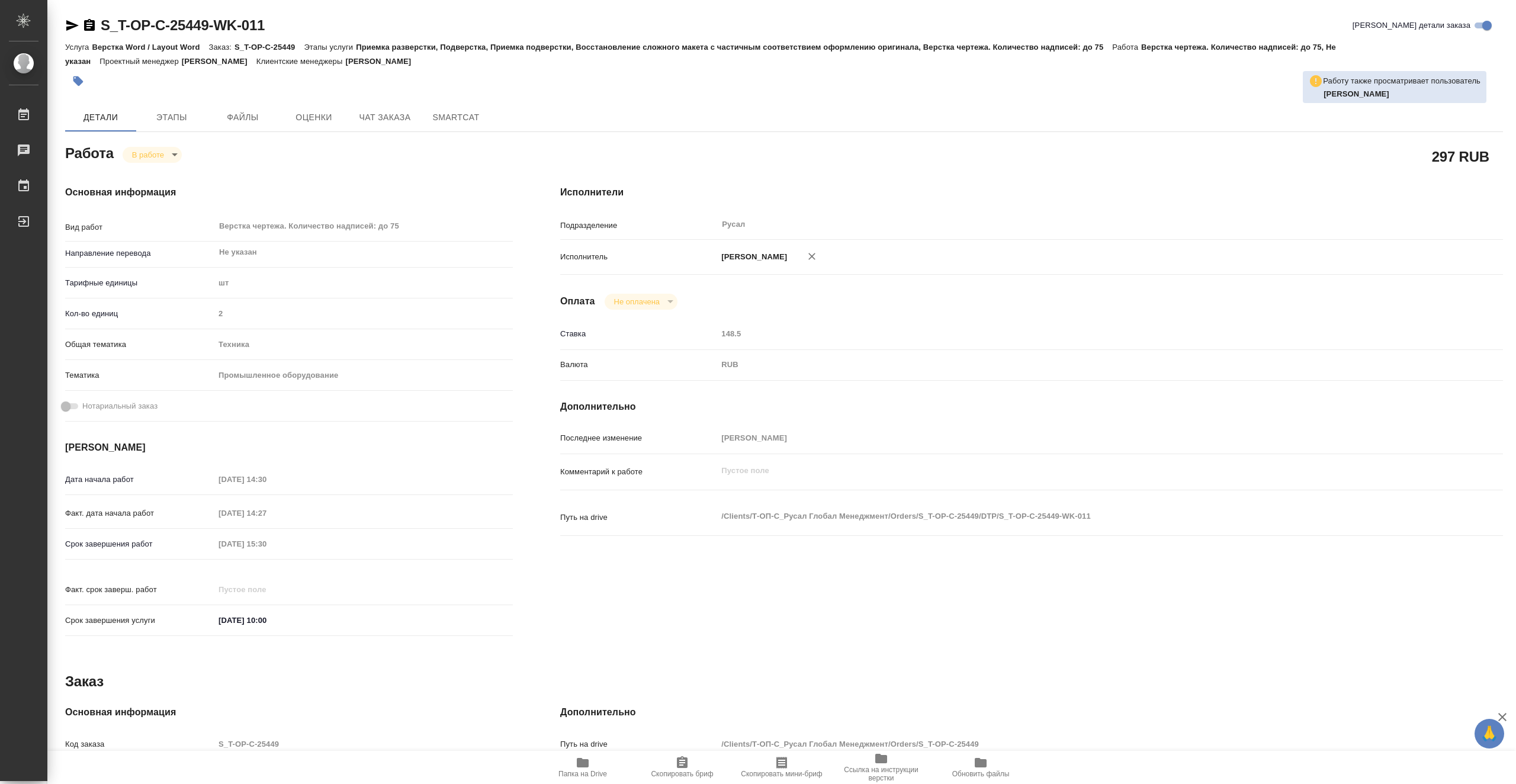
type textarea "x"
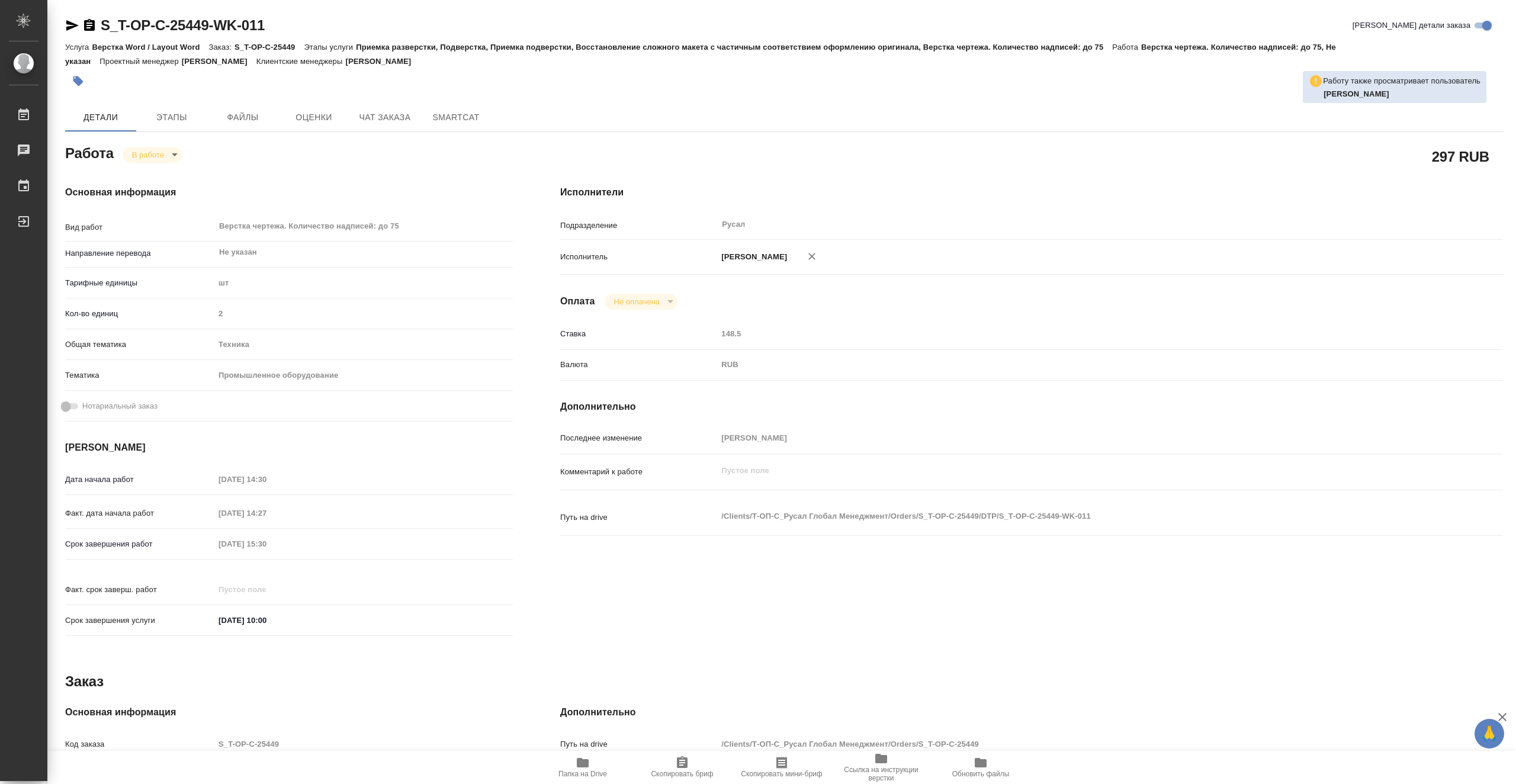
type textarea "x"
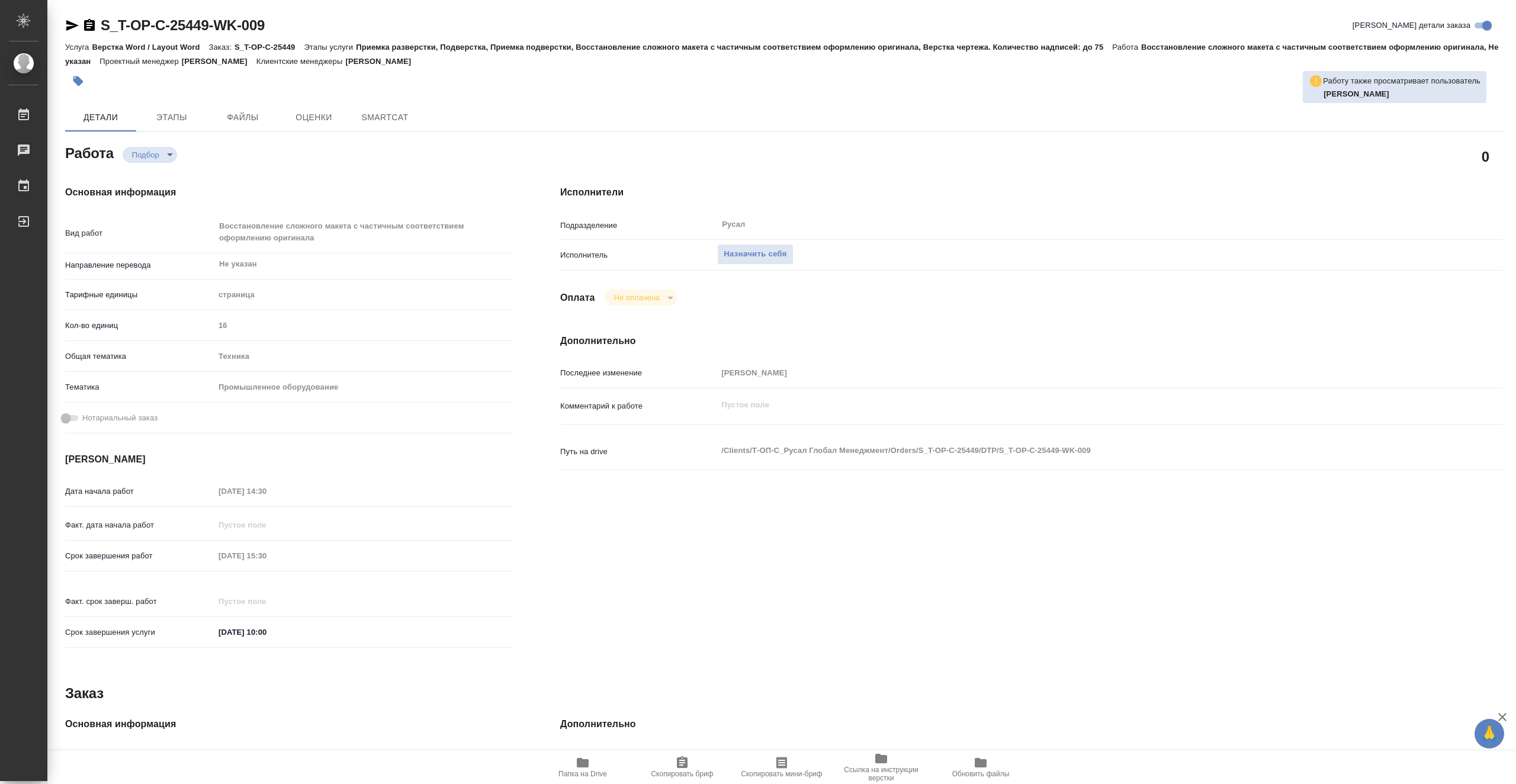
type textarea "x"
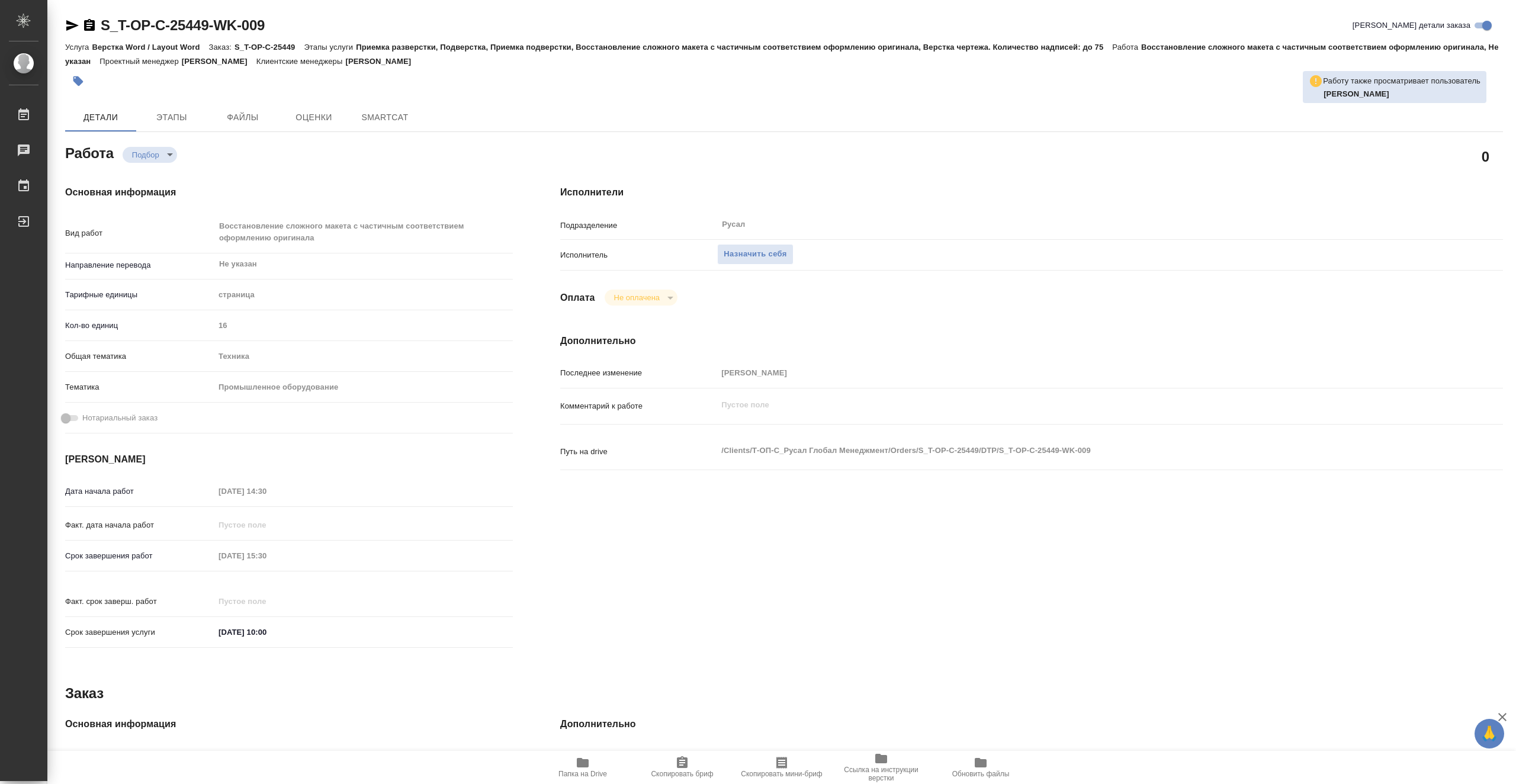
type textarea "x"
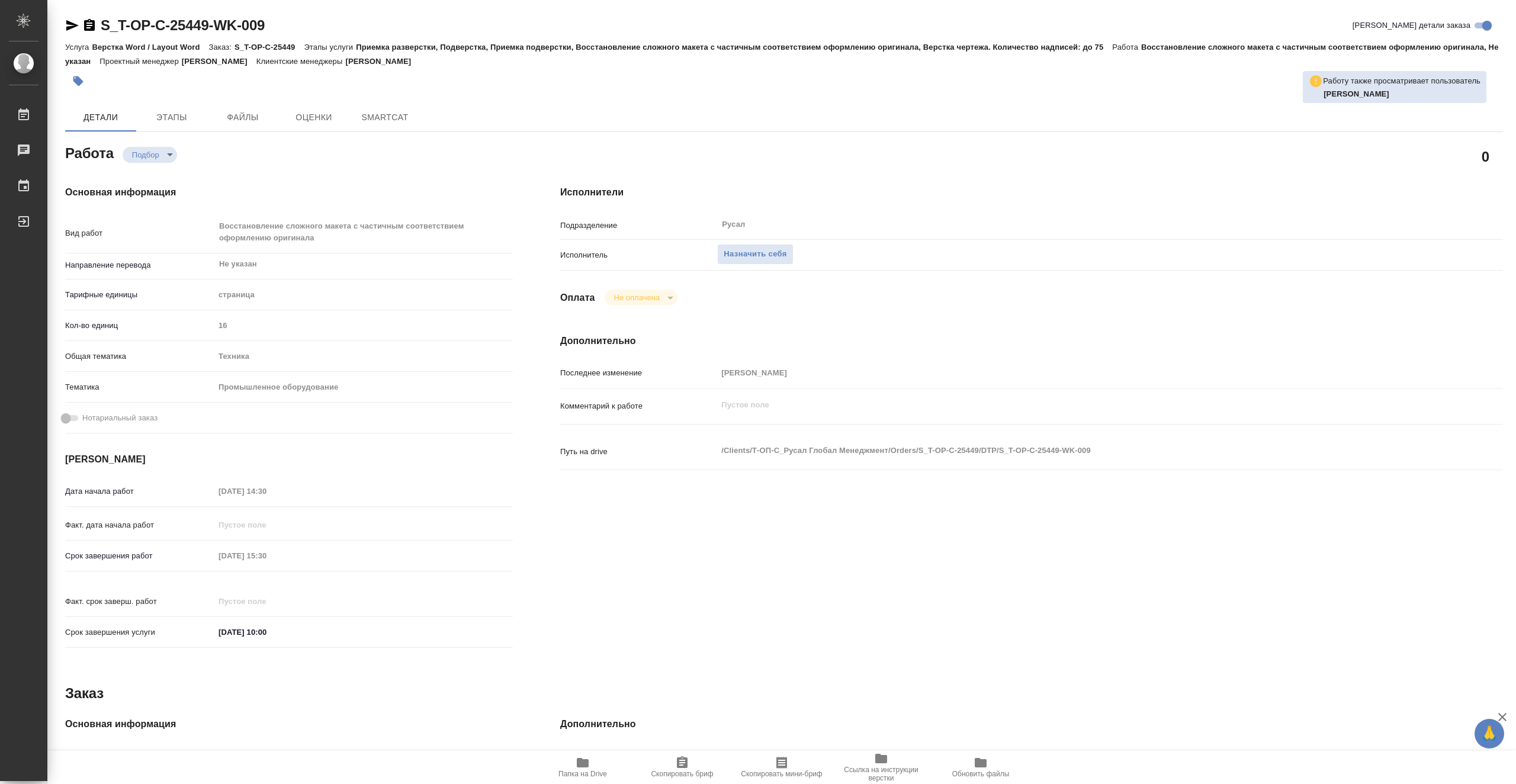
type textarea "x"
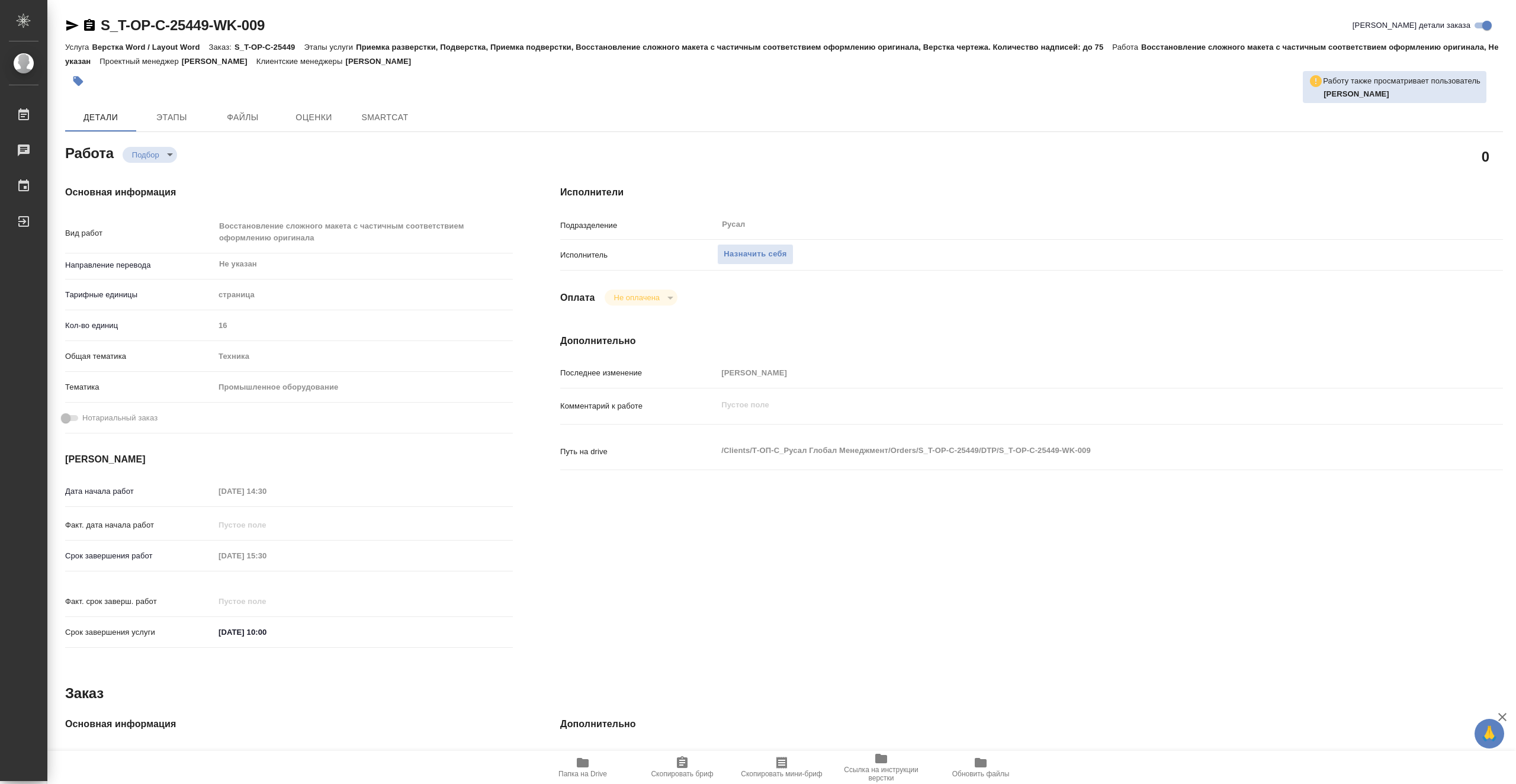
type textarea "x"
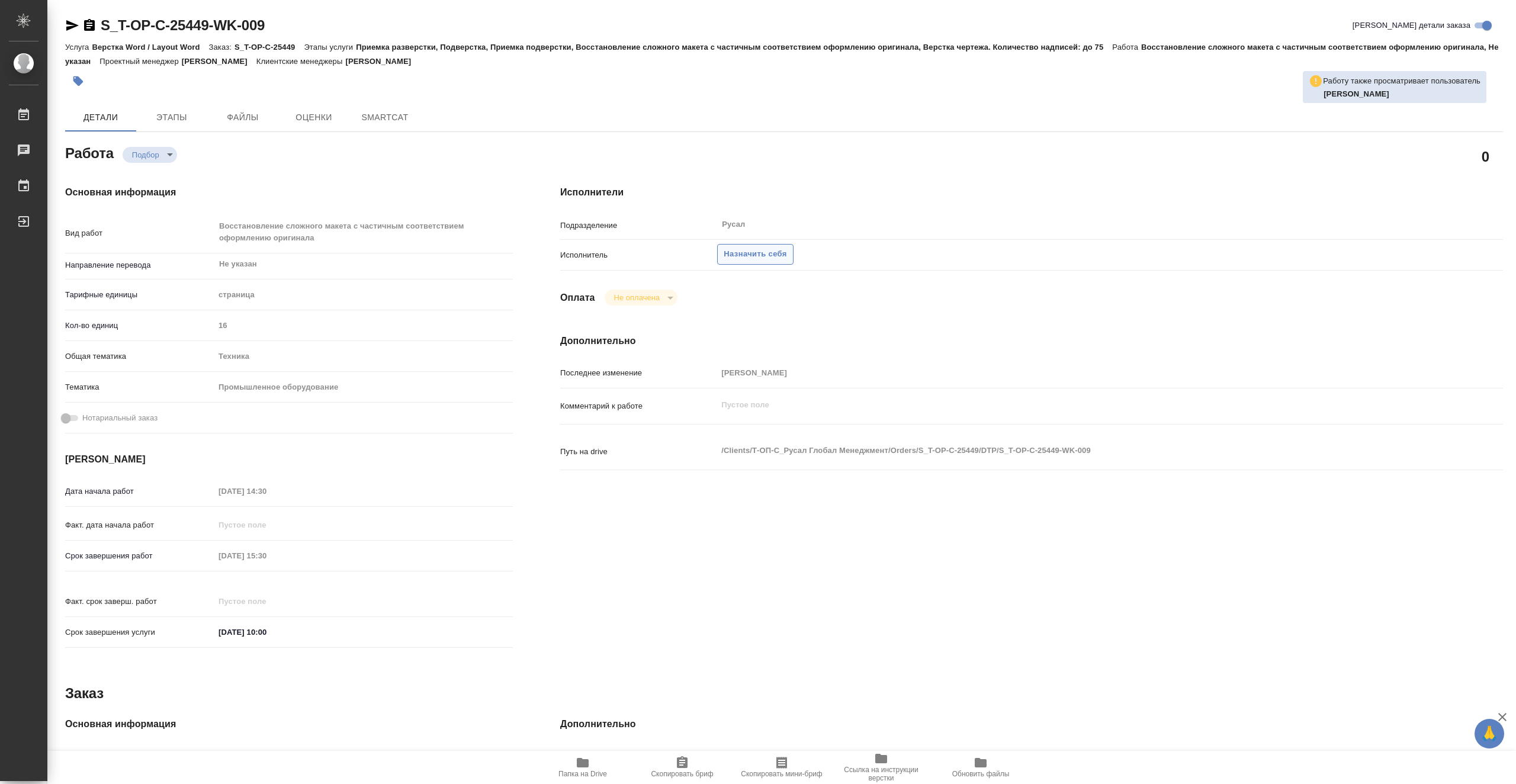
type textarea "x"
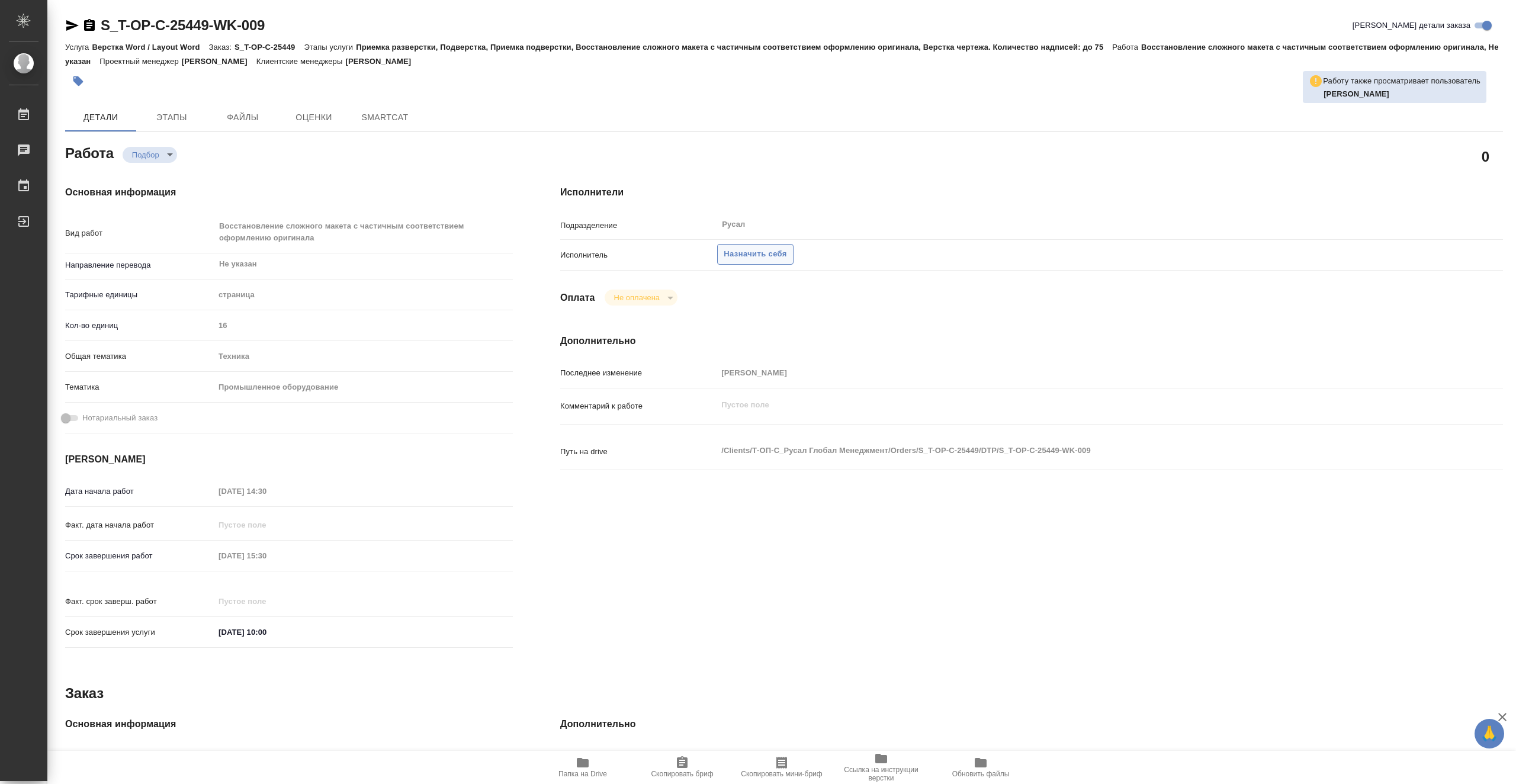
click at [739, 246] on button "Назначить себя" at bounding box center [755, 254] width 76 height 21
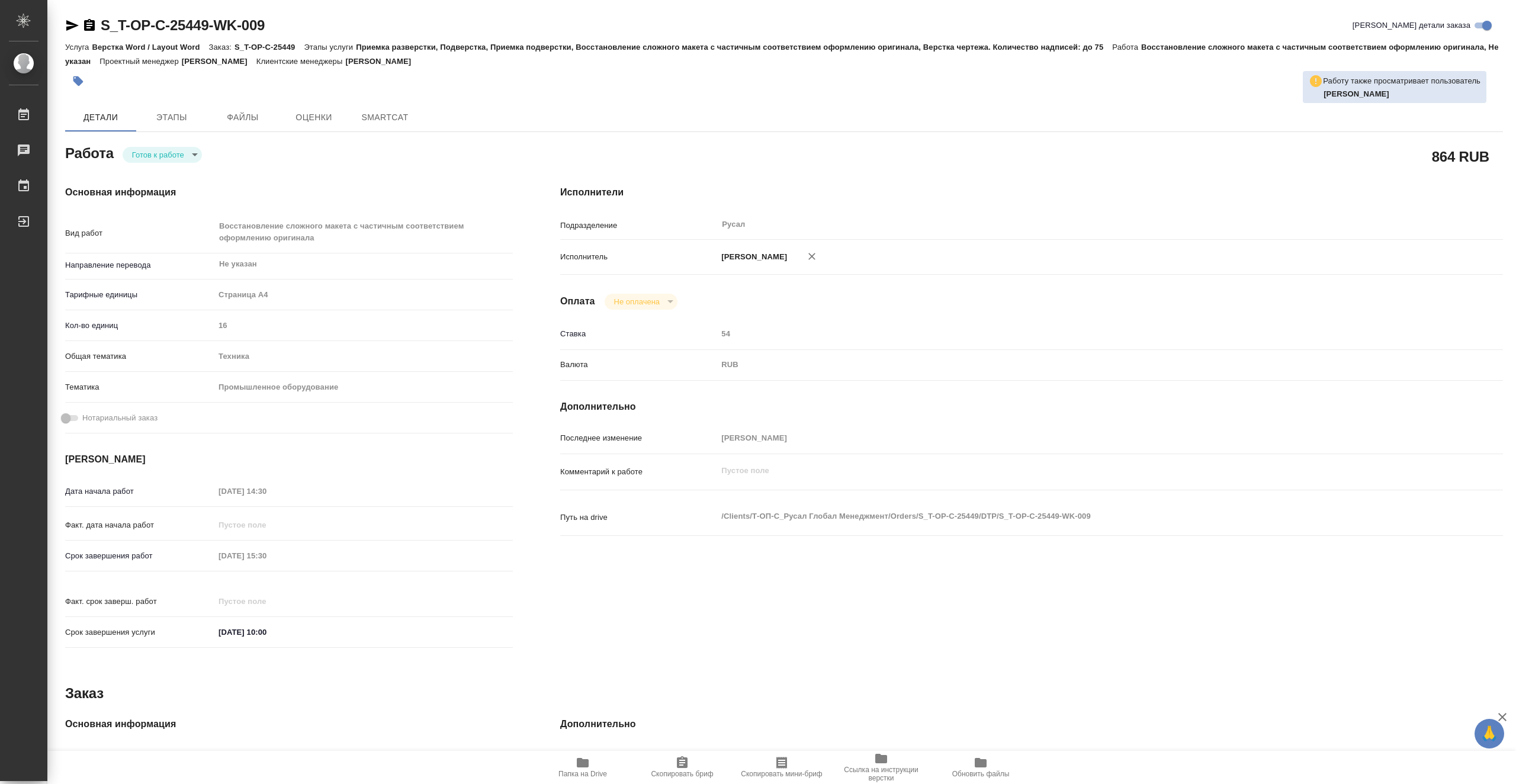
type textarea "x"
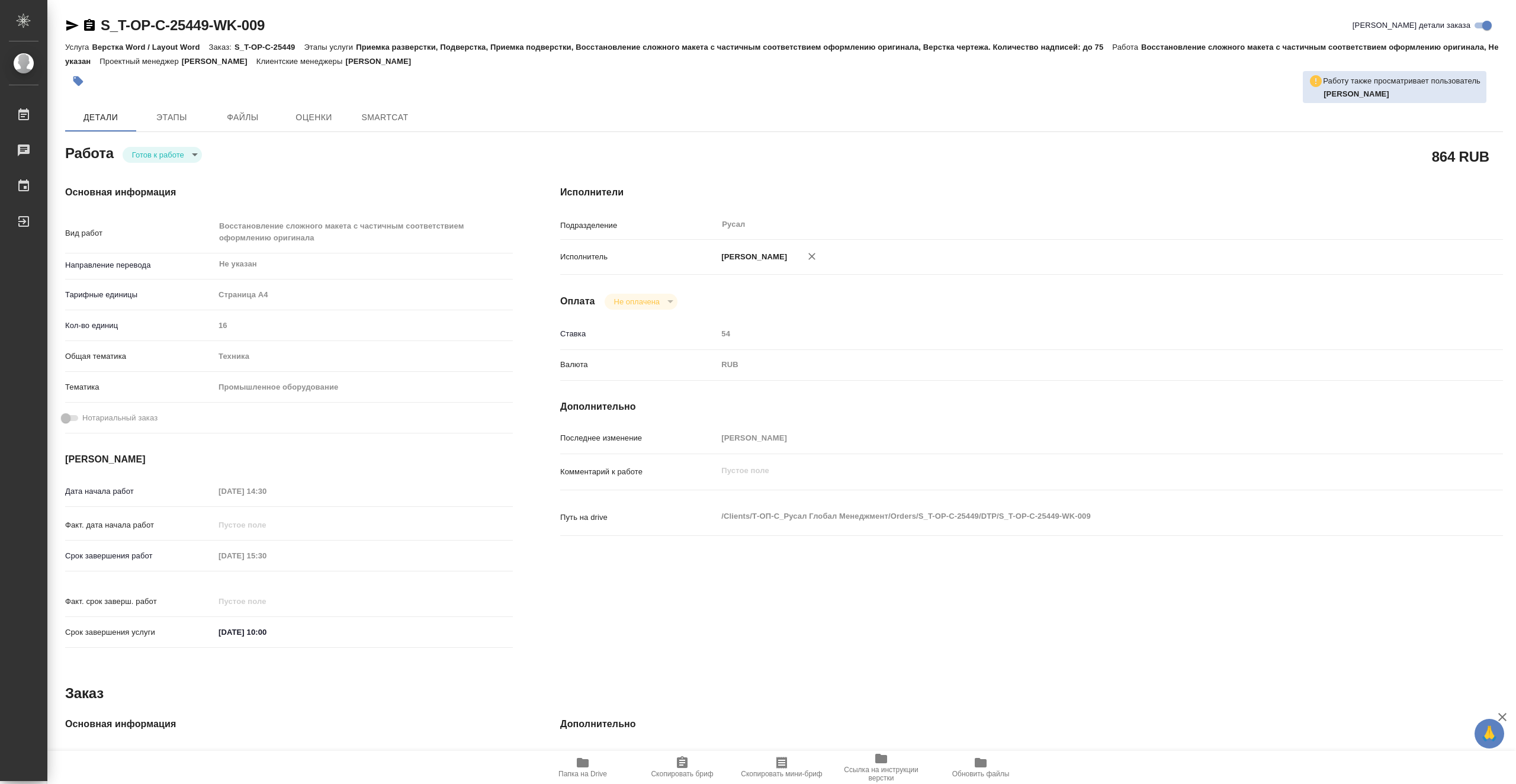
type textarea "x"
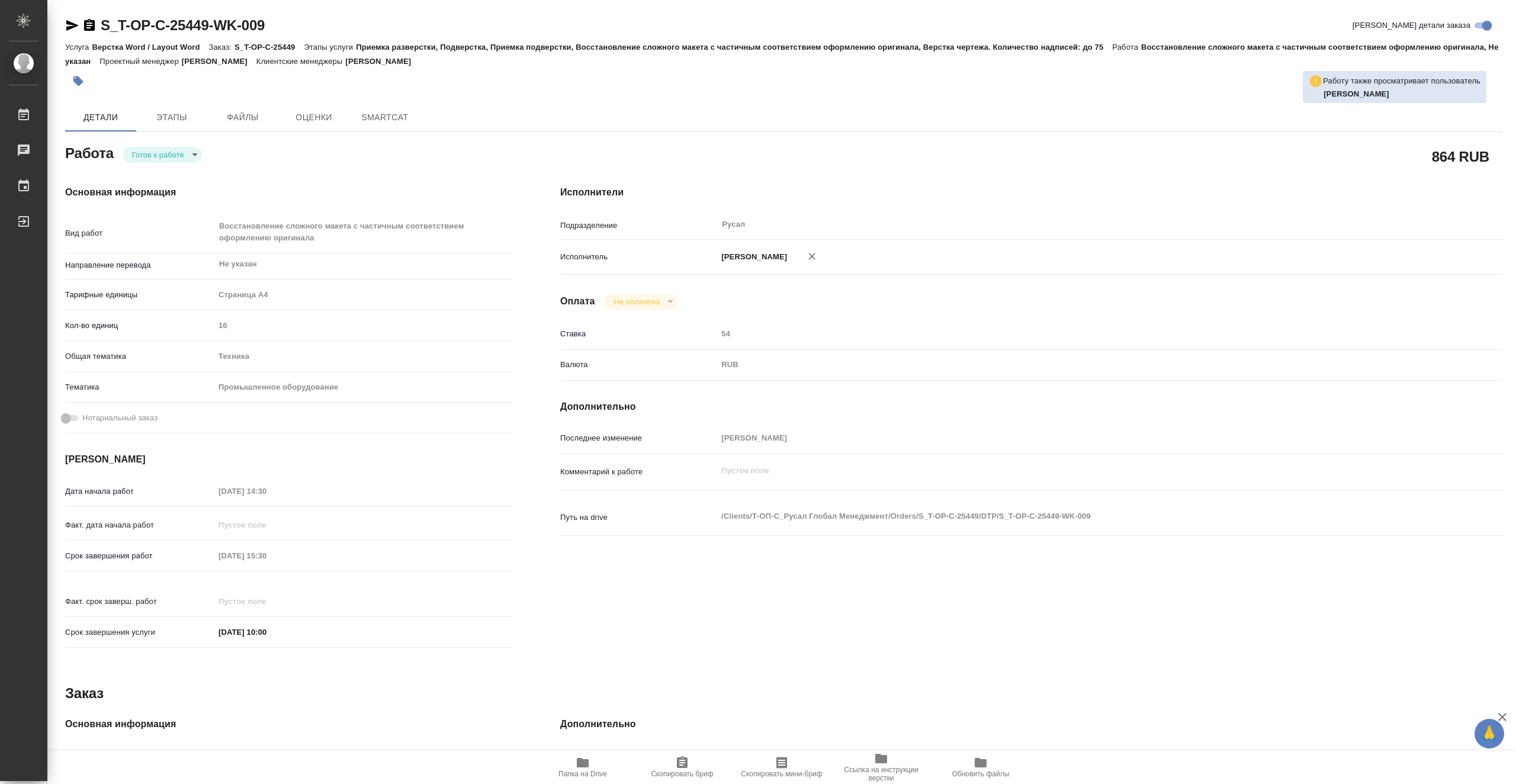
type textarea "x"
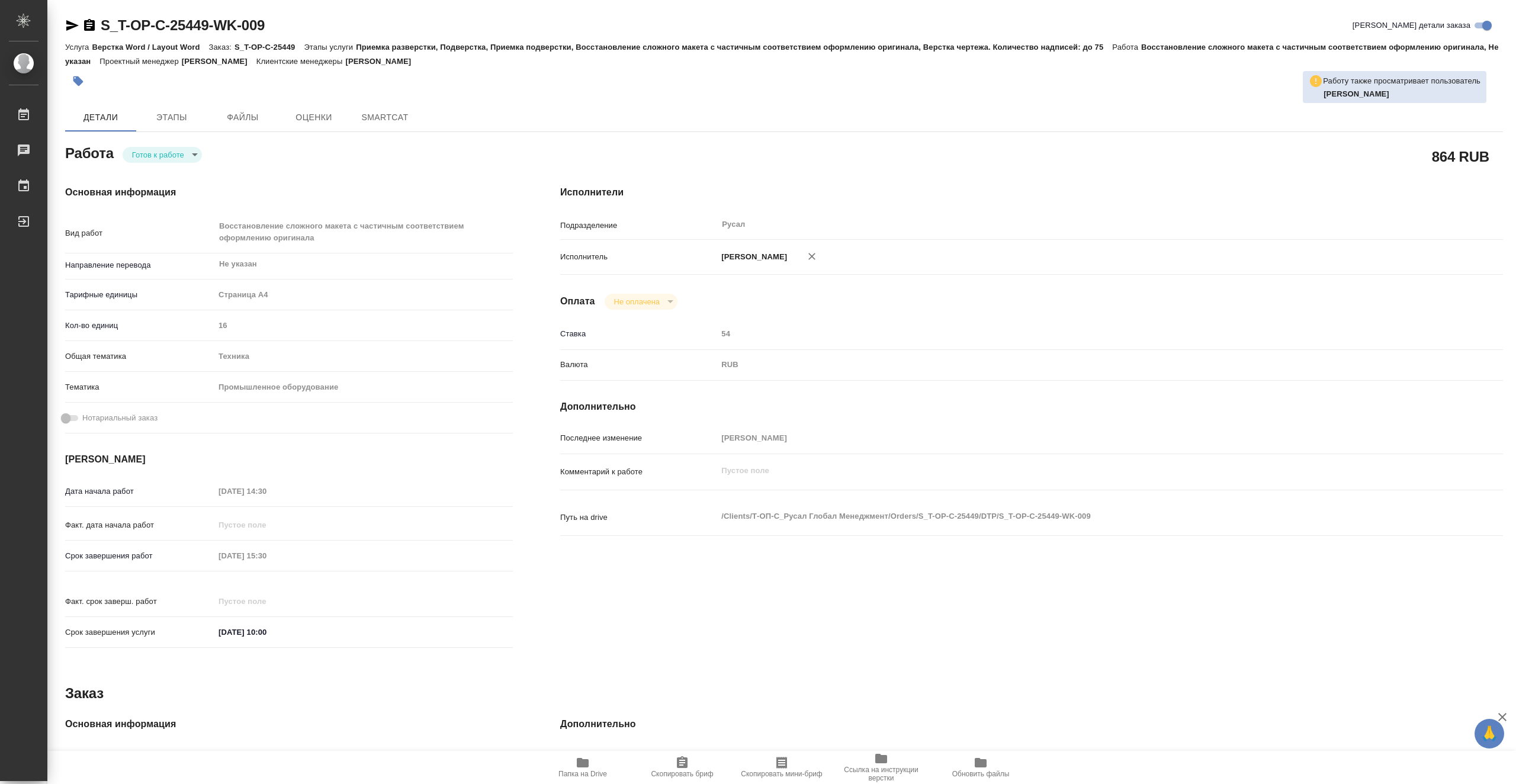
type textarea "x"
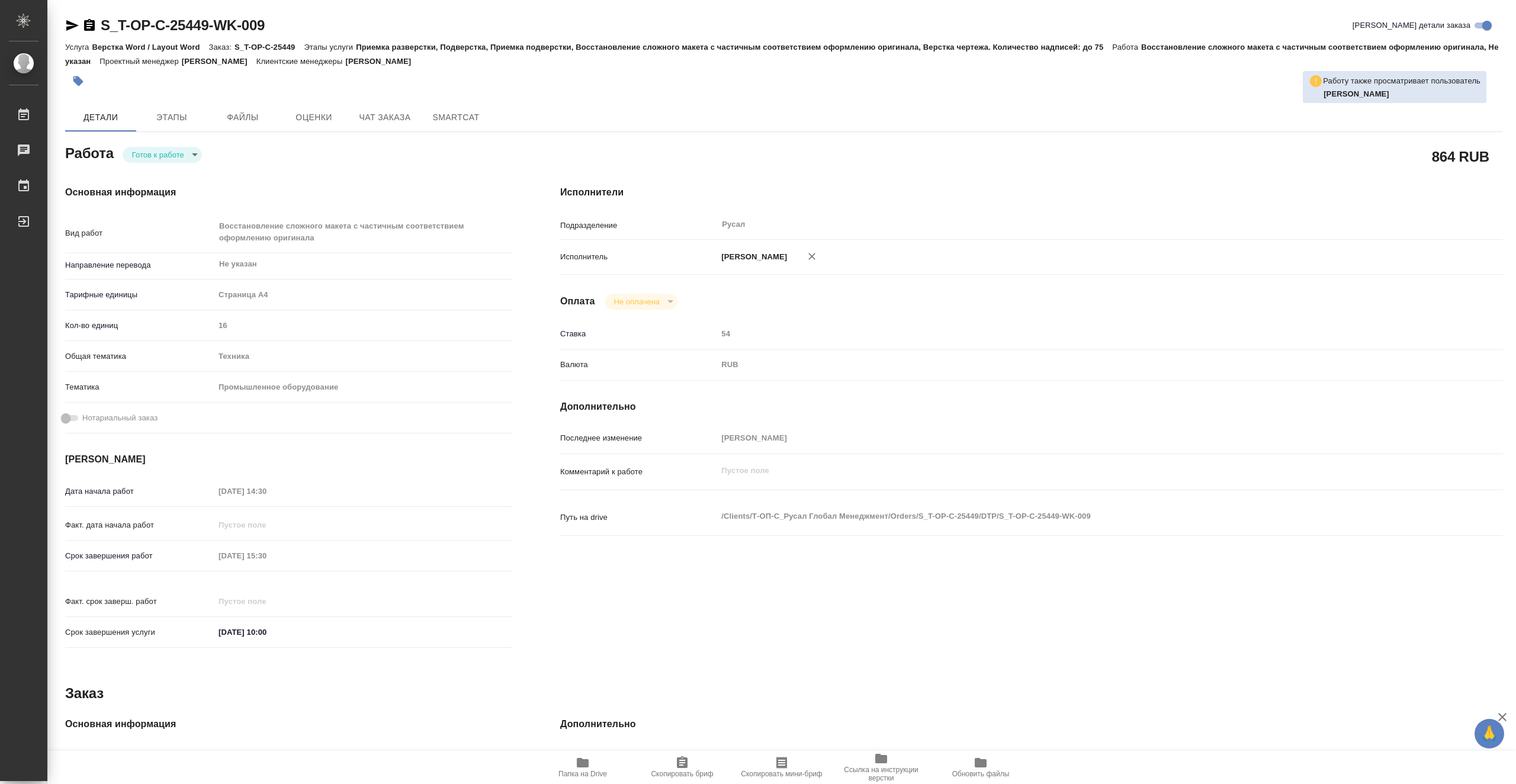
click at [186, 157] on body "🙏 .cls-1 fill:#fff; AWATERA Vasiutchenko Aleksandr Работы Чаты График Выйти S_T…" at bounding box center [758, 392] width 1516 height 784
type textarea "x"
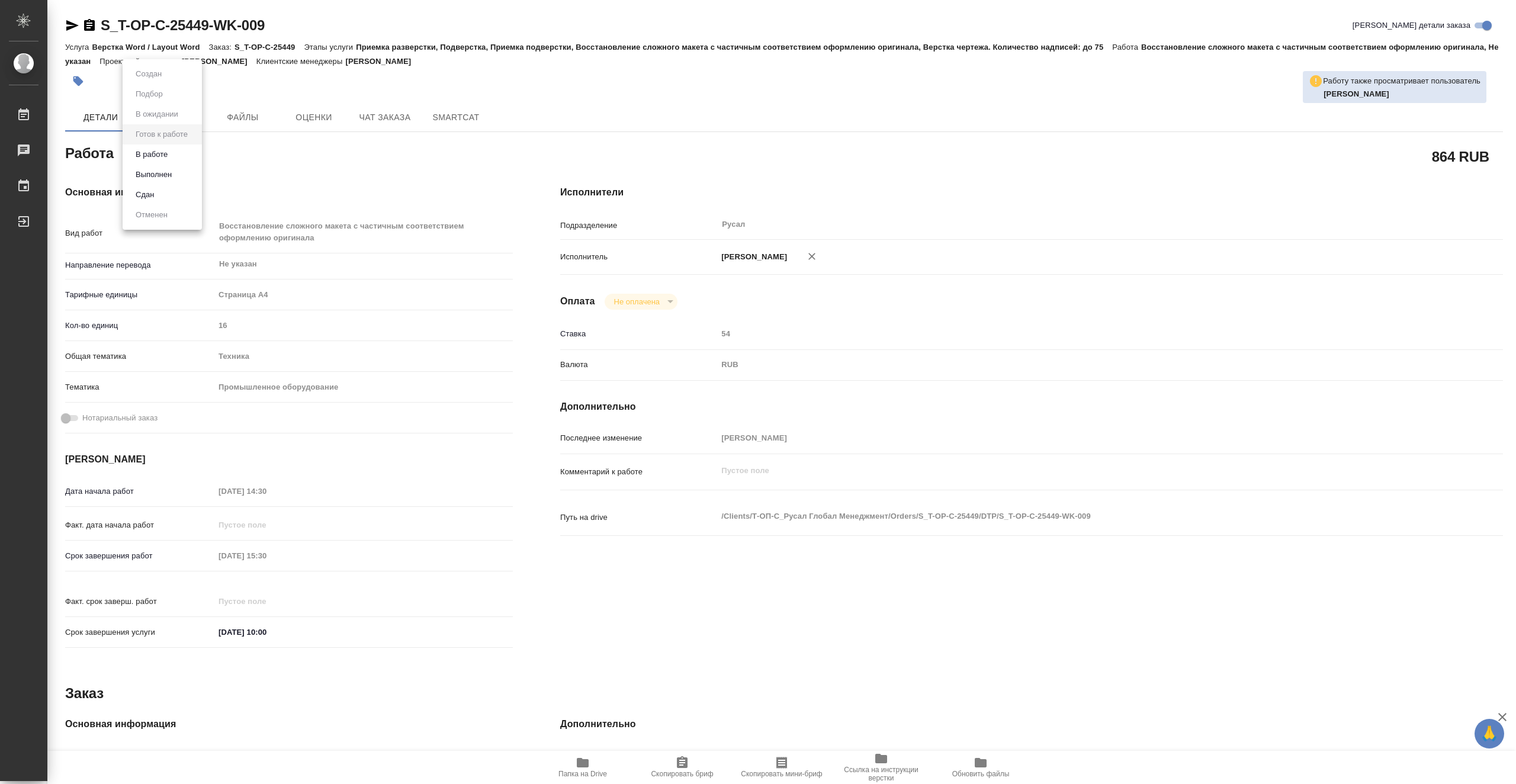
type textarea "x"
click at [181, 154] on li "В работе" at bounding box center [162, 154] width 79 height 20
type textarea "x"
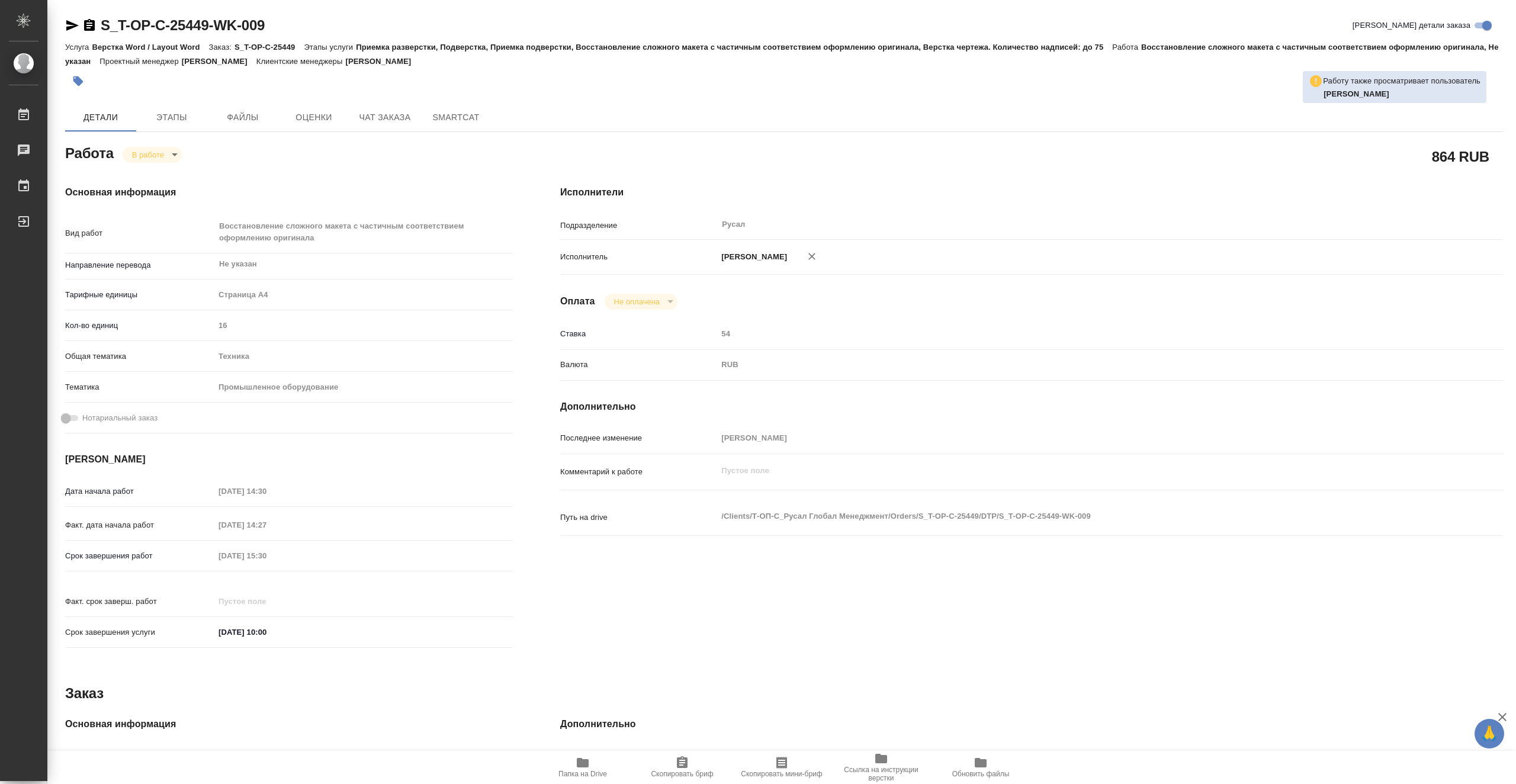
type textarea "x"
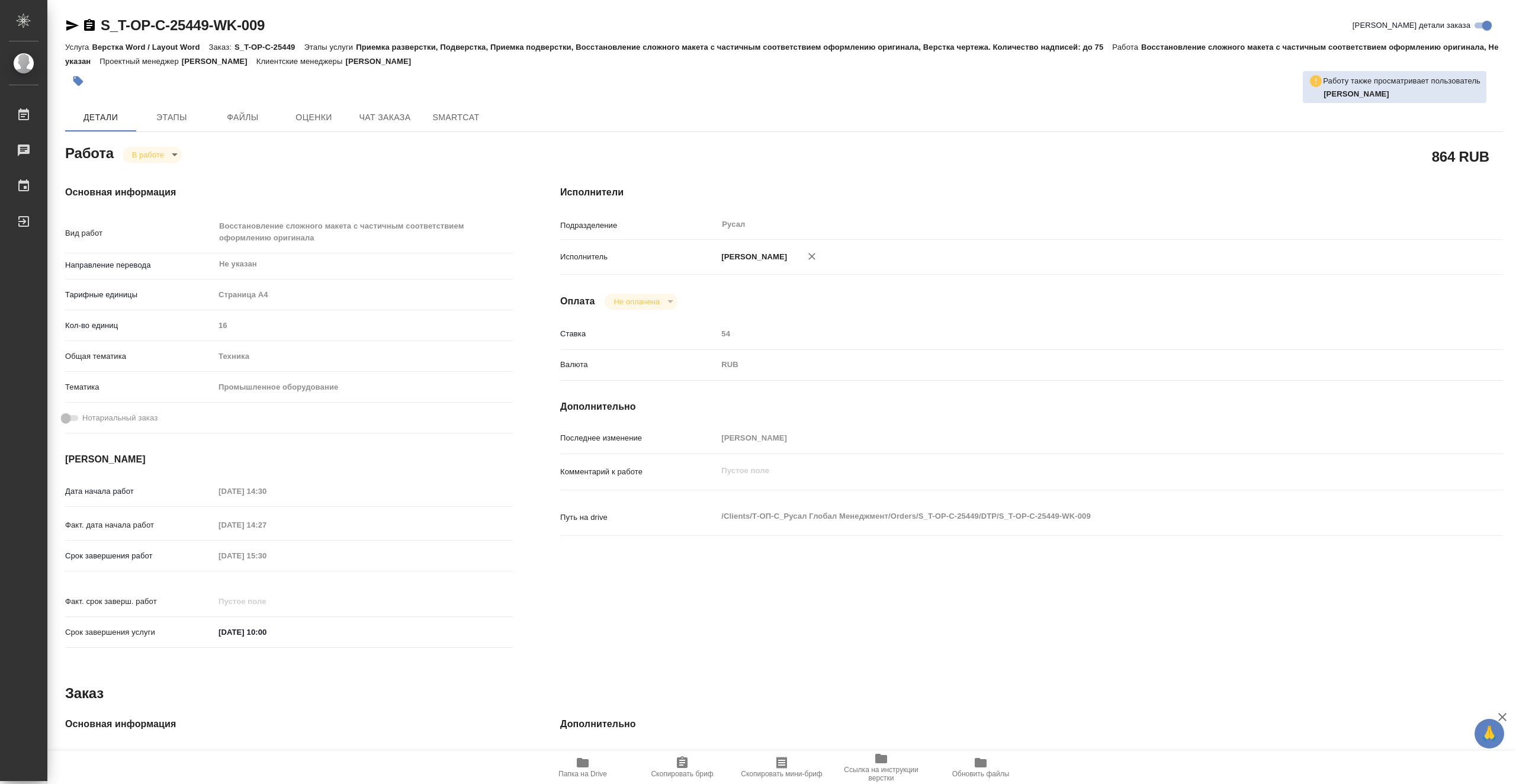
type textarea "x"
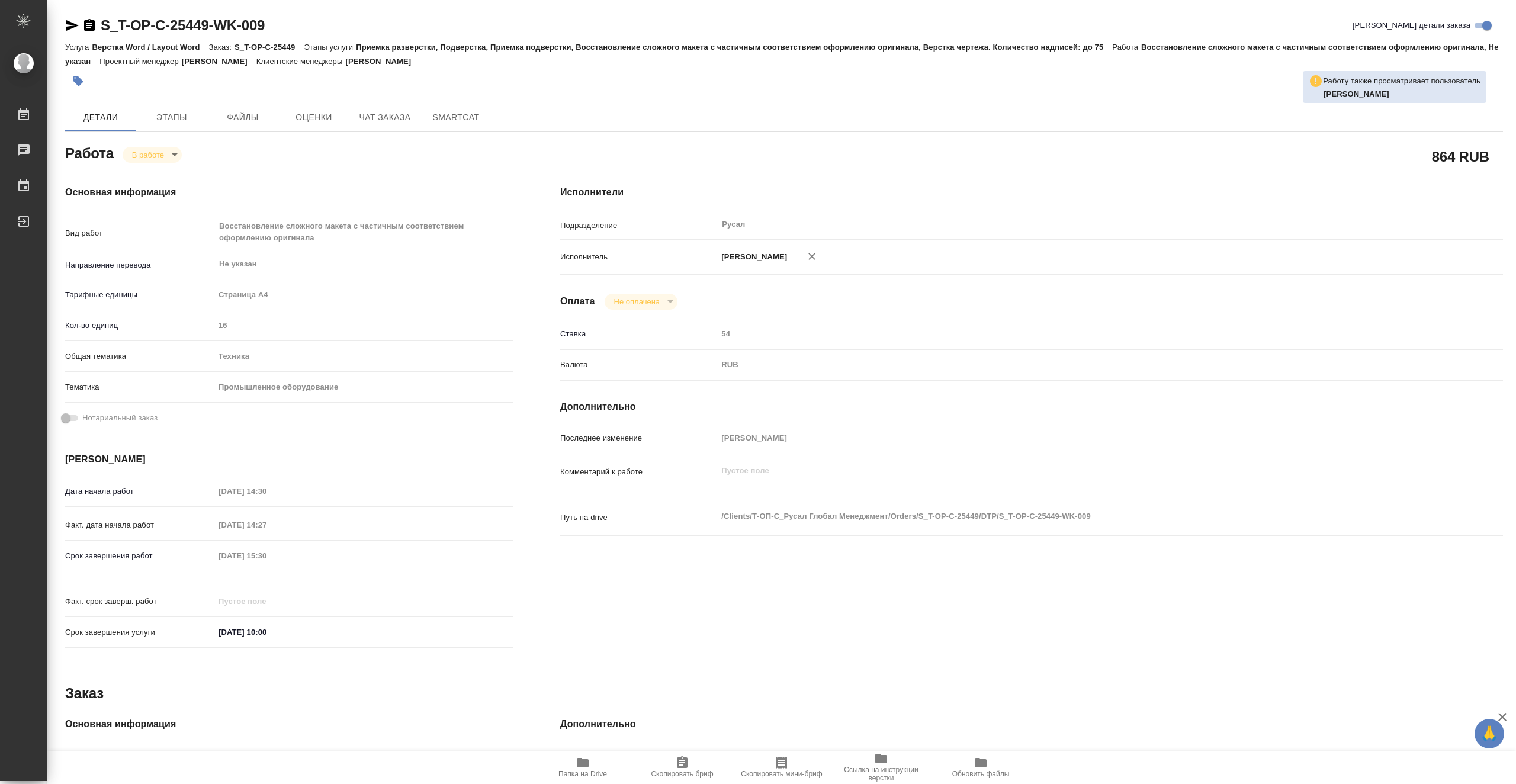
type textarea "x"
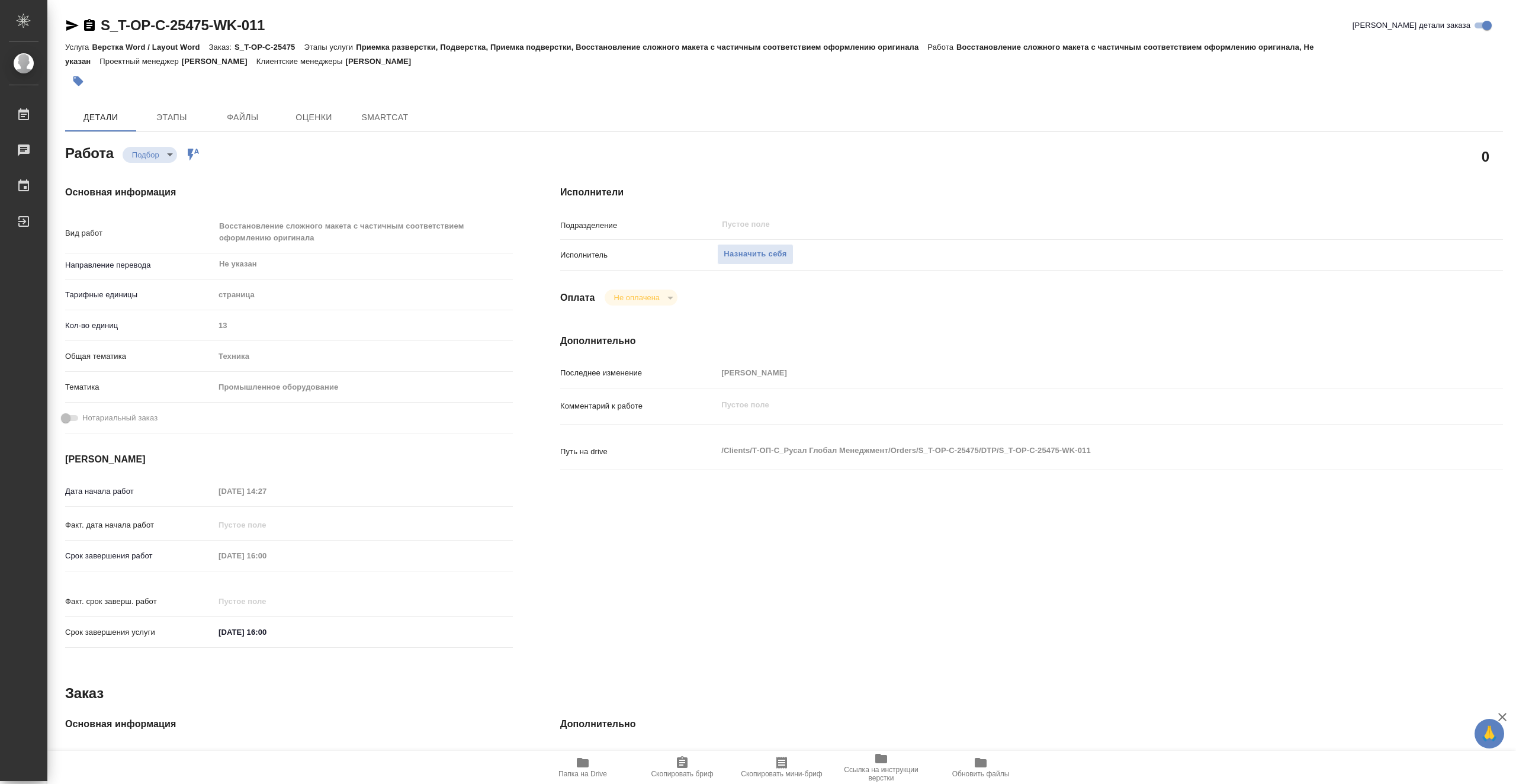
type textarea "x"
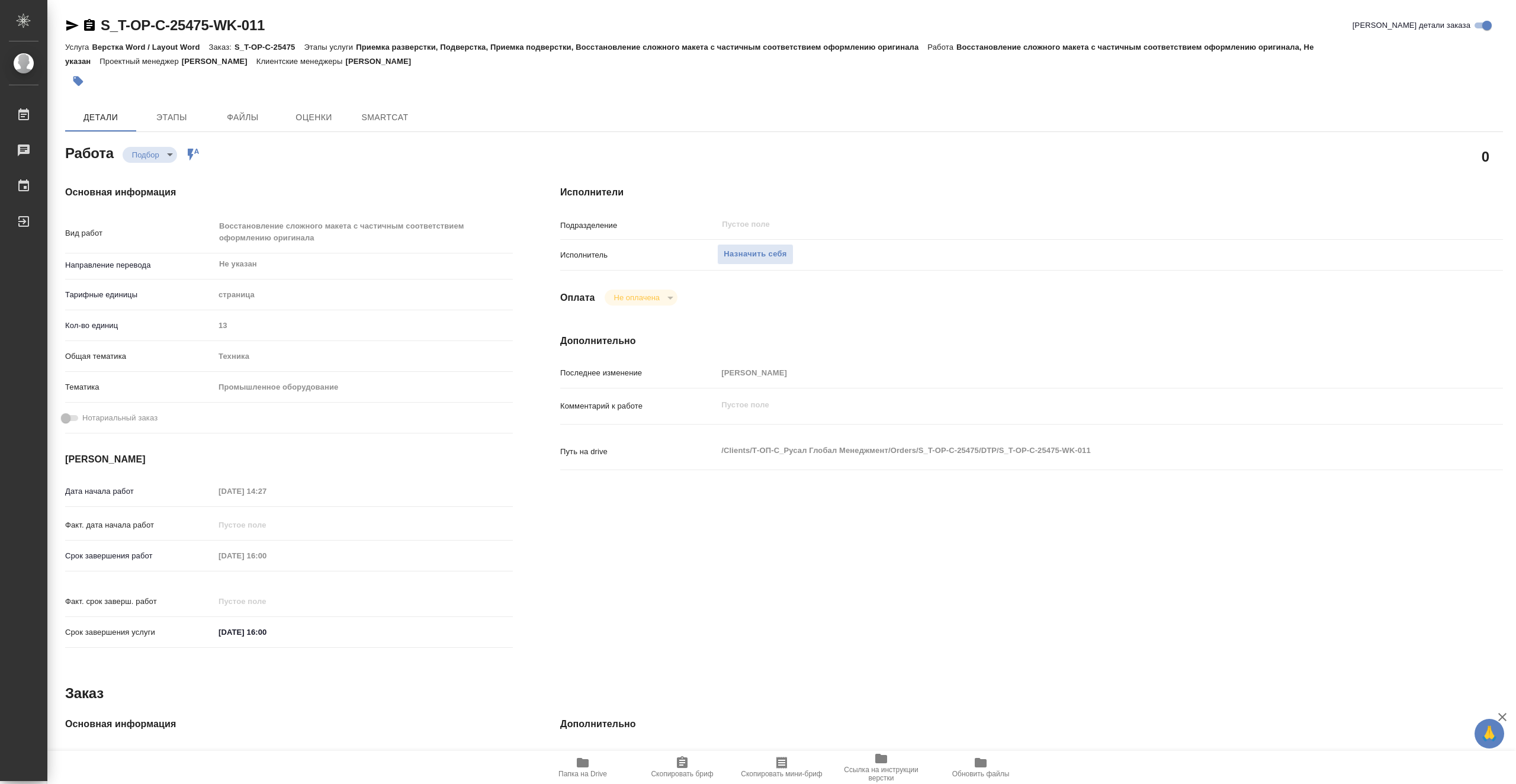
type textarea "x"
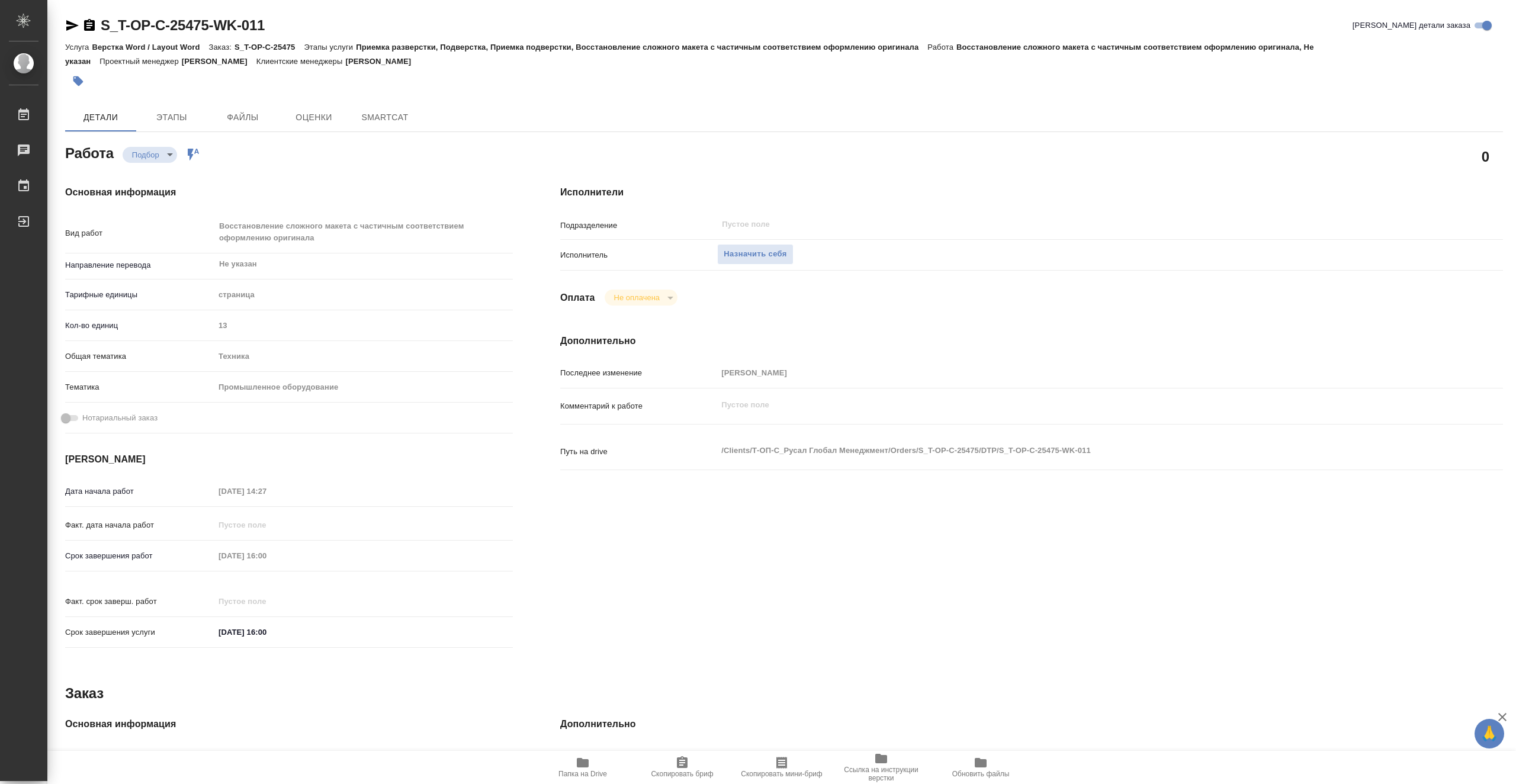
type textarea "x"
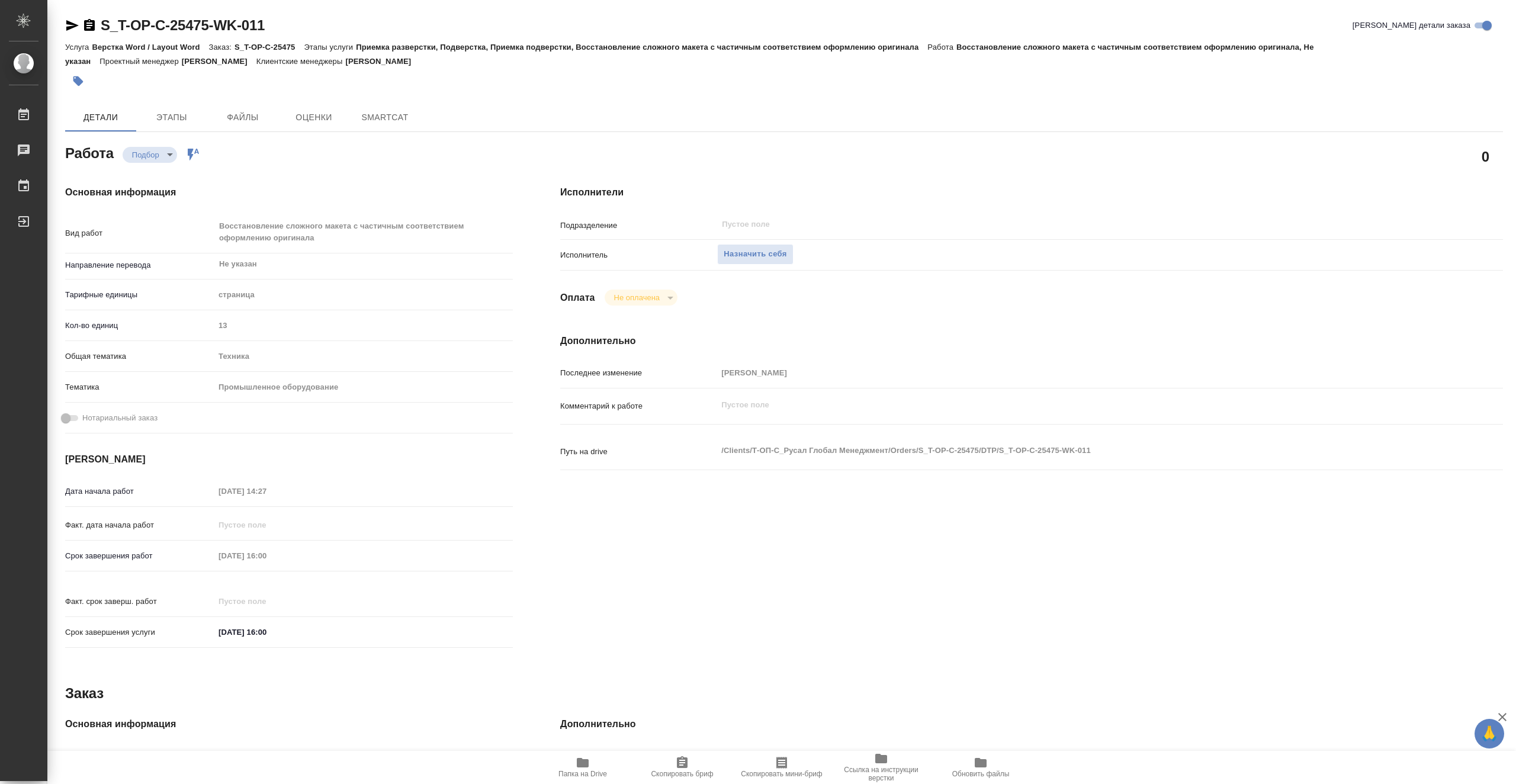
type textarea "x"
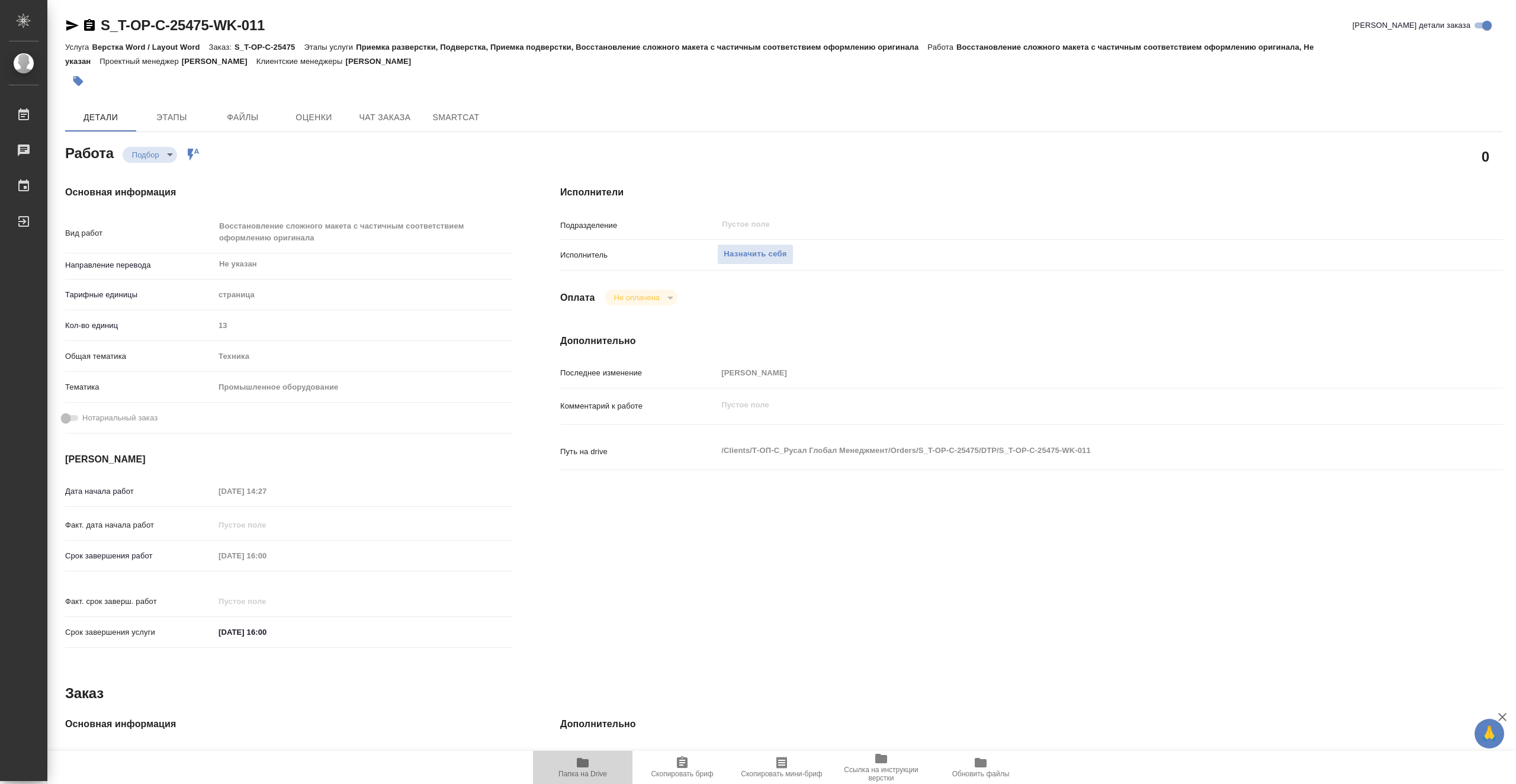
click at [594, 765] on span "Папка на Drive" at bounding box center [582, 767] width 85 height 22
type textarea "x"
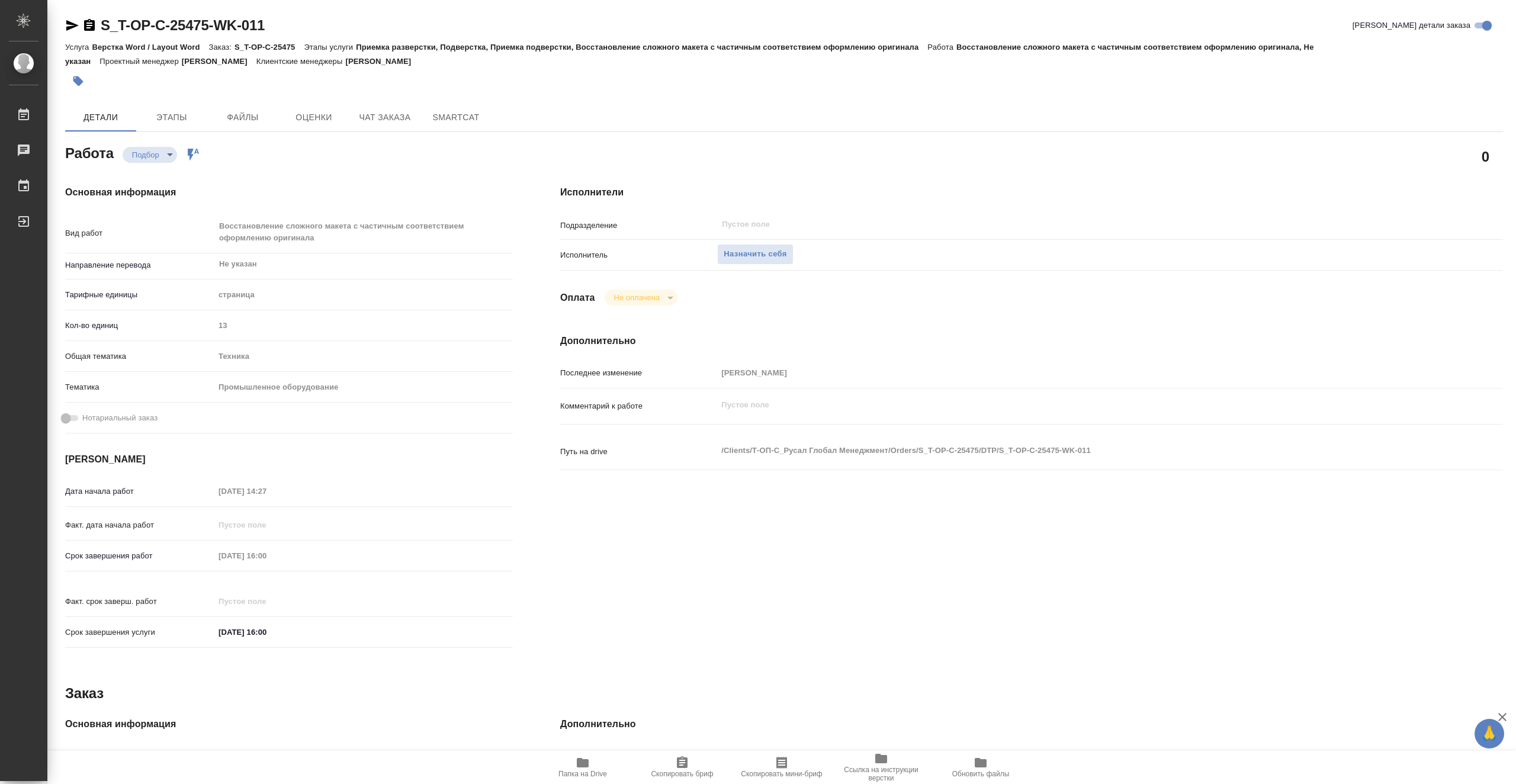
type textarea "x"
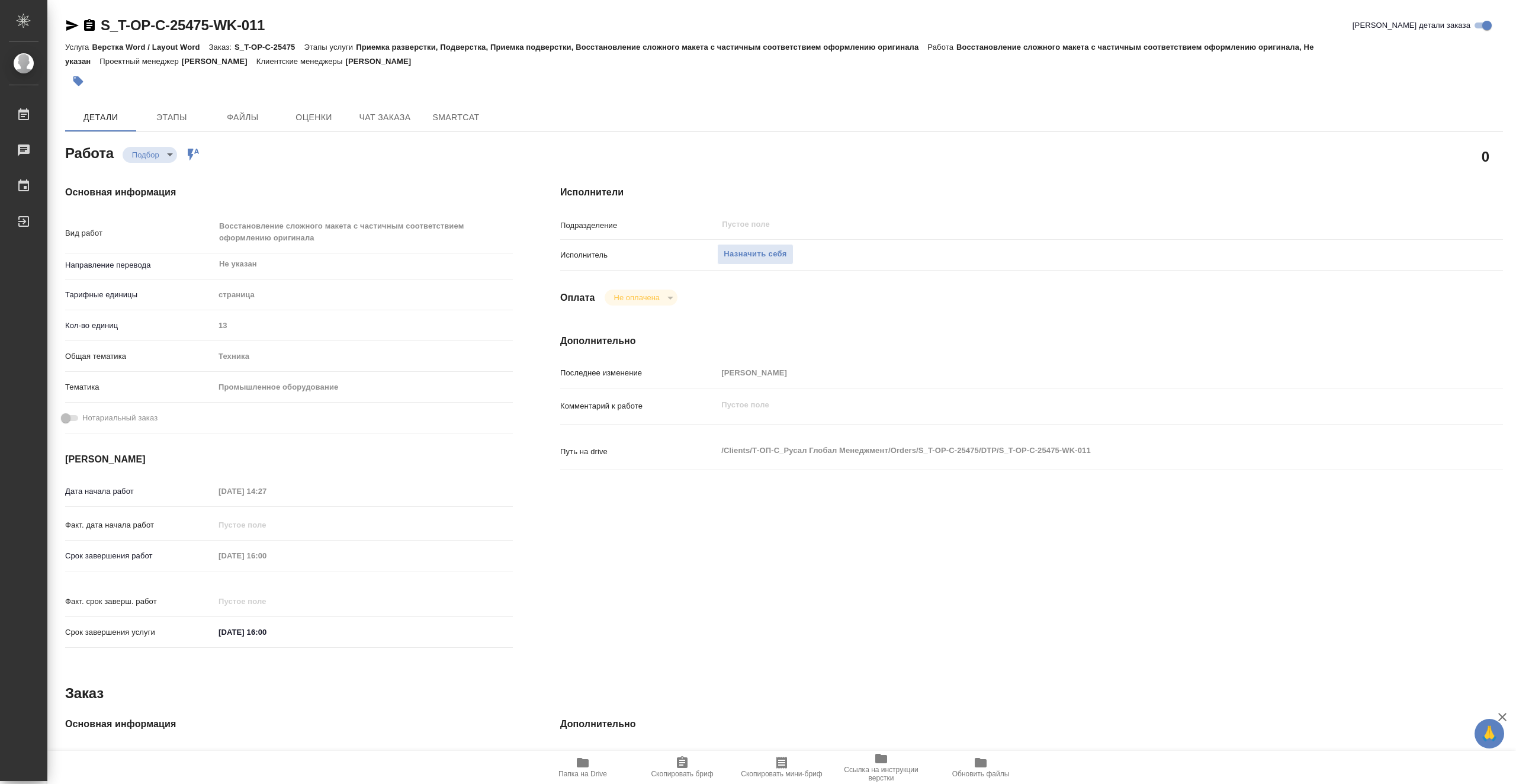
type textarea "x"
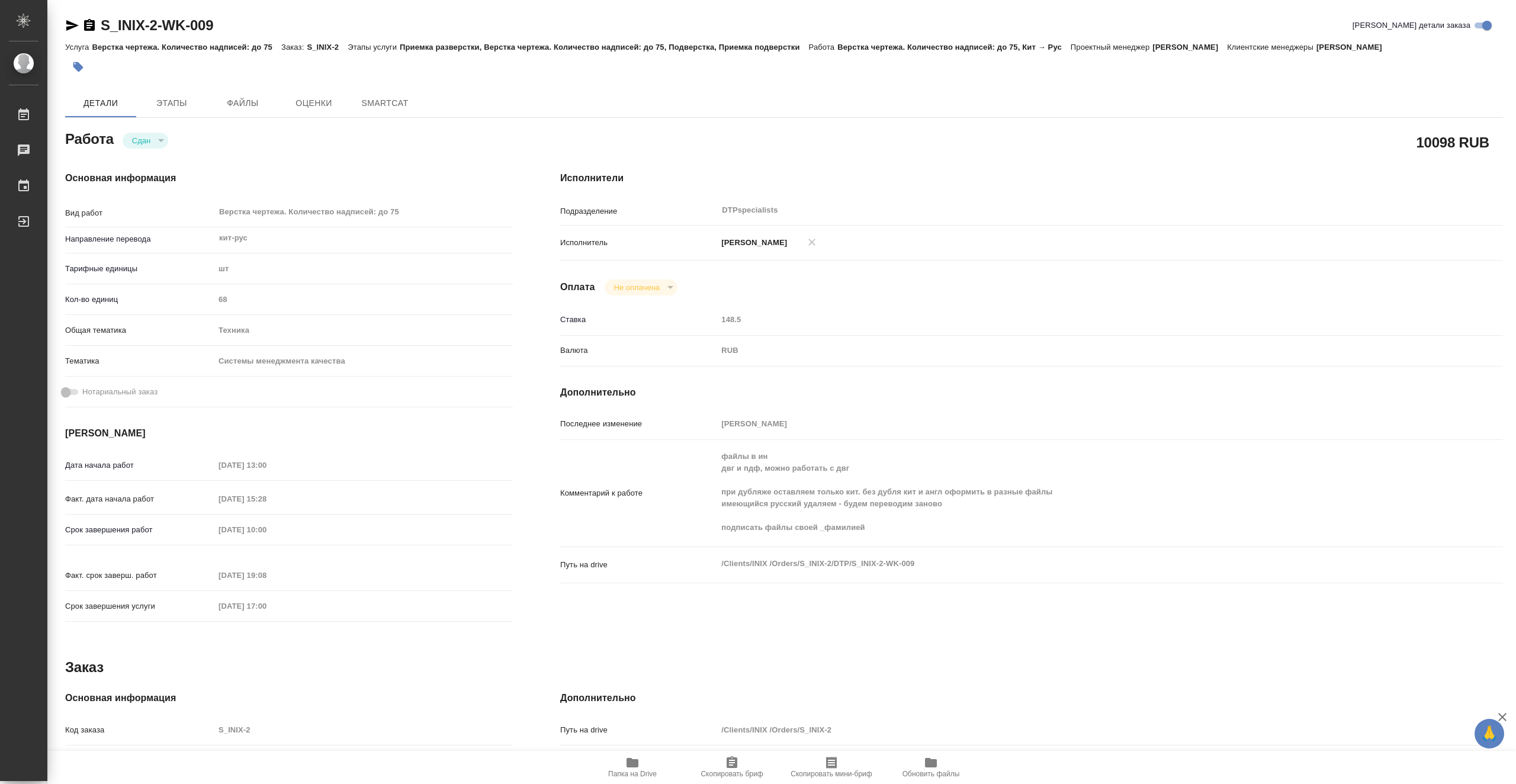
type textarea "x"
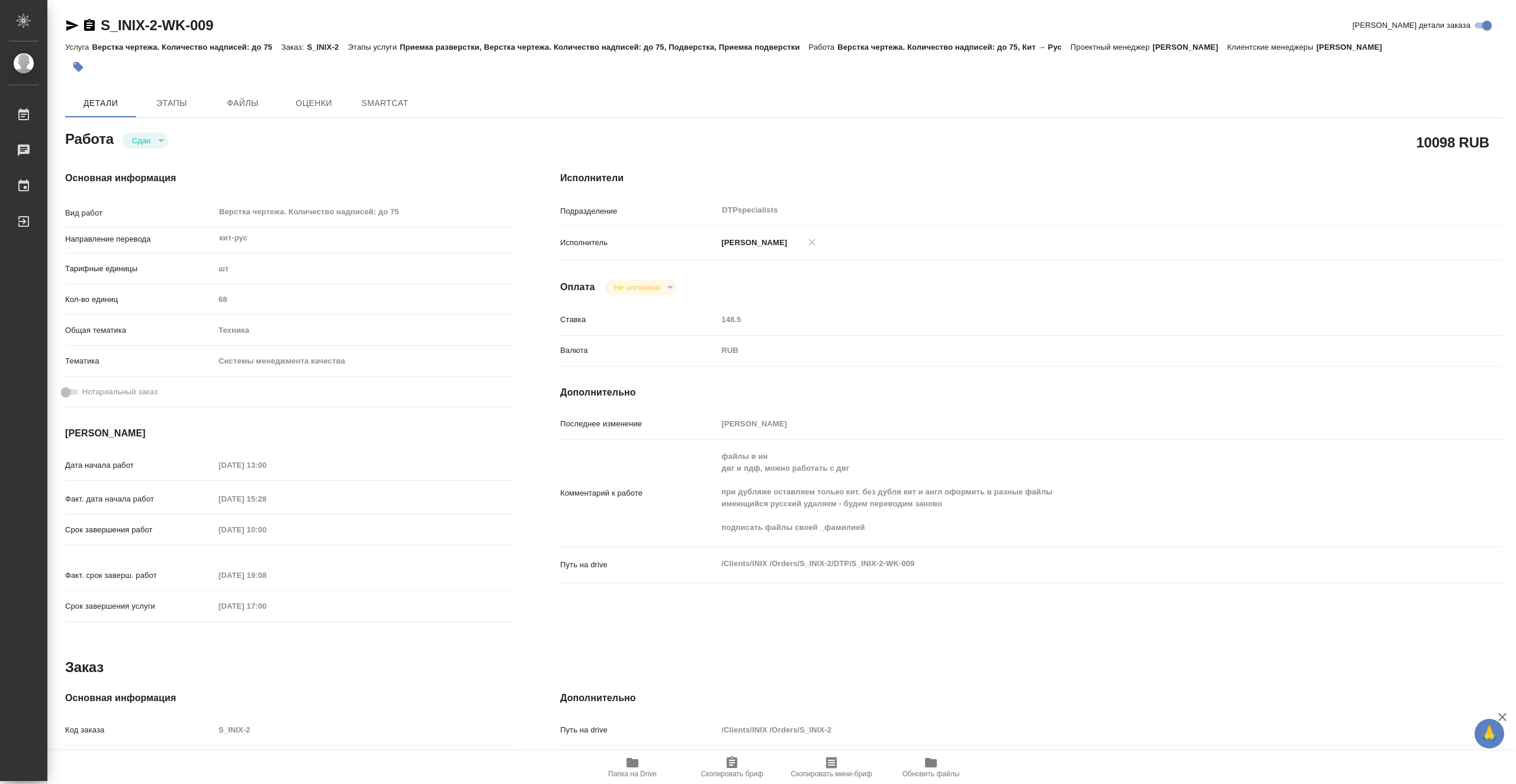
type textarea "x"
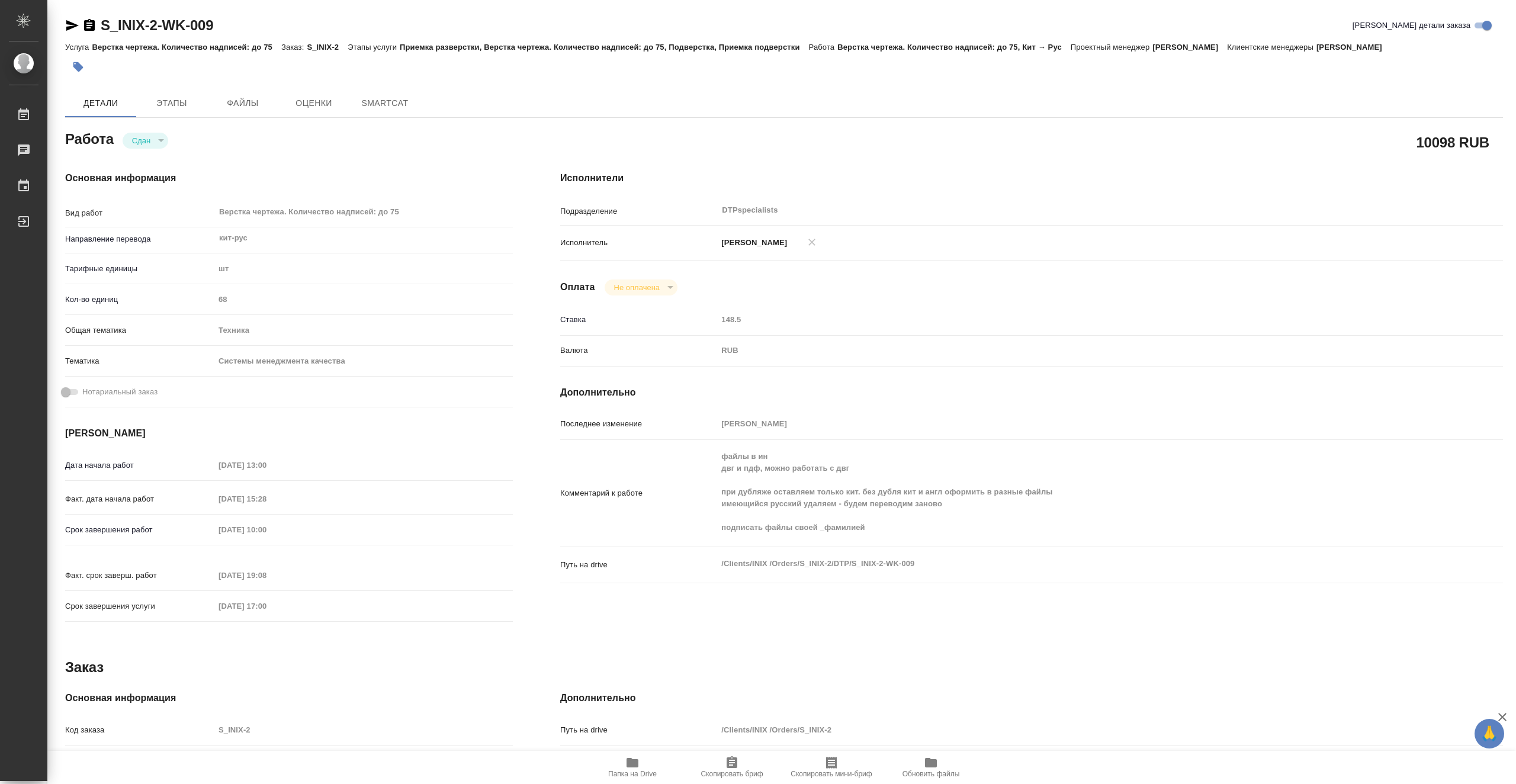
type textarea "x"
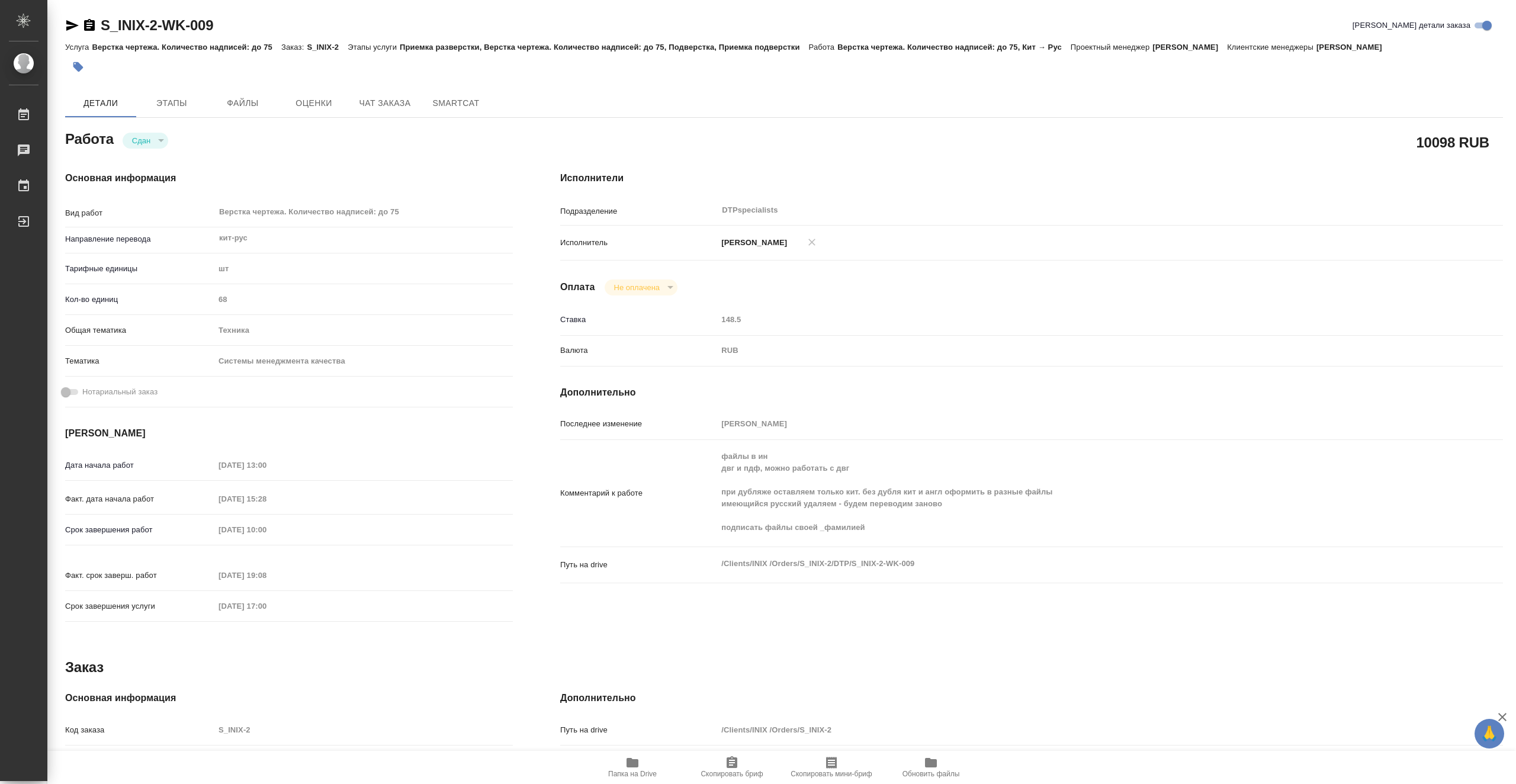
click at [642, 770] on span "Папка на Drive" at bounding box center [632, 773] width 49 height 8
type textarea "x"
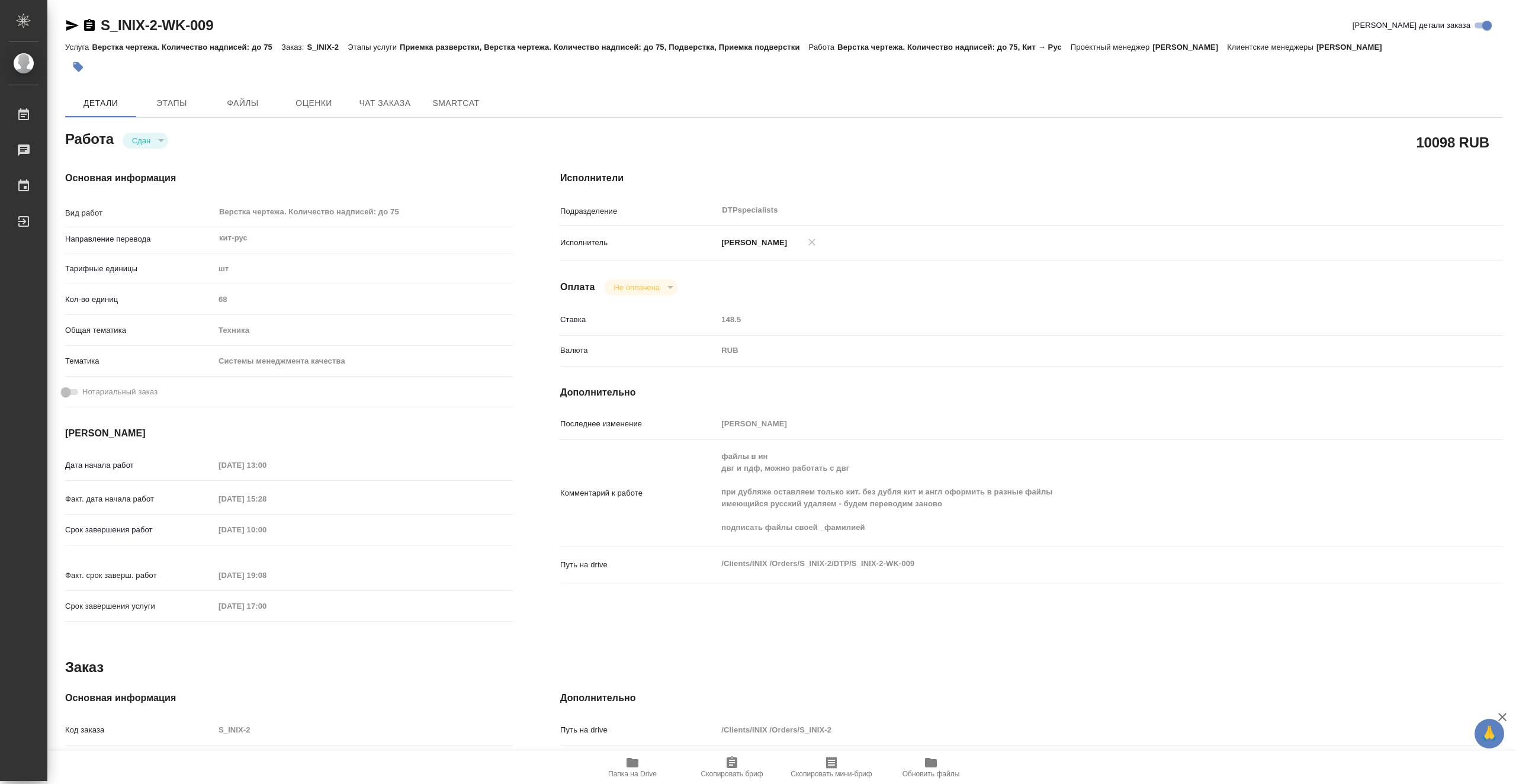
type textarea "x"
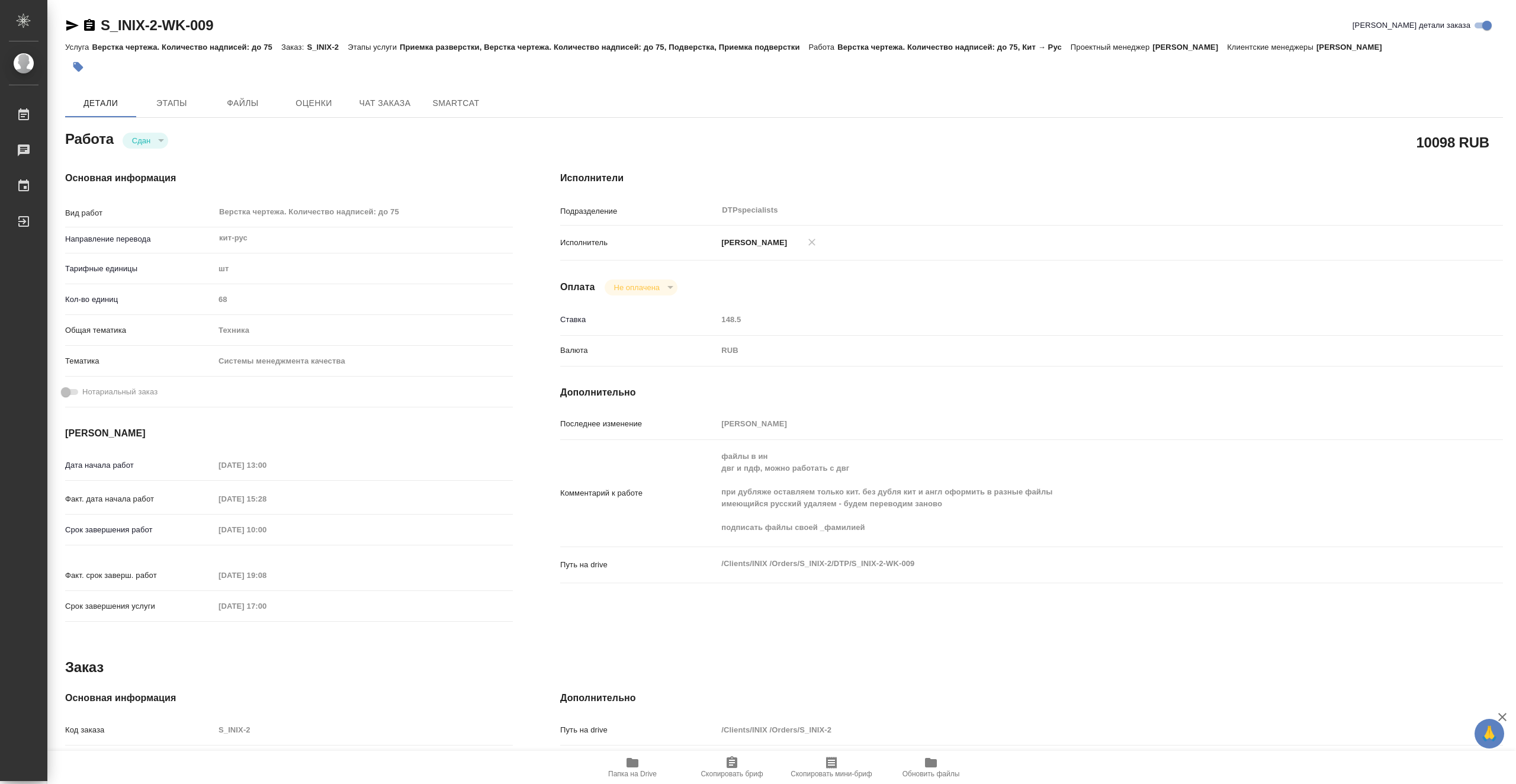
type textarea "x"
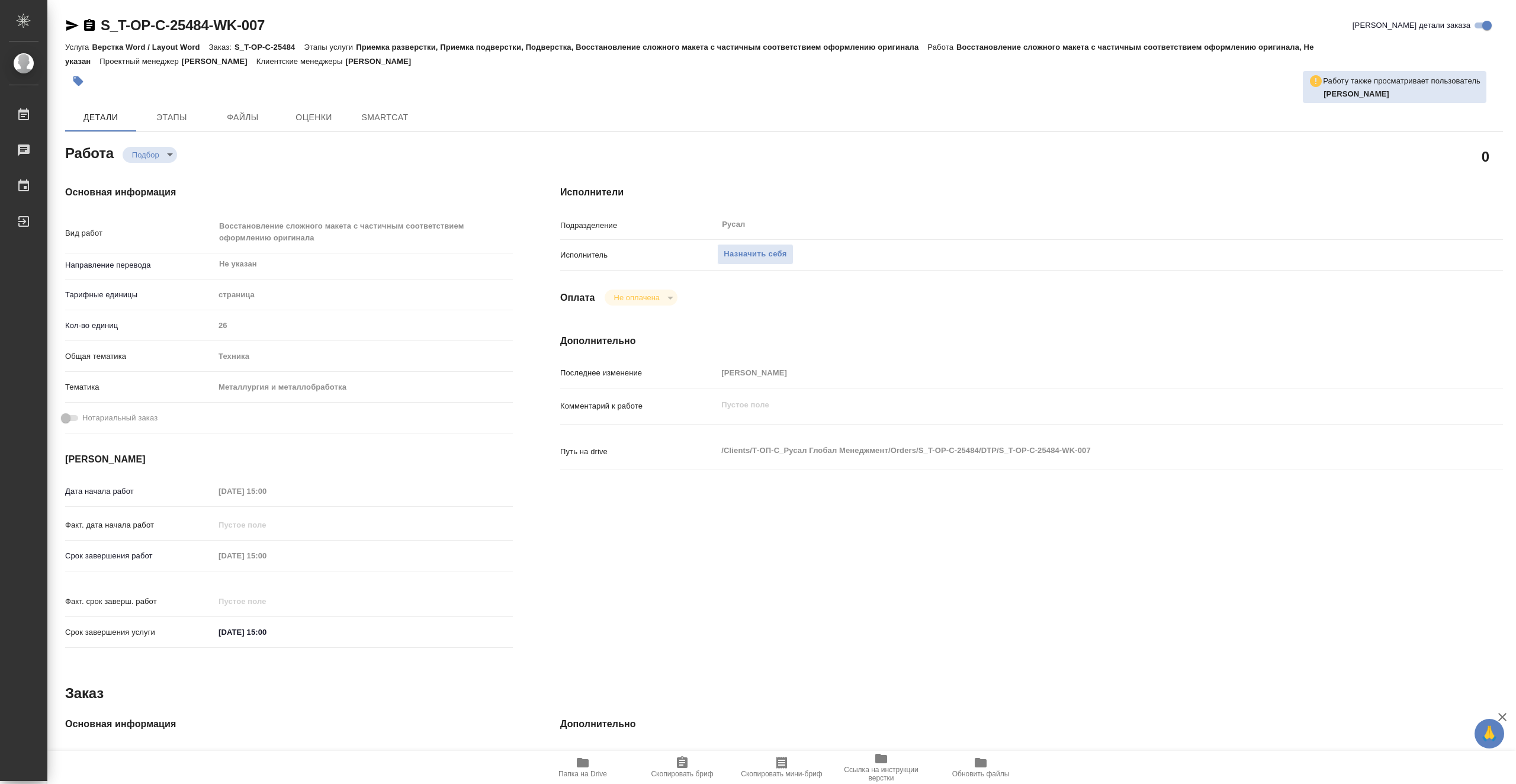
type textarea "x"
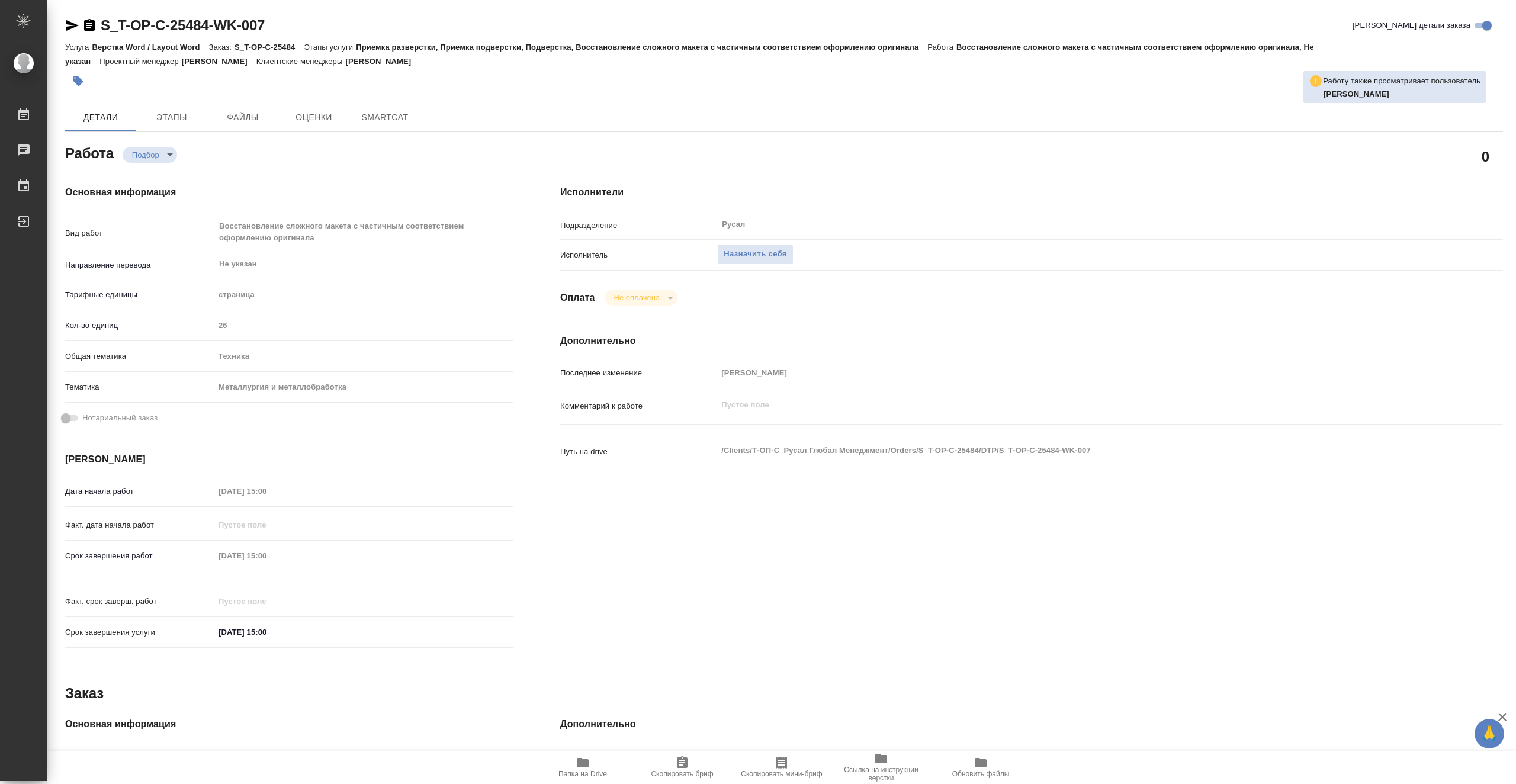
type textarea "x"
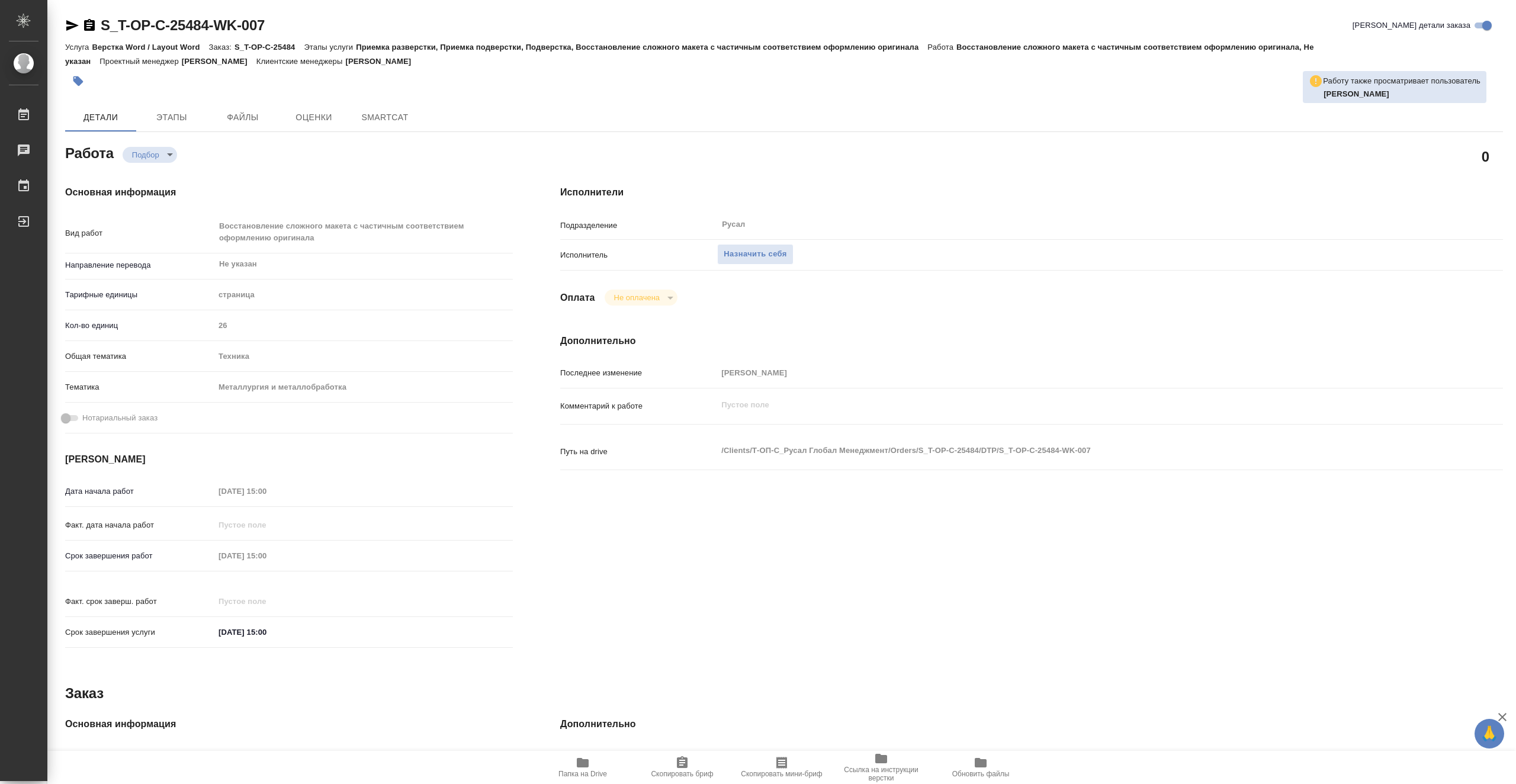
type textarea "x"
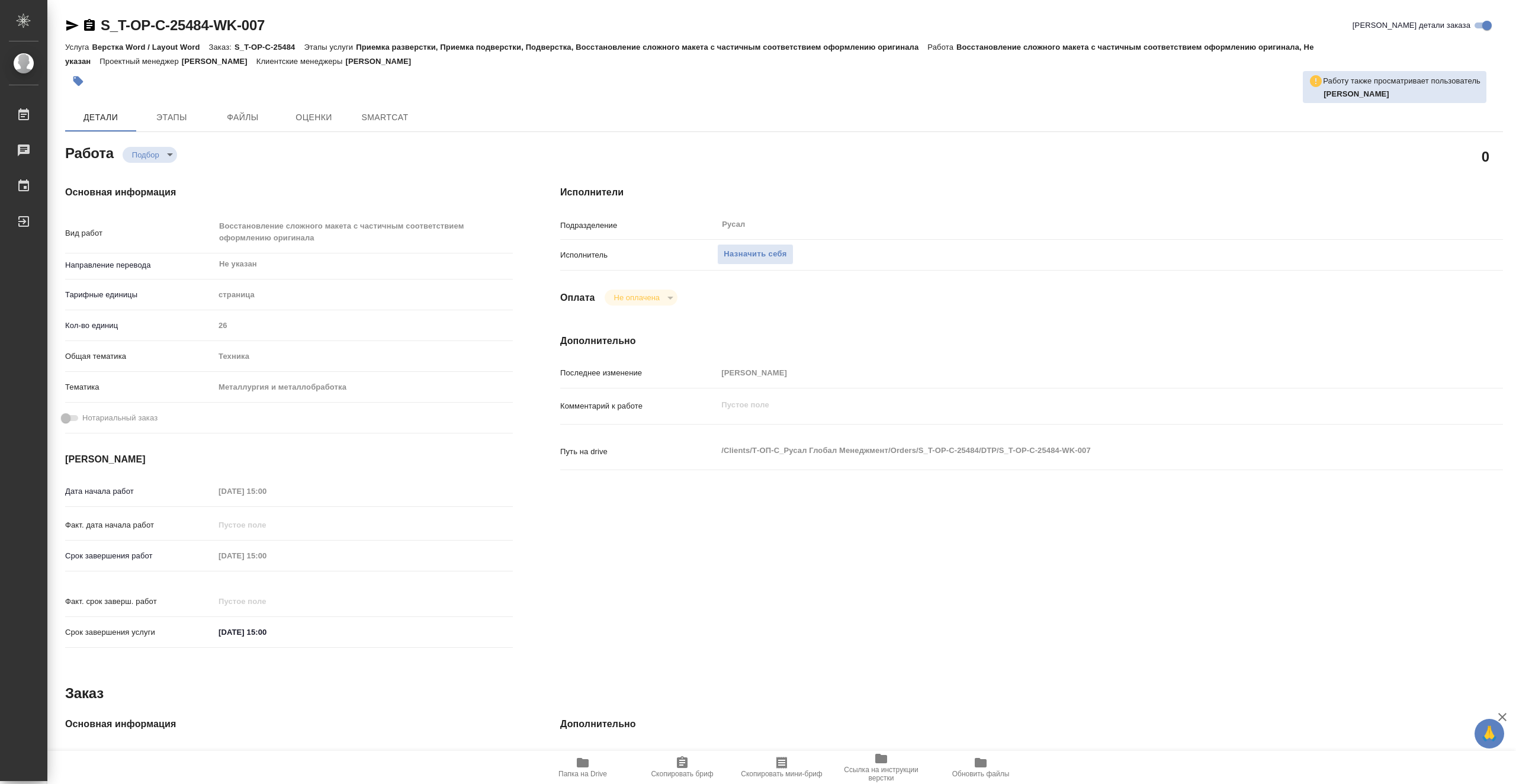
type textarea "x"
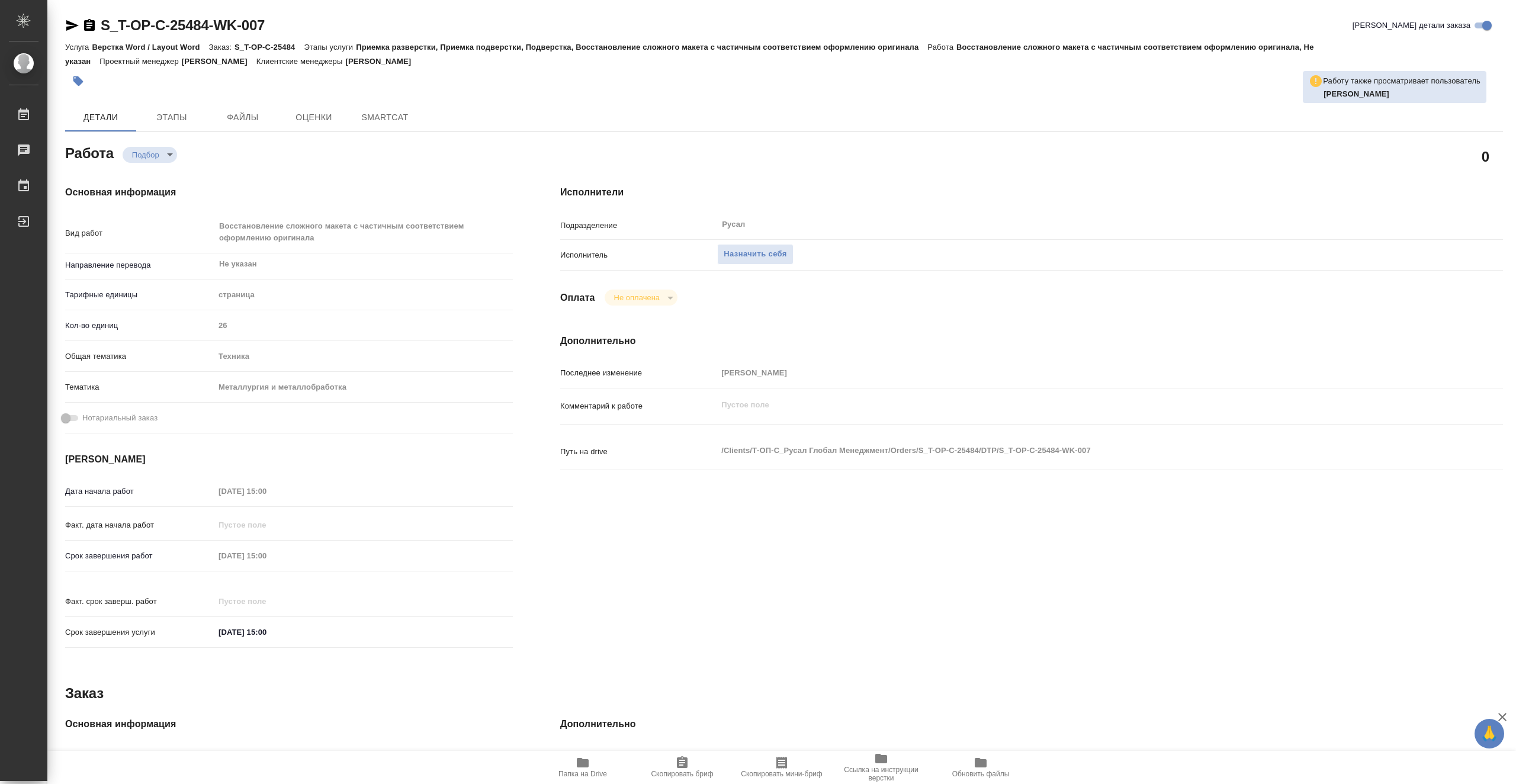
type textarea "x"
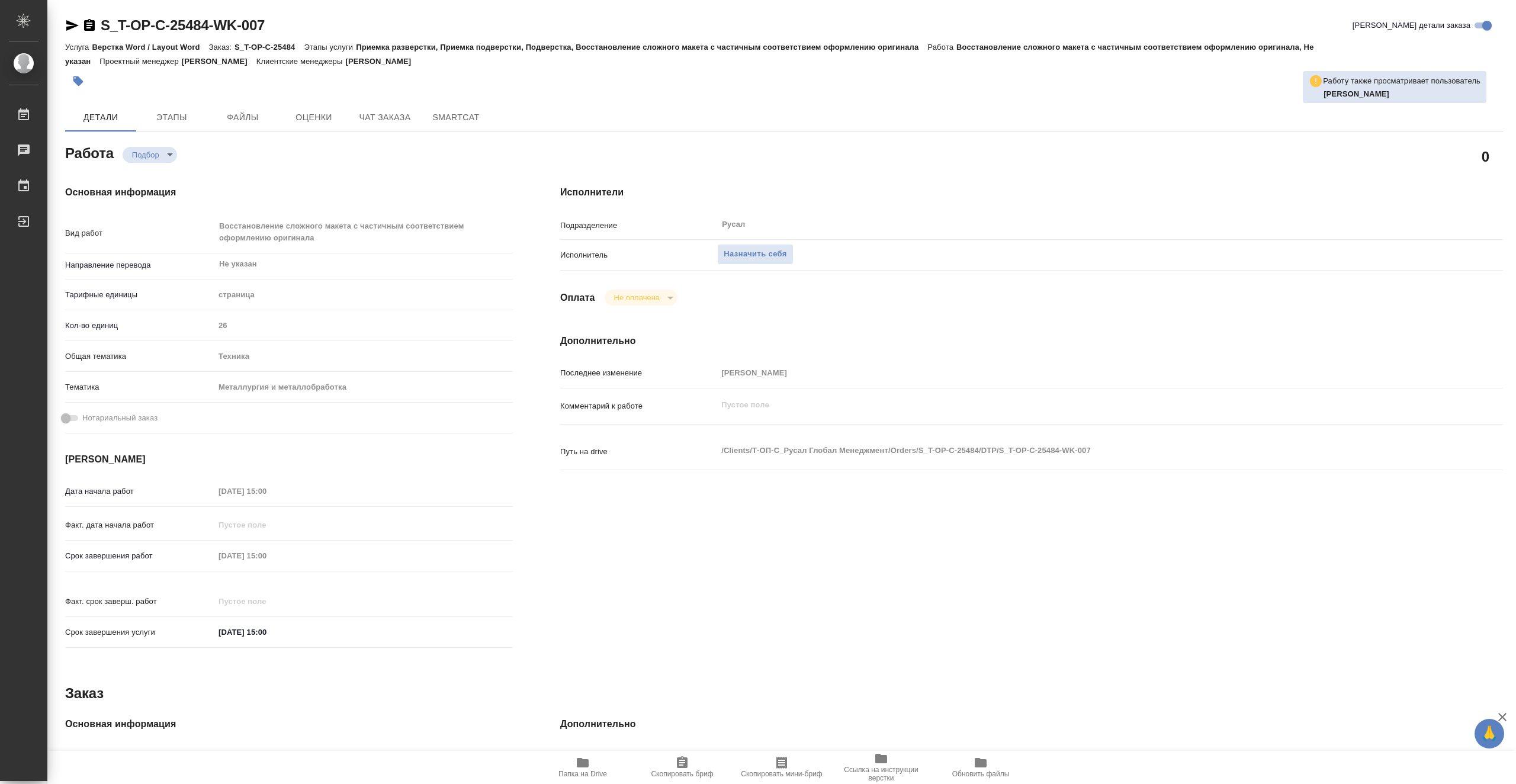
type textarea "x"
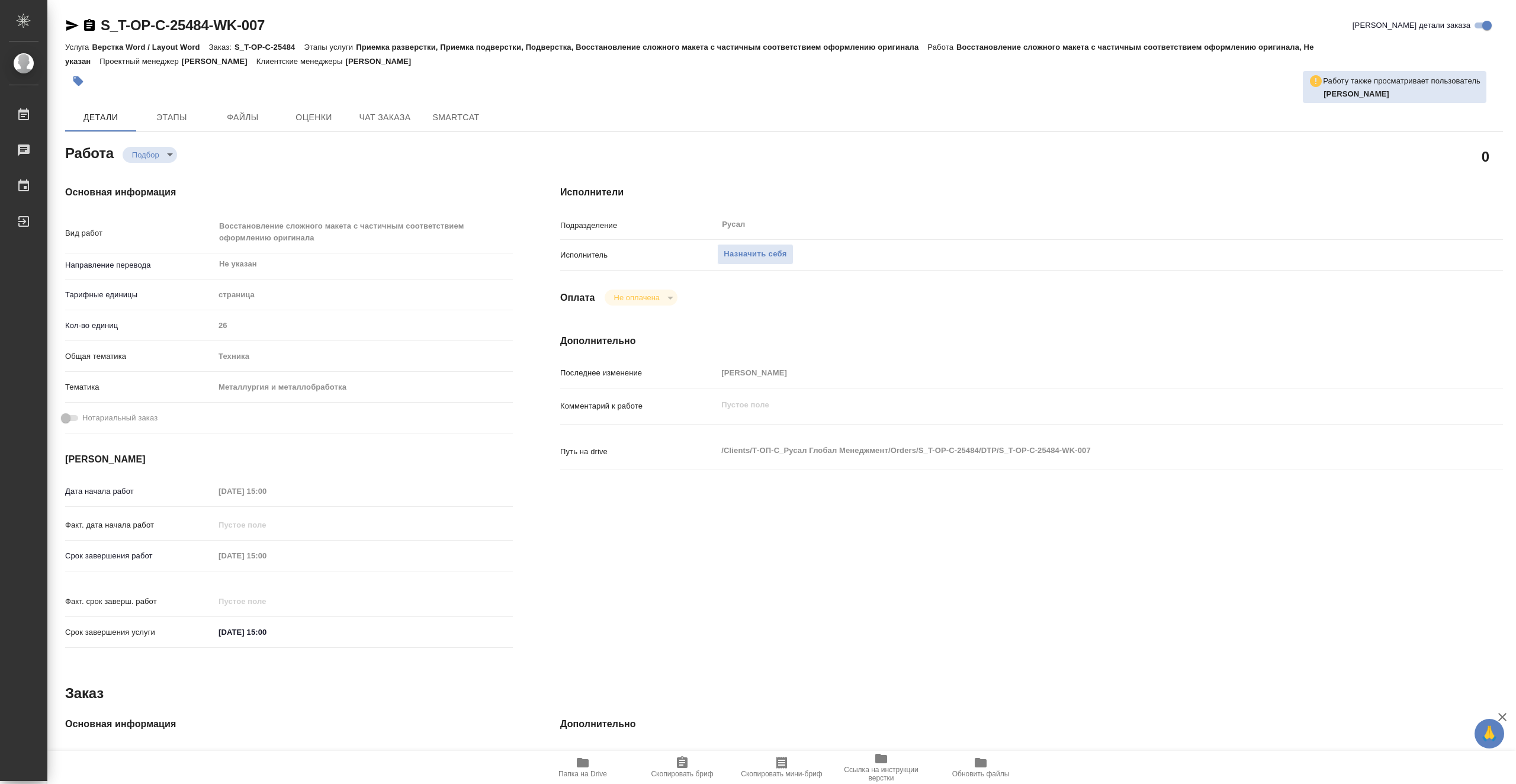
type textarea "x"
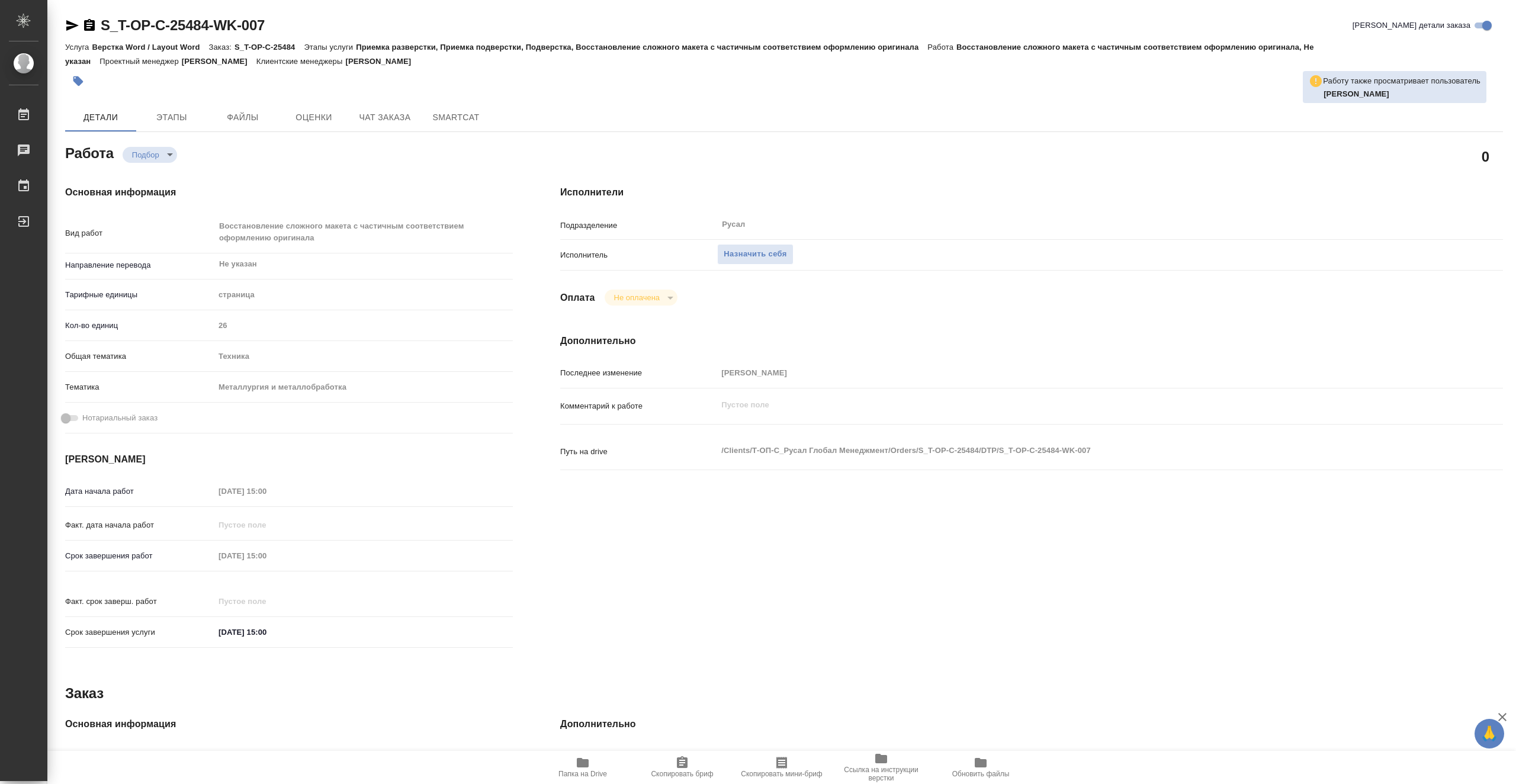
click at [606, 763] on span "Папка на Drive" at bounding box center [582, 767] width 85 height 22
click at [739, 248] on span "Назначить себя" at bounding box center [755, 254] width 62 height 14
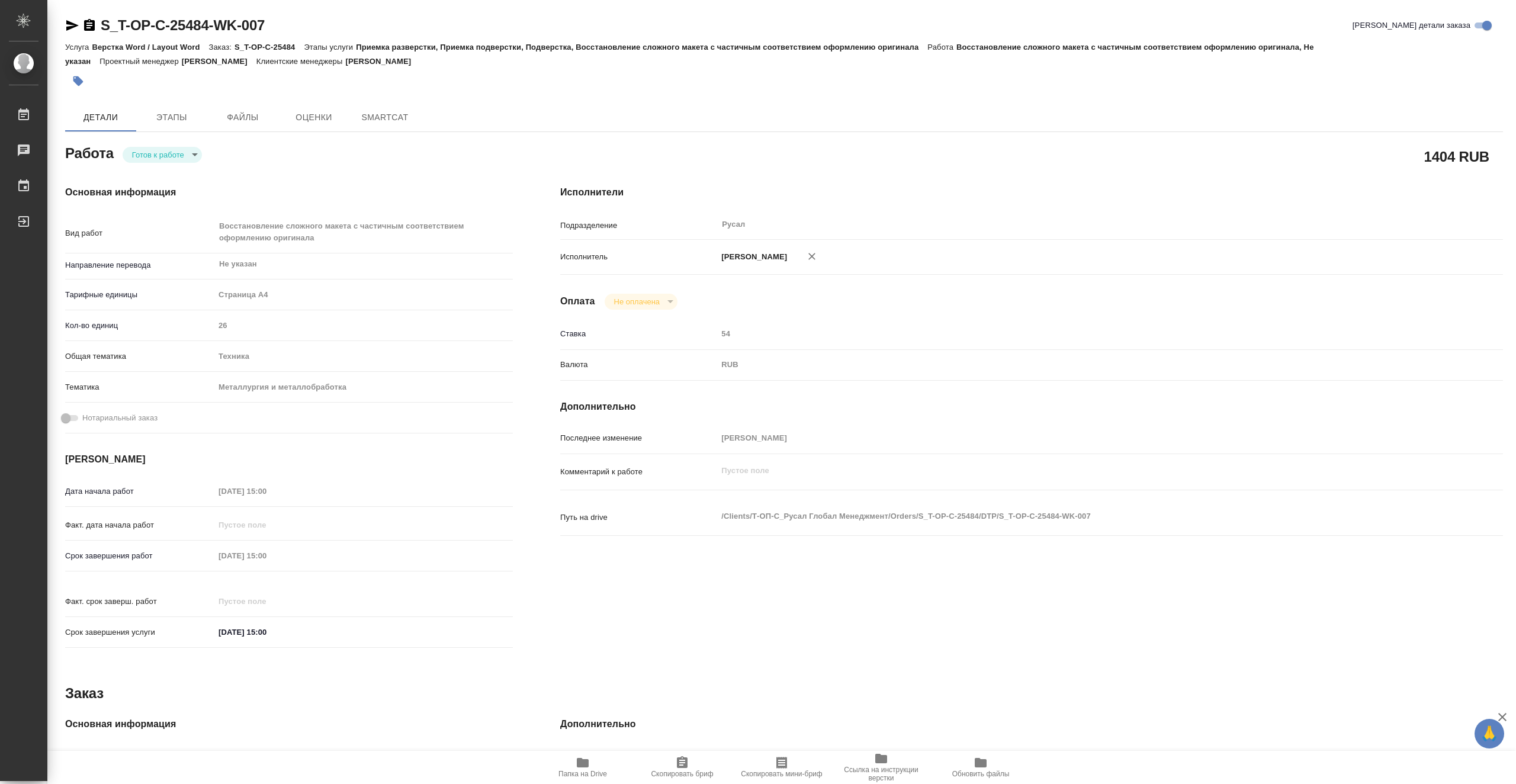
type textarea "x"
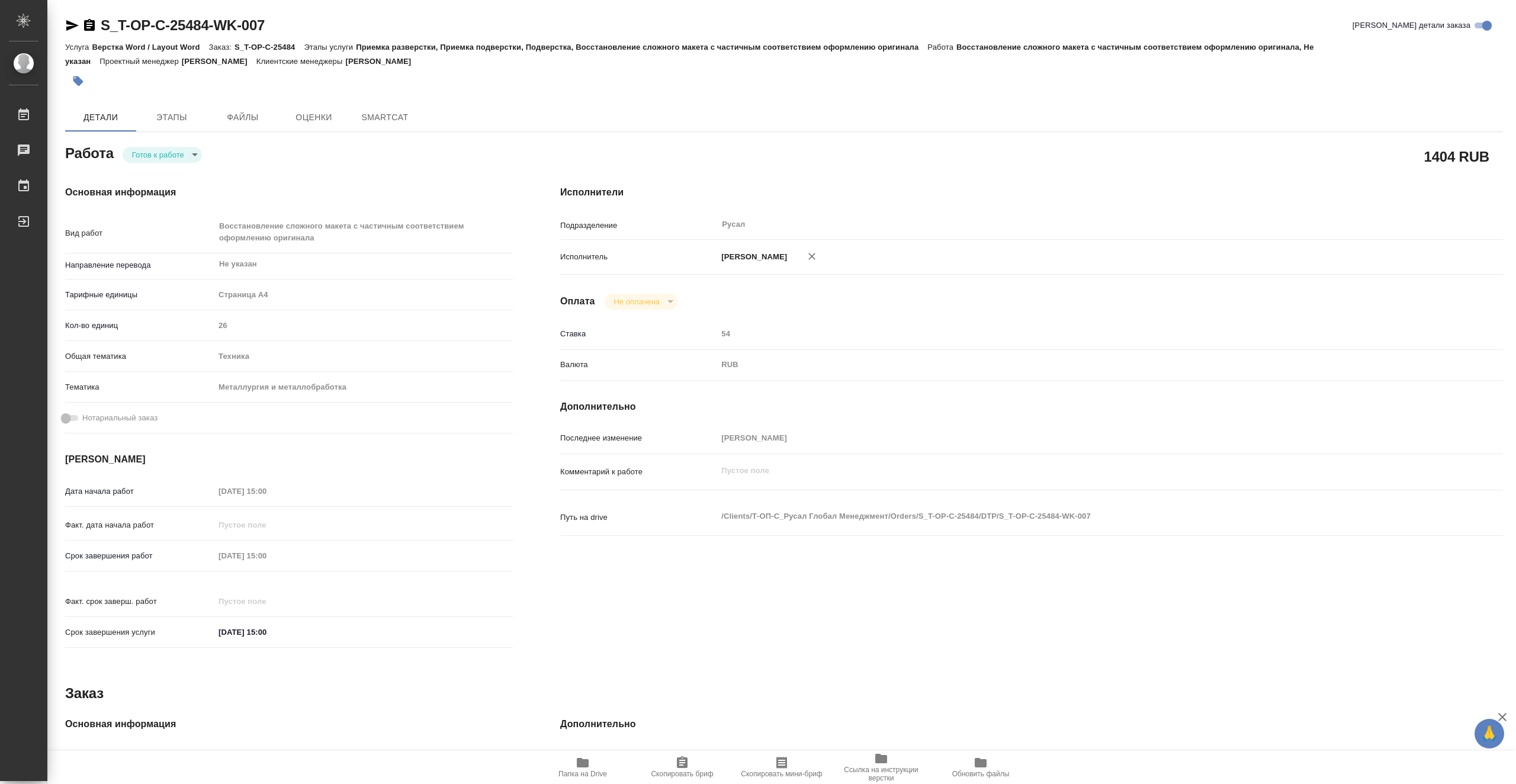
type textarea "x"
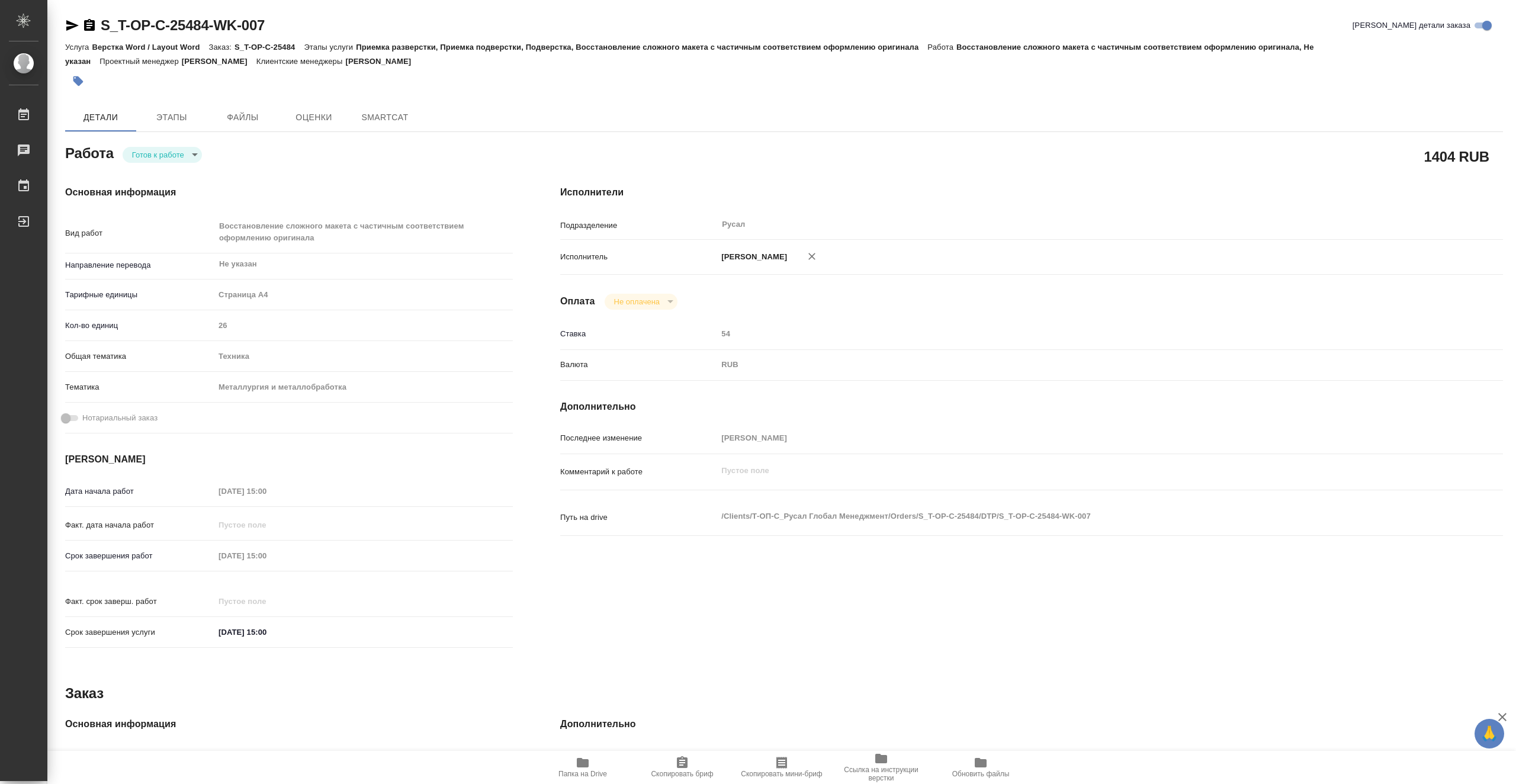
click at [176, 157] on body "🙏 .cls-1 fill:#fff; AWATERA Vasiutchenko [PERSON_NAME] Чаты График Выйти S_T-OP…" at bounding box center [758, 392] width 1516 height 784
type textarea "x"
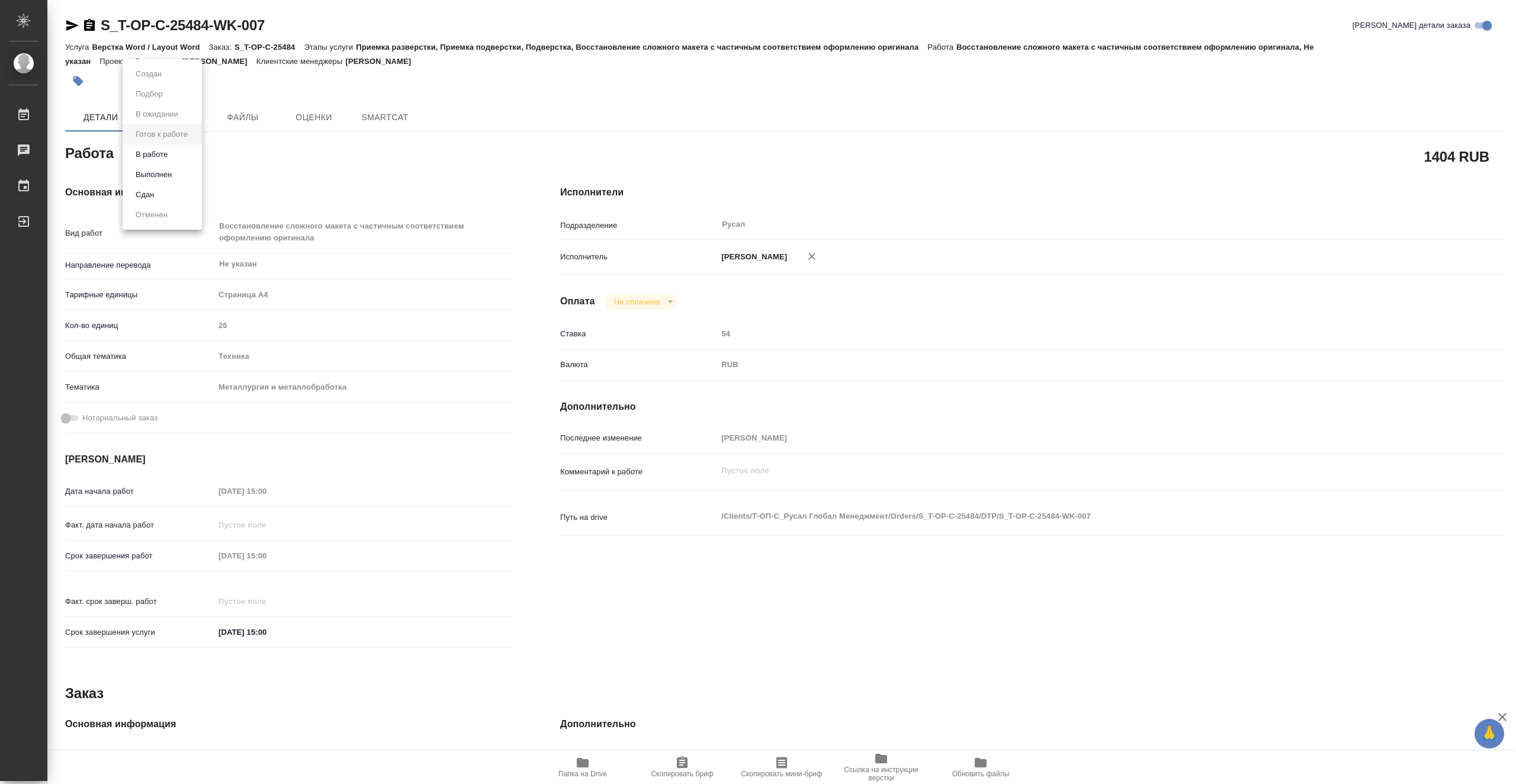
type textarea "x"
click at [176, 157] on li "В работе" at bounding box center [162, 154] width 79 height 20
type textarea "x"
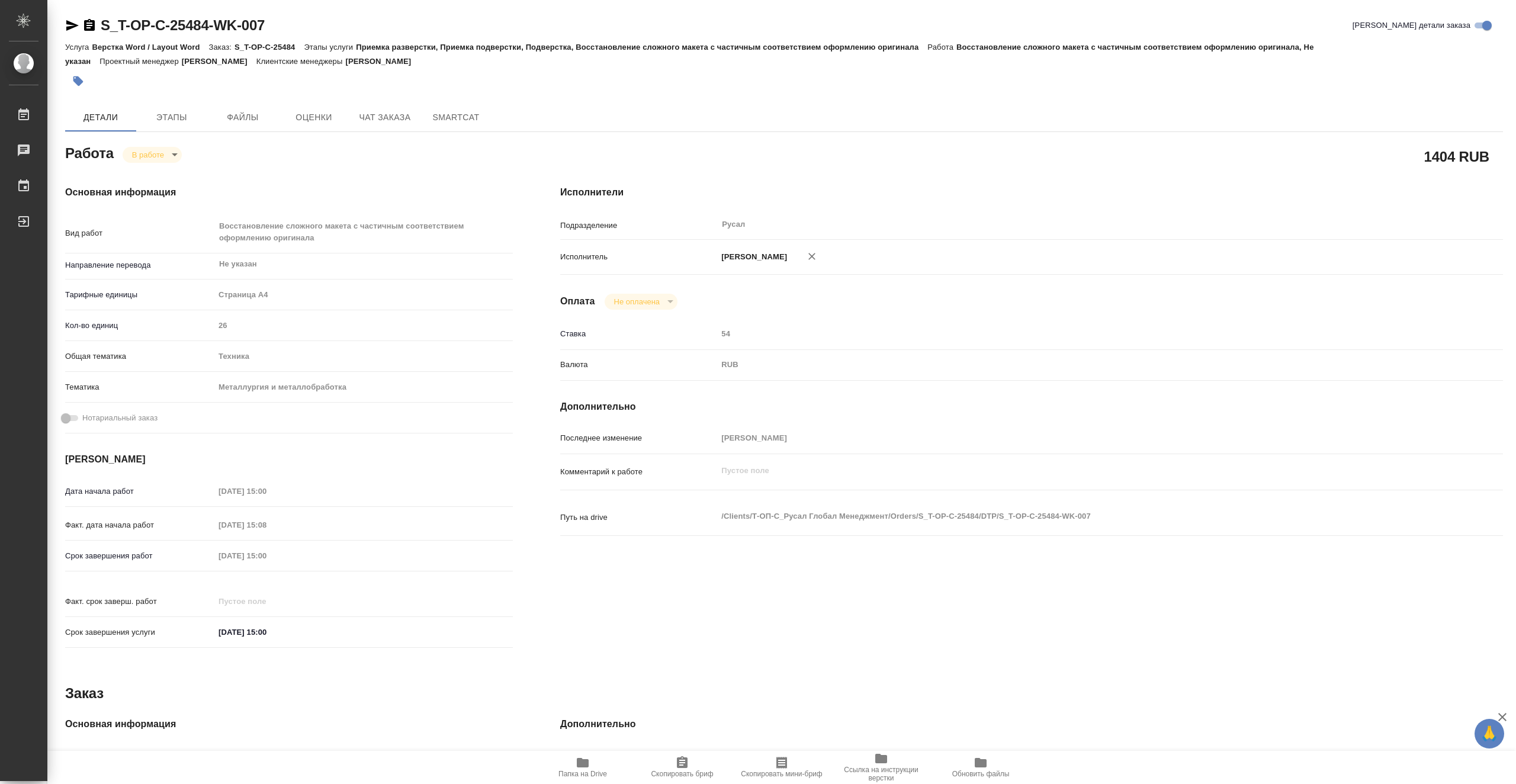
type textarea "x"
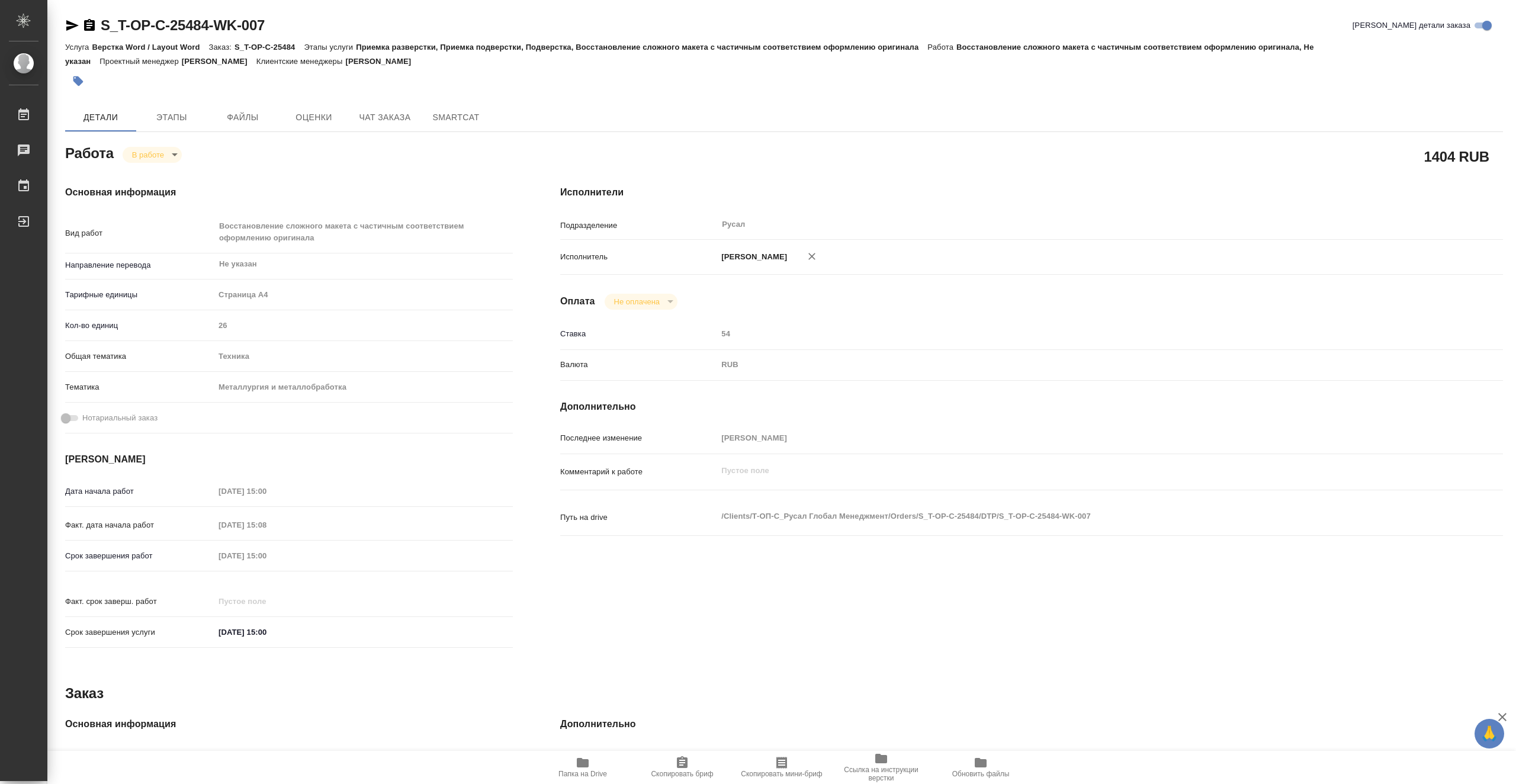
type textarea "x"
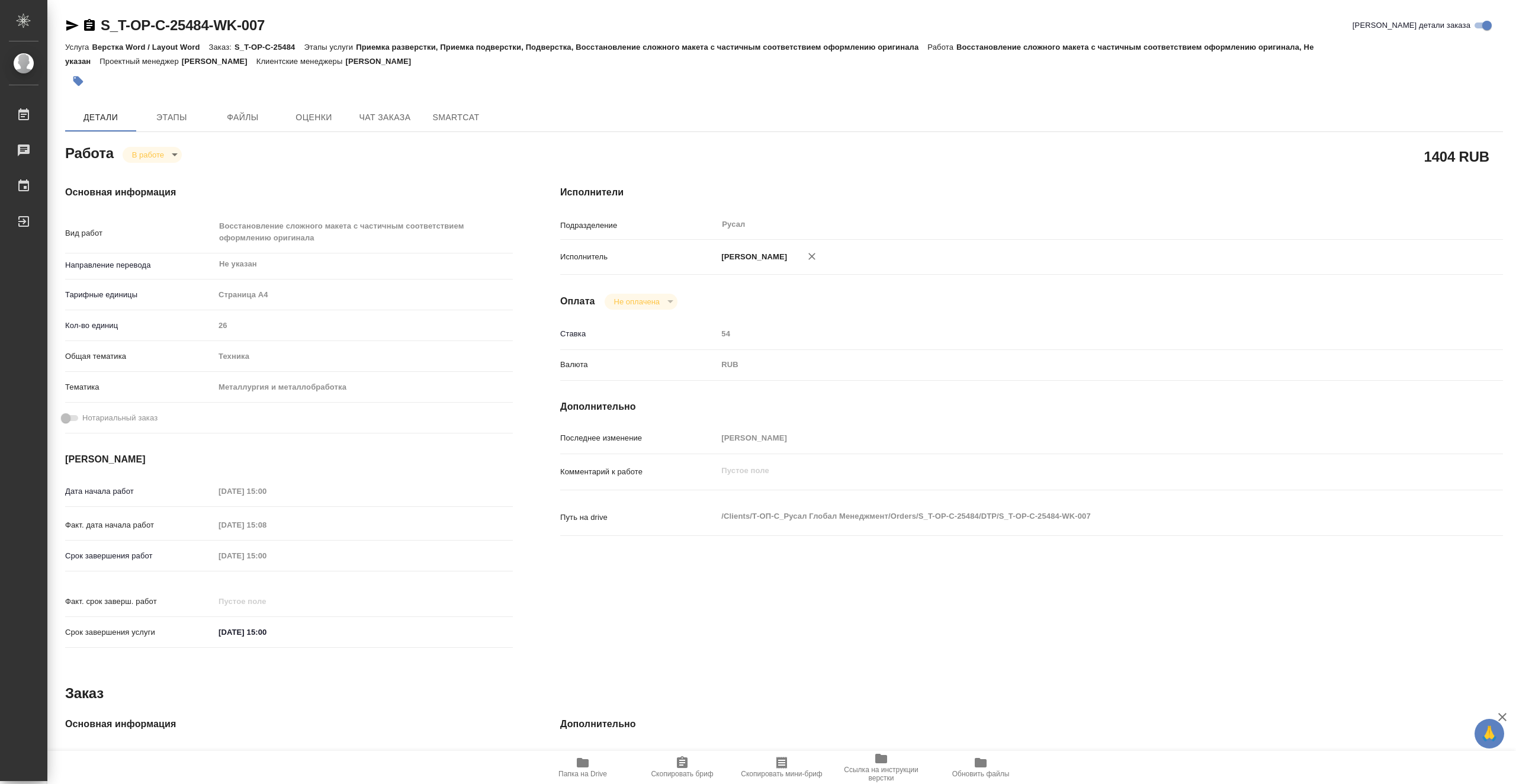
type textarea "x"
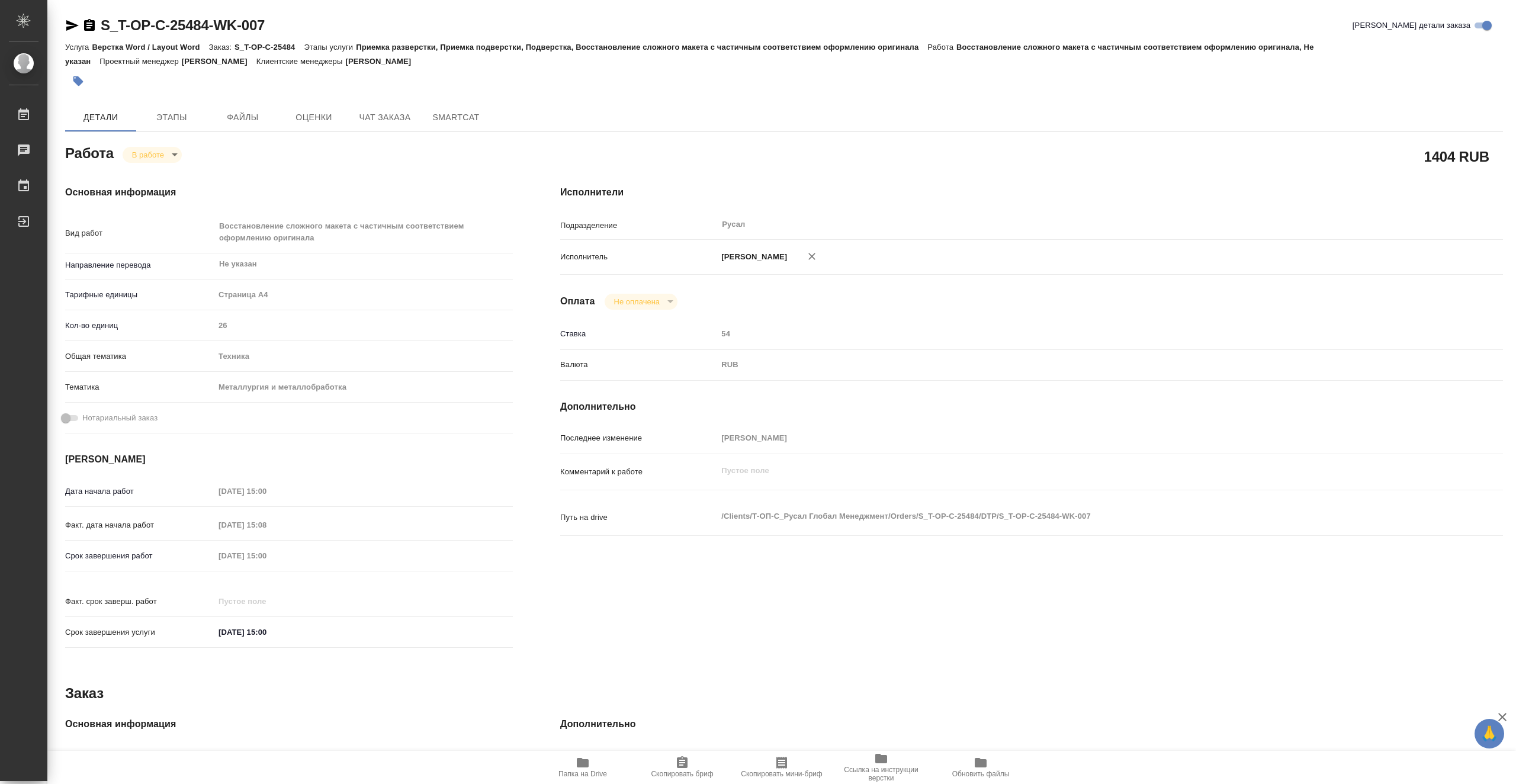
type textarea "x"
